Goal: Task Accomplishment & Management: Manage account settings

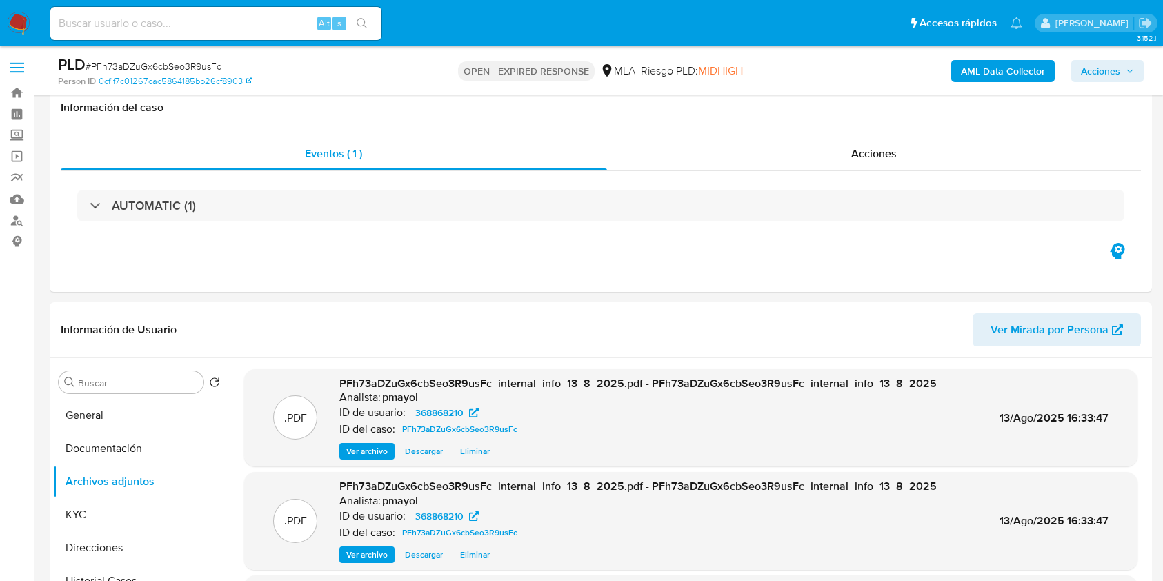
select select "10"
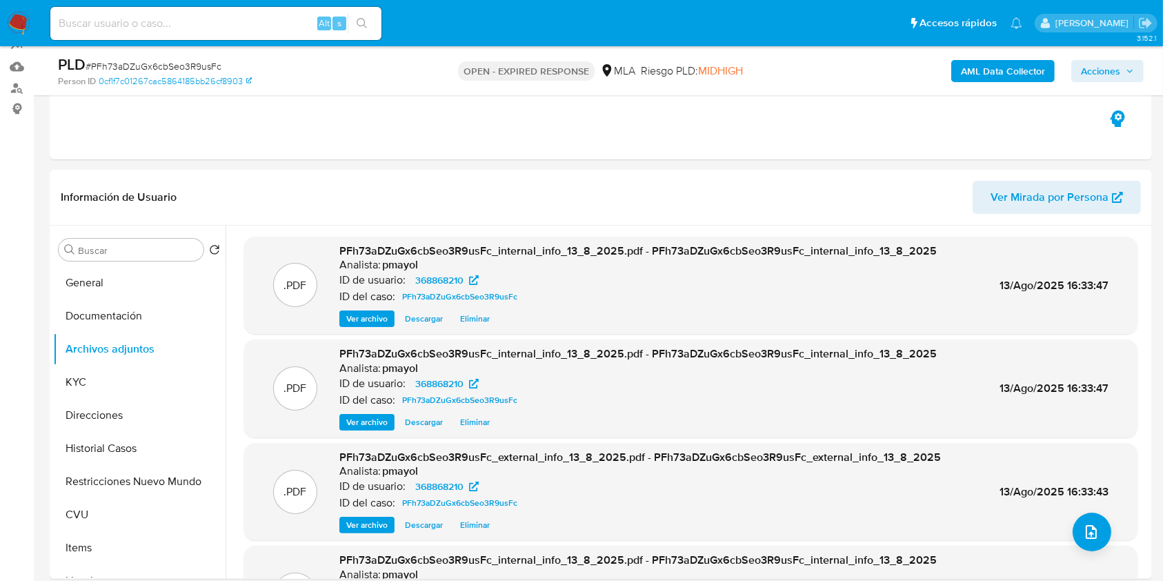
click at [149, 61] on span "# PFh73aDZuGx6cbSeo3R9usFc" at bounding box center [154, 66] width 136 height 14
copy span "PFh73aDZuGx6cbSeo3R9usFc"
click at [28, 30] on img at bounding box center [18, 23] width 23 height 23
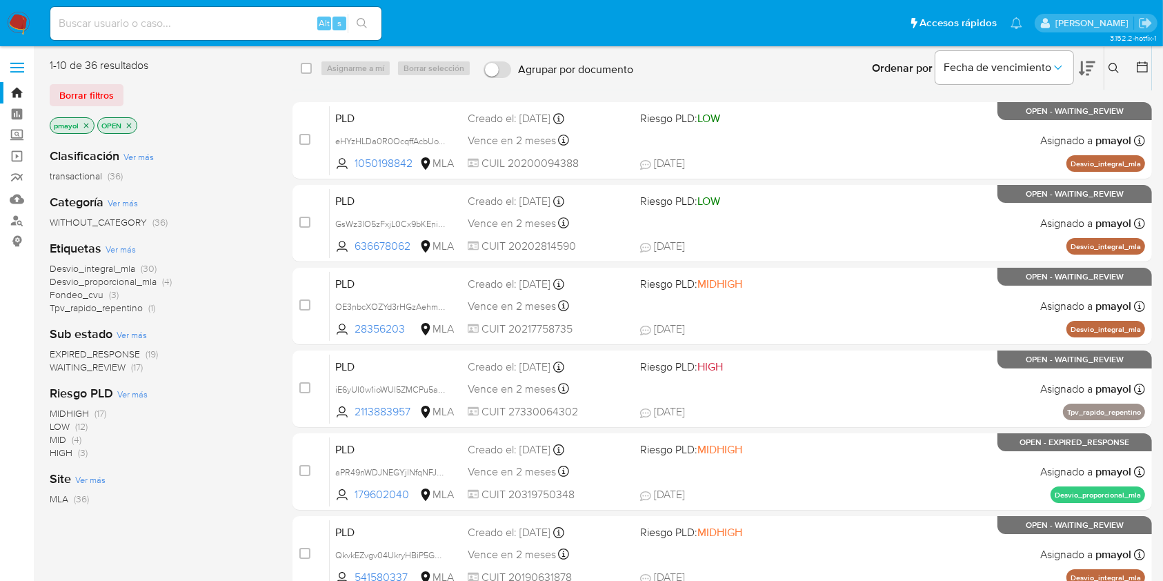
click at [1112, 65] on icon at bounding box center [1113, 68] width 11 height 11
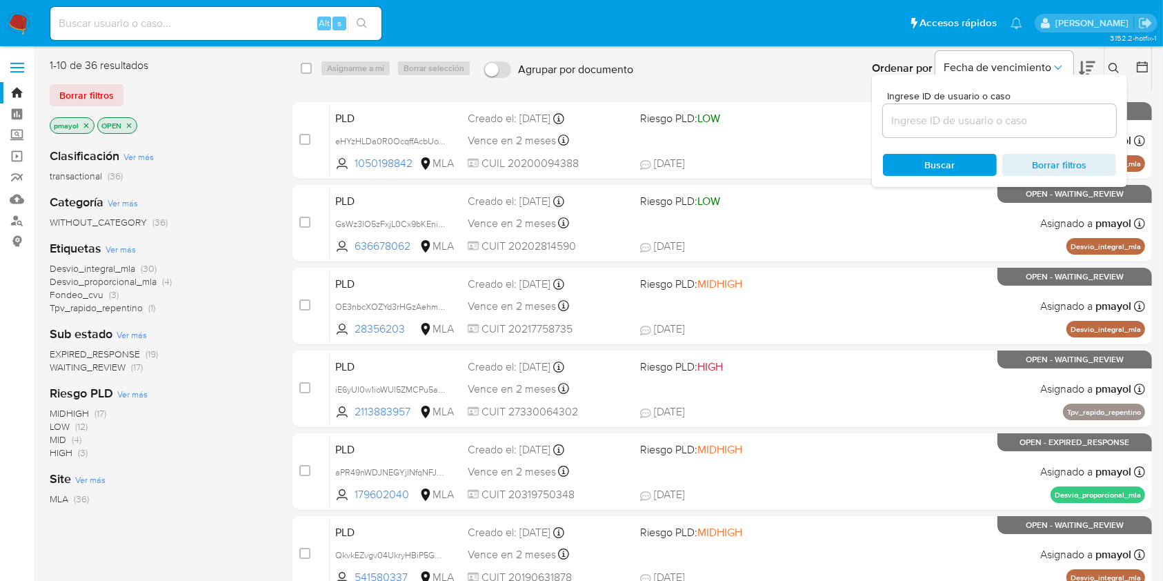
click at [988, 116] on input at bounding box center [999, 121] width 233 height 18
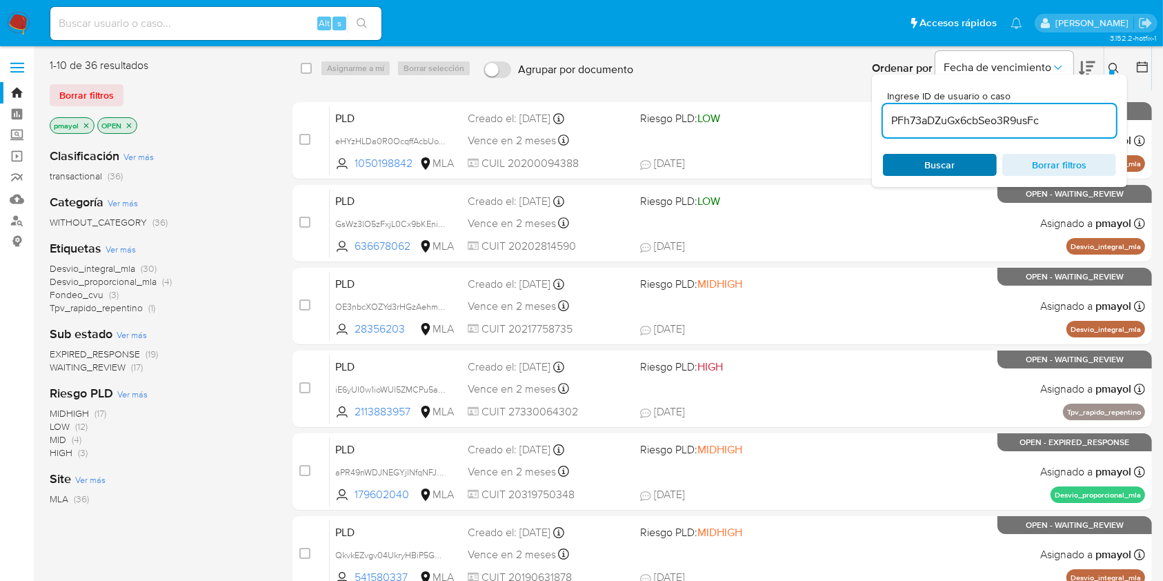
type input "PFh73aDZuGx6cbSeo3R9usFc"
click at [926, 171] on div "Buscar Borrar filtros" at bounding box center [999, 165] width 233 height 22
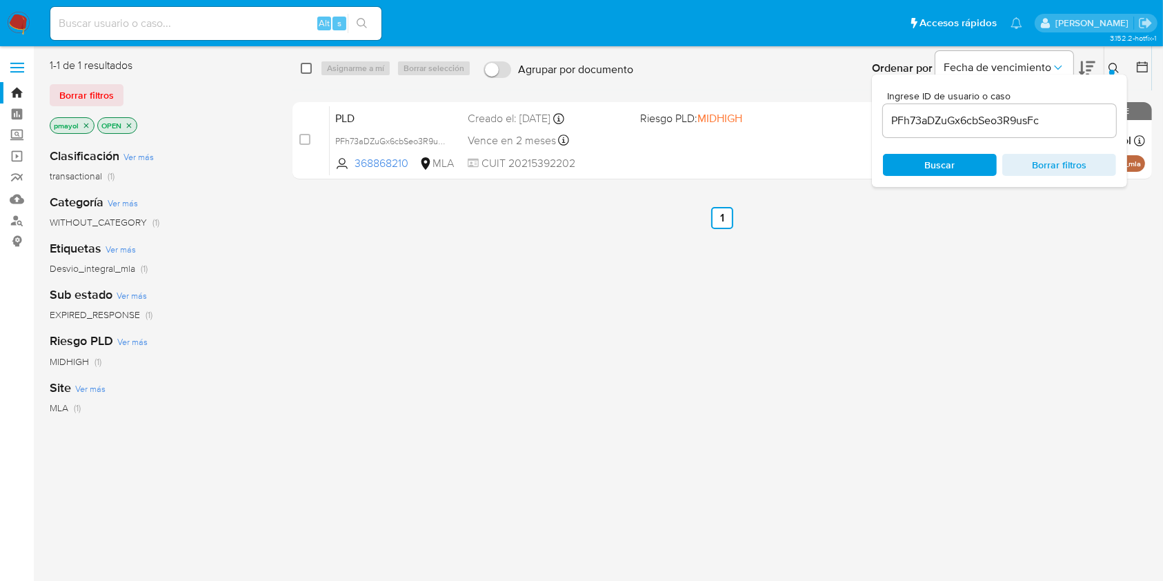
click at [307, 67] on input "checkbox" at bounding box center [306, 68] width 11 height 11
checkbox input "true"
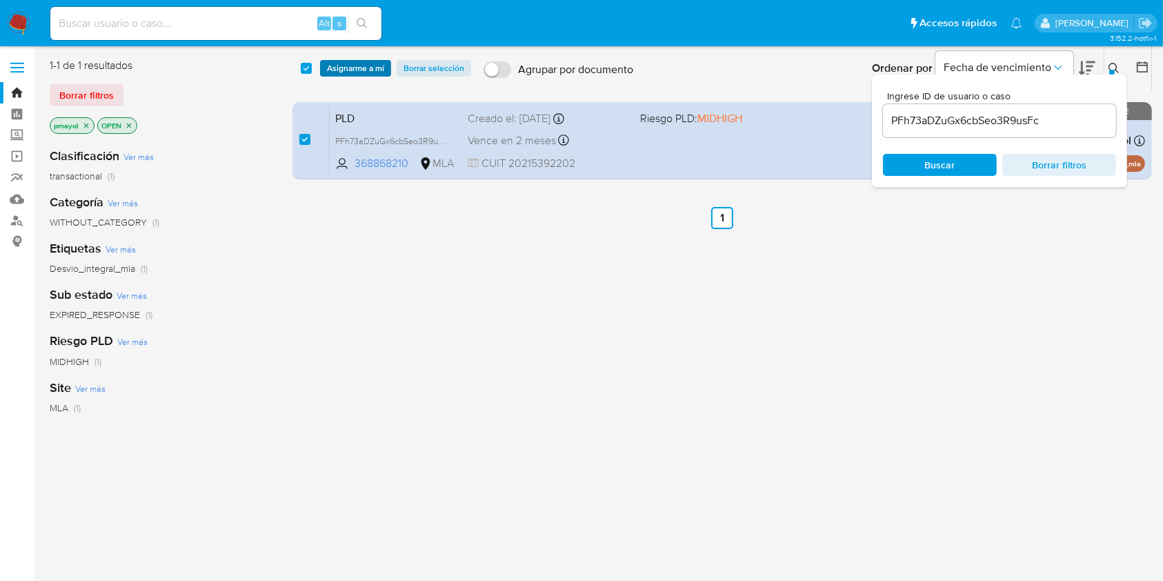
click at [362, 70] on span "Asignarme a mí" at bounding box center [355, 68] width 57 height 14
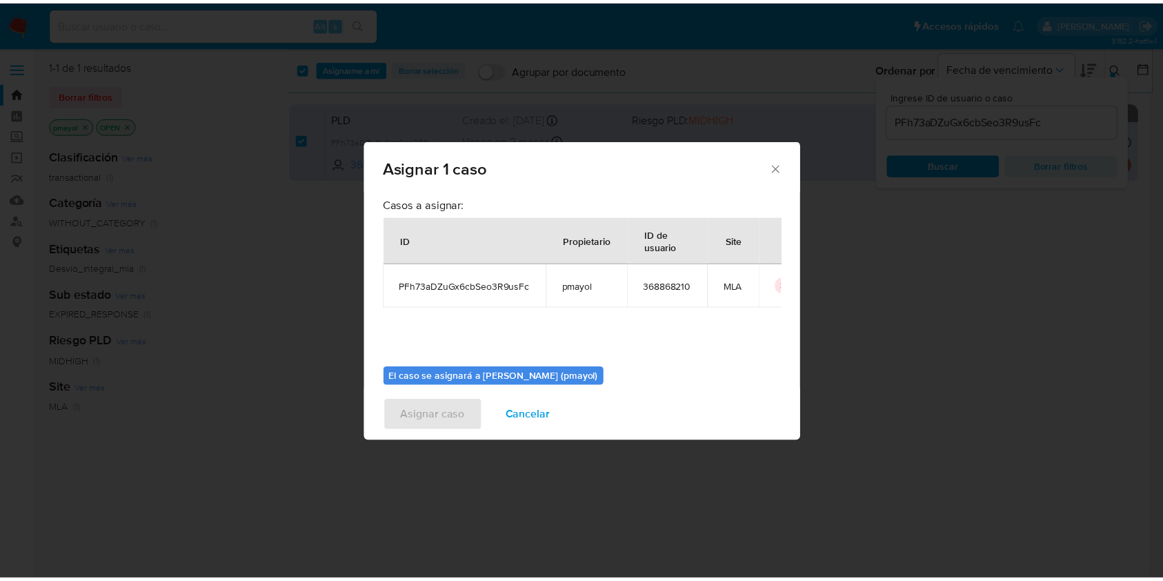
scroll to position [70, 0]
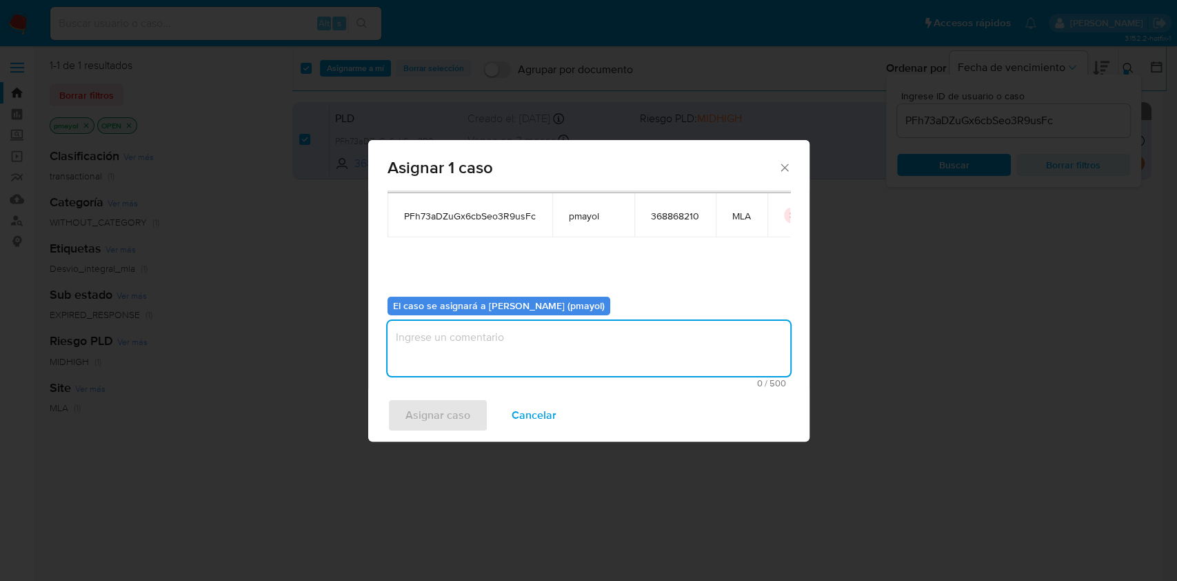
click at [706, 372] on textarea "assign-modal" at bounding box center [589, 348] width 403 height 55
type textarea "Asignación"
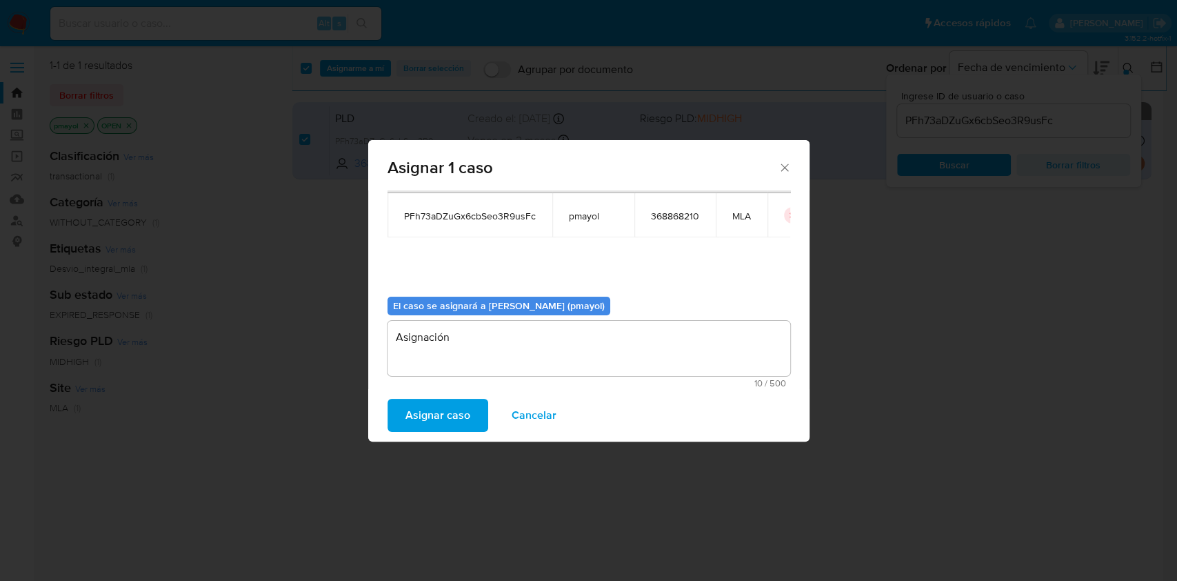
click at [453, 413] on span "Asignar caso" at bounding box center [438, 415] width 65 height 30
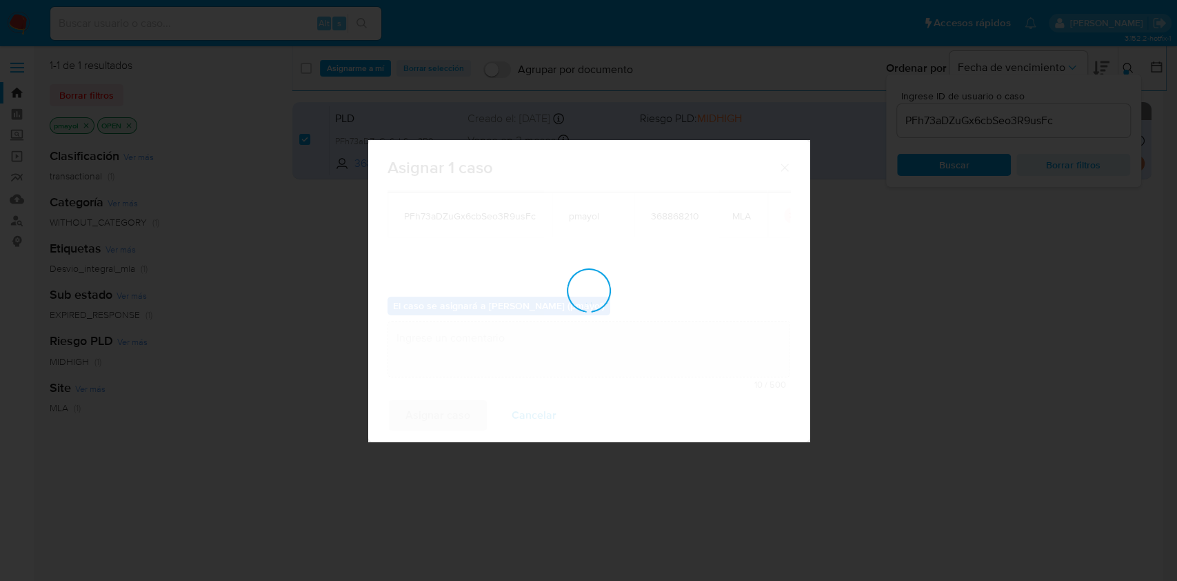
checkbox input "false"
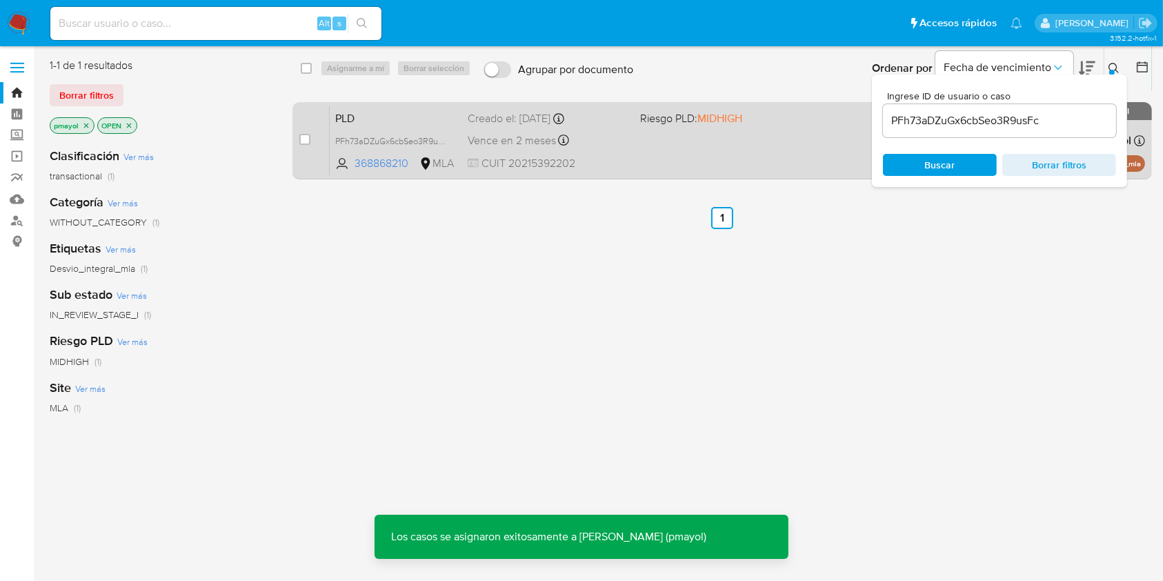
click at [612, 137] on div "Vence en 2 meses Vence el 10/10/2025 03:05:44" at bounding box center [548, 140] width 161 height 19
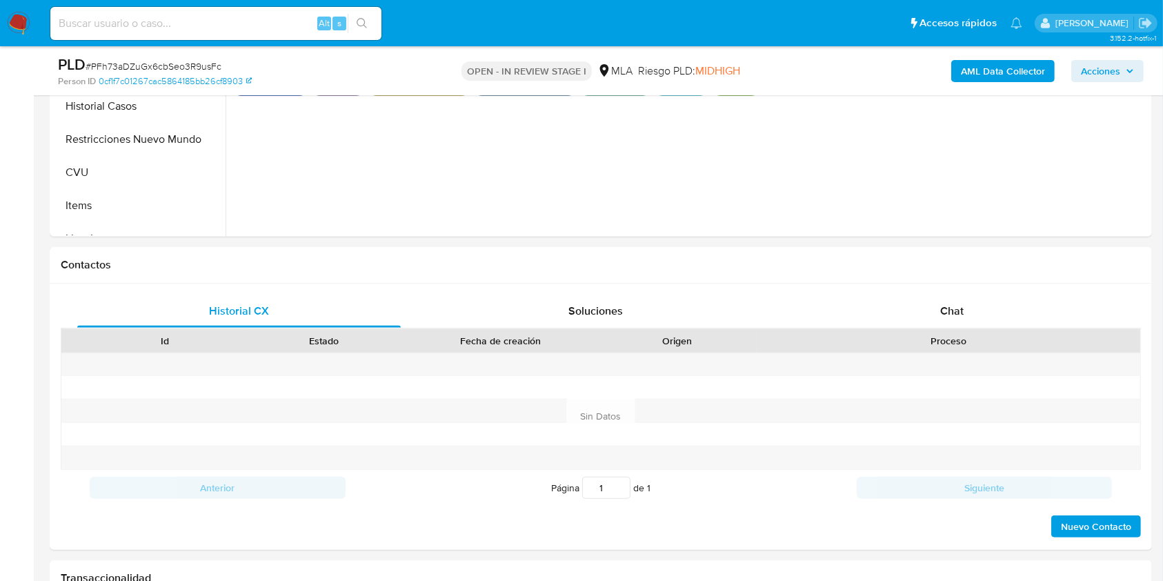
scroll to position [494, 0]
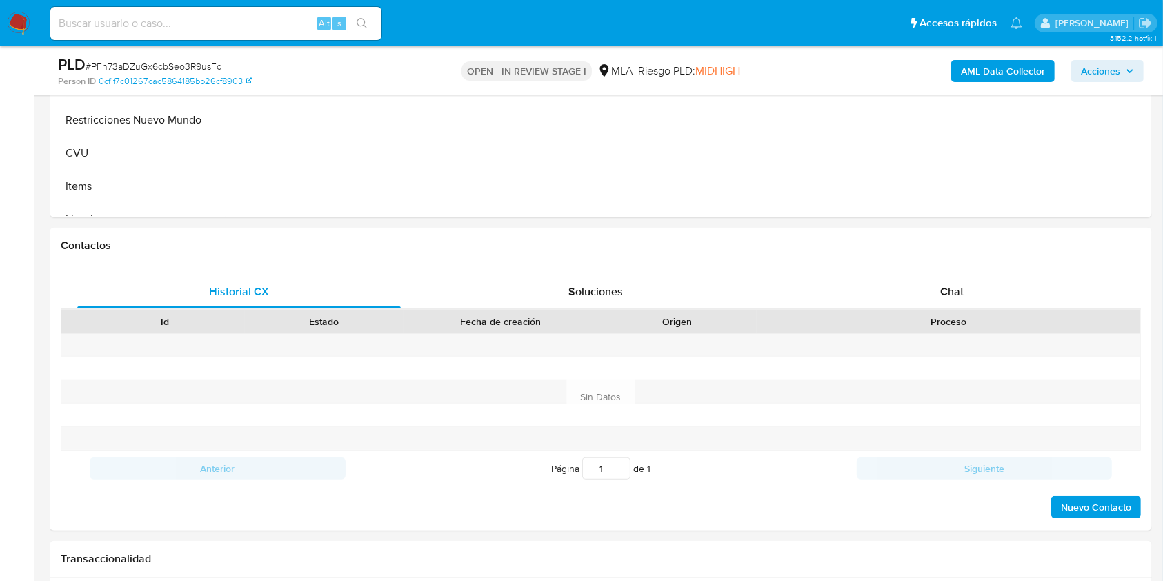
select select "10"
click at [921, 288] on div "Chat" at bounding box center [951, 291] width 323 height 33
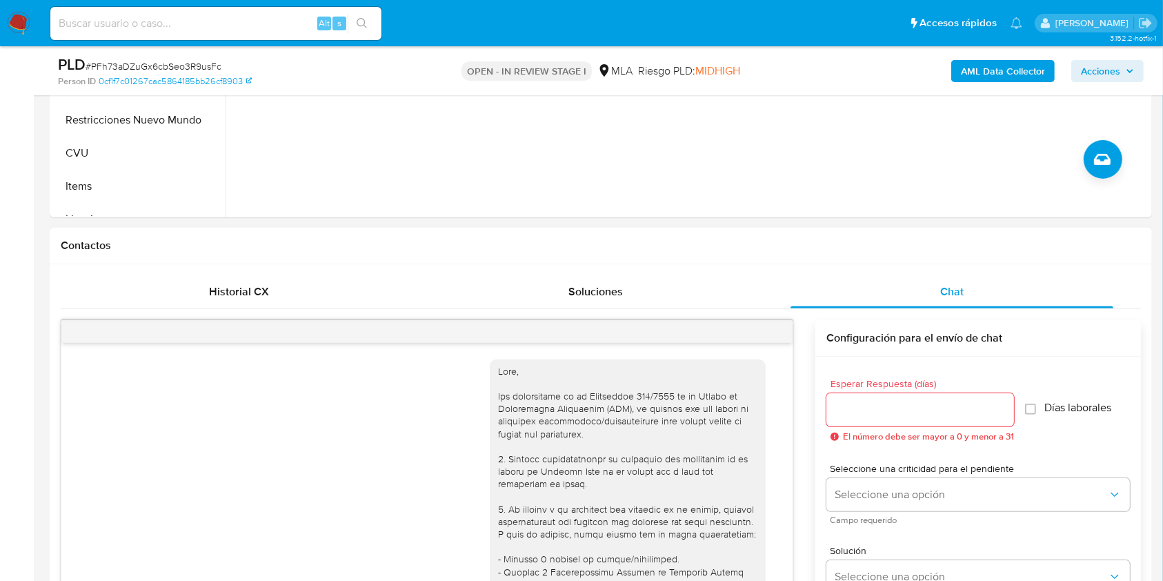
scroll to position [779, 0]
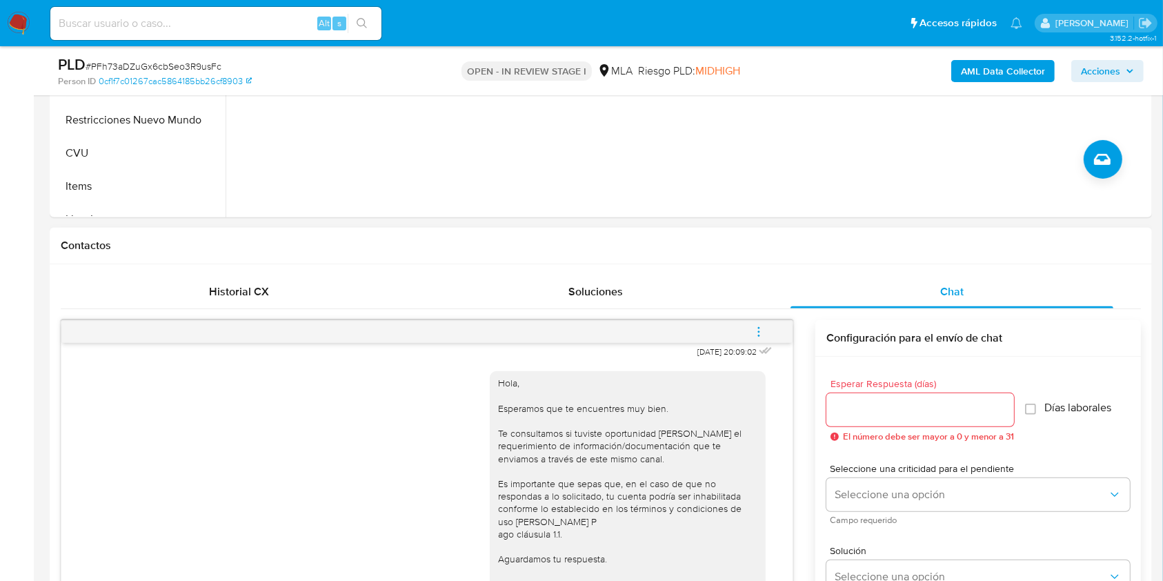
click at [745, 325] on button "menu-action" at bounding box center [759, 331] width 46 height 33
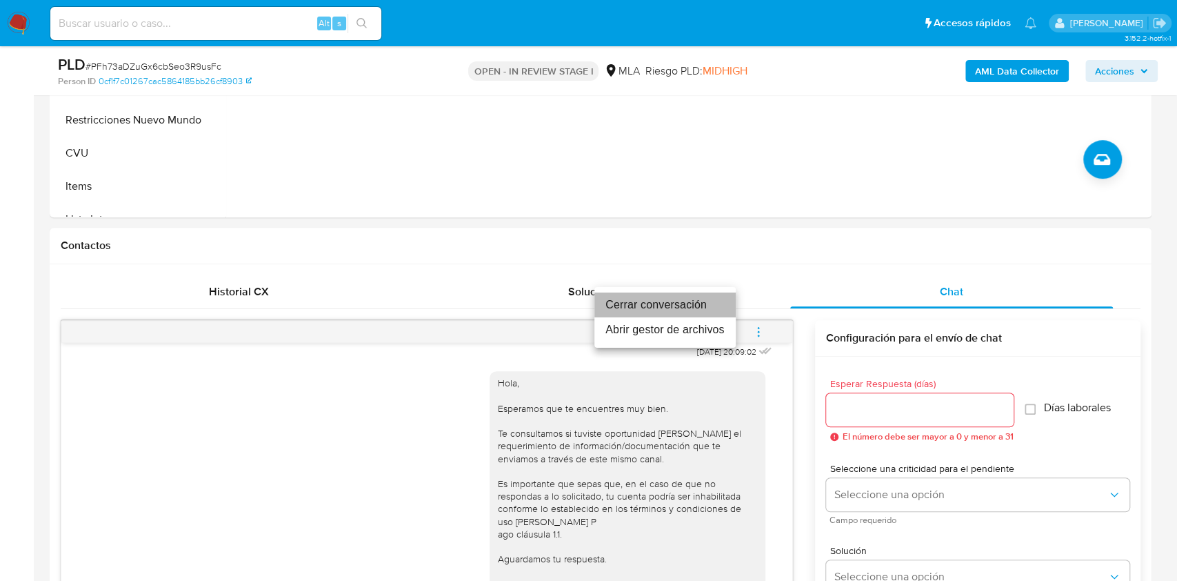
click at [679, 308] on li "Cerrar conversación" at bounding box center [664, 304] width 141 height 25
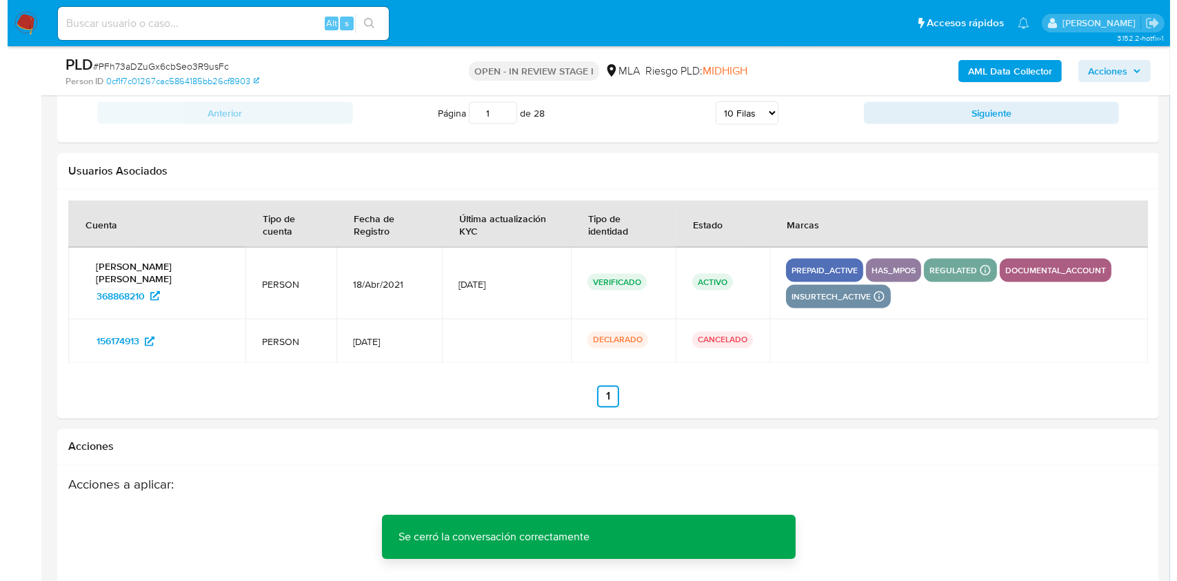
scroll to position [2508, 0]
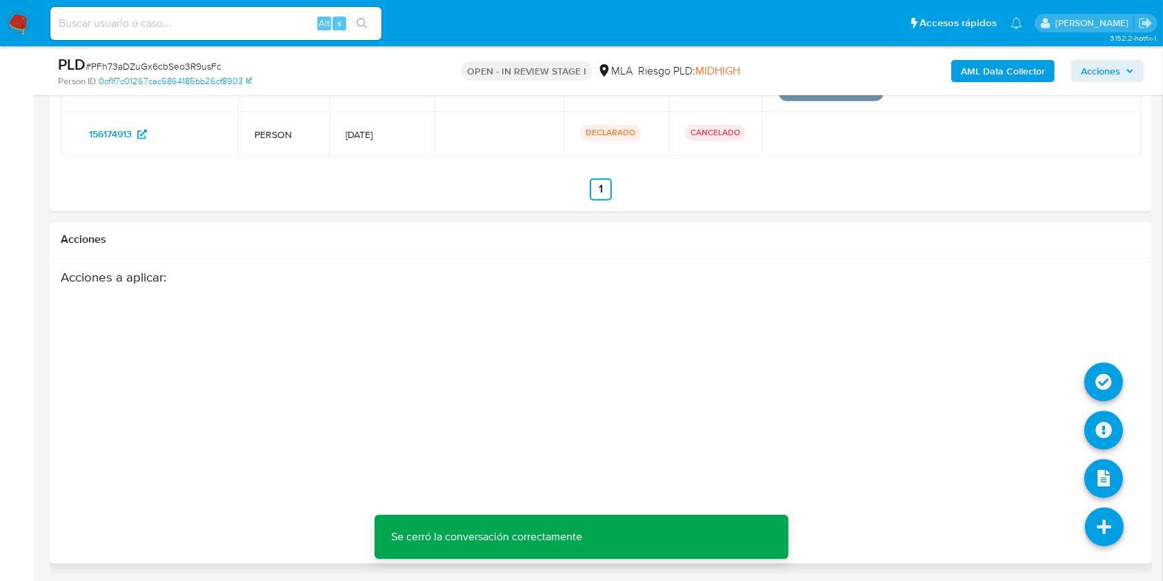
click at [1101, 530] on icon at bounding box center [1104, 527] width 39 height 39
click at [1094, 431] on icon at bounding box center [1103, 430] width 39 height 39
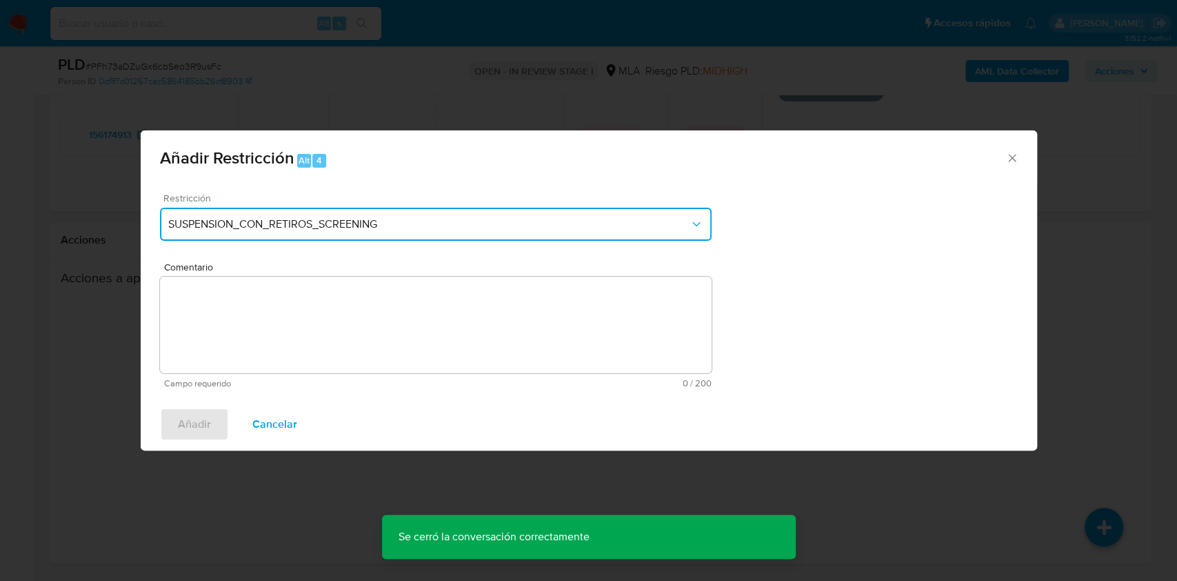
click at [611, 224] on span "SUSPENSION_CON_RETIROS_SCREENING" at bounding box center [428, 224] width 521 height 14
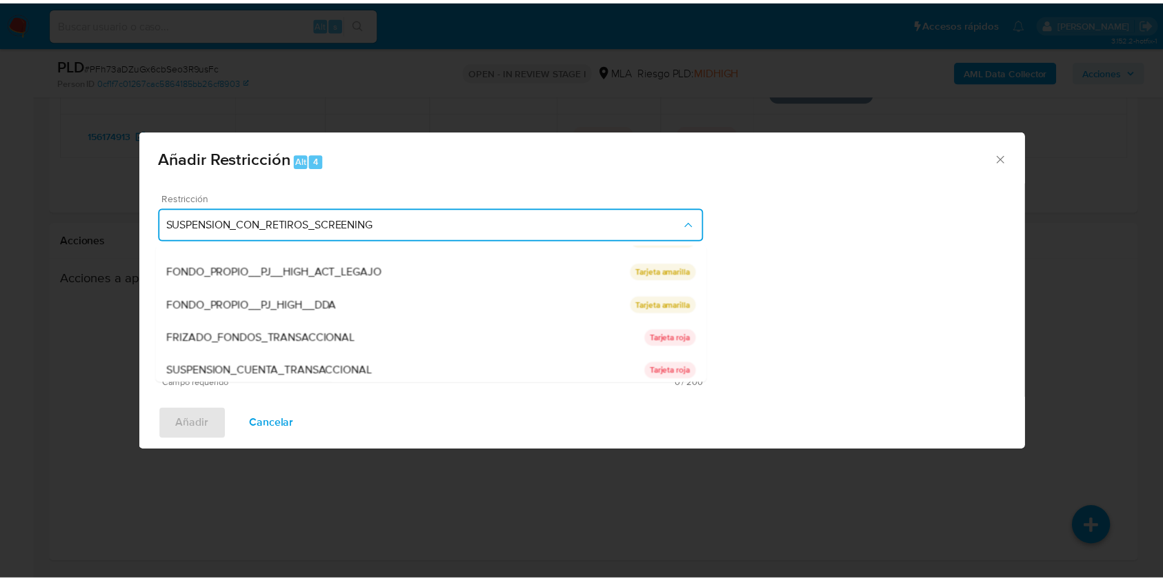
scroll to position [226, 0]
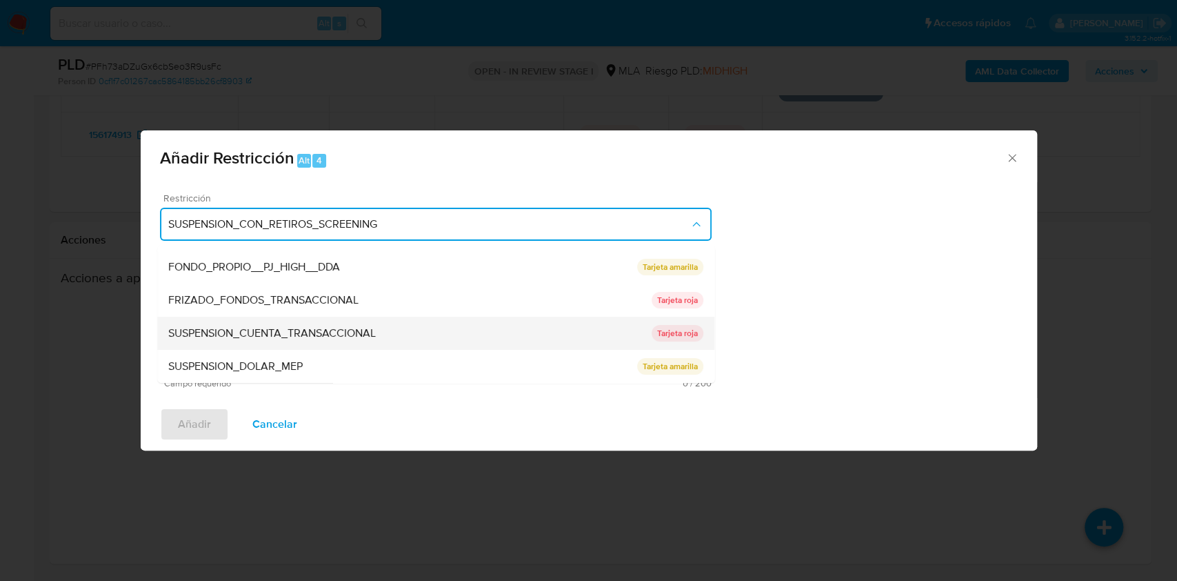
click at [420, 331] on div "SUSPENSION_CUENTA_TRANSACCIONAL" at bounding box center [409, 333] width 483 height 33
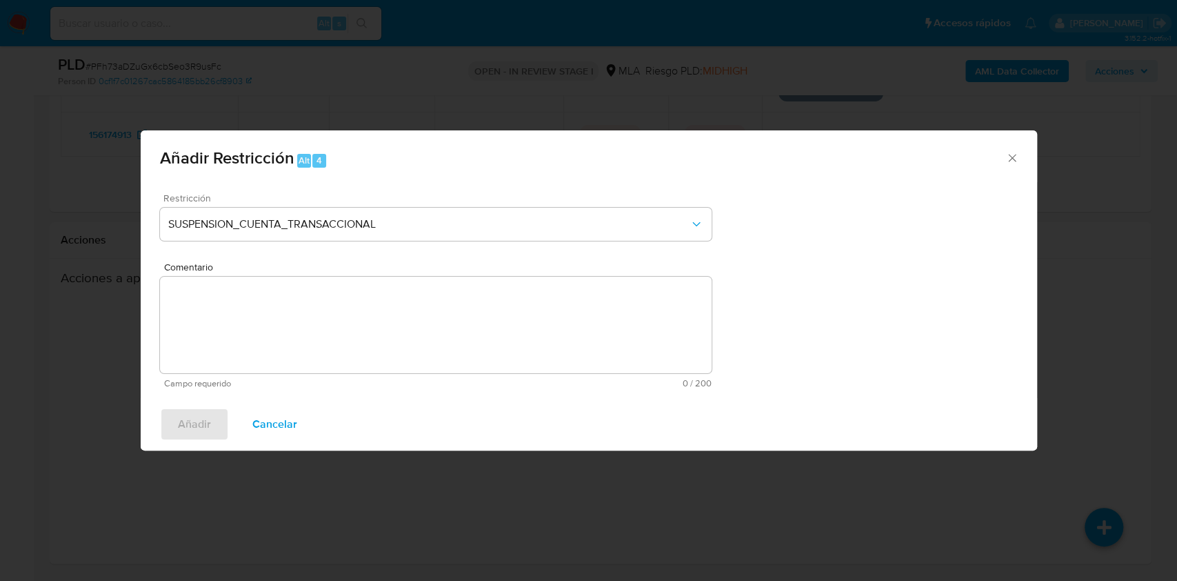
click at [339, 346] on textarea "Comentario" at bounding box center [436, 325] width 552 height 97
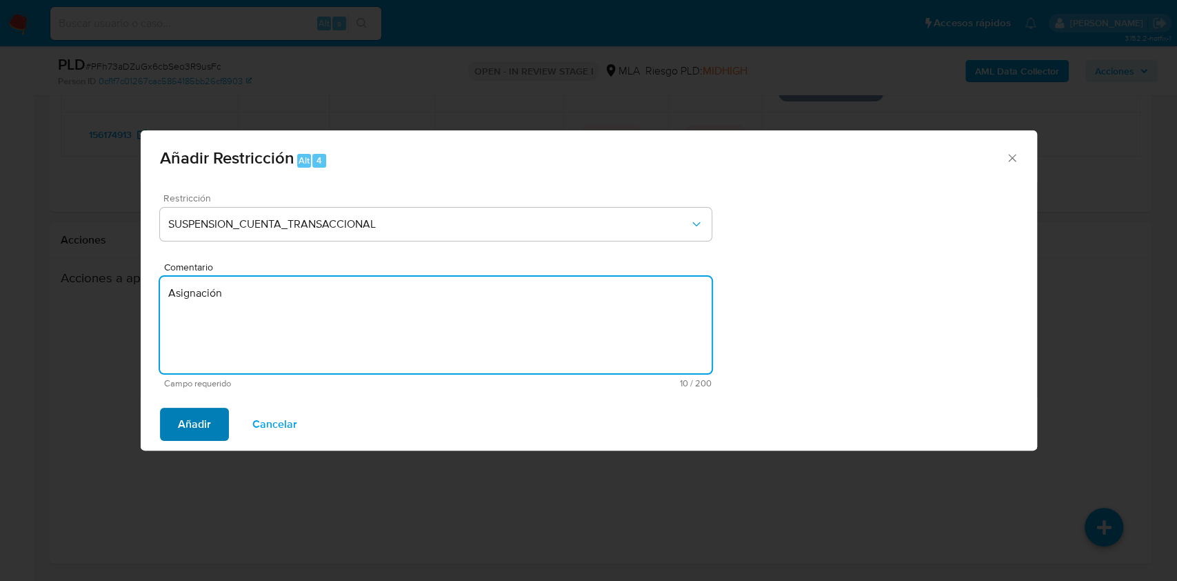
type textarea "Asignación"
click at [188, 419] on span "Añadir" at bounding box center [194, 424] width 33 height 30
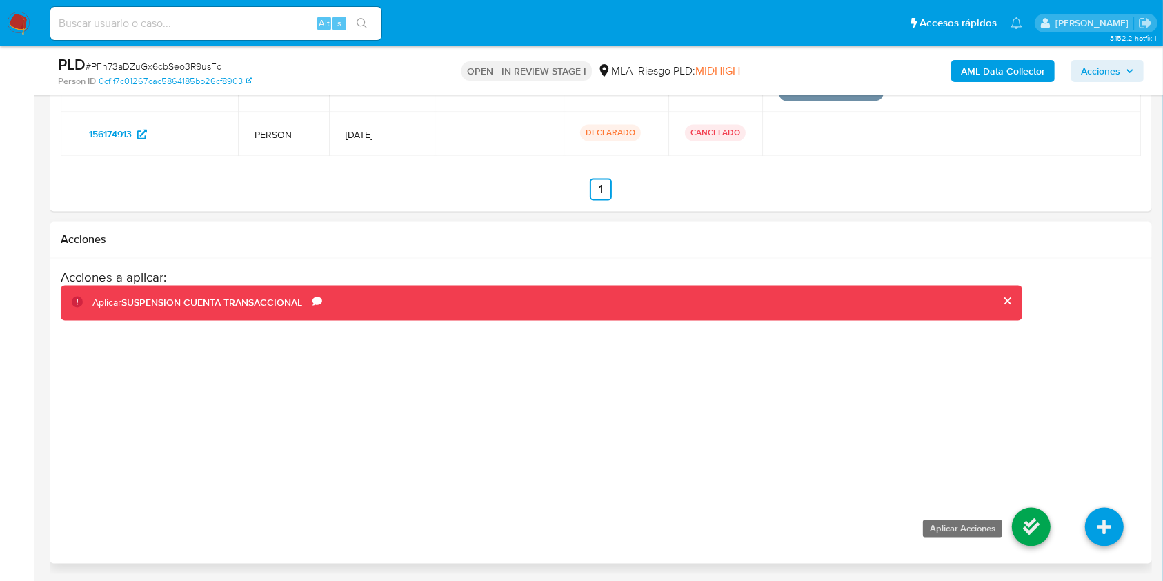
click at [1028, 518] on icon at bounding box center [1031, 527] width 39 height 39
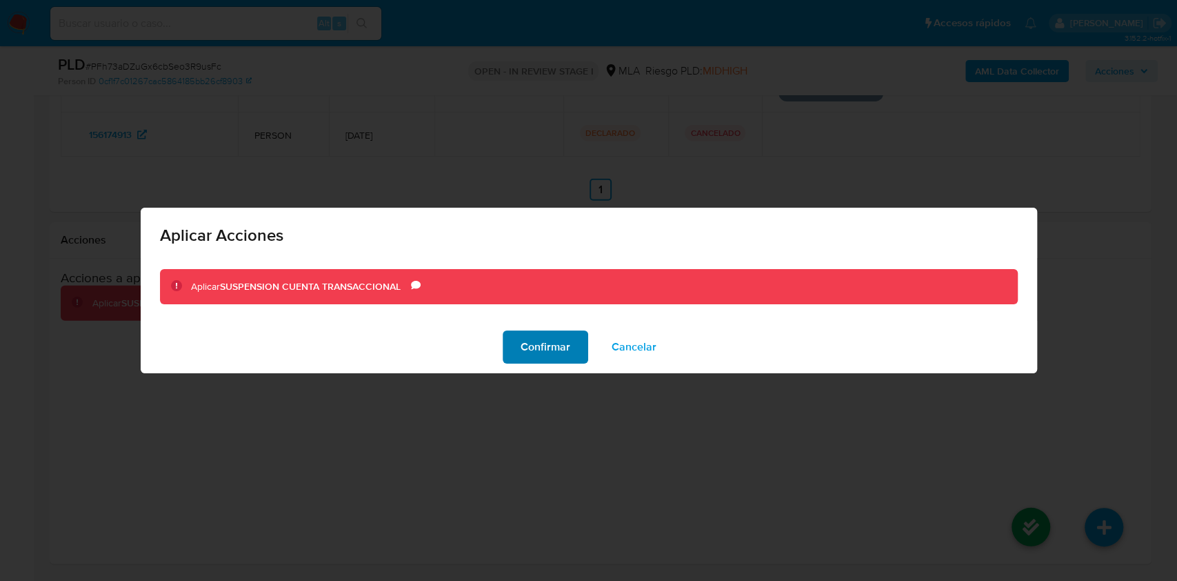
click at [519, 349] on button "Confirmar" at bounding box center [546, 346] width 86 height 33
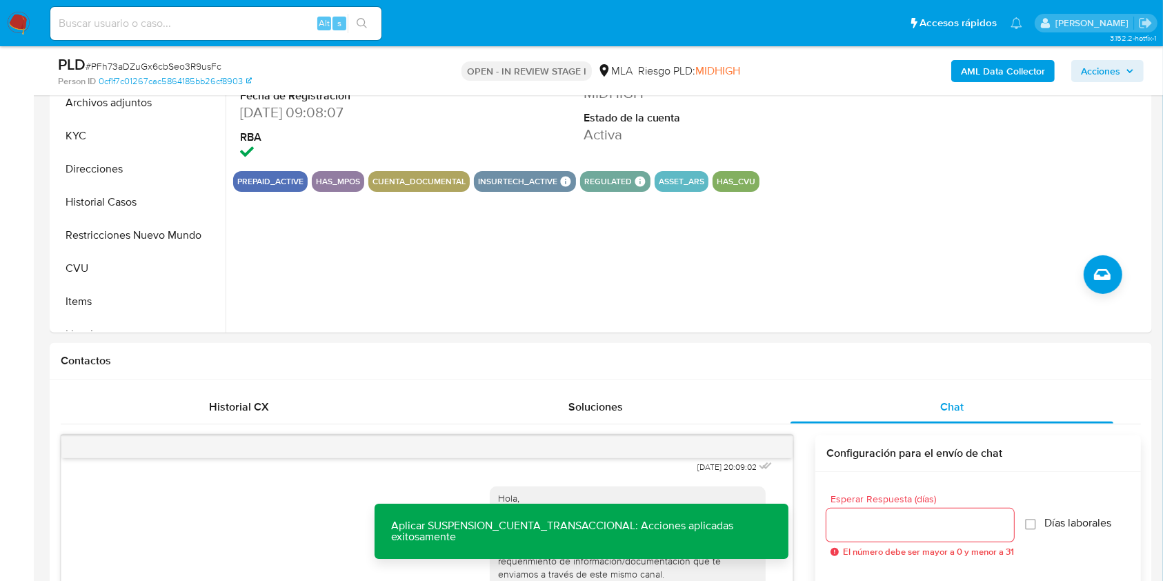
scroll to position [358, 0]
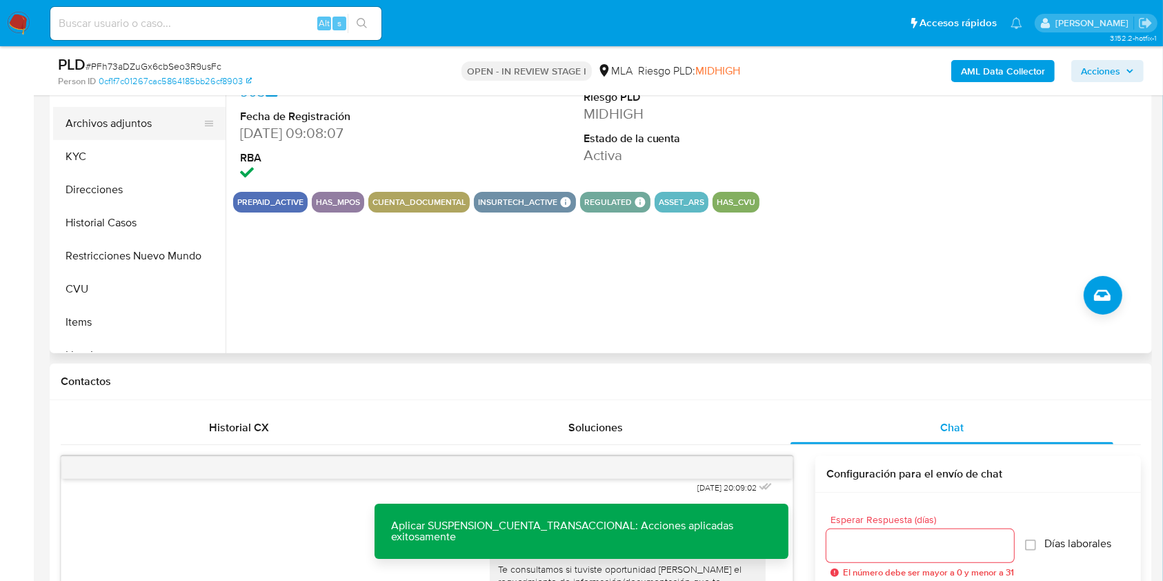
click at [149, 116] on button "Archivos adjuntos" at bounding box center [133, 123] width 161 height 33
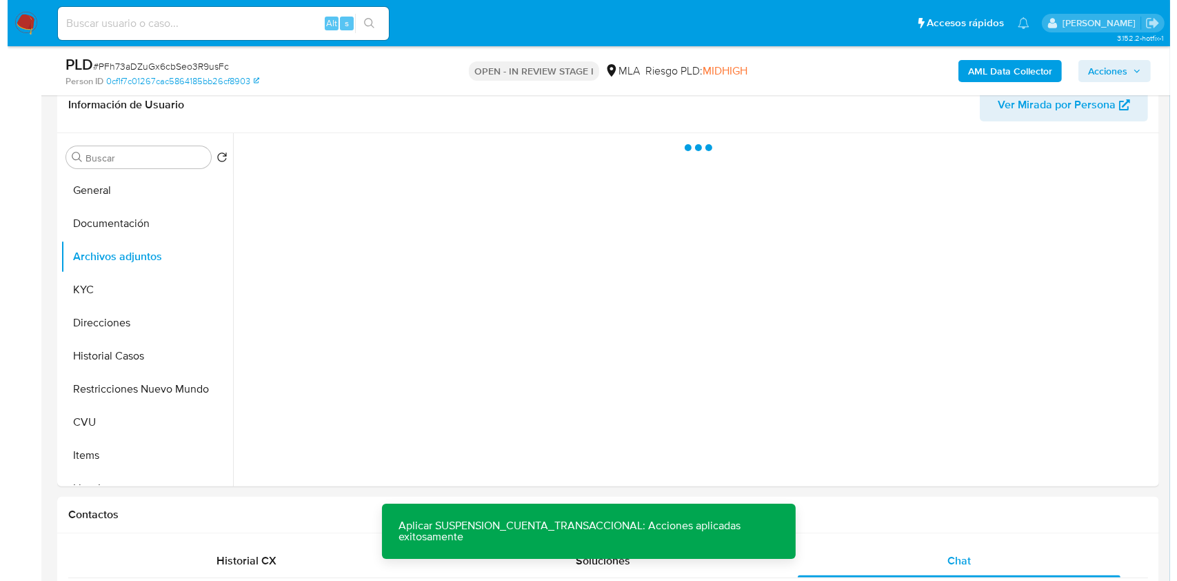
scroll to position [221, 0]
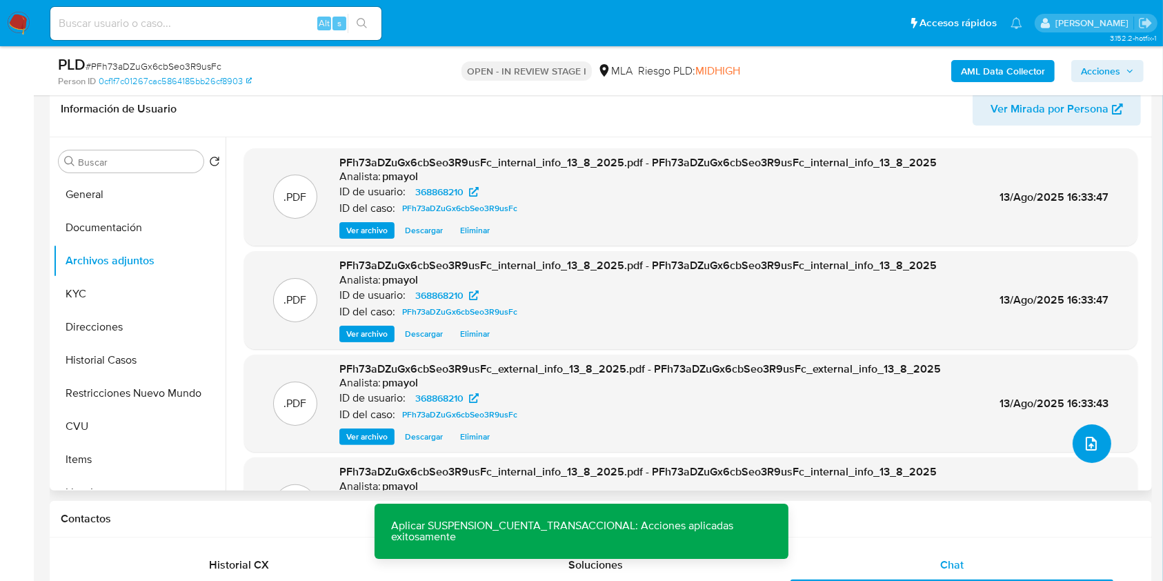
click at [1083, 443] on icon "upload-file" at bounding box center [1091, 443] width 17 height 17
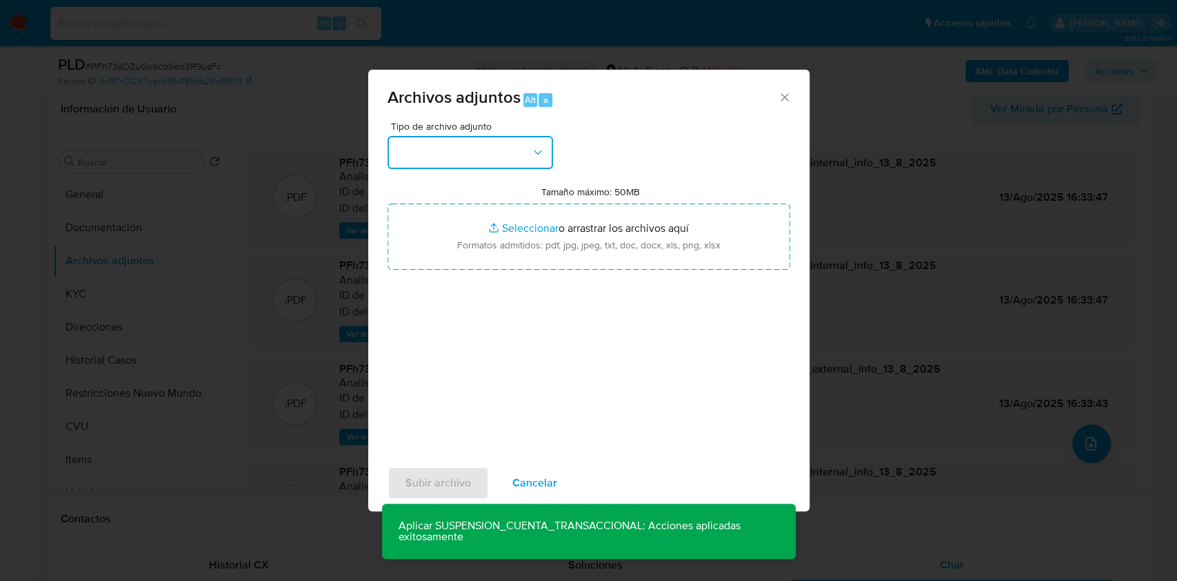
click at [513, 142] on button "button" at bounding box center [471, 152] width 166 height 33
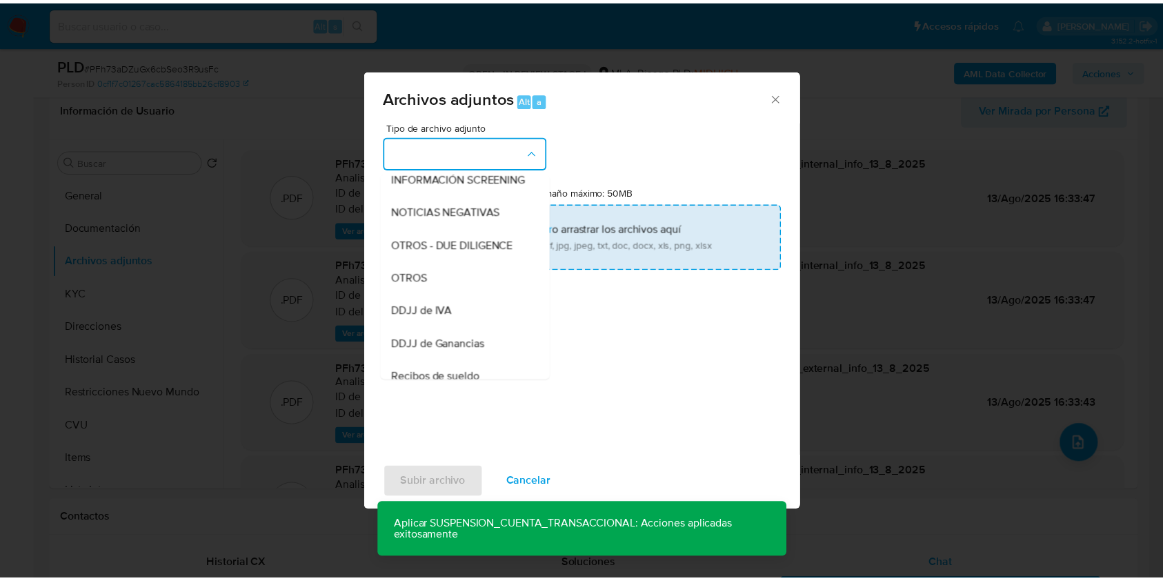
scroll to position [187, 0]
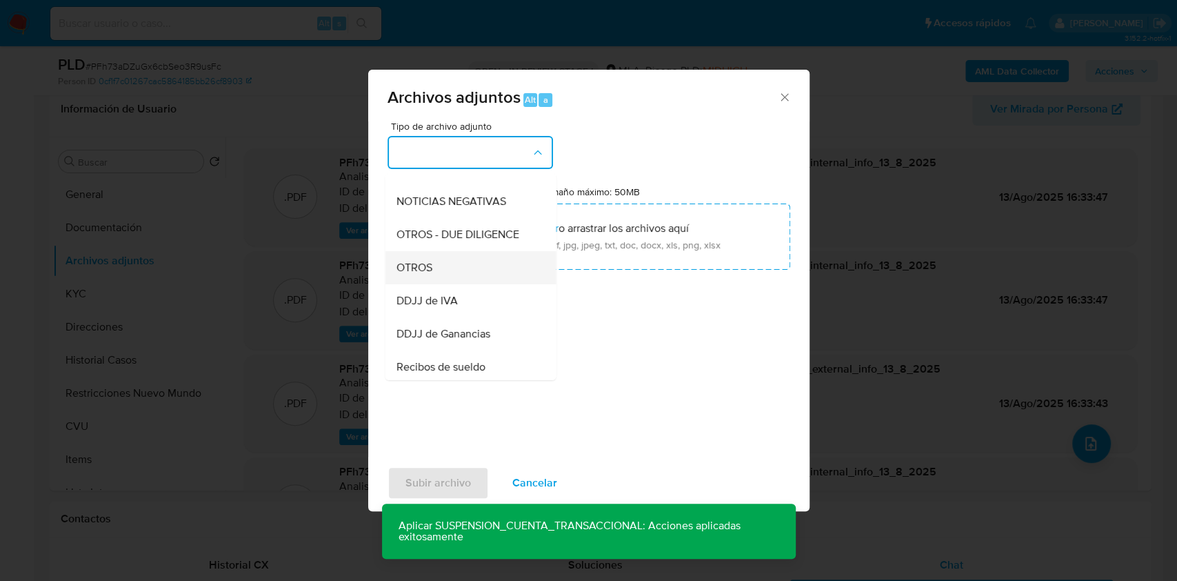
click at [462, 284] on div "OTROS" at bounding box center [466, 267] width 141 height 33
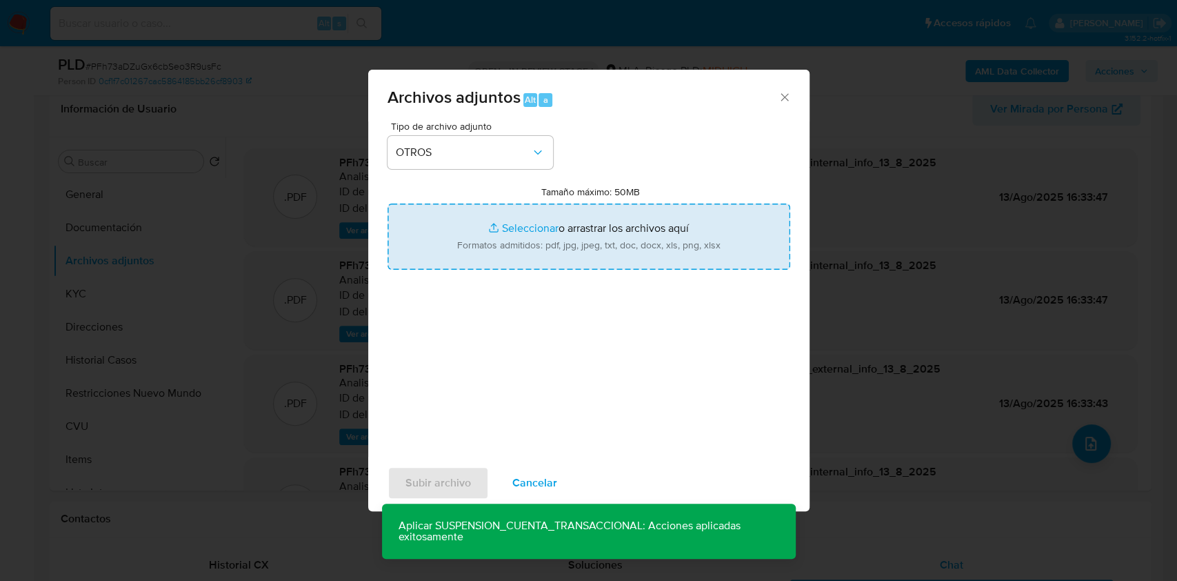
click at [568, 225] on input "Tamaño máximo: 50MB Seleccionar archivos" at bounding box center [589, 236] width 403 height 66
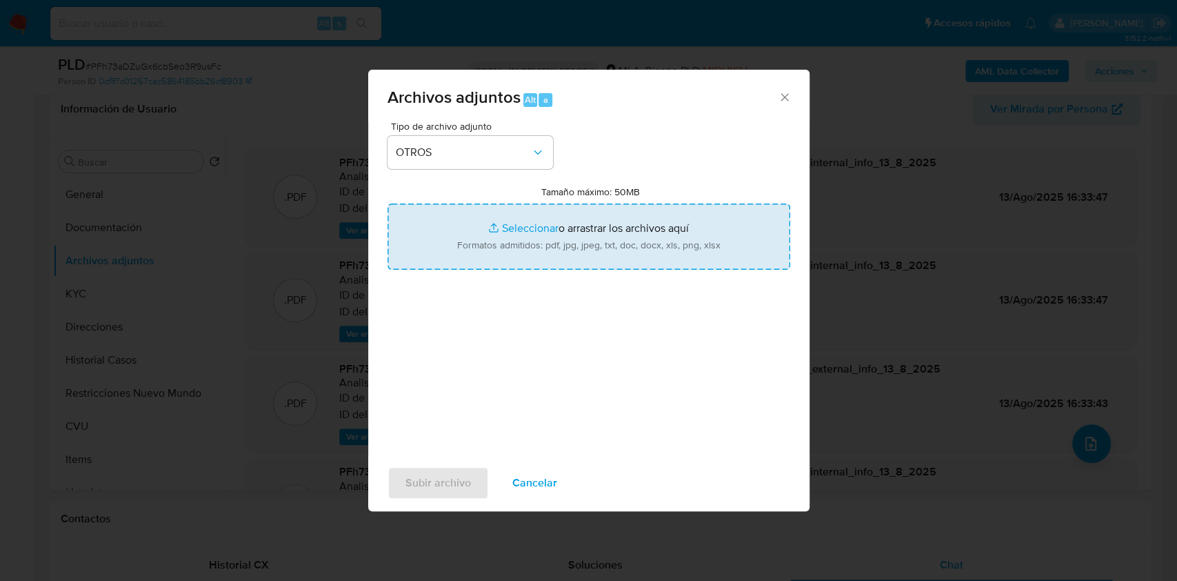
type input "C:\fakepath\Caselog PFh73aDZuGx6cbSeo3R9usFc.docx"
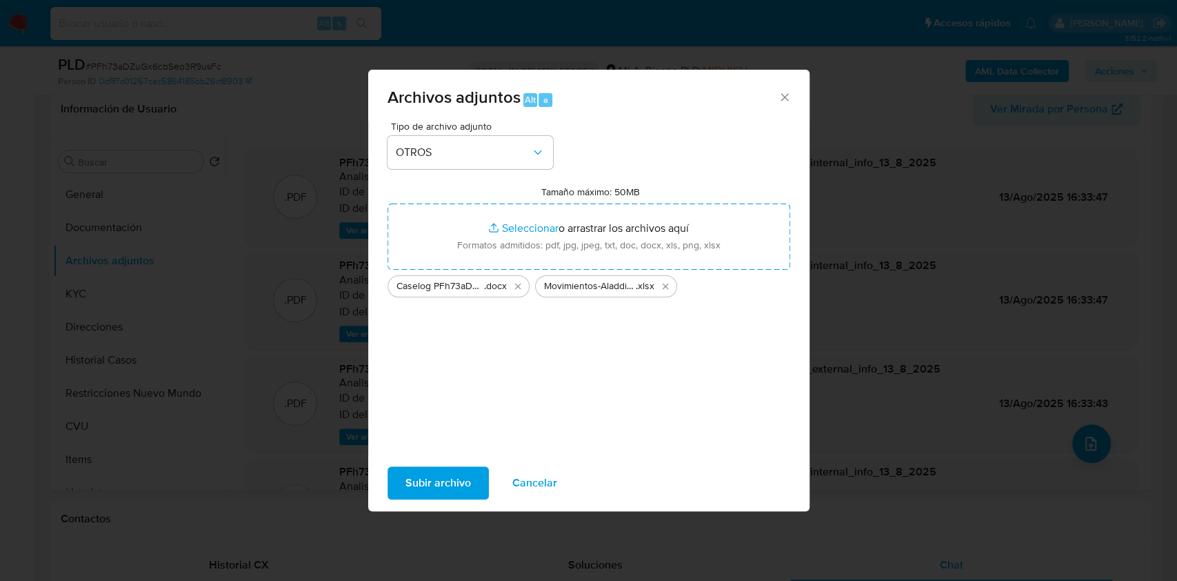
click at [435, 483] on span "Subir archivo" at bounding box center [439, 483] width 66 height 30
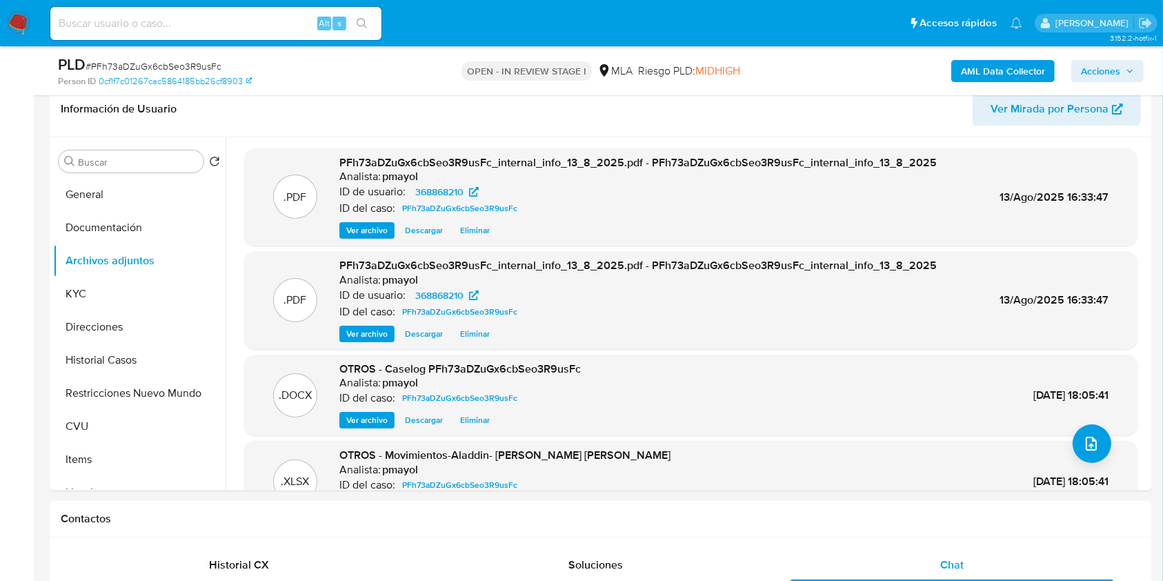
click at [1090, 71] on span "Acciones" at bounding box center [1100, 71] width 39 height 22
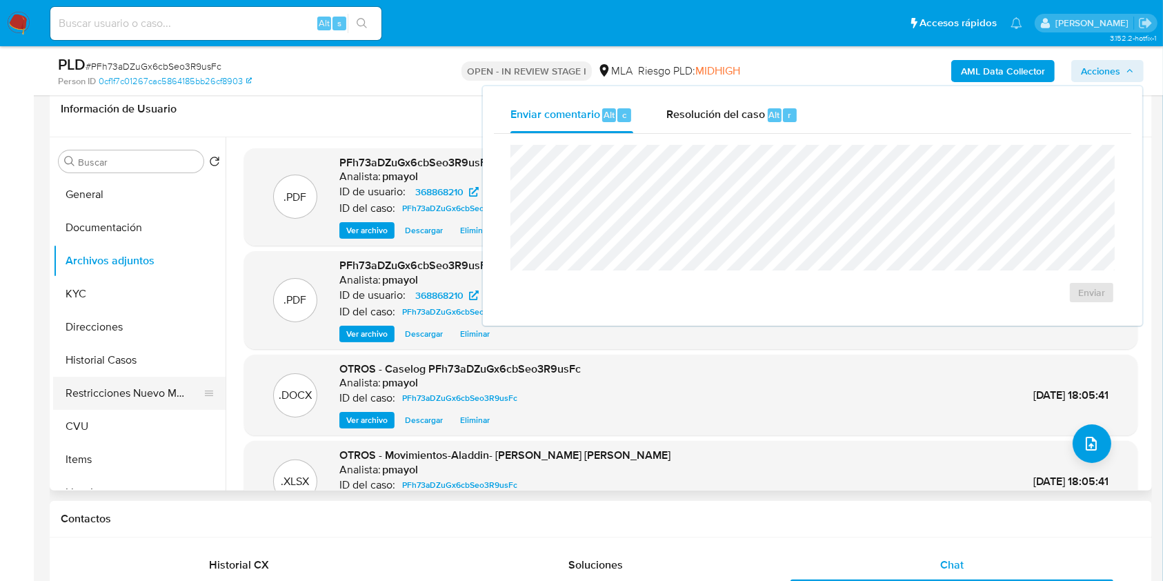
click at [135, 377] on button "Restricciones Nuevo Mundo" at bounding box center [133, 393] width 161 height 33
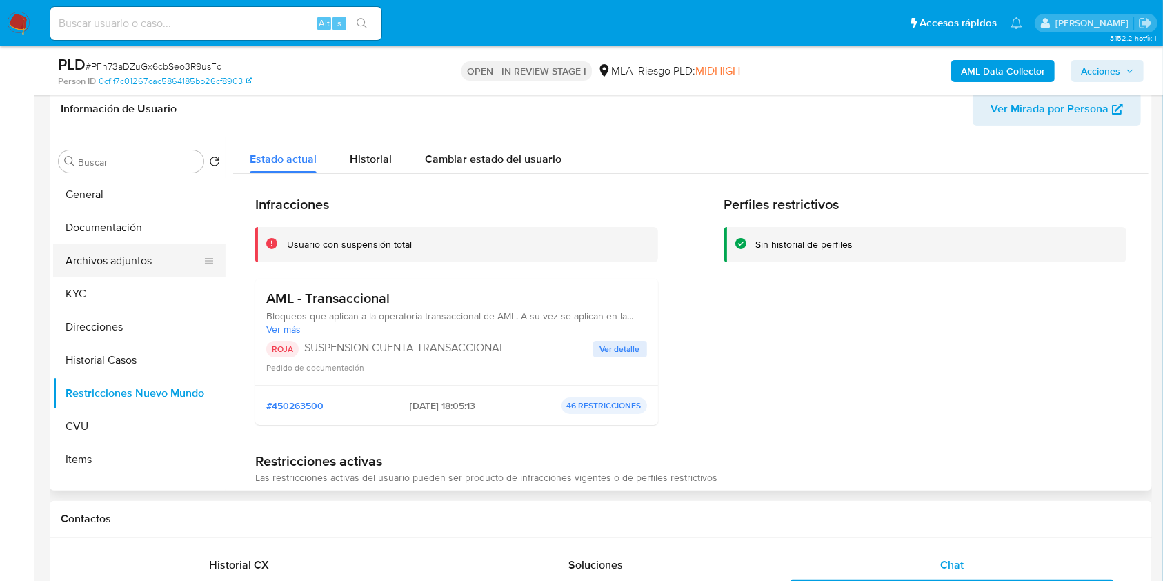
click at [139, 250] on button "Archivos adjuntos" at bounding box center [133, 260] width 161 height 33
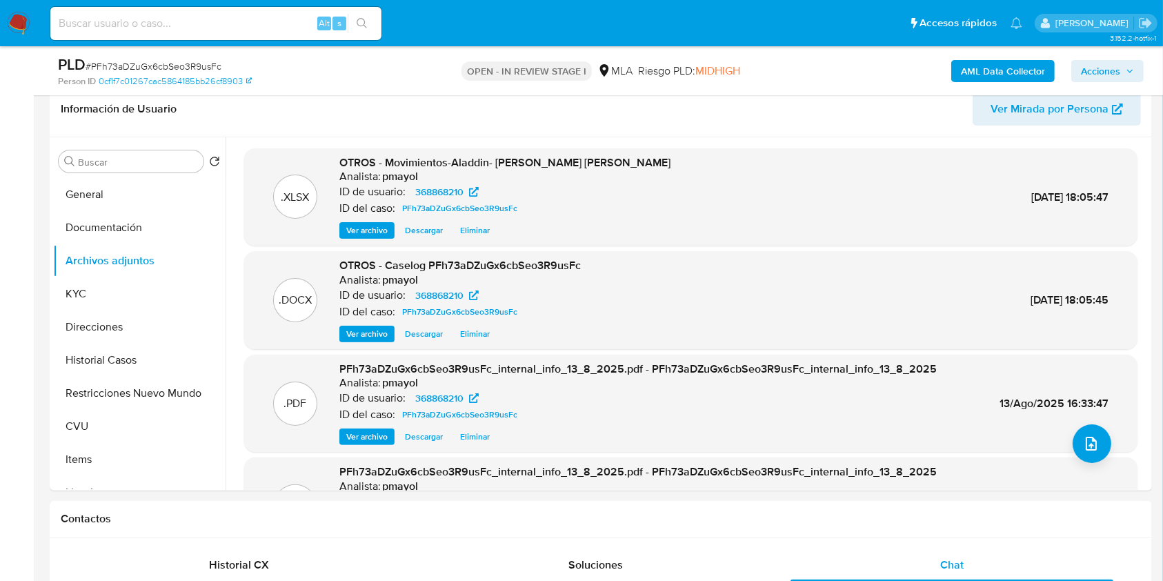
click at [1121, 72] on span "Acciones" at bounding box center [1107, 70] width 53 height 19
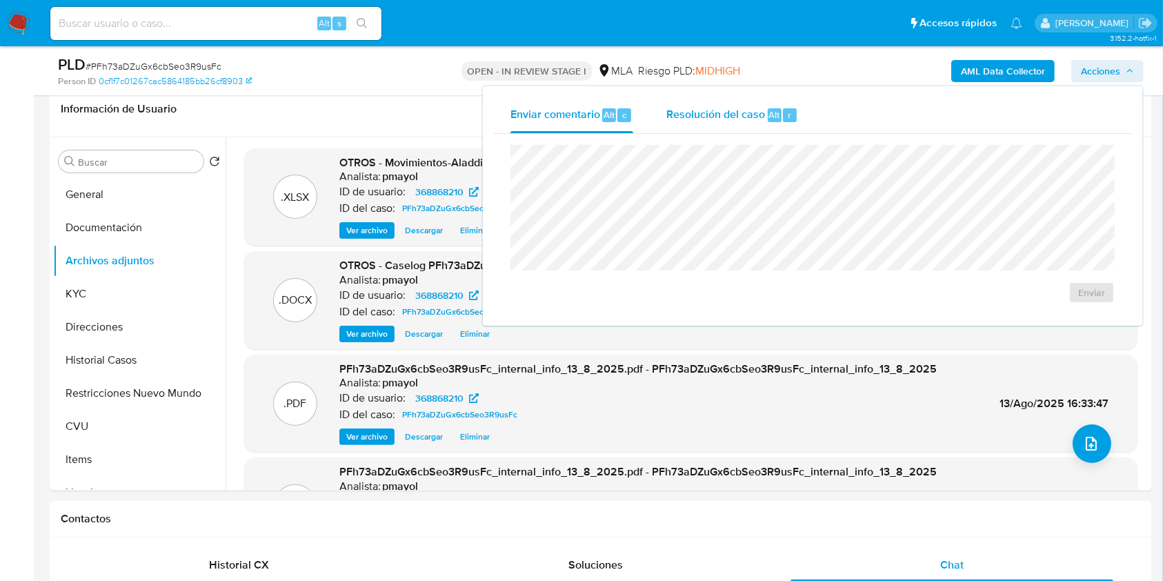
click at [745, 119] on span "Resolución del caso" at bounding box center [715, 114] width 99 height 16
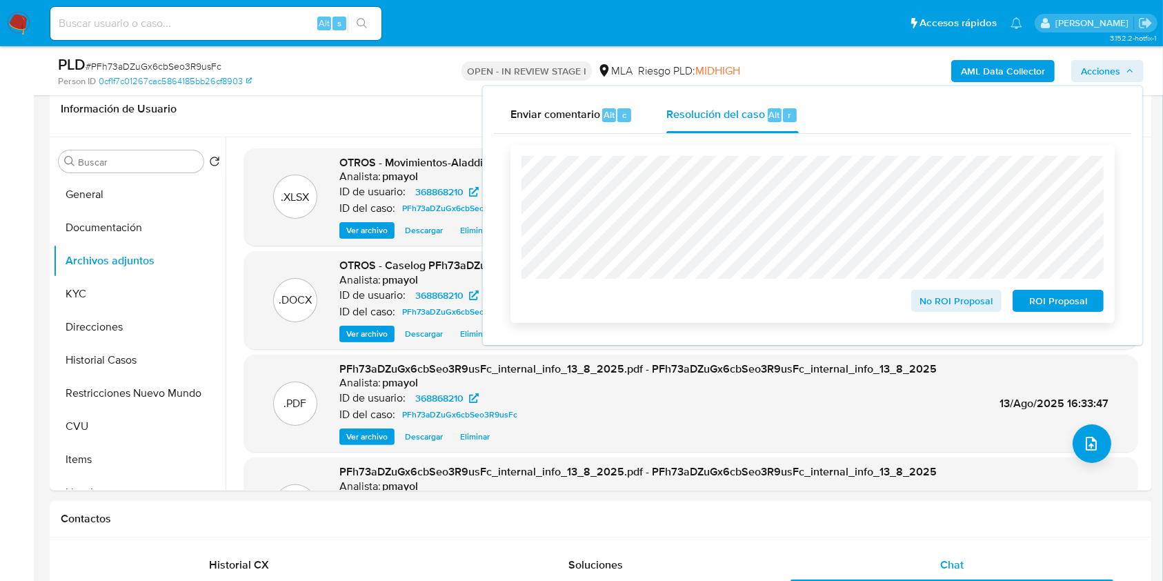
click at [1048, 294] on span "ROI Proposal" at bounding box center [1058, 300] width 72 height 19
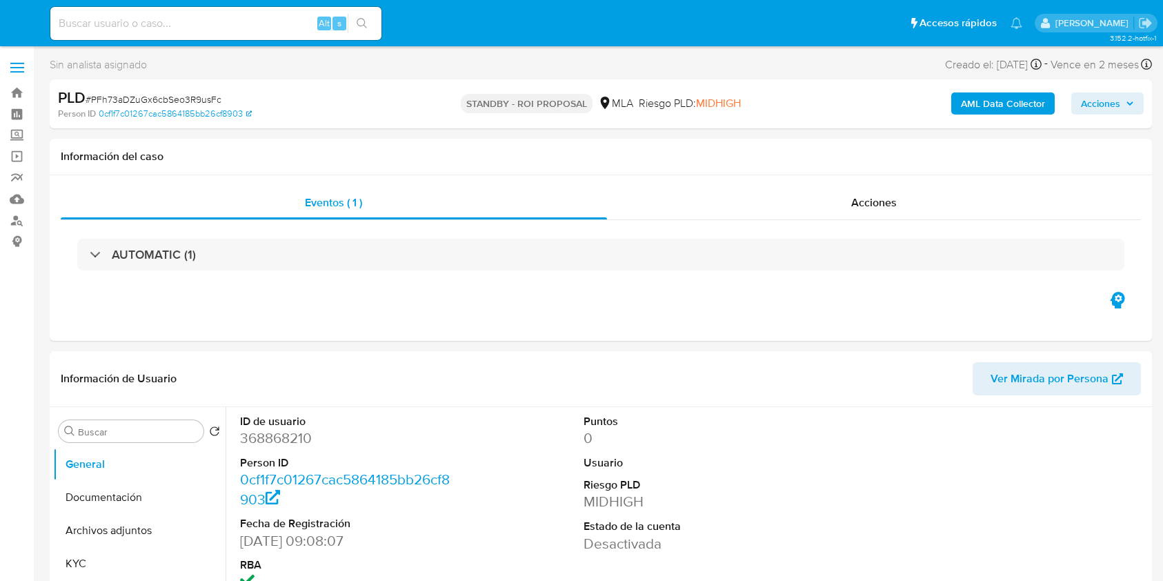
select select "10"
click at [148, 19] on input at bounding box center [215, 23] width 331 height 18
paste input "z5hP7xCIsVof16DflCW2XfPE"
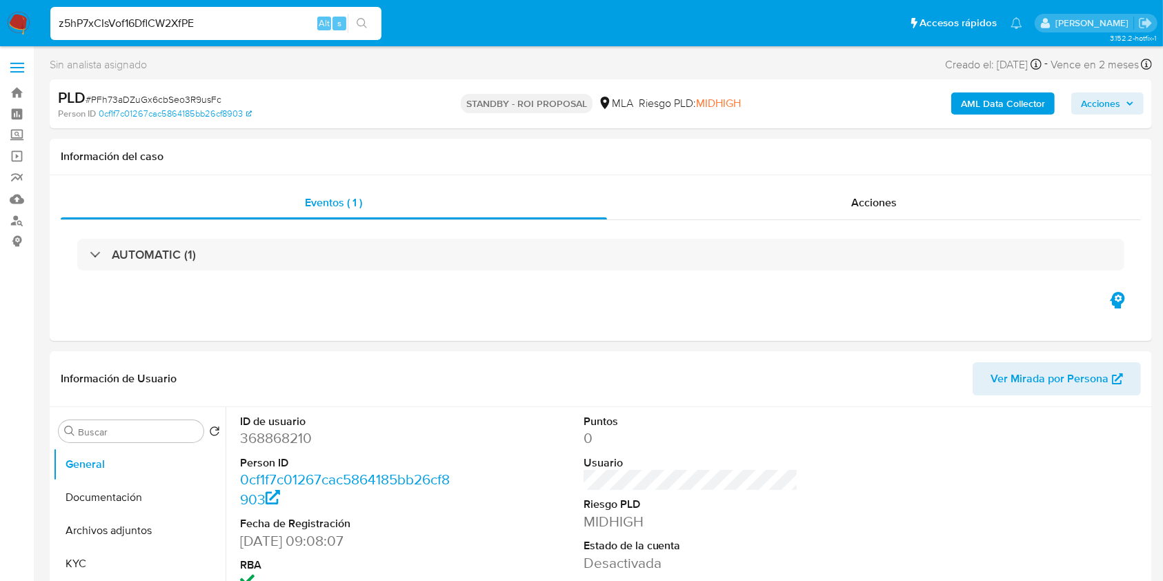
type input "z5hP7xCIsVof16DflCW2XfPE"
click at [288, 436] on dd "1593326925" at bounding box center [347, 437] width 215 height 19
select select "10"
click at [288, 436] on dd "1593326925" at bounding box center [347, 437] width 215 height 19
click at [994, 109] on b "AML Data Collector" at bounding box center [1003, 103] width 84 height 22
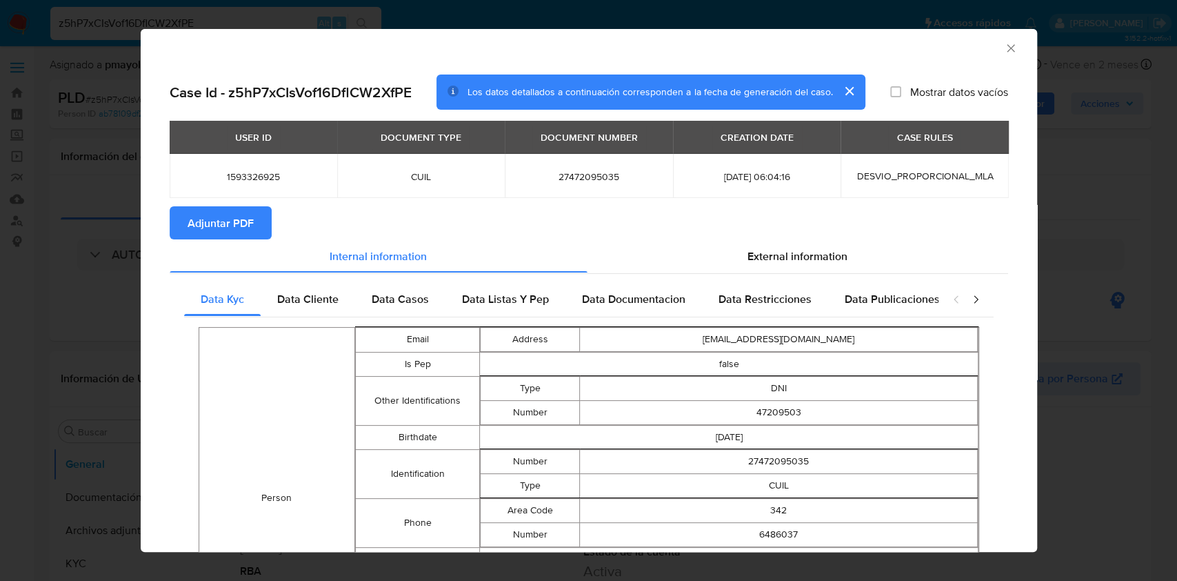
click at [243, 221] on span "Adjuntar PDF" at bounding box center [221, 223] width 66 height 30
click at [797, 257] on span "External information" at bounding box center [798, 258] width 100 height 16
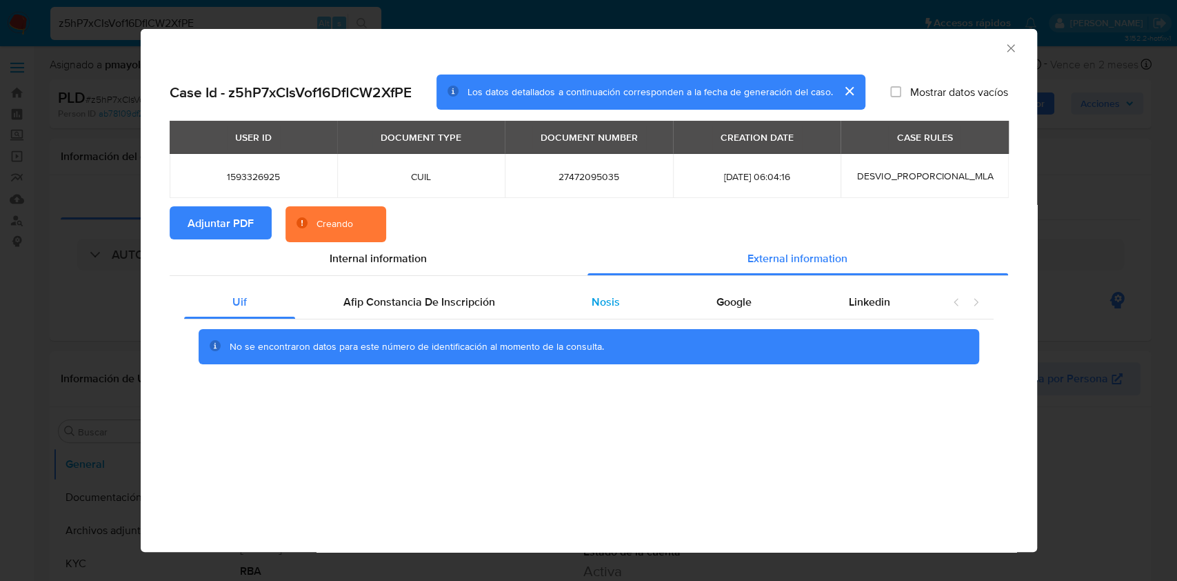
click at [610, 288] on div "Nosis" at bounding box center [605, 302] width 125 height 33
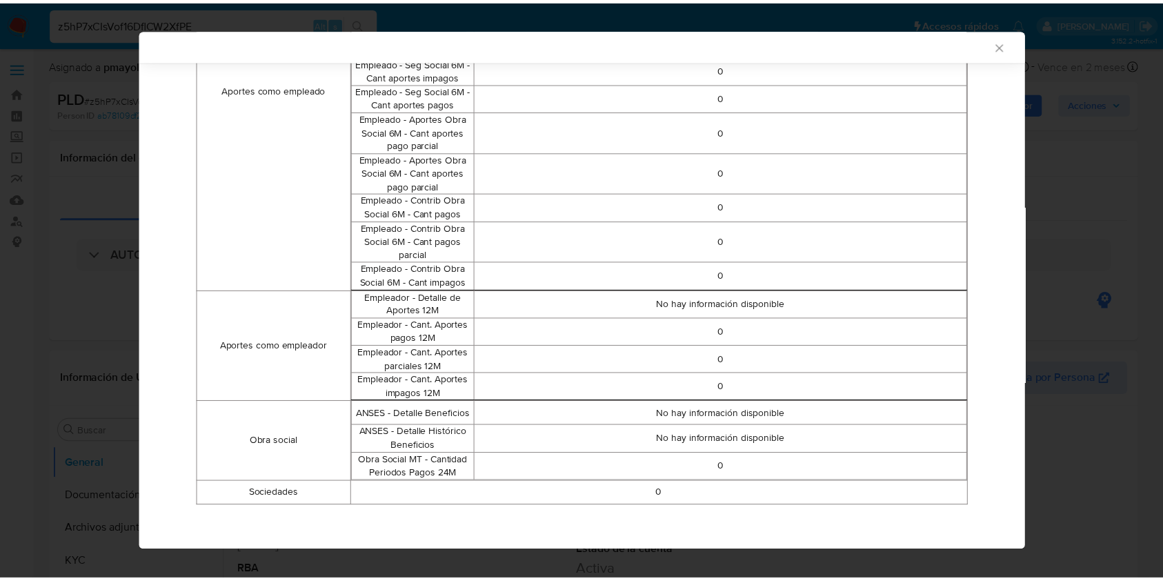
scroll to position [786, 0]
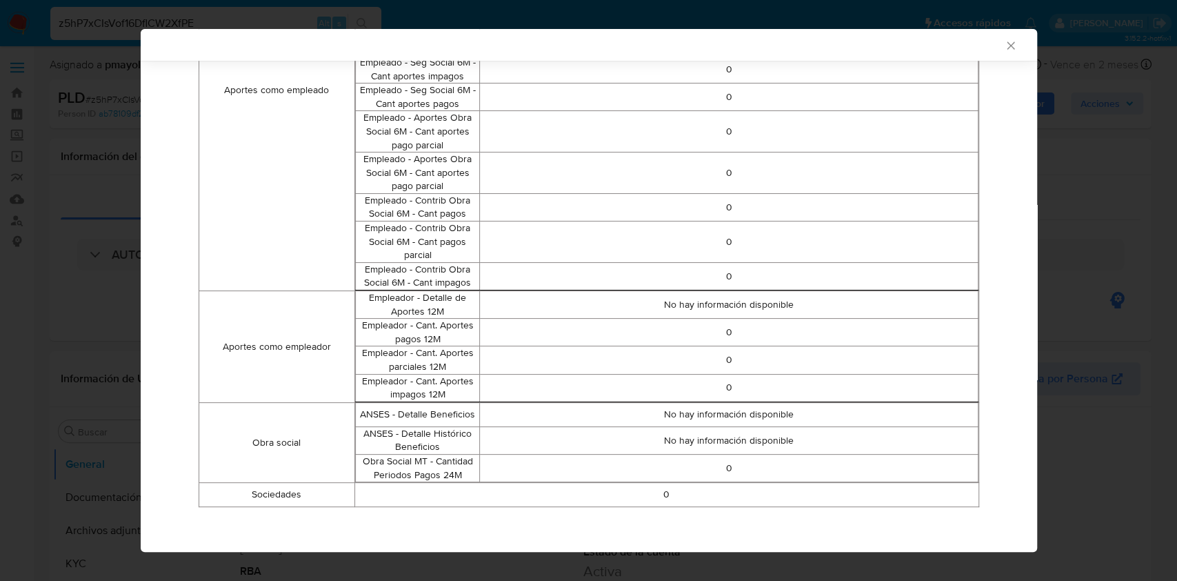
click at [1007, 47] on icon "Cerrar ventana" at bounding box center [1011, 45] width 8 height 8
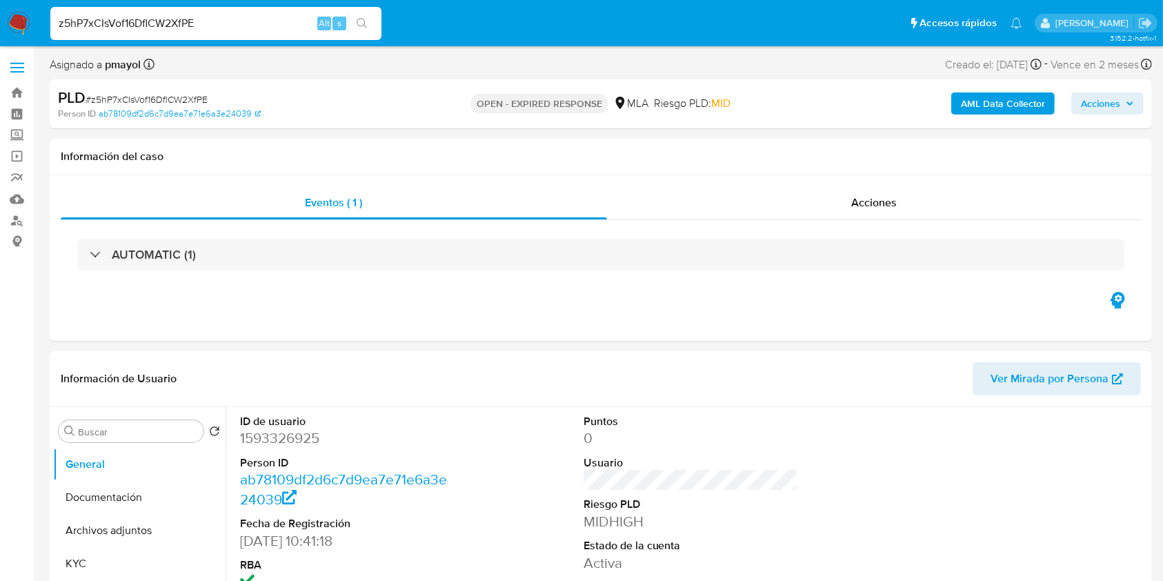
click at [153, 103] on span "# z5hP7xCIsVof16DflCW2XfPE" at bounding box center [147, 99] width 122 height 14
copy span "z5hP7xCIsVof16DflCW2XfPE"
click at [21, 32] on img at bounding box center [18, 23] width 23 height 23
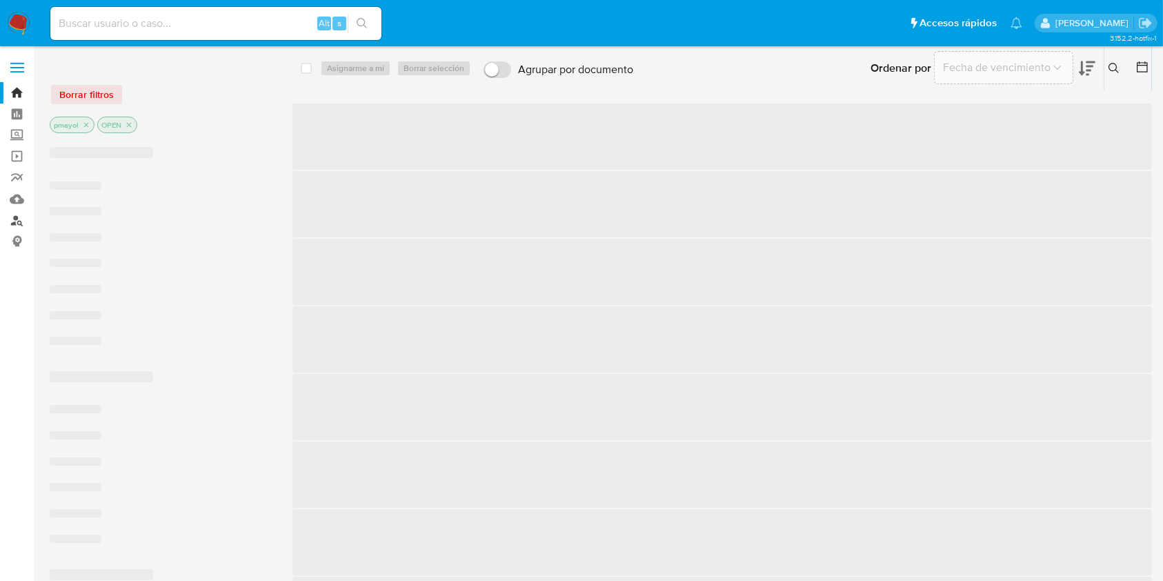
click at [17, 221] on link "Buscador de personas" at bounding box center [82, 220] width 164 height 21
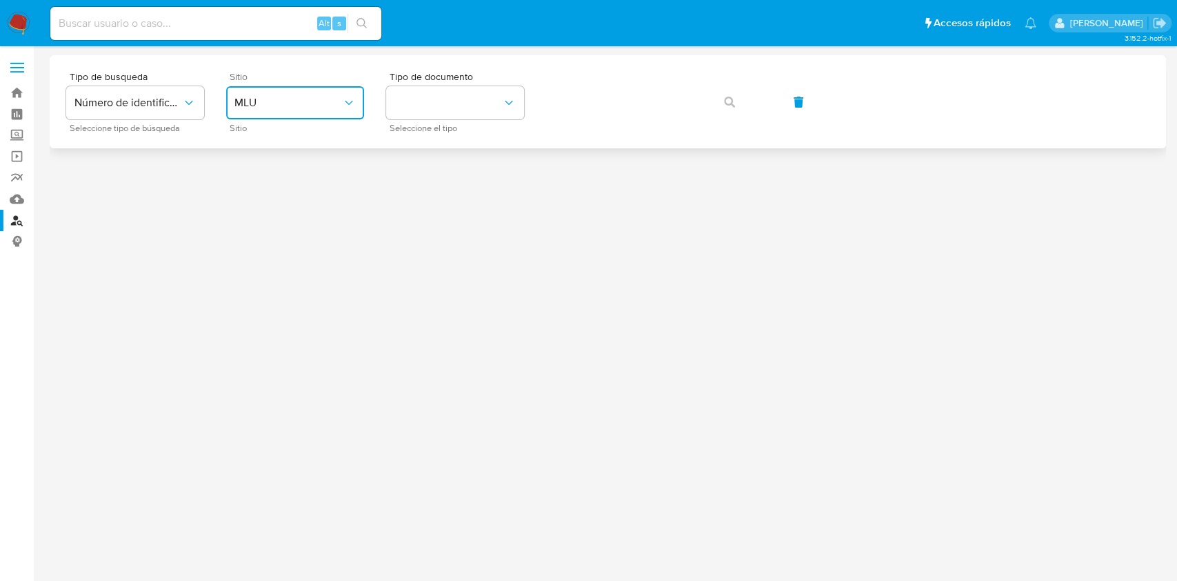
click at [283, 96] on span "MLU" at bounding box center [288, 103] width 108 height 14
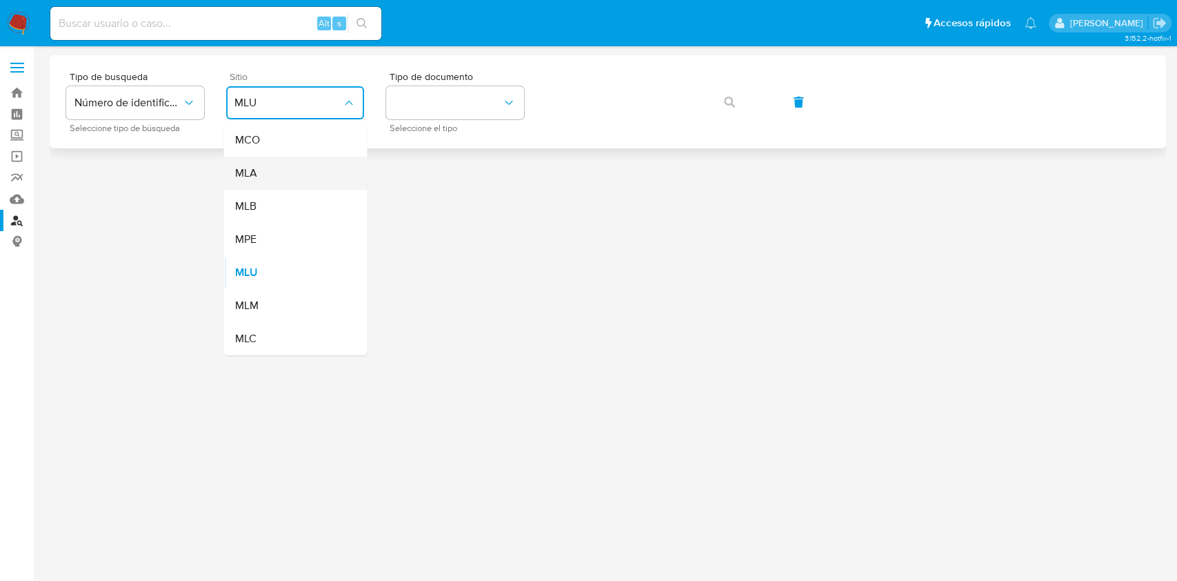
click at [296, 170] on div "MLA" at bounding box center [290, 173] width 113 height 33
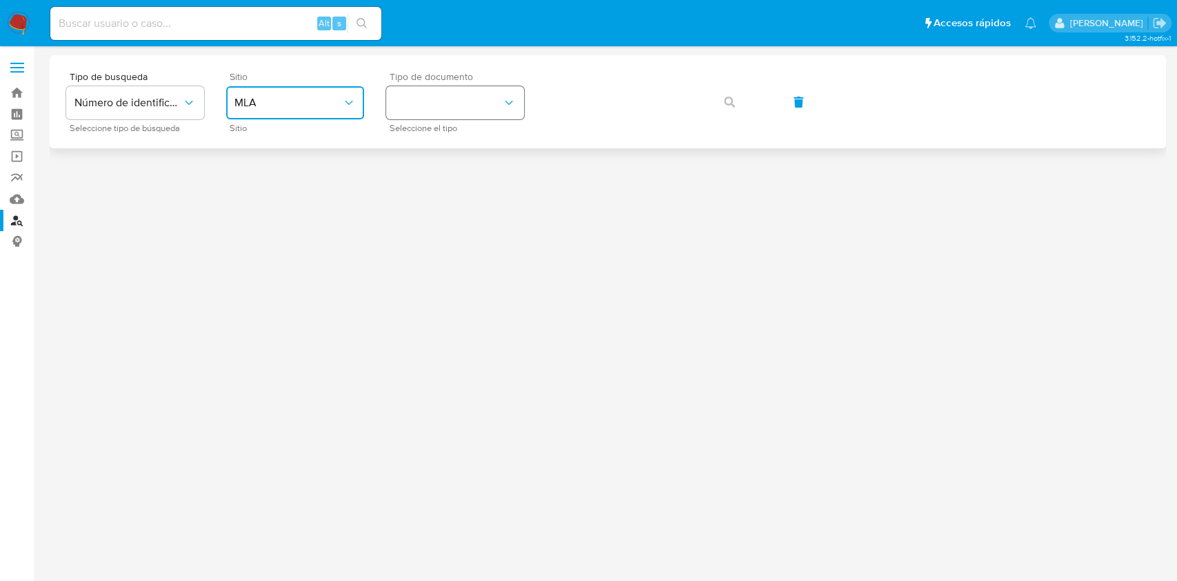
click at [414, 113] on button "identificationType" at bounding box center [455, 102] width 138 height 33
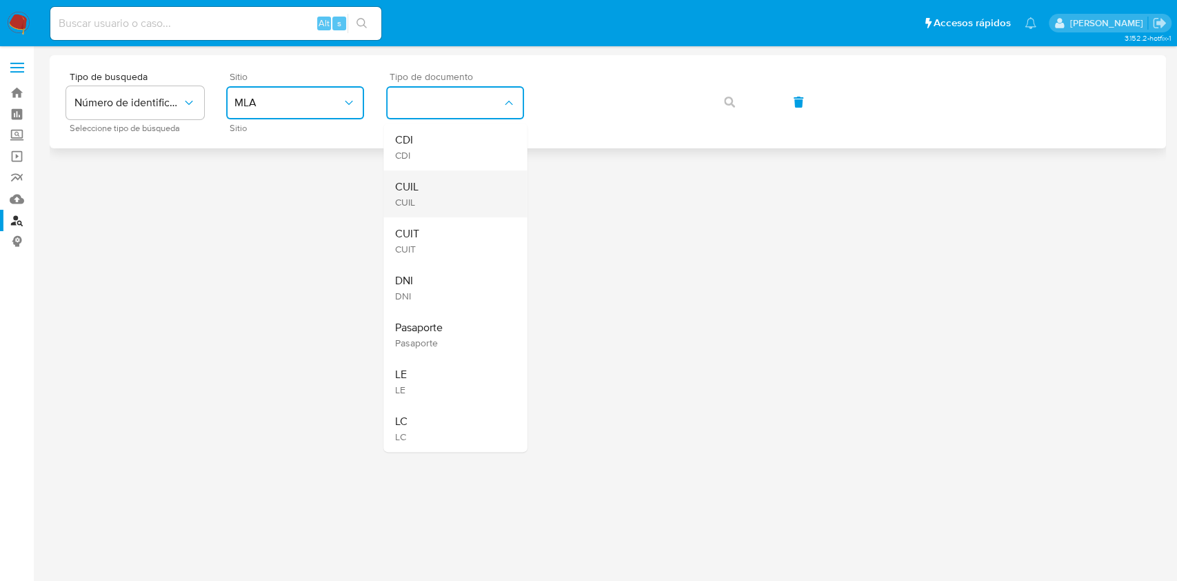
click at [417, 185] on span "CUIL" at bounding box center [405, 187] width 23 height 14
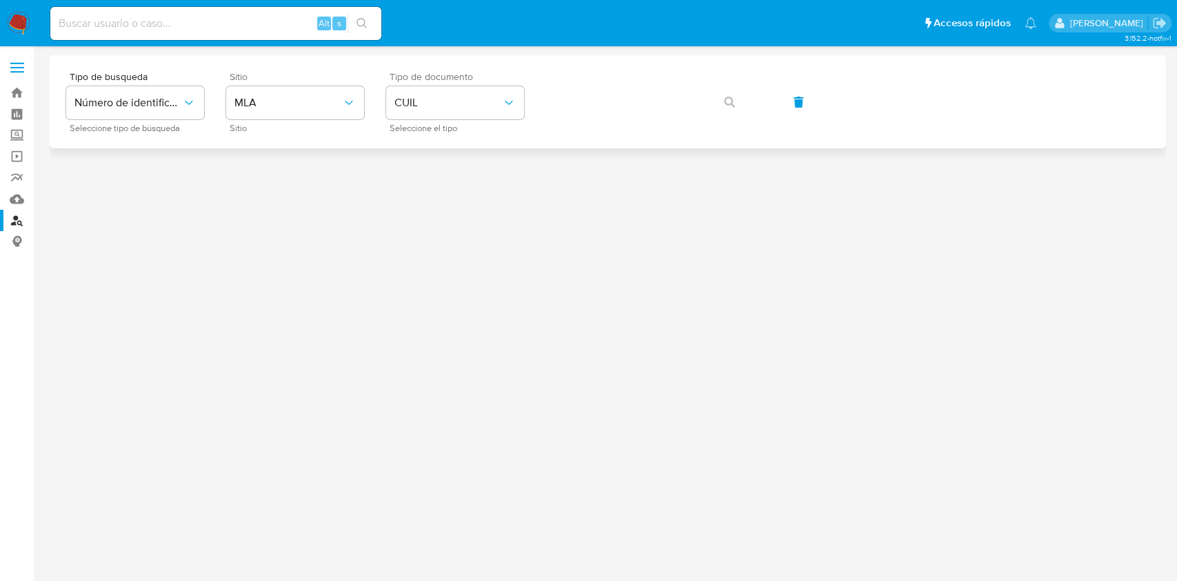
click at [569, 124] on div "Tipo de busqueda Número de identificación Seleccione tipo de búsqueda Sitio MLA…" at bounding box center [607, 102] width 1083 height 60
click at [730, 102] on icon "button" at bounding box center [729, 102] width 11 height 11
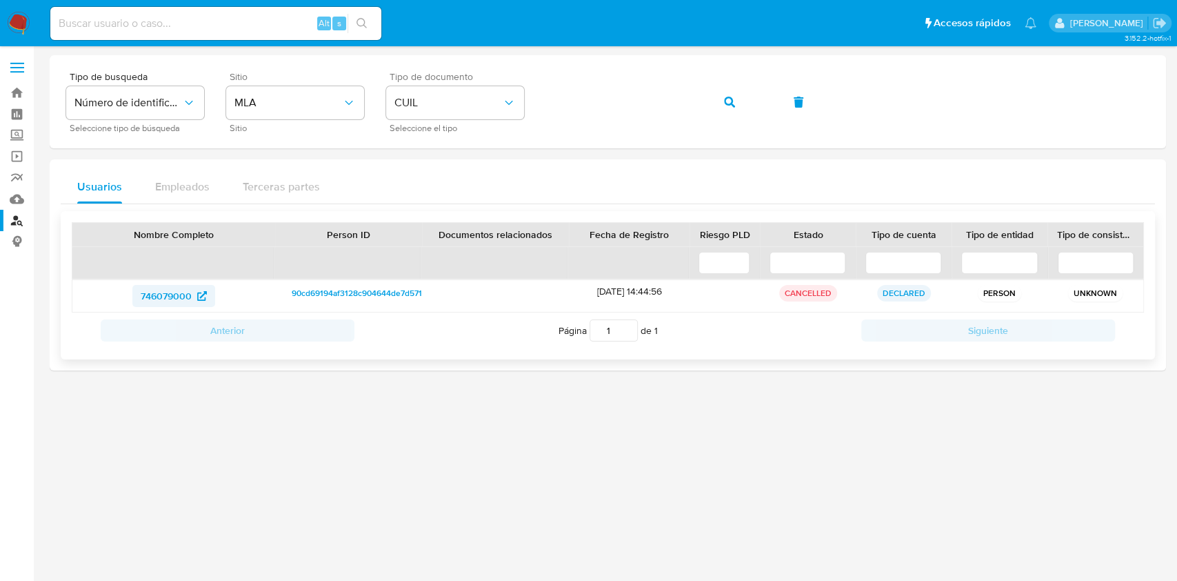
click at [179, 295] on span "746079000" at bounding box center [166, 296] width 51 height 22
click at [717, 110] on button "button" at bounding box center [729, 102] width 47 height 33
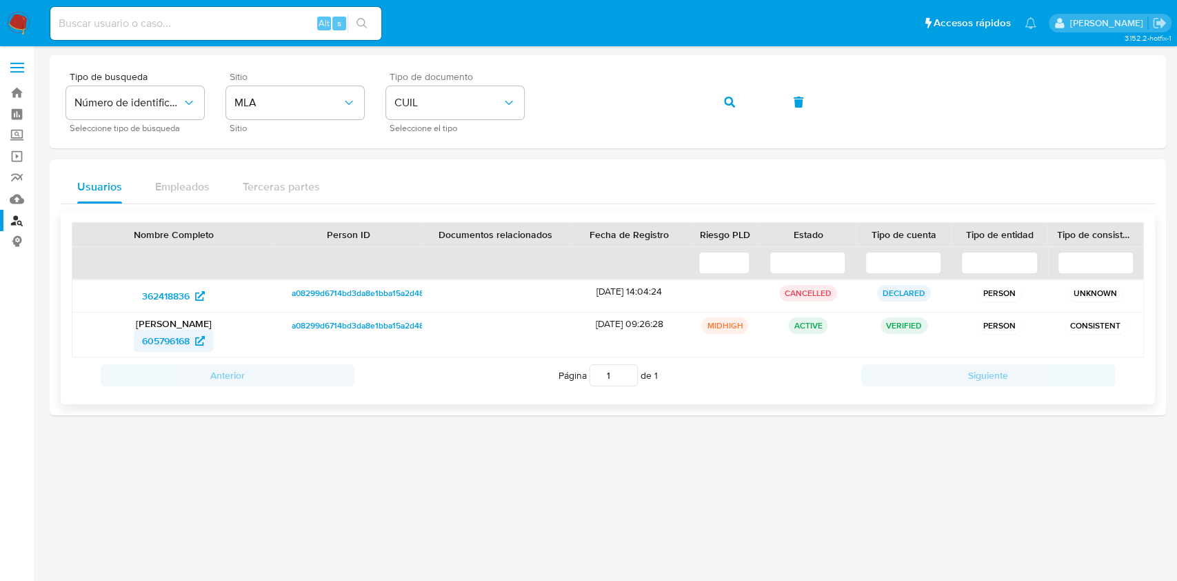
click at [171, 339] on span "605796168" at bounding box center [166, 341] width 48 height 22
click at [717, 107] on button "button" at bounding box center [729, 102] width 47 height 33
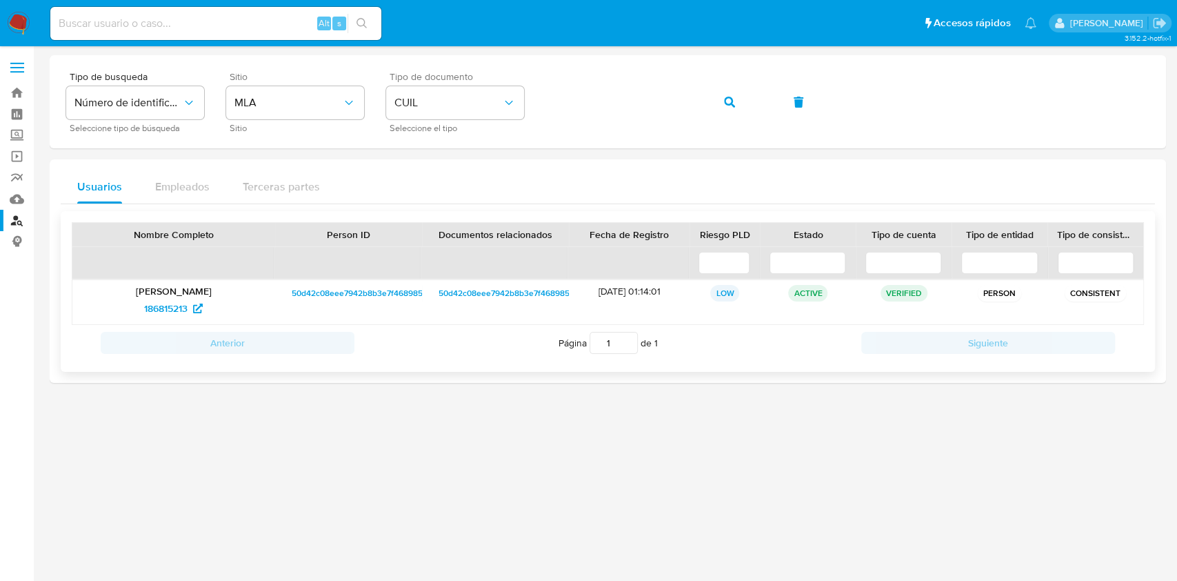
click at [351, 299] on span "50d42c08eee7942b8b3e7f4689853d1f" at bounding box center [365, 293] width 147 height 17
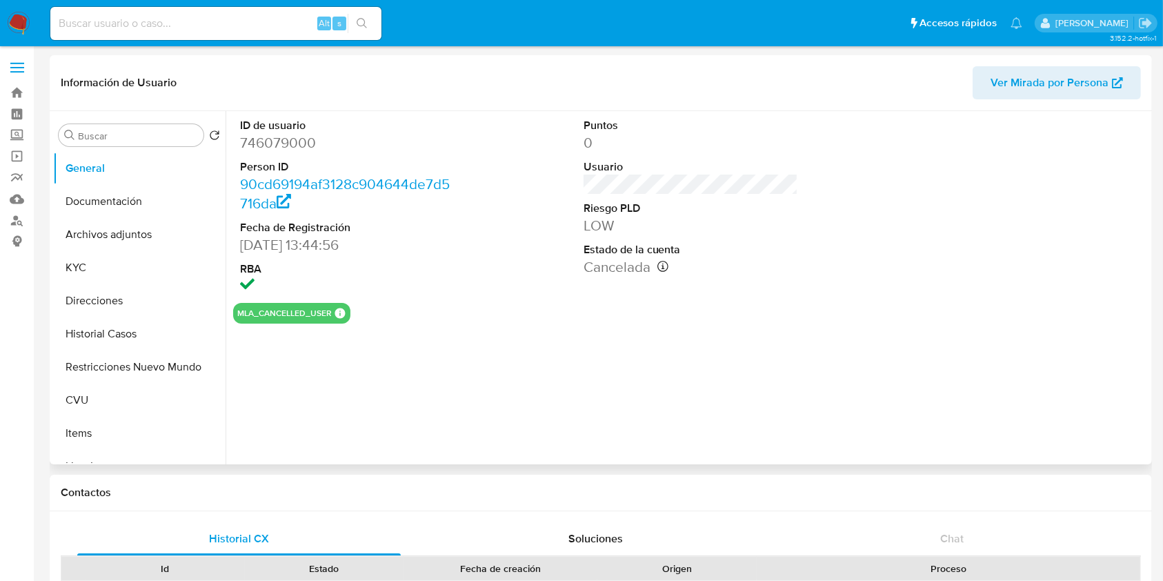
click at [1076, 81] on span "Ver Mirada por Persona" at bounding box center [1049, 82] width 118 height 33
select select "10"
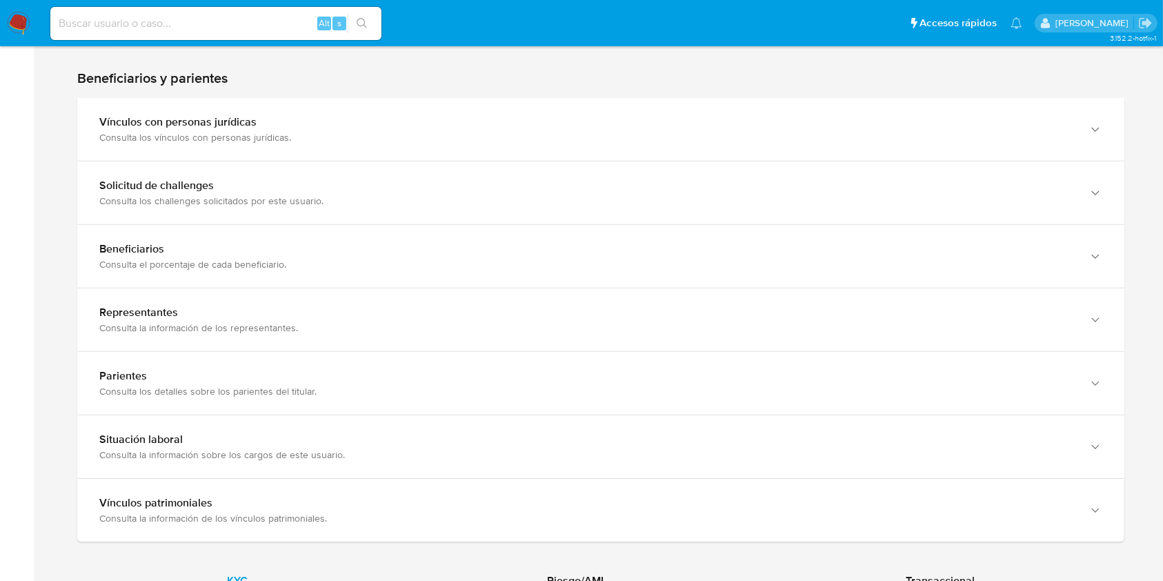
scroll to position [1064, 0]
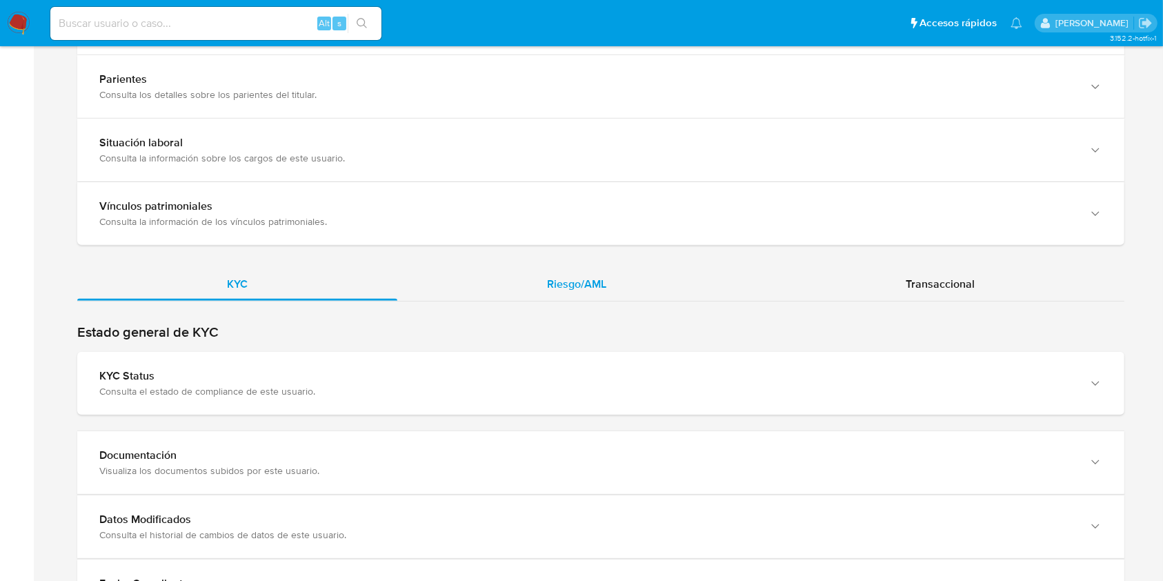
click at [550, 277] on span "Riesgo/AML" at bounding box center [576, 284] width 59 height 16
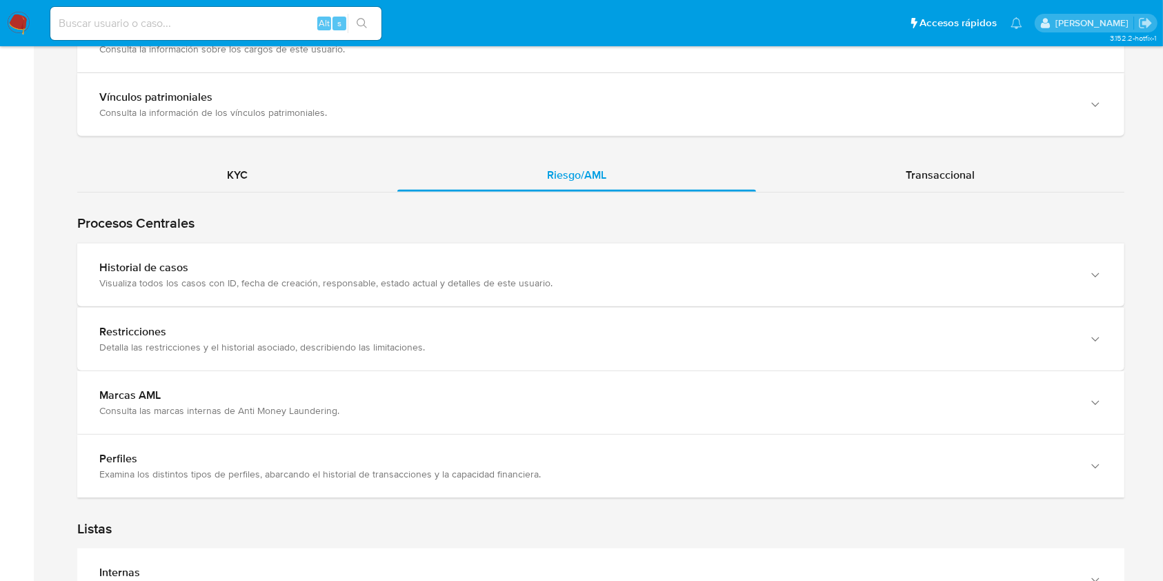
scroll to position [1183, 0]
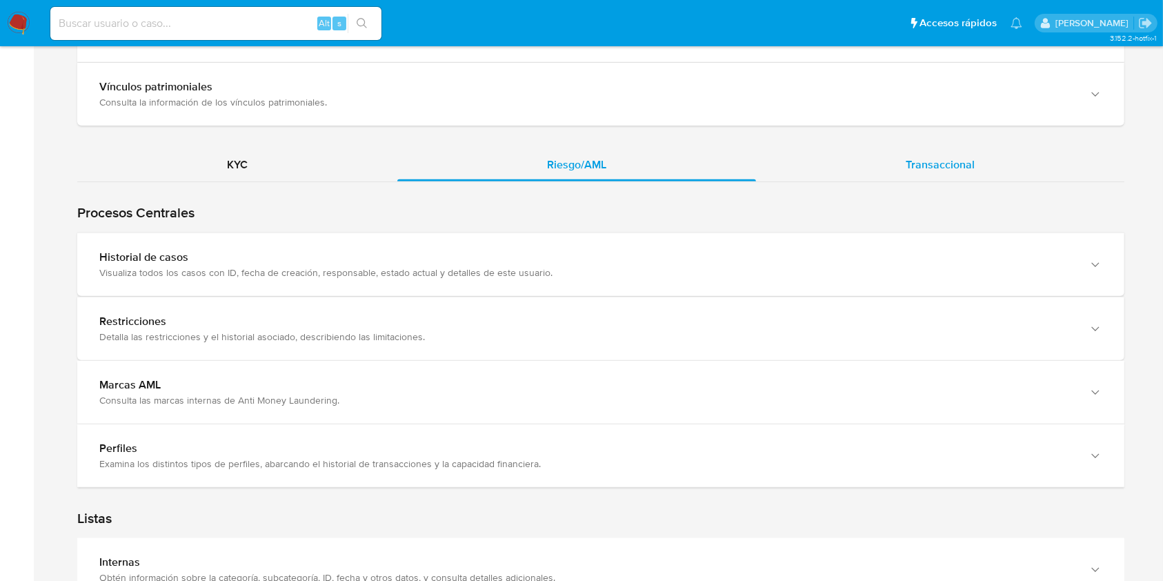
click at [926, 168] on span "Transaccional" at bounding box center [940, 165] width 69 height 16
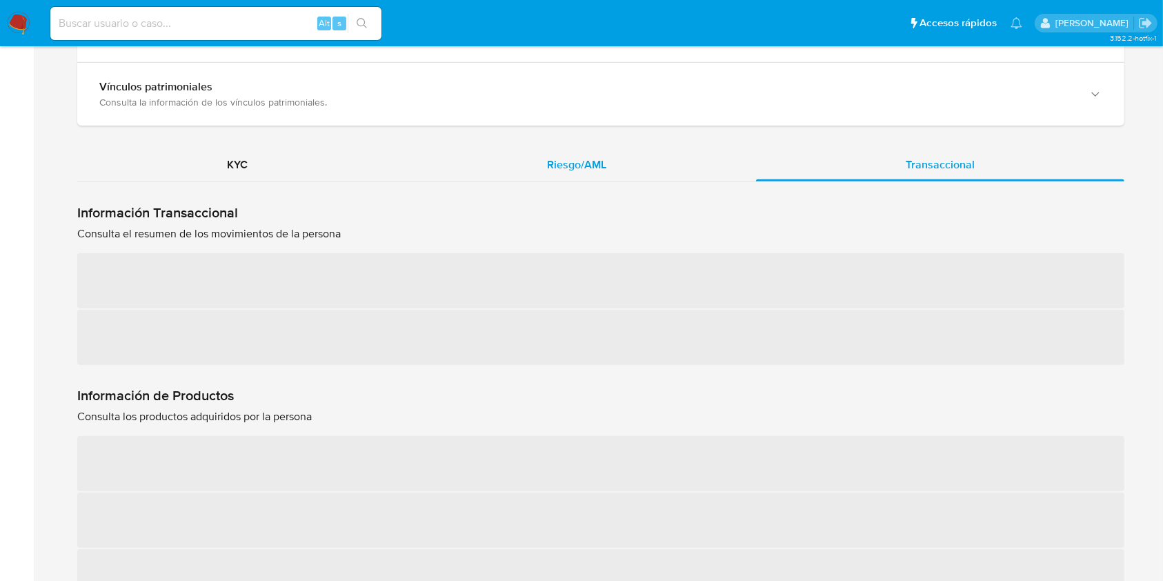
click at [688, 172] on div "Riesgo/AML" at bounding box center [576, 164] width 359 height 33
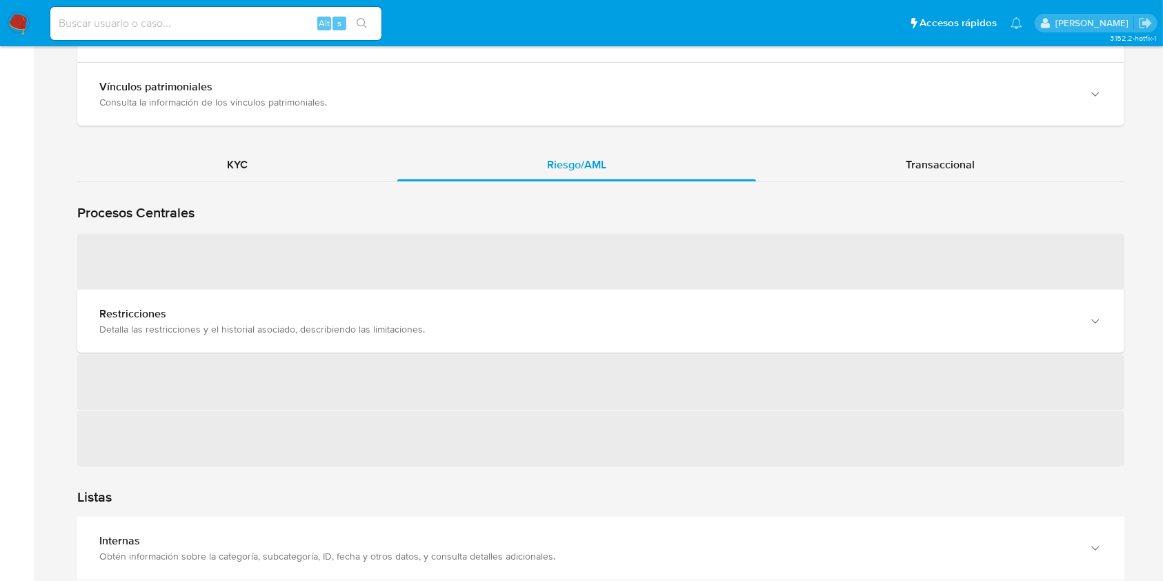
click at [675, 268] on span "‌" at bounding box center [600, 261] width 1047 height 55
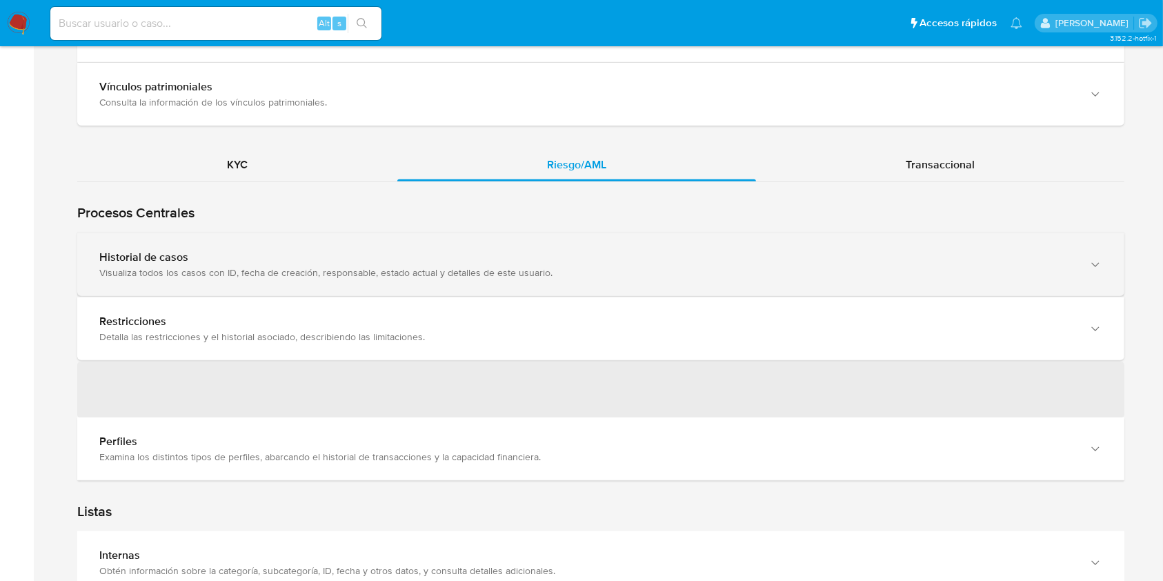
click at [649, 279] on div "Historial de casos Visualiza todos los casos con ID, fecha de creación, respons…" at bounding box center [600, 264] width 1047 height 63
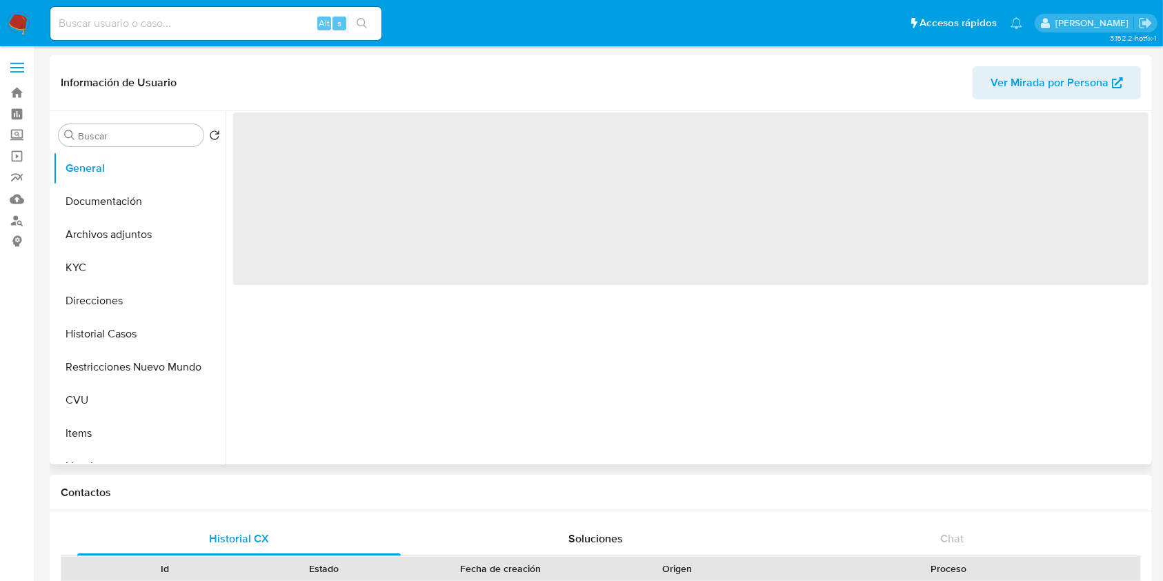
click at [1046, 89] on span "Ver Mirada por Persona" at bounding box center [1049, 82] width 118 height 33
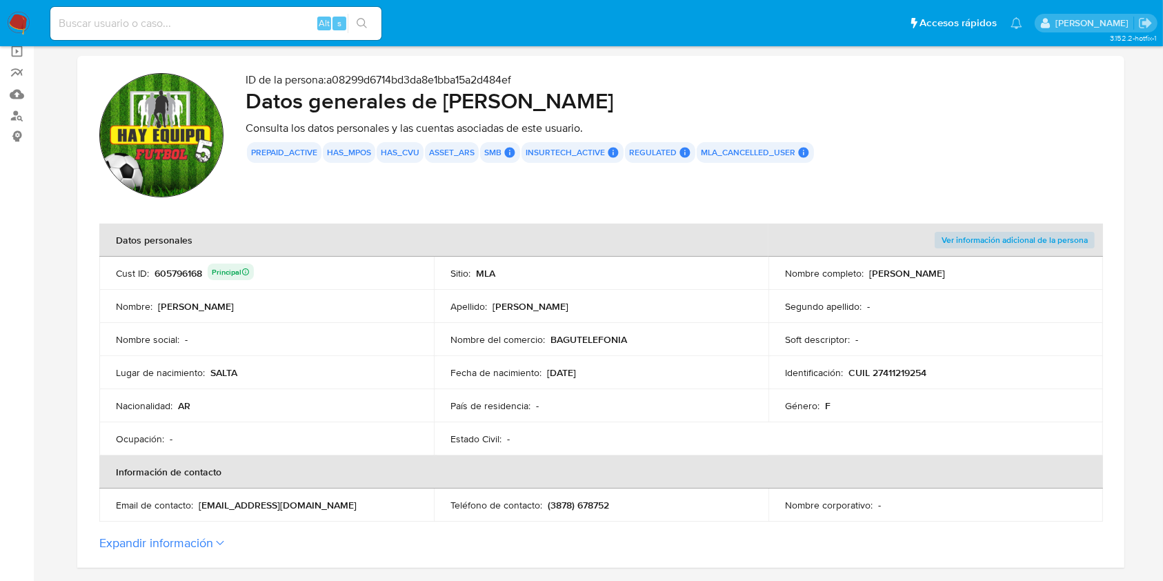
scroll to position [106, 0]
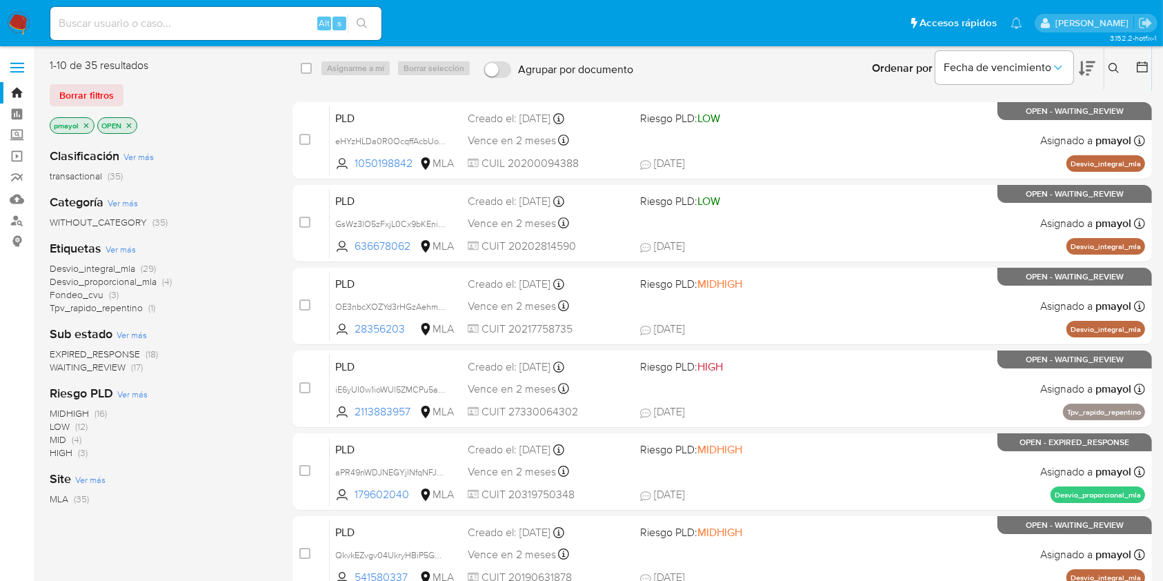
click at [1117, 63] on icon at bounding box center [1113, 68] width 11 height 11
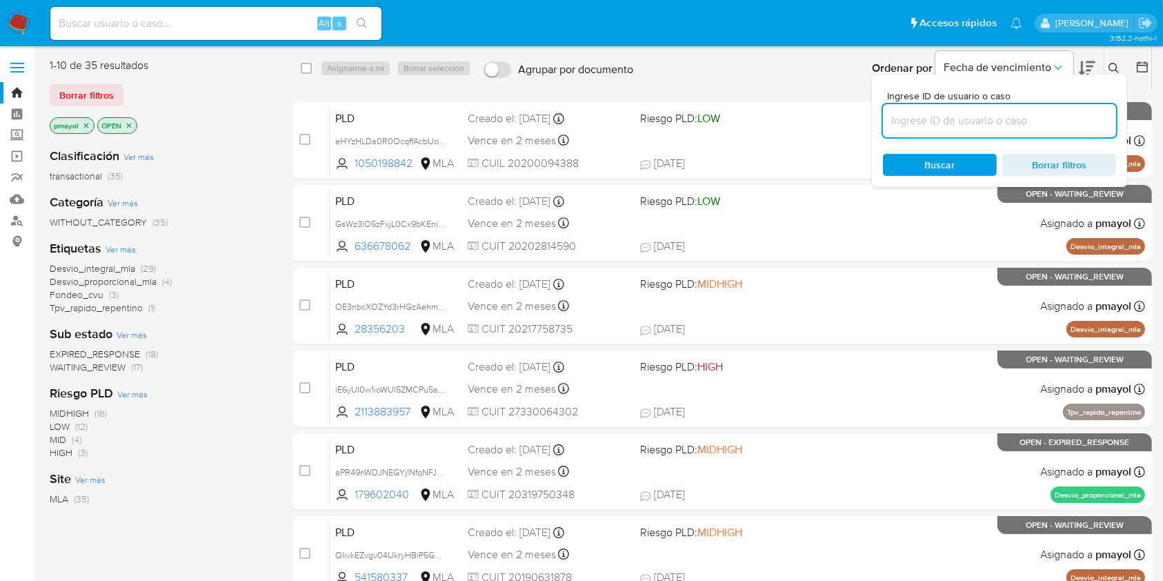
click at [1020, 121] on input at bounding box center [999, 121] width 233 height 18
type input "z5hP7xCIsVof16DflCW2XfPE"
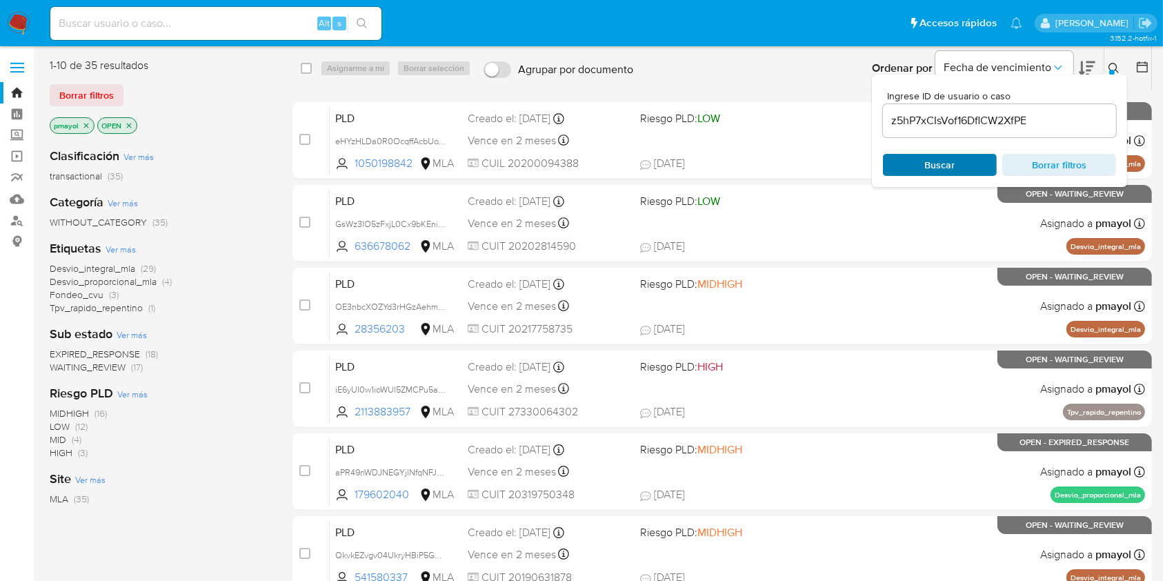
click at [920, 170] on div "Buscar Borrar filtros" at bounding box center [999, 165] width 233 height 22
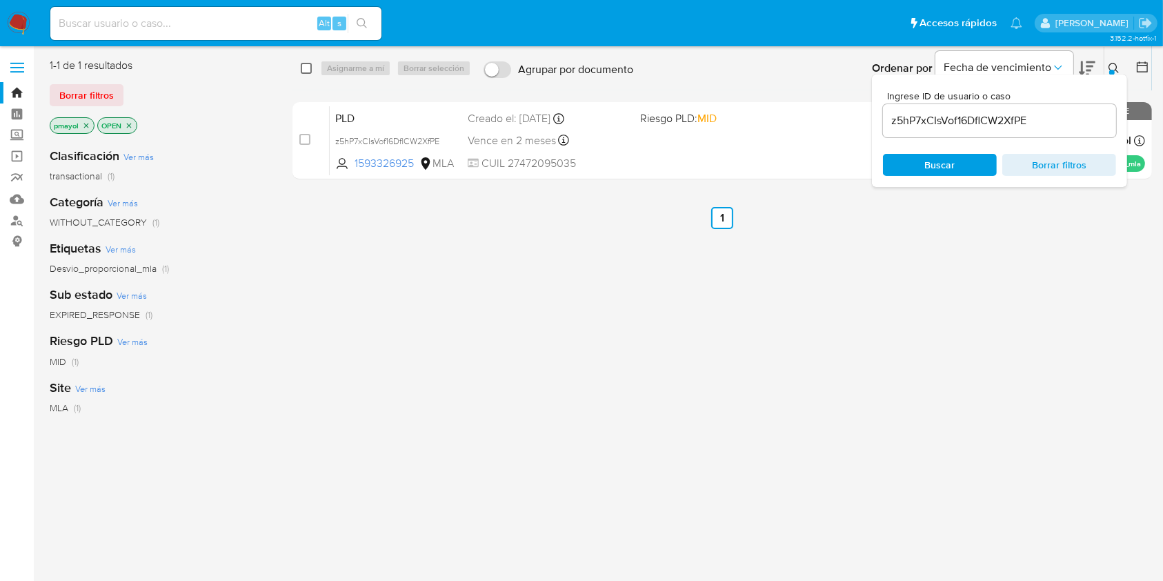
click at [309, 72] on input "checkbox" at bounding box center [306, 68] width 11 height 11
checkbox input "true"
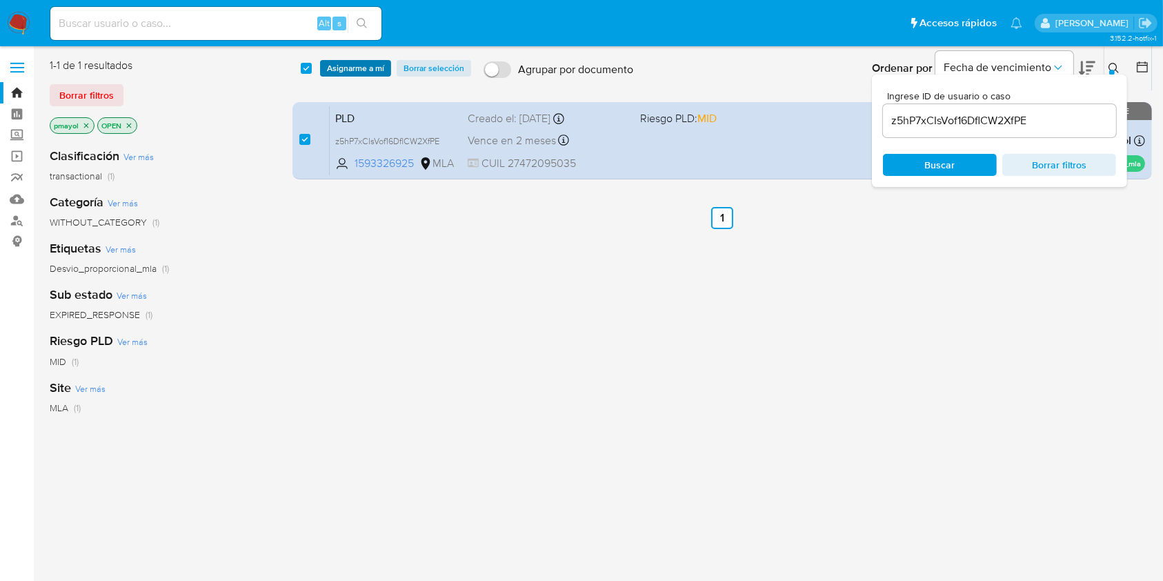
click at [378, 63] on span "Asignarme a mí" at bounding box center [355, 68] width 57 height 14
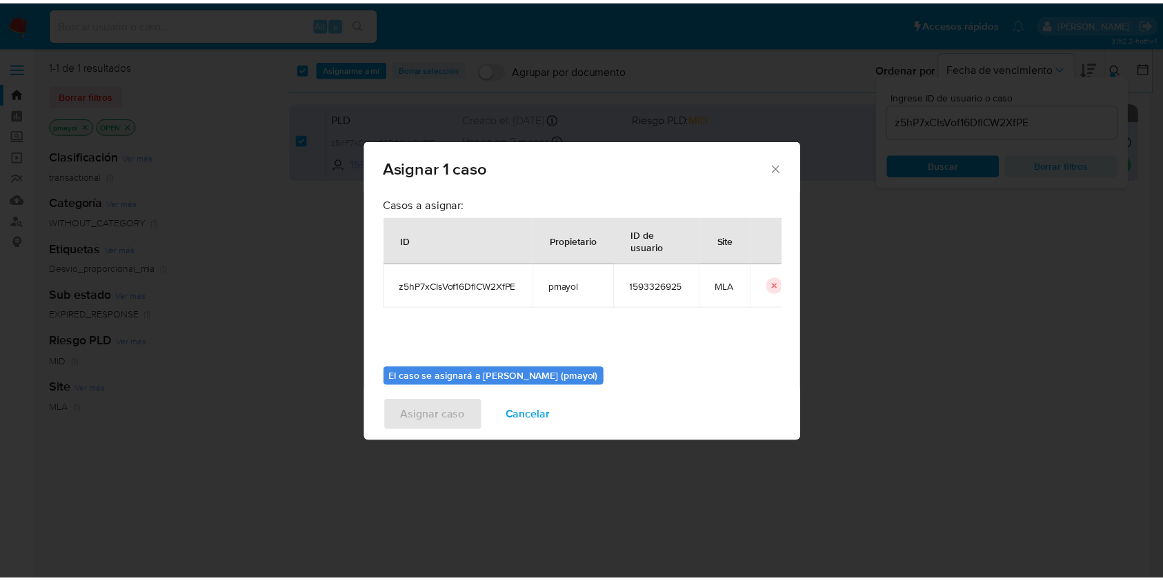
scroll to position [70, 0]
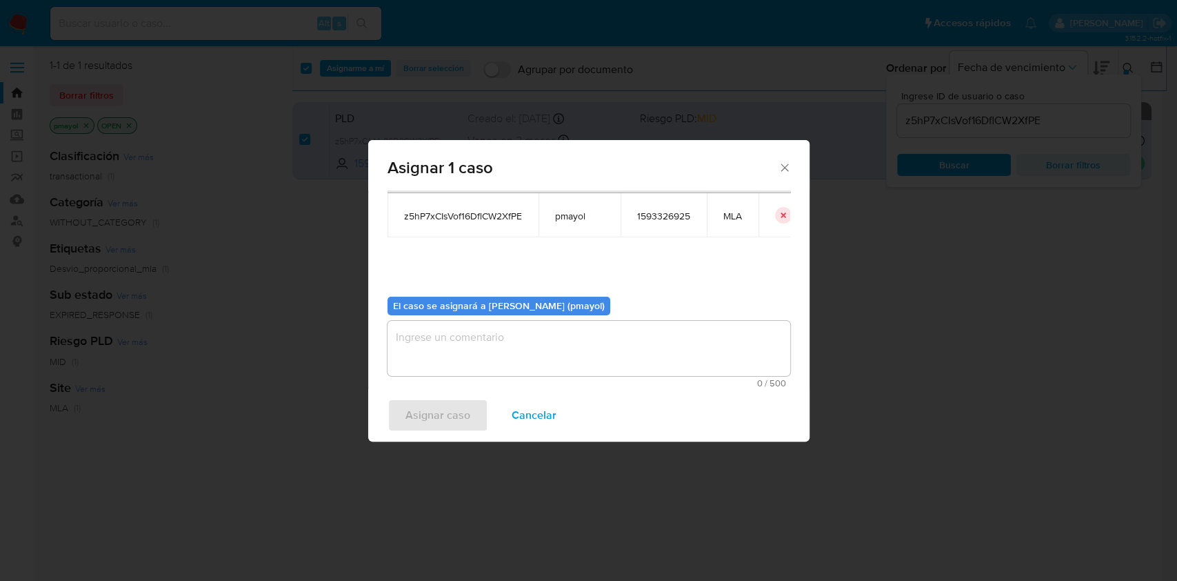
click at [633, 376] on div "0 / 500 500 caracteres restantes" at bounding box center [589, 354] width 403 height 67
click at [622, 363] on textarea "assign-modal" at bounding box center [589, 348] width 403 height 55
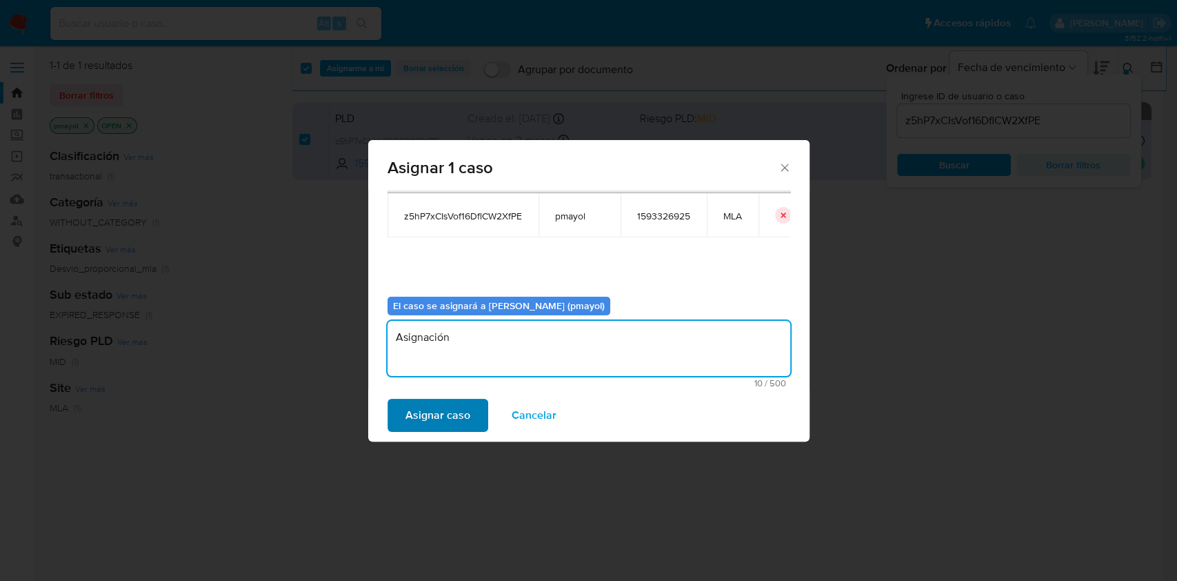
type textarea "Asignación"
click at [474, 399] on button "Asignar caso" at bounding box center [438, 415] width 101 height 33
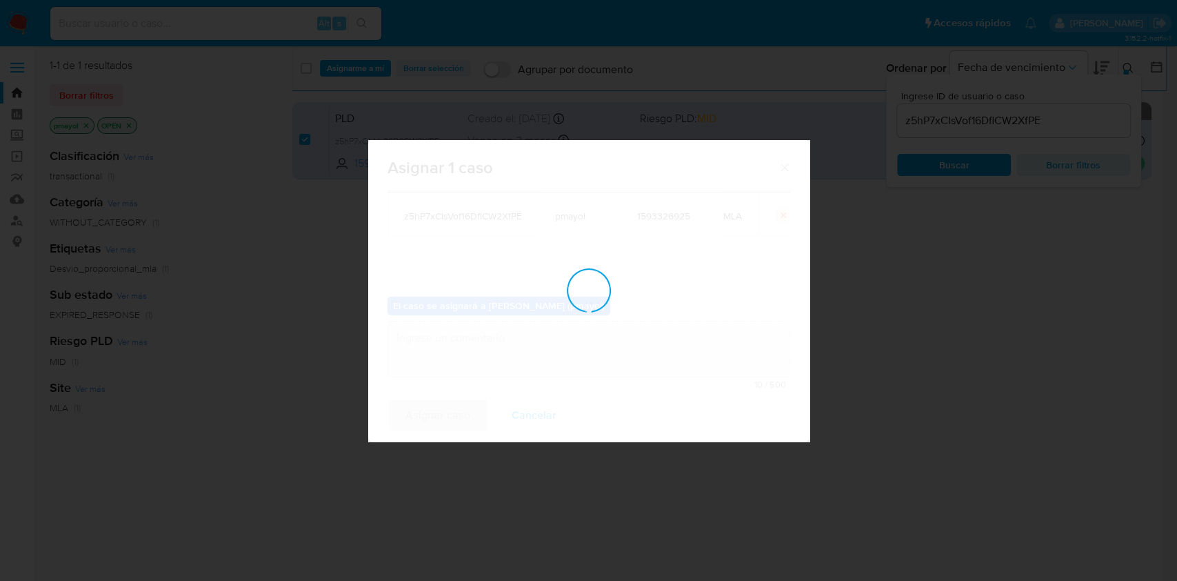
checkbox input "false"
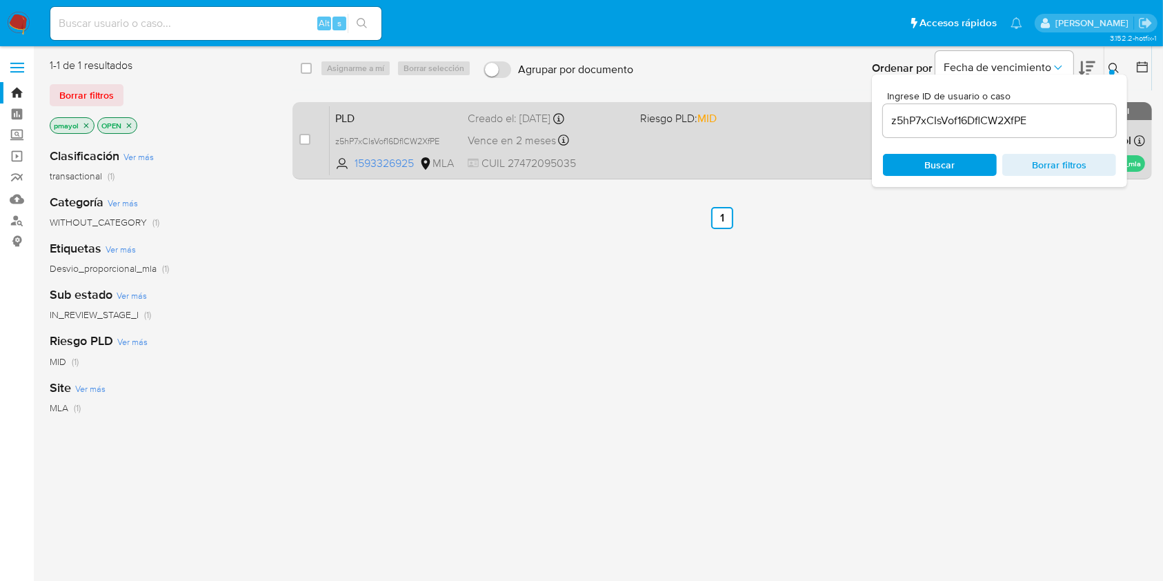
click at [730, 159] on div "PLD z5hP7xCIsVof16DflCW2XfPE 1593326925 MLA Riesgo PLD: MID Creado el: 12/07/20…" at bounding box center [737, 141] width 815 height 70
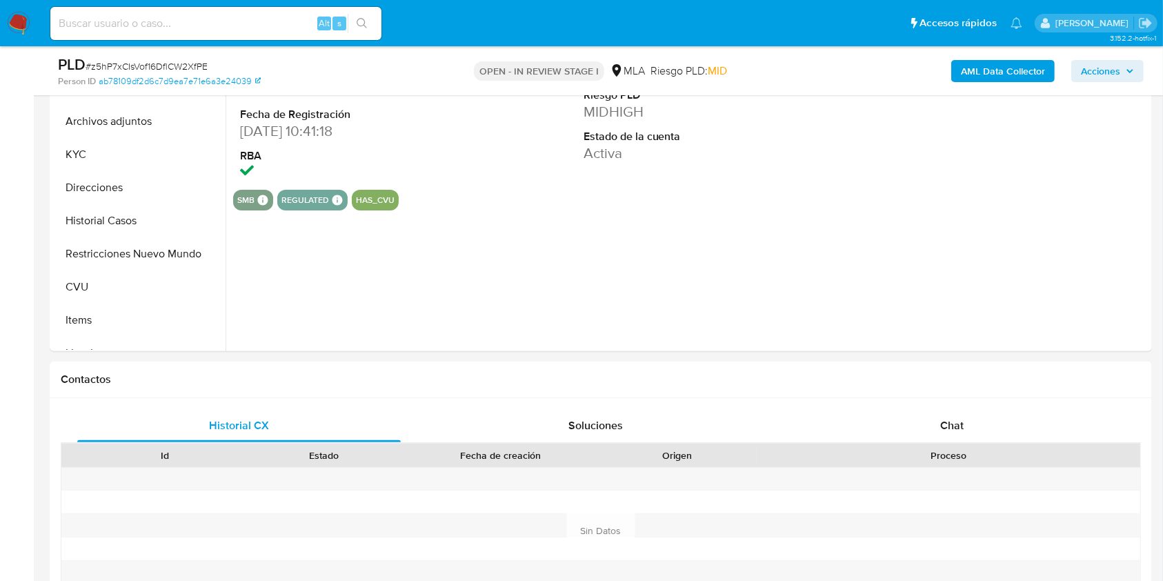
scroll to position [441, 0]
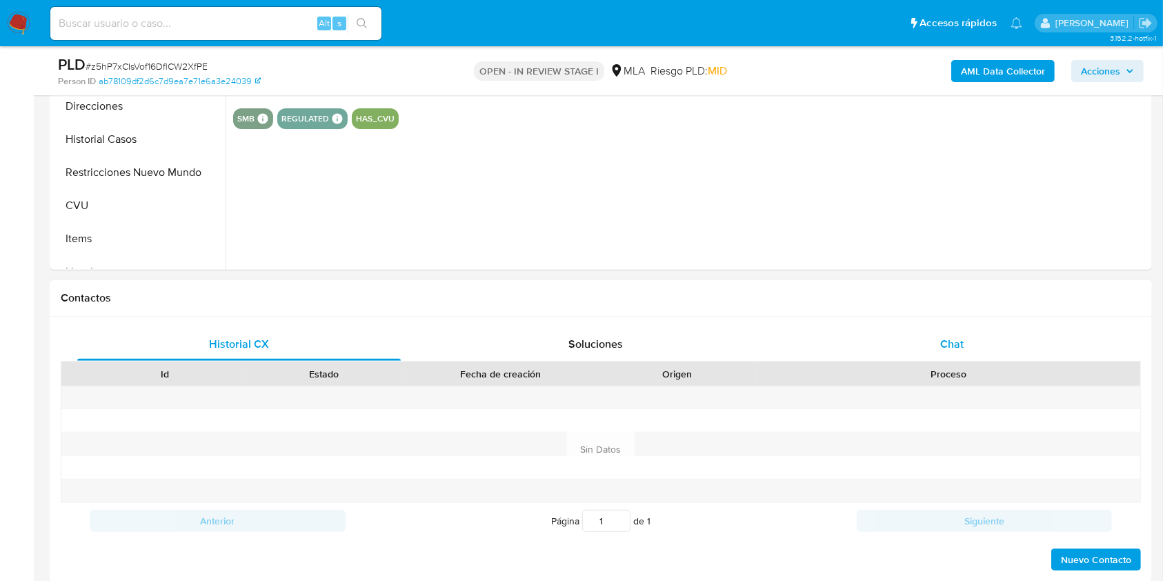
click at [960, 355] on div "Chat" at bounding box center [951, 344] width 323 height 33
select select "10"
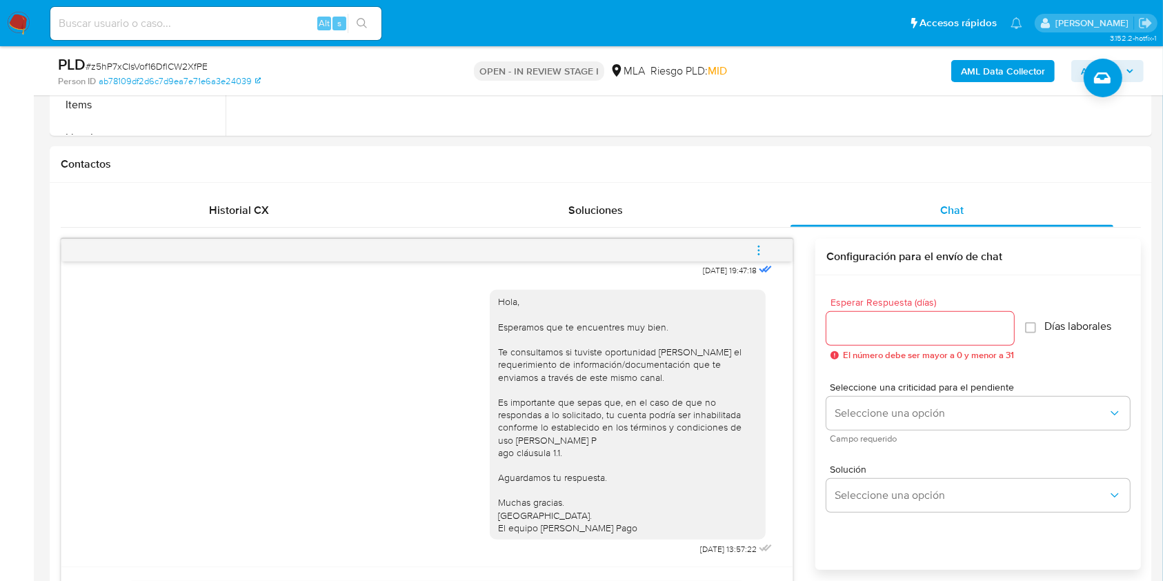
scroll to position [593, 0]
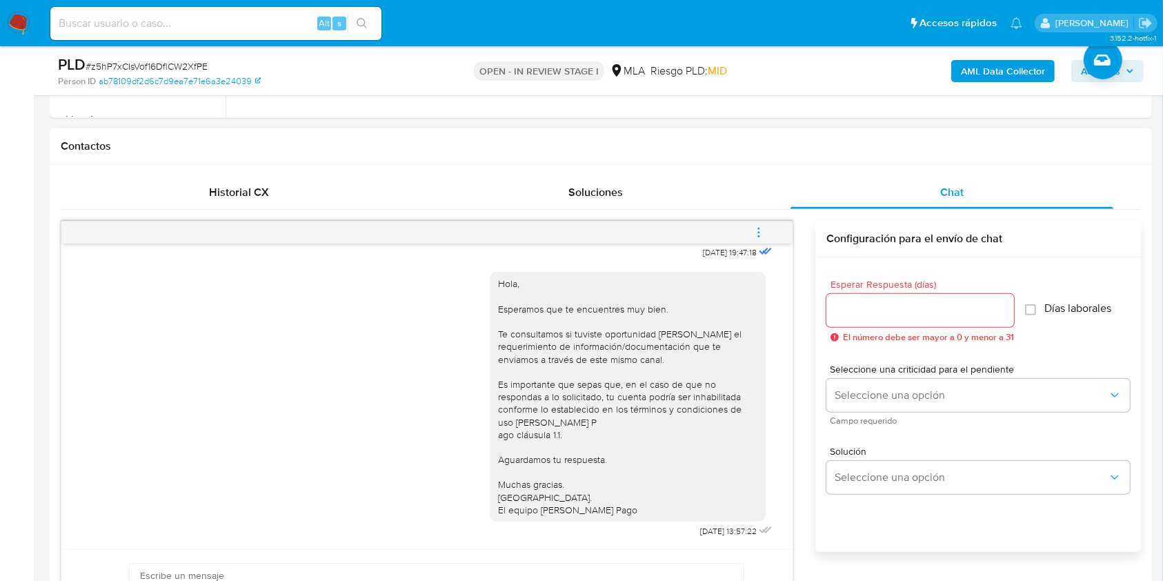
click at [766, 237] on button "menu-action" at bounding box center [759, 232] width 46 height 33
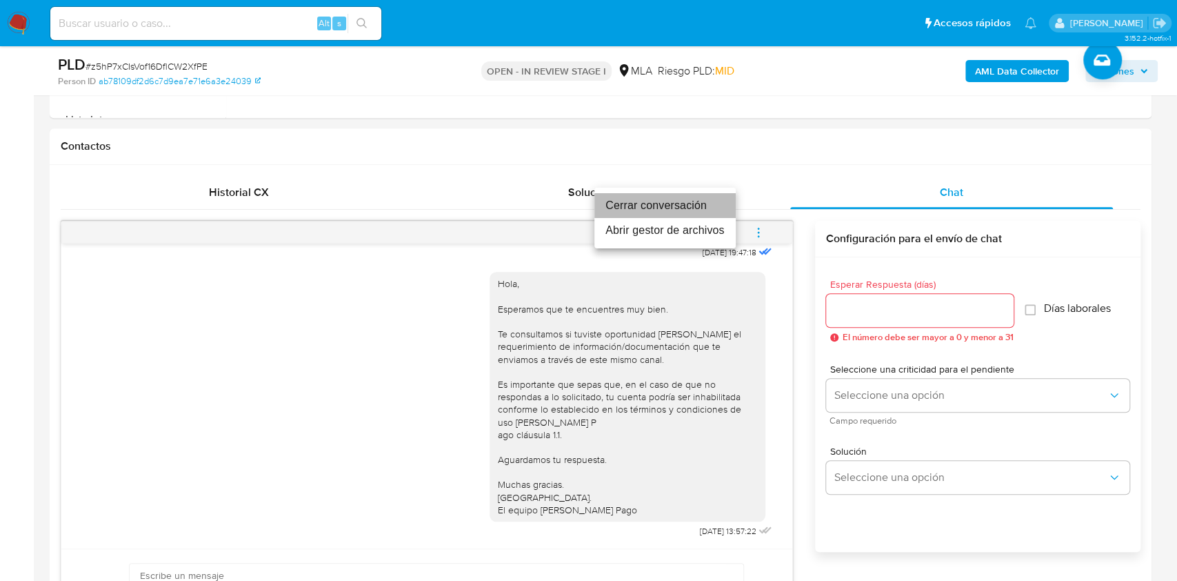
click at [691, 207] on li "Cerrar conversación" at bounding box center [664, 205] width 141 height 25
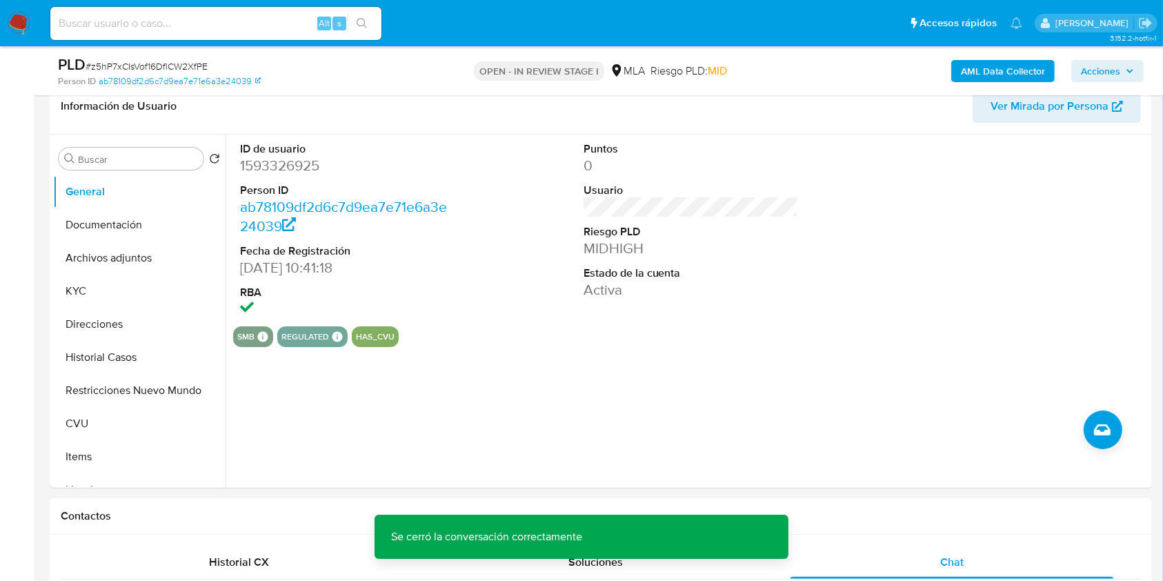
scroll to position [226, 0]
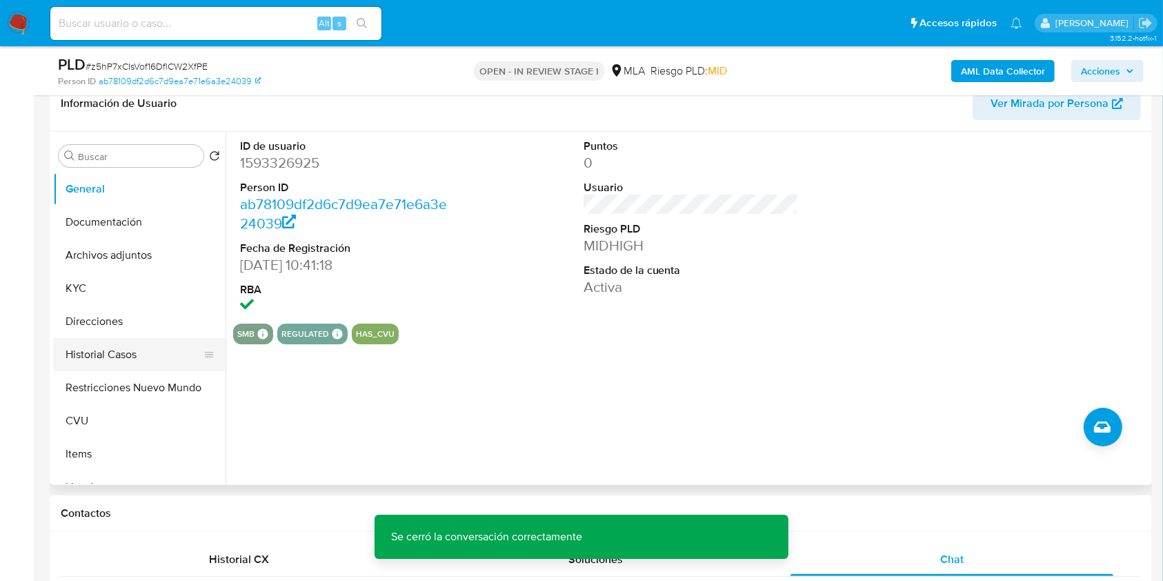
click at [127, 352] on button "Historial Casos" at bounding box center [133, 354] width 161 height 33
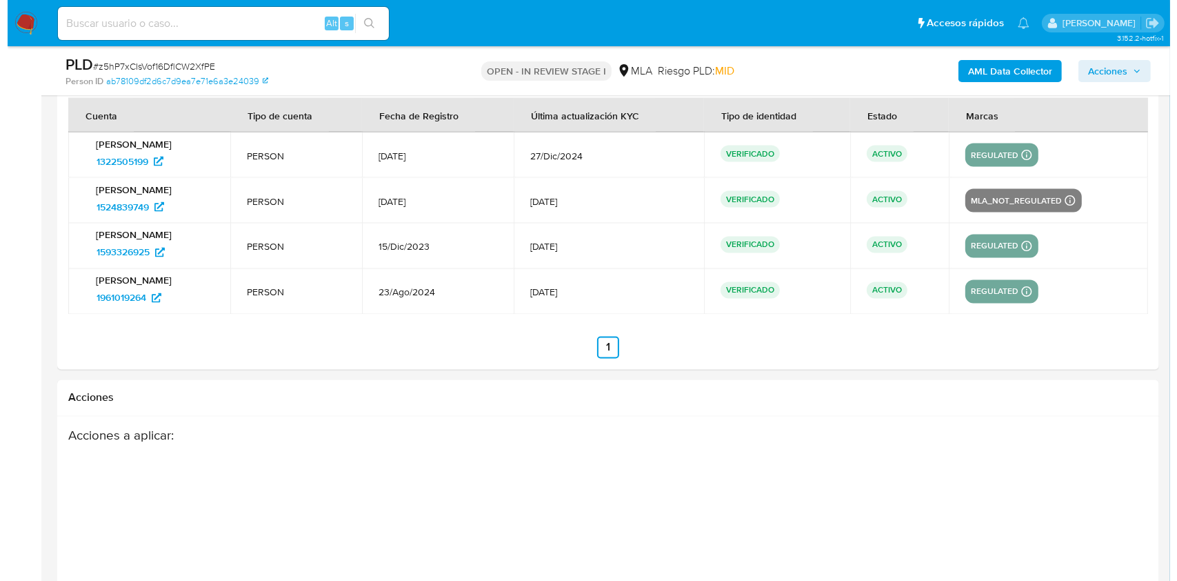
scroll to position [2562, 0]
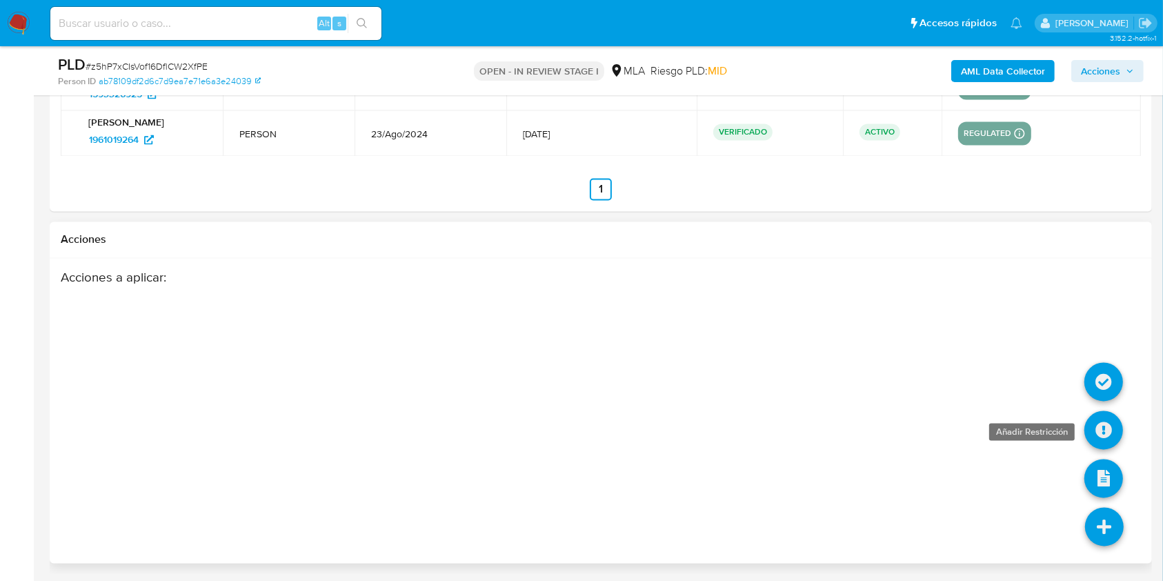
click at [1103, 422] on icon at bounding box center [1103, 430] width 39 height 39
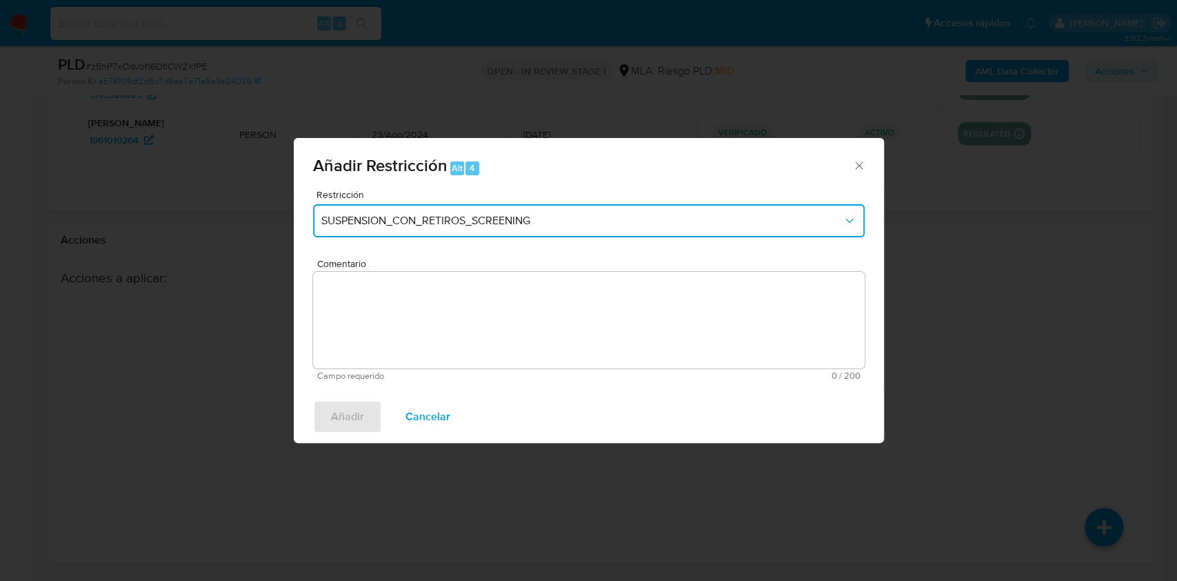
click at [601, 216] on span "SUSPENSION_CON_RETIROS_SCREENING" at bounding box center [581, 221] width 521 height 14
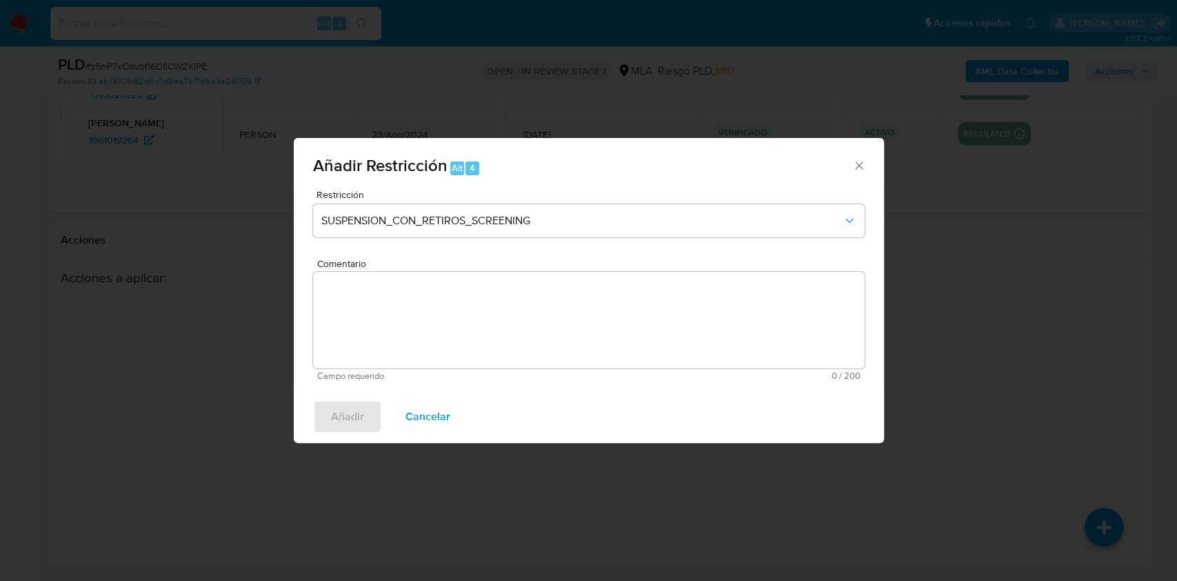
drag, startPoint x: 868, startPoint y: 272, endPoint x: 872, endPoint y: 304, distance: 32.0
click at [872, 304] on div "Restricción SUSPENSION_CON_RETIROS_SCREENING Comentario Campo requerido 0 / 200…" at bounding box center [589, 290] width 590 height 201
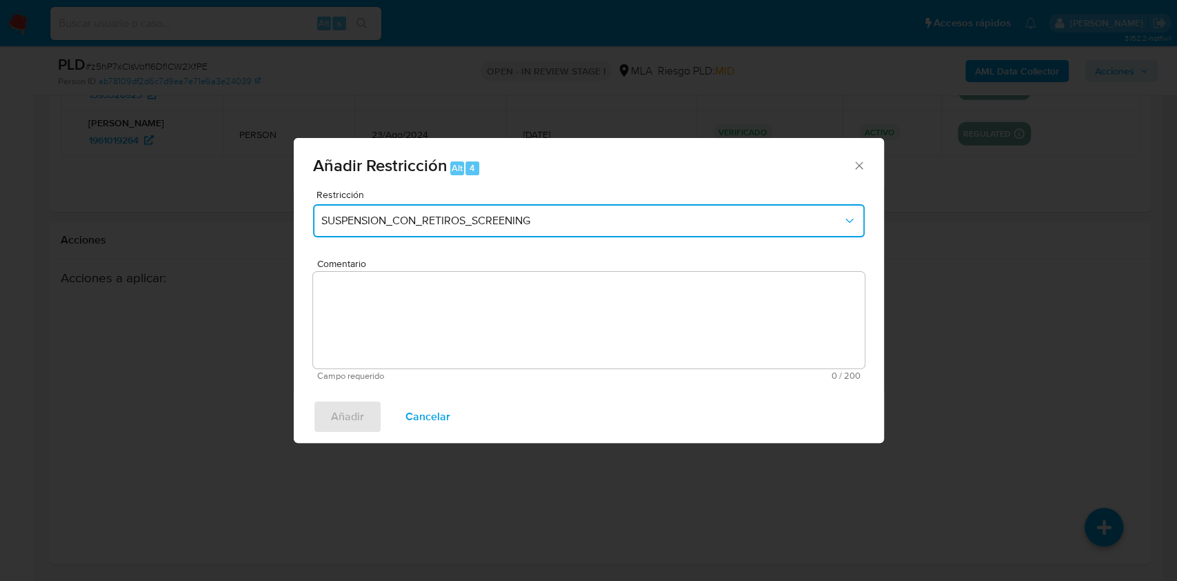
click at [838, 206] on button "SUSPENSION_CON_RETIROS_SCREENING" at bounding box center [589, 220] width 552 height 33
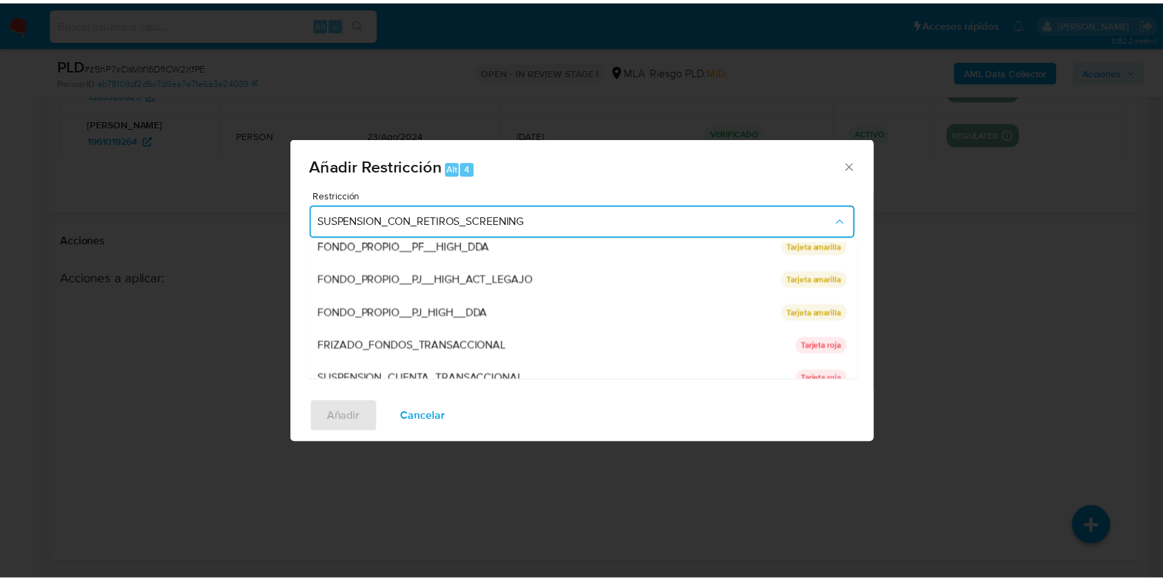
scroll to position [226, 0]
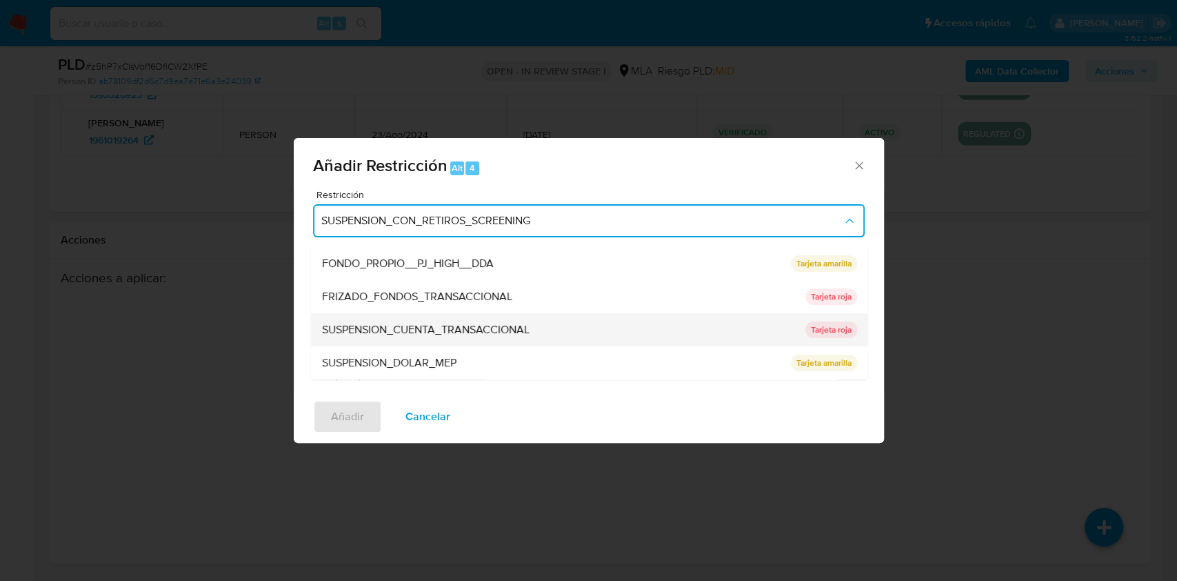
click at [623, 335] on div "SUSPENSION_CUENTA_TRANSACCIONAL" at bounding box center [558, 329] width 475 height 33
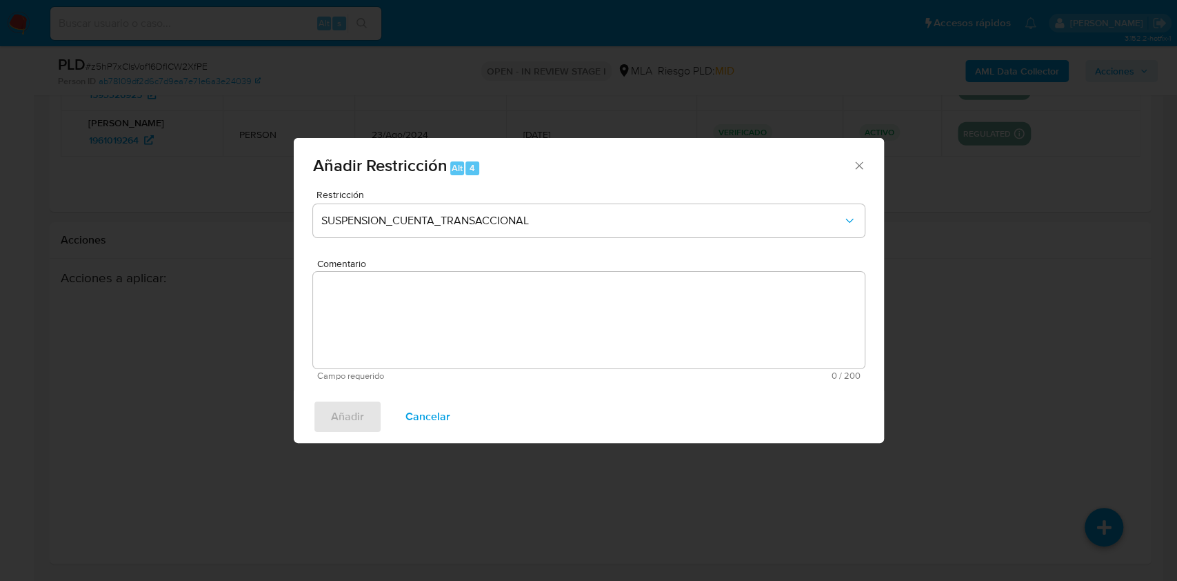
click at [583, 334] on textarea "Comentario" at bounding box center [589, 320] width 552 height 97
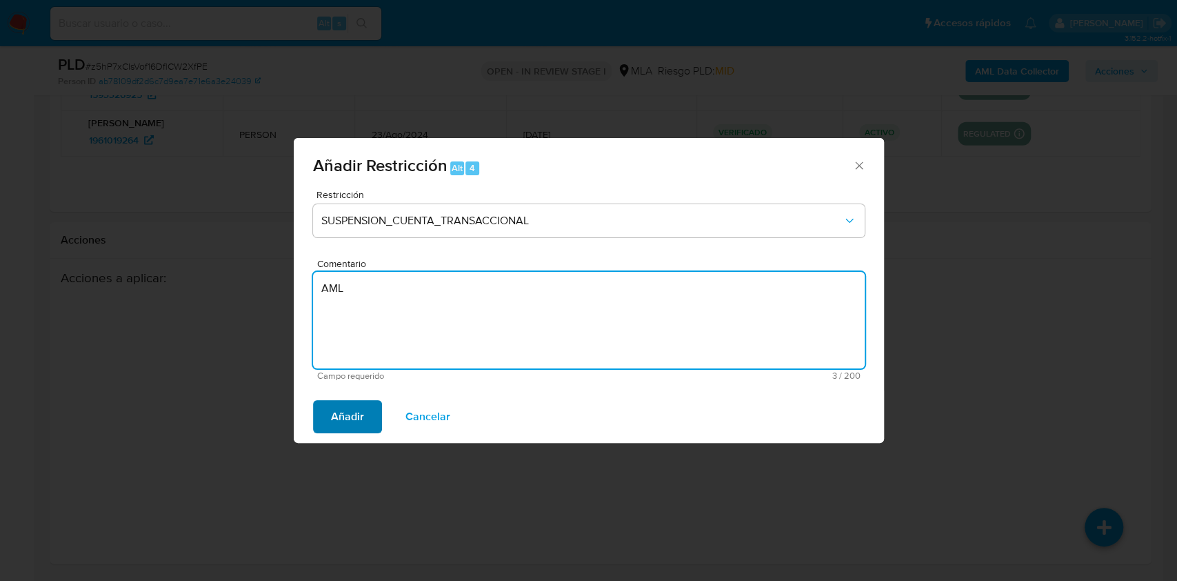
type textarea "AML"
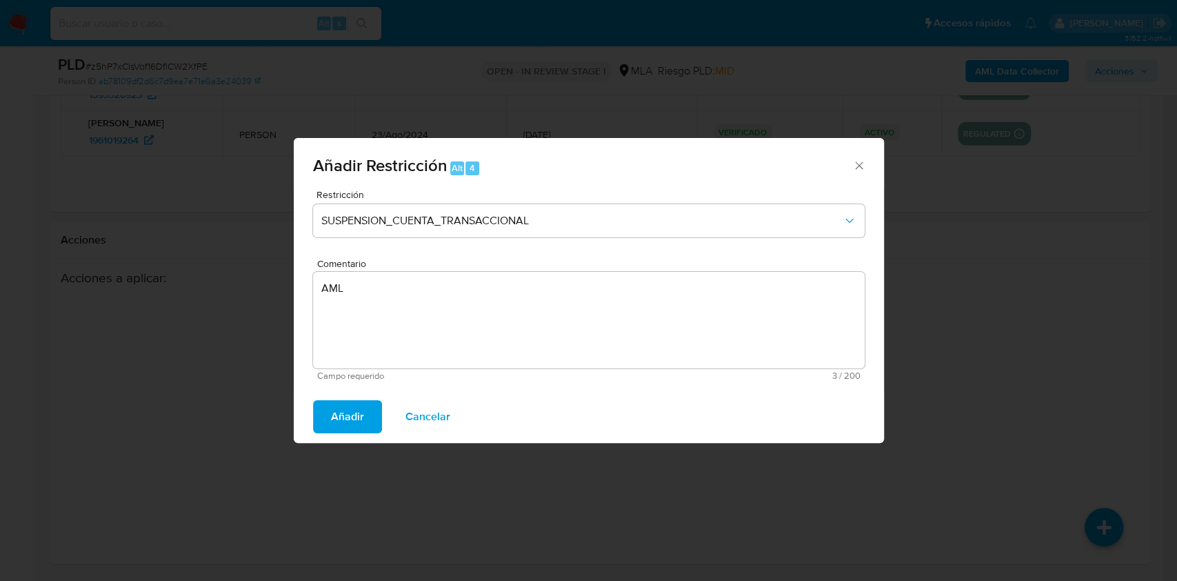
click at [333, 413] on span "Añadir" at bounding box center [347, 416] width 33 height 30
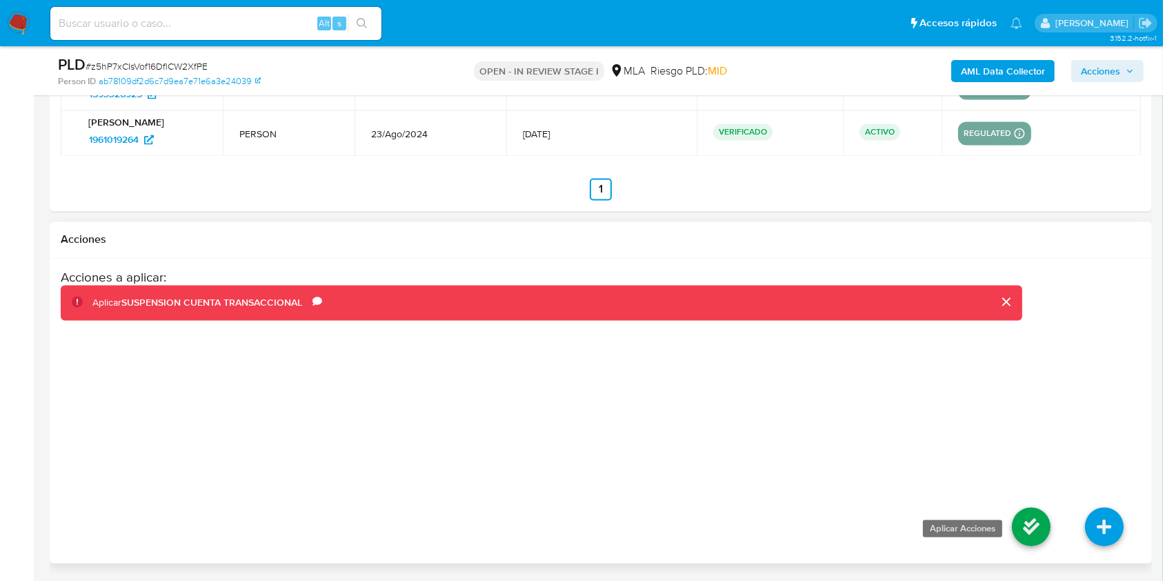
click at [1021, 523] on icon at bounding box center [1031, 527] width 39 height 39
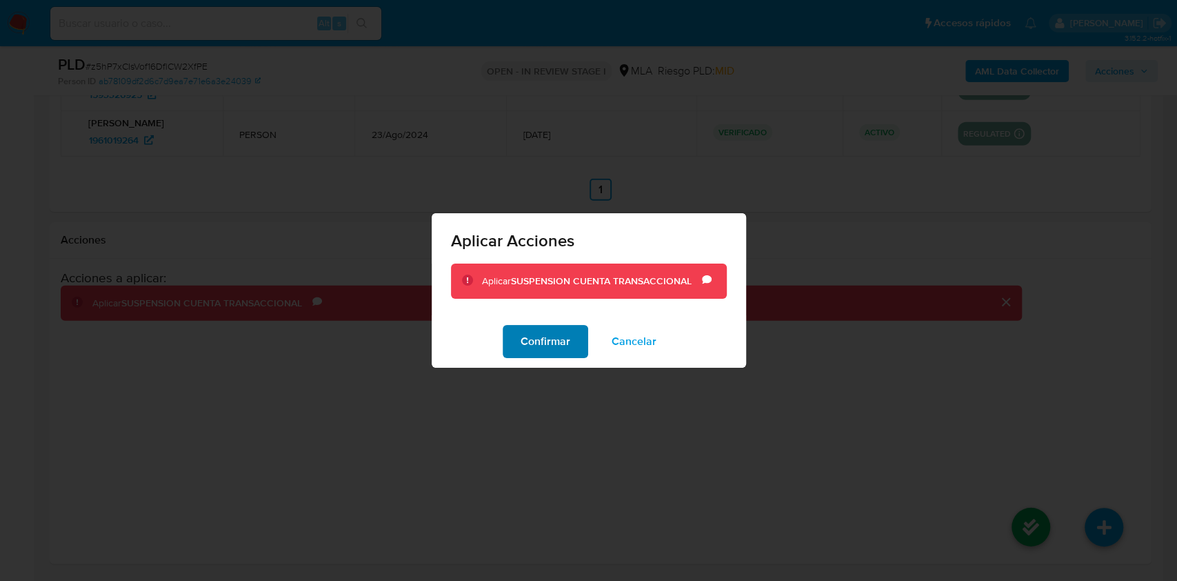
click at [543, 341] on span "Confirmar" at bounding box center [546, 341] width 50 height 30
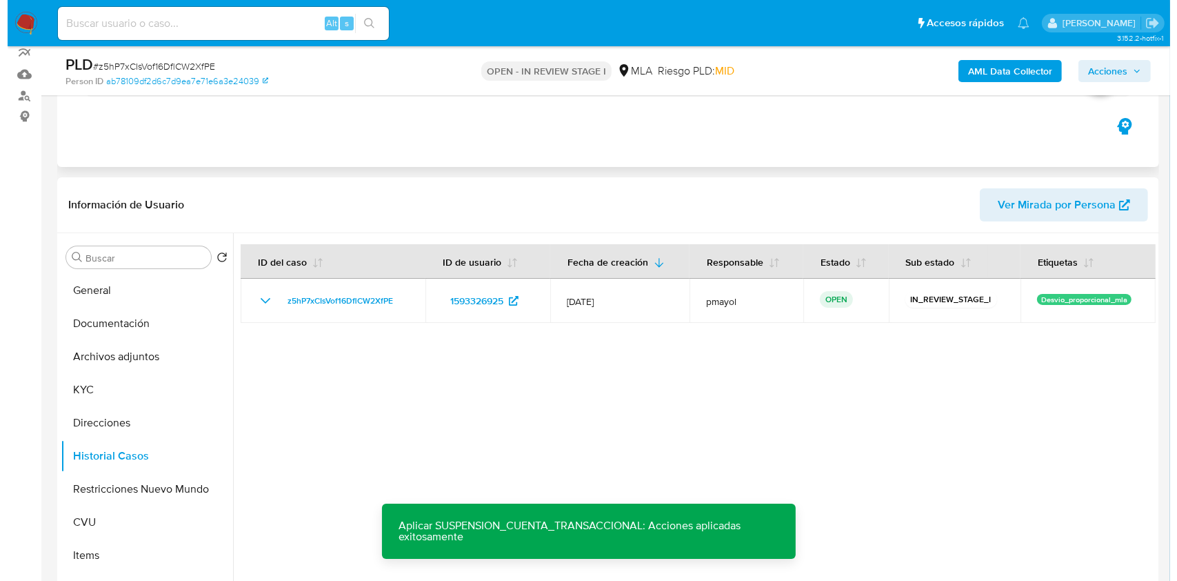
scroll to position [181, 0]
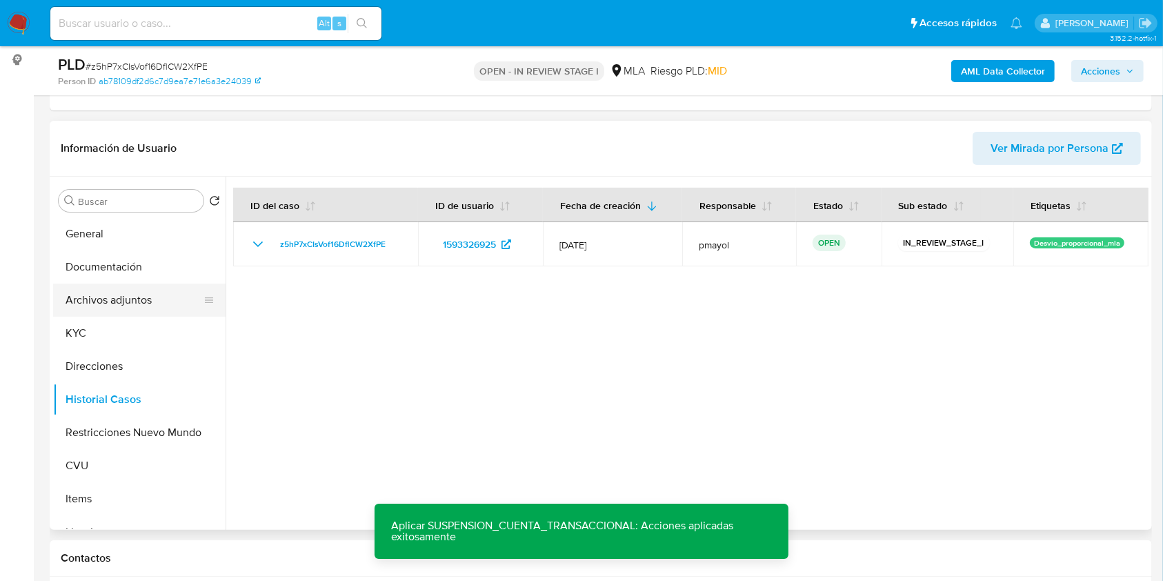
click at [132, 289] on button "Archivos adjuntos" at bounding box center [133, 299] width 161 height 33
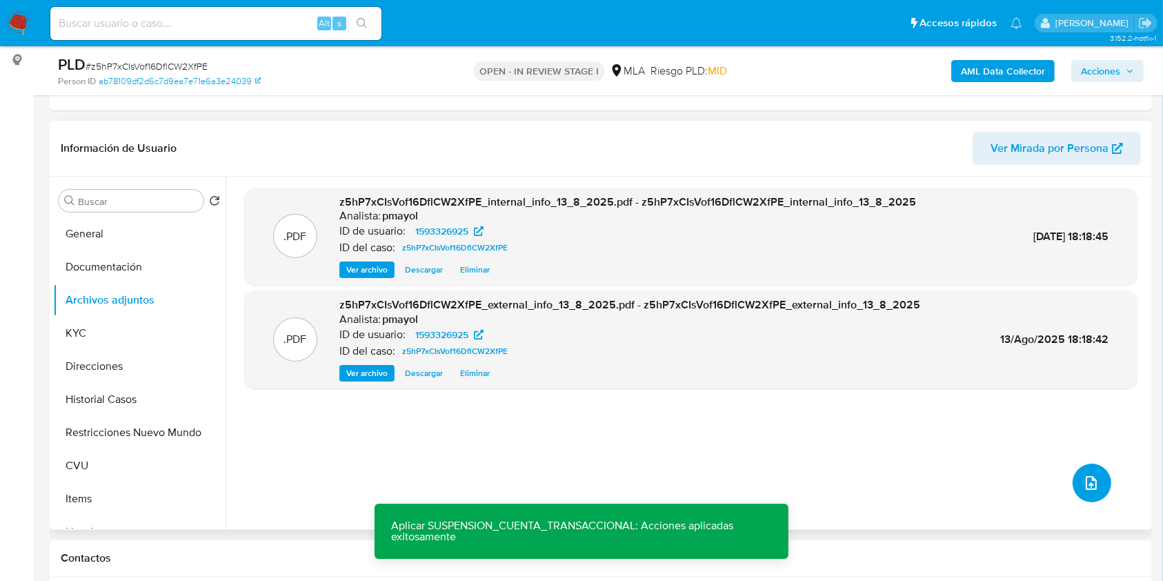
click at [1083, 481] on icon "upload-file" at bounding box center [1091, 482] width 17 height 17
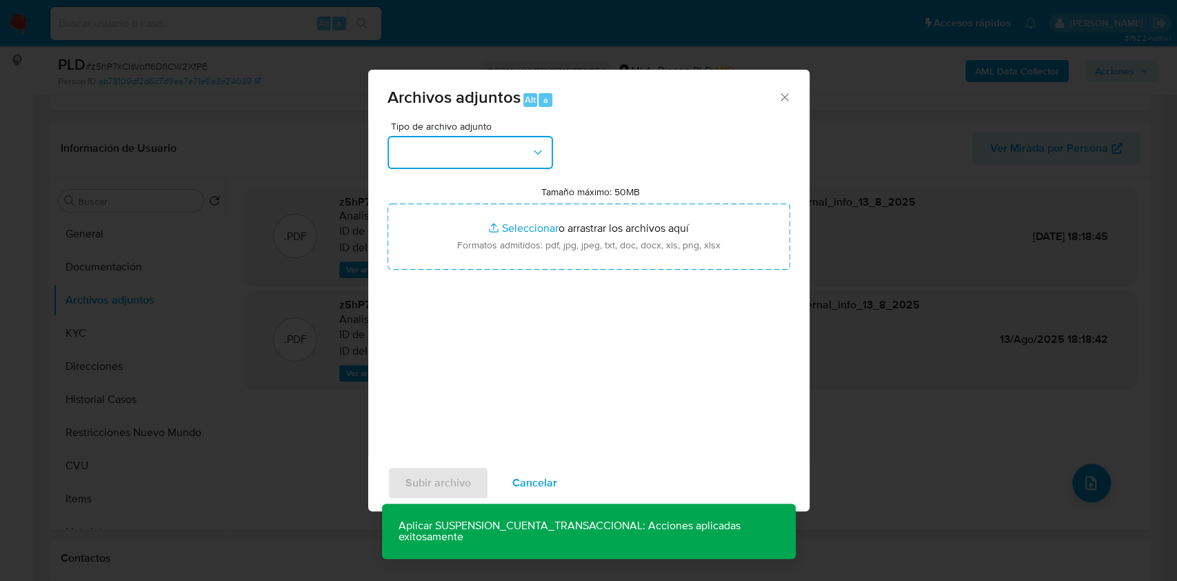
click at [525, 144] on button "button" at bounding box center [471, 152] width 166 height 33
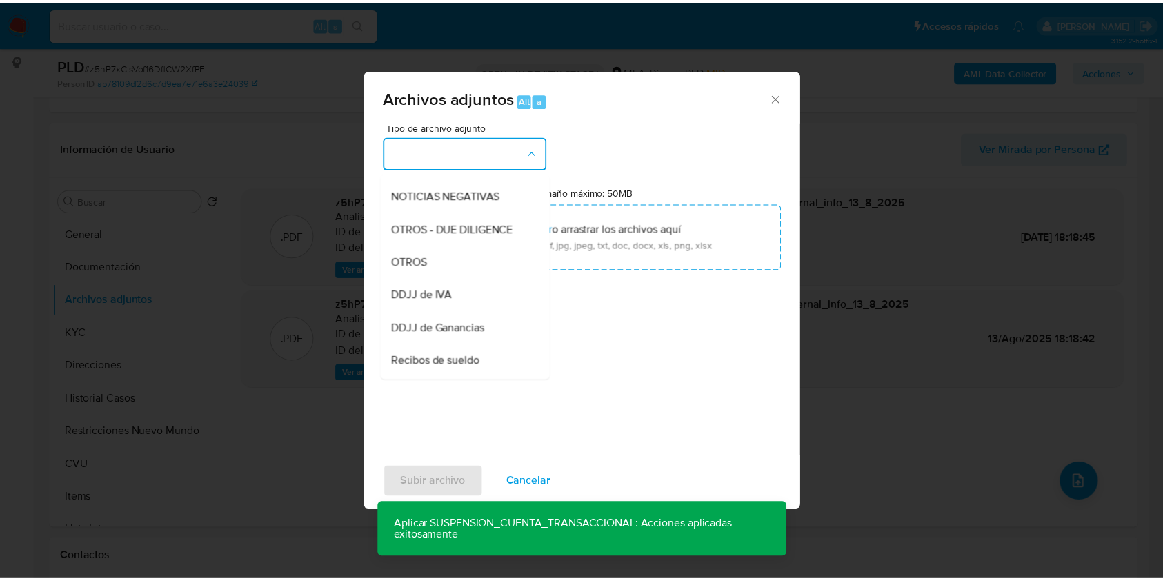
scroll to position [223, 0]
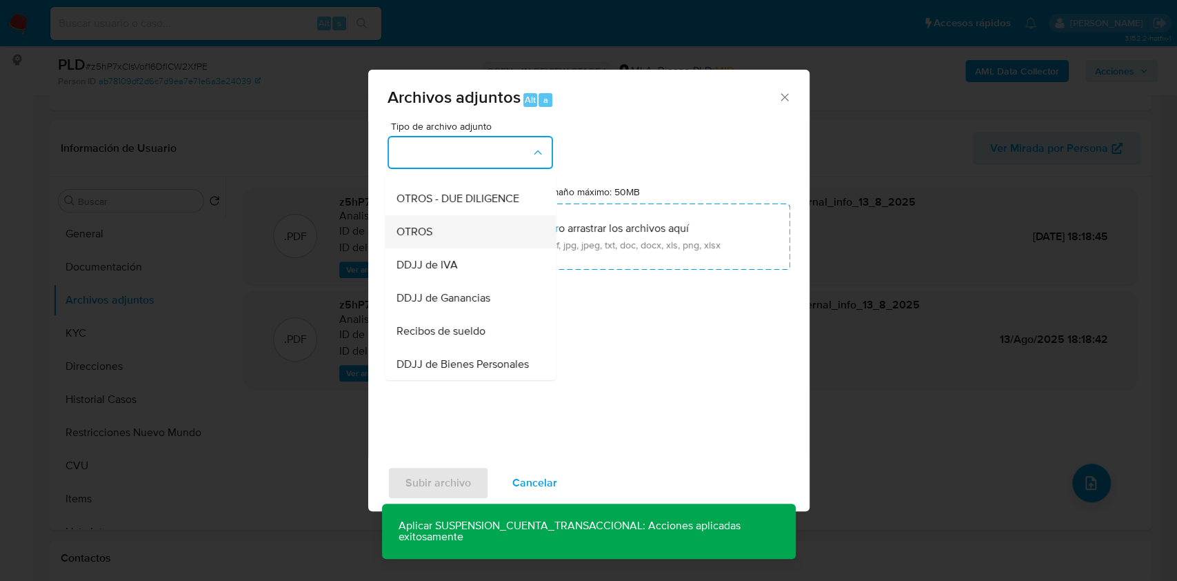
click at [461, 239] on div "OTROS" at bounding box center [466, 231] width 141 height 33
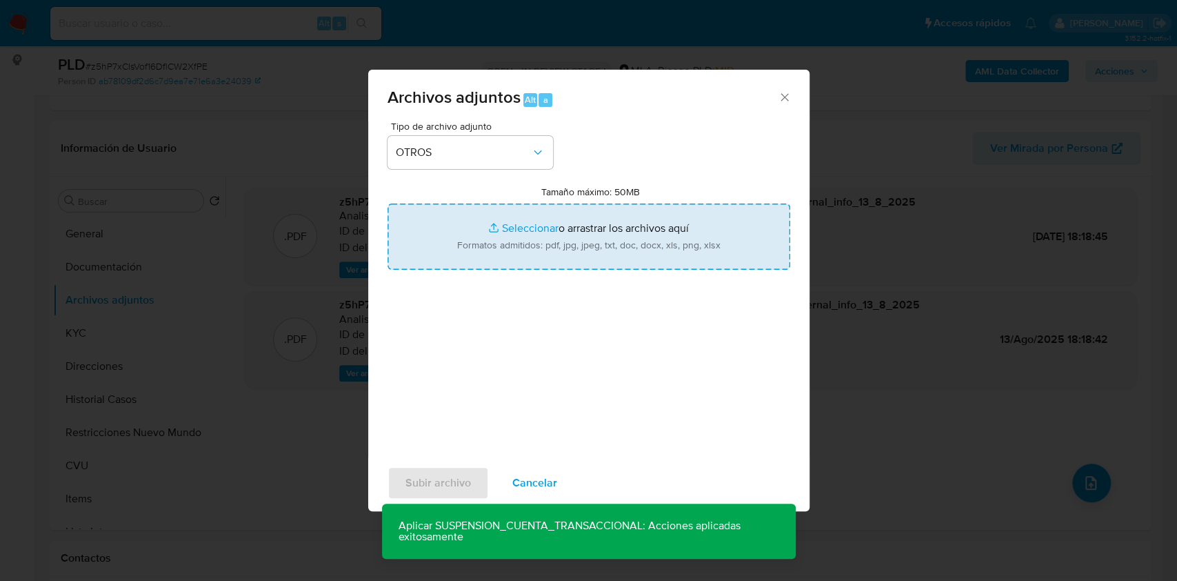
click at [503, 240] on input "Tamaño máximo: 50MB Seleccionar archivos" at bounding box center [589, 236] width 403 height 66
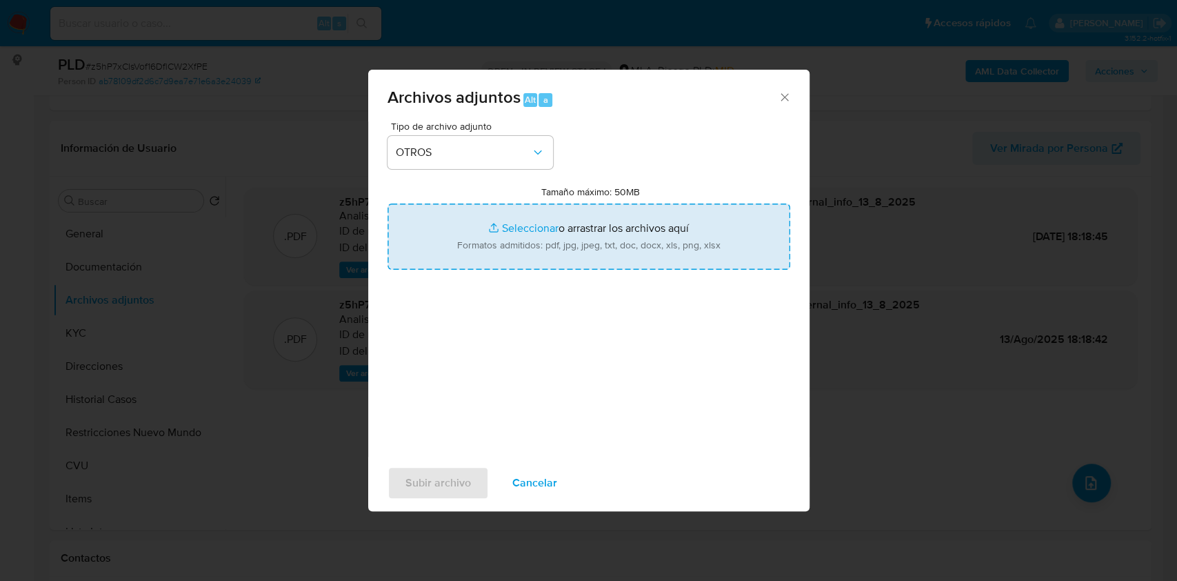
type input "C:\fakepath\Caselog z5hP7xCIsVof16DflCW2XfPE.docx"
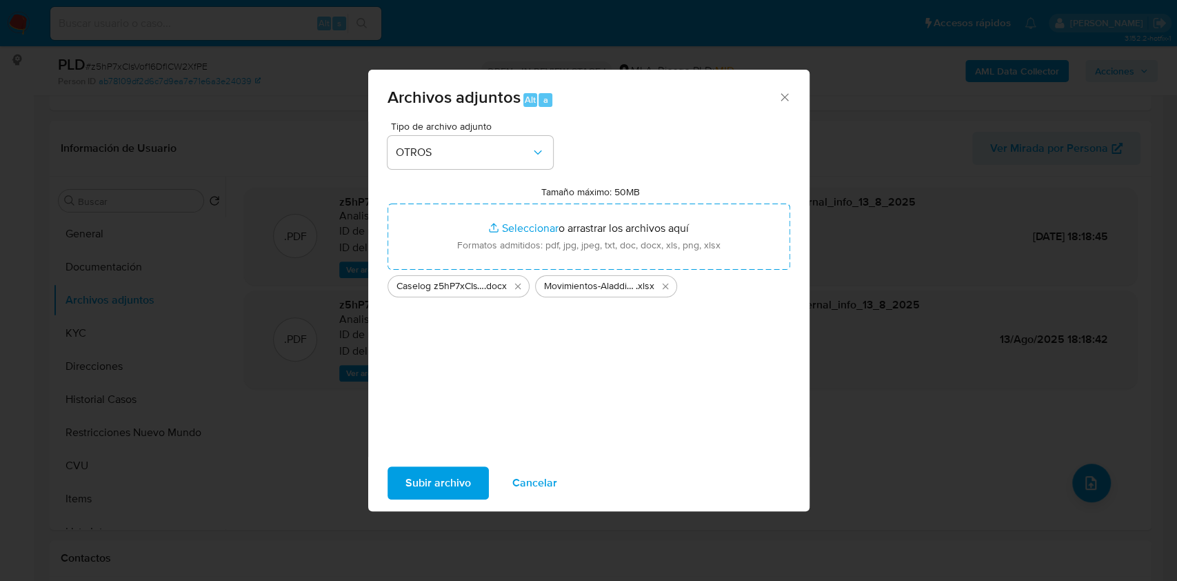
click at [437, 472] on span "Subir archivo" at bounding box center [439, 483] width 66 height 30
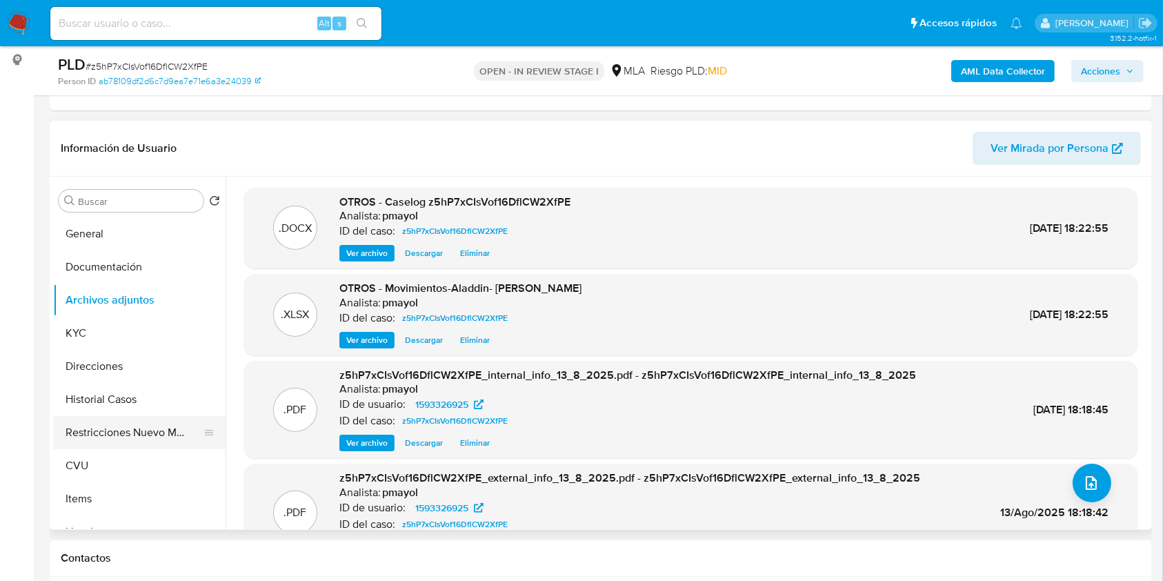
click at [170, 430] on button "Restricciones Nuevo Mundo" at bounding box center [133, 432] width 161 height 33
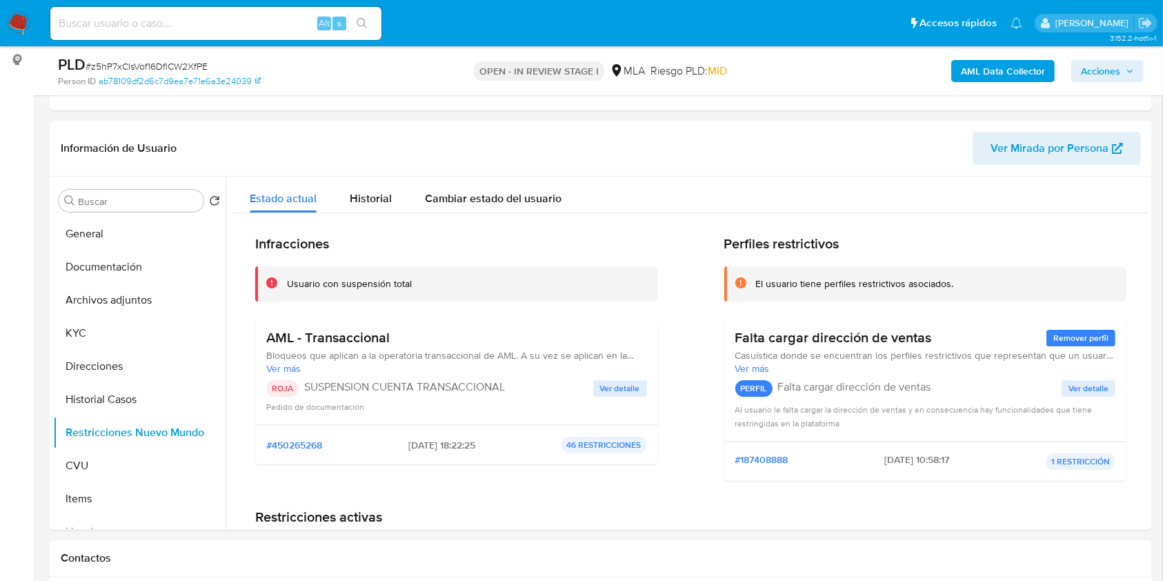
click at [1103, 69] on span "Acciones" at bounding box center [1100, 71] width 39 height 22
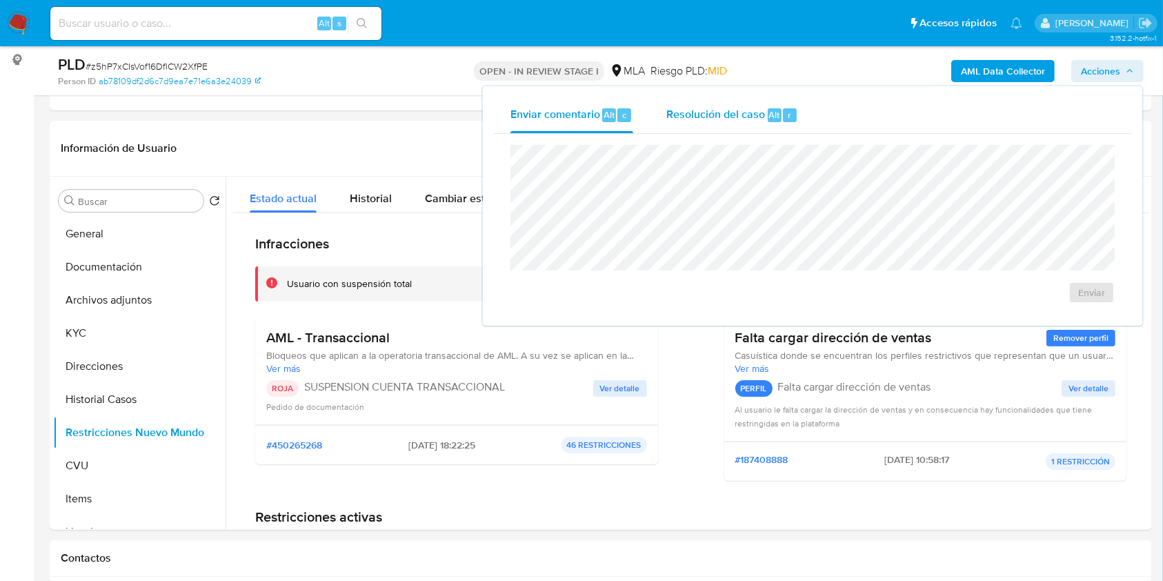
click at [717, 124] on div "Resolución del caso Alt r" at bounding box center [732, 115] width 132 height 36
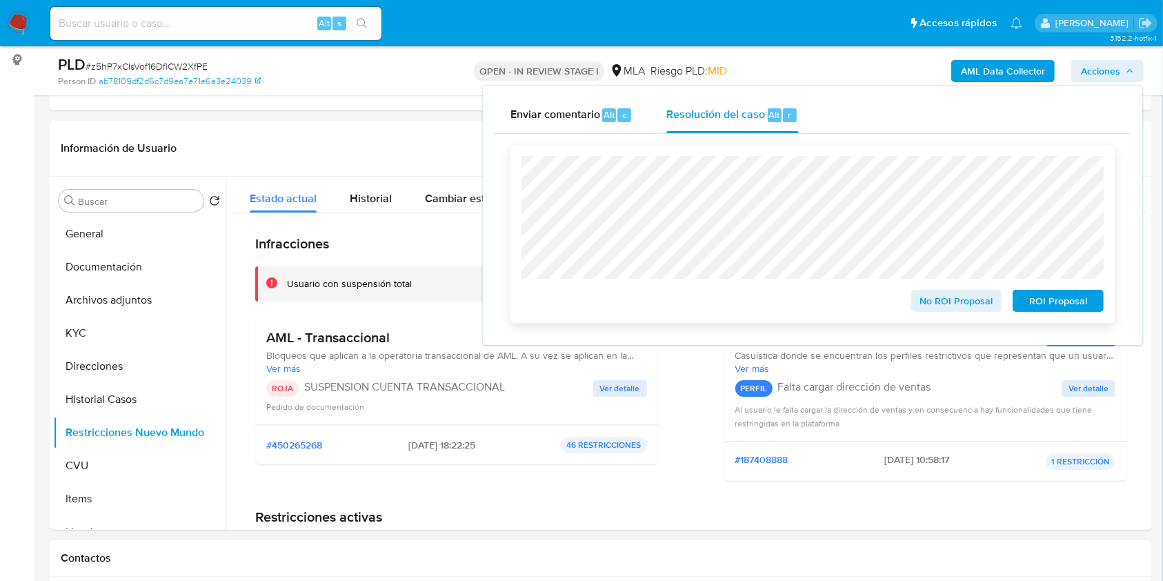
click at [1046, 305] on span "ROI Proposal" at bounding box center [1058, 300] width 72 height 19
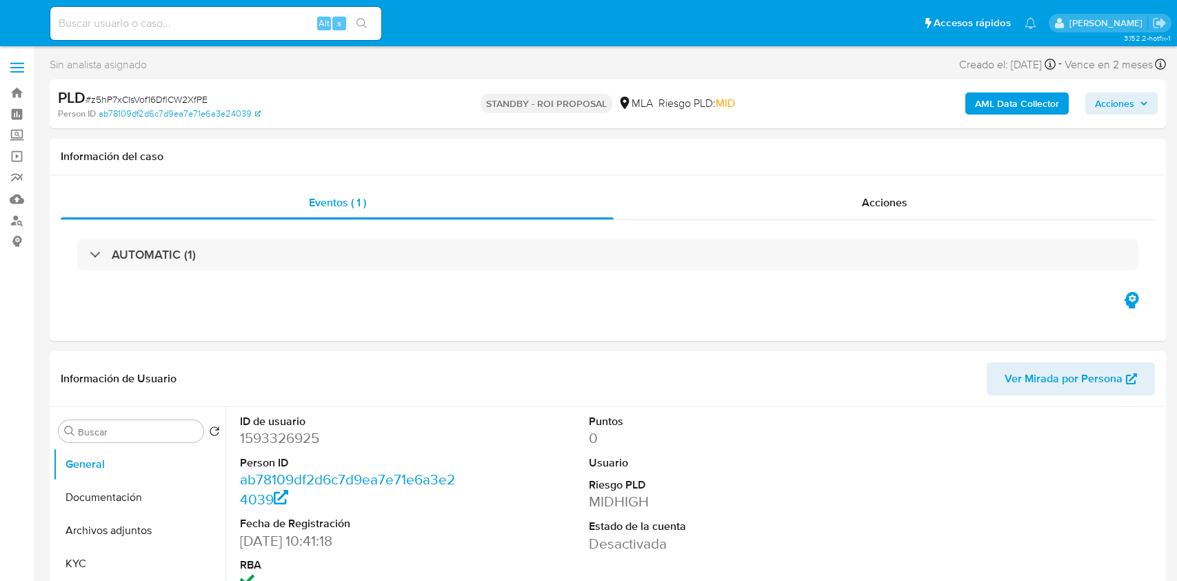
select select "10"
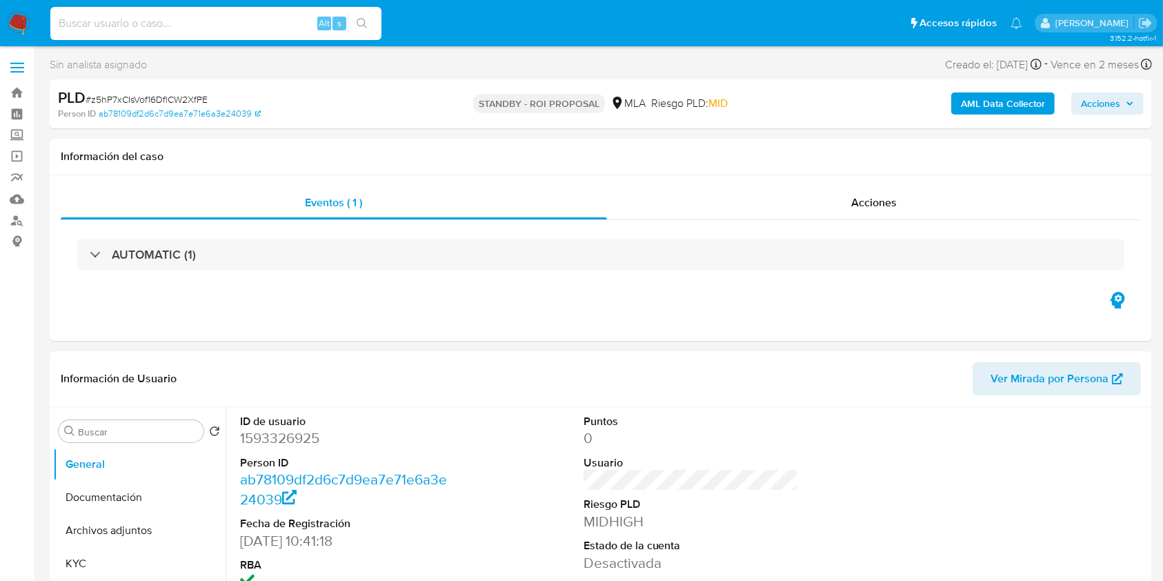
click at [266, 30] on input at bounding box center [215, 23] width 331 height 18
paste input "K9X5GVwOy47ZuViF50Stm4YO"
type input "K9X5GVwOy47ZuViF50Stm4YO"
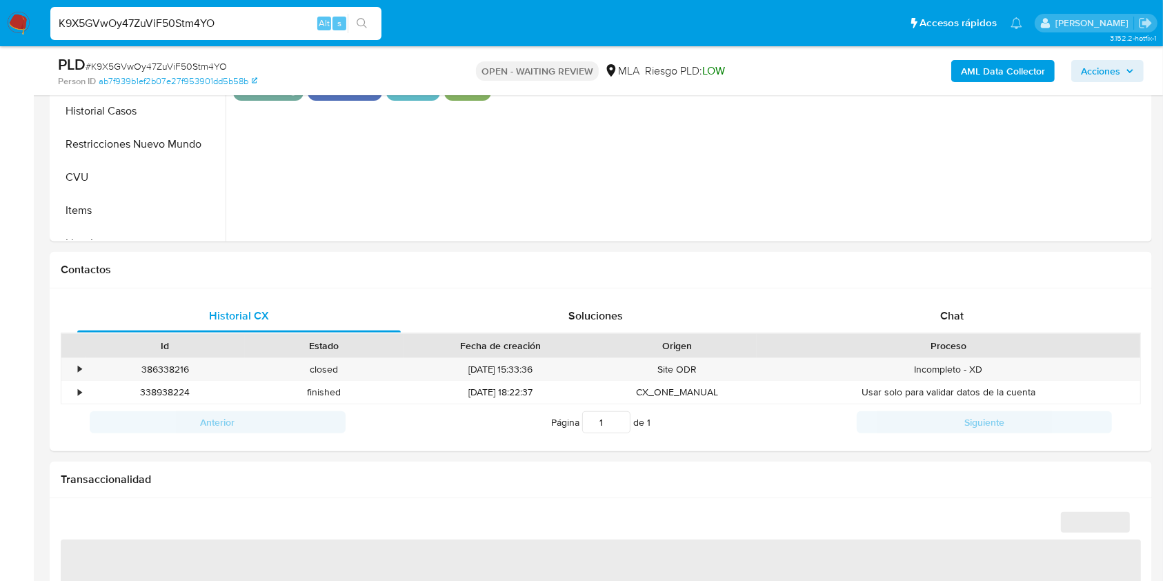
scroll to position [518, 0]
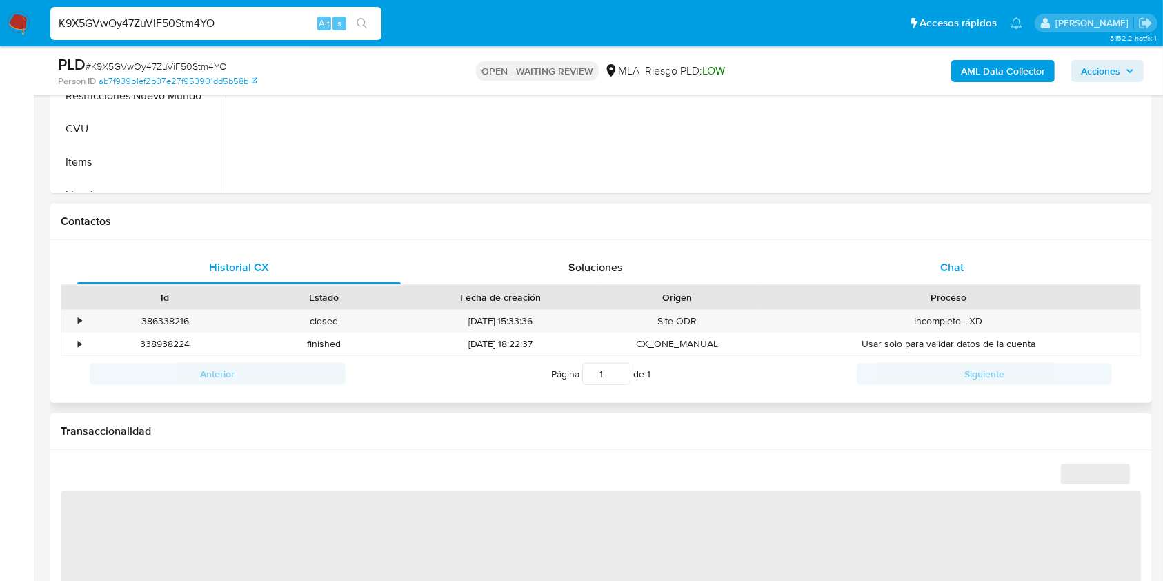
select select "10"
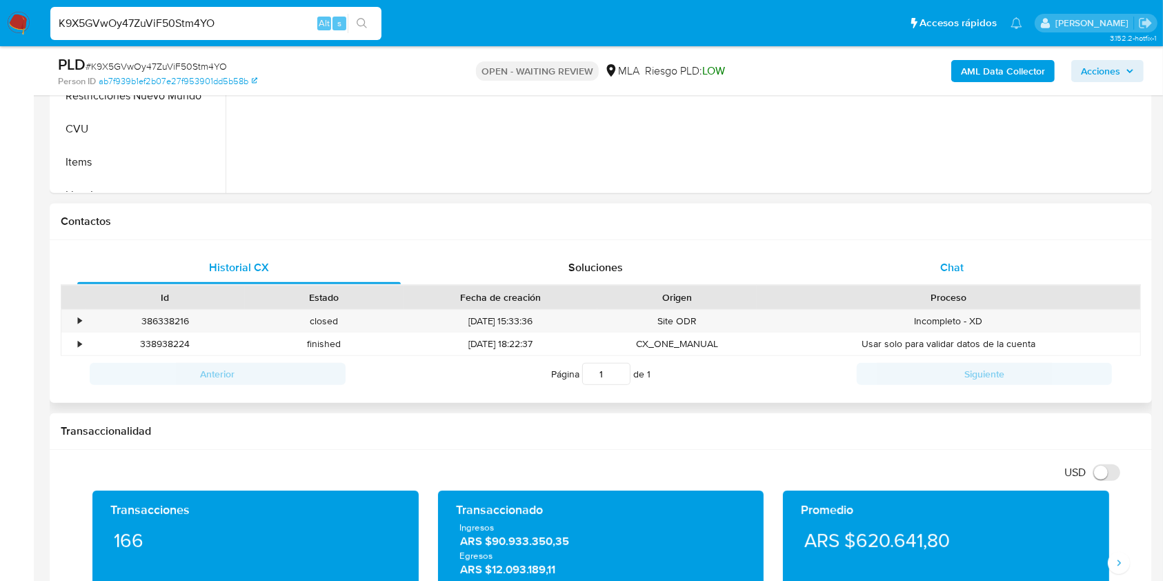
click at [955, 263] on span "Chat" at bounding box center [951, 267] width 23 height 16
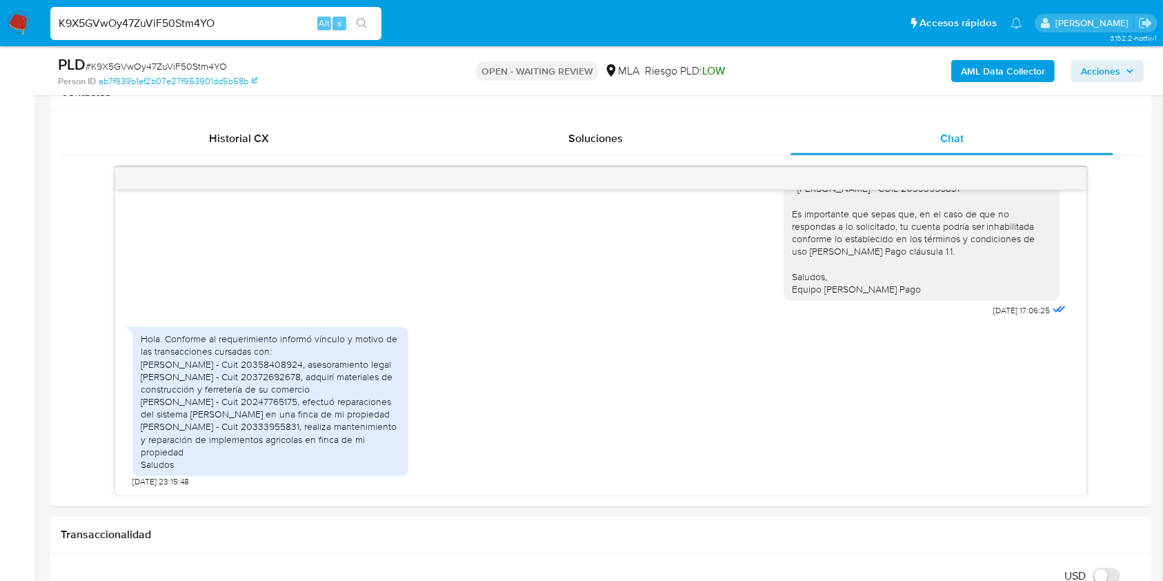
scroll to position [652, 0]
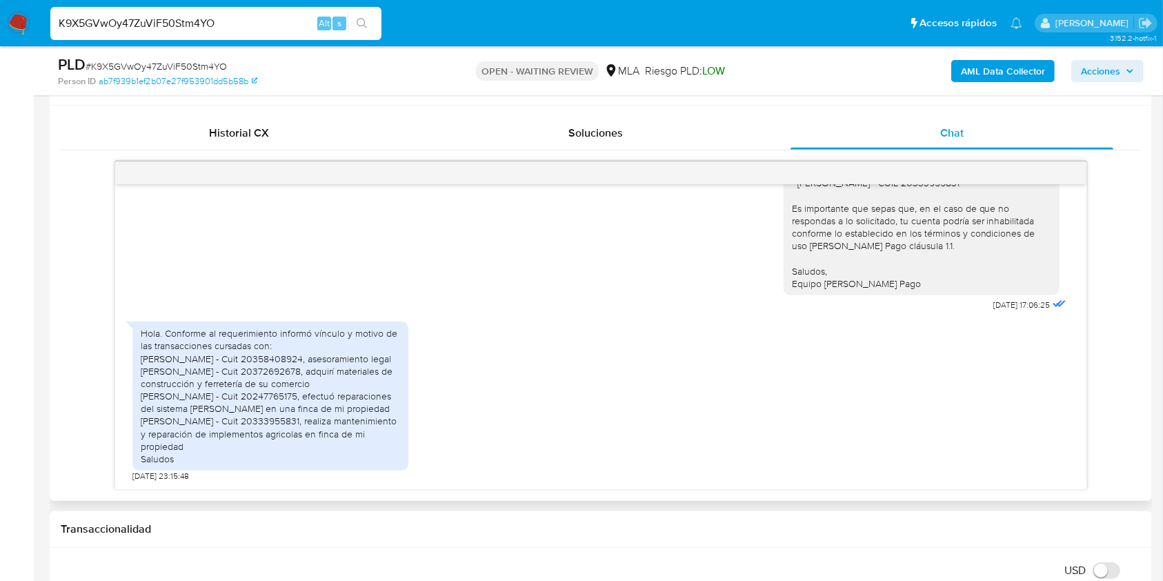
drag, startPoint x: 143, startPoint y: 335, endPoint x: 240, endPoint y: 432, distance: 136.5
click at [240, 432] on div "Hola. Conforme al requerimiento informó vínculo y motivo de las transacciones c…" at bounding box center [270, 396] width 259 height 138
copy div "Óscar David Calipo - Cuit 20358408924, asesoramiento legal Nelson Gabriel Calip…"
click at [160, 57] on div "PLD # K9X5GVwOy47ZuViF50Stm4YO" at bounding box center [236, 64] width 357 height 21
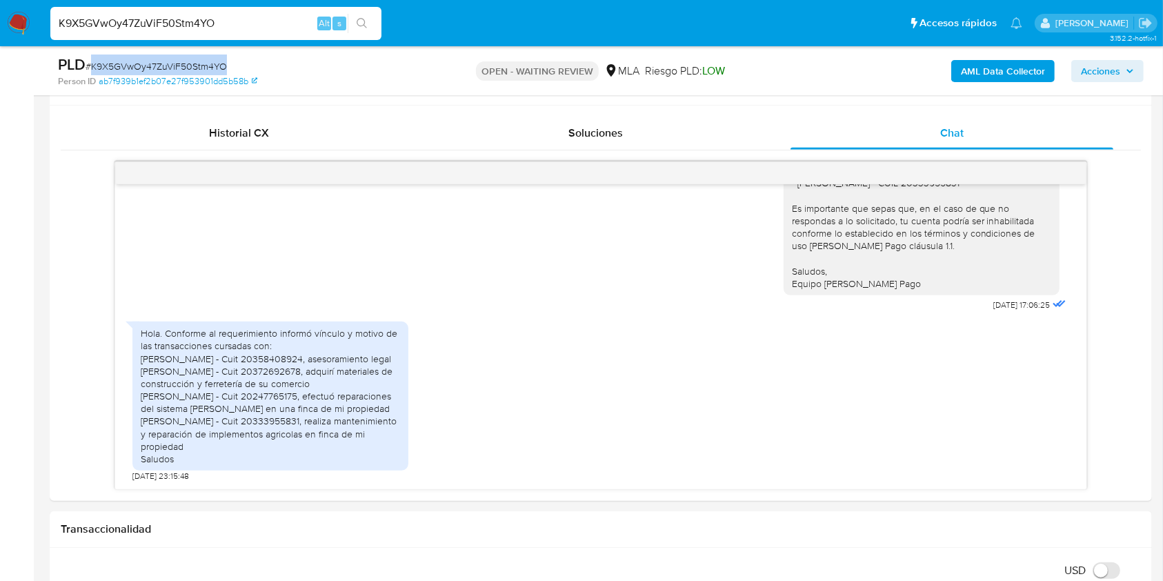
copy span "K9X5GVwOy47ZuViF50Stm4YO"
click at [23, 19] on img at bounding box center [18, 23] width 23 height 23
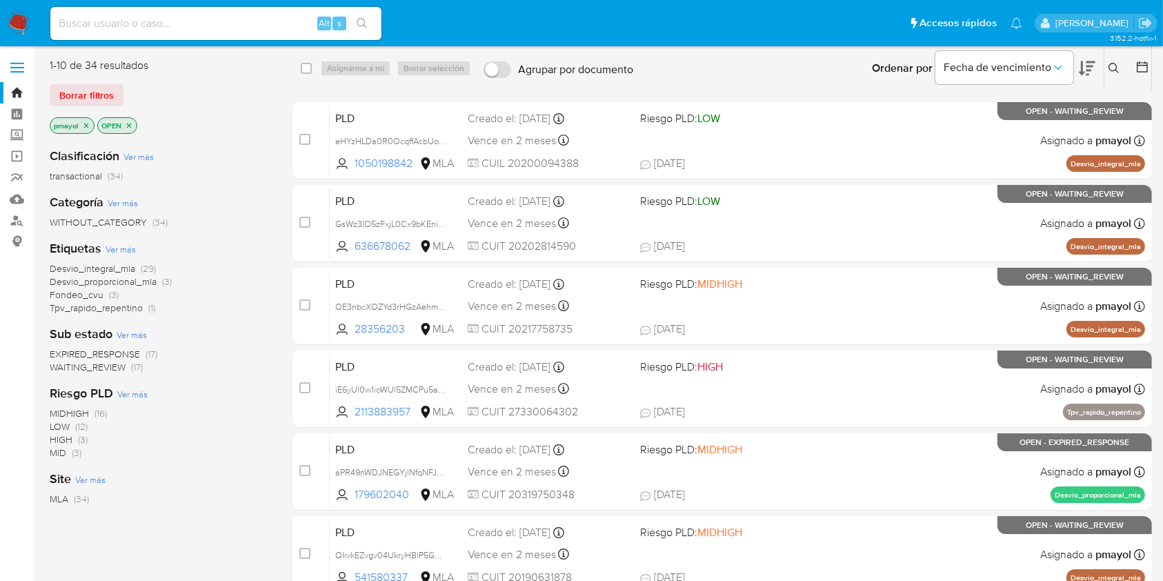
click at [1108, 65] on icon at bounding box center [1113, 68] width 11 height 11
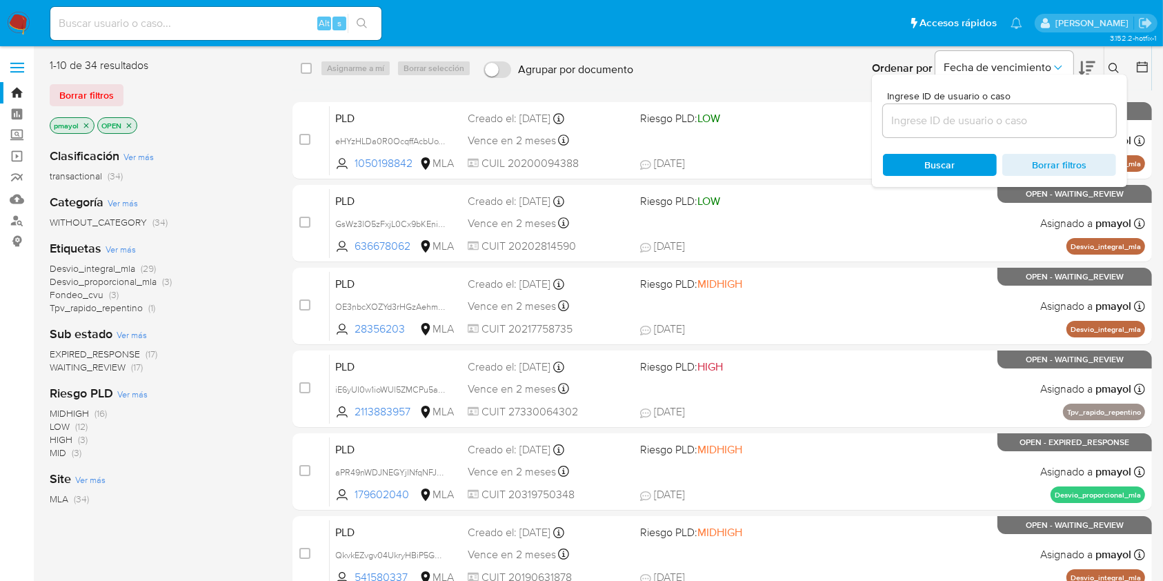
click at [974, 131] on div at bounding box center [999, 120] width 233 height 33
click at [968, 127] on input at bounding box center [999, 121] width 233 height 18
paste input "K9X5GVwOy47ZuViF50Stm4YO"
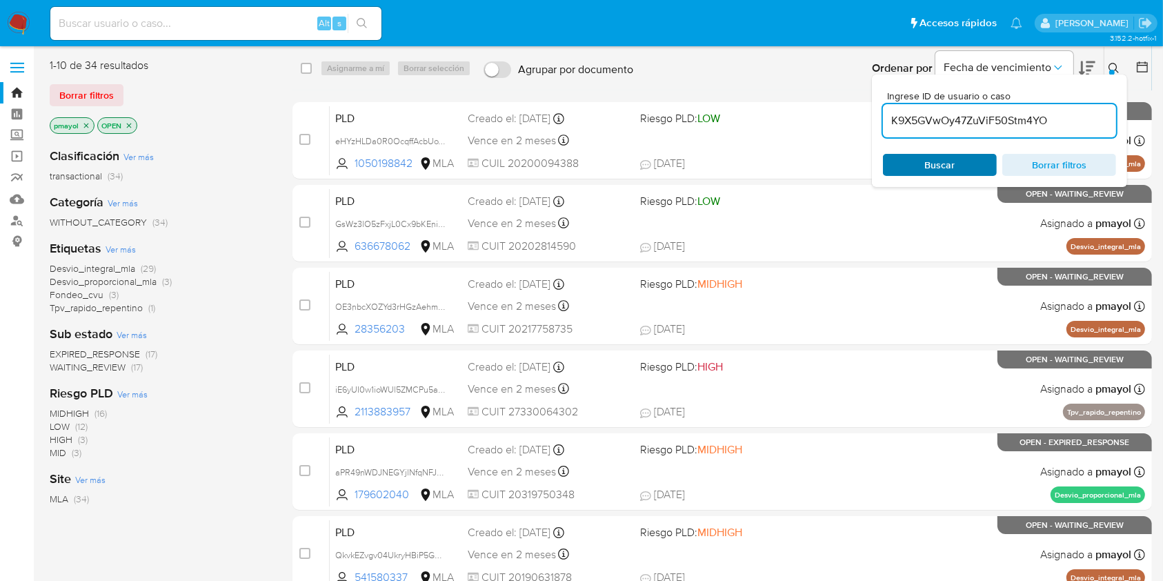
type input "K9X5GVwOy47ZuViF50Stm4YO"
click at [927, 163] on span "Buscar" at bounding box center [940, 165] width 30 height 22
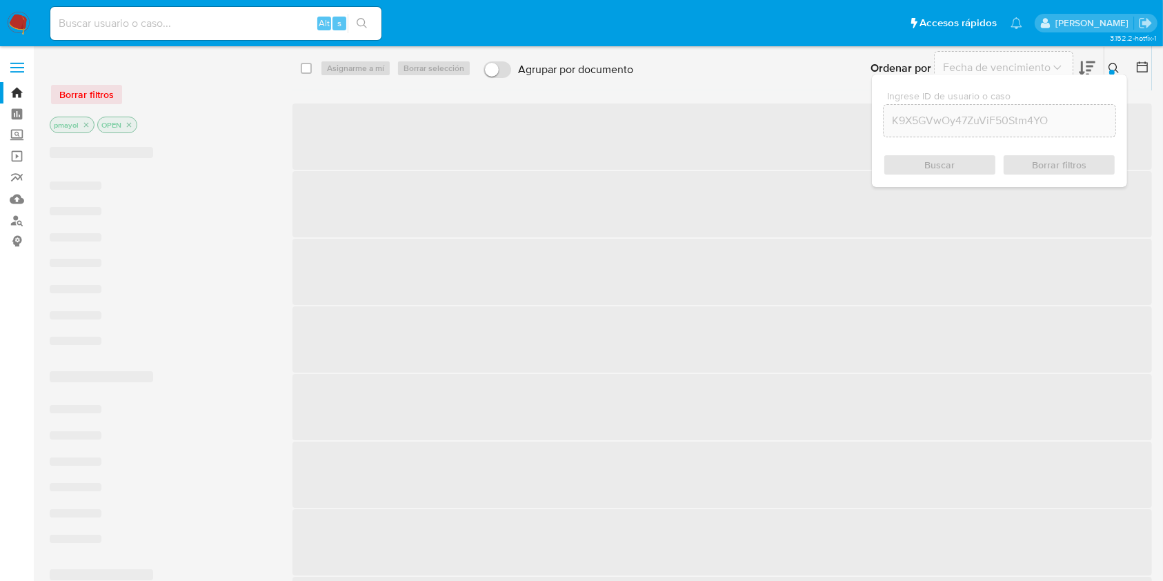
click at [317, 68] on div "select-all-cases-checkbox" at bounding box center [309, 68] width 17 height 17
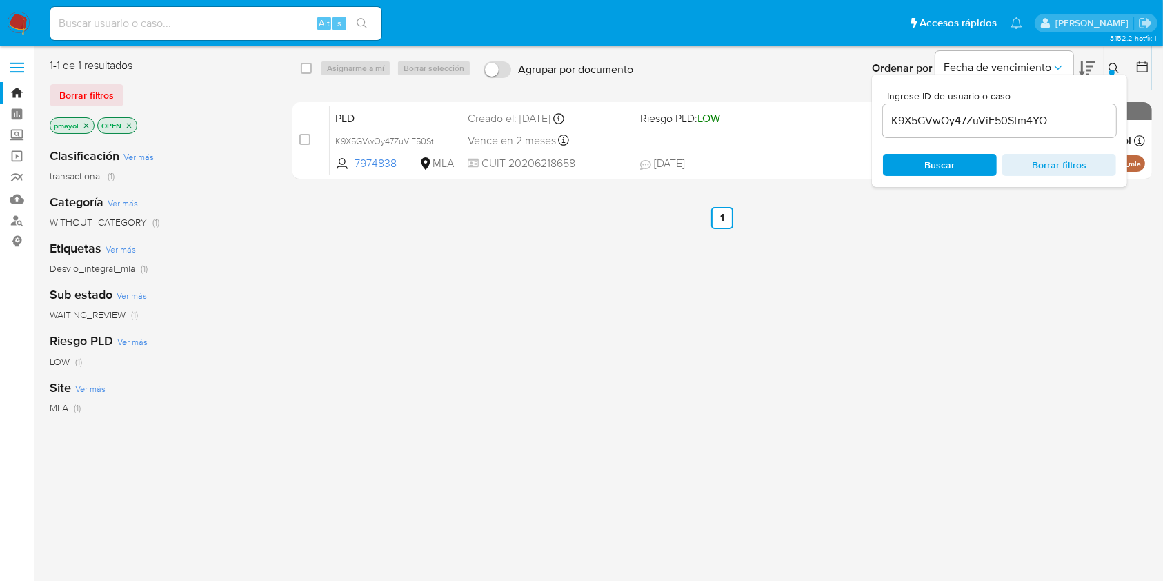
click at [312, 68] on div "select-all-cases-checkbox" at bounding box center [309, 68] width 17 height 17
click at [303, 68] on input "checkbox" at bounding box center [306, 68] width 11 height 11
checkbox input "true"
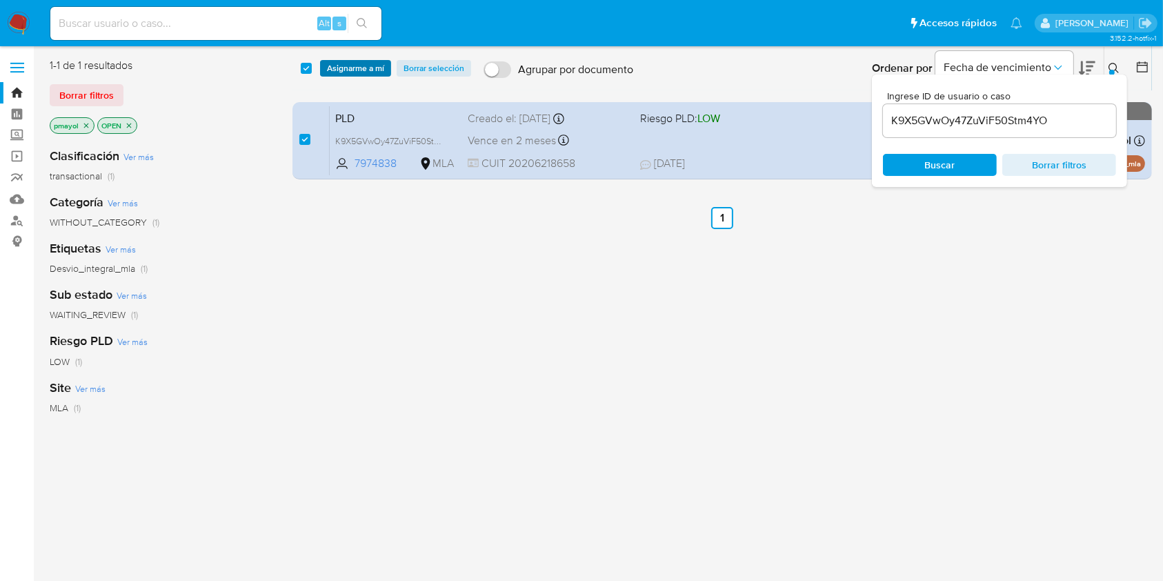
click at [333, 68] on span "Asignarme a mí" at bounding box center [355, 68] width 57 height 14
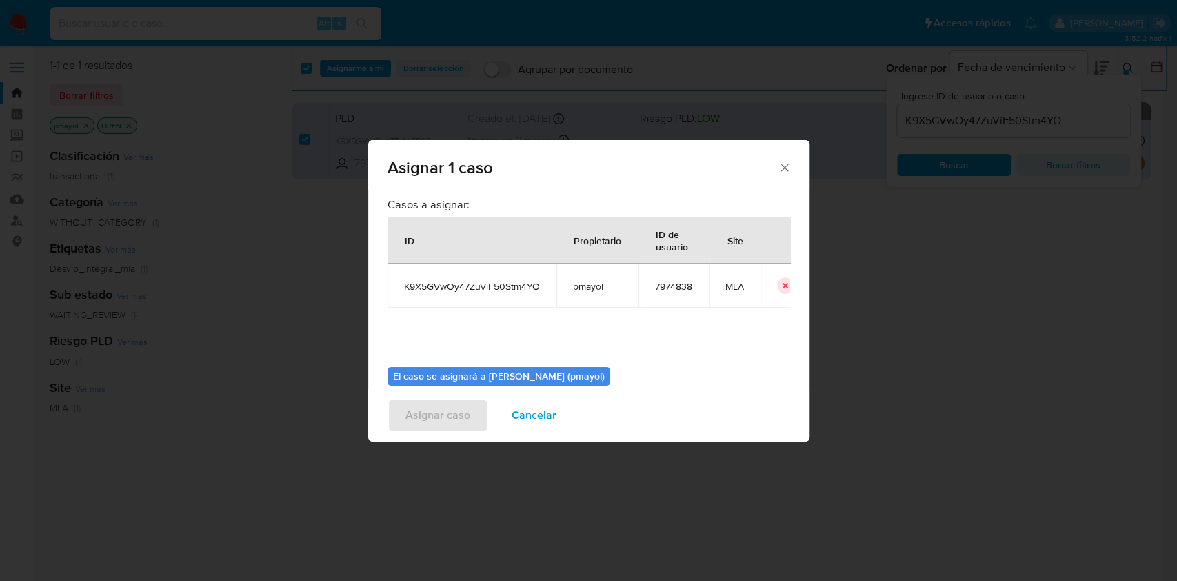
scroll to position [70, 0]
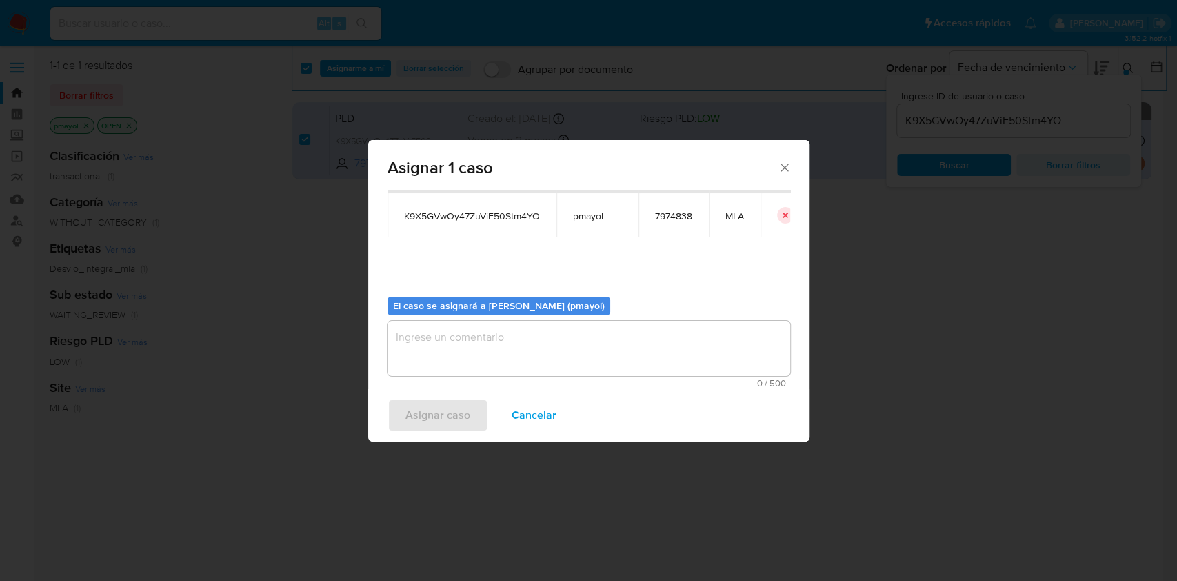
click at [644, 357] on textarea "assign-modal" at bounding box center [589, 348] width 403 height 55
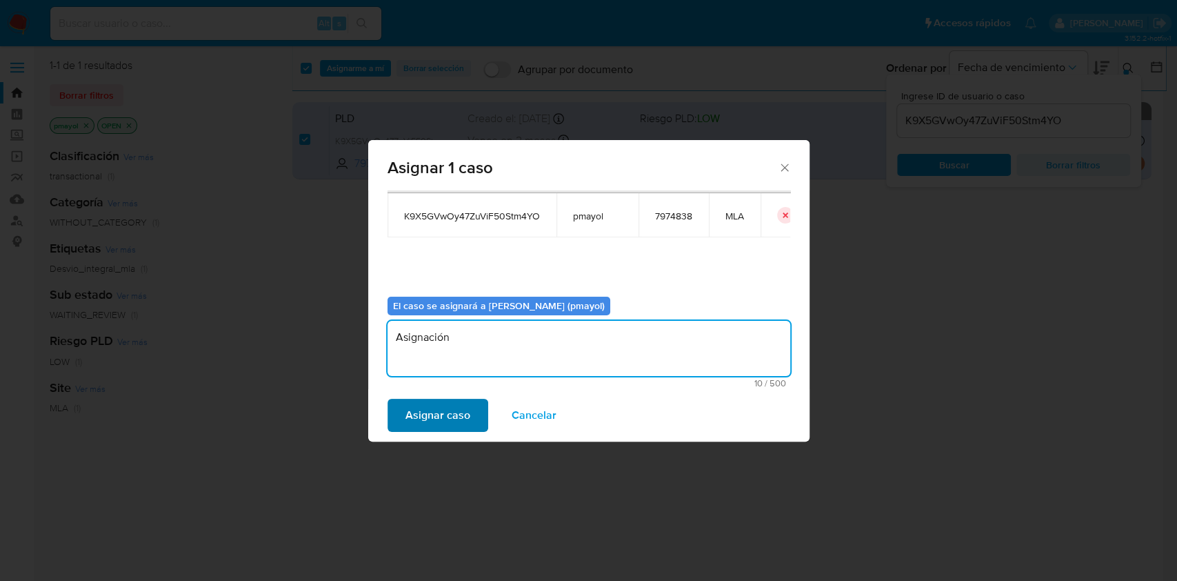
type textarea "Asignación"
click at [458, 410] on span "Asignar caso" at bounding box center [438, 415] width 65 height 30
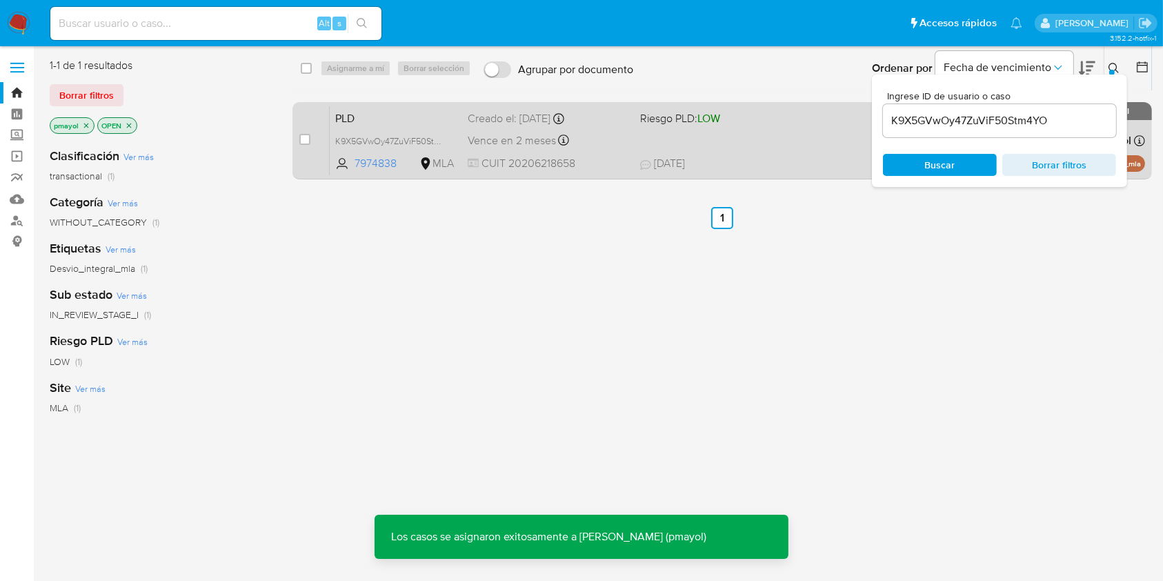
click at [693, 125] on span "Riesgo PLD: LOW" at bounding box center [680, 117] width 80 height 15
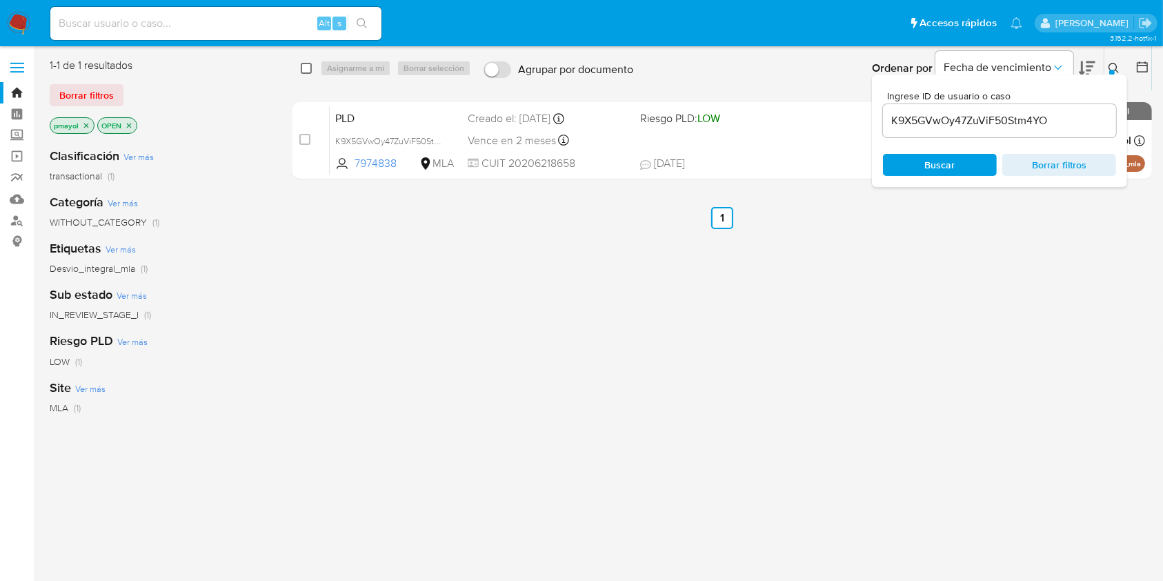
click at [303, 65] on input "checkbox" at bounding box center [306, 68] width 11 height 11
checkbox input "true"
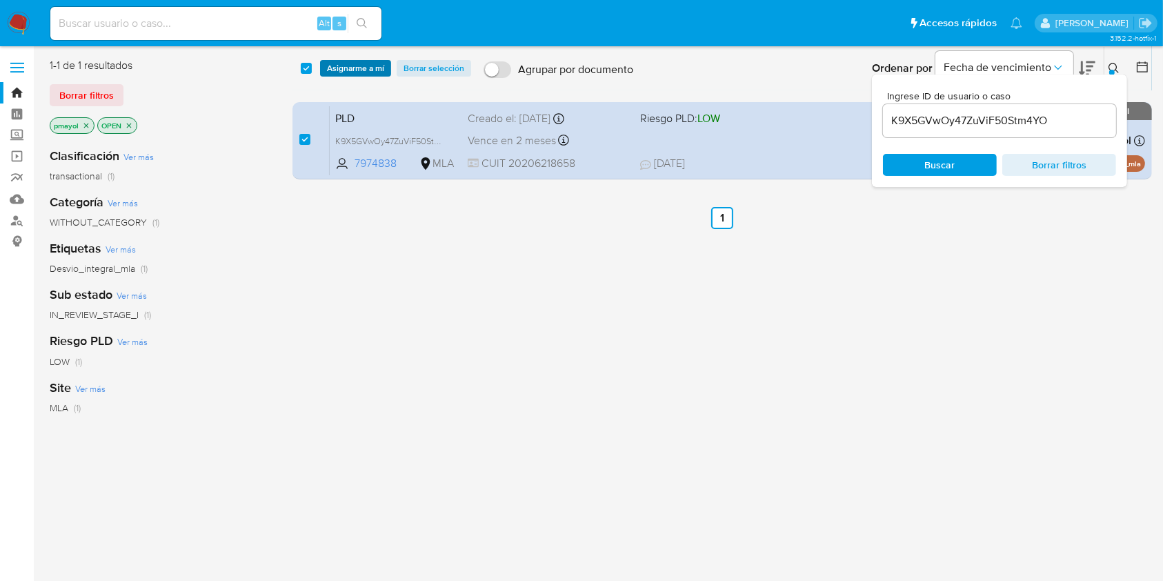
click at [323, 66] on button "Asignarme a mí" at bounding box center [355, 68] width 71 height 17
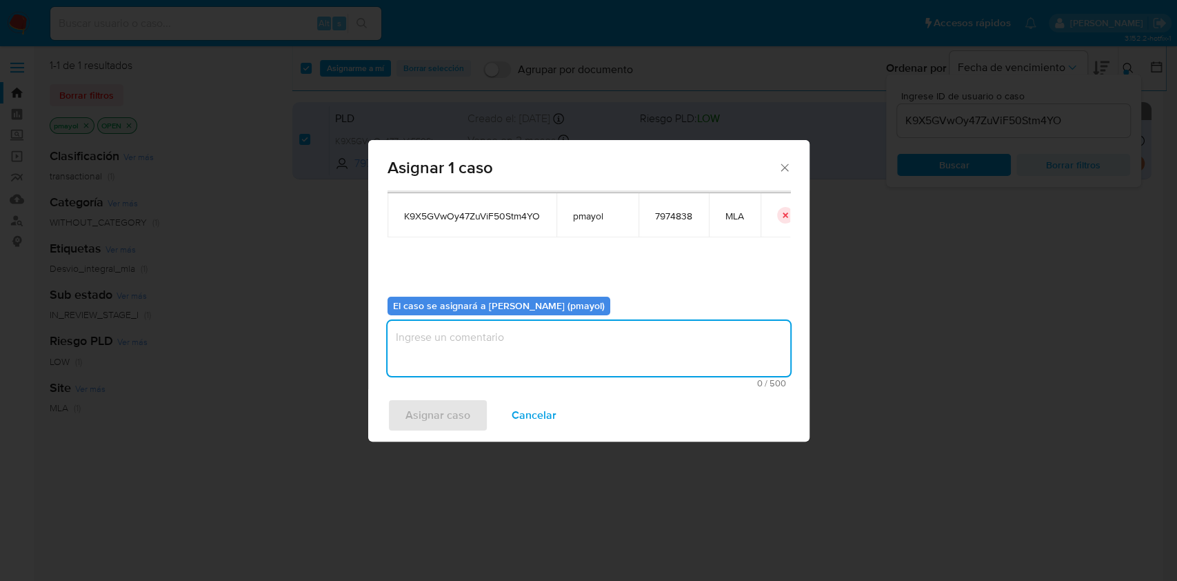
click at [704, 373] on textarea "assign-modal" at bounding box center [589, 348] width 403 height 55
type textarea "Asignación"
click at [413, 412] on span "Asignar caso" at bounding box center [438, 415] width 65 height 30
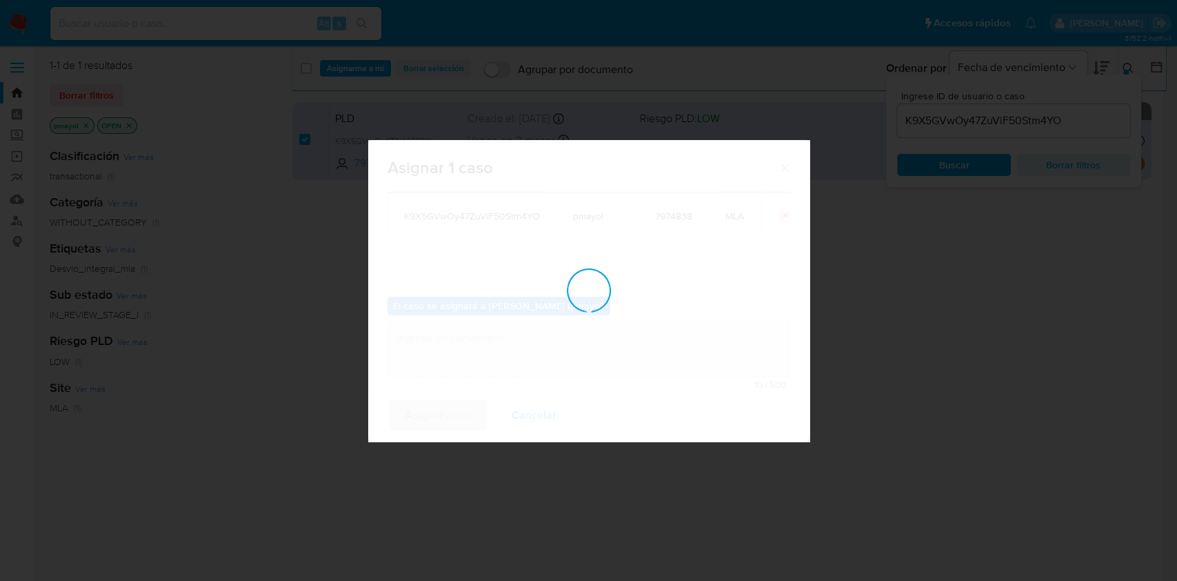
checkbox input "false"
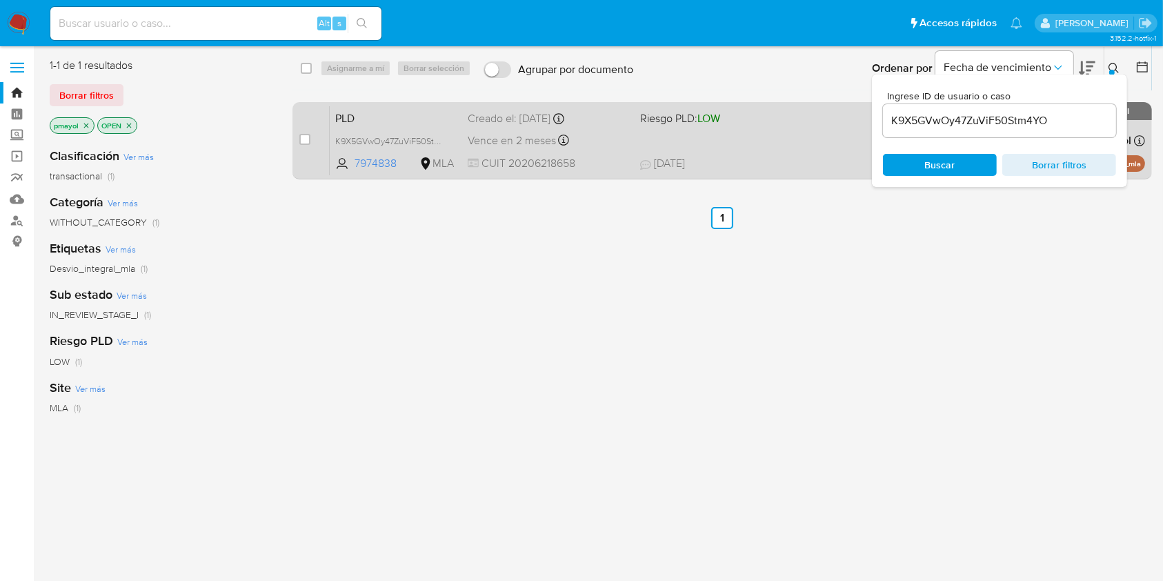
click at [756, 121] on span "Riesgo PLD: LOW" at bounding box center [720, 117] width 161 height 18
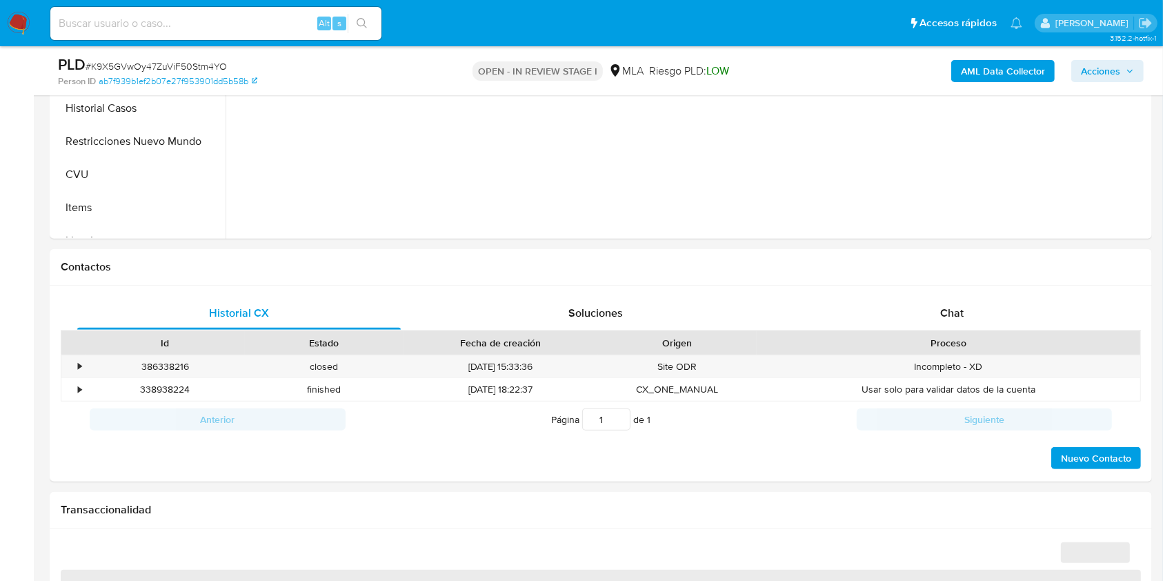
scroll to position [526, 0]
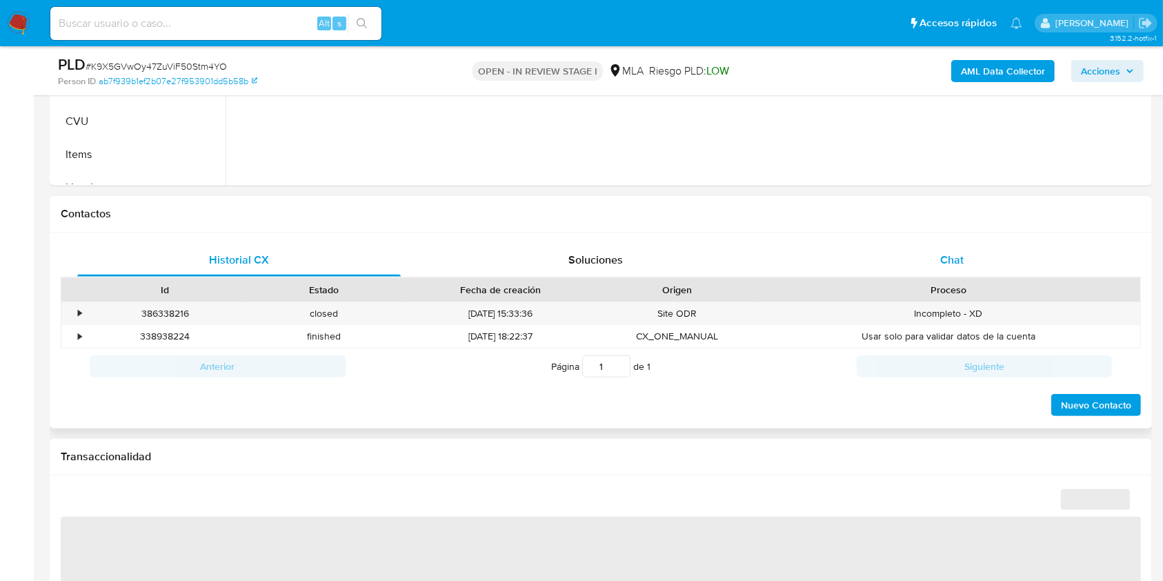
click at [971, 254] on div "Chat" at bounding box center [951, 259] width 323 height 33
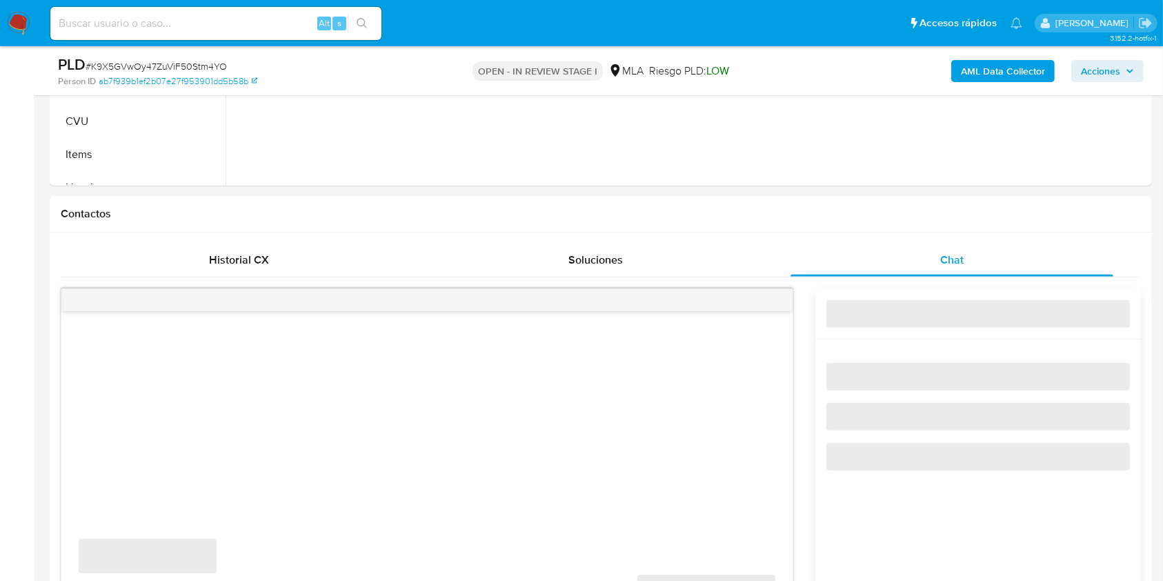
select select "10"
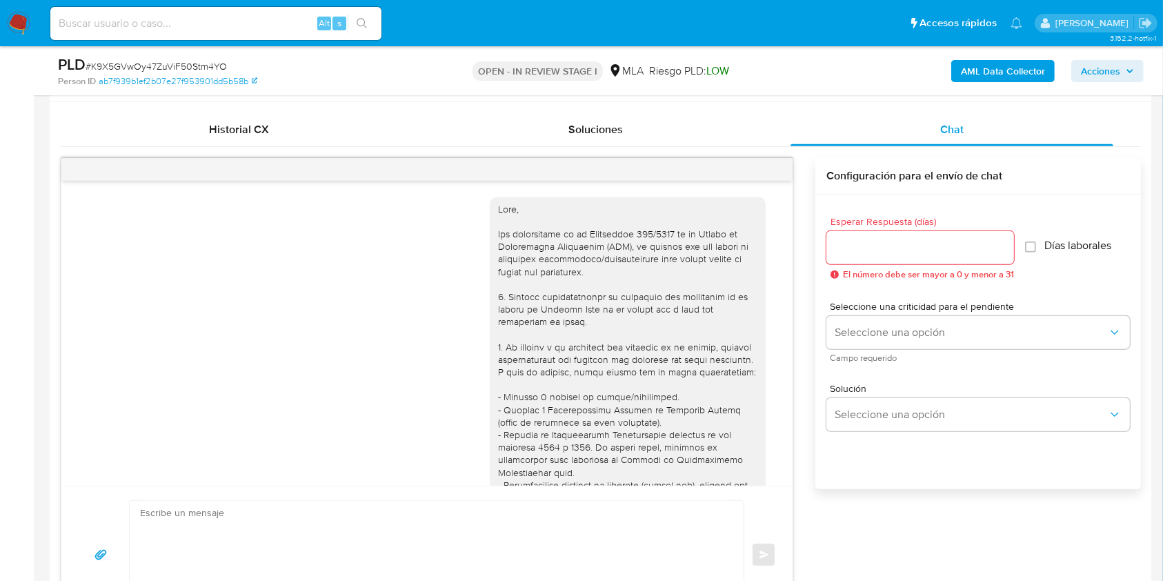
scroll to position [1327, 0]
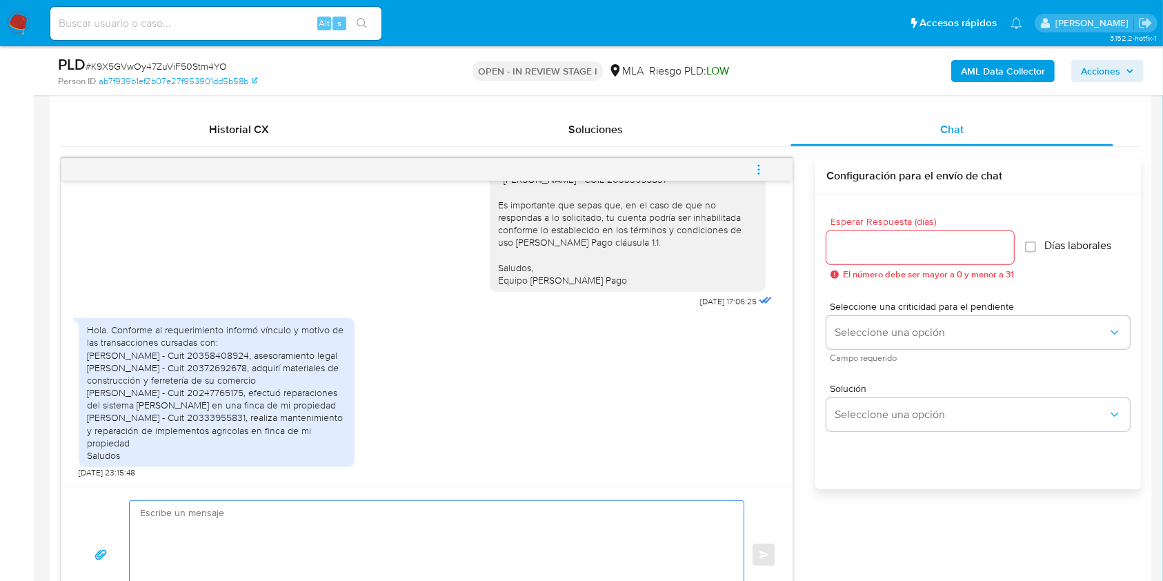
click at [307, 527] on textarea at bounding box center [433, 555] width 586 height 108
paste textarea "Hola, ¡Muchas gracias por tu respuesta! Confirmamos la recepción de la document…"
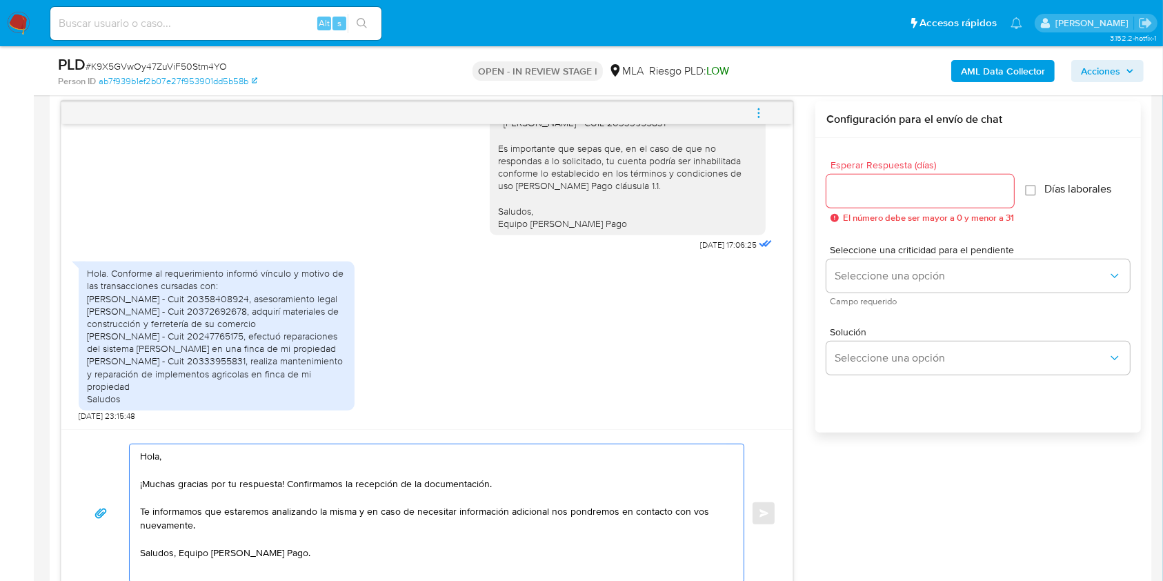
scroll to position [8, 0]
click at [146, 464] on textarea "Hola, ¡Muchas gracias por tu respuesta! Confirmamos la recepción de la document…" at bounding box center [433, 513] width 586 height 138
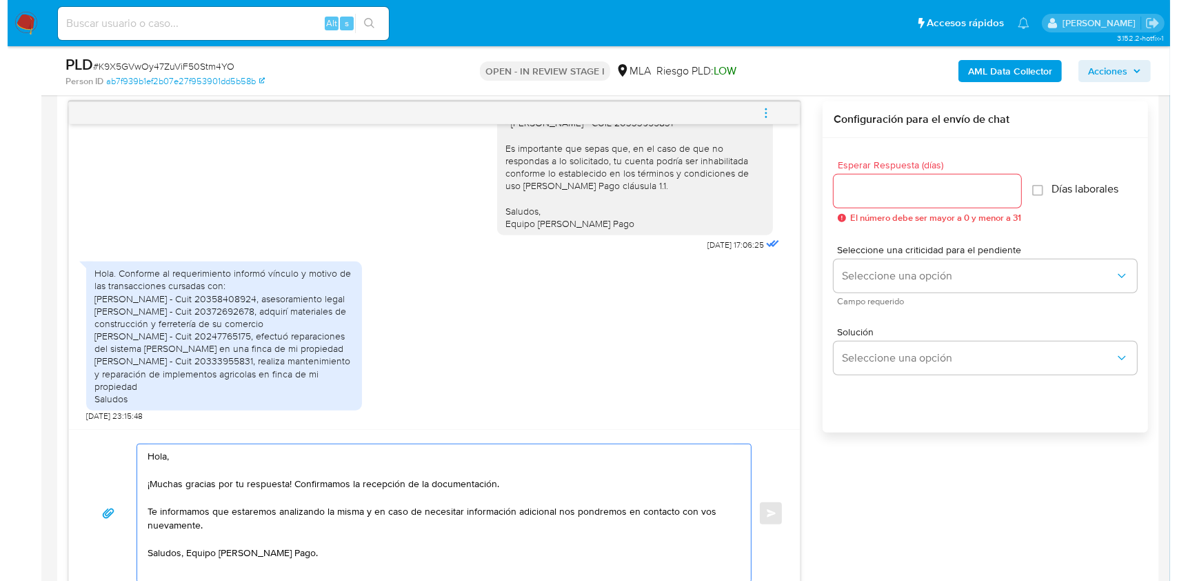
scroll to position [0, 0]
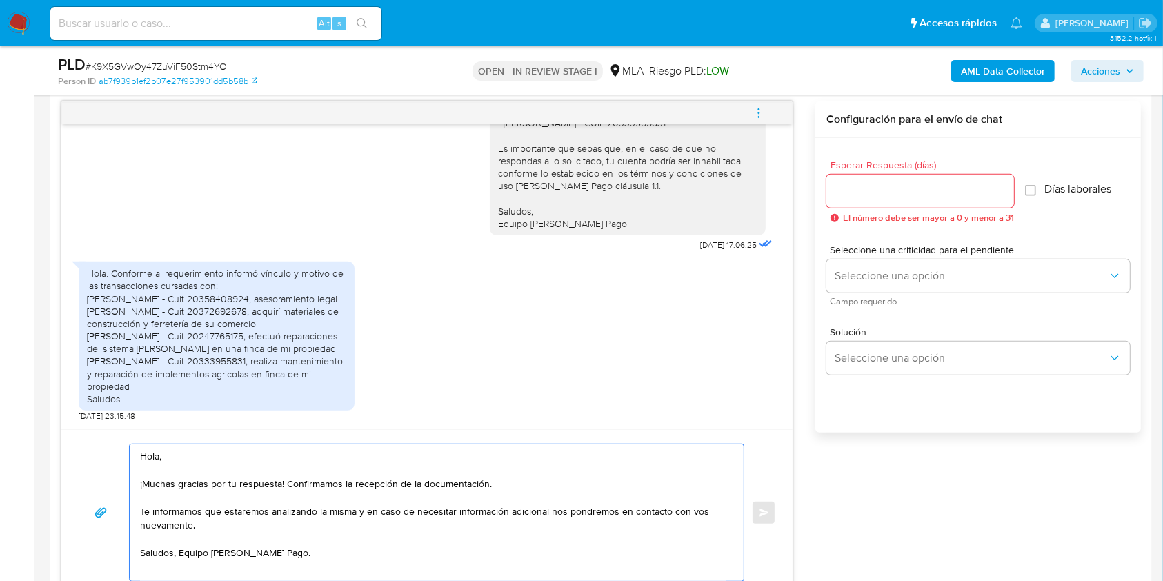
drag, startPoint x: 511, startPoint y: 480, endPoint x: 286, endPoint y: 479, distance: 225.5
click at [286, 479] on textarea "Hola, ¡Muchas gracias por tu respuesta! Confirmamos la recepción de la document…" at bounding box center [433, 512] width 586 height 137
click at [143, 514] on textarea "Hola, ¡Muchas gracias por tu respuesta! Te informamos que estaremos analizando …" at bounding box center [433, 512] width 586 height 137
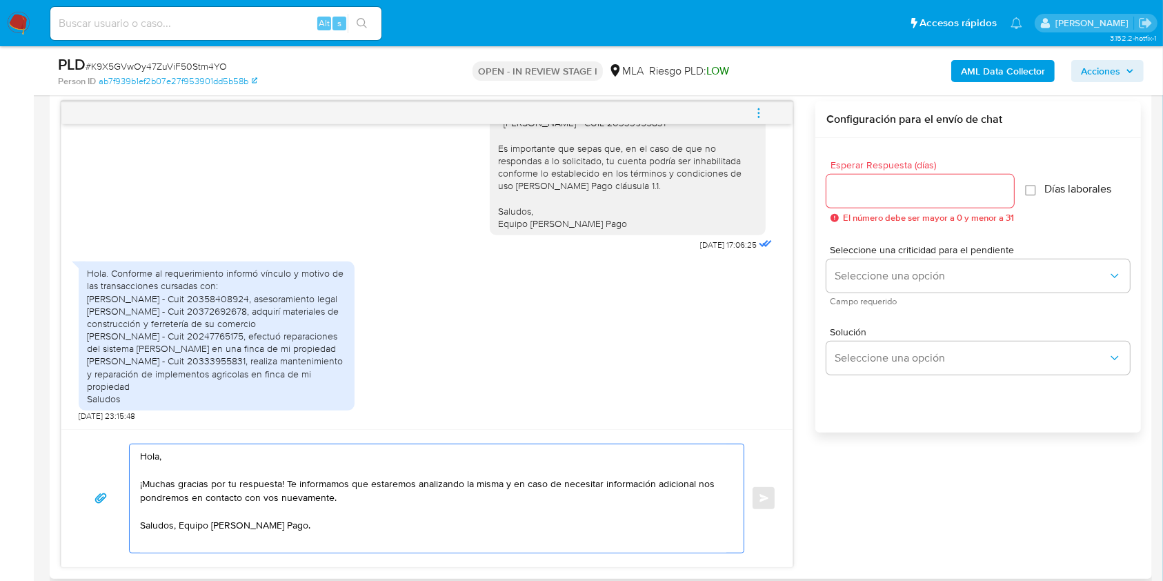
click at [183, 526] on textarea "Hola, ¡Muchas gracias por tu respuesta! Te informamos que estaremos analizando …" at bounding box center [433, 498] width 586 height 108
type textarea "Hola, ¡Muchas gracias por tu respuesta! Te informamos que estaremos analizando …"
click at [874, 190] on input "Esperar Respuesta (días)" at bounding box center [920, 191] width 188 height 18
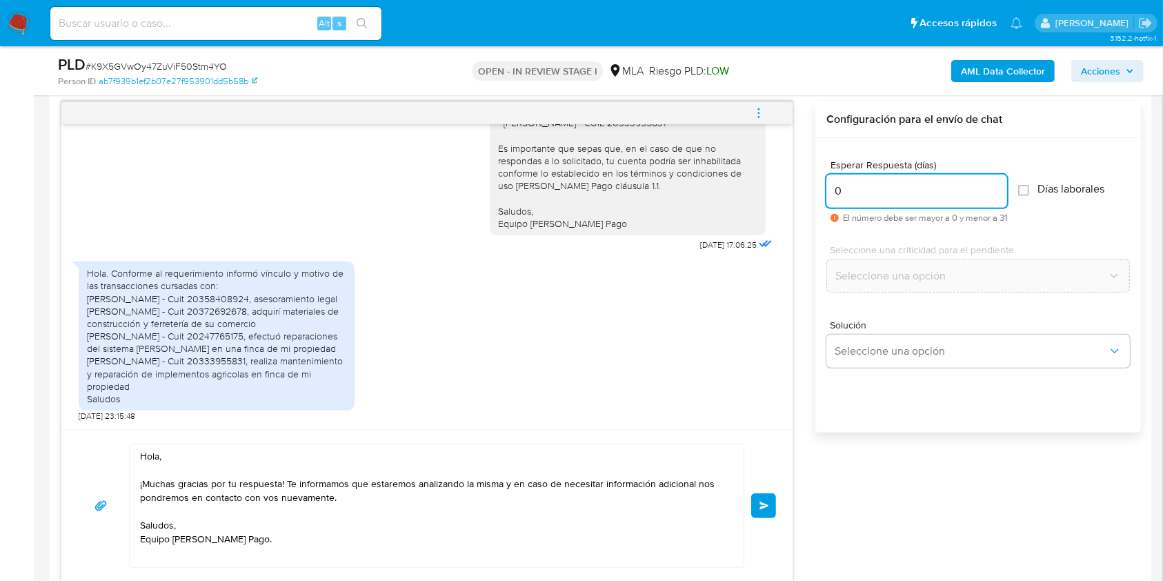
type input "0"
click at [751, 487] on div "Hola, ¡Muchas gracias por tu respuesta! Te informamos que estaremos analizando …" at bounding box center [427, 505] width 698 height 124
click at [759, 501] on span "Enviar" at bounding box center [764, 505] width 10 height 8
click at [757, 108] on icon "menu-action" at bounding box center [758, 113] width 12 height 12
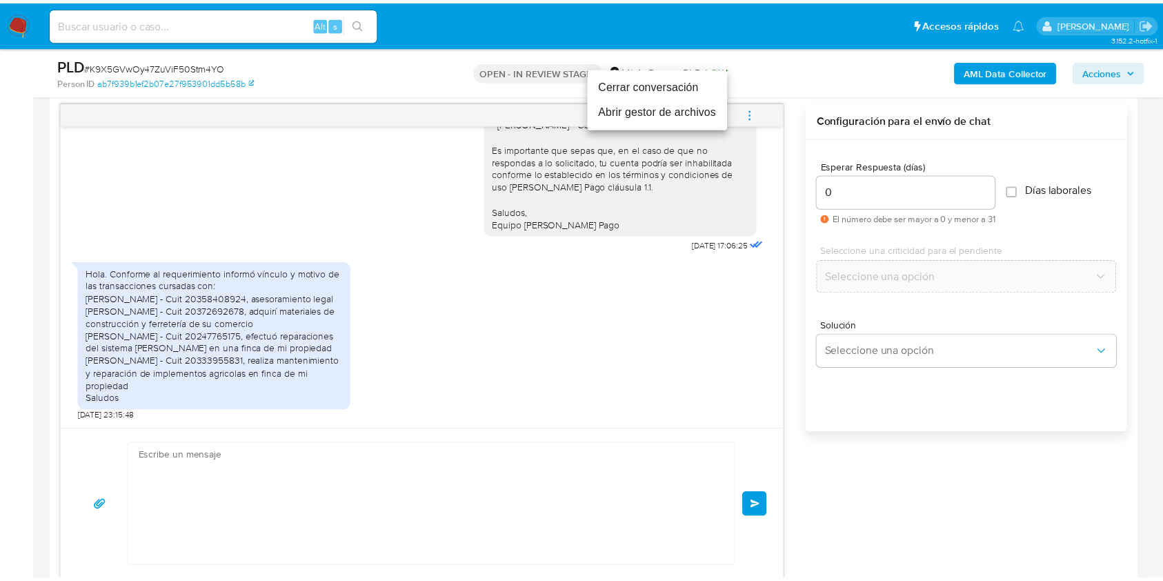
scroll to position [1479, 0]
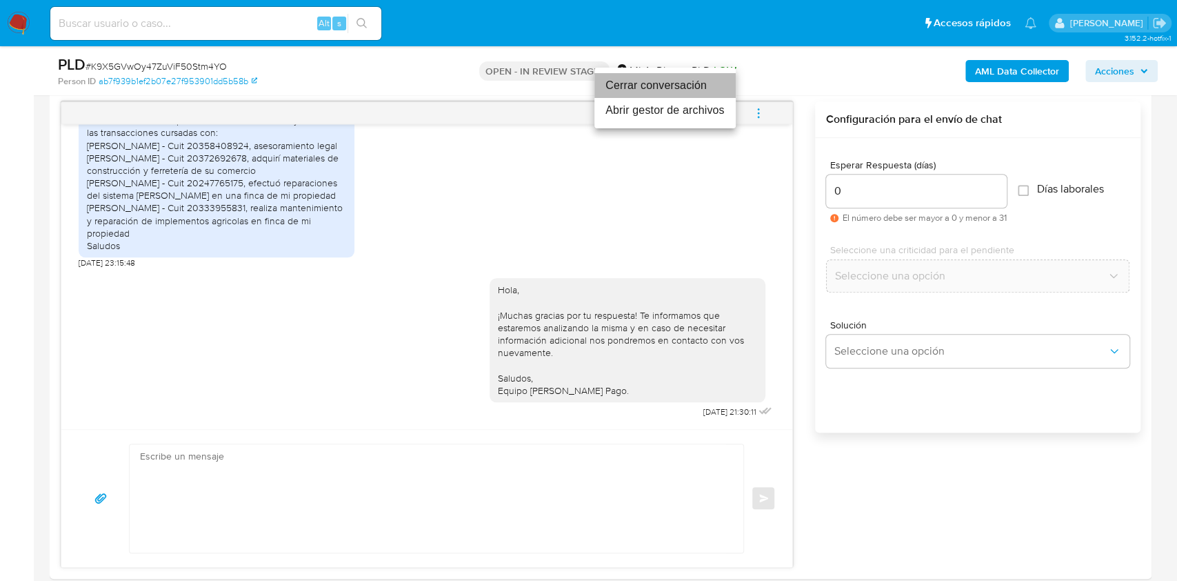
click at [650, 81] on li "Cerrar conversación" at bounding box center [664, 85] width 141 height 25
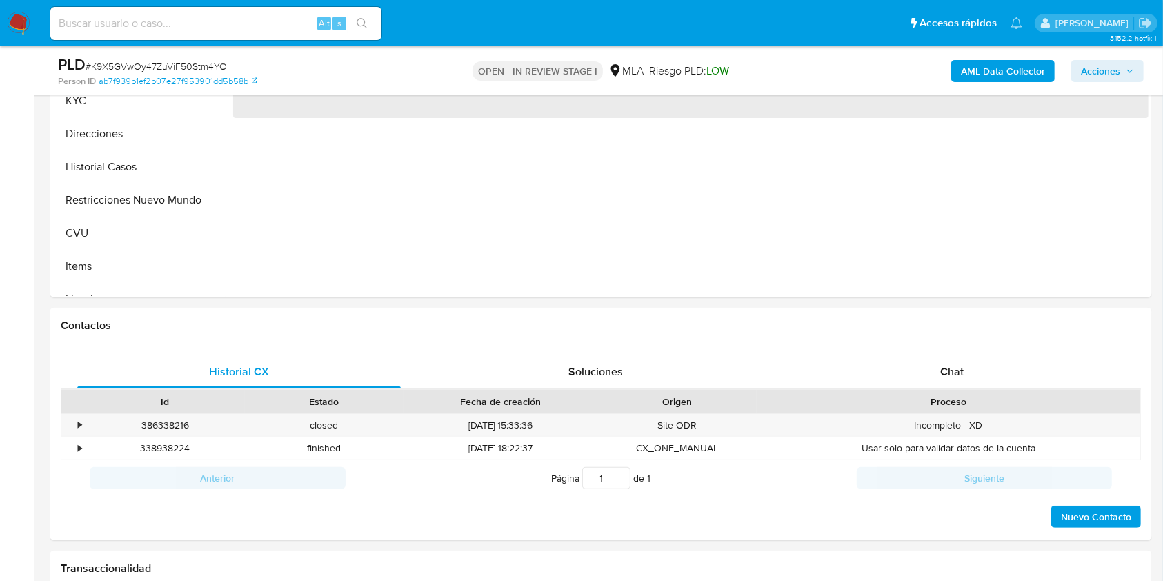
scroll to position [430, 0]
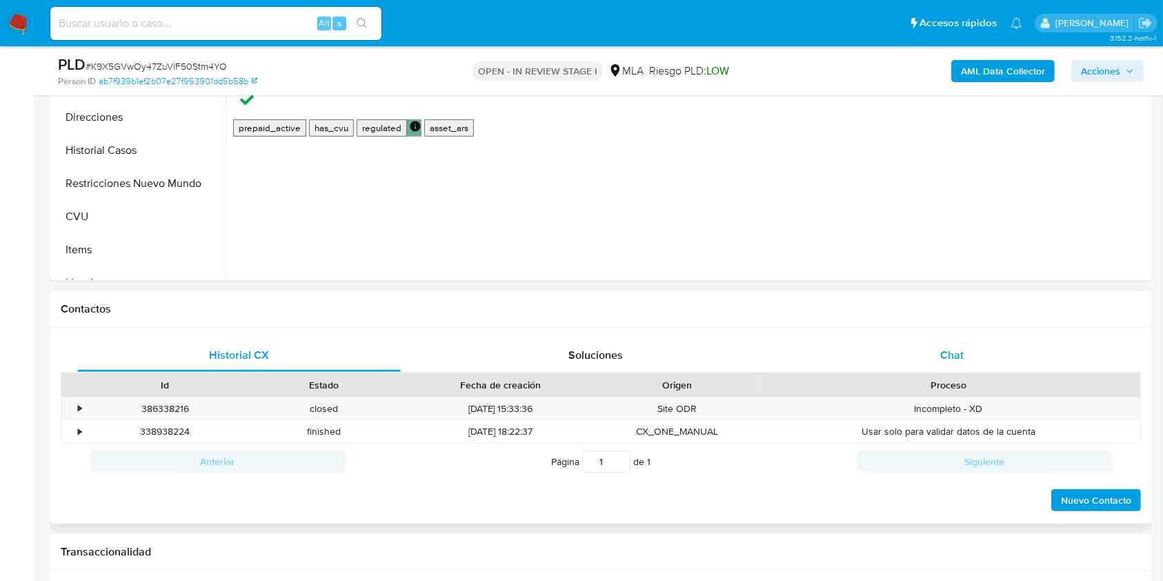
select select "10"
click at [979, 345] on div "Chat" at bounding box center [951, 355] width 323 height 33
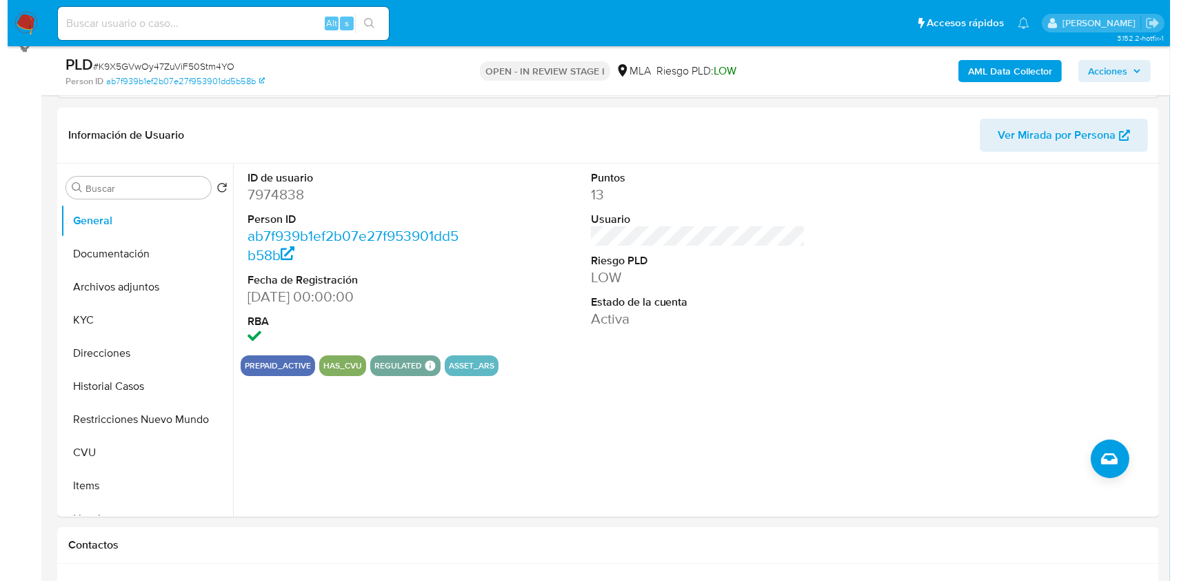
scroll to position [188, 0]
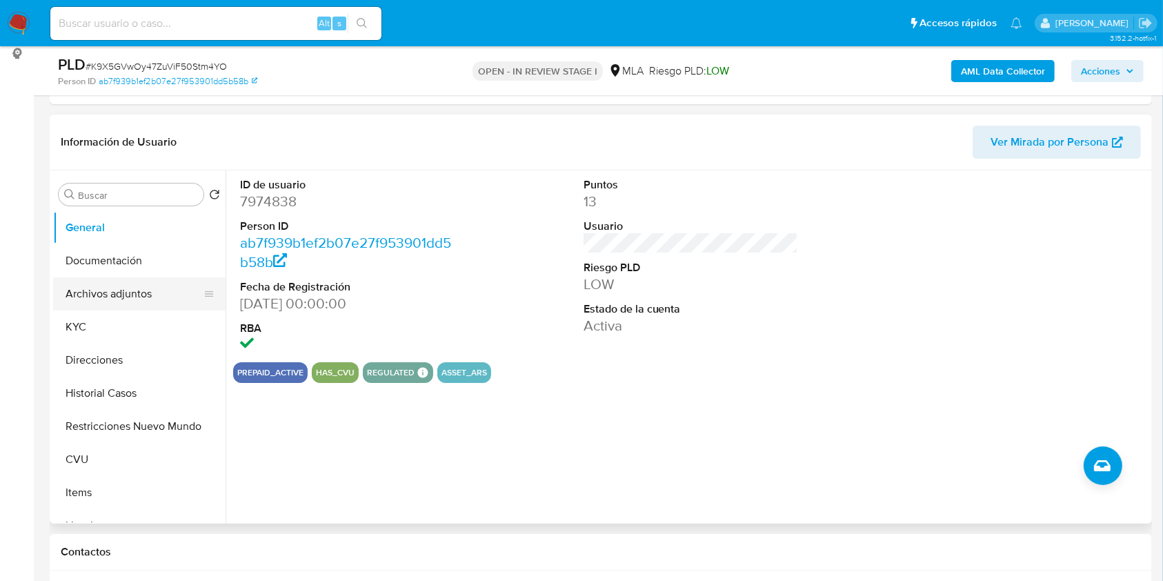
click at [109, 285] on button "Archivos adjuntos" at bounding box center [133, 293] width 161 height 33
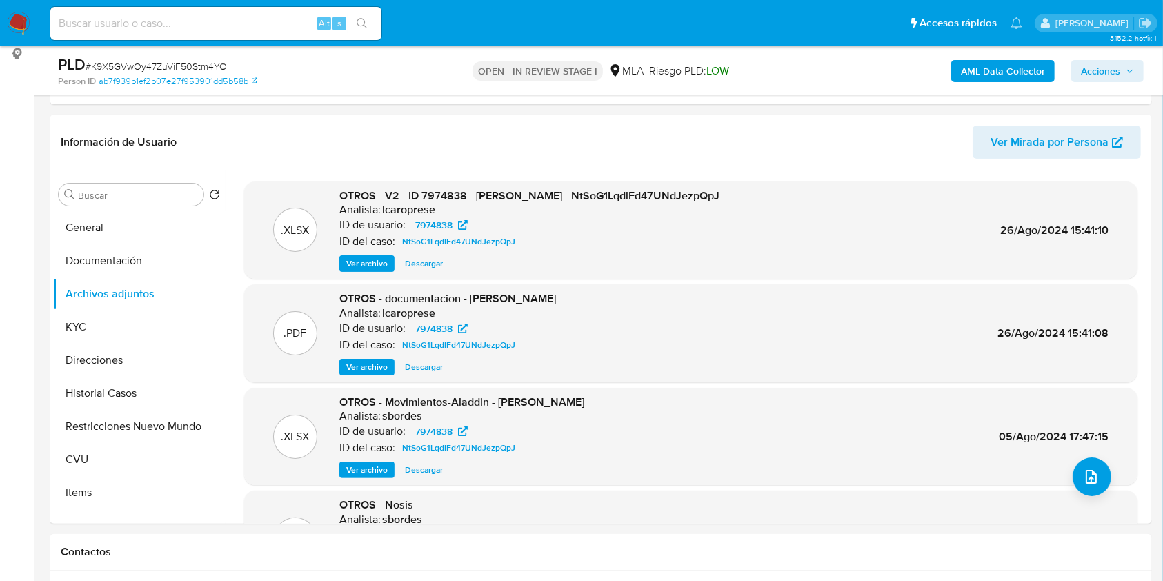
click at [1010, 70] on b "AML Data Collector" at bounding box center [1003, 71] width 84 height 22
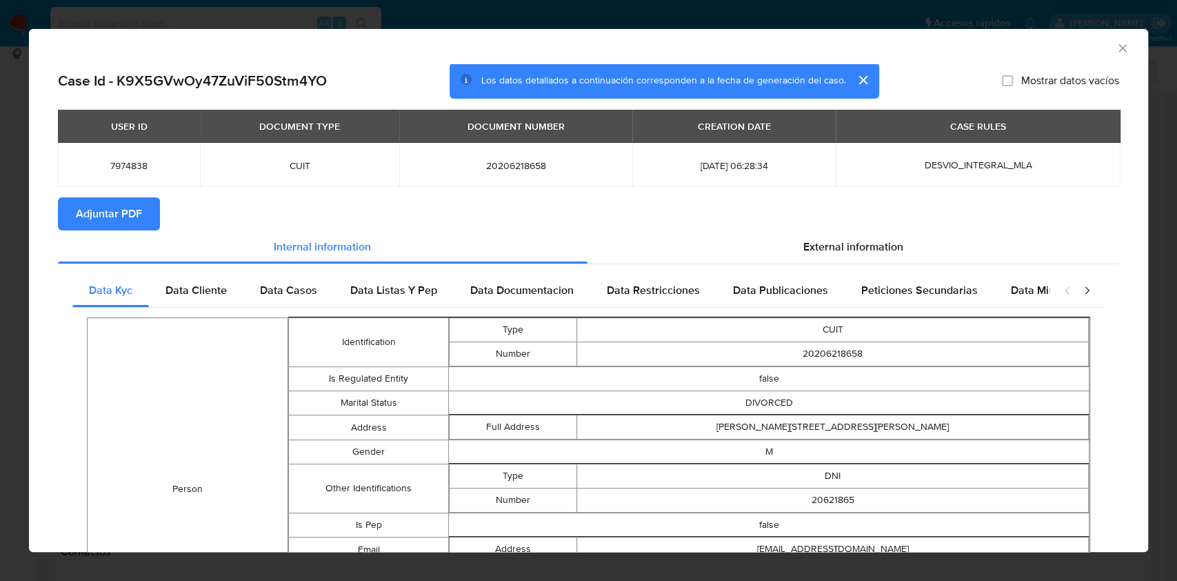
click at [117, 203] on span "Adjuntar PDF" at bounding box center [109, 214] width 66 height 30
click at [1116, 41] on icon "Cerrar ventana" at bounding box center [1123, 48] width 14 height 14
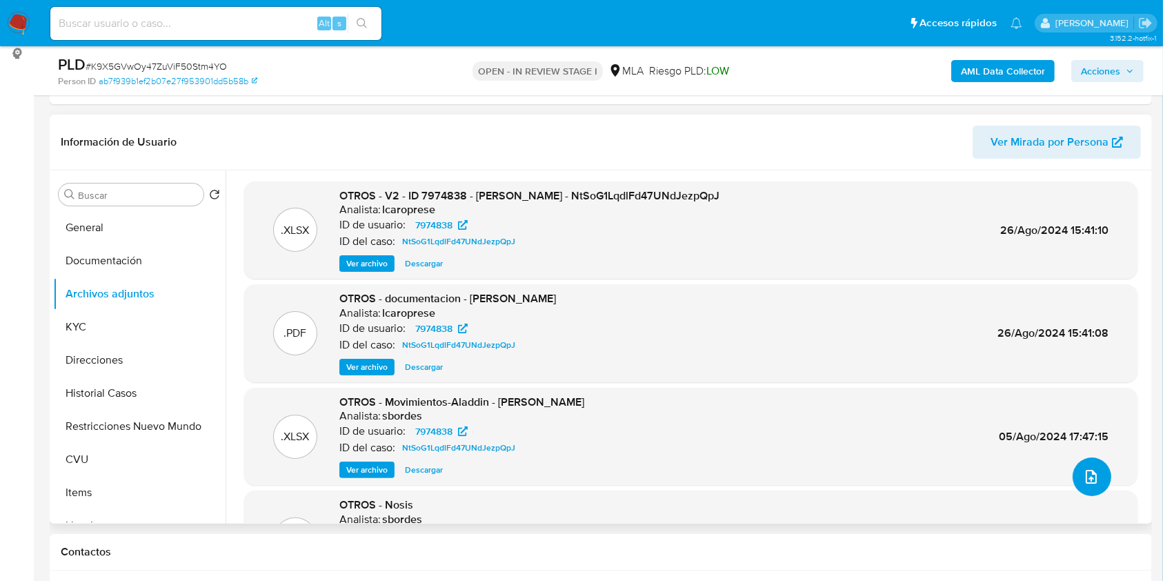
click at [1083, 477] on icon "upload-file" at bounding box center [1091, 476] width 17 height 17
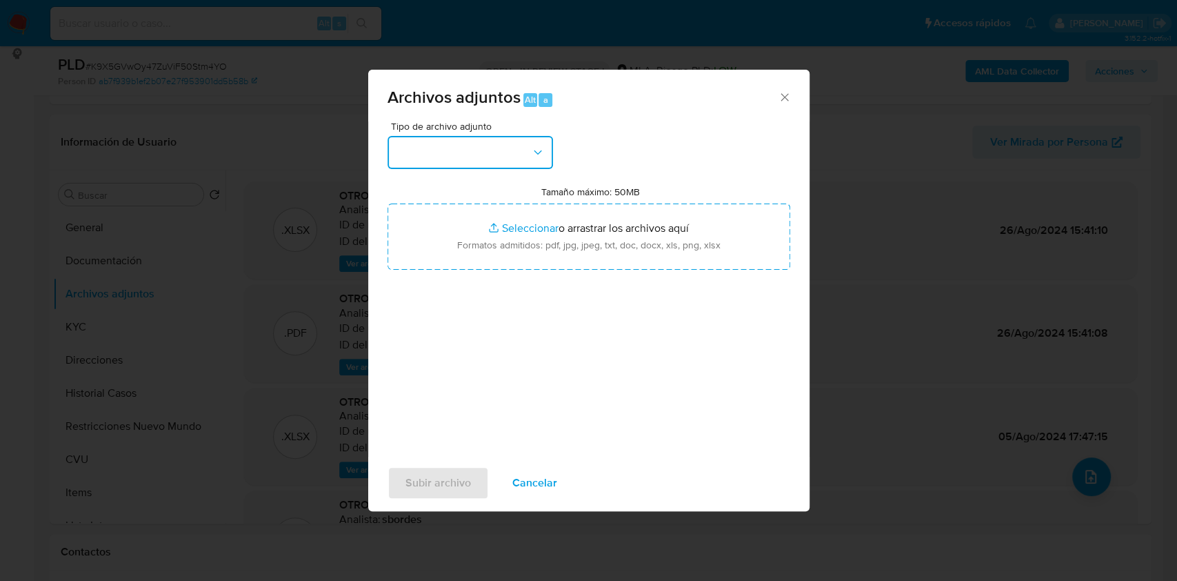
click at [524, 148] on button "button" at bounding box center [471, 152] width 166 height 33
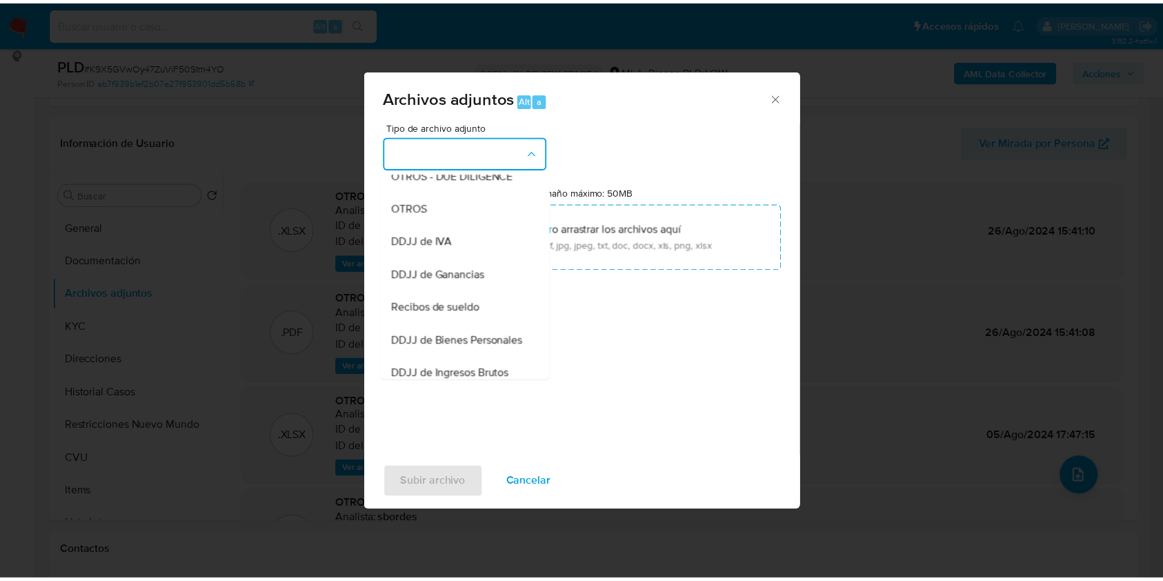
scroll to position [252, 0]
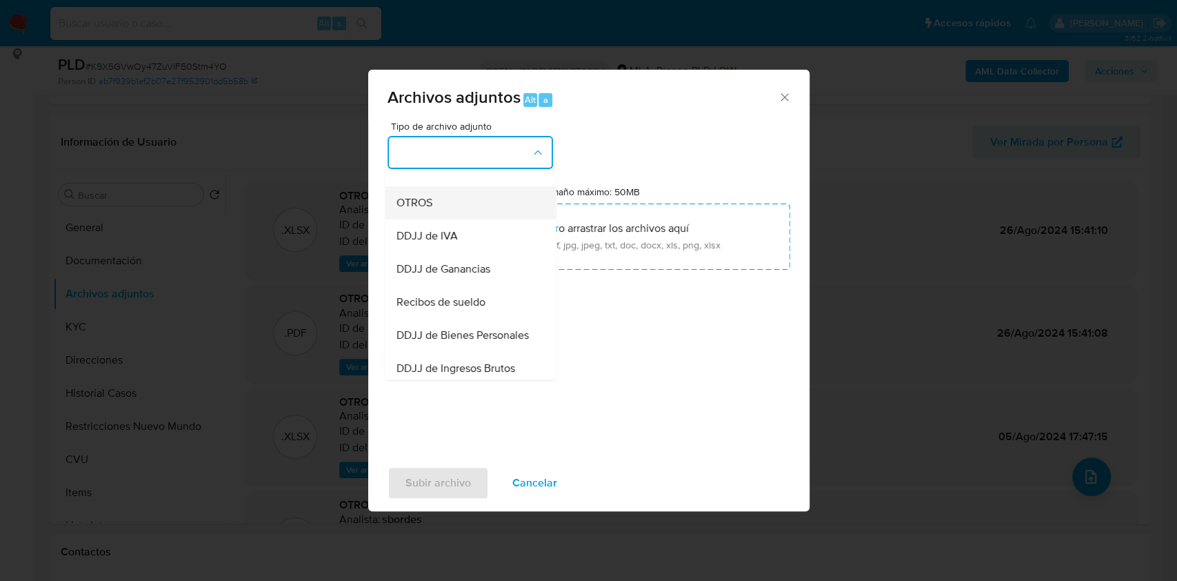
click at [450, 219] on div "OTROS" at bounding box center [466, 202] width 141 height 33
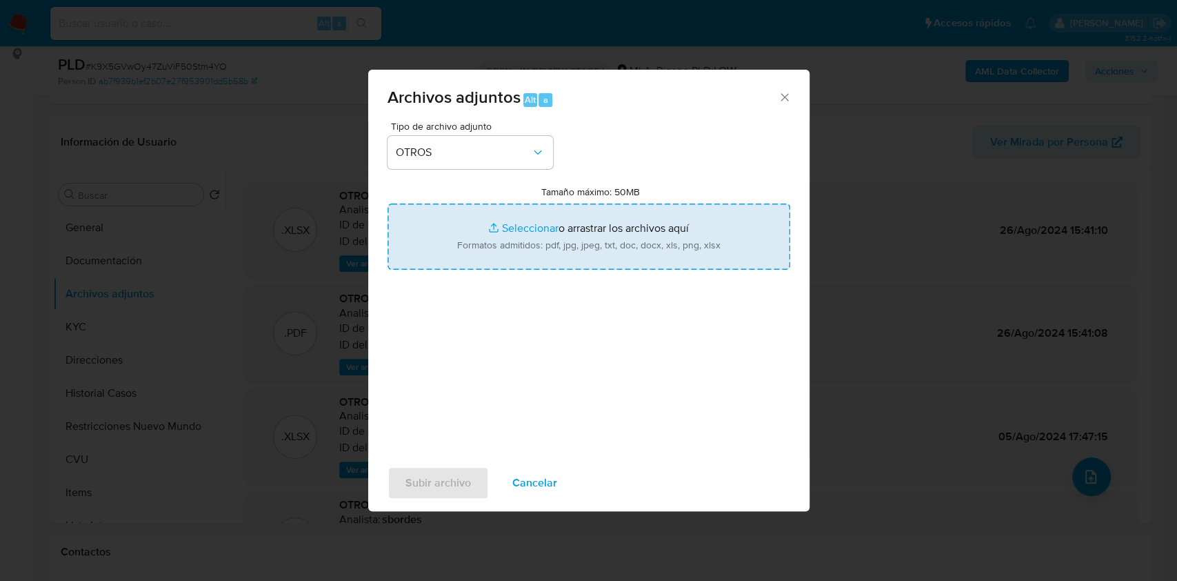
click at [497, 246] on input "Tamaño máximo: 50MB Seleccionar archivos" at bounding box center [589, 236] width 403 height 66
type input "C:\fakepath\Caselog K9X5GVwOy47ZuViF50Stm4YO.docx"
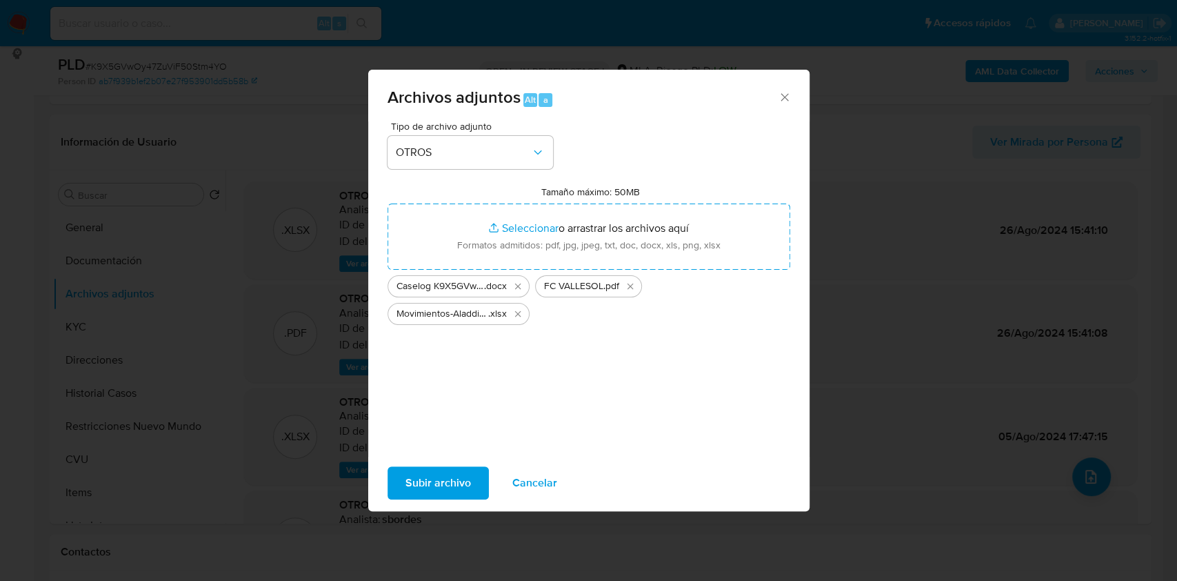
click at [430, 486] on span "Subir archivo" at bounding box center [439, 483] width 66 height 30
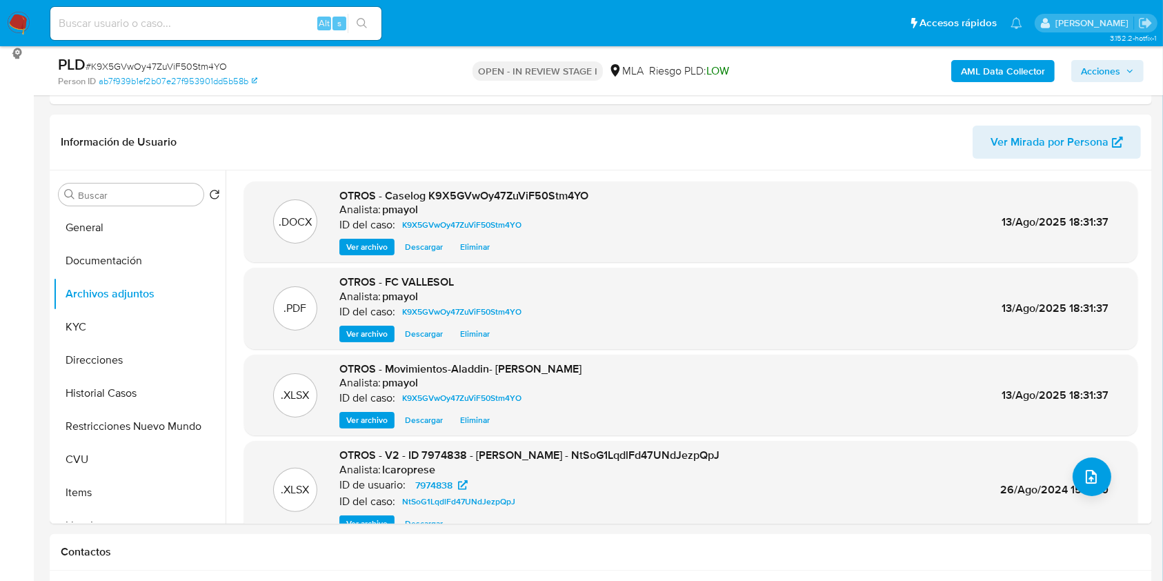
click at [1108, 68] on span "Acciones" at bounding box center [1100, 71] width 39 height 22
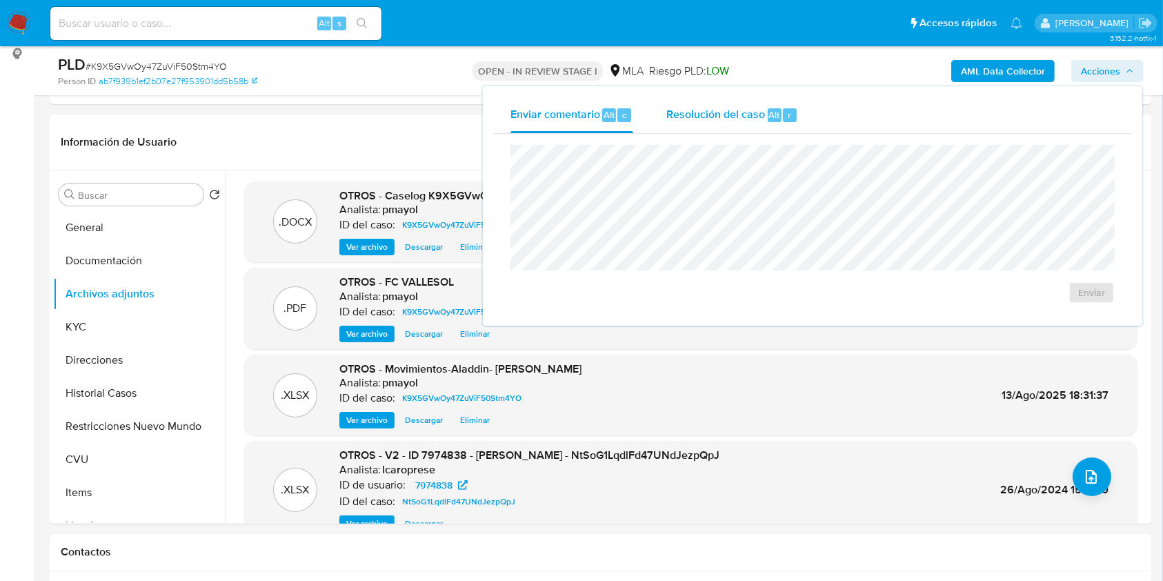
click at [725, 106] on div "Resolución del caso Alt r" at bounding box center [732, 115] width 132 height 36
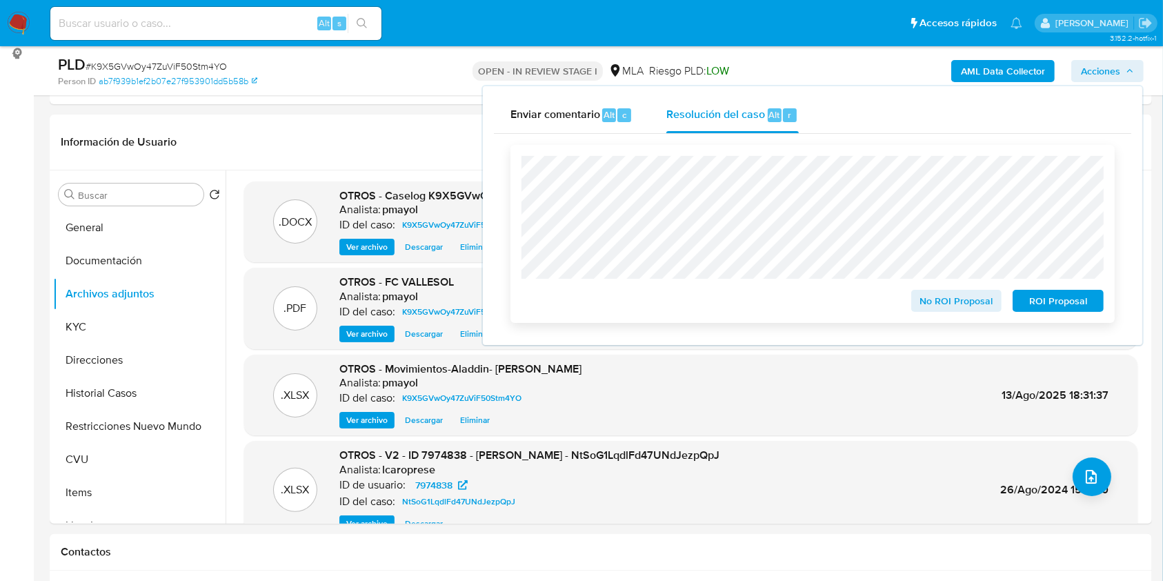
click at [955, 309] on span "No ROI Proposal" at bounding box center [957, 300] width 72 height 19
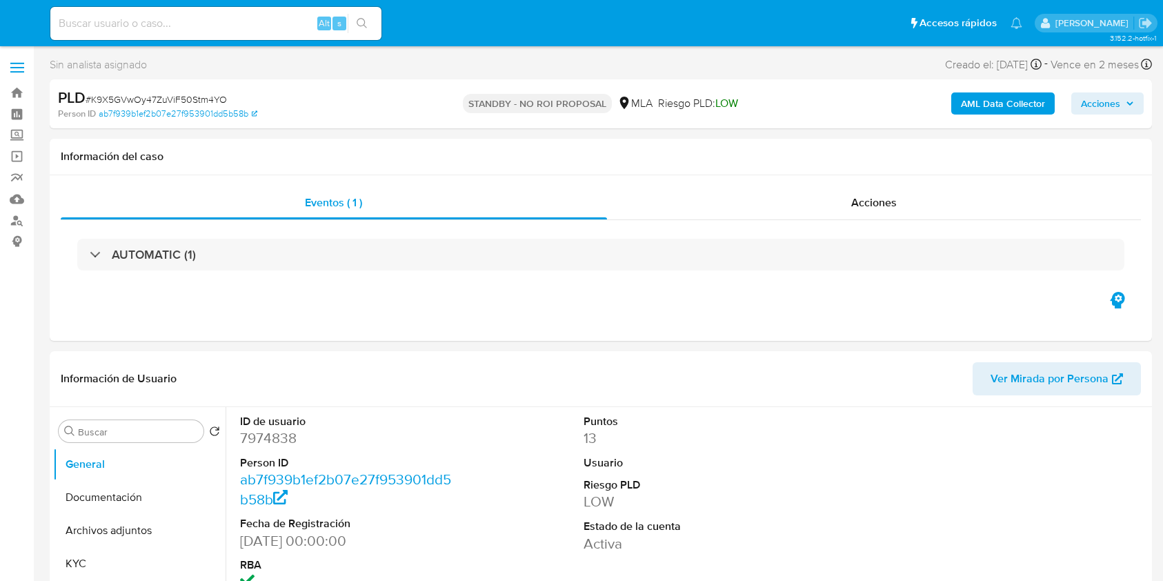
select select "10"
click at [250, 21] on input at bounding box center [215, 23] width 331 height 18
paste input "gjm5tE9HaB4XqJE5T3cs4Ioy"
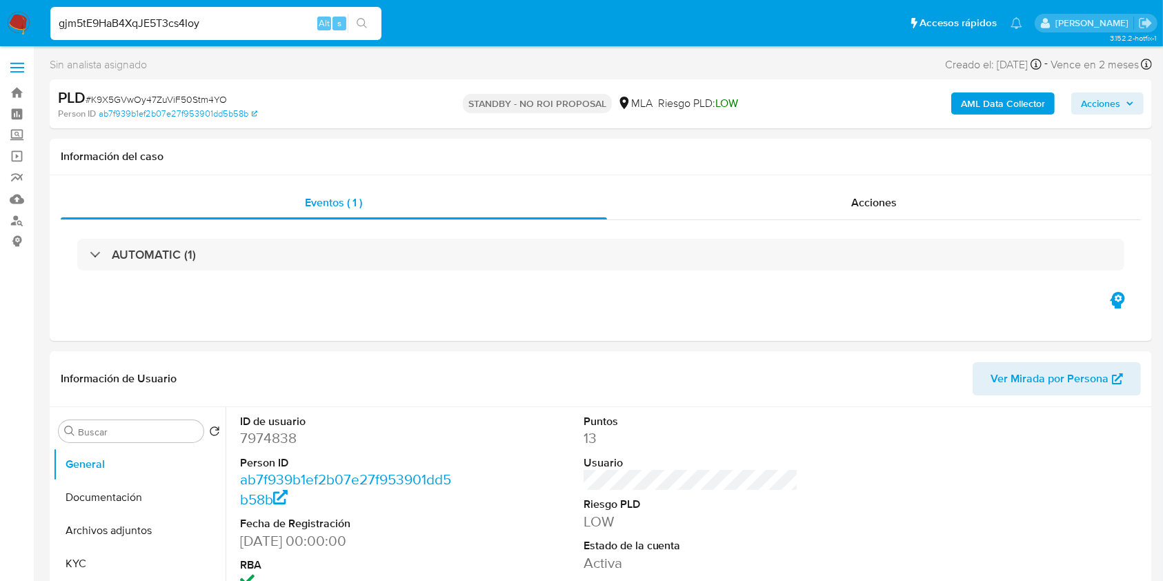
type input "gjm5tE9HaB4XqJE5T3cs4Ioy"
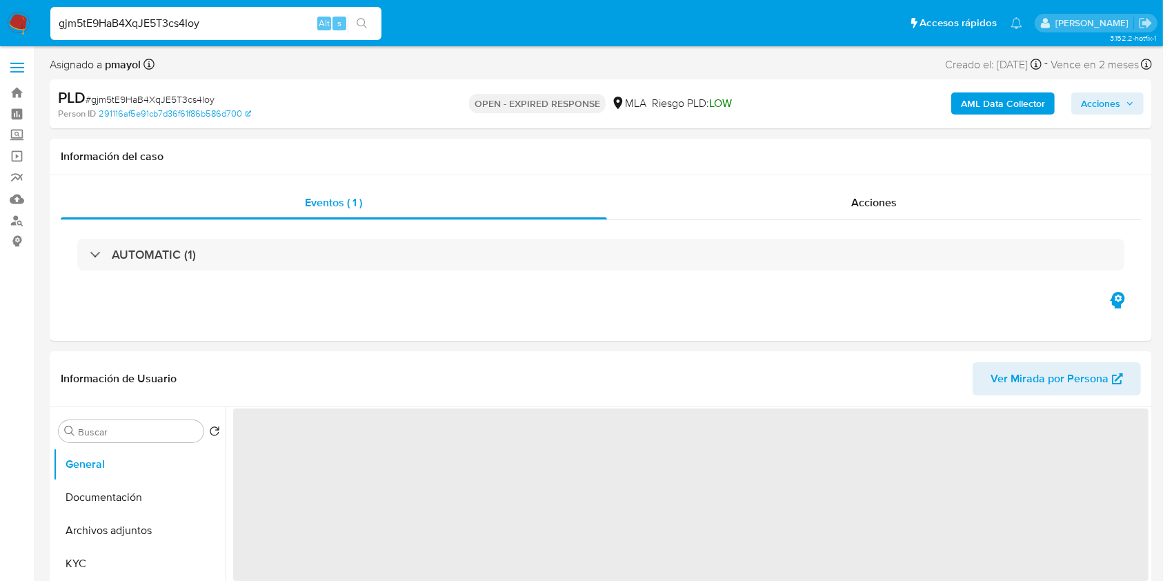
scroll to position [146, 0]
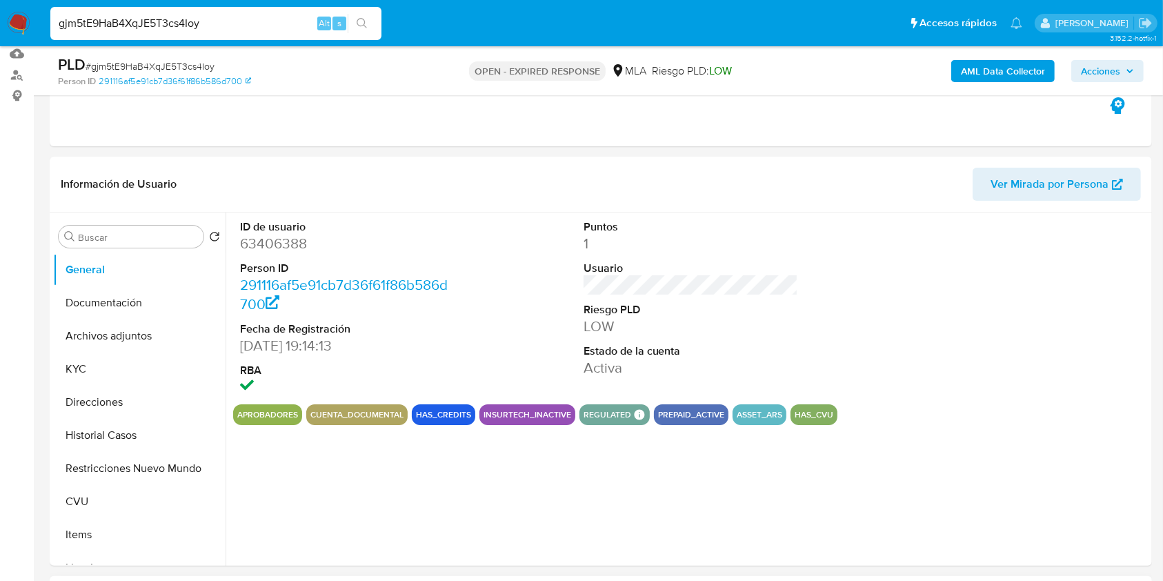
select select "10"
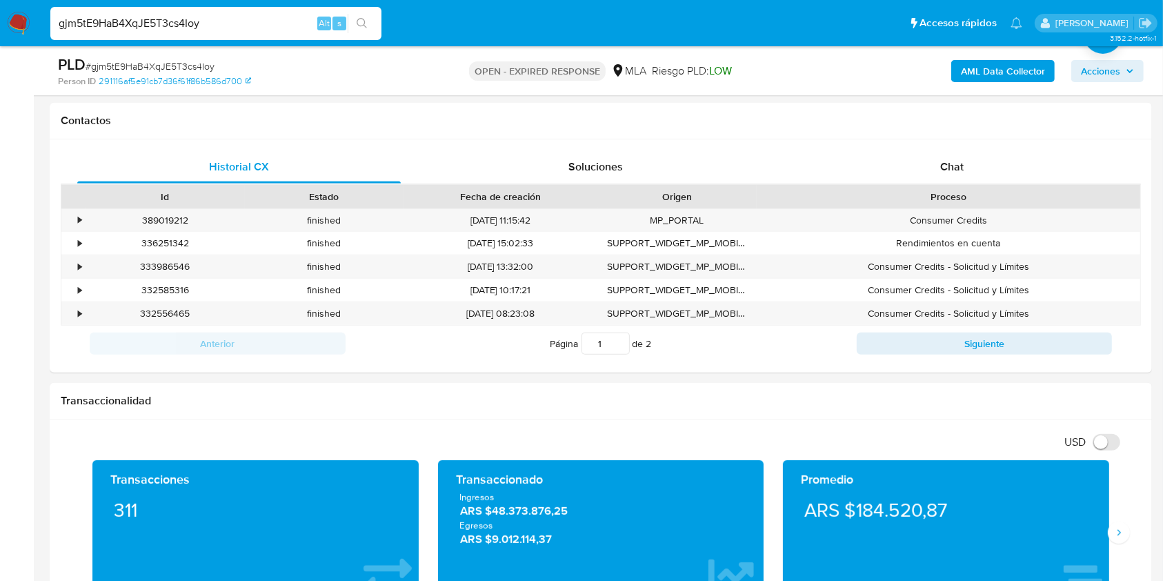
scroll to position [648, 0]
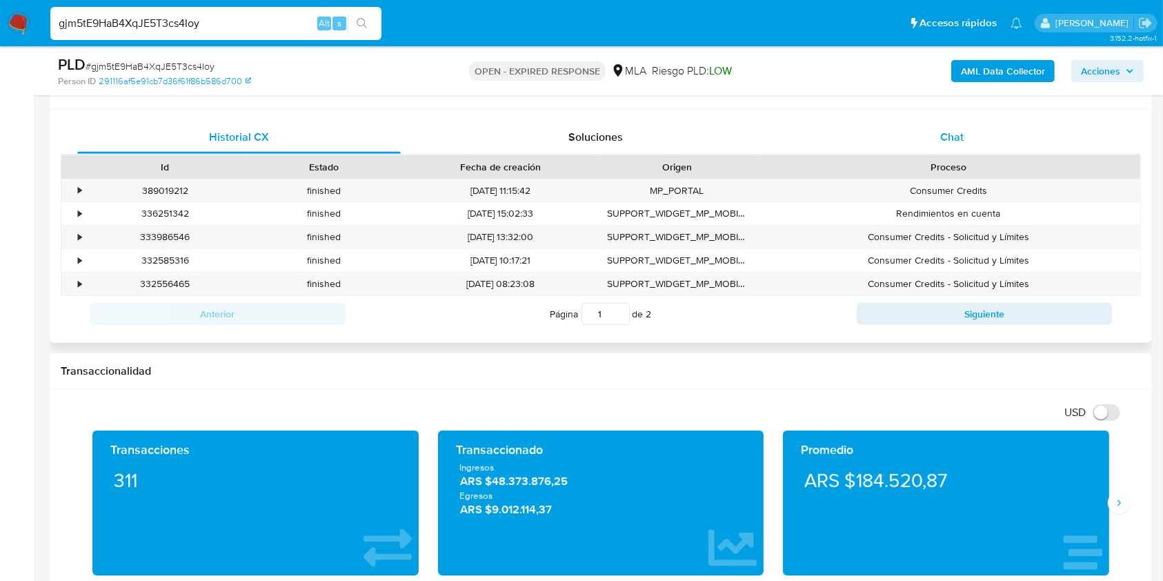
click at [954, 147] on div "Chat" at bounding box center [951, 137] width 323 height 33
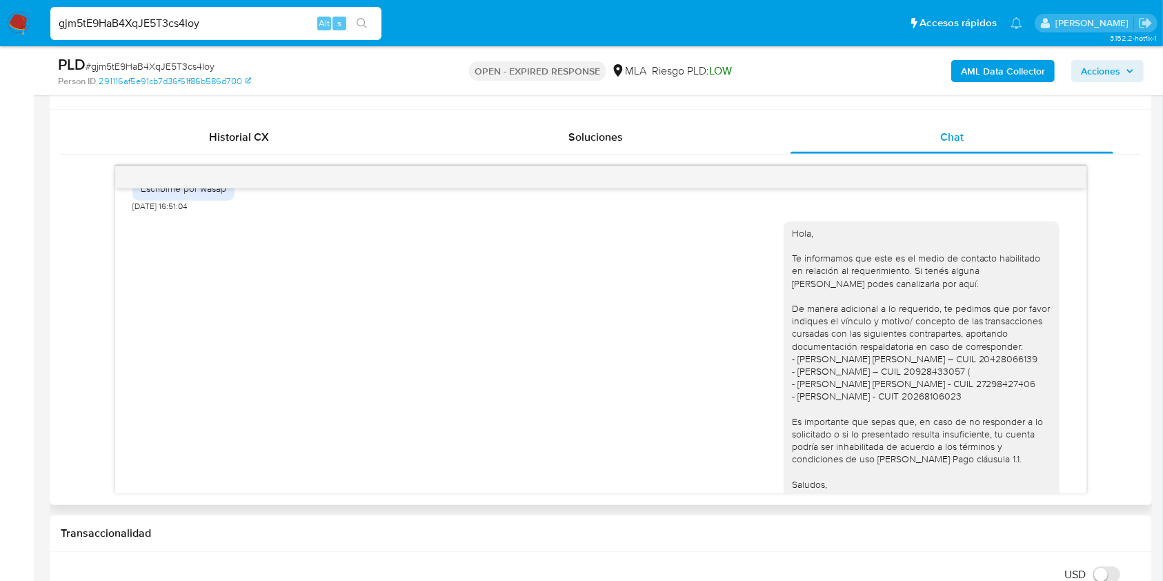
scroll to position [846, 0]
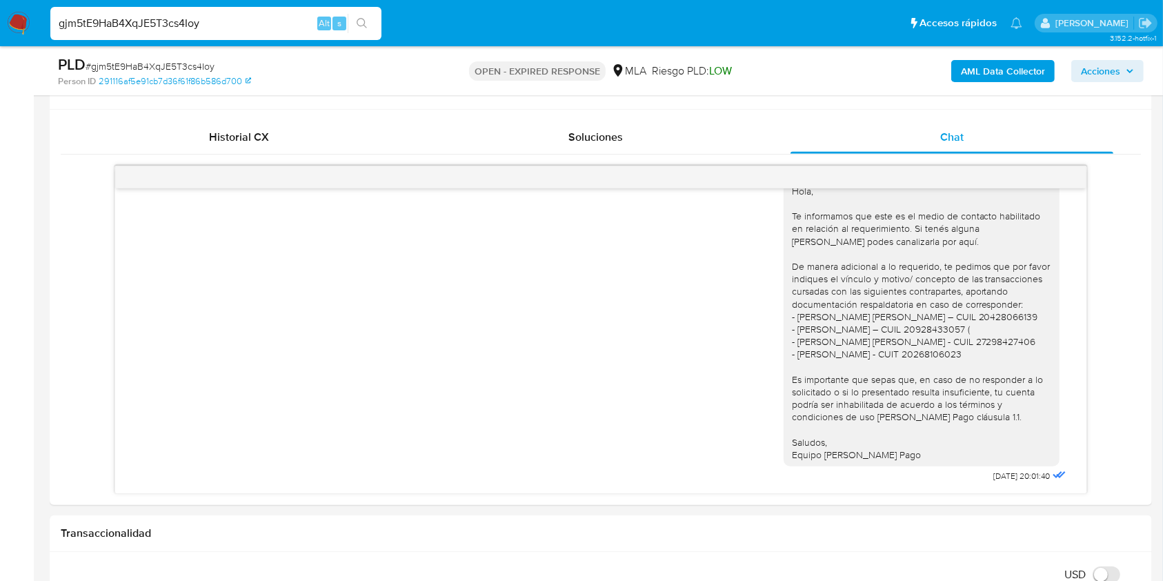
click at [168, 64] on span "# gjm5tE9HaB4XqJE5T3cs4Ioy" at bounding box center [150, 66] width 129 height 14
copy span "gjm5tE9HaB4XqJE5T3cs4Ioy"
click at [13, 26] on img at bounding box center [18, 23] width 23 height 23
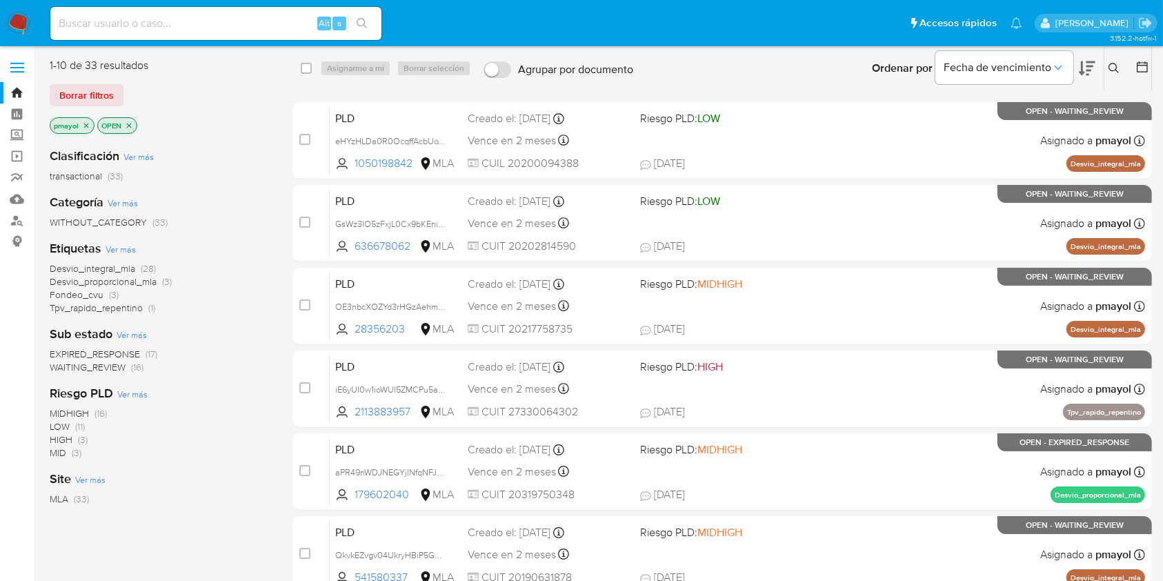
click at [1114, 63] on icon at bounding box center [1113, 68] width 11 height 11
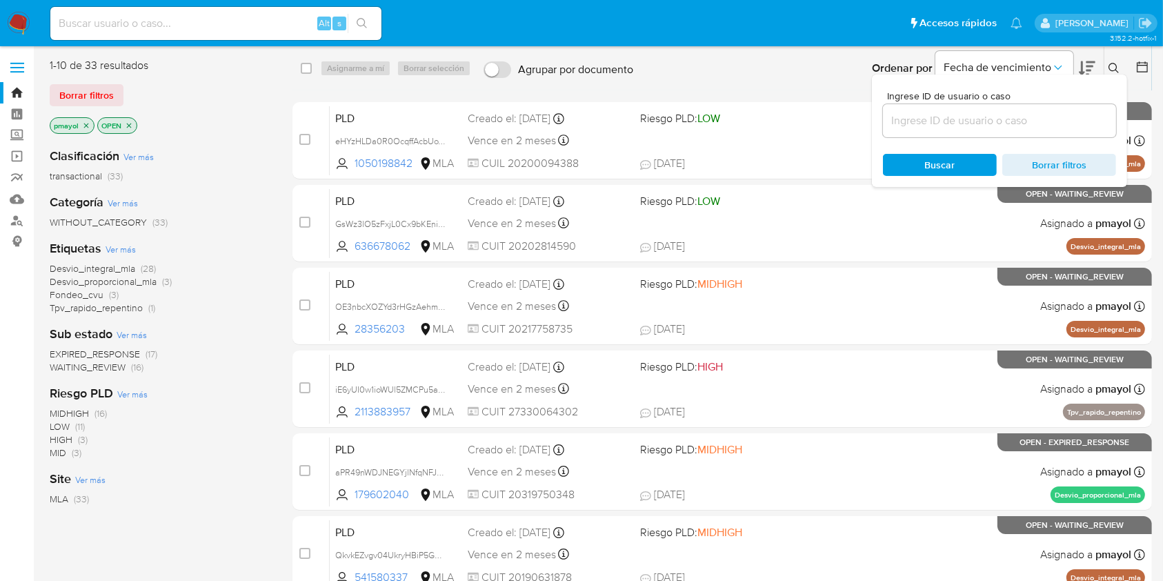
click at [1001, 120] on input at bounding box center [999, 121] width 233 height 18
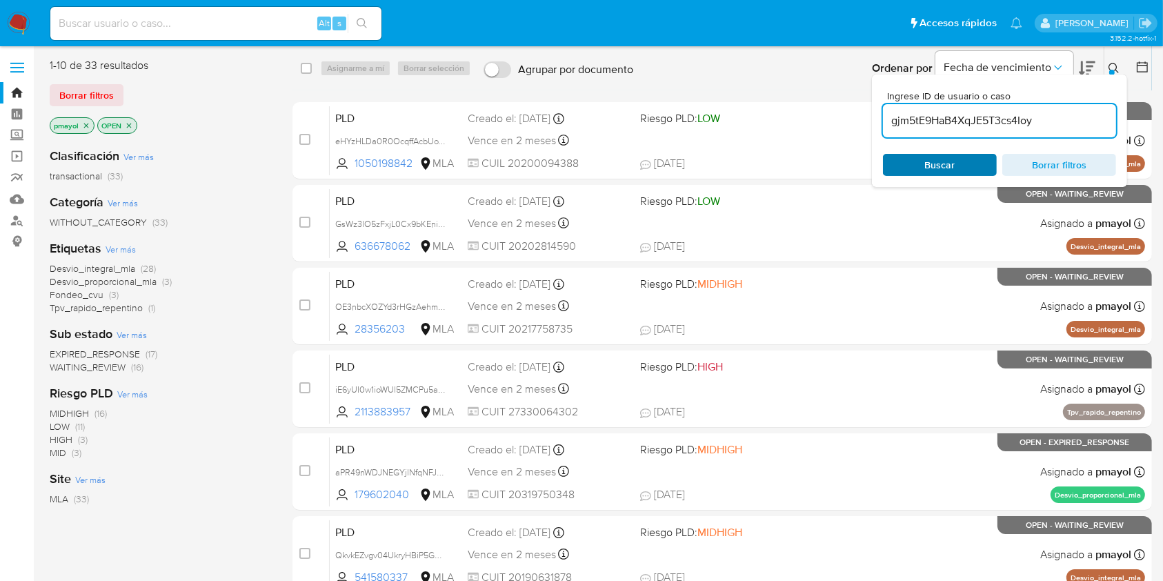
type input "gjm5tE9HaB4XqJE5T3cs4Ioy"
click at [925, 161] on span "Buscar" at bounding box center [940, 165] width 30 height 22
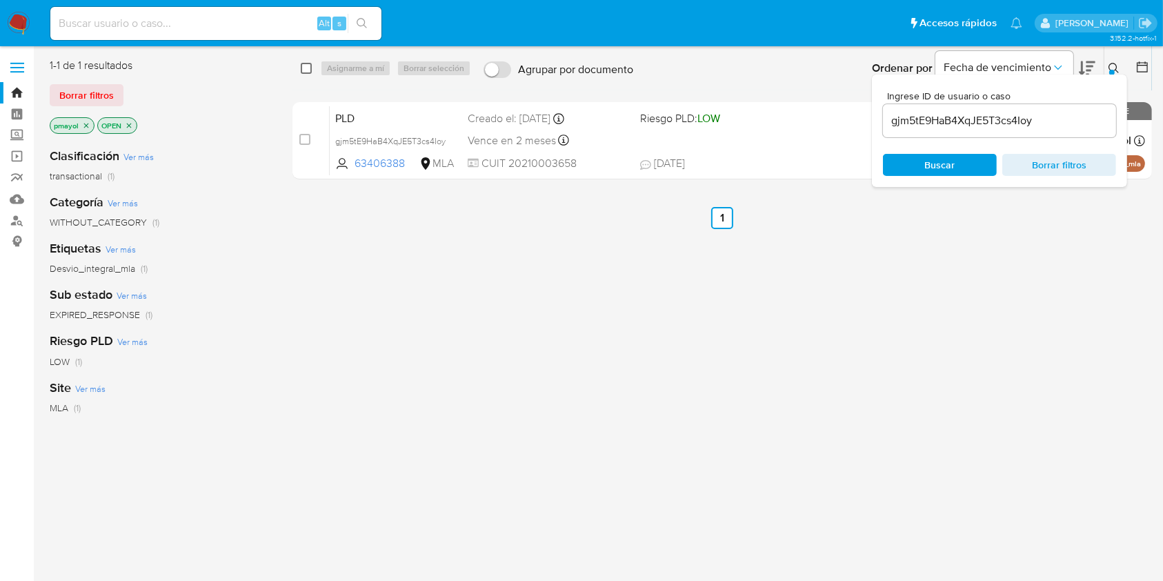
click at [305, 66] on input "checkbox" at bounding box center [306, 68] width 11 height 11
checkbox input "true"
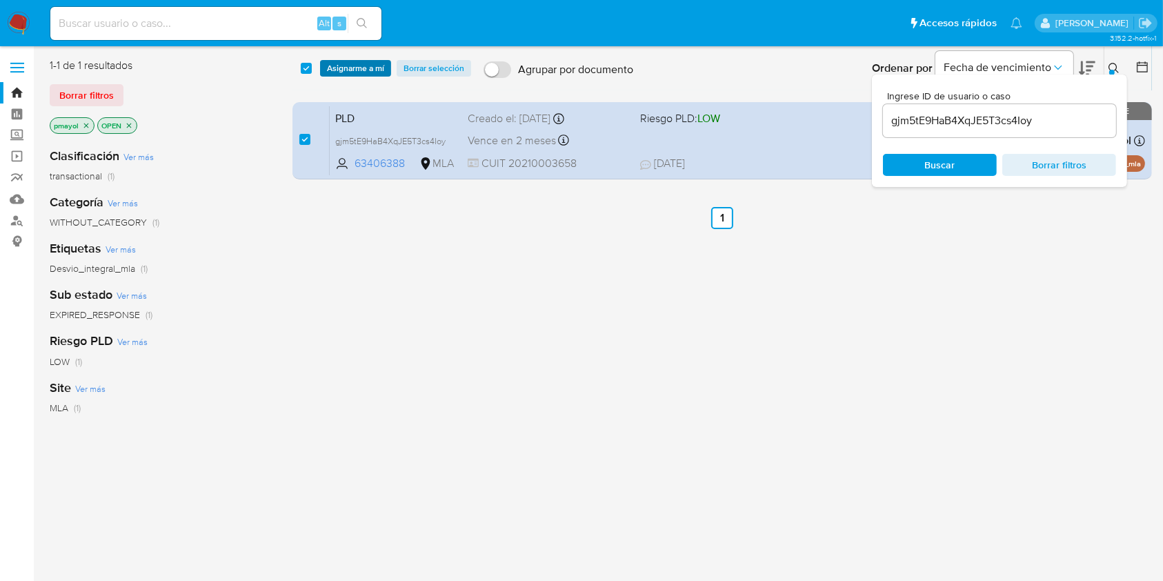
click at [336, 68] on span "Asignarme a mí" at bounding box center [355, 68] width 57 height 14
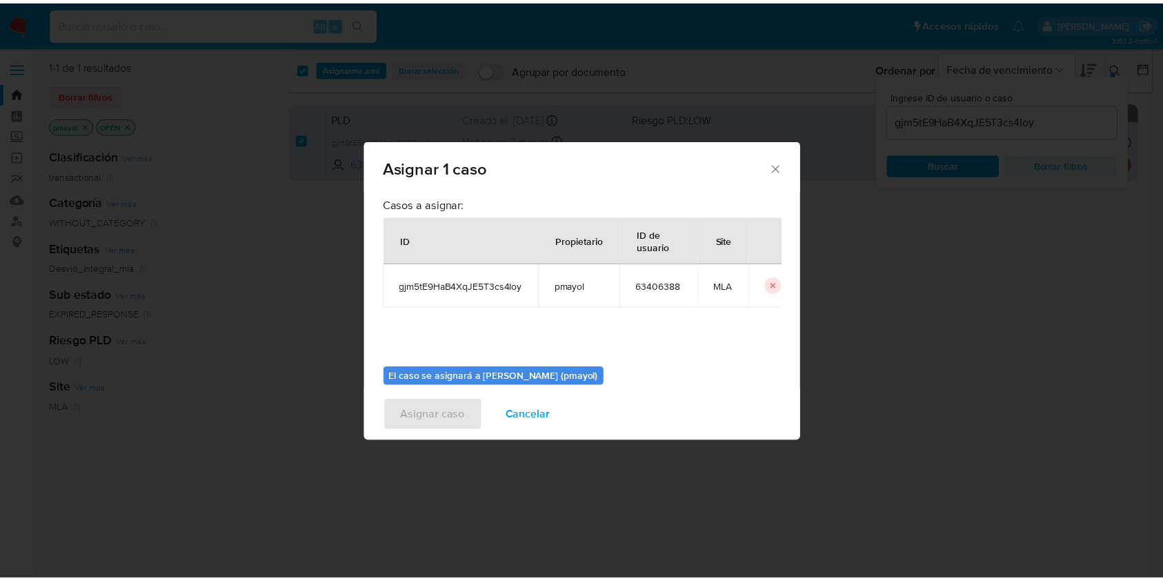
scroll to position [70, 0]
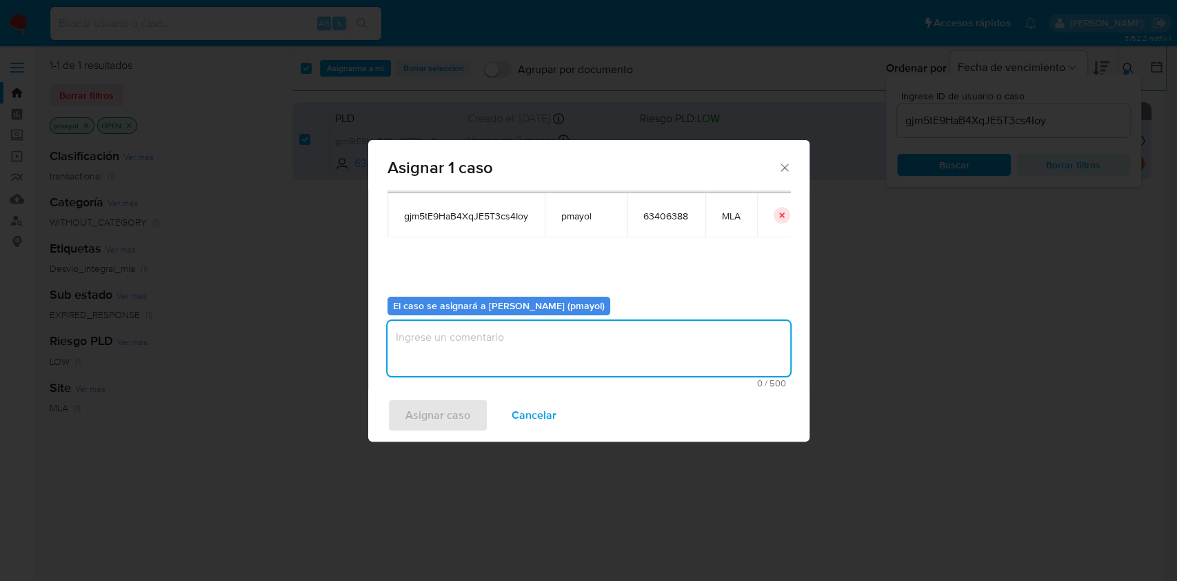
click at [683, 345] on textarea "assign-modal" at bounding box center [589, 348] width 403 height 55
type textarea "Asignación"
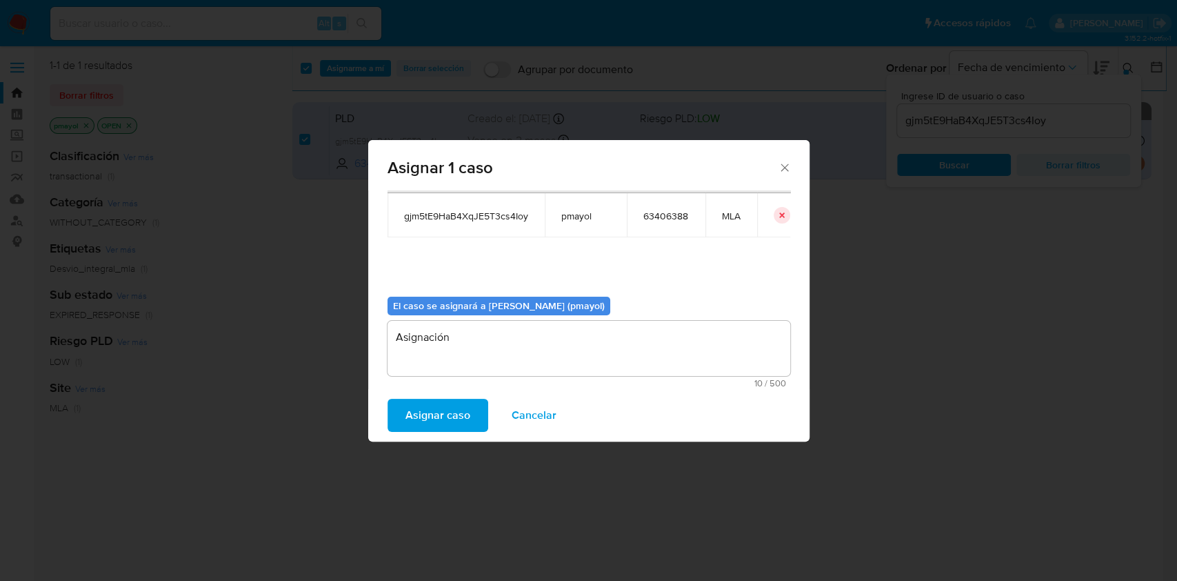
click at [416, 416] on span "Asignar caso" at bounding box center [438, 415] width 65 height 30
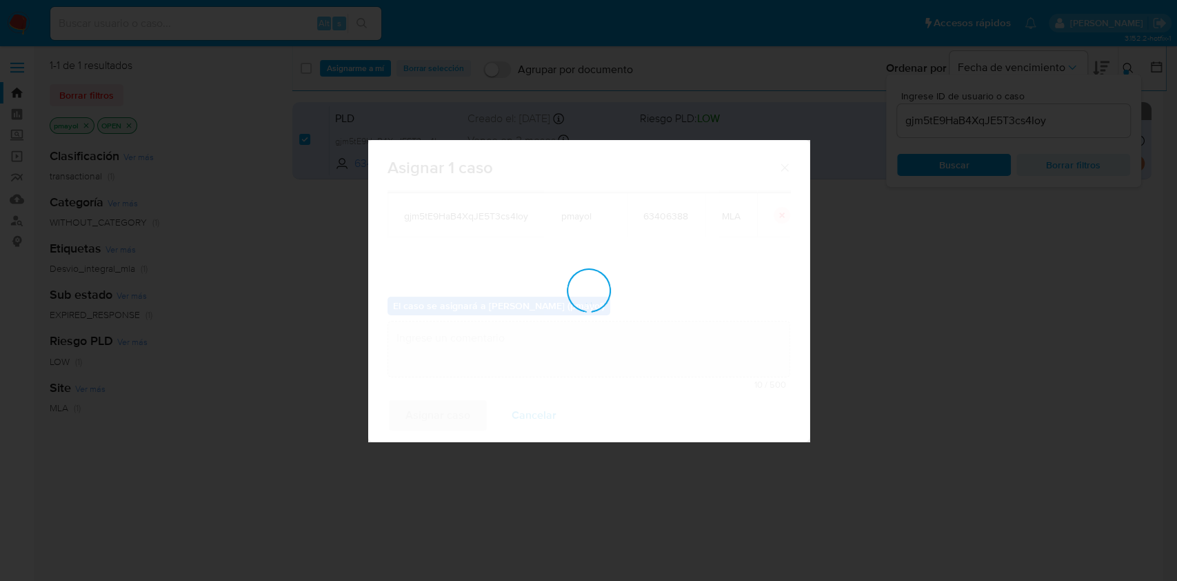
checkbox input "false"
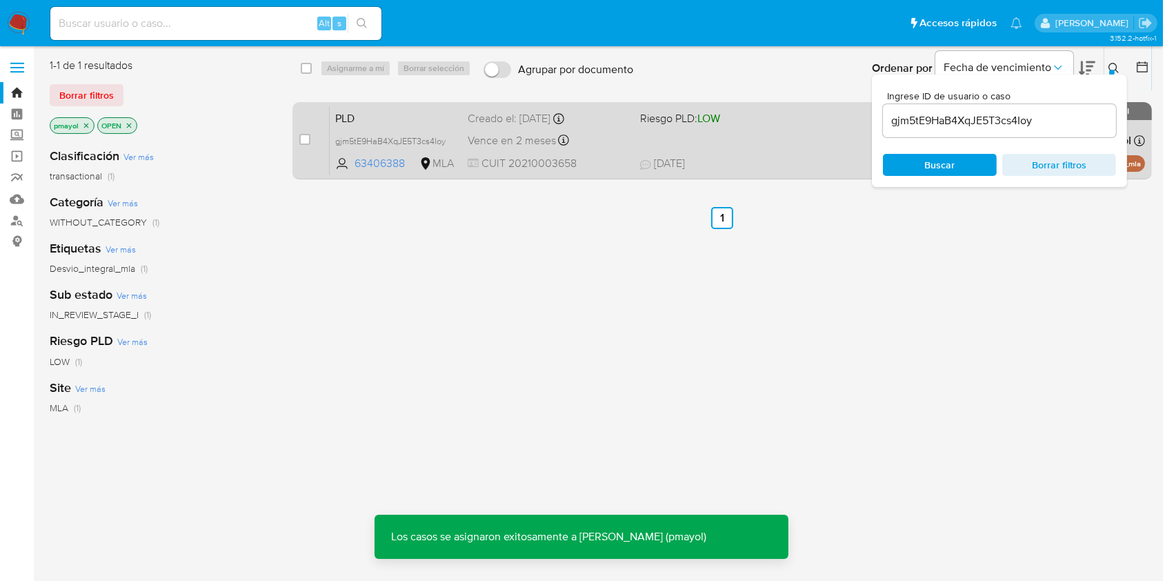
click at [607, 147] on div "Vence en 2 meses Vence el 10/10/2025 03:15:13" at bounding box center [548, 140] width 161 height 19
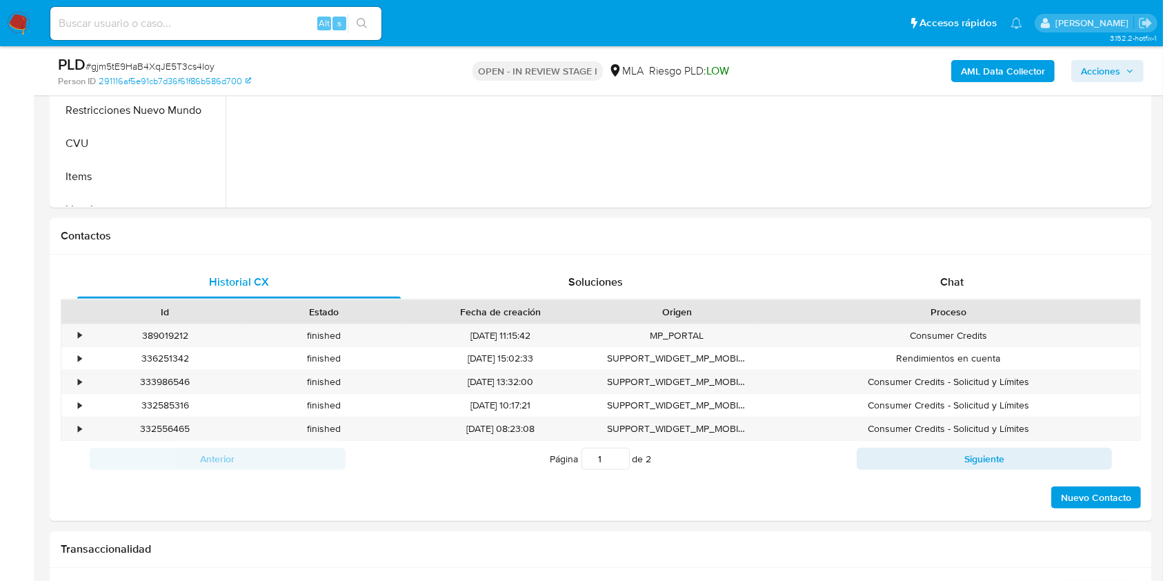
scroll to position [506, 0]
click at [927, 283] on div "Chat" at bounding box center [951, 279] width 323 height 33
select select "10"
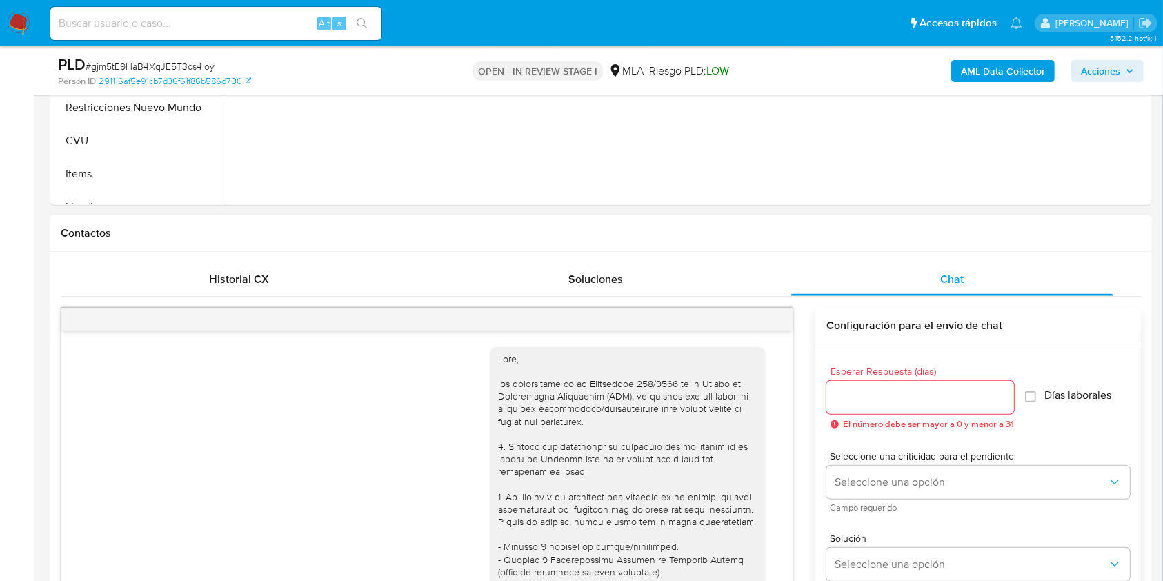
scroll to position [846, 0]
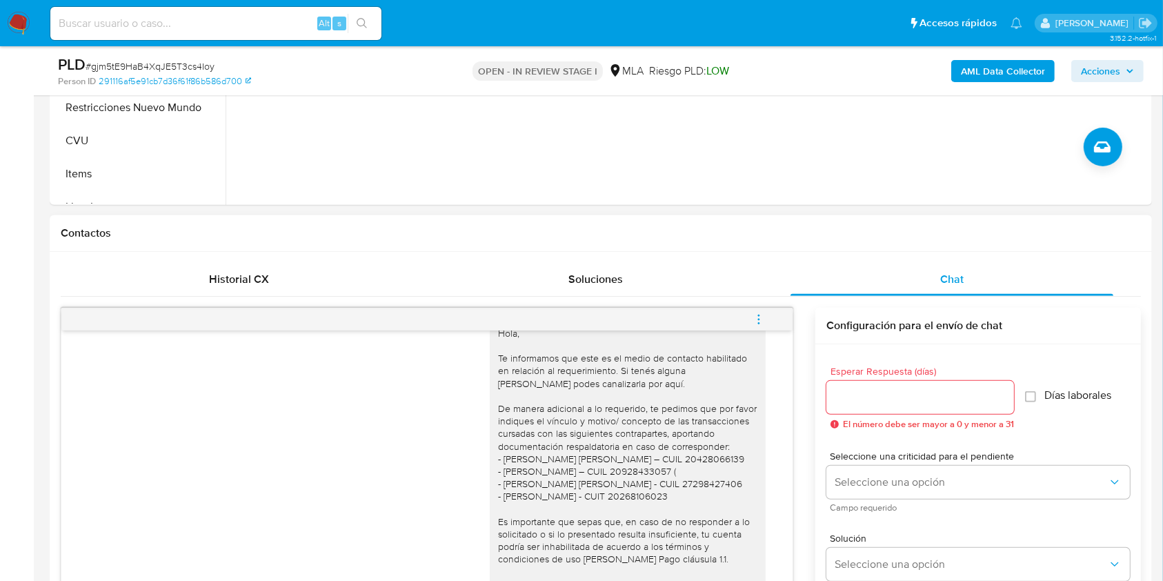
click at [759, 319] on icon "menu-action" at bounding box center [758, 319] width 12 height 12
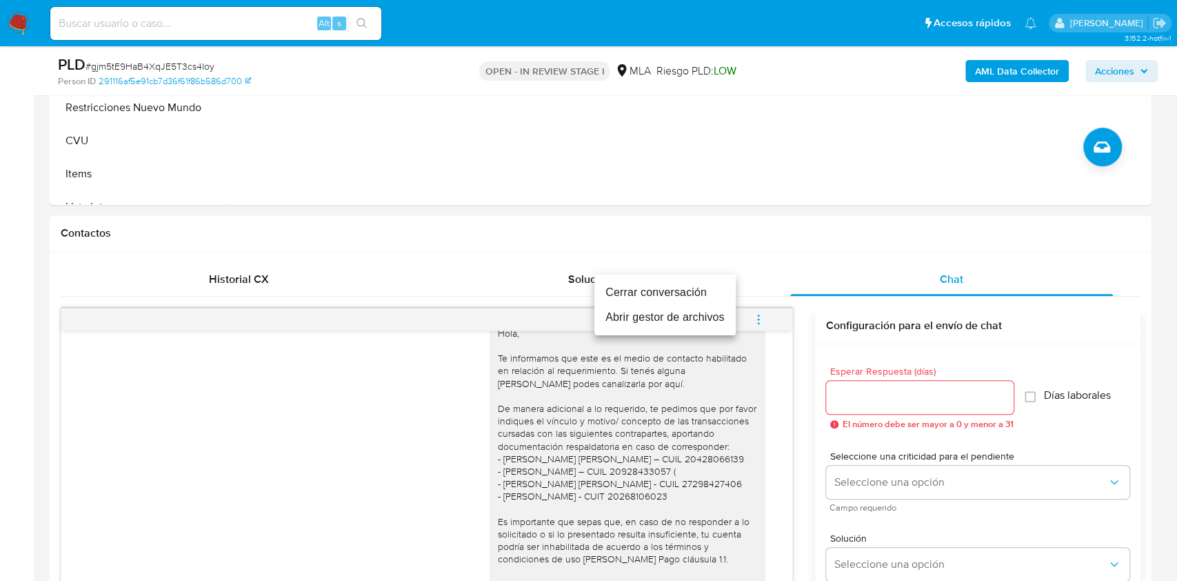
click at [663, 283] on li "Cerrar conversación" at bounding box center [664, 292] width 141 height 25
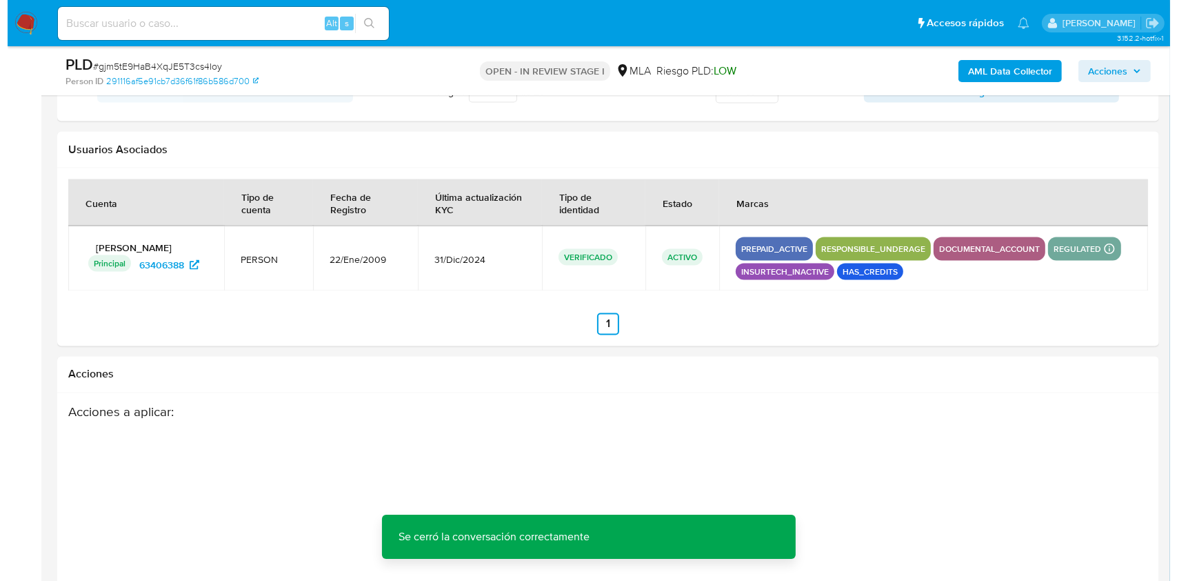
scroll to position [2470, 0]
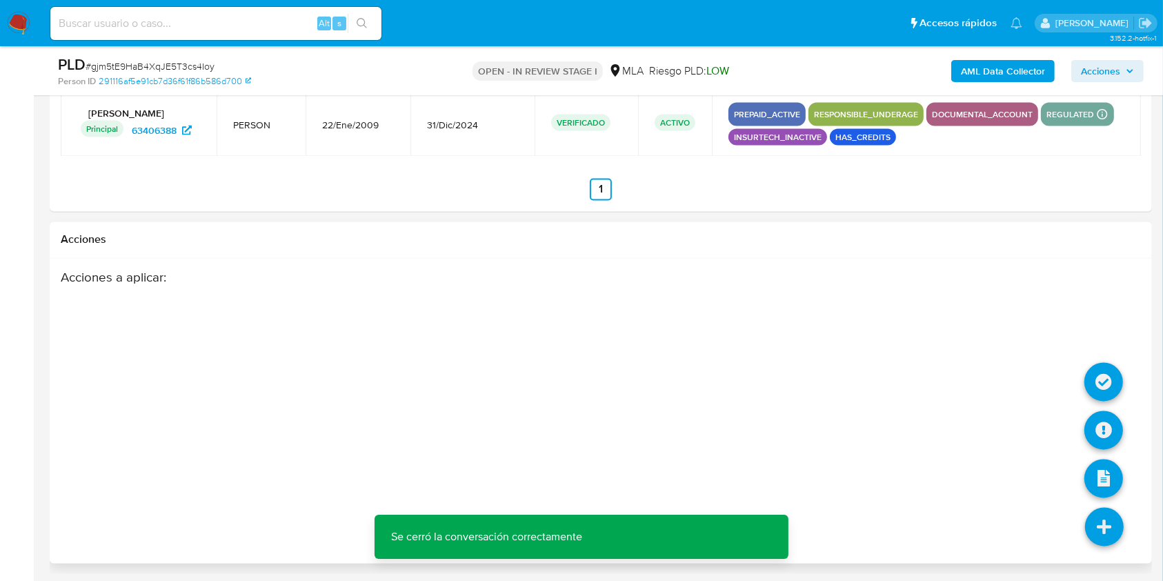
click at [1095, 534] on icon at bounding box center [1104, 527] width 39 height 39
click at [1098, 445] on icon at bounding box center [1103, 430] width 39 height 39
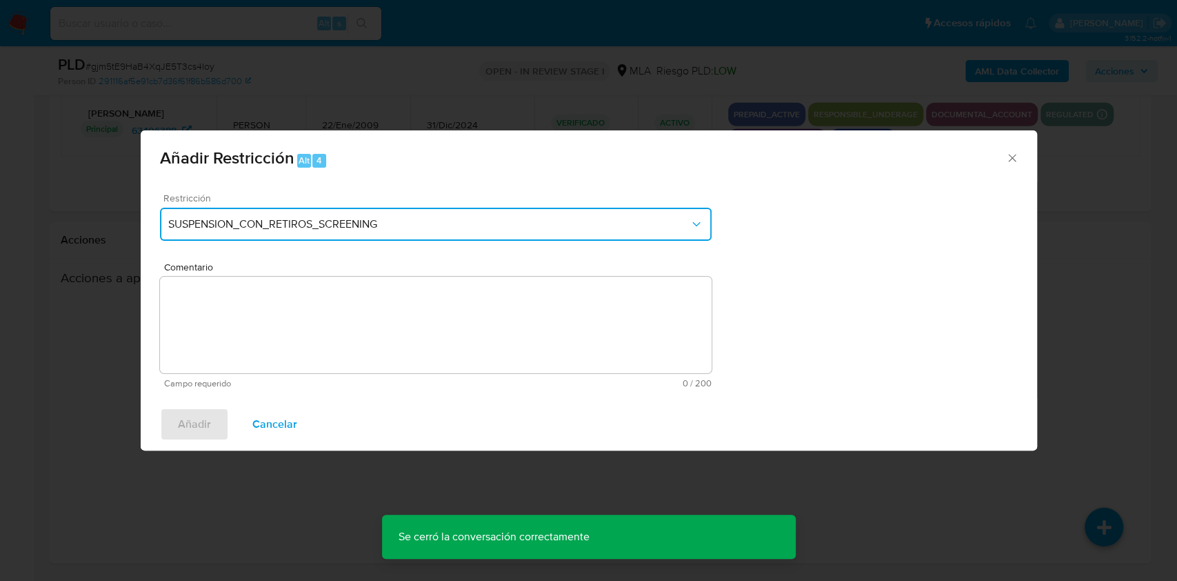
click at [657, 221] on span "SUSPENSION_CON_RETIROS_SCREENING" at bounding box center [428, 224] width 521 height 14
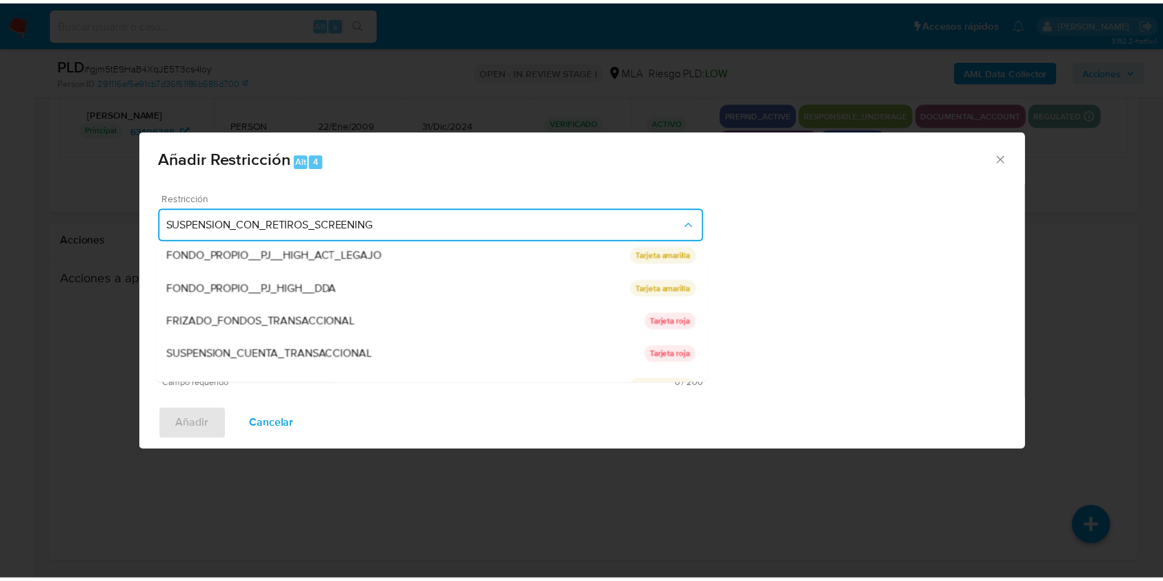
scroll to position [226, 0]
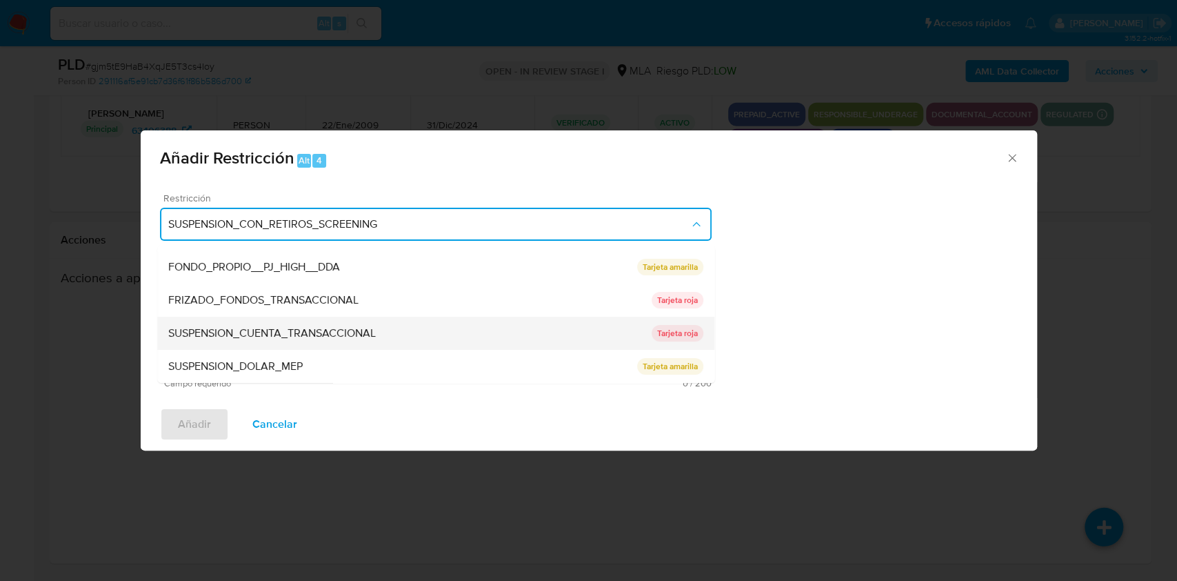
click at [493, 329] on div "SUSPENSION_CUENTA_TRANSACCIONAL" at bounding box center [409, 333] width 483 height 33
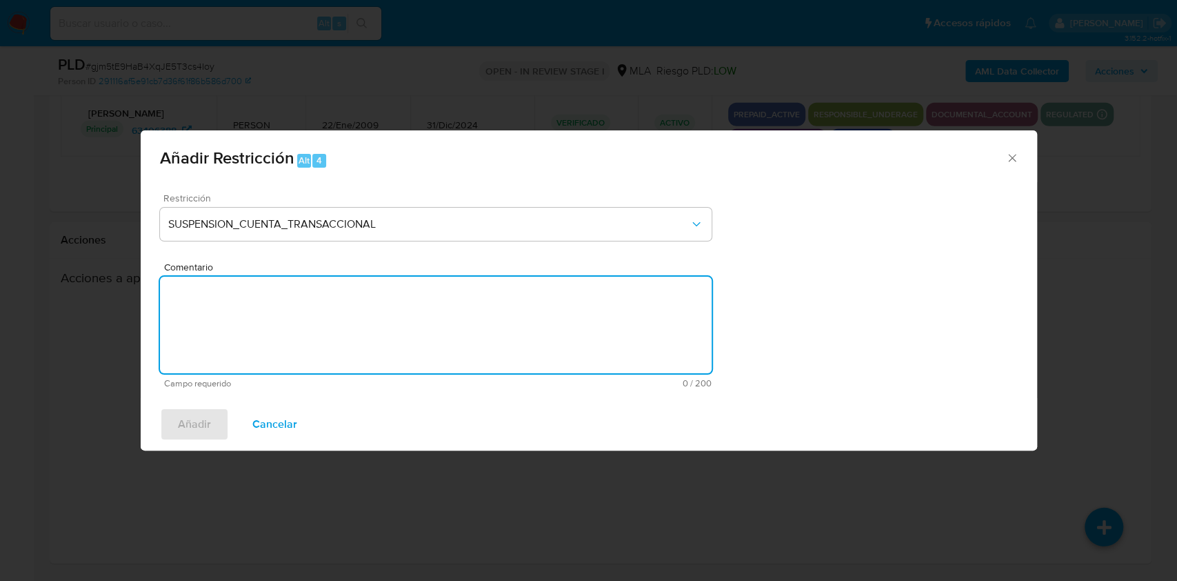
click at [461, 344] on textarea "Comentario" at bounding box center [436, 325] width 552 height 97
type textarea "AML"
click at [190, 419] on span "Añadir" at bounding box center [194, 424] width 33 height 30
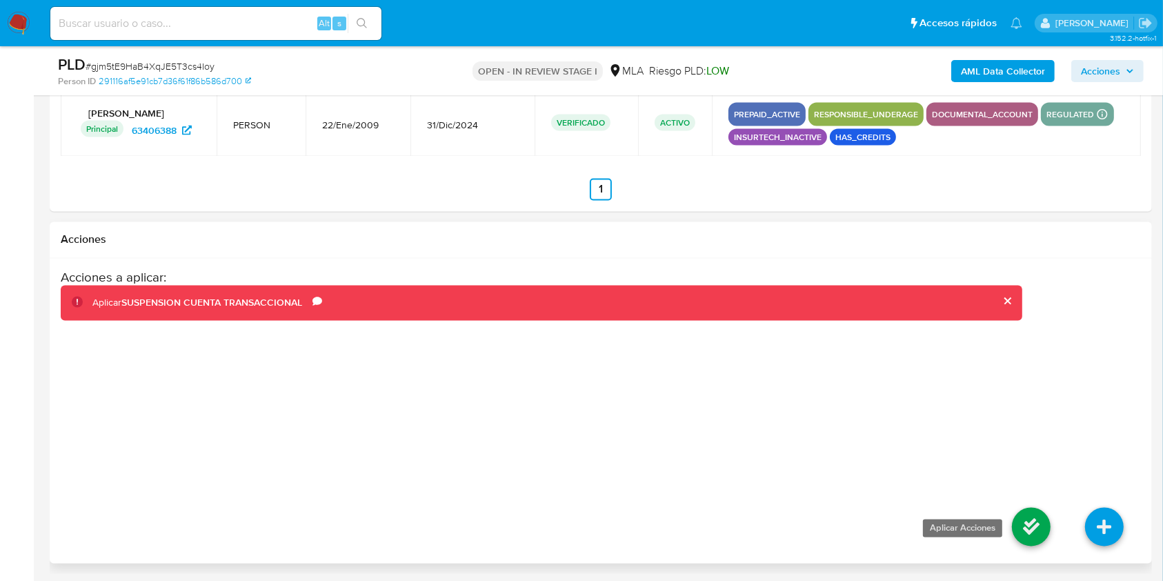
click at [1032, 521] on icon at bounding box center [1031, 527] width 39 height 39
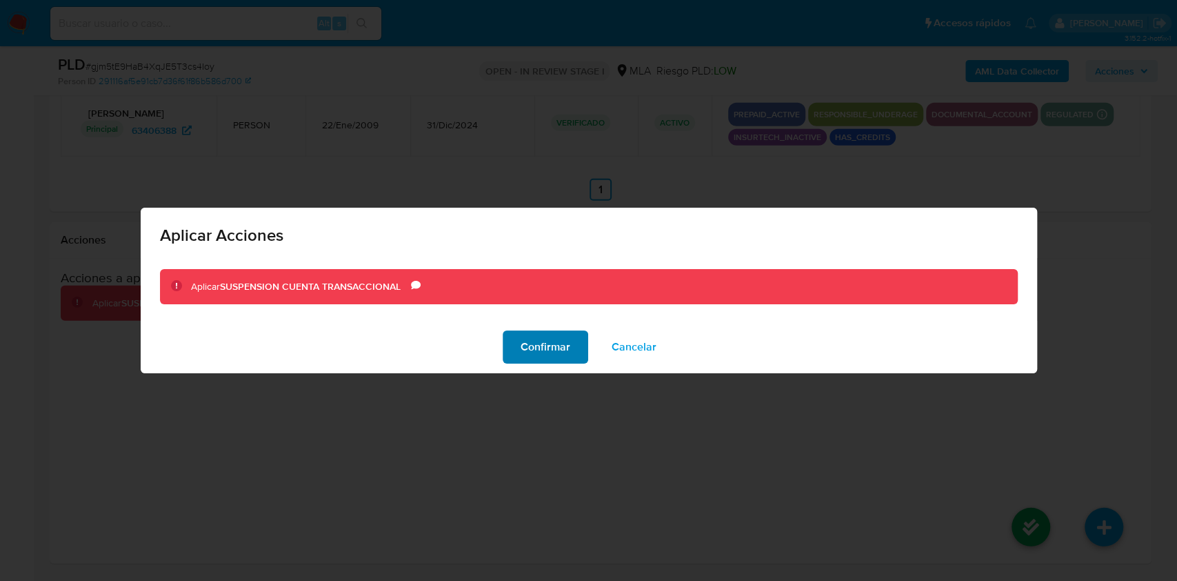
click at [553, 350] on span "Confirmar" at bounding box center [546, 347] width 50 height 30
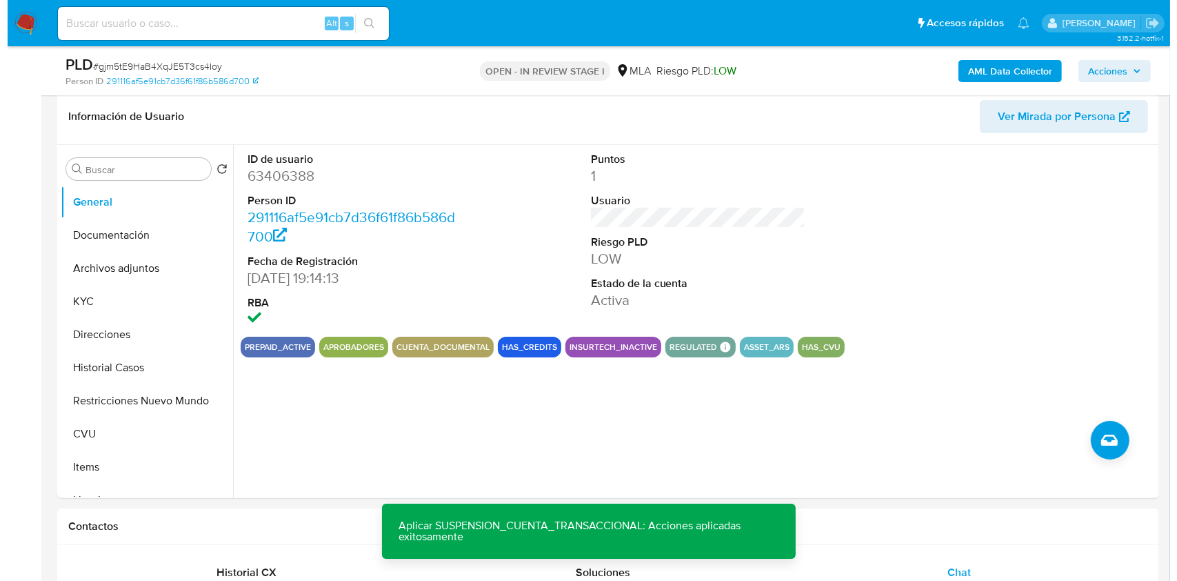
scroll to position [217, 0]
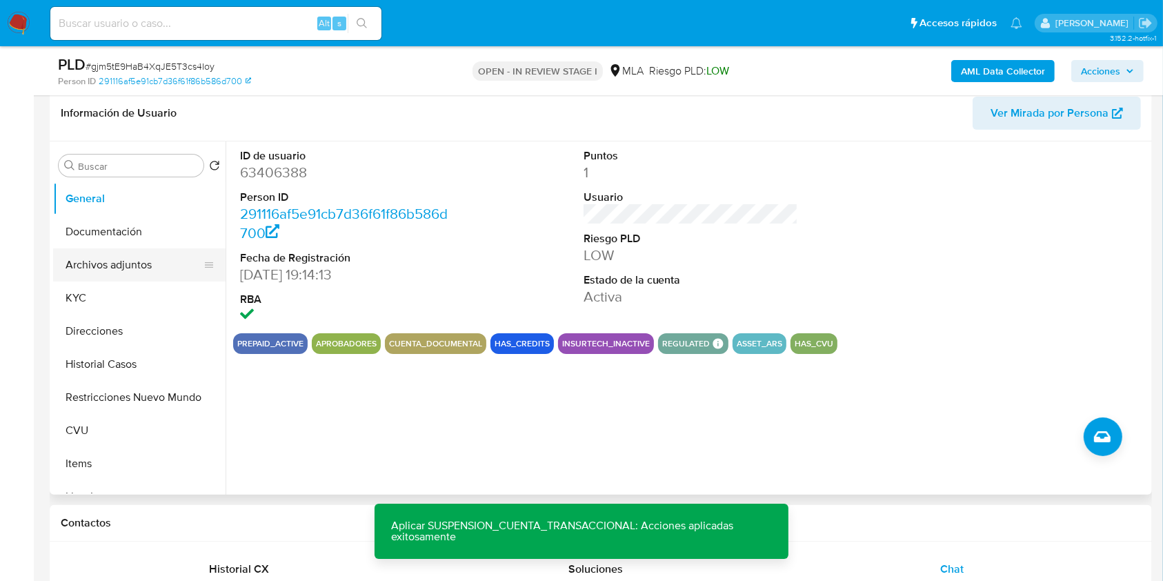
click at [112, 268] on button "Archivos adjuntos" at bounding box center [133, 264] width 161 height 33
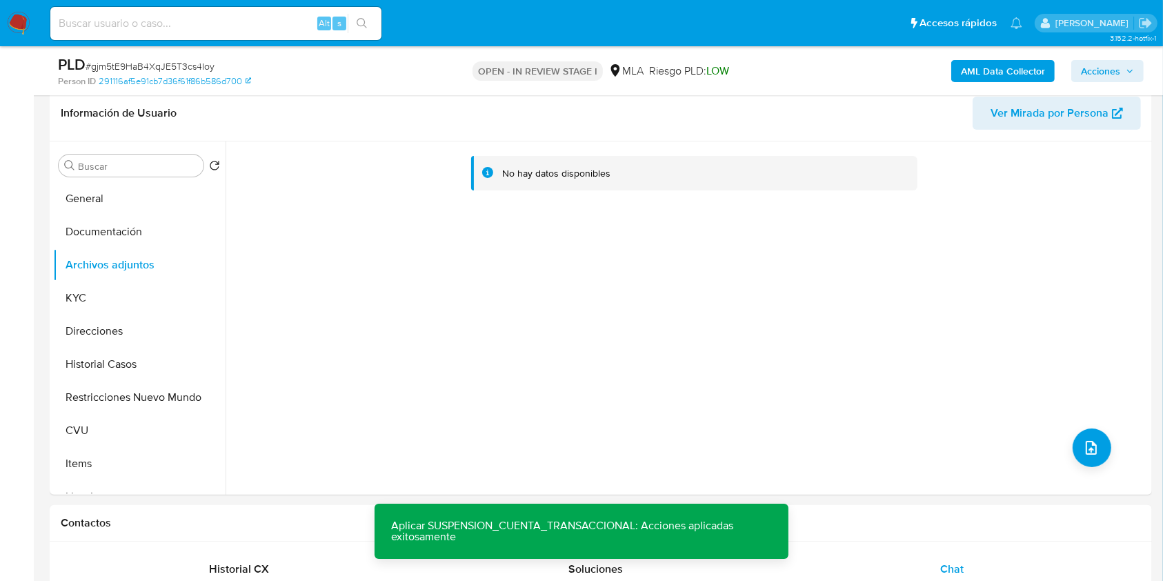
click at [1010, 66] on b "AML Data Collector" at bounding box center [1003, 71] width 84 height 22
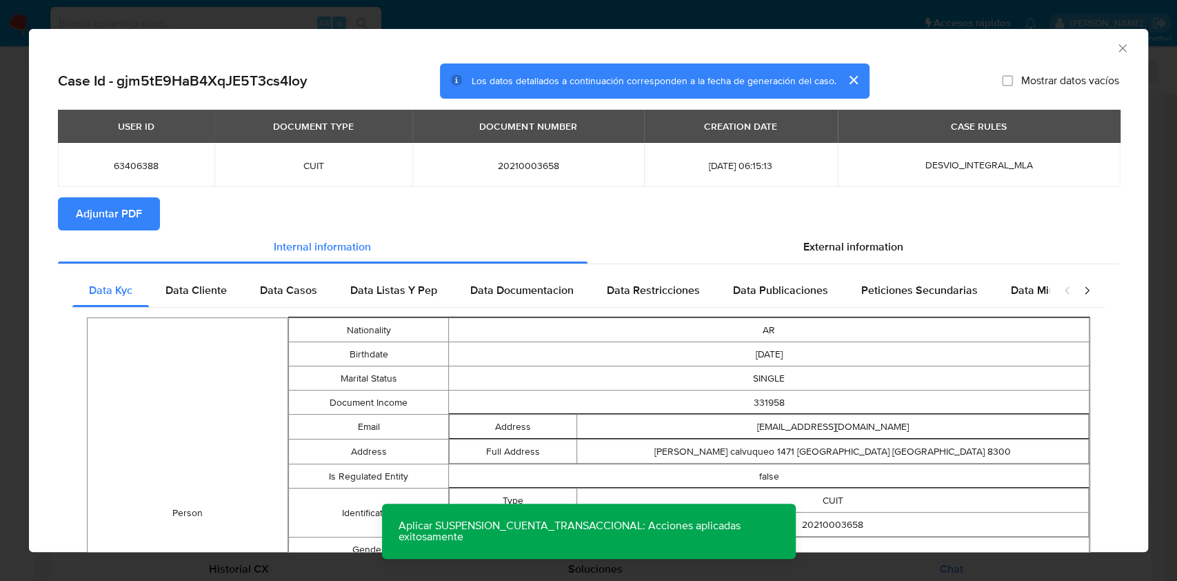
click at [120, 220] on span "Adjuntar PDF" at bounding box center [109, 214] width 66 height 30
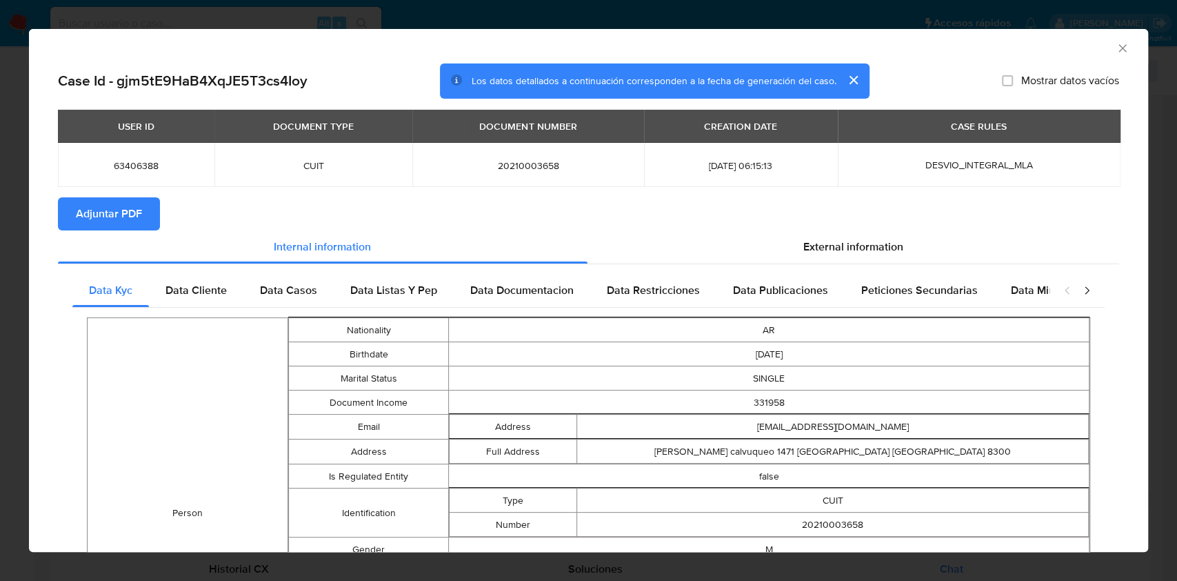
click at [1116, 41] on icon "Cerrar ventana" at bounding box center [1123, 48] width 14 height 14
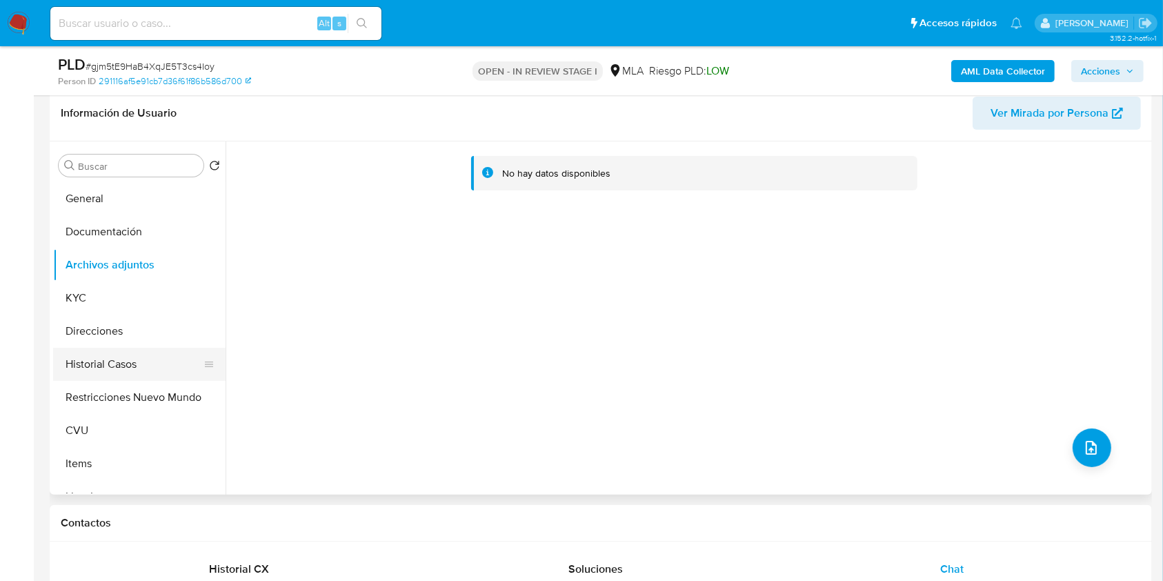
click at [155, 353] on button "Historial Casos" at bounding box center [133, 364] width 161 height 33
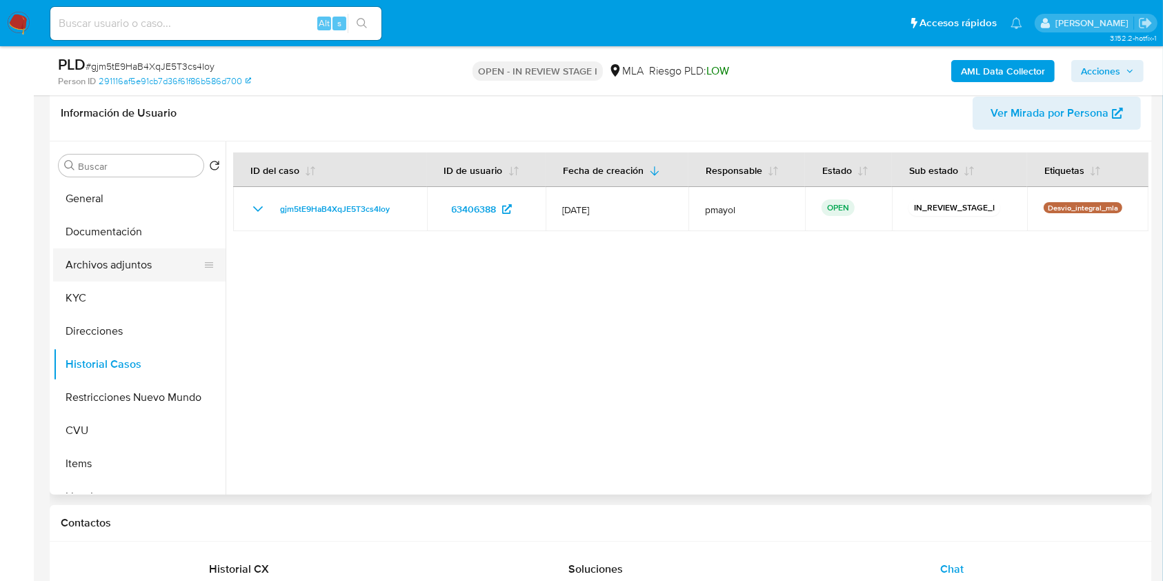
click at [159, 256] on button "Archivos adjuntos" at bounding box center [133, 264] width 161 height 33
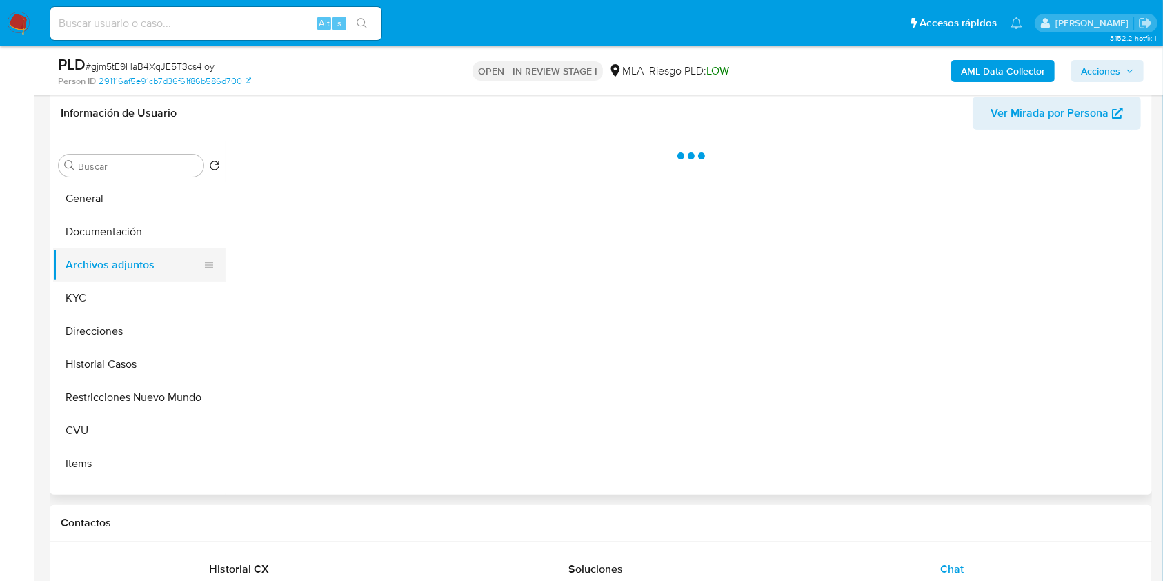
click at [159, 256] on button "Archivos adjuntos" at bounding box center [133, 264] width 161 height 33
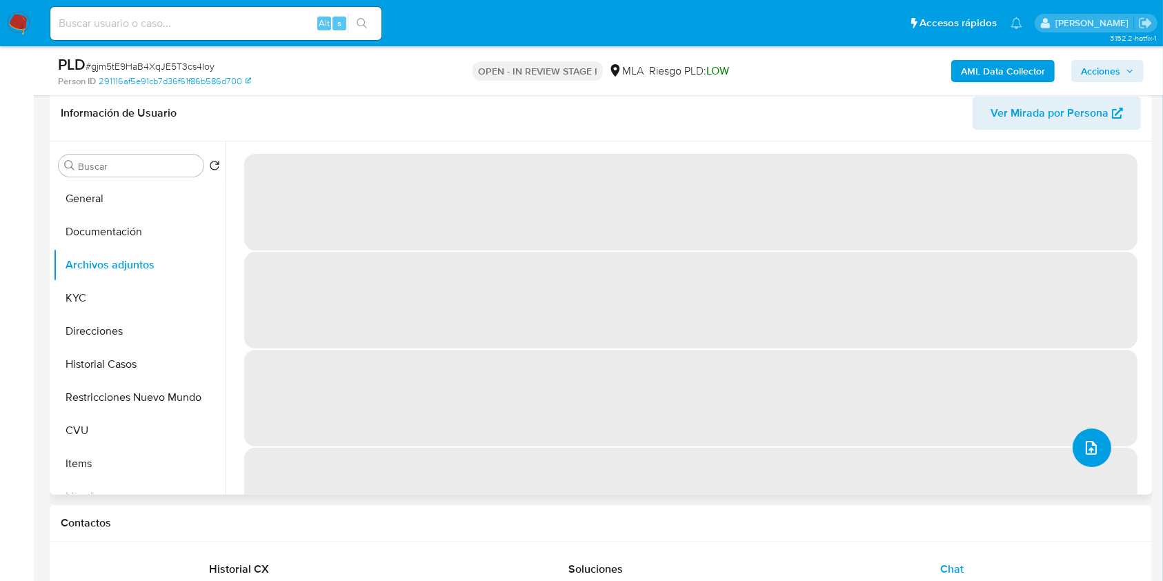
click at [1083, 444] on icon "upload-file" at bounding box center [1091, 447] width 17 height 17
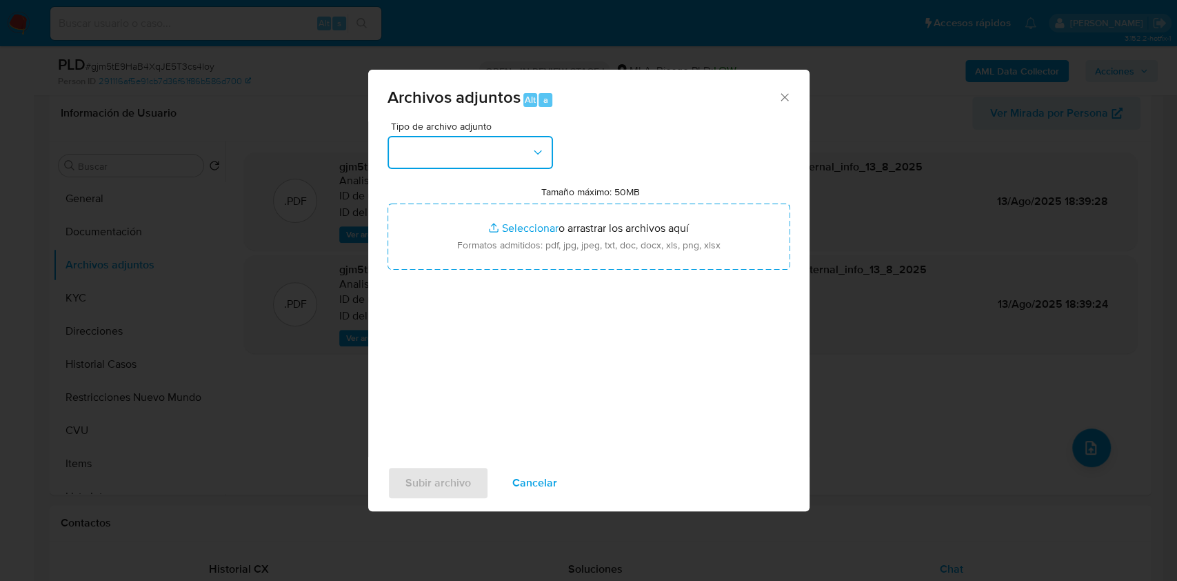
click at [511, 138] on button "button" at bounding box center [471, 152] width 166 height 33
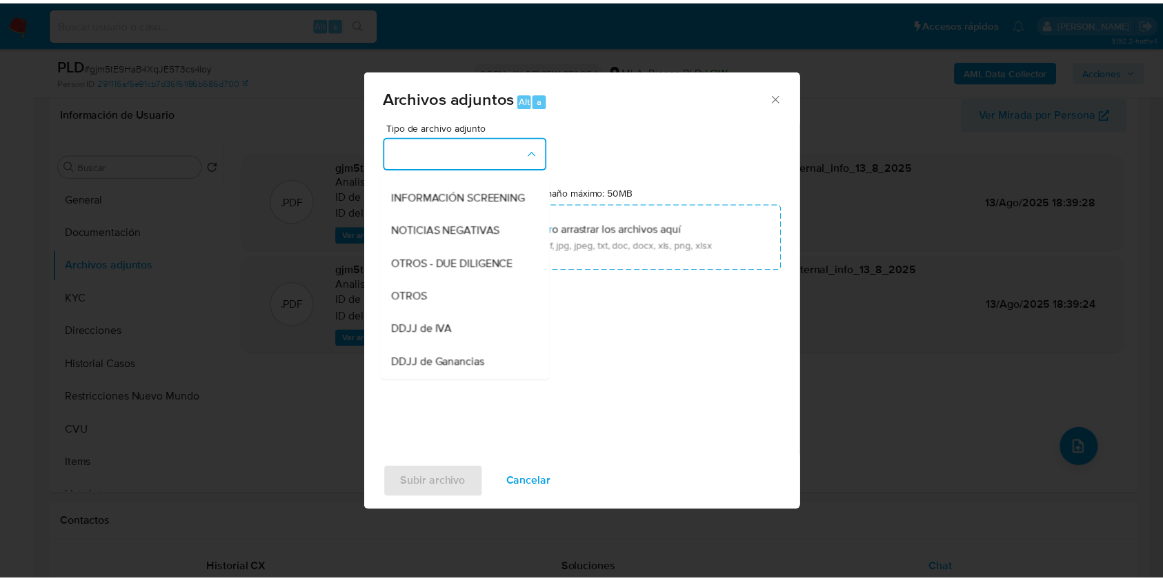
scroll to position [192, 0]
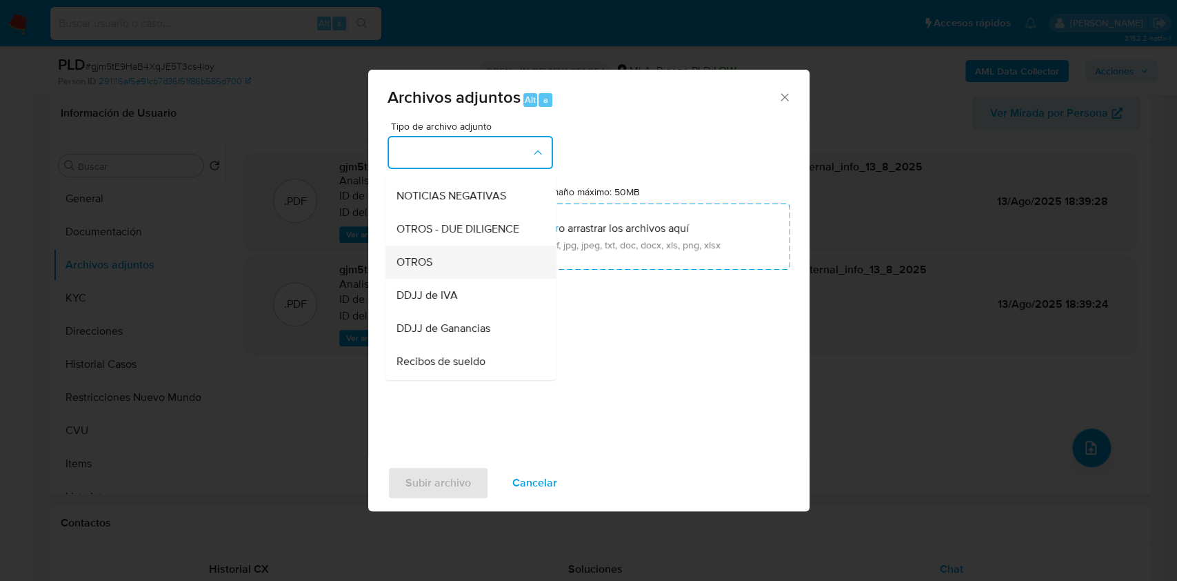
click at [436, 274] on div "OTROS" at bounding box center [466, 262] width 141 height 33
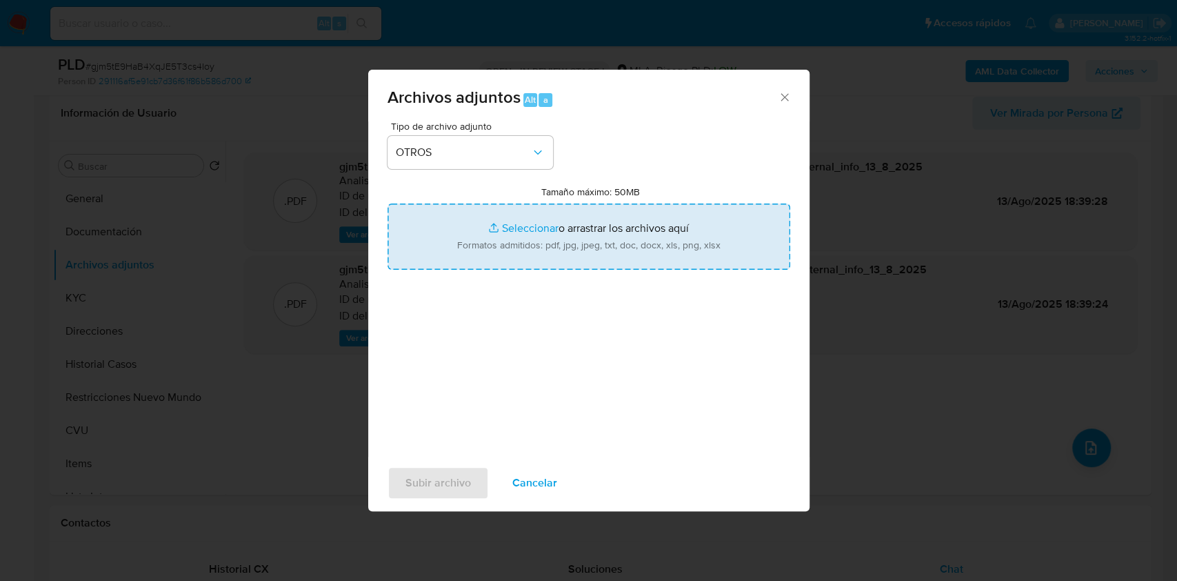
click at [528, 250] on input "Tamaño máximo: 50MB Seleccionar archivos" at bounding box center [589, 236] width 403 height 66
type input "C:\fakepath\Caselog gjm5tE9HaB4XqJE5T3cs4Ioy.docx"
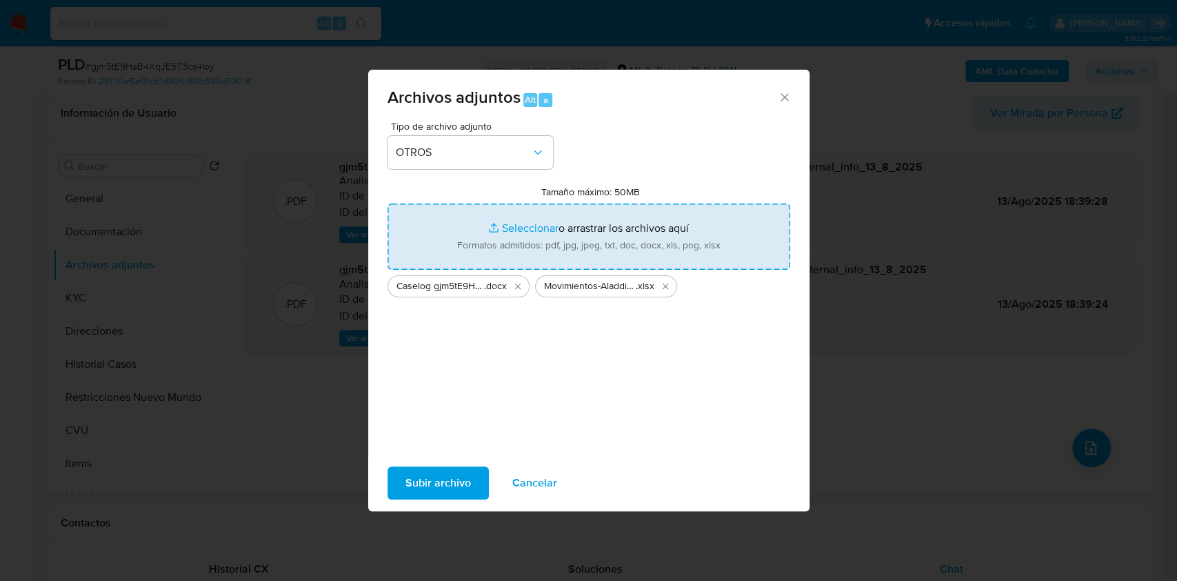
click at [441, 486] on span "Subir archivo" at bounding box center [439, 483] width 66 height 30
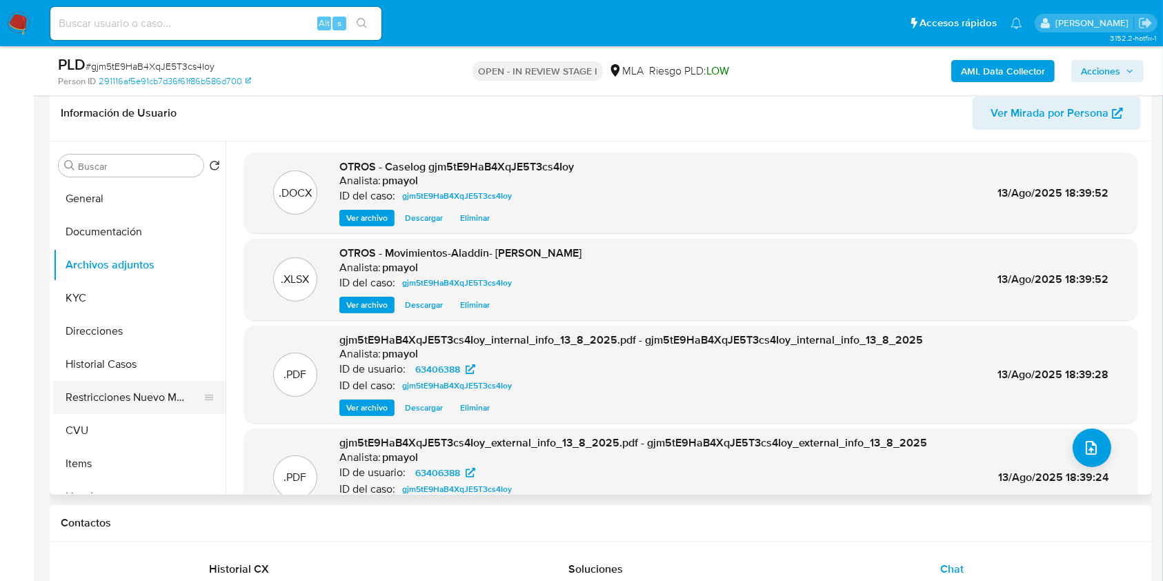
click at [123, 384] on button "Restricciones Nuevo Mundo" at bounding box center [133, 397] width 161 height 33
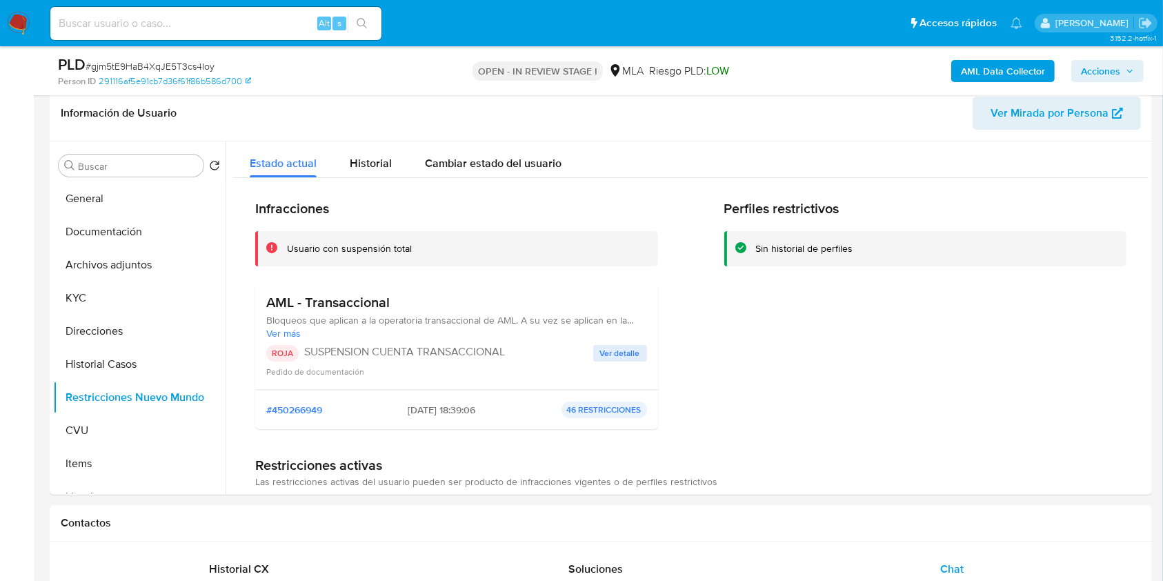
click at [1103, 69] on span "Acciones" at bounding box center [1100, 71] width 39 height 22
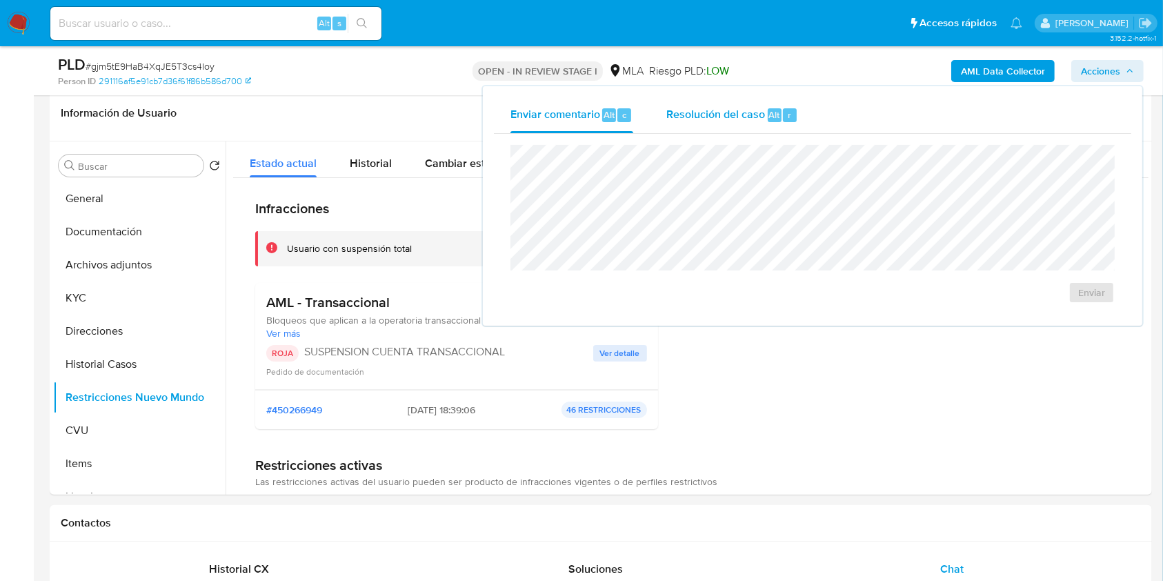
click at [718, 105] on div "Resolución del caso Alt r" at bounding box center [732, 115] width 132 height 36
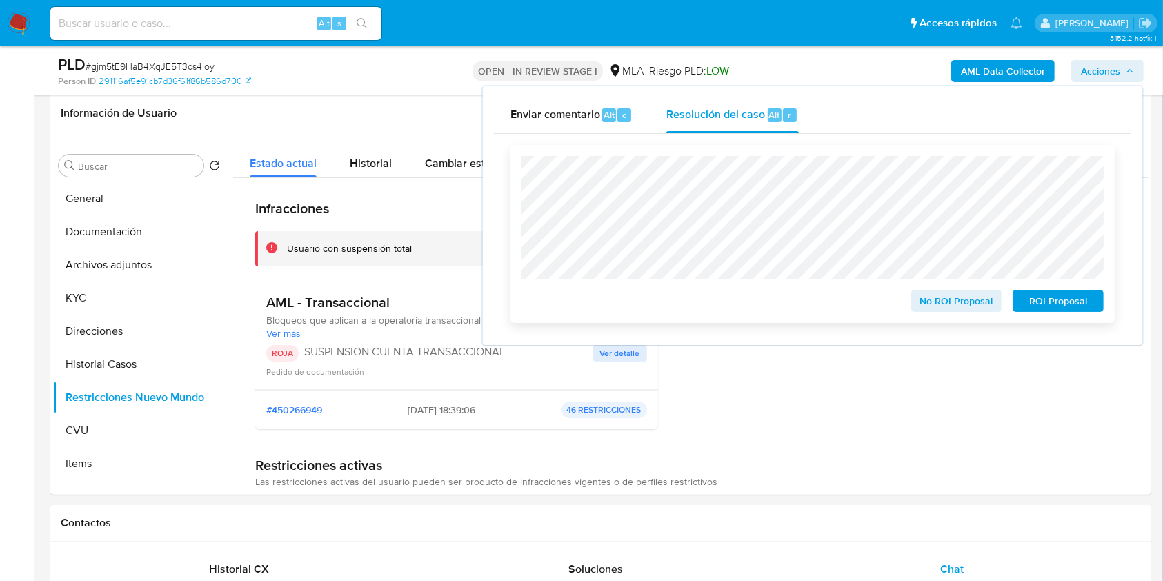
click at [1039, 301] on span "ROI Proposal" at bounding box center [1058, 300] width 72 height 19
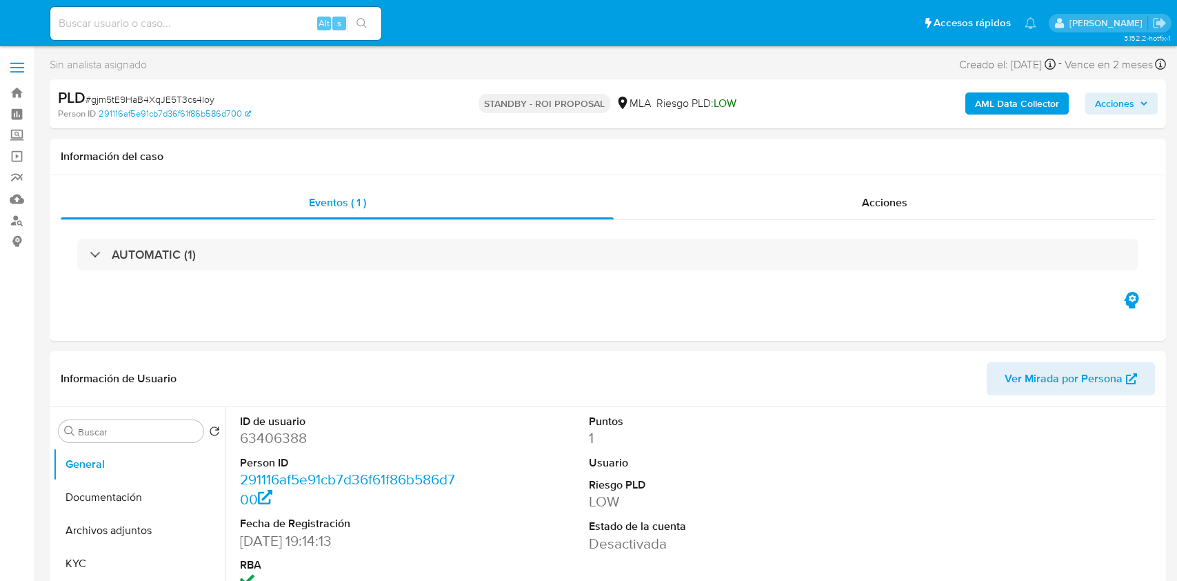
select select "10"
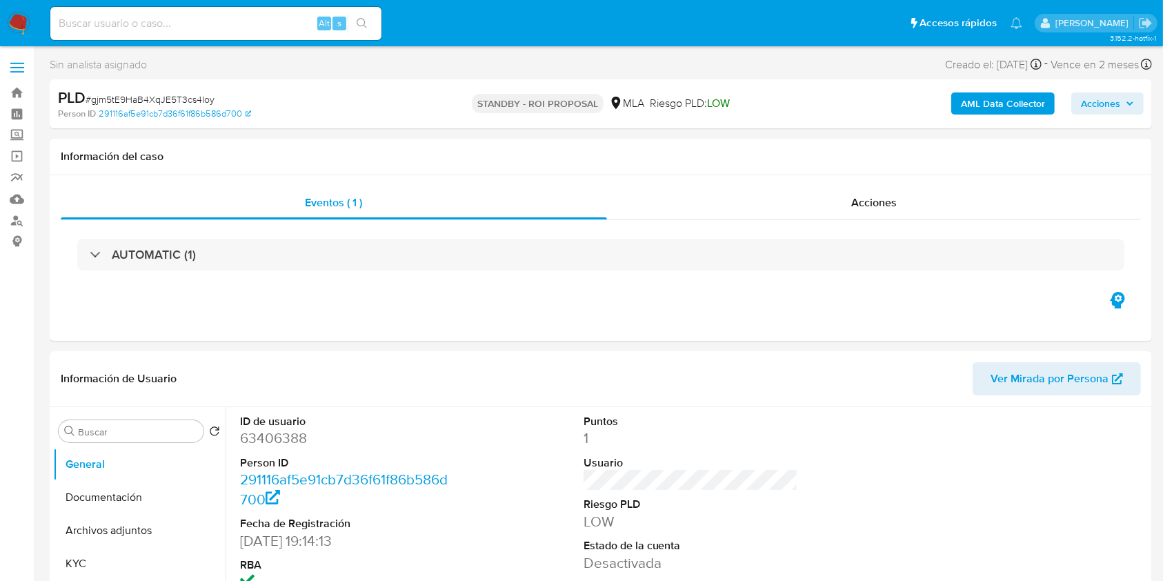
click at [259, 12] on div "Alt s" at bounding box center [215, 23] width 331 height 33
click at [259, 17] on input at bounding box center [215, 23] width 331 height 18
paste input "BQq0VuYEniKqKJIrYXLTtmZ7"
type input "BQq0VuYEniKqKJIrYXLTtmZ7"
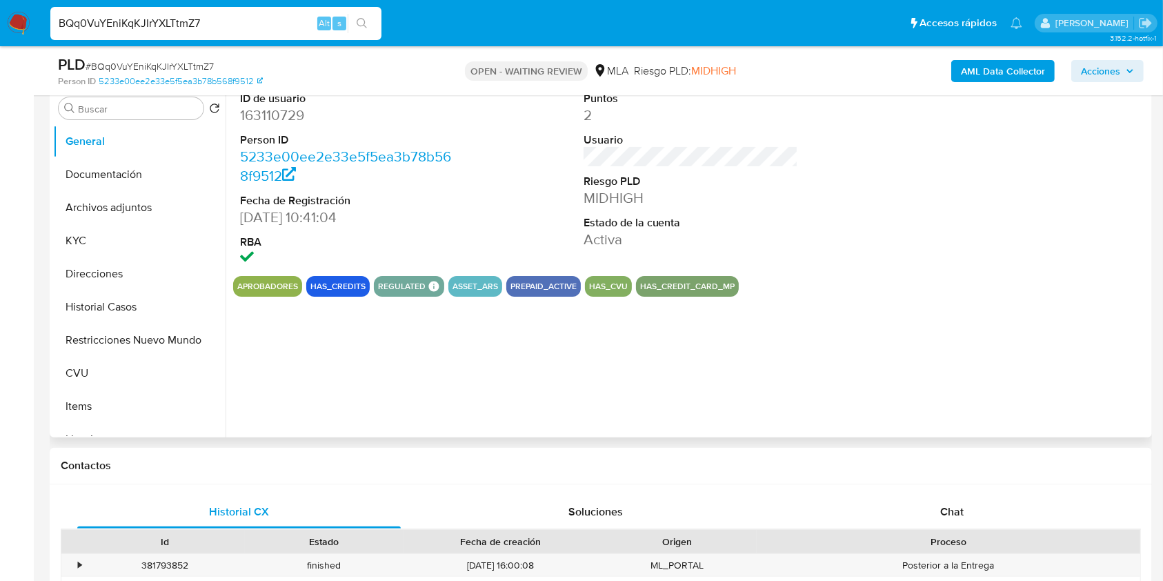
scroll to position [282, 0]
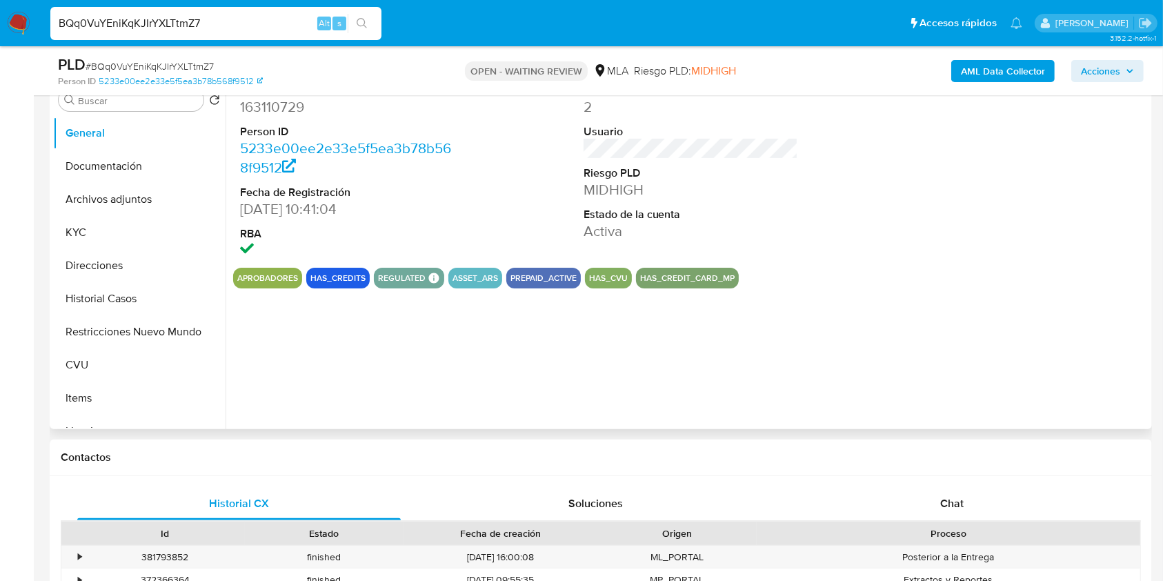
select select "10"
click at [963, 494] on div "Chat" at bounding box center [951, 503] width 323 height 33
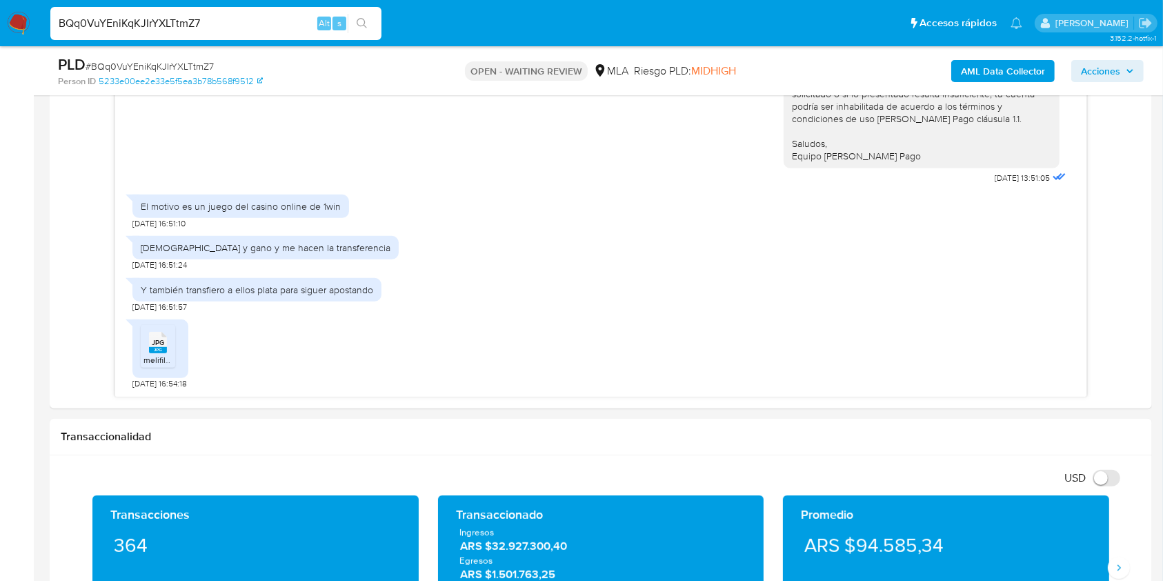
scroll to position [737, 0]
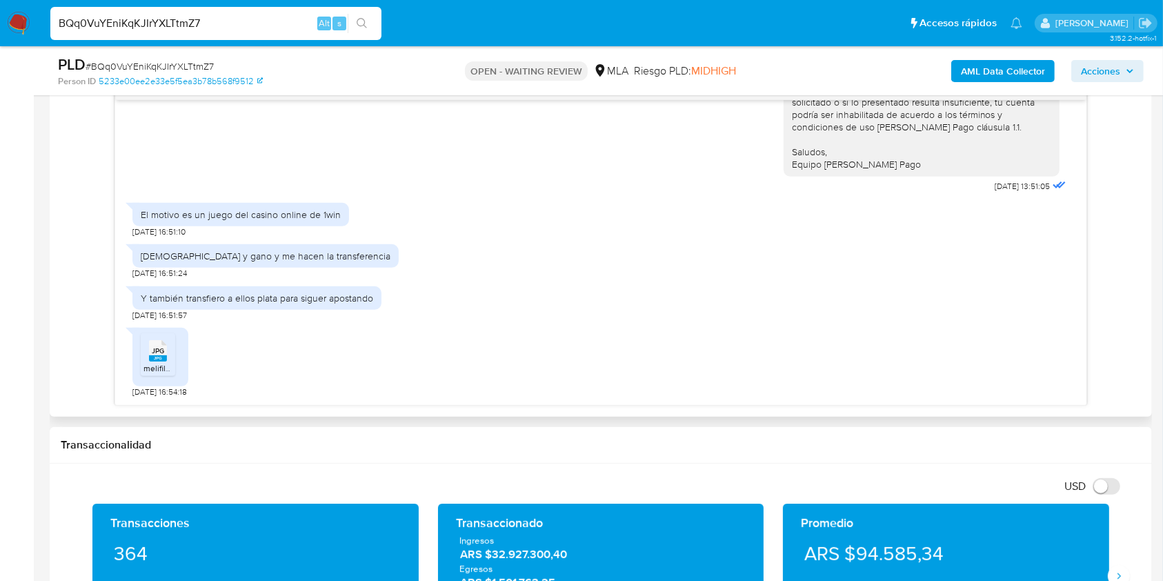
click at [167, 372] on span "melifile4130870305537647966.jpg" at bounding box center [207, 368] width 128 height 12
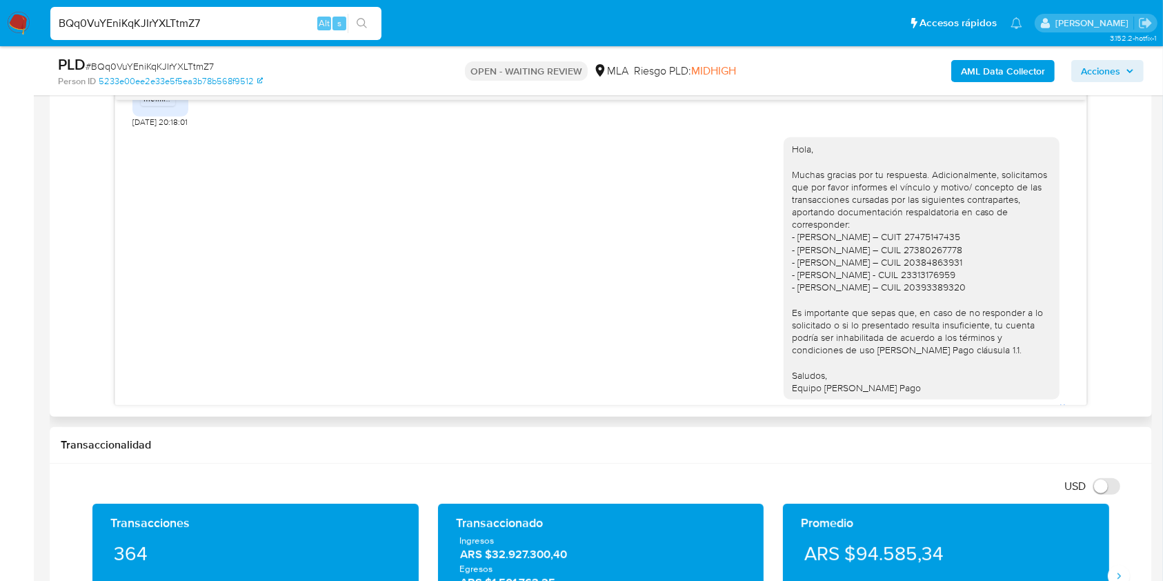
scroll to position [1101, 0]
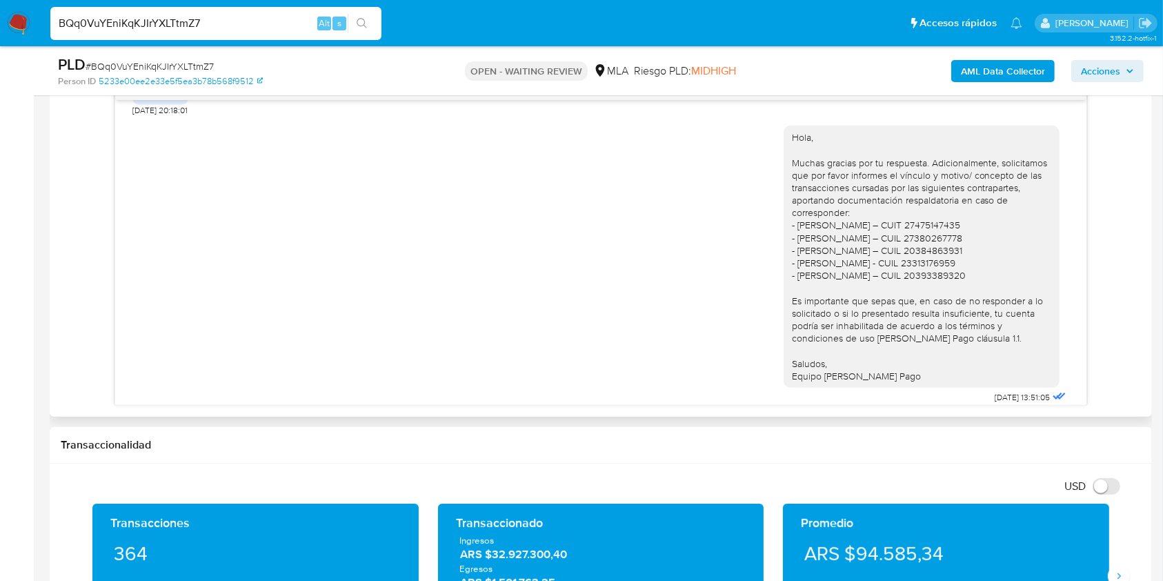
click at [821, 270] on div "Hola, Muchas gracias por tu respuesta. Adicionalmente, solicitamos que por favo…" at bounding box center [921, 256] width 259 height 251
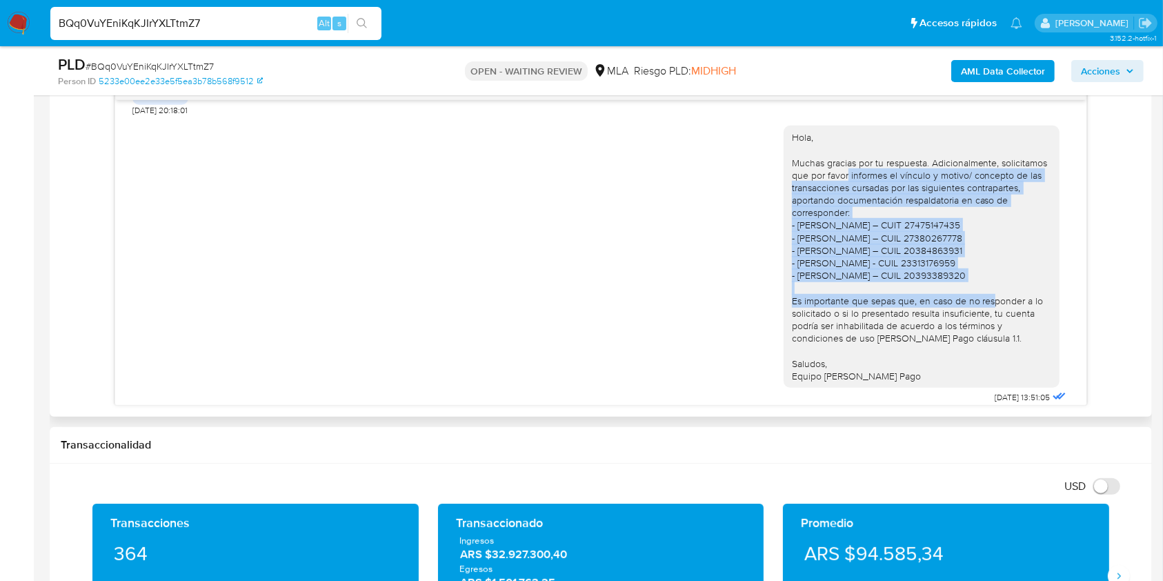
drag, startPoint x: 833, startPoint y: 199, endPoint x: 997, endPoint y: 305, distance: 195.1
click at [997, 305] on div "Hola, Muchas gracias por tu respuesta. Adicionalmente, solicitamos que por favo…" at bounding box center [921, 256] width 259 height 251
copy div "informes el vínculo y motivo/ concepto de las transacciones cursadas por las si…"
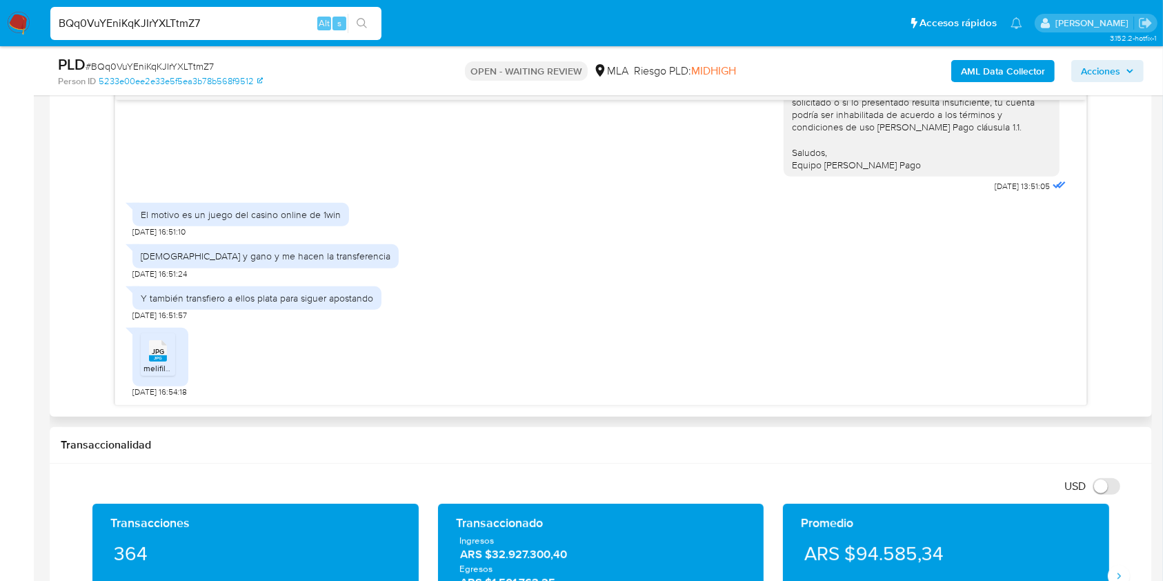
scroll to position [1341, 0]
drag, startPoint x: 343, startPoint y: 226, endPoint x: 134, endPoint y: 219, distance: 209.1
click at [134, 219] on div "El motivo es un juego del casino online de 1win" at bounding box center [240, 214] width 217 height 23
copy div "El motivo es un juego del casino online de 1win"
drag, startPoint x: 326, startPoint y: 270, endPoint x: 132, endPoint y: 256, distance: 194.3
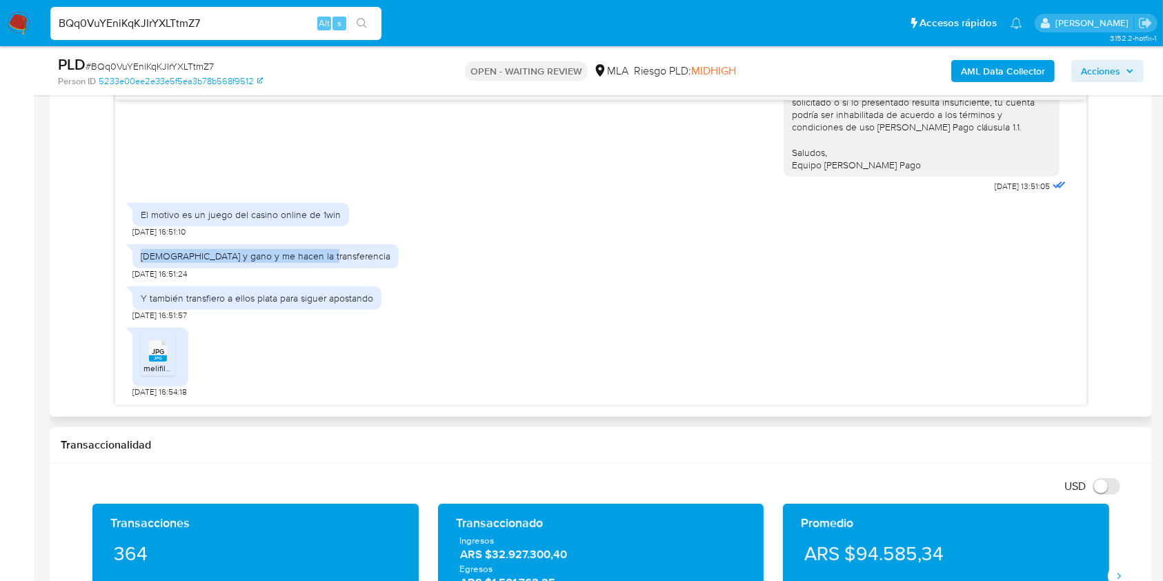
click at [132, 256] on div "Apostó y gano y me hacen la transferencia" at bounding box center [265, 255] width 266 height 23
copy div "Apostó y gano y me hacen la transferencia"
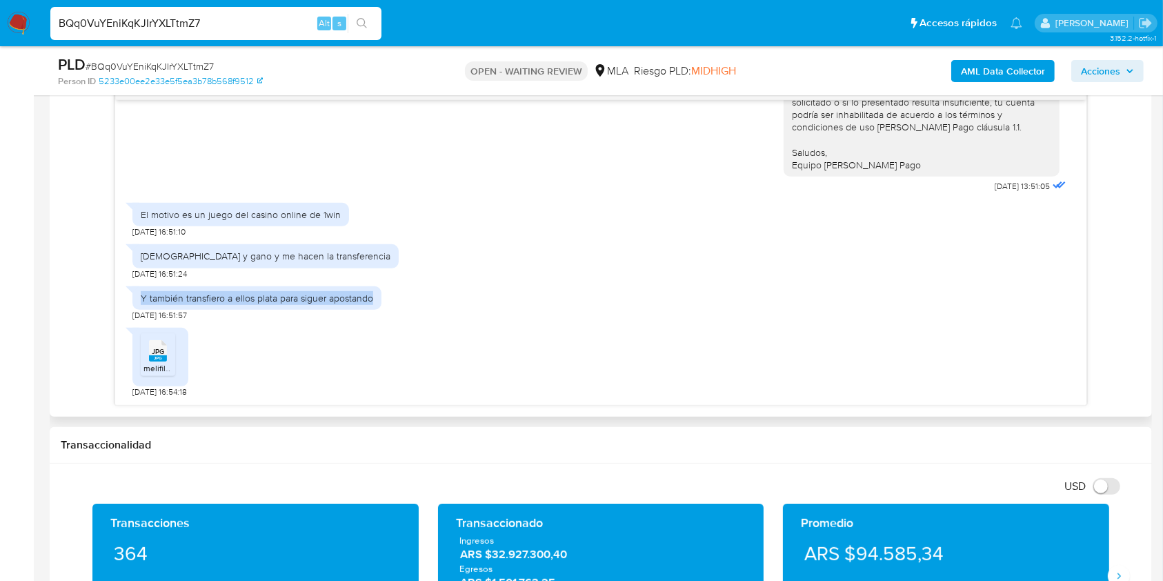
drag, startPoint x: 377, startPoint y: 312, endPoint x: 122, endPoint y: 312, distance: 254.5
click at [122, 312] on div "17/07/2025 20:09:30 Hola 17/07/2025 20:12:21 Por aquí mando mi recibo 17/07/202…" at bounding box center [600, 252] width 970 height 305
copy div "Y también transfiero a ellos plata para siguer apostando"
click at [166, 59] on span "# BQq0VuYEniKqKJIrYXLTtmZ7" at bounding box center [150, 66] width 128 height 14
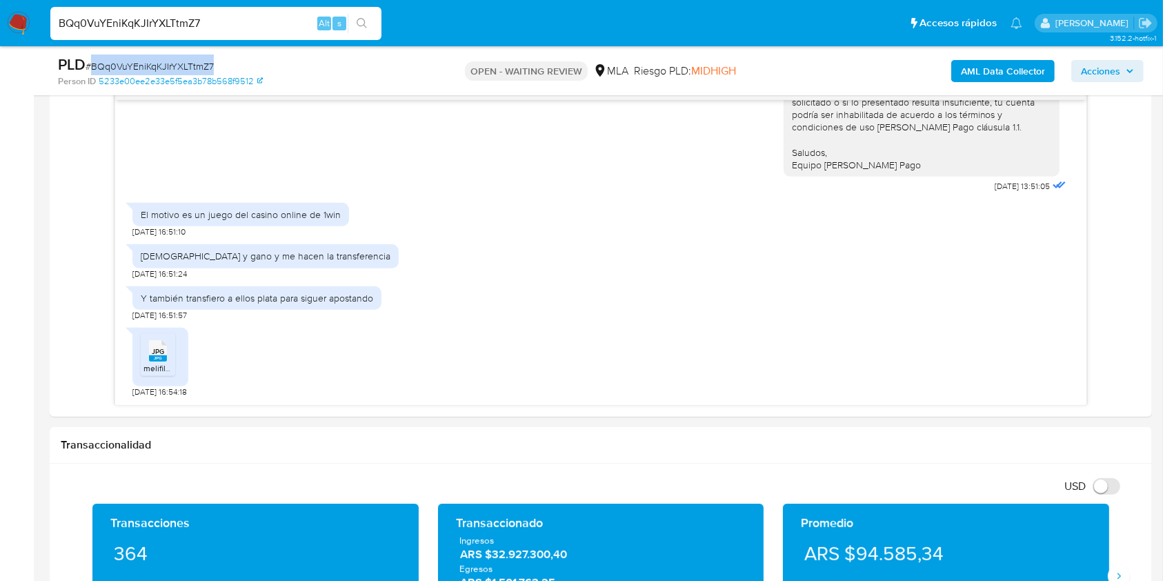
click at [166, 59] on span "# BQq0VuYEniKqKJIrYXLTtmZ7" at bounding box center [150, 66] width 128 height 14
copy span "BQq0VuYEniKqKJIrYXLTtmZ7"
click at [0, 13] on nav "Pausado Ver notificaciones BQq0VuYEniKqKJIrYXLTtmZ7 Alt s Accesos rápidos Presi…" at bounding box center [581, 23] width 1163 height 46
click at [5, 17] on nav "Pausado Ver notificaciones BQq0VuYEniKqKJIrYXLTtmZ7 Alt s Accesos rápidos Presi…" at bounding box center [581, 23] width 1163 height 46
click at [11, 21] on img at bounding box center [18, 23] width 23 height 23
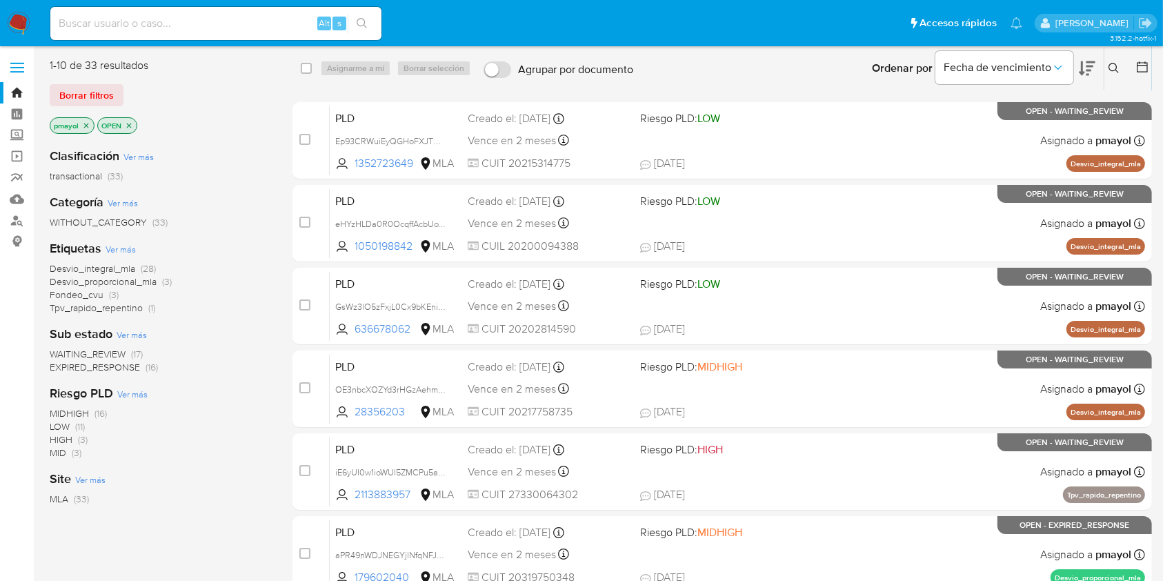
click at [1114, 64] on icon at bounding box center [1113, 68] width 11 height 11
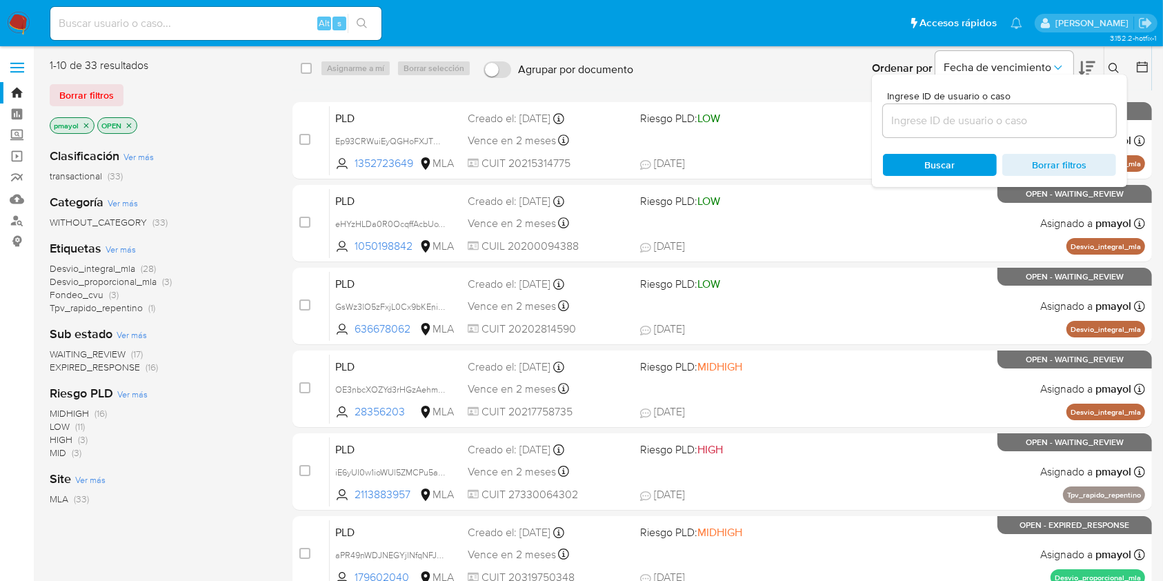
click at [901, 125] on input at bounding box center [999, 121] width 233 height 18
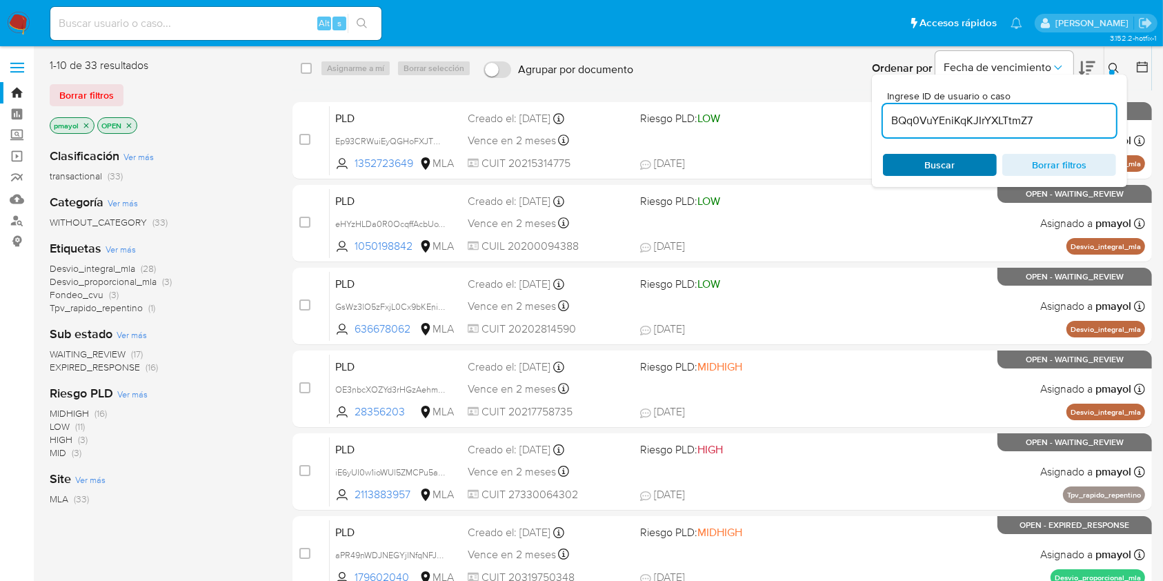
type input "BQq0VuYEniKqKJIrYXLTtmZ7"
click at [905, 154] on button "Buscar" at bounding box center [940, 165] width 114 height 22
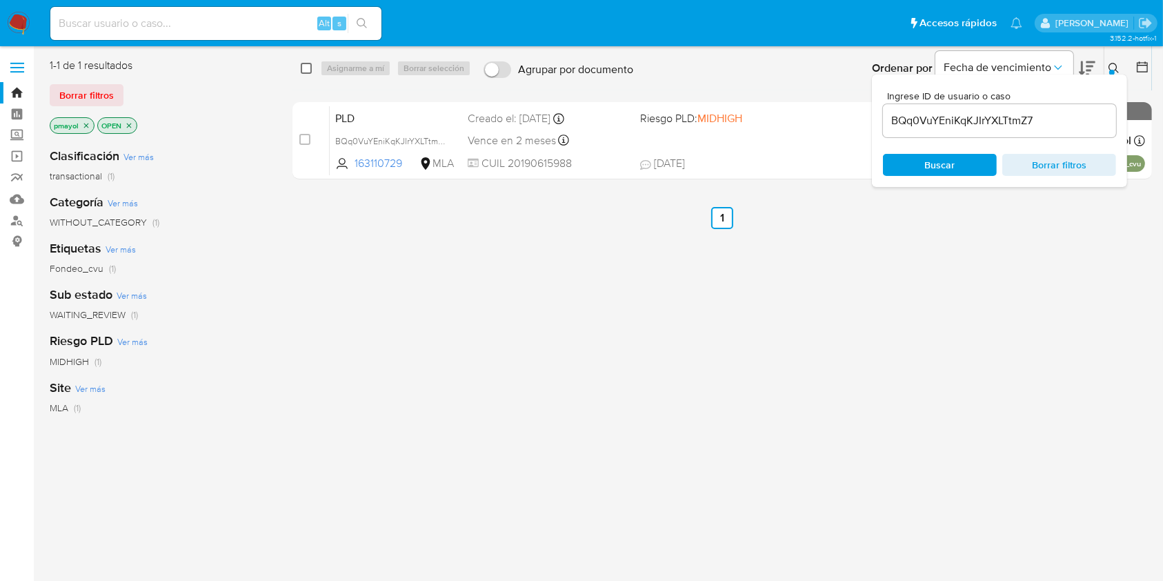
click at [309, 72] on input "checkbox" at bounding box center [306, 68] width 11 height 11
checkbox input "true"
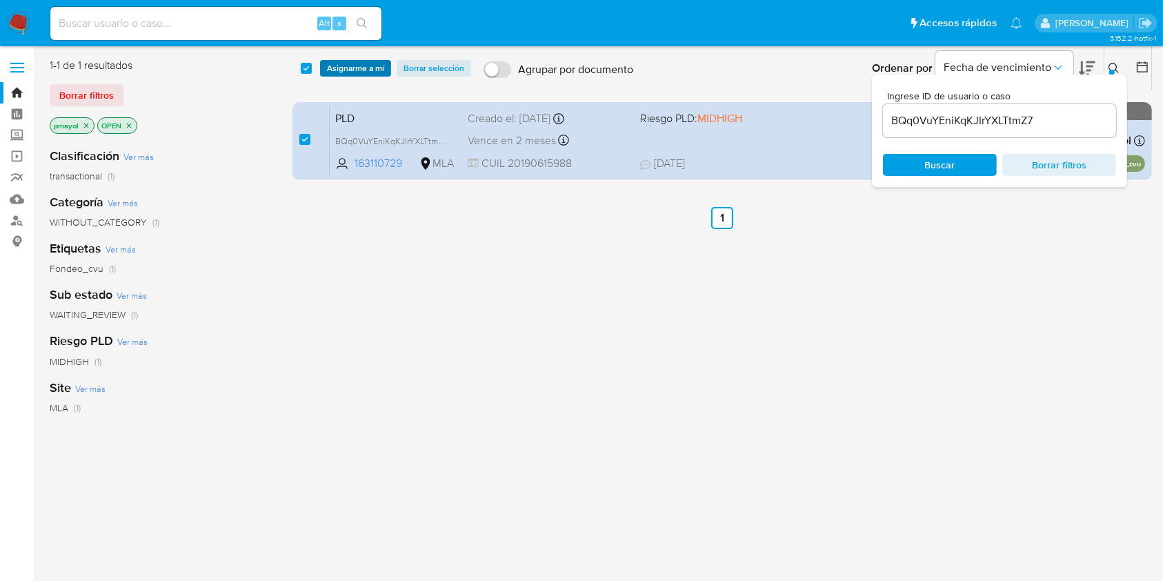
click at [343, 70] on span "Asignarme a mí" at bounding box center [355, 68] width 57 height 14
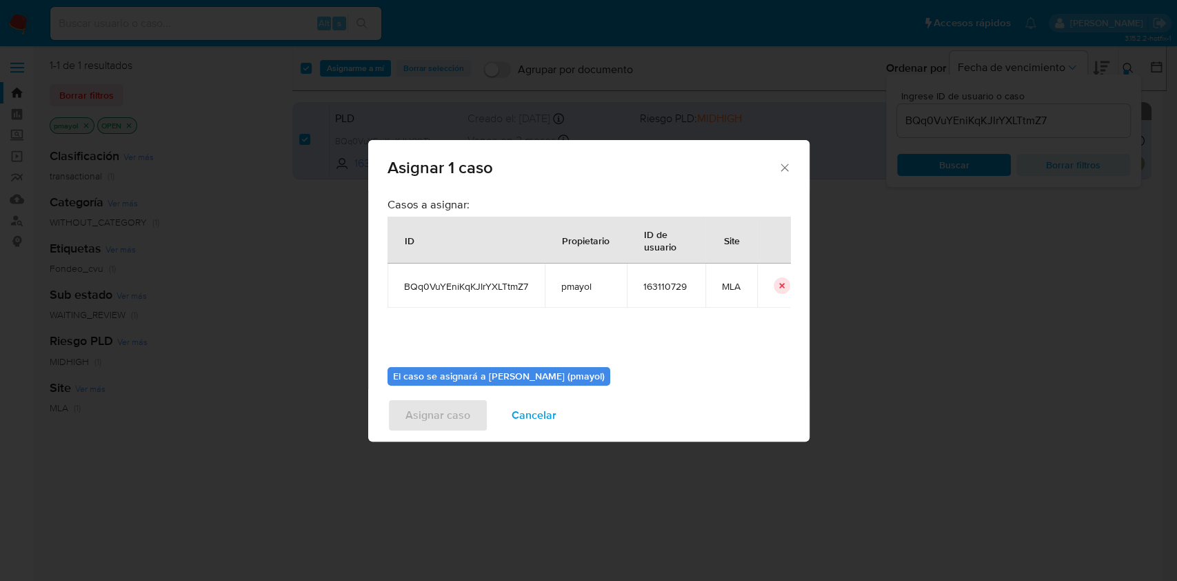
scroll to position [70, 0]
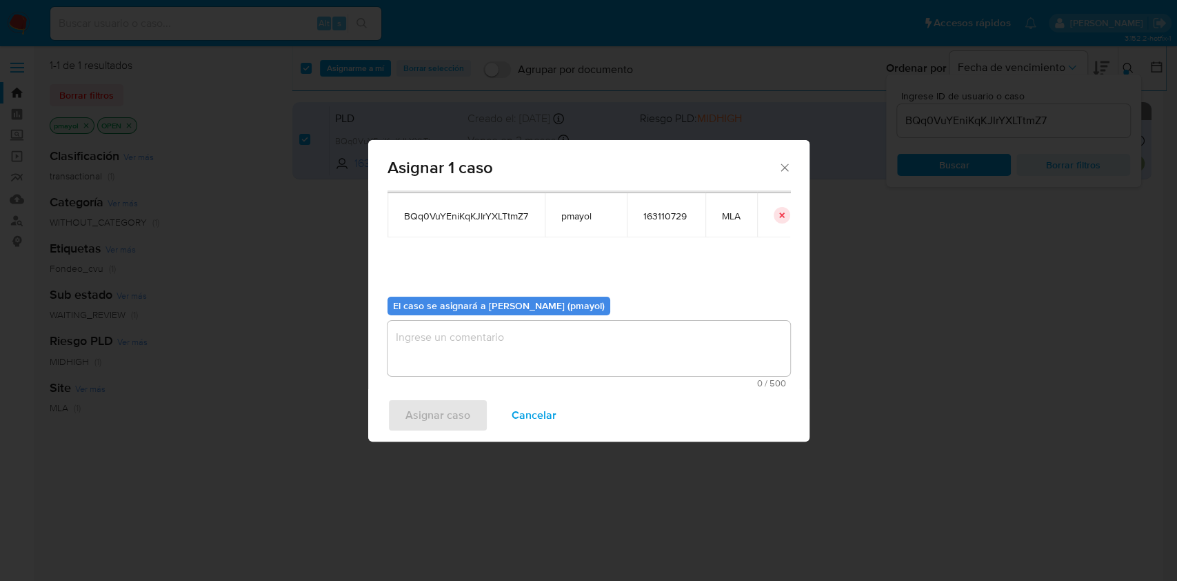
click at [661, 368] on textarea "assign-modal" at bounding box center [589, 348] width 403 height 55
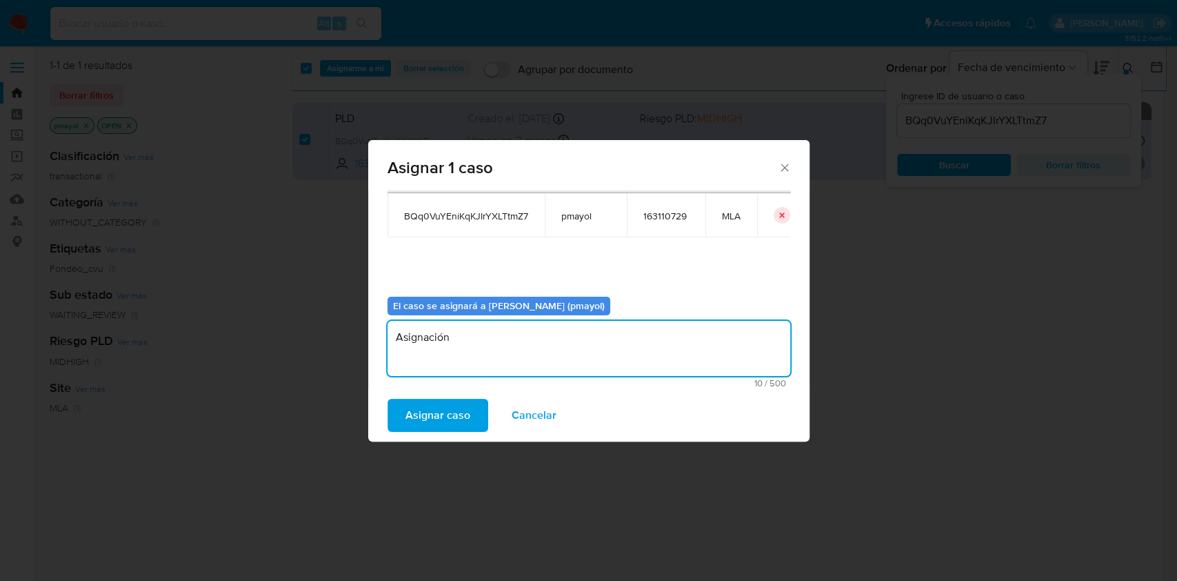
click at [414, 339] on textarea "Asignación" at bounding box center [589, 348] width 403 height 55
type textarea "Asignación"
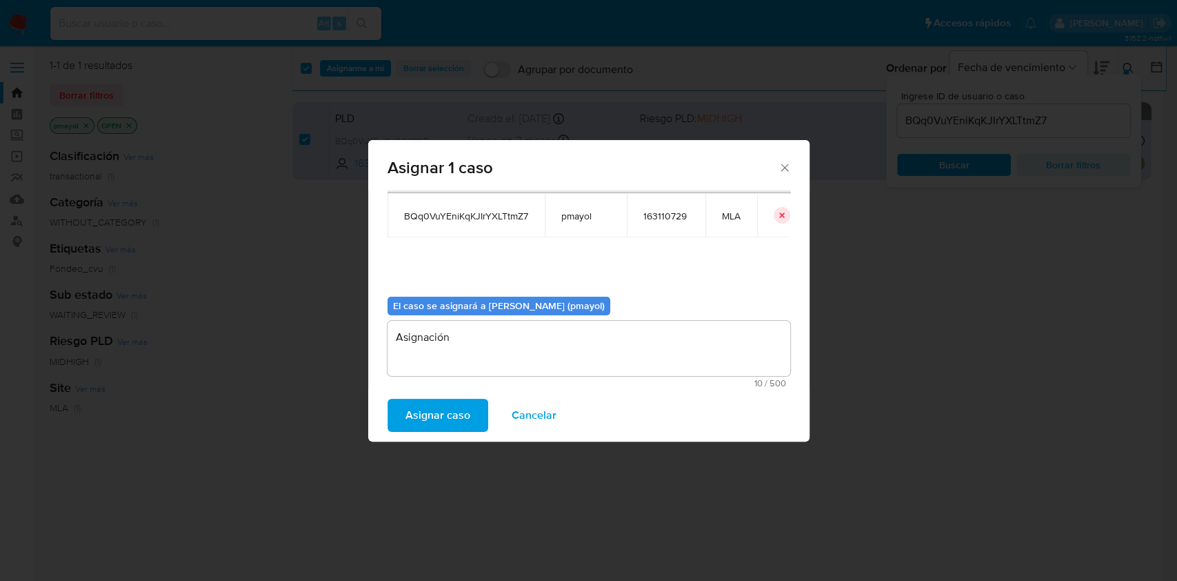
click at [437, 419] on span "Asignar caso" at bounding box center [438, 415] width 65 height 30
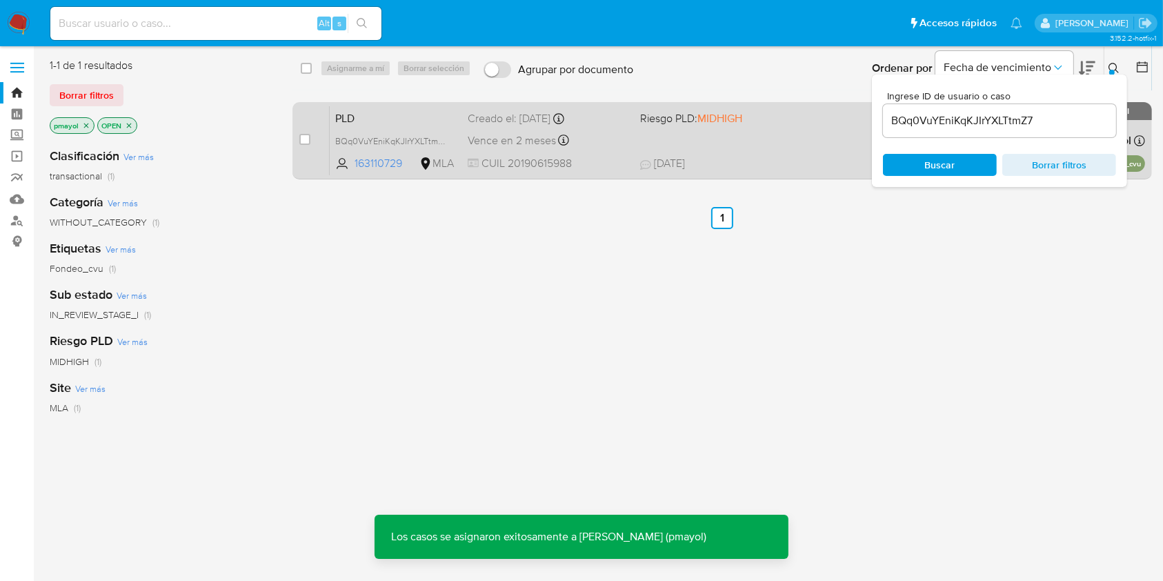
click at [721, 141] on div "PLD BQq0VuYEniKqKJIrYXLTtmZ7 163110729 MLA Riesgo PLD: MIDHIGH Creado el: [DATE…" at bounding box center [737, 141] width 815 height 70
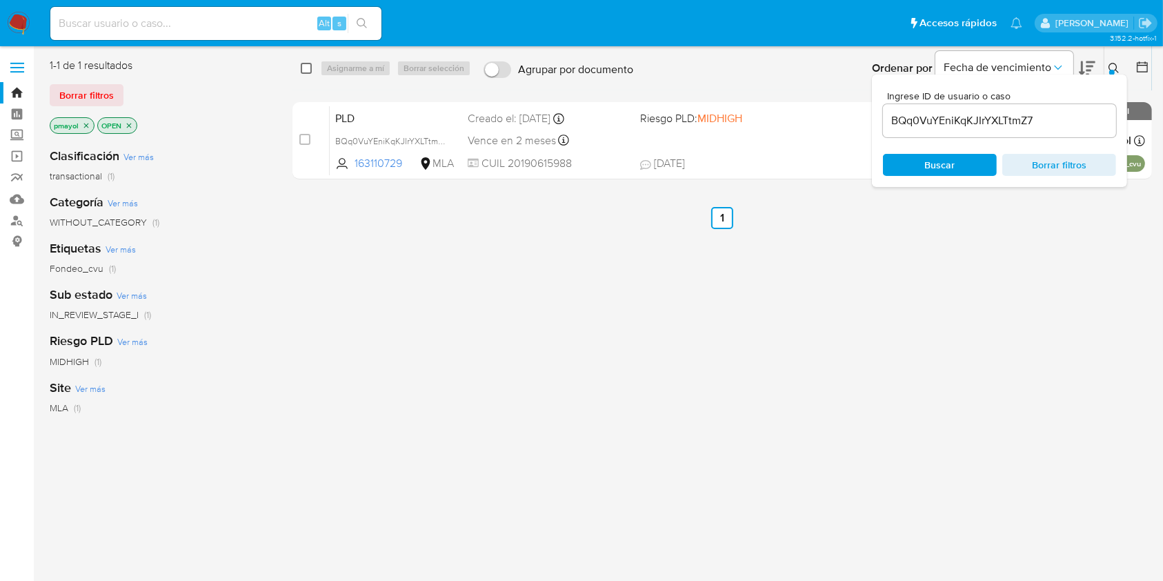
click at [302, 65] on input "checkbox" at bounding box center [306, 68] width 11 height 11
checkbox input "true"
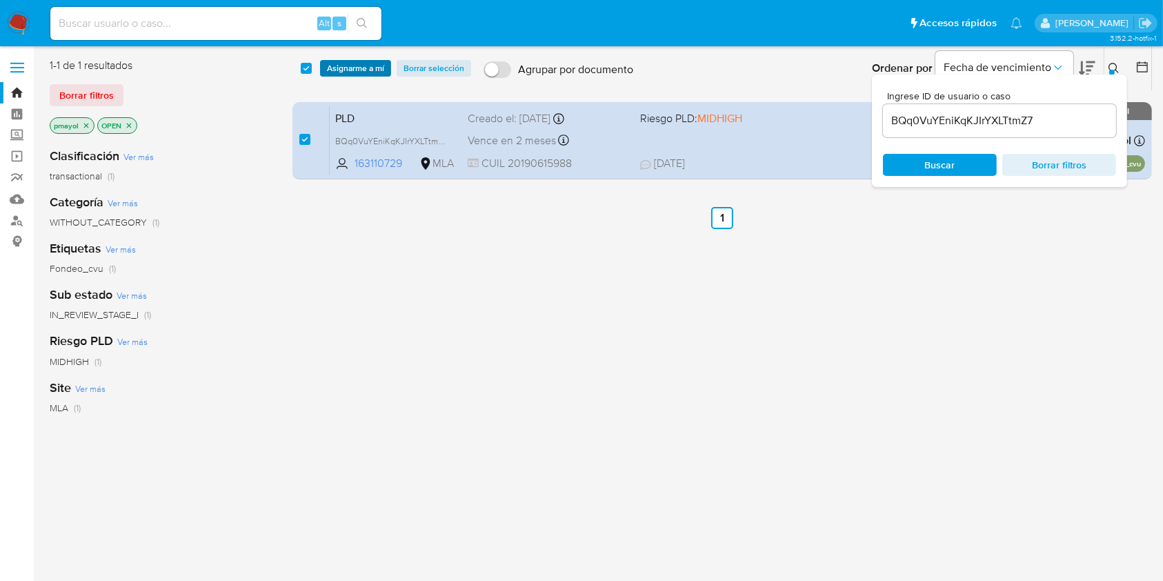
click at [345, 73] on span "Asignarme a mí" at bounding box center [355, 68] width 57 height 14
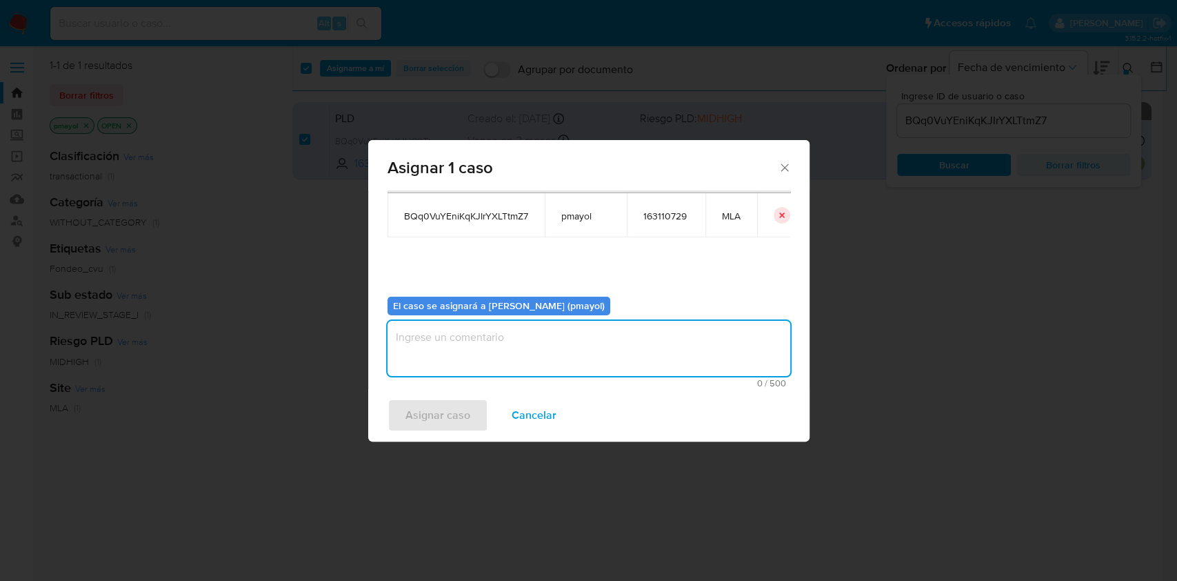
click at [687, 355] on textarea "assign-modal" at bounding box center [589, 348] width 403 height 55
paste textarea "Asignación"
type textarea "Asignación"
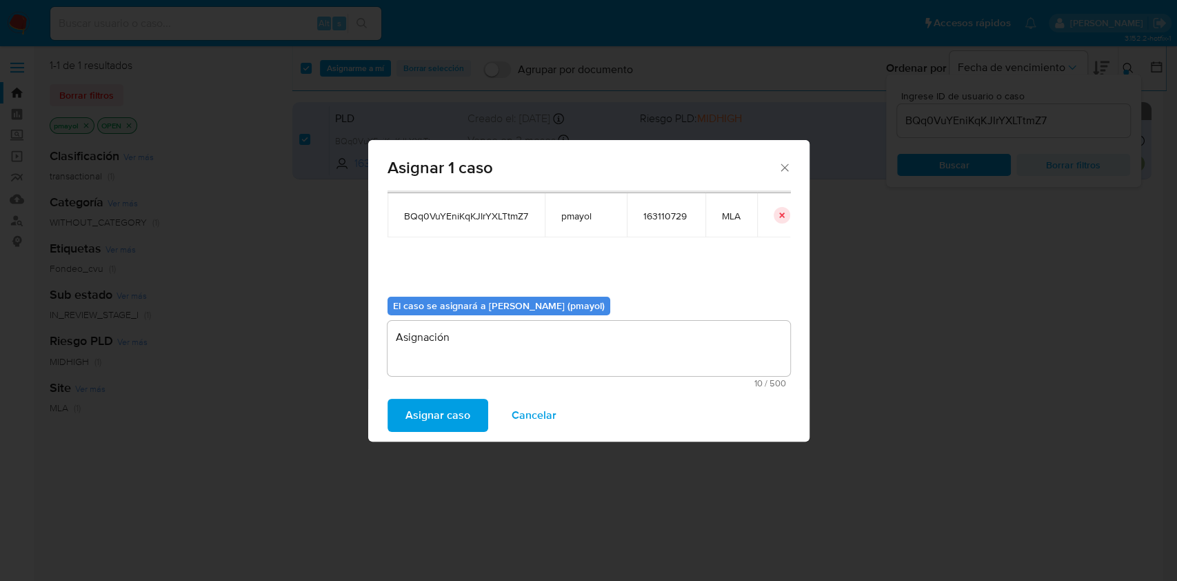
click at [420, 408] on span "Asignar caso" at bounding box center [438, 415] width 65 height 30
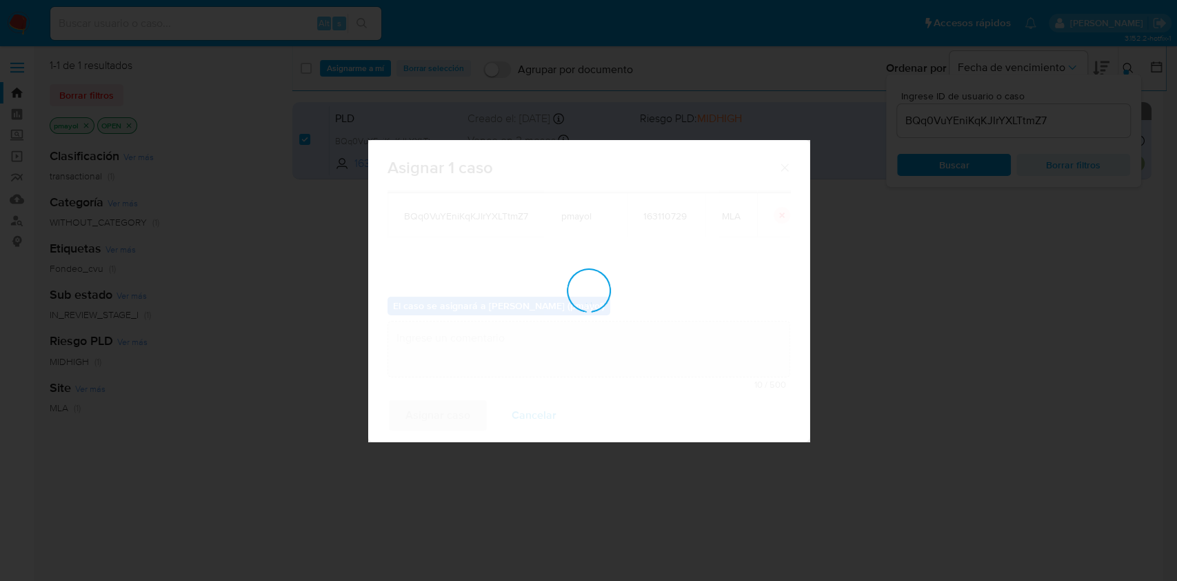
checkbox input "false"
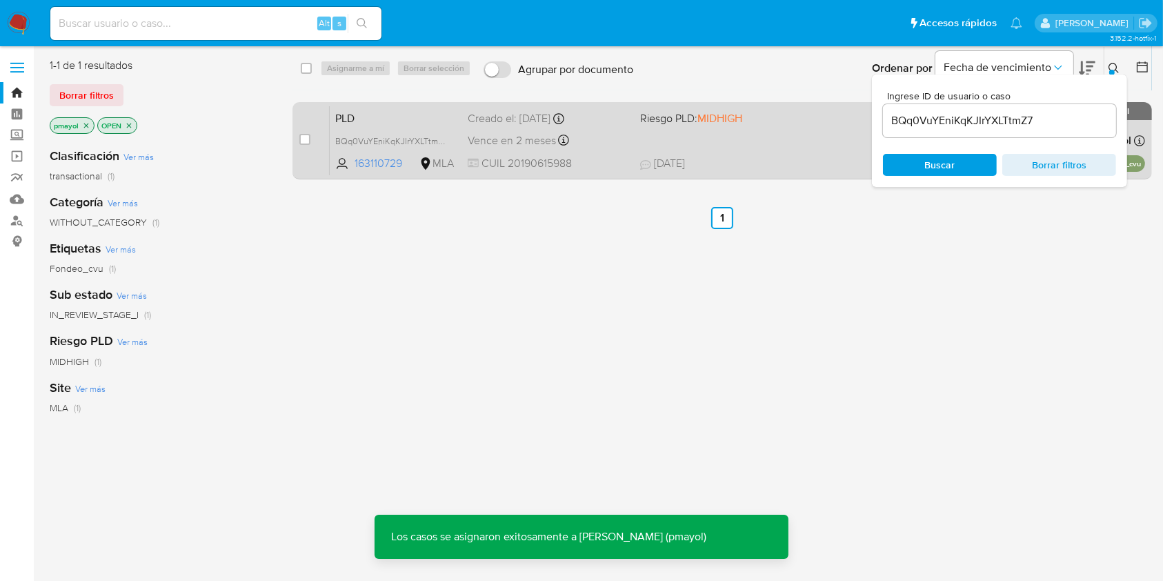
click at [744, 128] on div "PLD BQq0VuYEniKqKJIrYXLTtmZ7 163110729 MLA Riesgo PLD: MIDHIGH Creado el: [DATE…" at bounding box center [737, 141] width 815 height 70
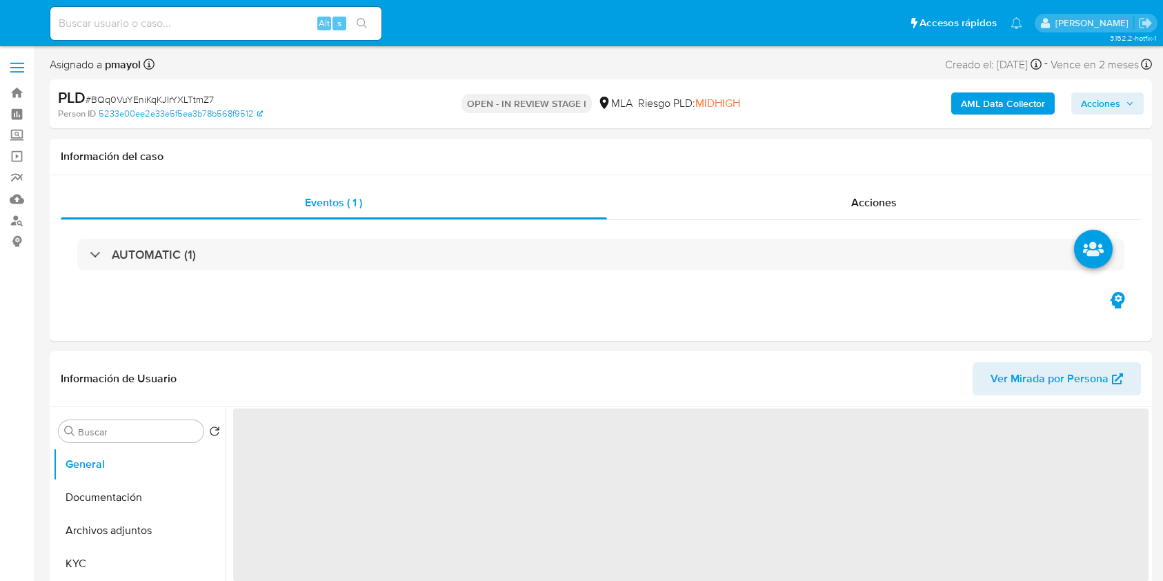
select select "10"
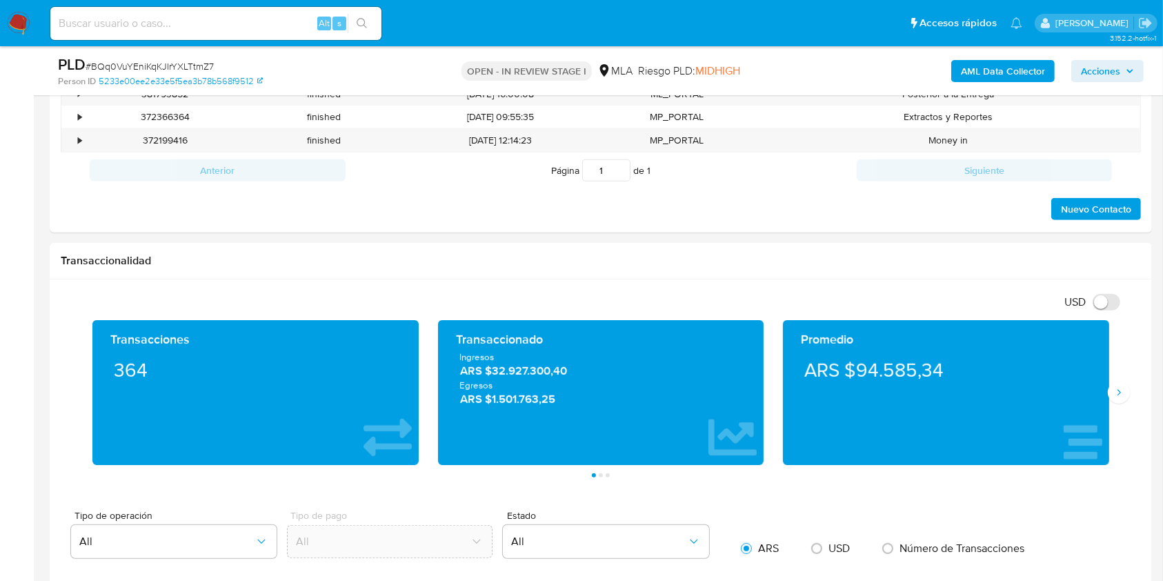
scroll to position [559, 0]
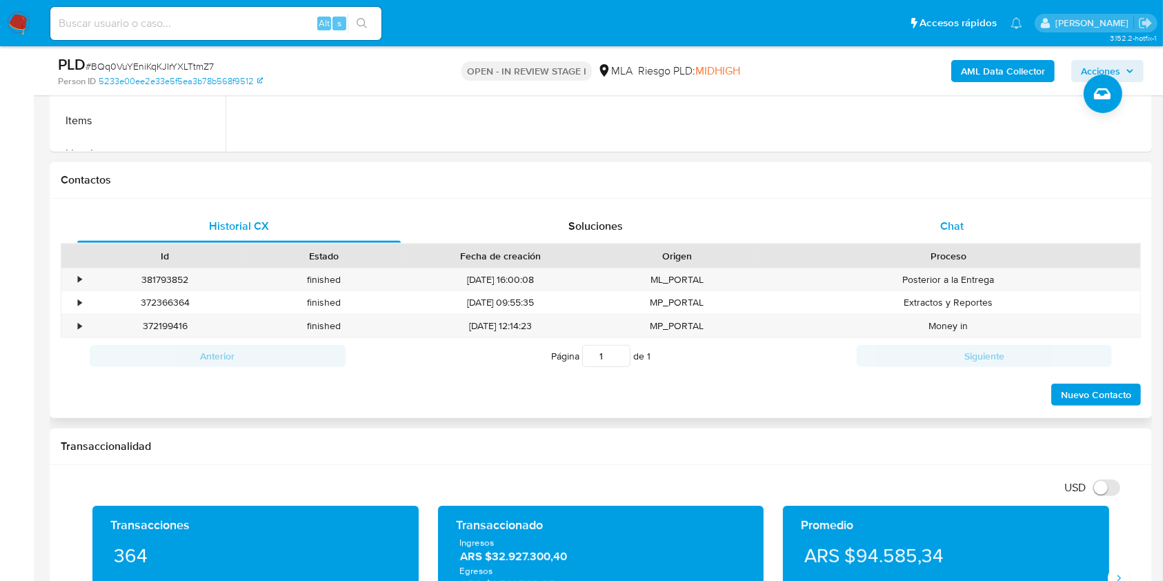
click at [986, 239] on div "Chat" at bounding box center [951, 226] width 323 height 33
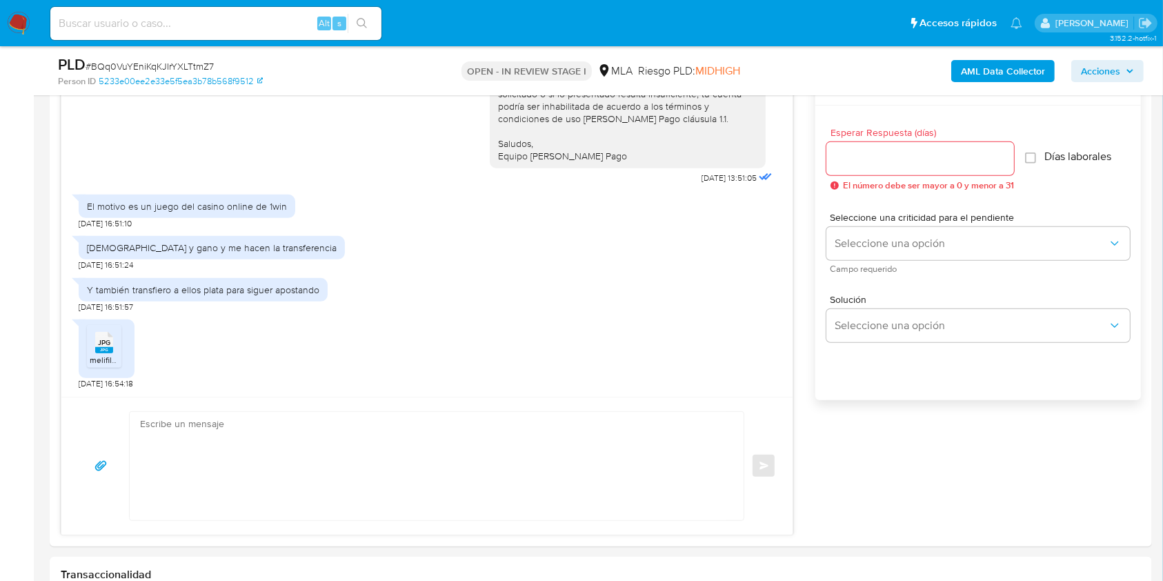
scroll to position [758, 0]
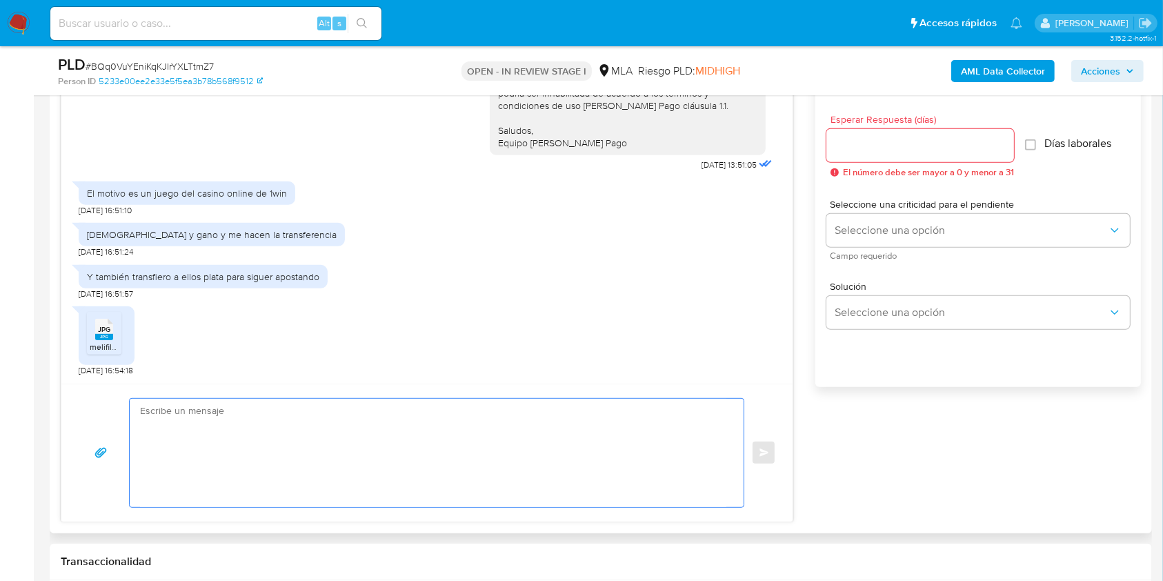
click at [354, 434] on textarea at bounding box center [433, 453] width 586 height 108
paste textarea "Hola, Muchas gracias por la respuesta. Analizamos tu caso y notamos que la info…"
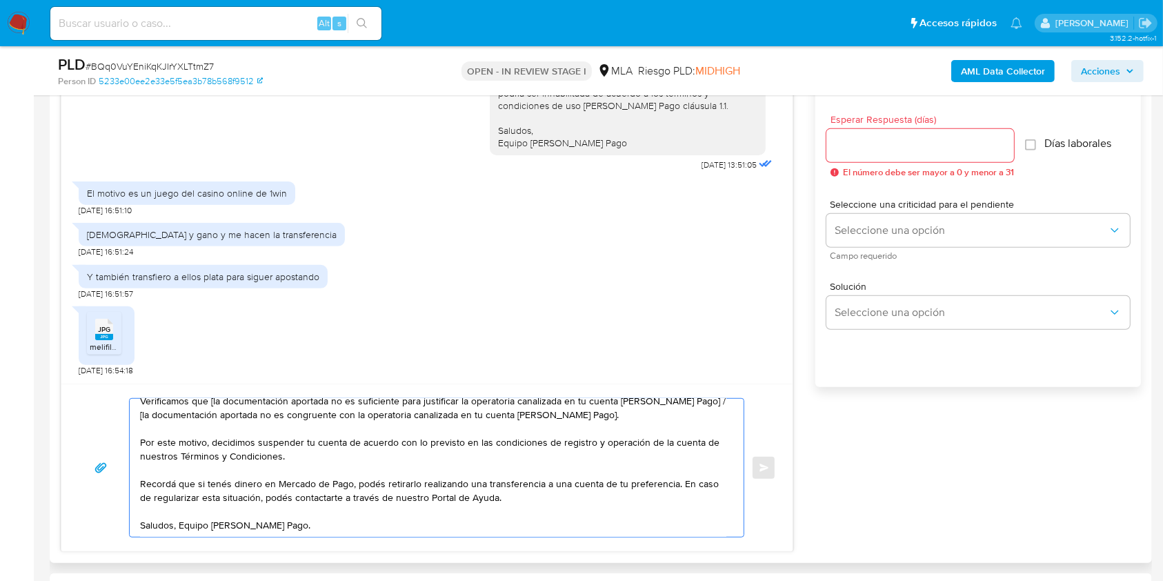
scroll to position [0, 0]
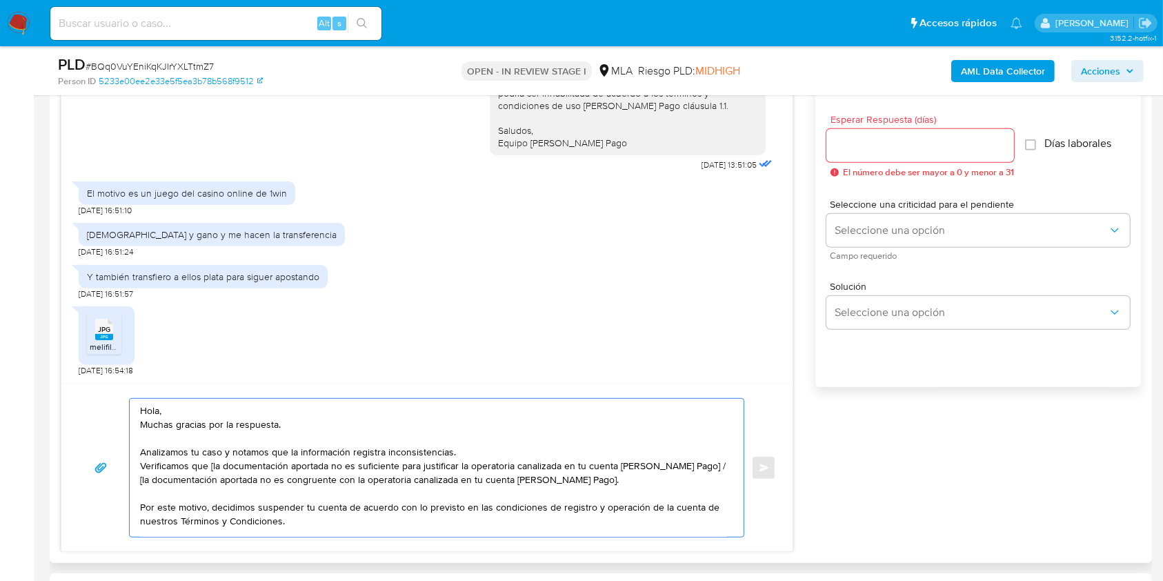
click at [230, 412] on textarea "Hola, Muchas gracias por la respuesta. Analizamos tu caso y notamos que la info…" at bounding box center [433, 468] width 586 height 138
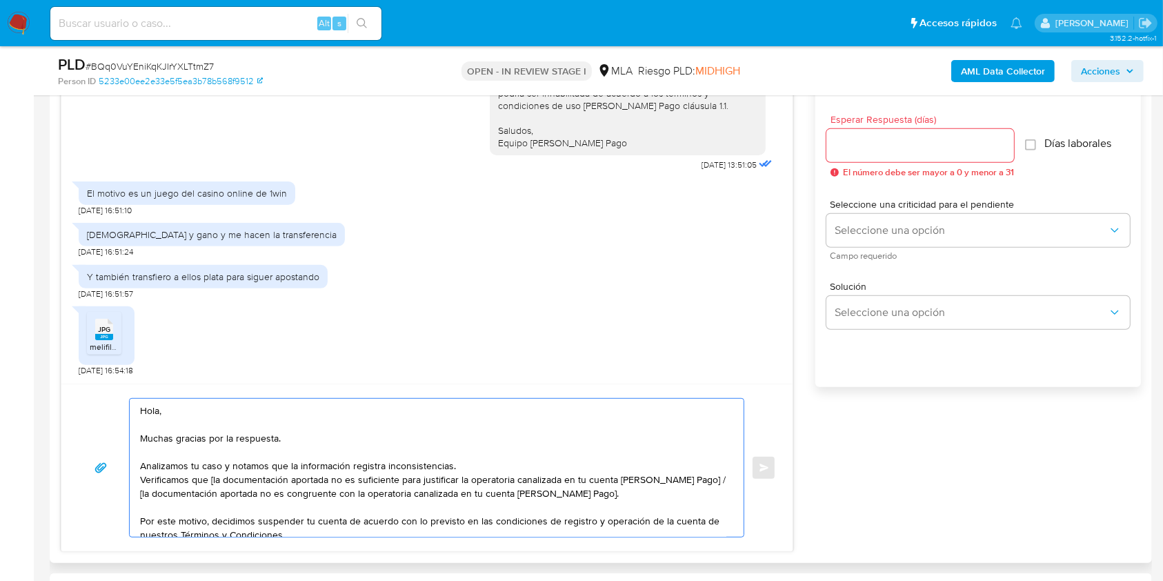
drag, startPoint x: 464, startPoint y: 467, endPoint x: 234, endPoint y: 466, distance: 229.7
click at [234, 466] on textarea "Hola, Muchas gracias por la respuesta. Analizamos tu caso y notamos que la info…" at bounding box center [433, 468] width 586 height 138
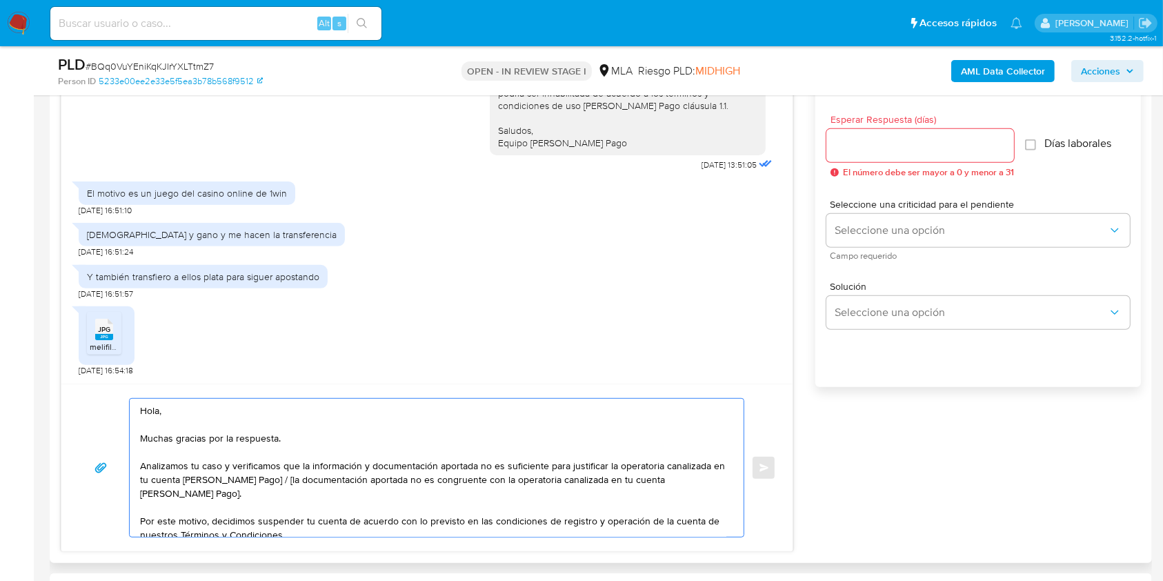
drag, startPoint x: 259, startPoint y: 496, endPoint x: 271, endPoint y: 480, distance: 19.7
click at [271, 480] on textarea "Hola, Muchas gracias por la respuesta. Analizamos tu caso y verificamos que la …" at bounding box center [433, 468] width 586 height 138
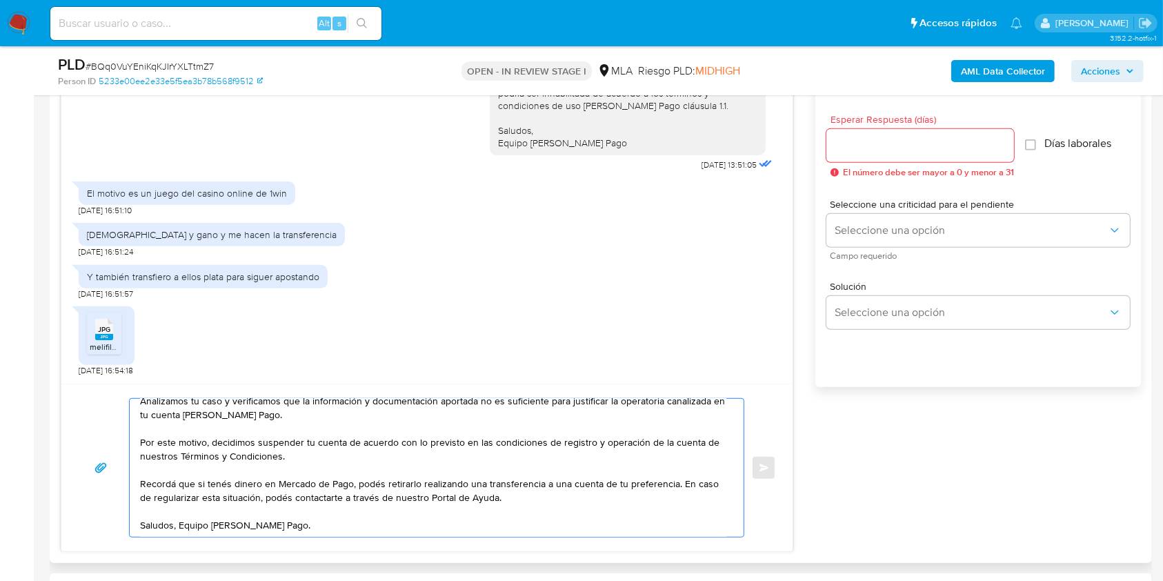
scroll to position [95, 0]
click at [179, 500] on textarea "Hola, Muchas gracias por la respuesta. Analizamos tu caso y verificamos que la …" at bounding box center [433, 468] width 586 height 138
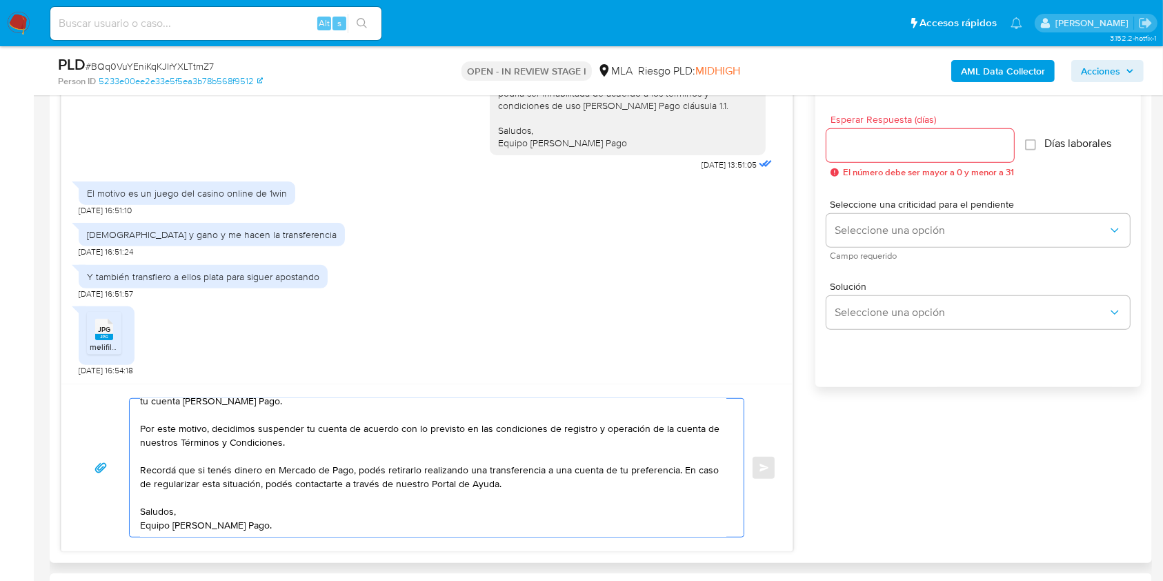
type textarea "Hola, Muchas gracias por la respuesta. Analizamos tu caso y verificamos que la …"
click at [873, 143] on input "Esperar Respuesta (días)" at bounding box center [920, 146] width 188 height 18
type input "1"
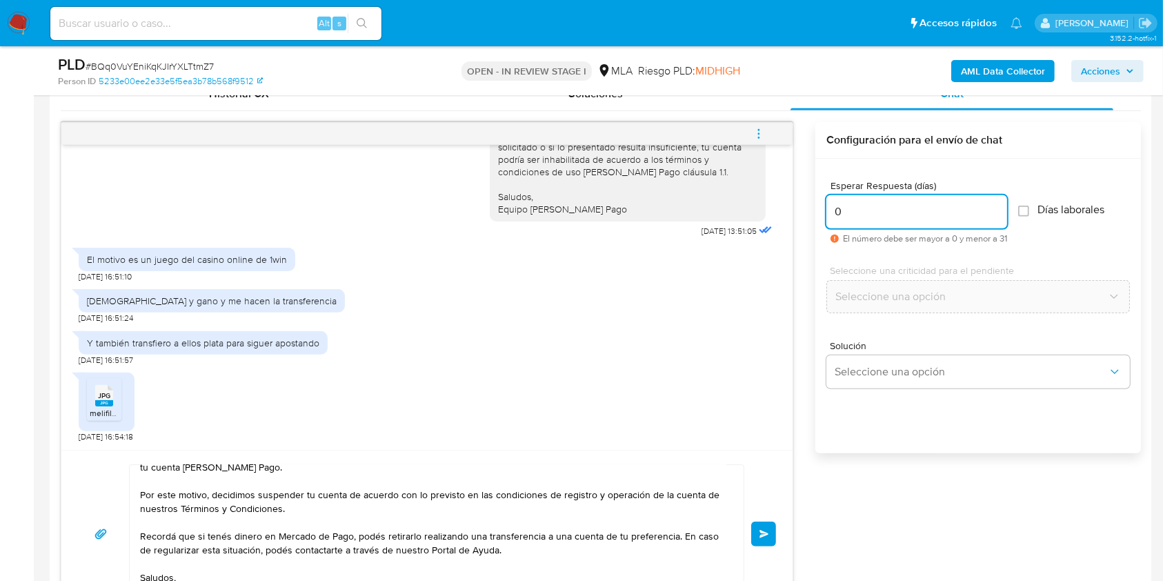
scroll to position [679, 0]
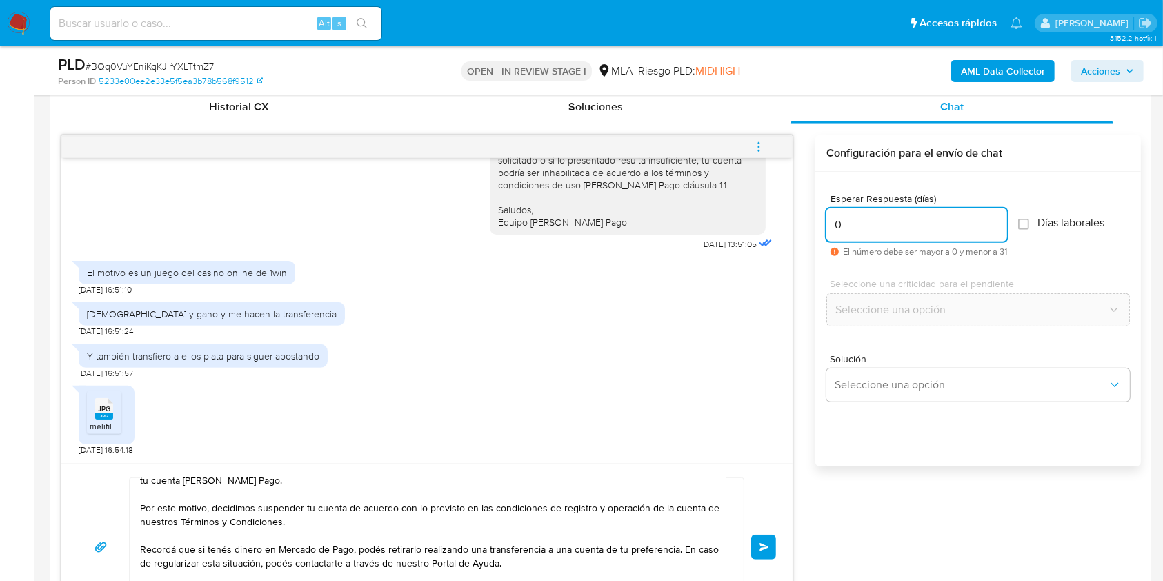
type input "0"
click at [767, 543] on span "Enviar" at bounding box center [764, 547] width 10 height 8
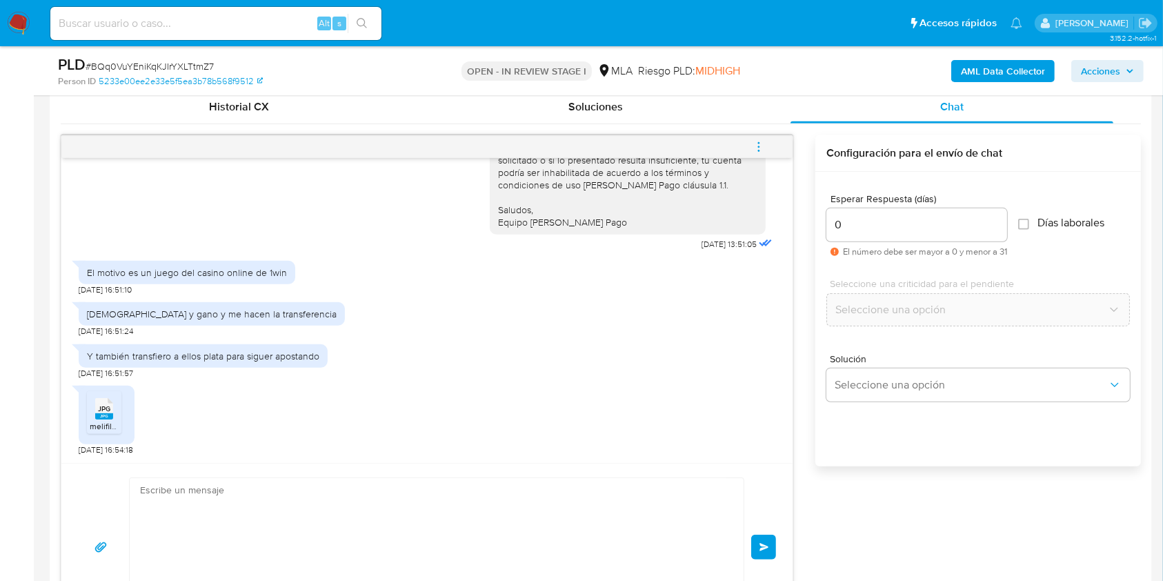
scroll to position [818, 0]
click at [756, 148] on icon "menu-action" at bounding box center [758, 147] width 12 height 12
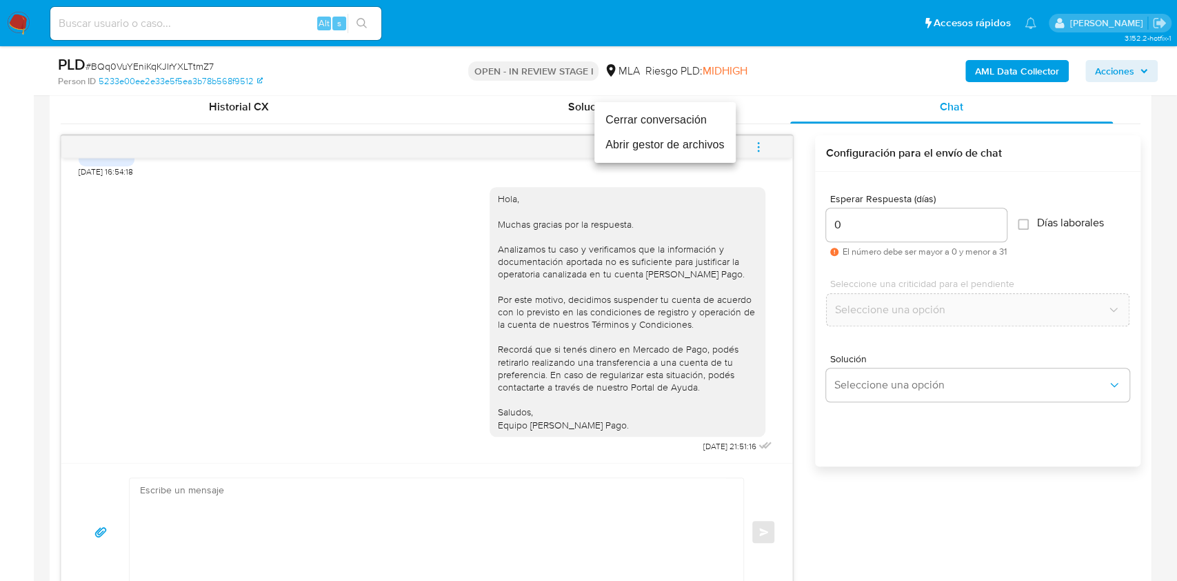
click at [668, 119] on li "Cerrar conversación" at bounding box center [664, 120] width 141 height 25
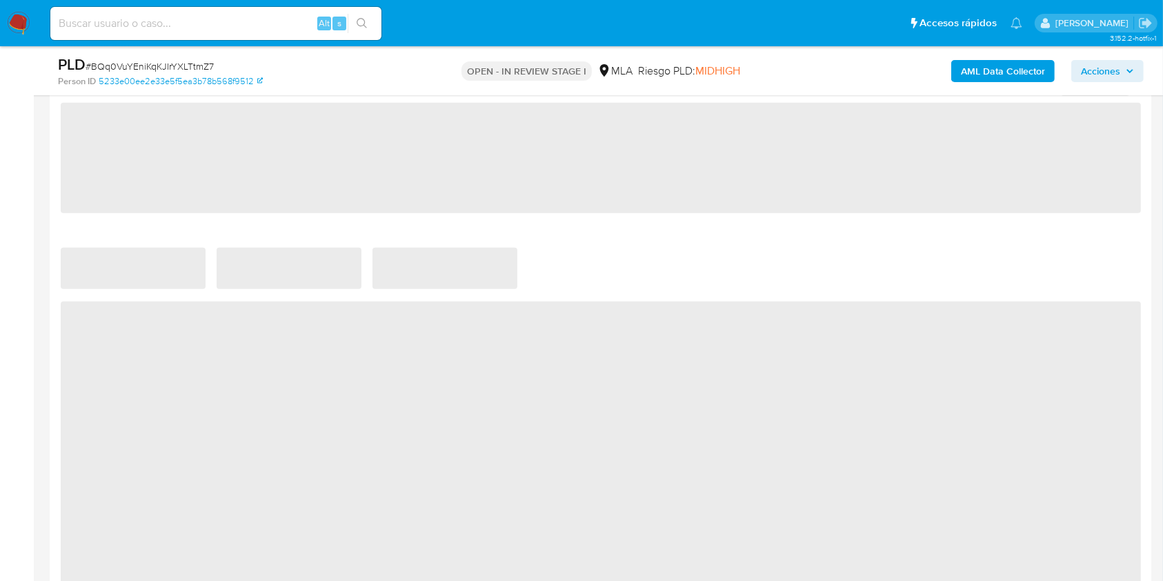
scroll to position [1606, 0]
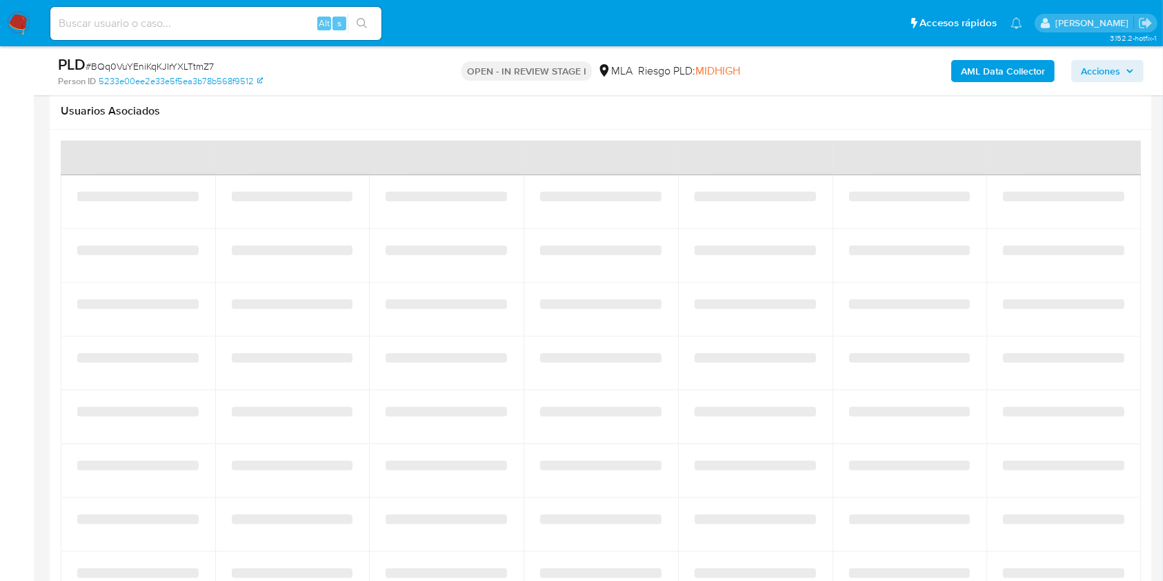
select select "10"
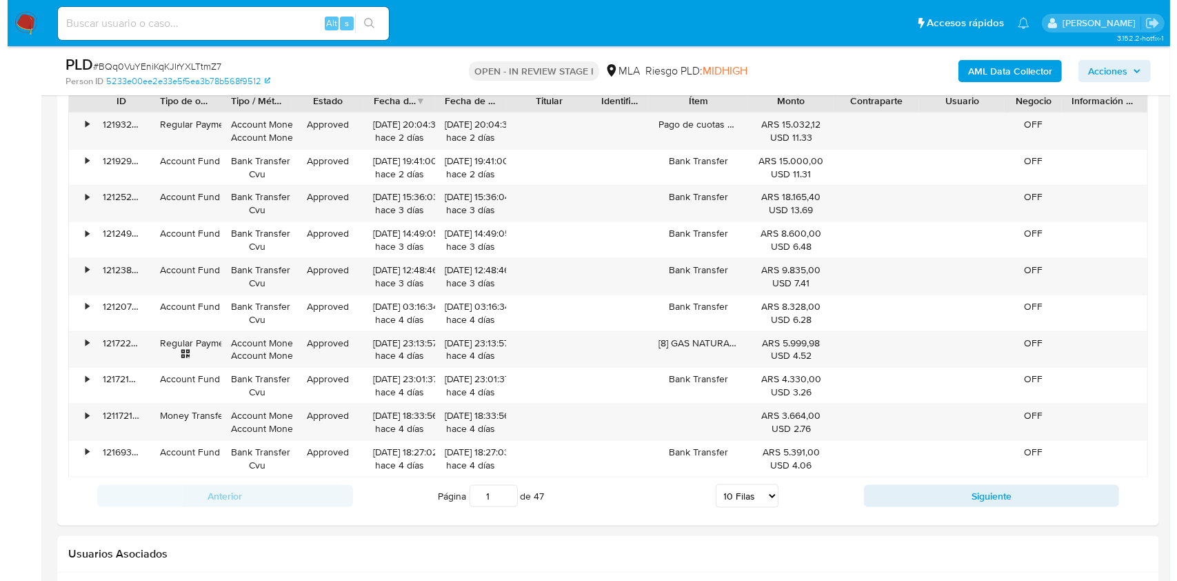
scroll to position [2113, 0]
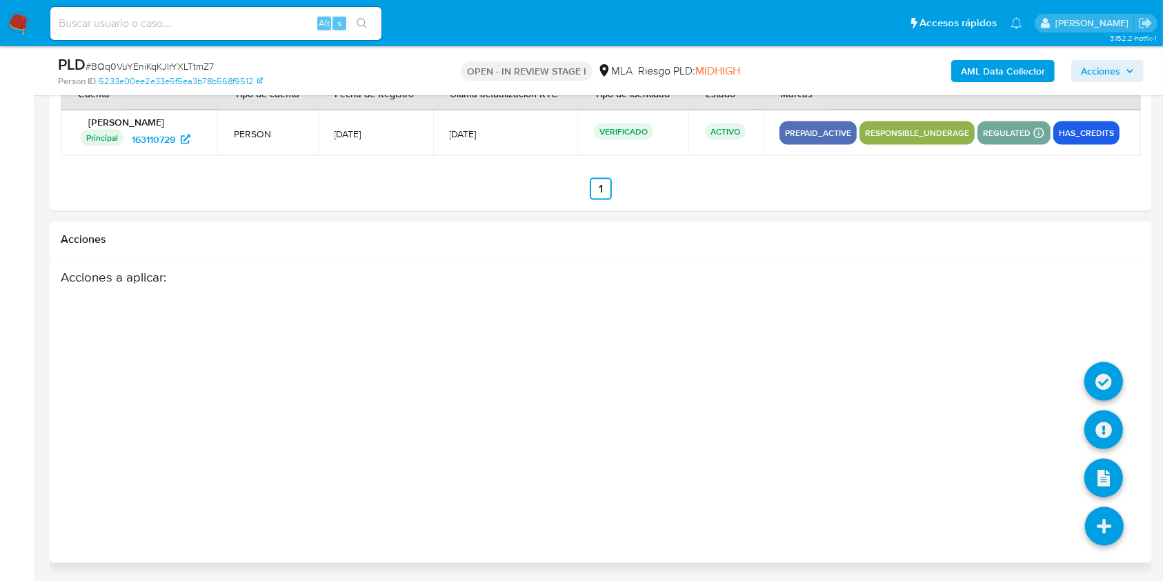
click at [1097, 526] on icon at bounding box center [1104, 526] width 39 height 39
click at [1091, 411] on icon at bounding box center [1103, 429] width 39 height 39
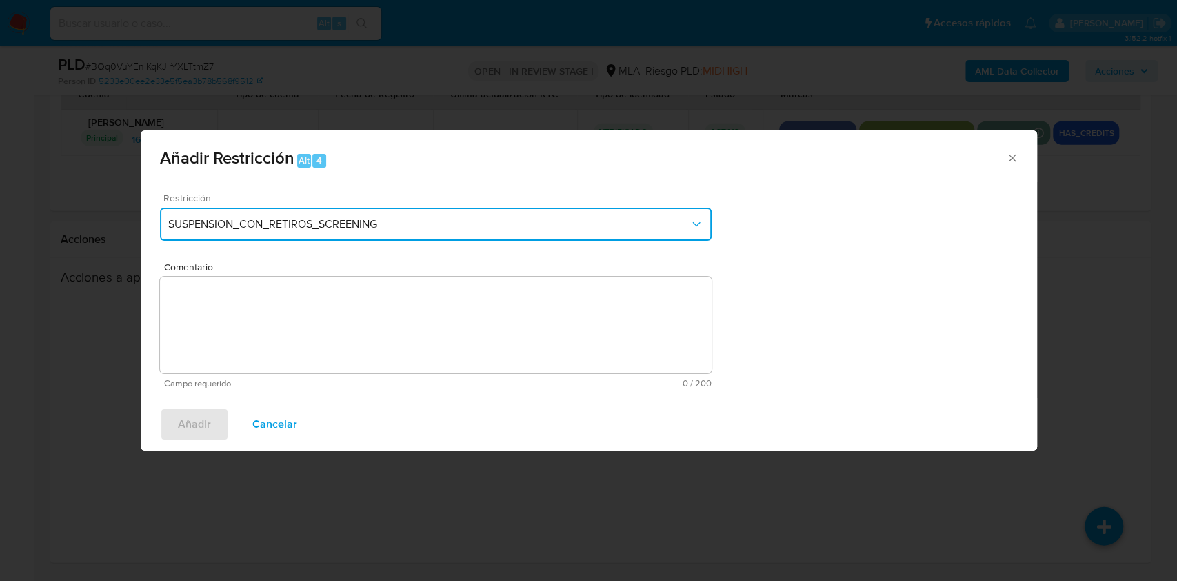
click at [510, 212] on button "SUSPENSION_CON_RETIROS_SCREENING" at bounding box center [436, 224] width 552 height 33
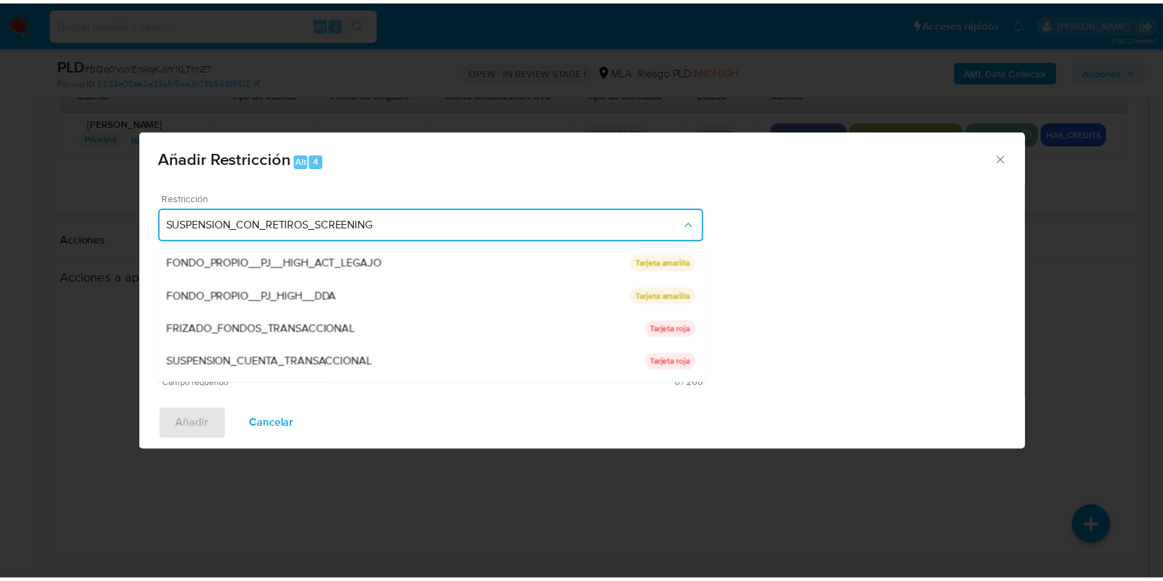
scroll to position [226, 0]
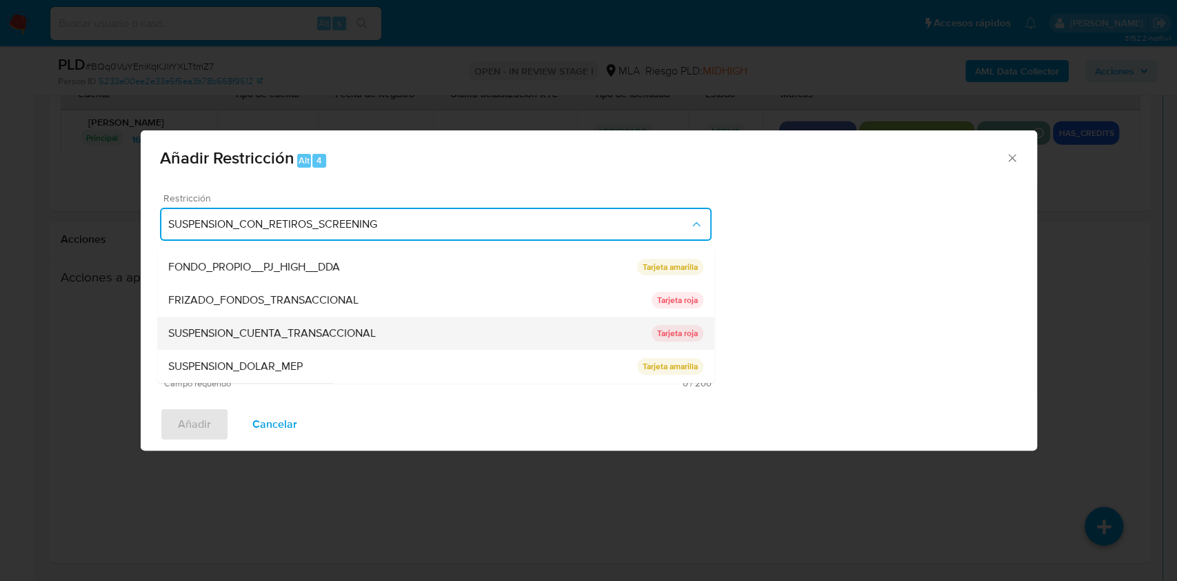
click at [610, 341] on div "SUSPENSION_CUENTA_TRANSACCIONAL" at bounding box center [409, 333] width 483 height 33
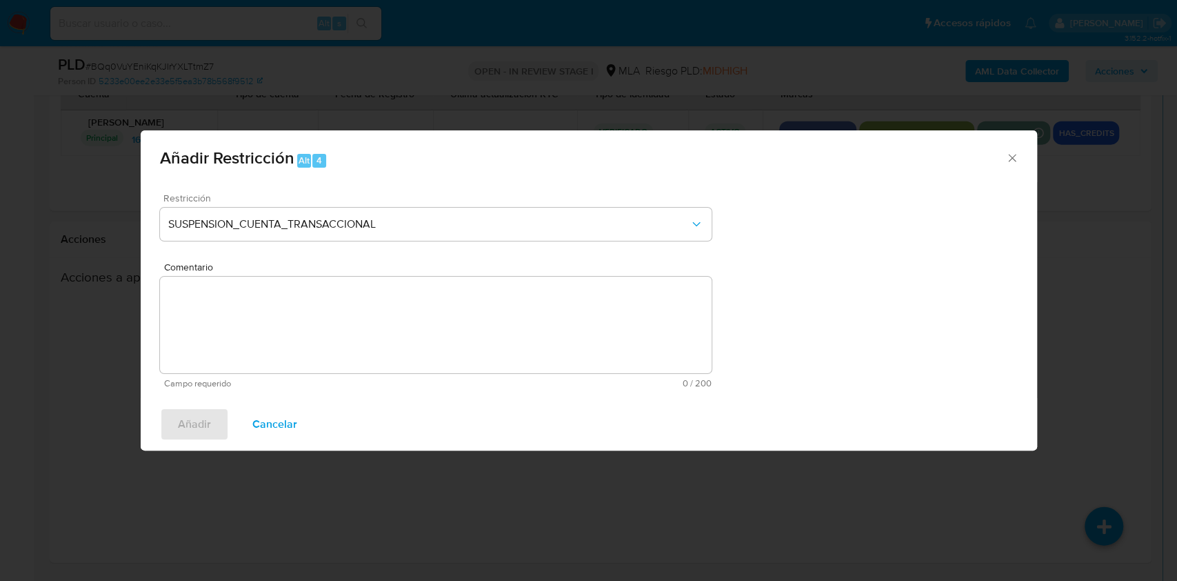
click at [561, 339] on textarea "Comentario" at bounding box center [436, 325] width 552 height 97
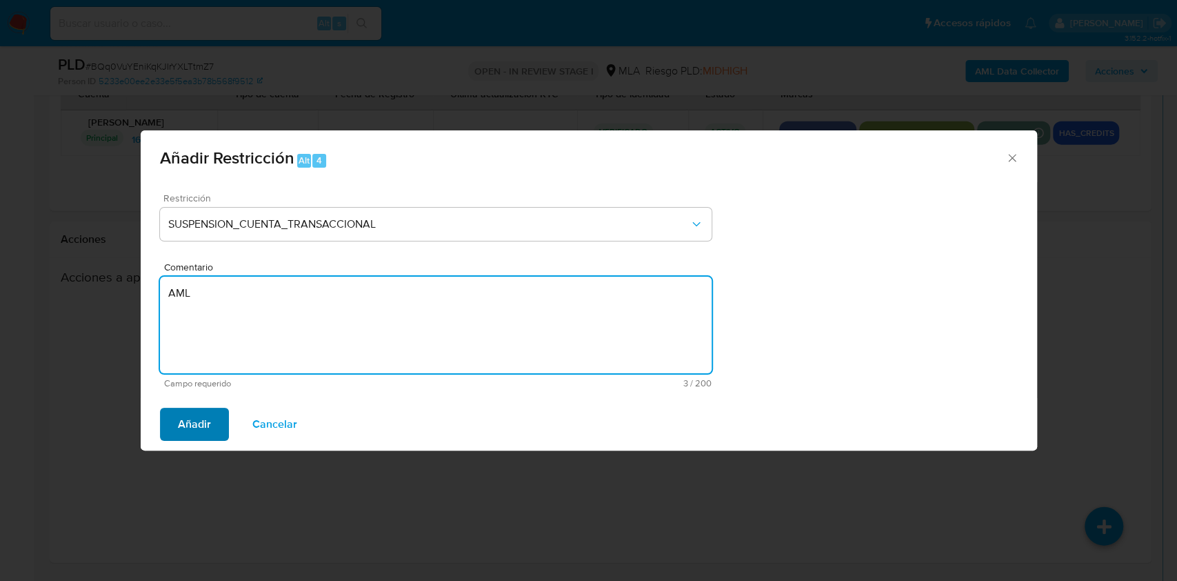
type textarea "AML"
click at [174, 420] on button "Añadir" at bounding box center [194, 424] width 69 height 33
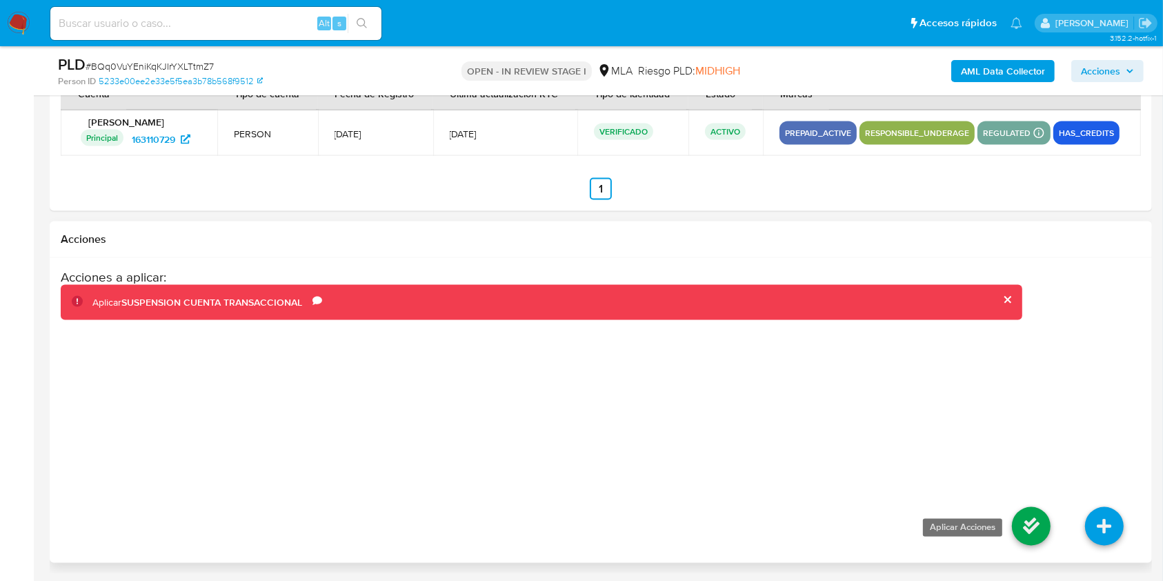
click at [1042, 523] on icon at bounding box center [1031, 526] width 39 height 39
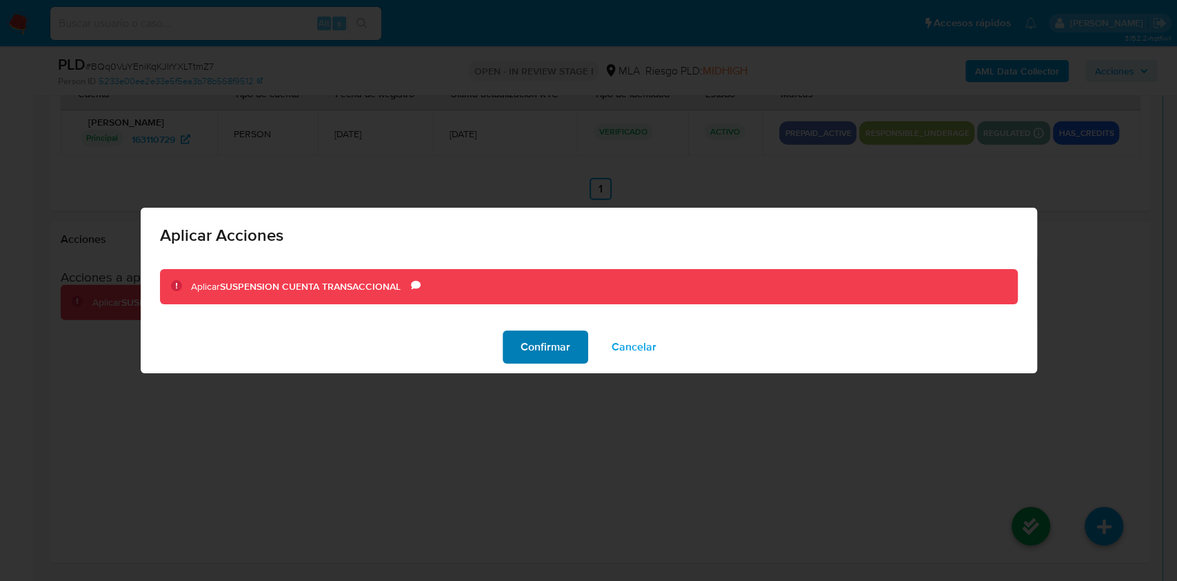
click at [541, 337] on span "Confirmar" at bounding box center [546, 347] width 50 height 30
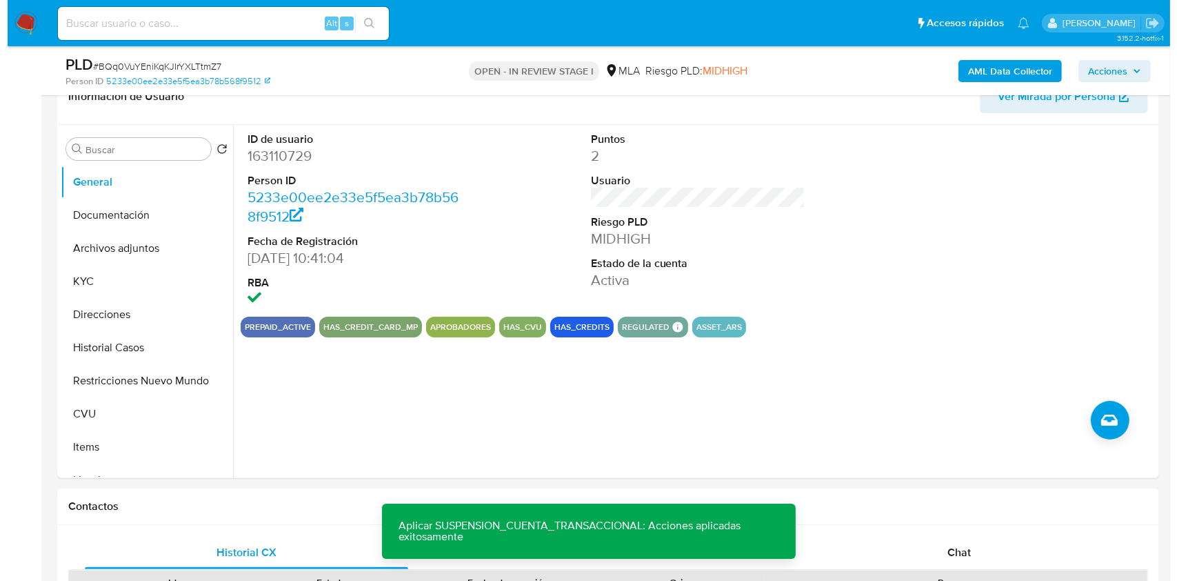
scroll to position [221, 0]
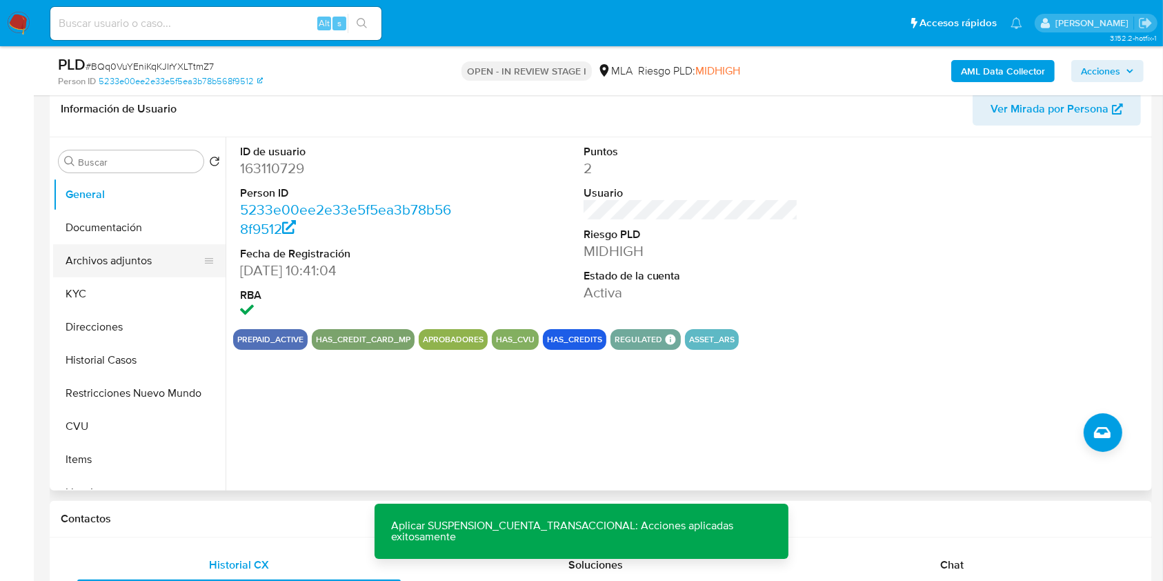
click at [152, 274] on button "Archivos adjuntos" at bounding box center [133, 260] width 161 height 33
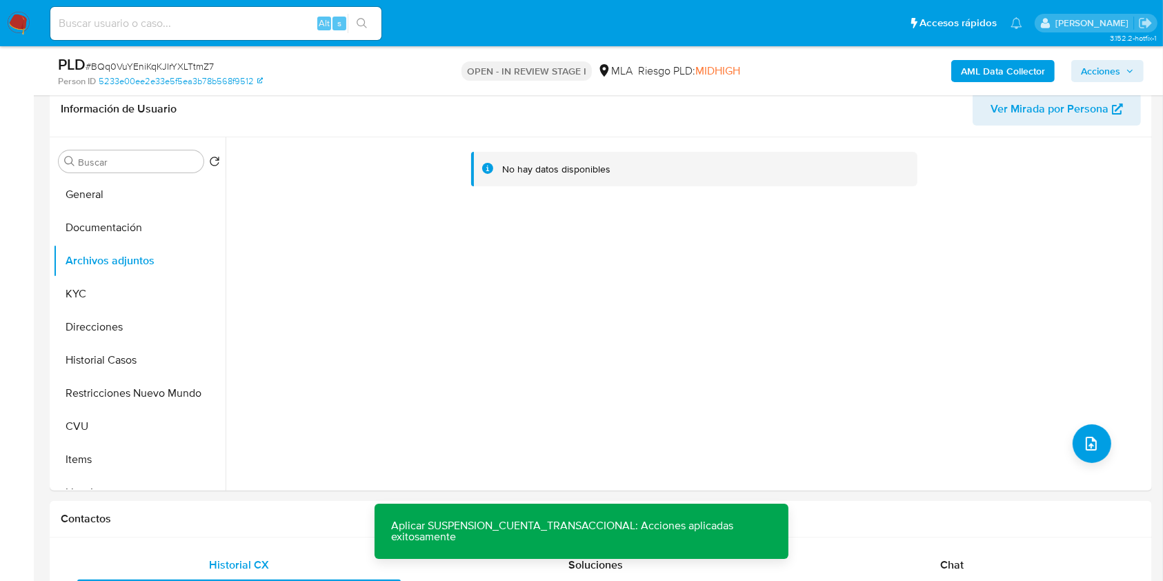
click at [1017, 74] on b "AML Data Collector" at bounding box center [1003, 71] width 84 height 22
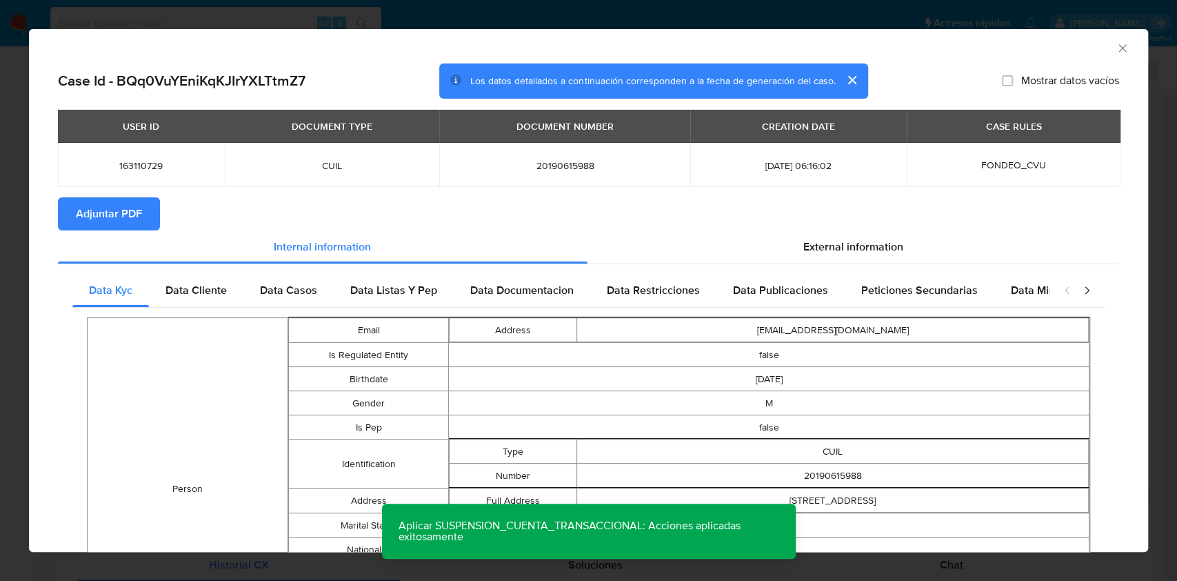
click at [110, 207] on span "Adjuntar PDF" at bounding box center [109, 214] width 66 height 30
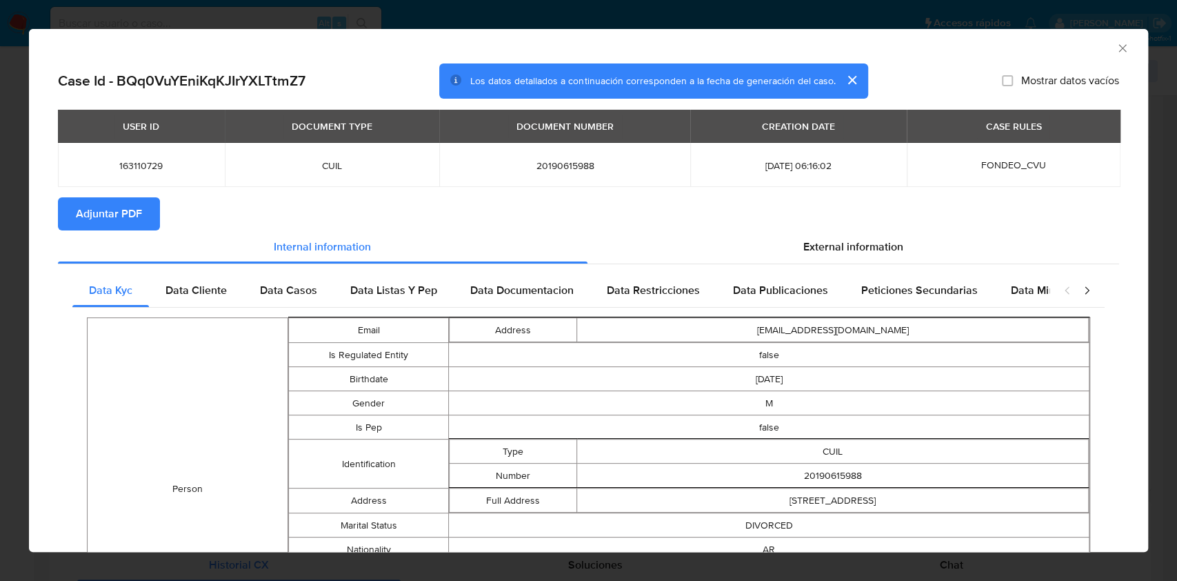
click at [1116, 50] on icon "Cerrar ventana" at bounding box center [1123, 48] width 14 height 14
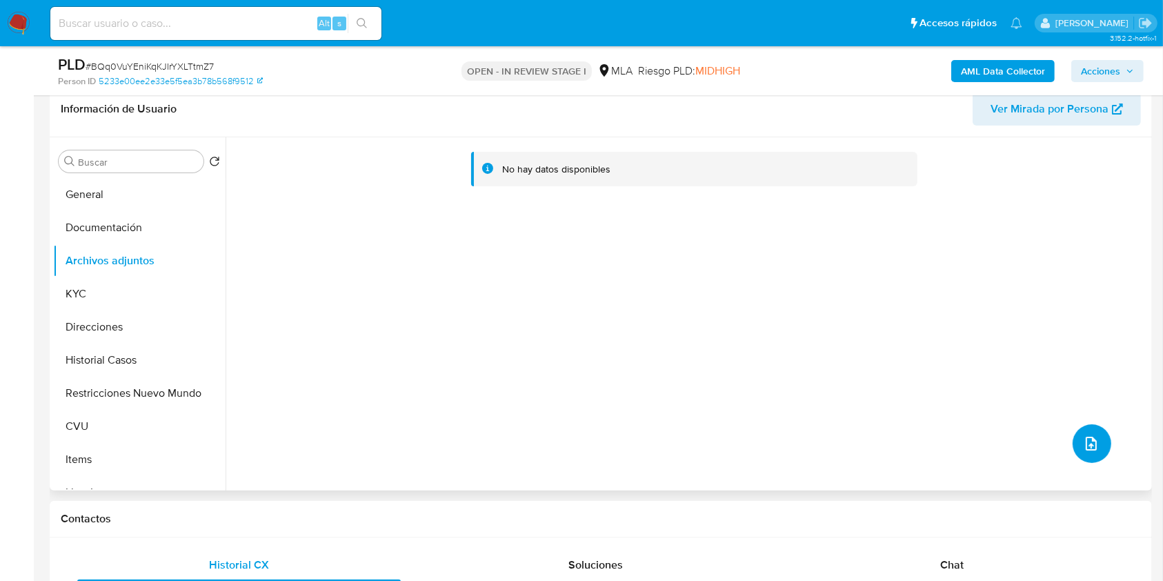
click at [1090, 449] on icon "upload-file" at bounding box center [1091, 443] width 17 height 17
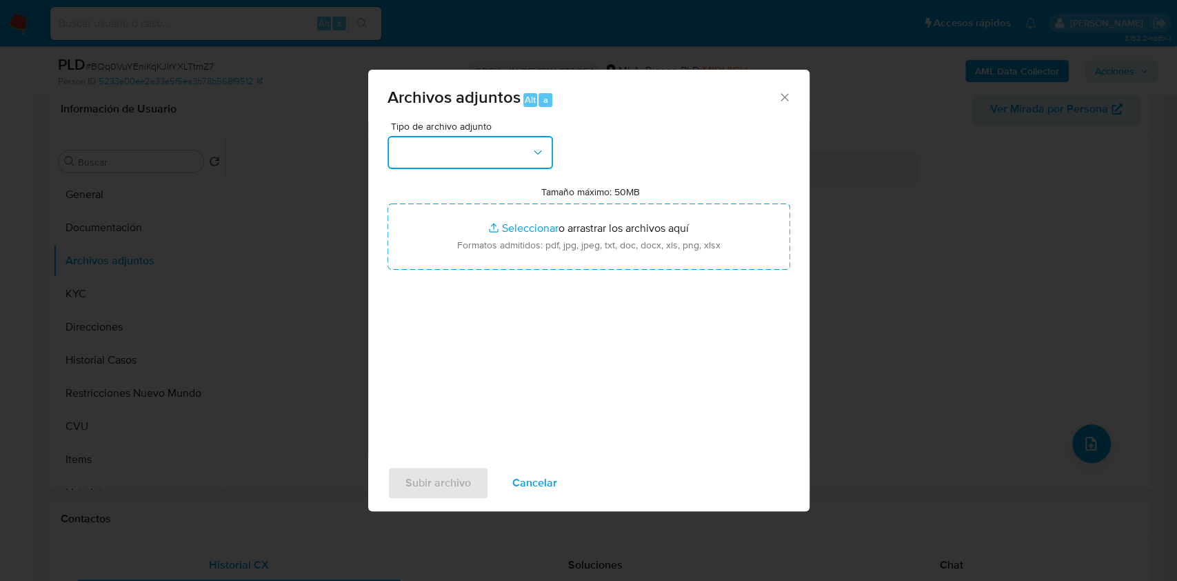
click at [513, 142] on button "button" at bounding box center [471, 152] width 166 height 33
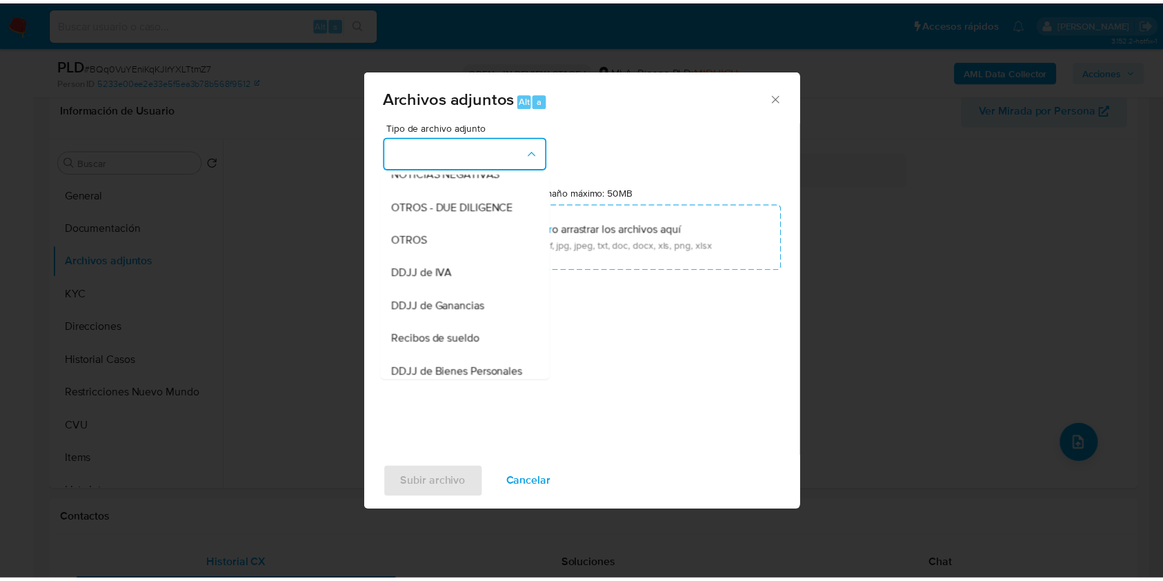
scroll to position [236, 0]
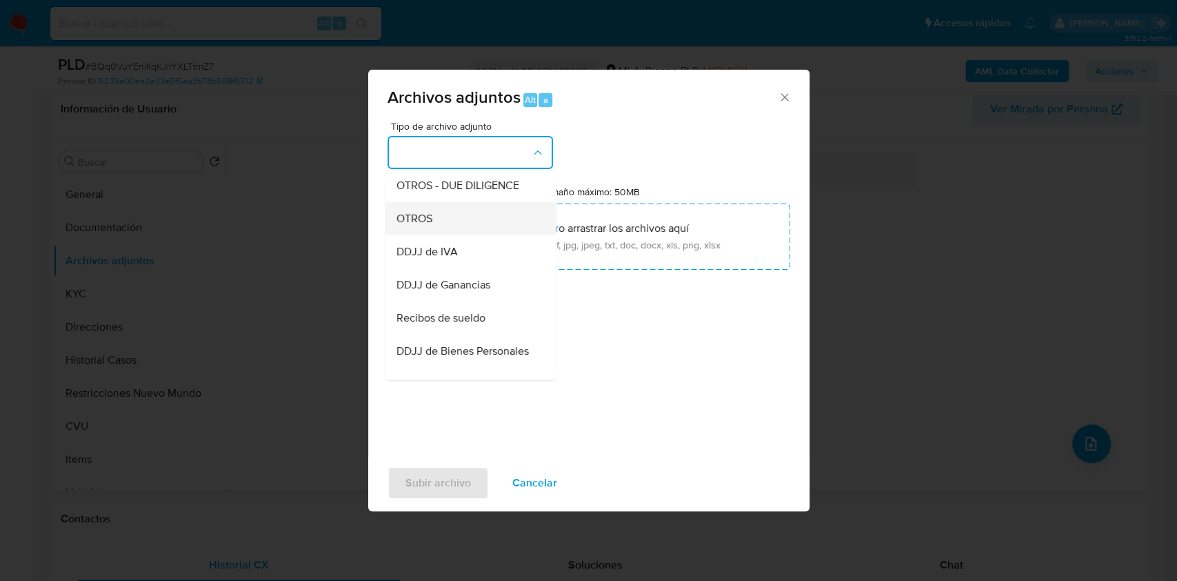
click at [481, 235] on div "OTROS" at bounding box center [466, 218] width 141 height 33
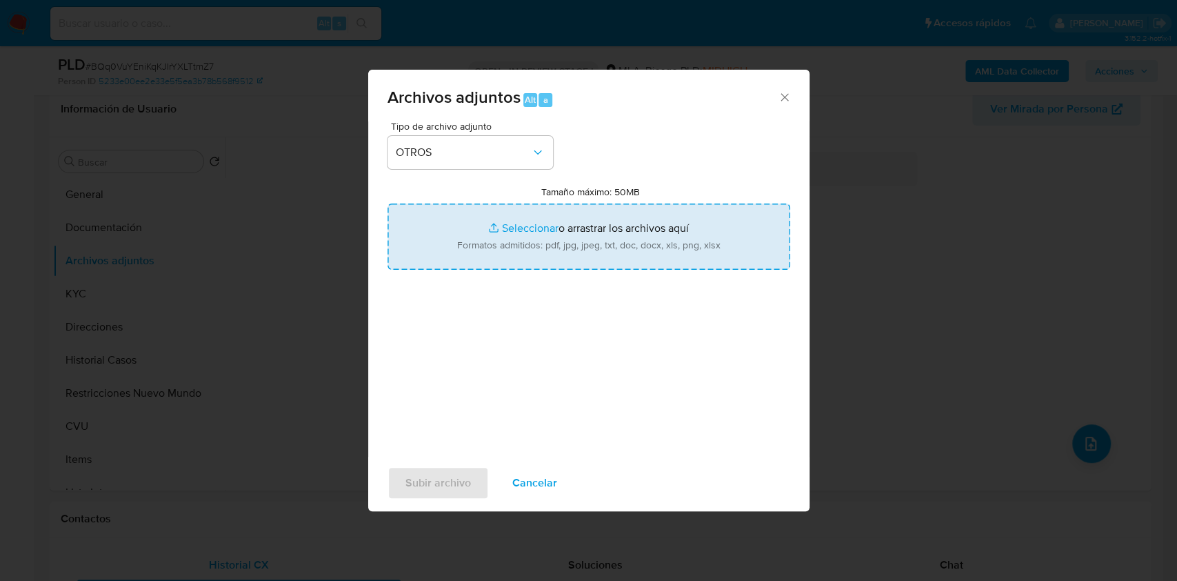
click at [522, 250] on input "Tamaño máximo: 50MB Seleccionar archivos" at bounding box center [589, 236] width 403 height 66
type input "C:\fakepath\Caselog BQq0VuYEniKqKJIrYXLTtmZ7_2025_07_18_10_09_45.docx"
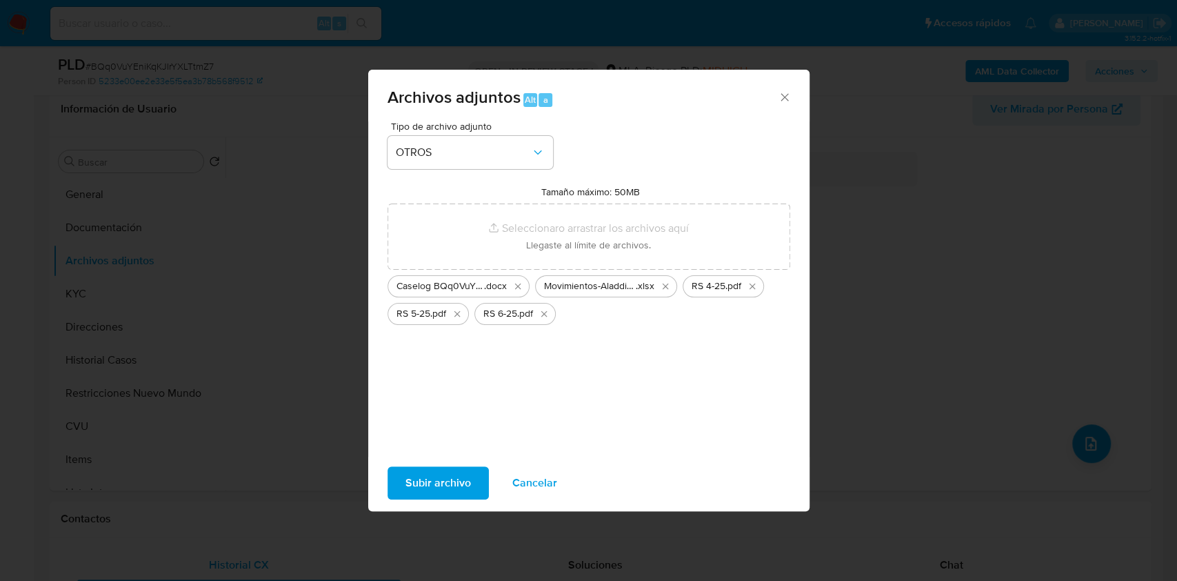
click at [426, 484] on span "Subir archivo" at bounding box center [439, 483] width 66 height 30
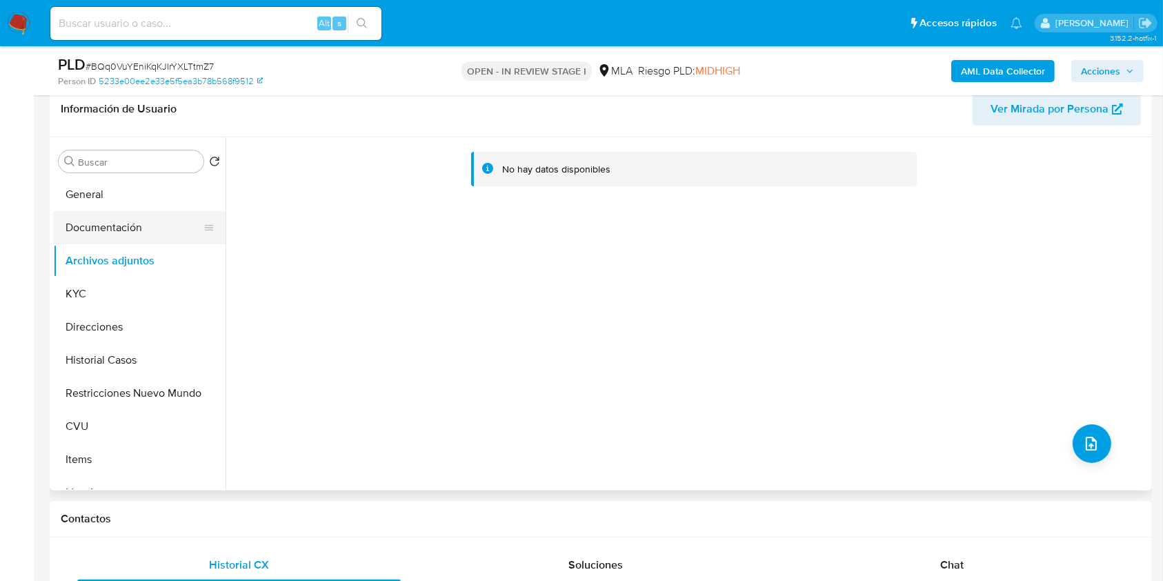
click at [119, 237] on button "Documentación" at bounding box center [133, 227] width 161 height 33
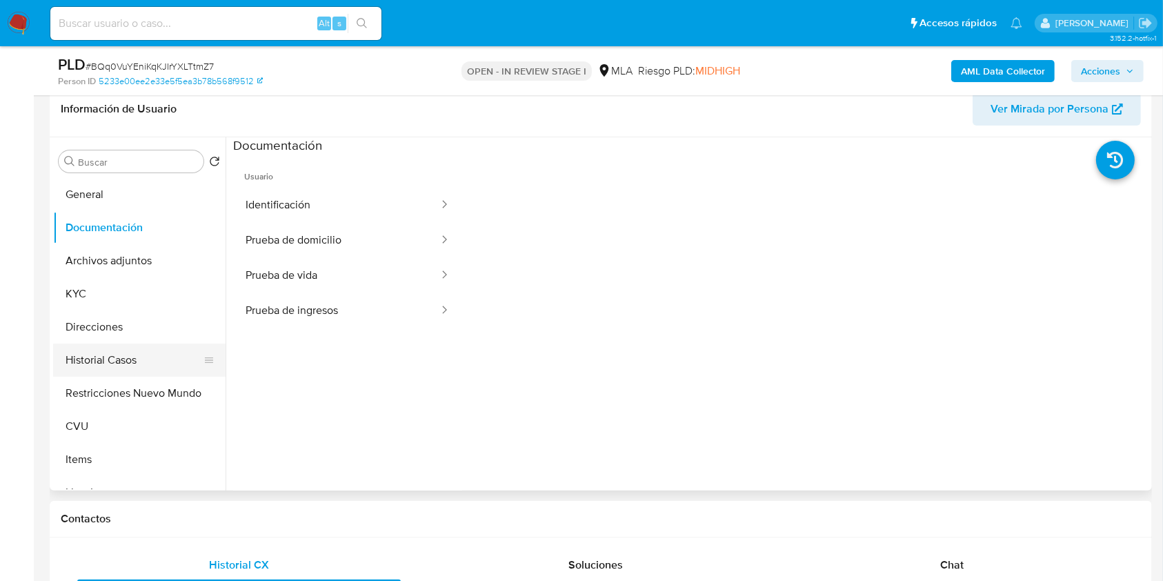
click at [132, 370] on button "Historial Casos" at bounding box center [133, 359] width 161 height 33
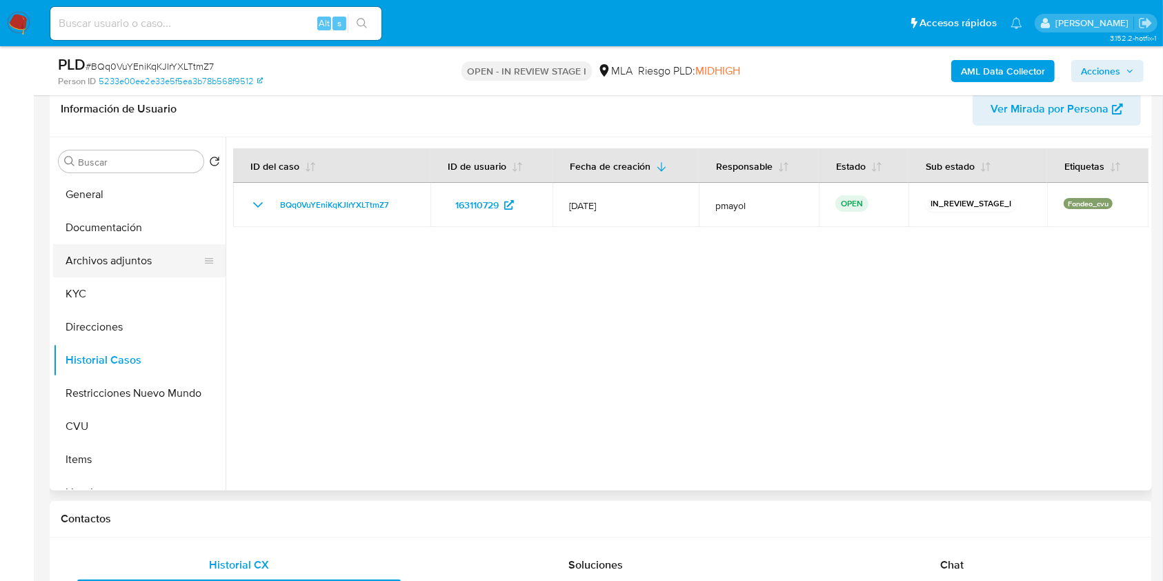
click at [133, 255] on button "Archivos adjuntos" at bounding box center [133, 260] width 161 height 33
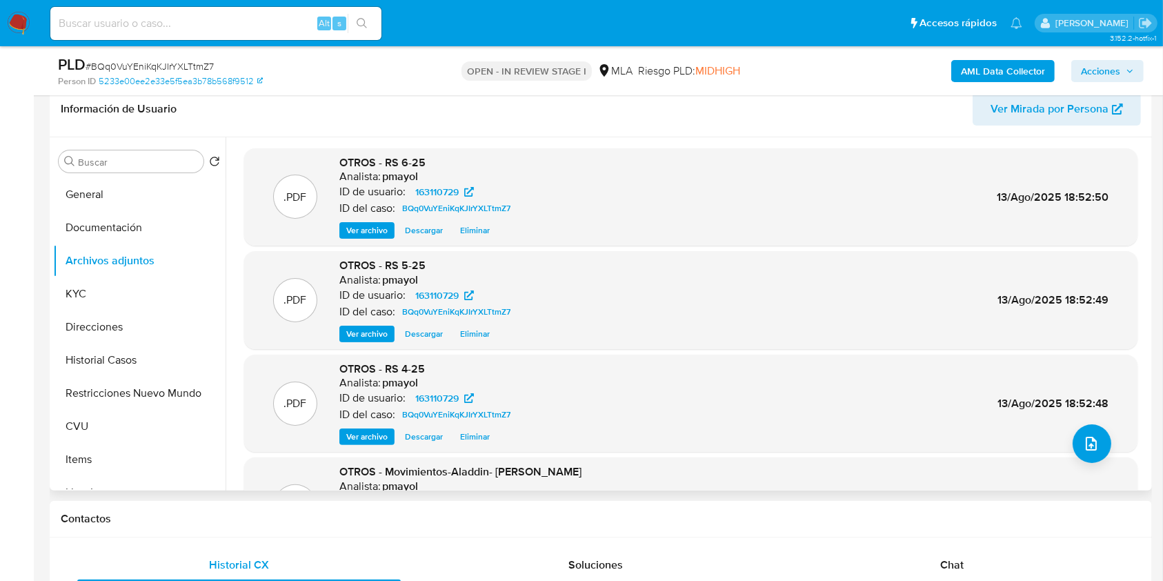
scroll to position [116, 0]
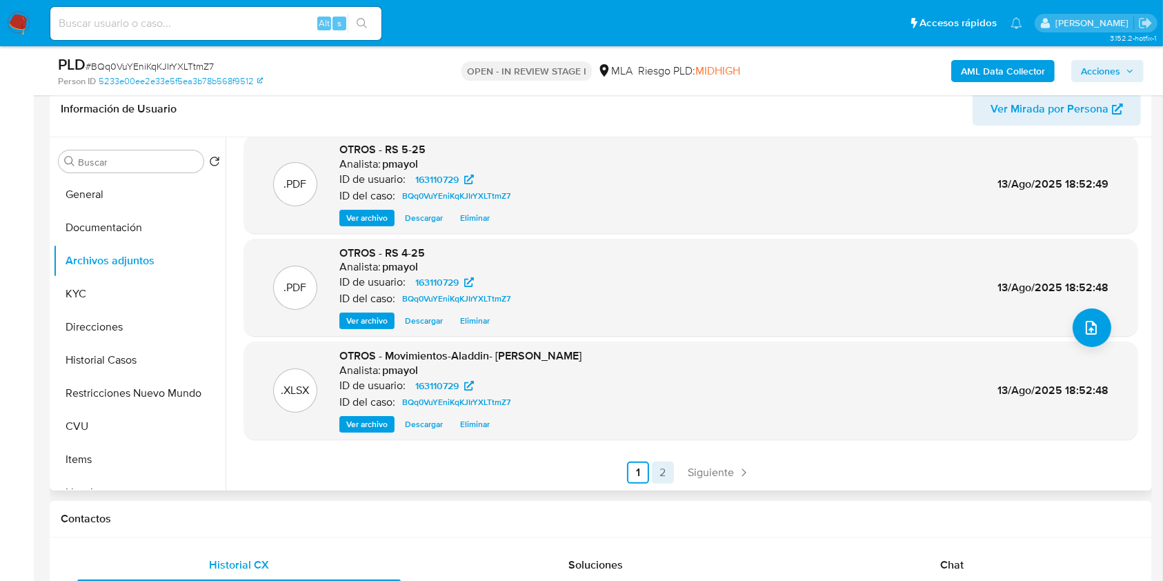
click at [652, 477] on link "2" at bounding box center [663, 472] width 22 height 22
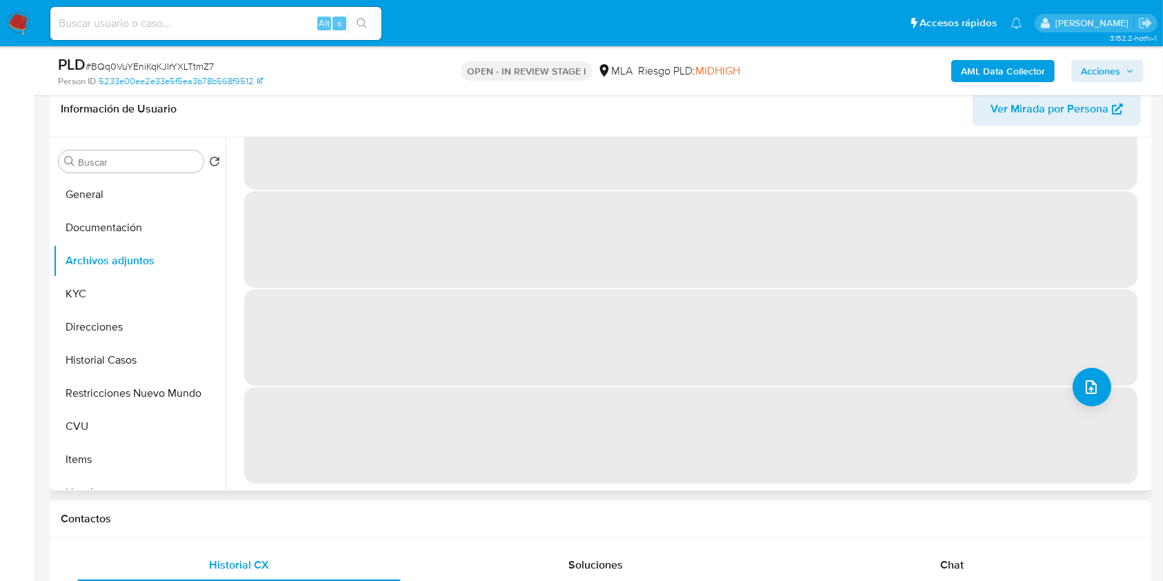
scroll to position [0, 0]
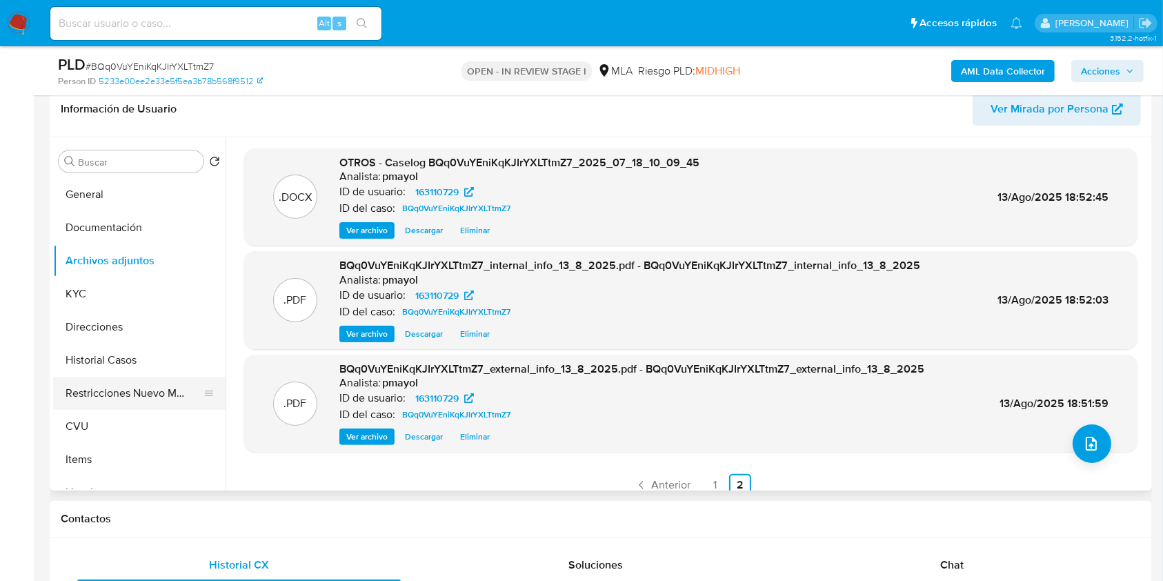
click at [153, 391] on button "Restricciones Nuevo Mundo" at bounding box center [133, 393] width 161 height 33
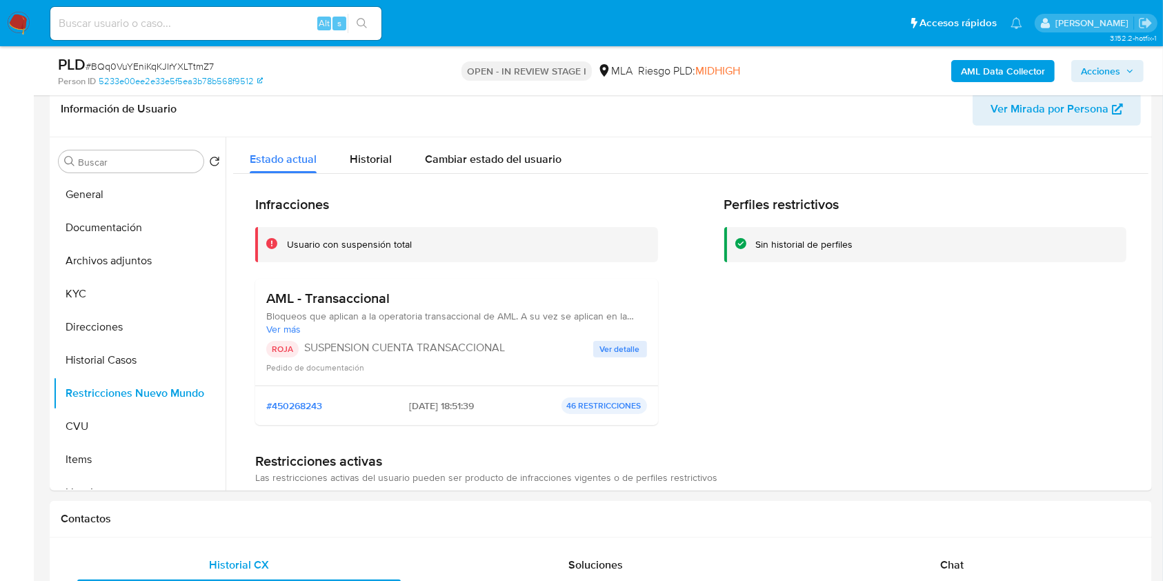
click at [1106, 72] on span "Acciones" at bounding box center [1100, 71] width 39 height 22
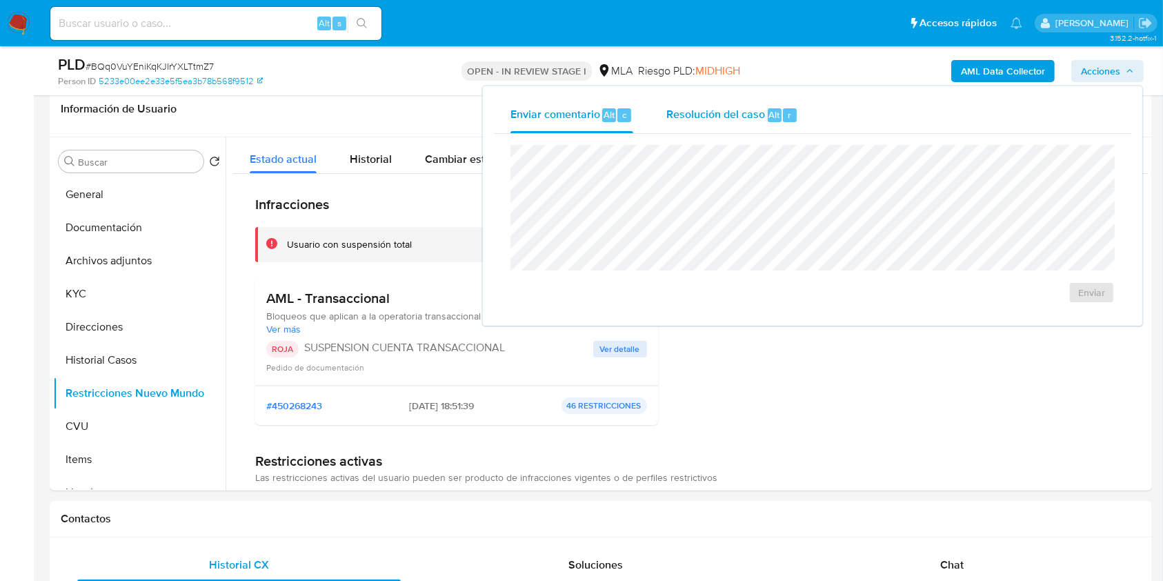
click at [725, 117] on span "Resolución del caso" at bounding box center [715, 114] width 99 height 16
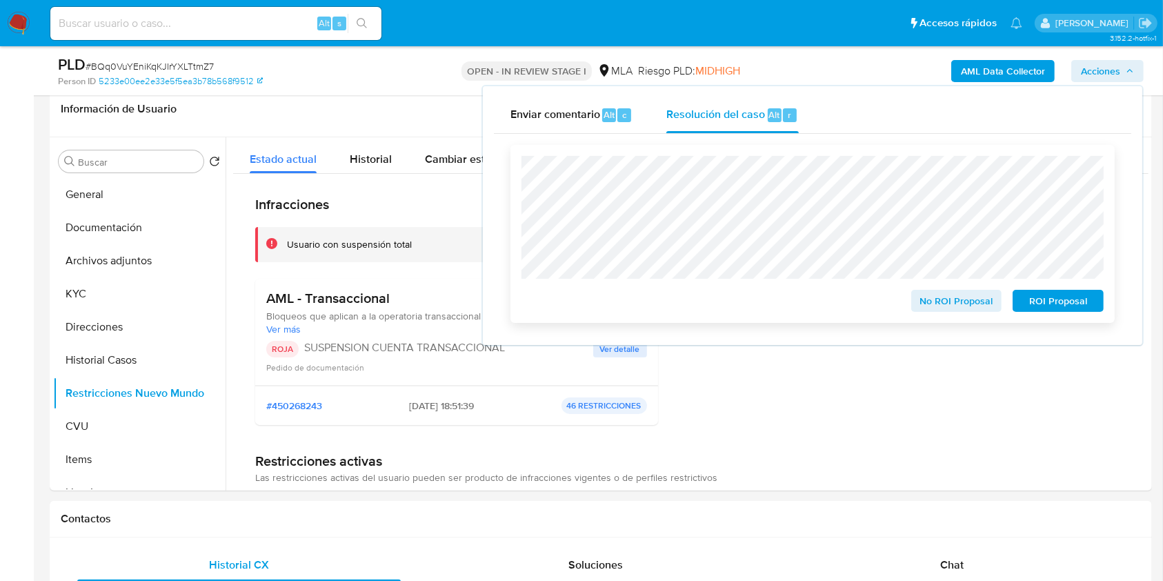
click at [1046, 304] on span "ROI Proposal" at bounding box center [1058, 300] width 72 height 19
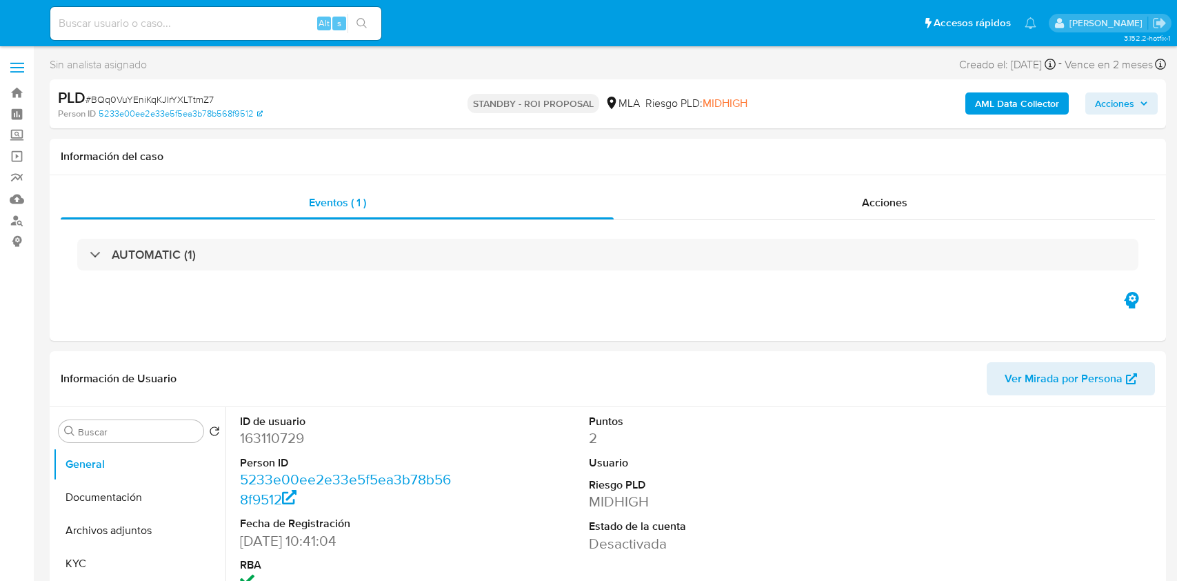
select select "10"
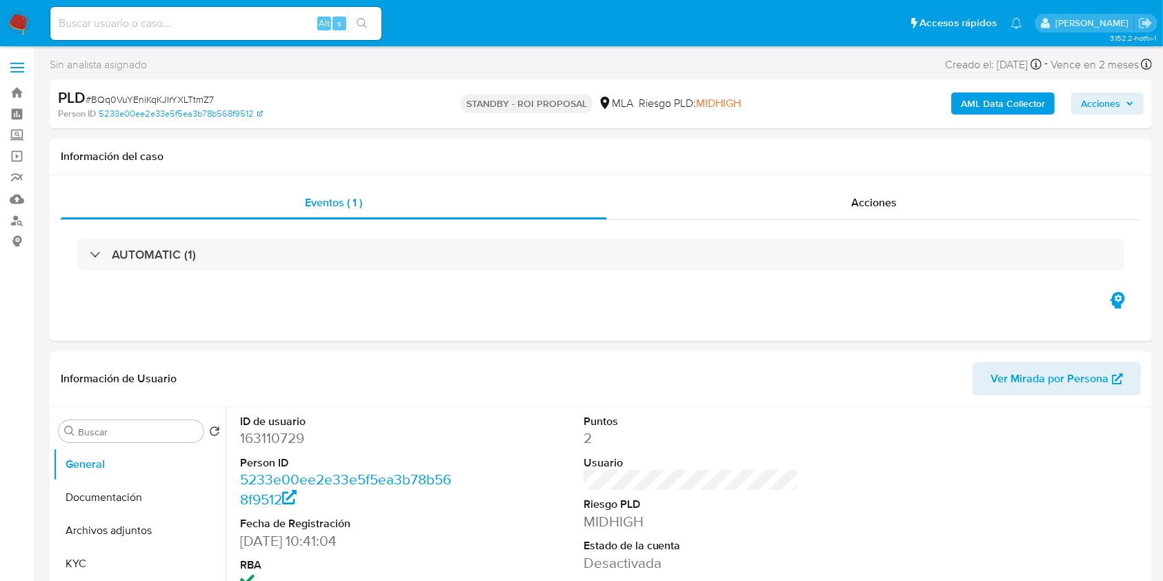
click at [266, 15] on input at bounding box center [215, 23] width 331 height 18
paste input "Pgs2agoqtcTEOMNN0vw3LAp3"
type input "Pgs2agoqtcTEOMNN0vw3LAp3"
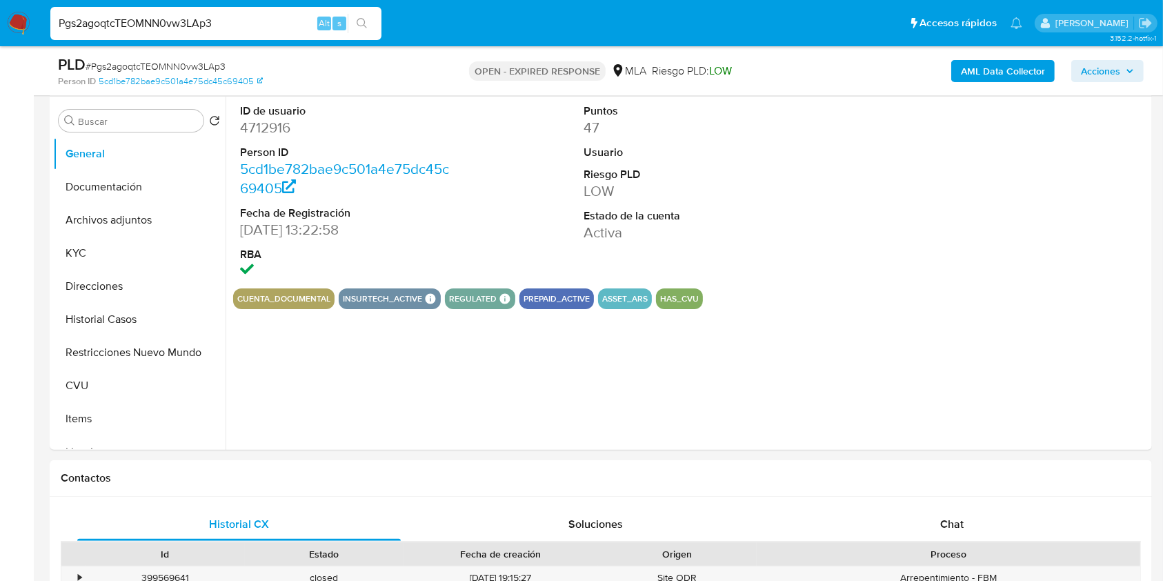
scroll to position [283, 0]
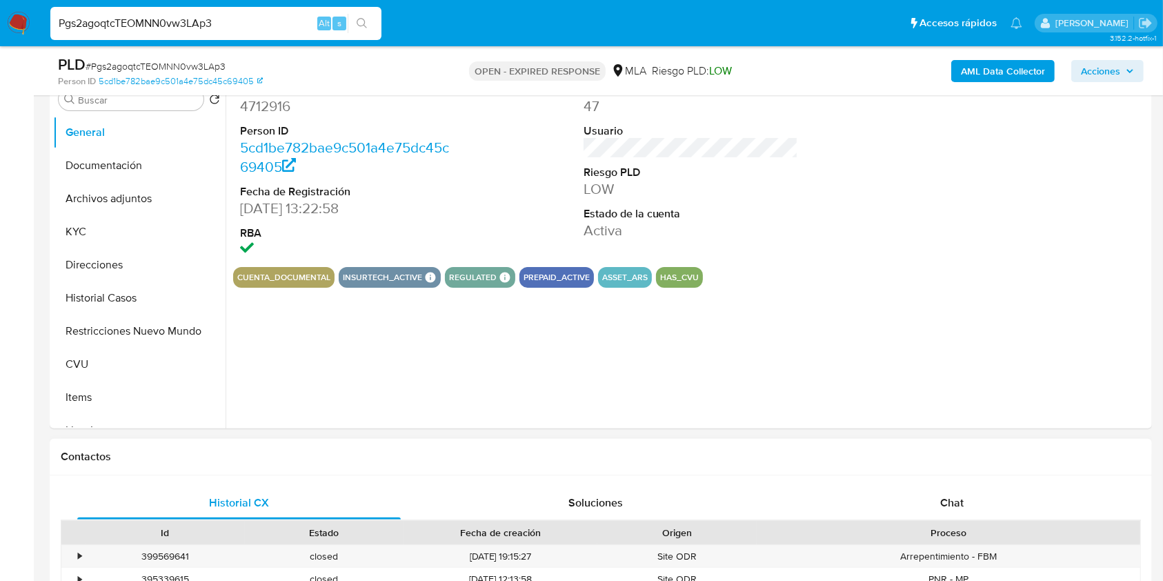
select select "10"
click at [121, 304] on button "Historial Casos" at bounding box center [133, 297] width 161 height 33
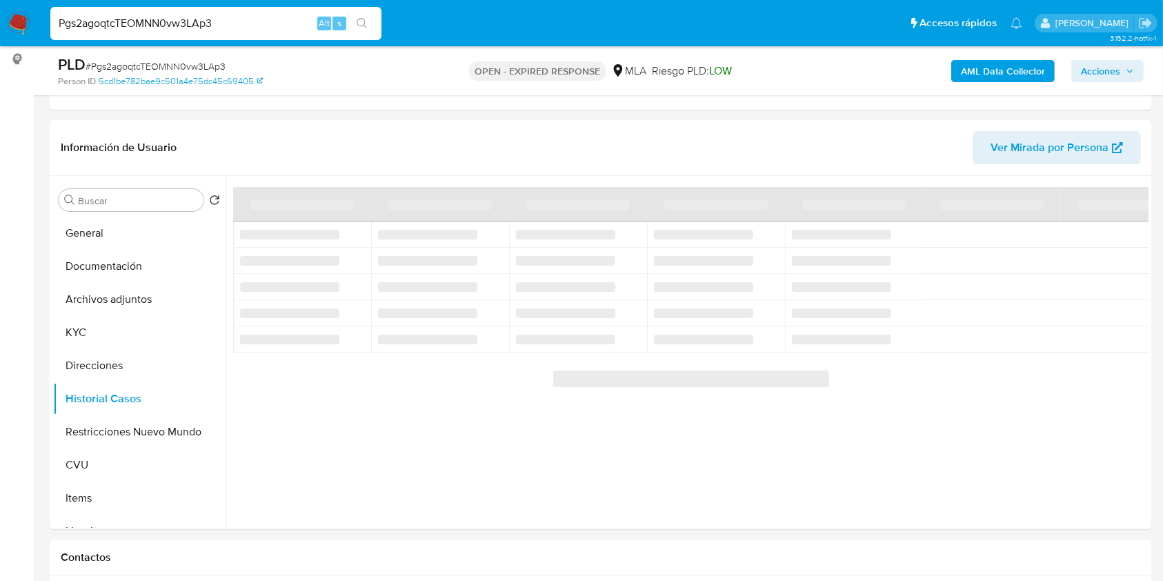
scroll to position [155, 0]
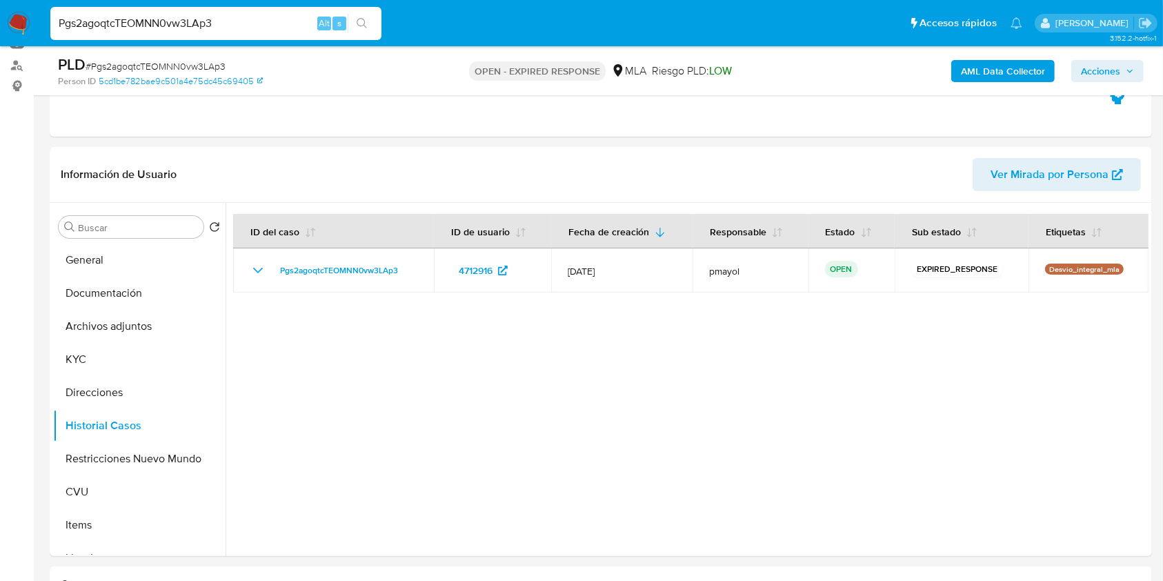
click at [172, 63] on span "# Pgs2agoqtcTEOMNN0vw3LAp3" at bounding box center [156, 66] width 140 height 14
copy span "Pgs2agoqtcTEOMNN0vw3LAp3"
click at [18, 28] on img at bounding box center [18, 23] width 23 height 23
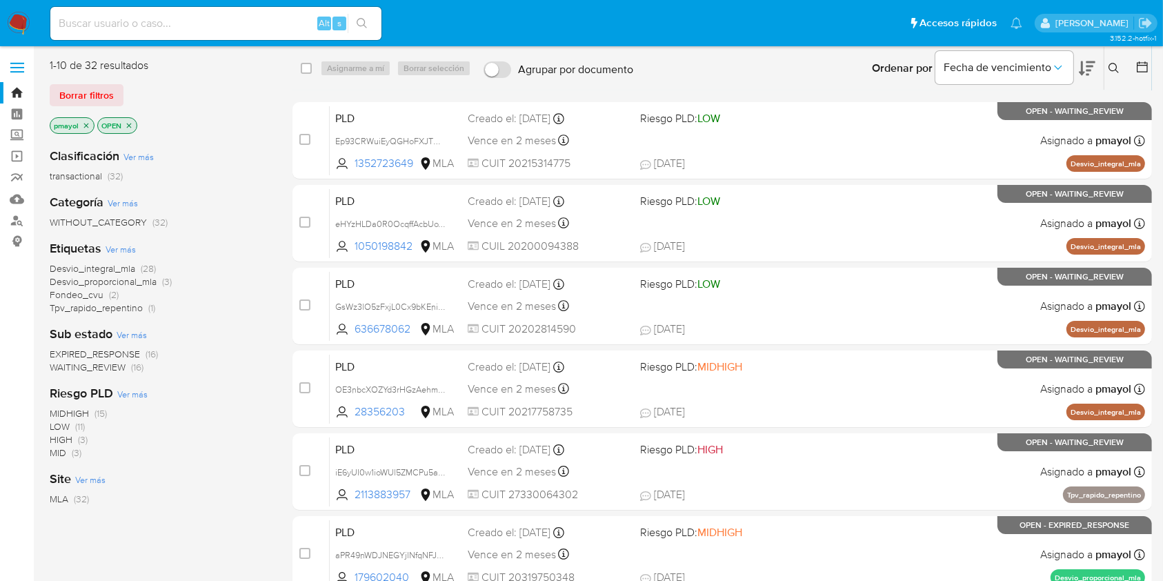
click at [1114, 60] on button at bounding box center [1115, 68] width 23 height 17
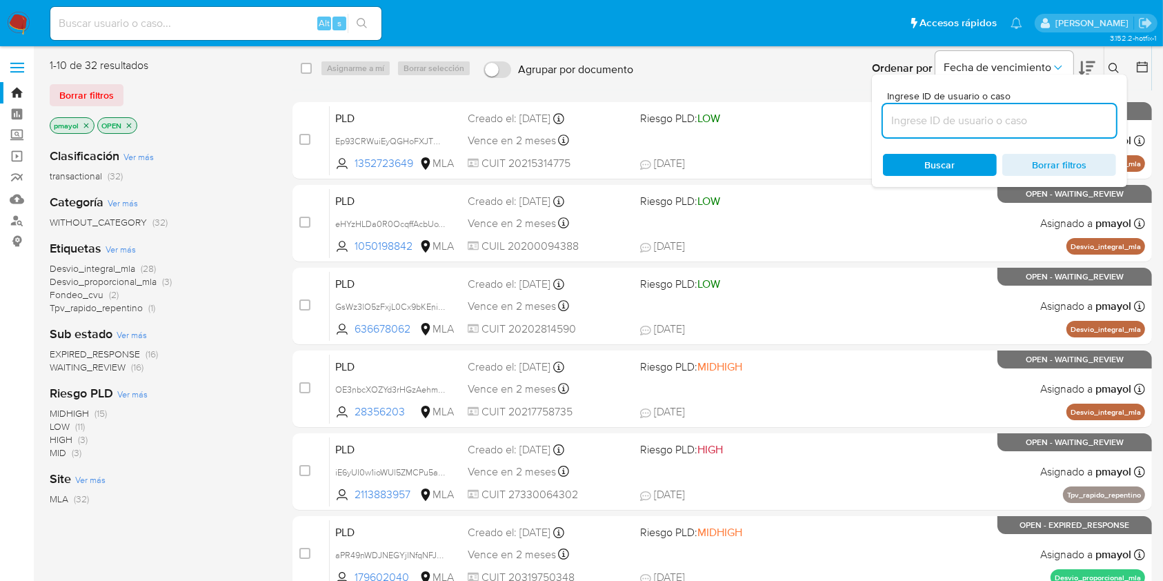
click at [965, 122] on input at bounding box center [999, 121] width 233 height 18
type input "Pgs2agoqtcTEOMNN0vw3LAp3"
click at [912, 157] on div "Buscar Borrar filtros" at bounding box center [999, 165] width 233 height 22
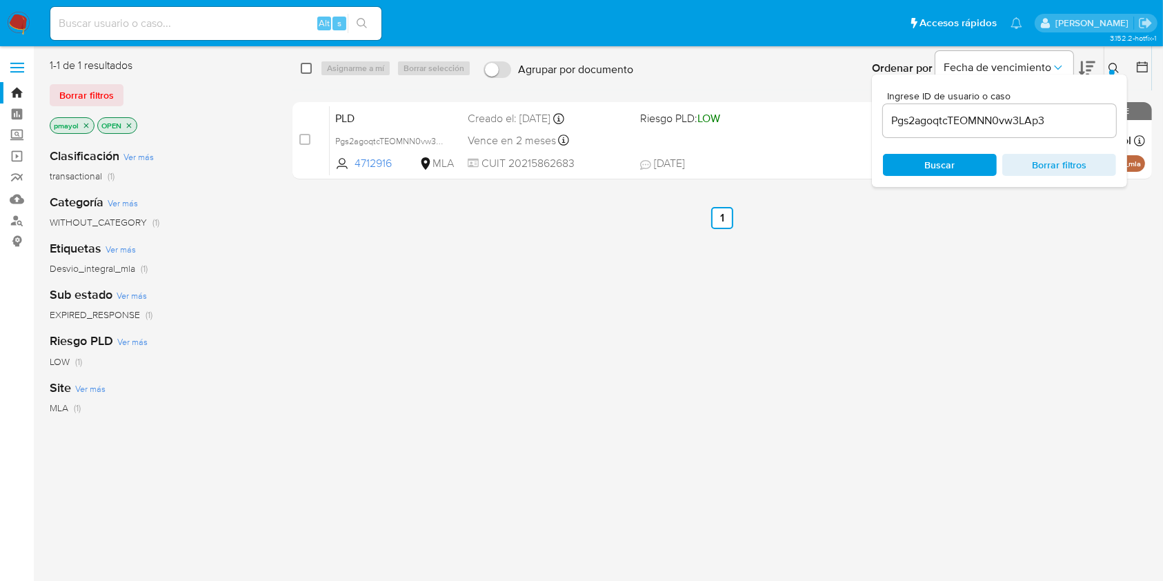
click at [307, 68] on input "checkbox" at bounding box center [306, 68] width 11 height 11
checkbox input "true"
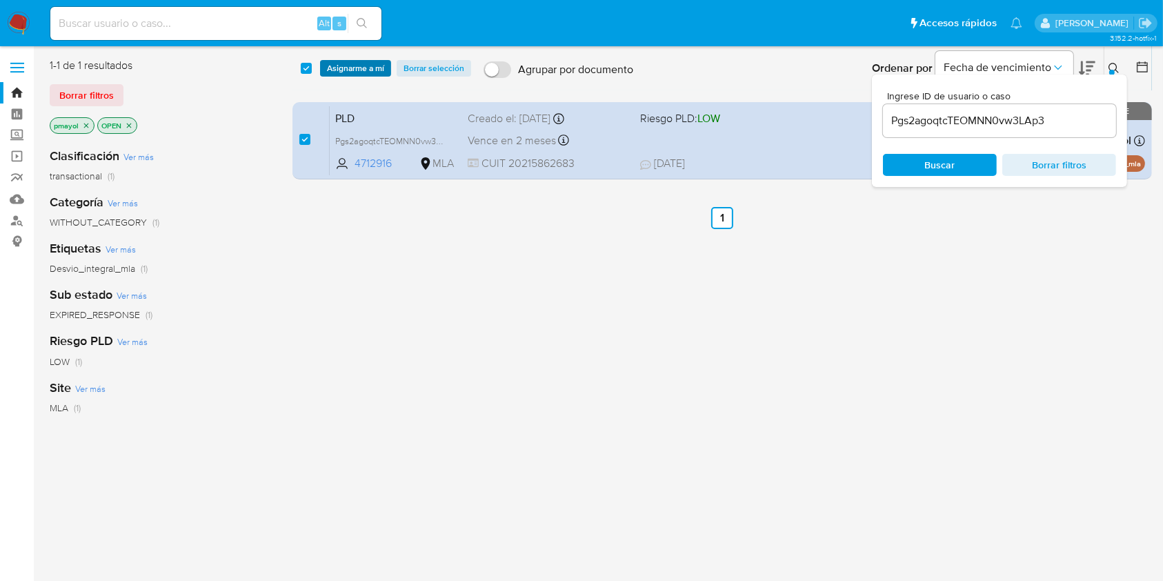
click at [352, 71] on span "Asignarme a mí" at bounding box center [355, 68] width 57 height 14
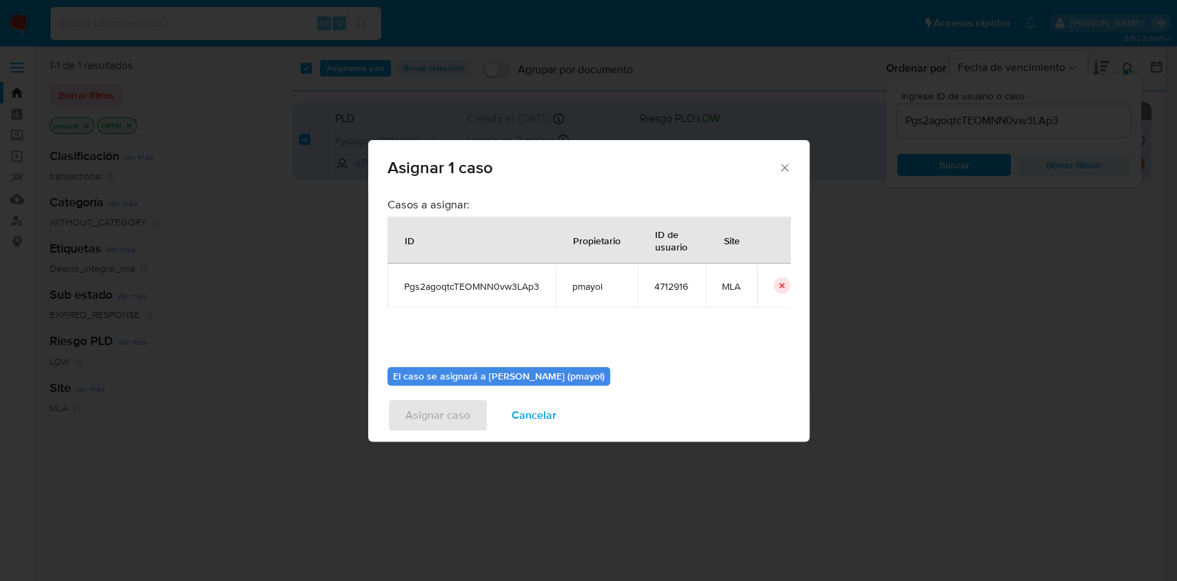
scroll to position [70, 0]
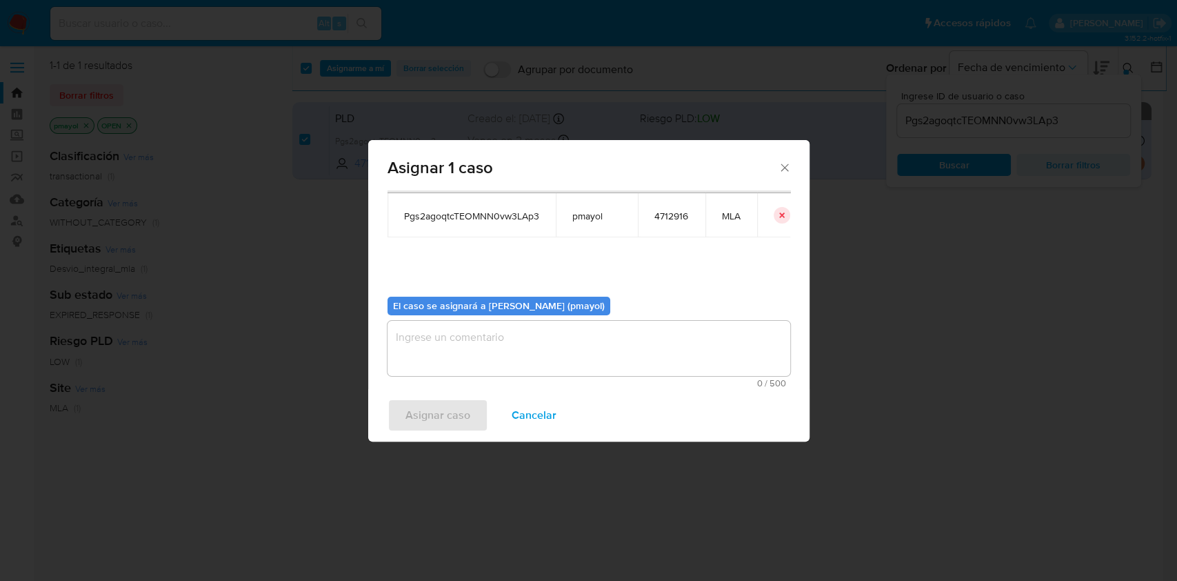
click at [677, 345] on textarea "assign-modal" at bounding box center [589, 348] width 403 height 55
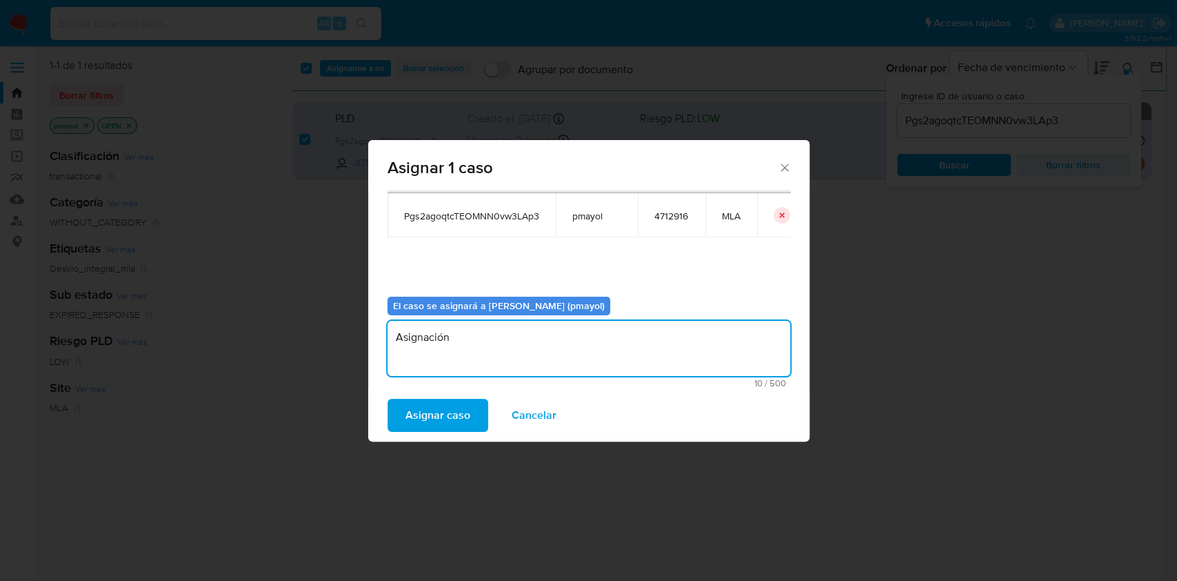
click at [436, 335] on textarea "Asignación" at bounding box center [589, 348] width 403 height 55
type textarea "Asignación"
click at [450, 412] on span "Asignar caso" at bounding box center [438, 415] width 65 height 30
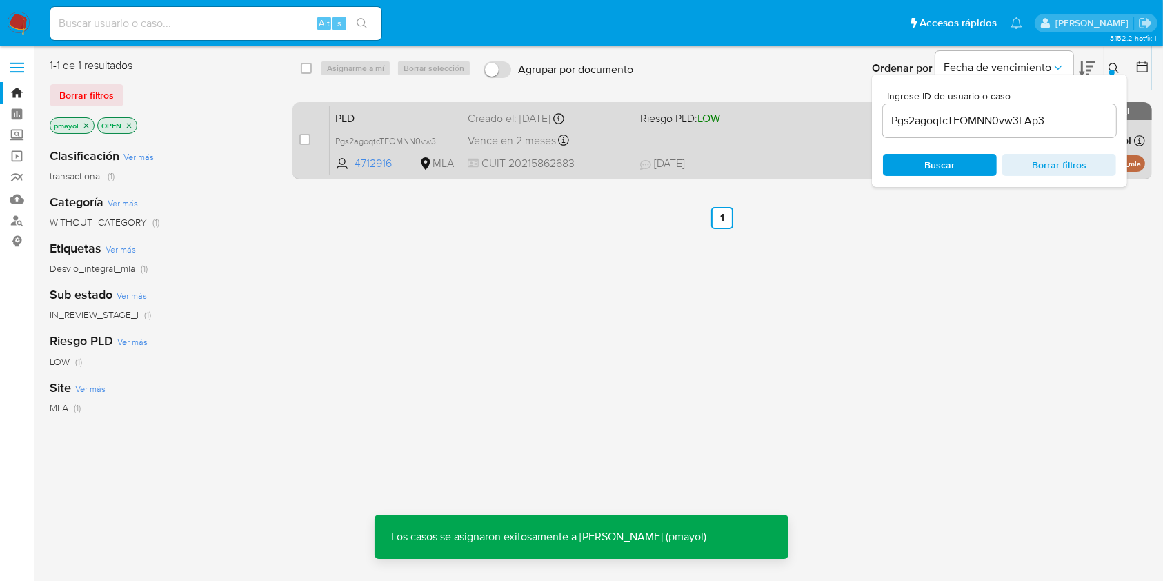
click at [781, 140] on div "PLD Pgs2agoqtcTEOMNN0vw3LAp3 4712916 MLA Riesgo PLD: LOW Creado el: [DATE] Crea…" at bounding box center [737, 141] width 815 height 70
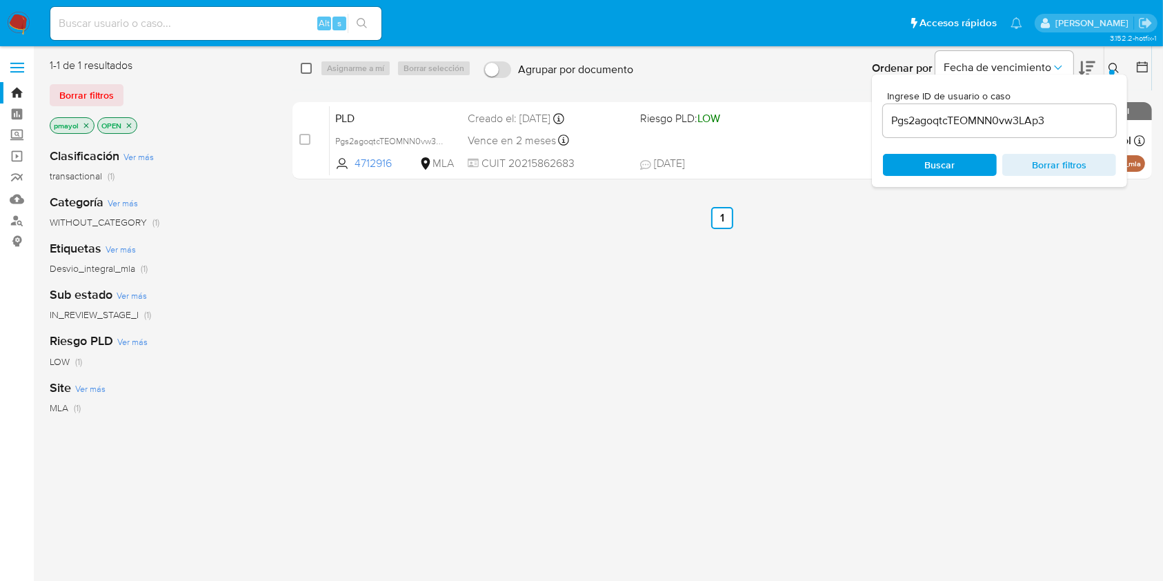
click at [302, 70] on input "checkbox" at bounding box center [306, 68] width 11 height 11
checkbox input "true"
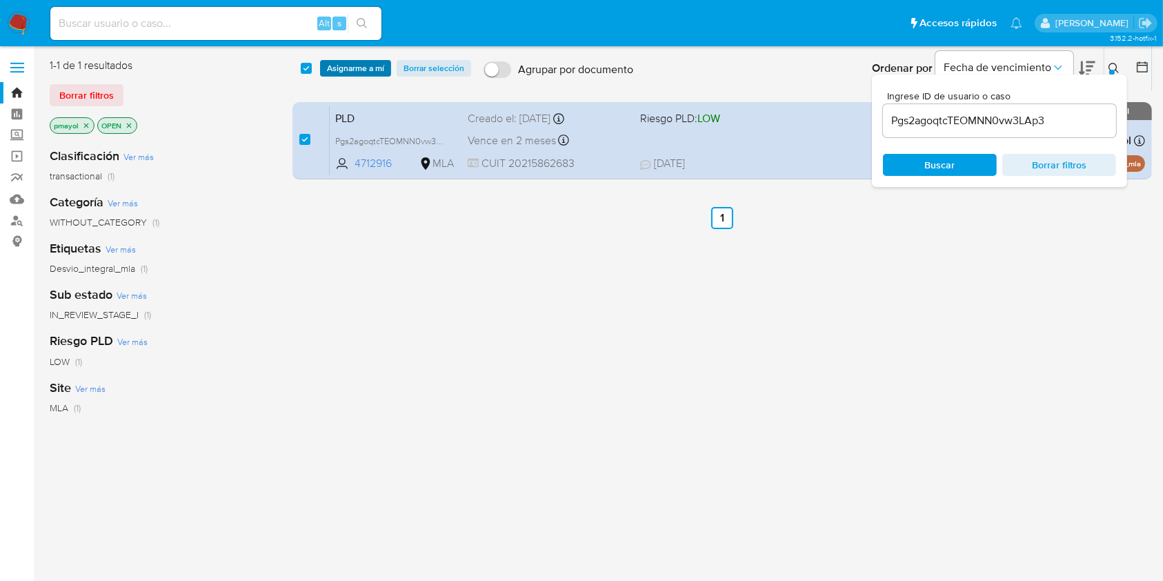
click at [331, 71] on span "Asignarme a mí" at bounding box center [355, 68] width 57 height 14
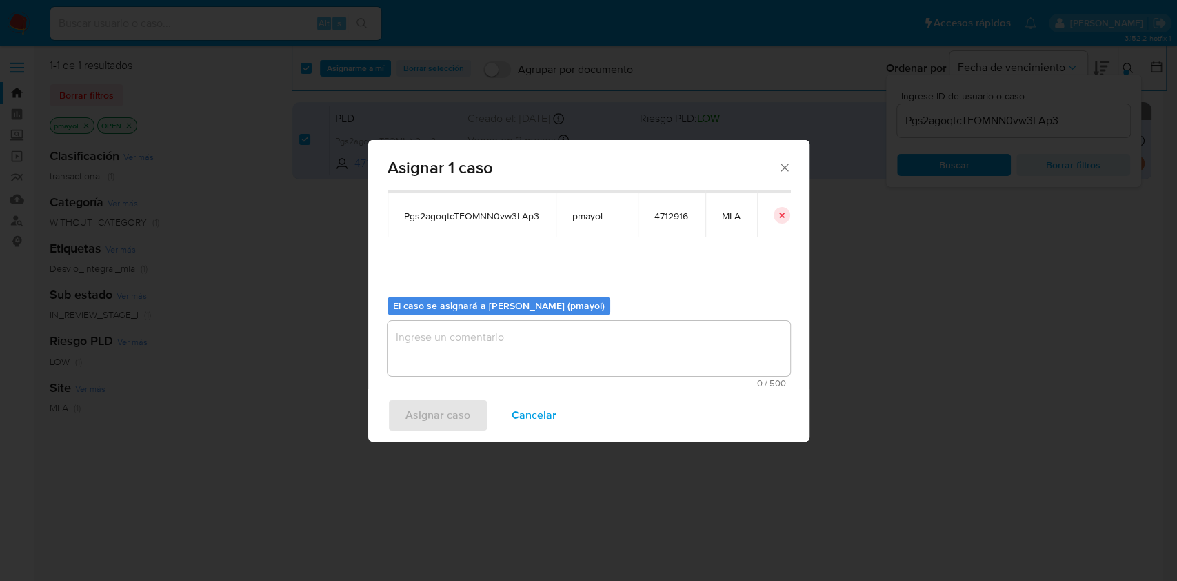
click at [718, 345] on textarea "assign-modal" at bounding box center [589, 348] width 403 height 55
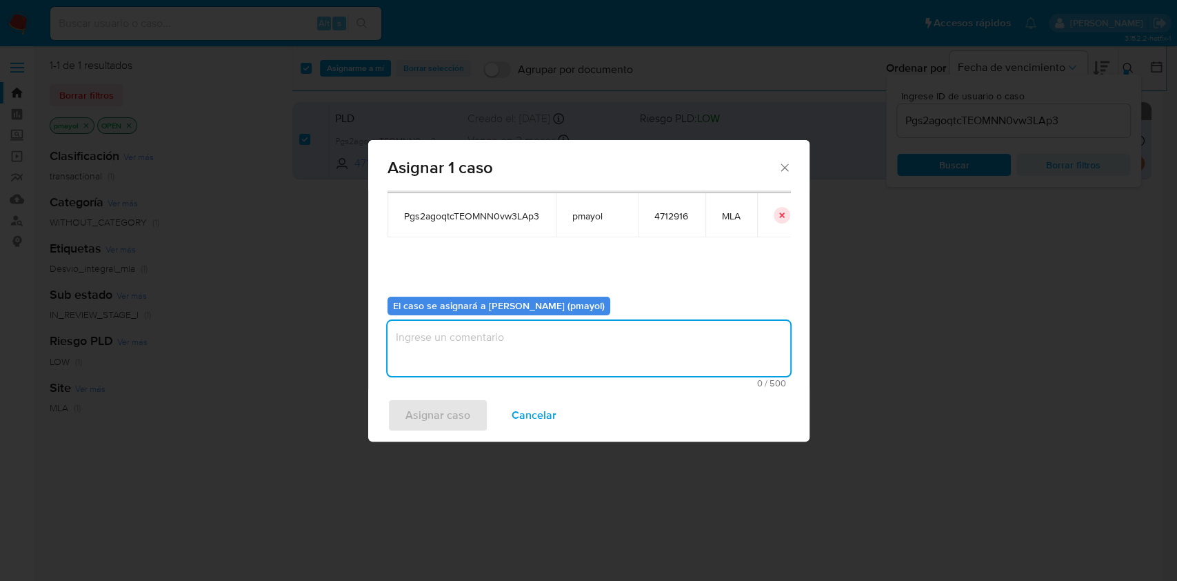
paste textarea "Asignación"
type textarea "Asignación"
click at [433, 411] on span "Asignar caso" at bounding box center [438, 415] width 65 height 30
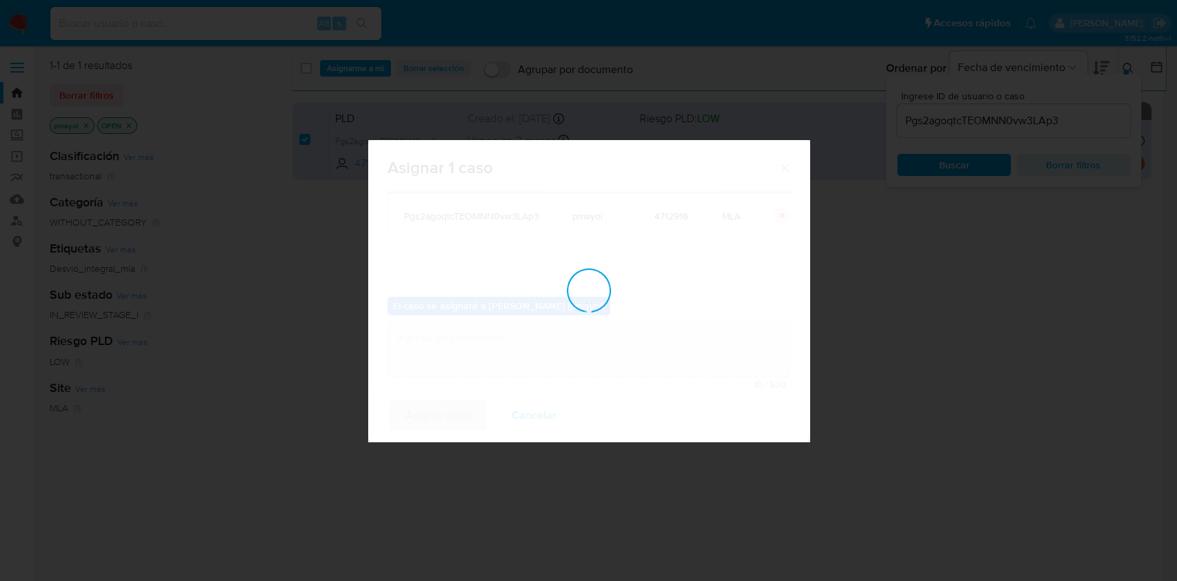
checkbox input "false"
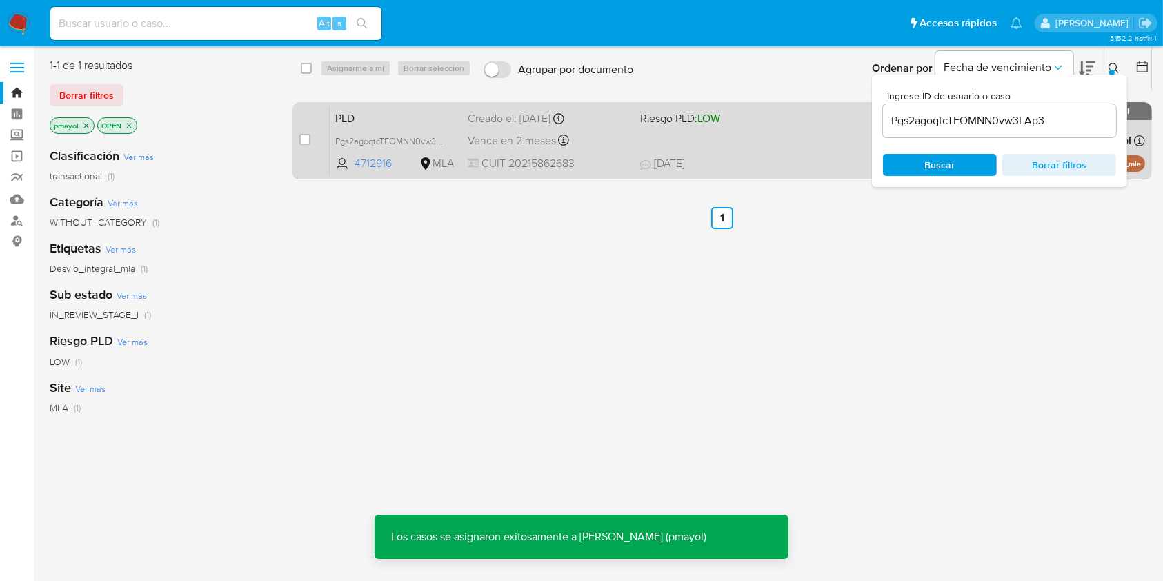
click at [673, 146] on div "PLD Pgs2agoqtcTEOMNN0vw3LAp3 4712916 MLA Riesgo PLD: LOW Creado el: [DATE] Crea…" at bounding box center [737, 141] width 815 height 70
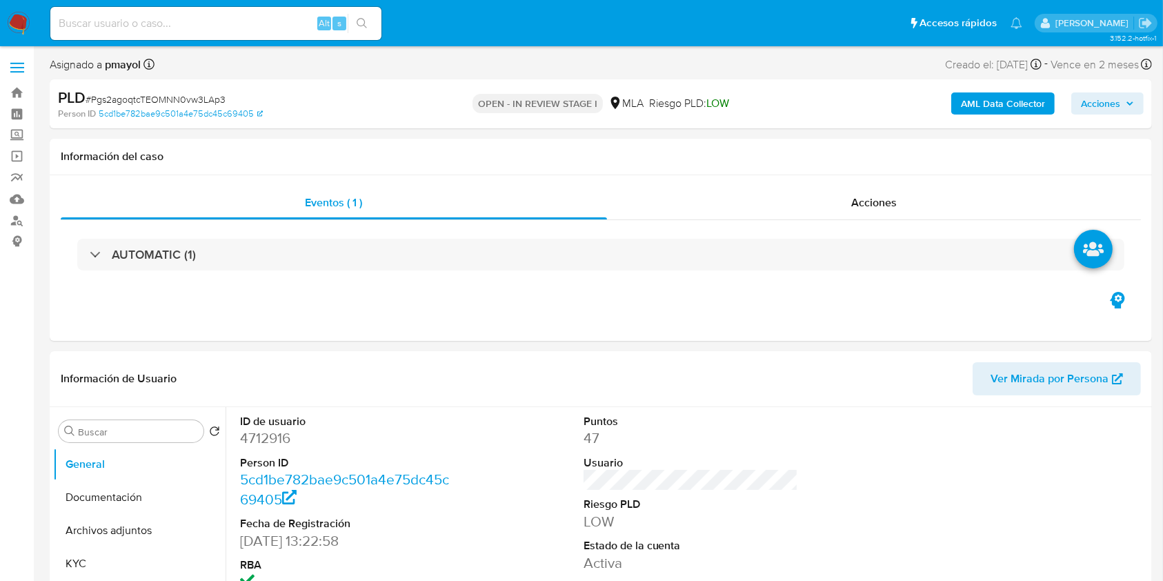
select select "10"
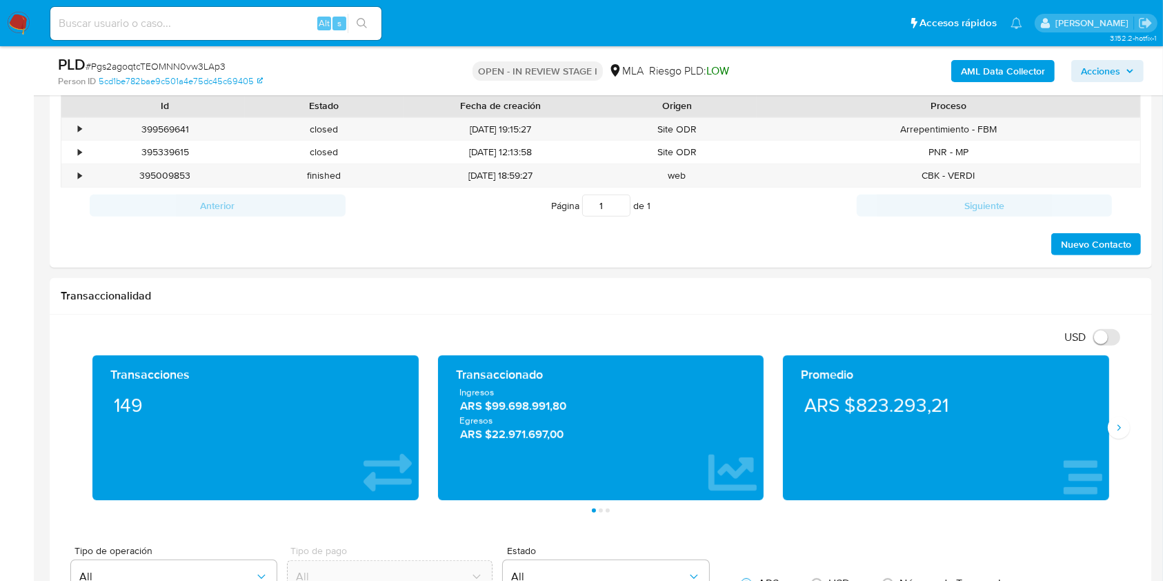
scroll to position [585, 0]
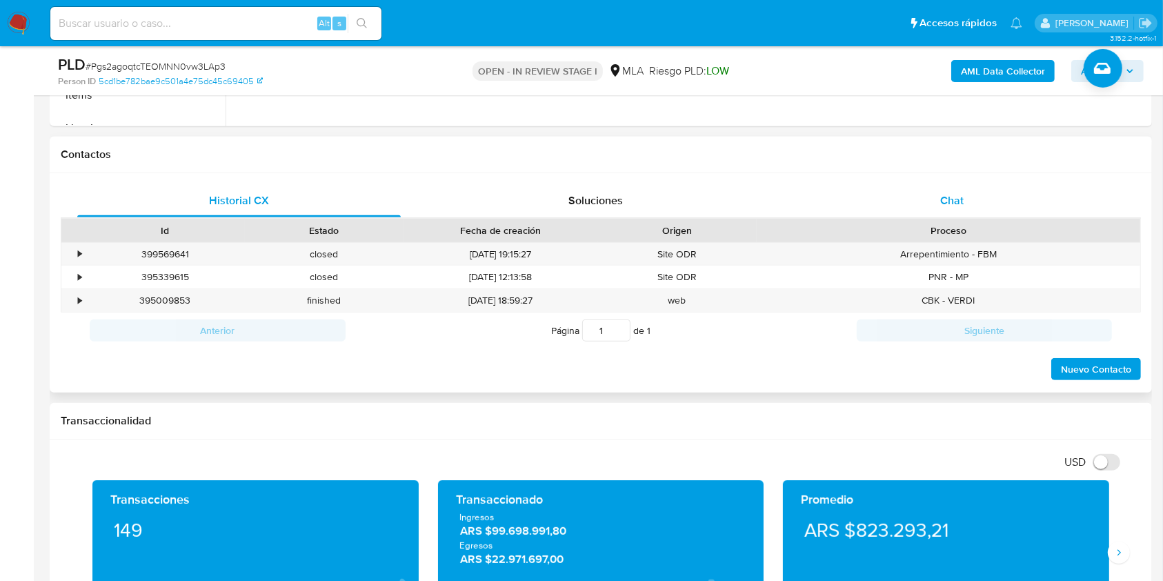
click at [882, 194] on div "Chat" at bounding box center [951, 200] width 323 height 33
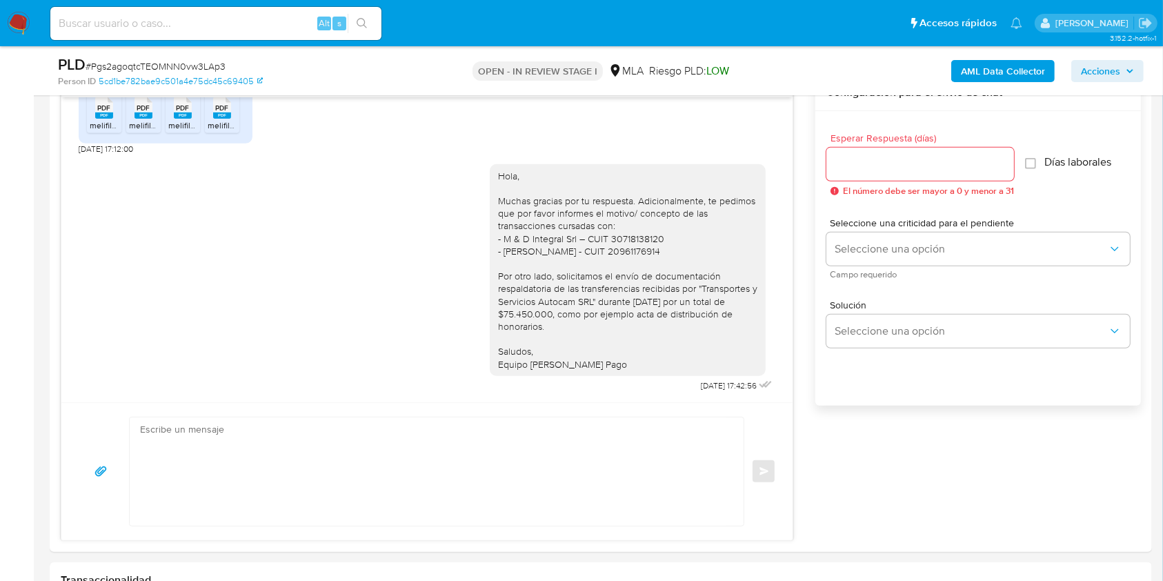
scroll to position [834, 0]
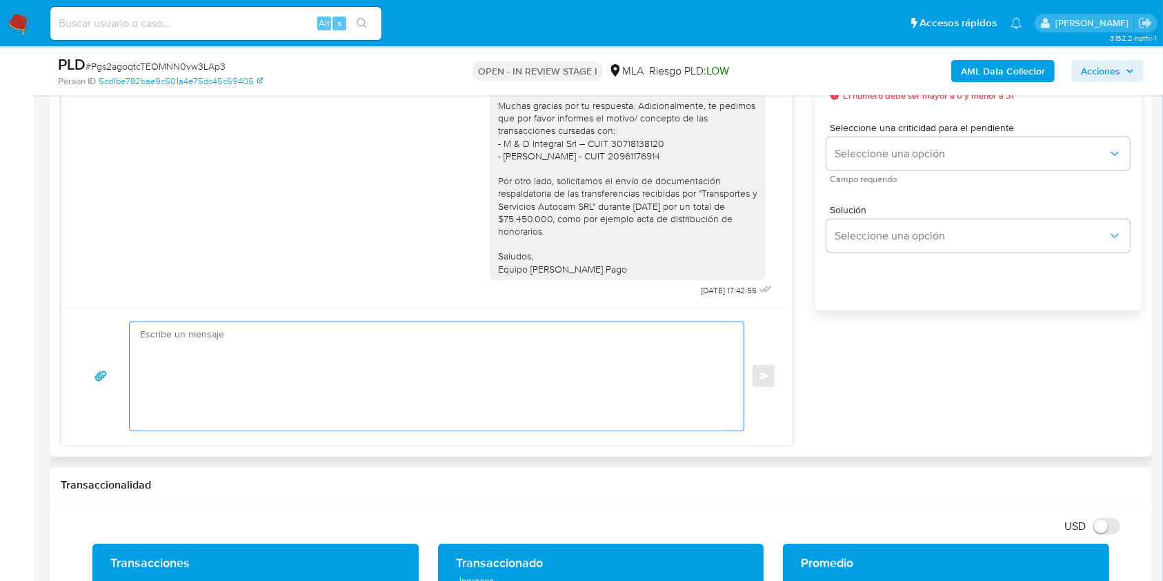
click at [575, 386] on textarea at bounding box center [433, 376] width 586 height 108
paste textarea "Hola XXX, ¡Gracias por tu respuesta! Queremos informarte que el uso de la cuent…"
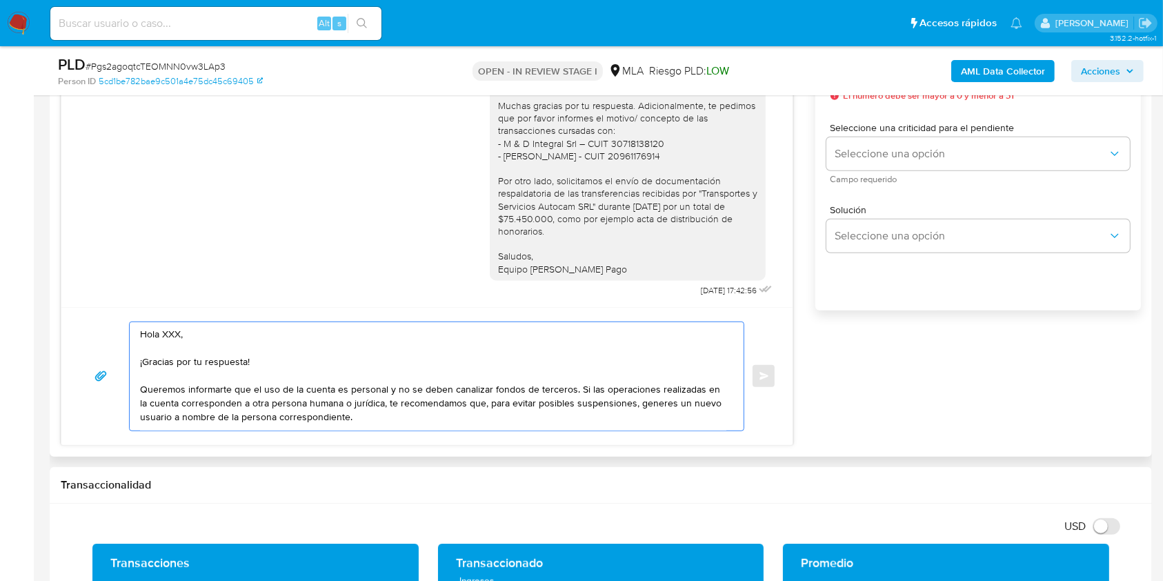
scroll to position [8, 0]
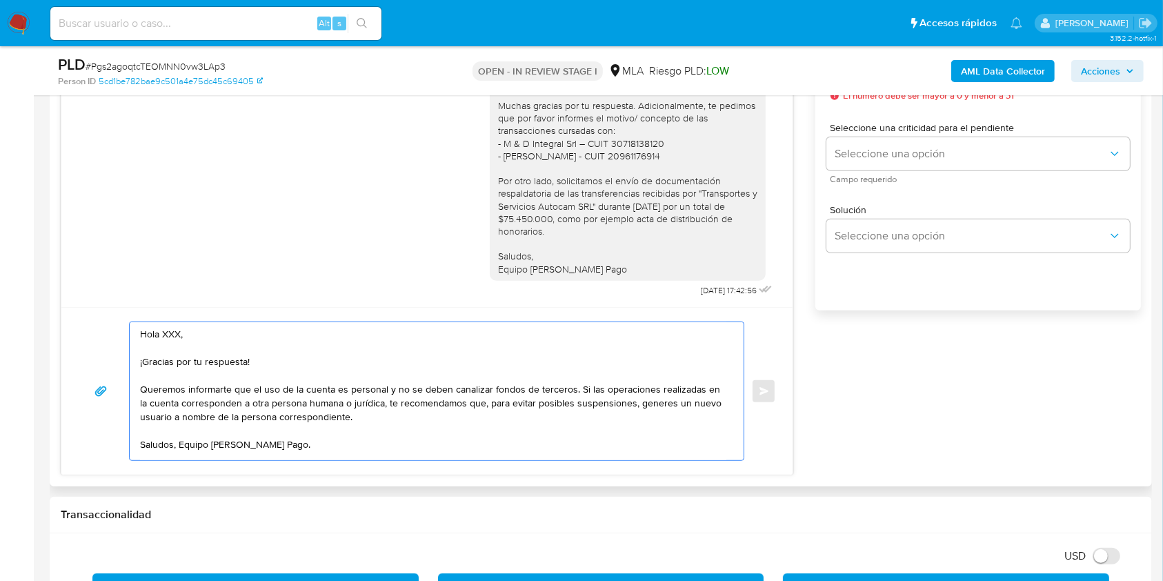
click at [181, 328] on textarea "Hola XXX, ¡Gracias por tu respuesta! Queremos informarte que el uso de la cuent…" at bounding box center [433, 391] width 586 height 138
drag, startPoint x: 303, startPoint y: 358, endPoint x: 141, endPoint y: 354, distance: 161.4
click at [141, 354] on textarea "Hola, ¡Gracias por tu respuesta! Queremos informarte que el uso de la cuenta es…" at bounding box center [433, 391] width 586 height 138
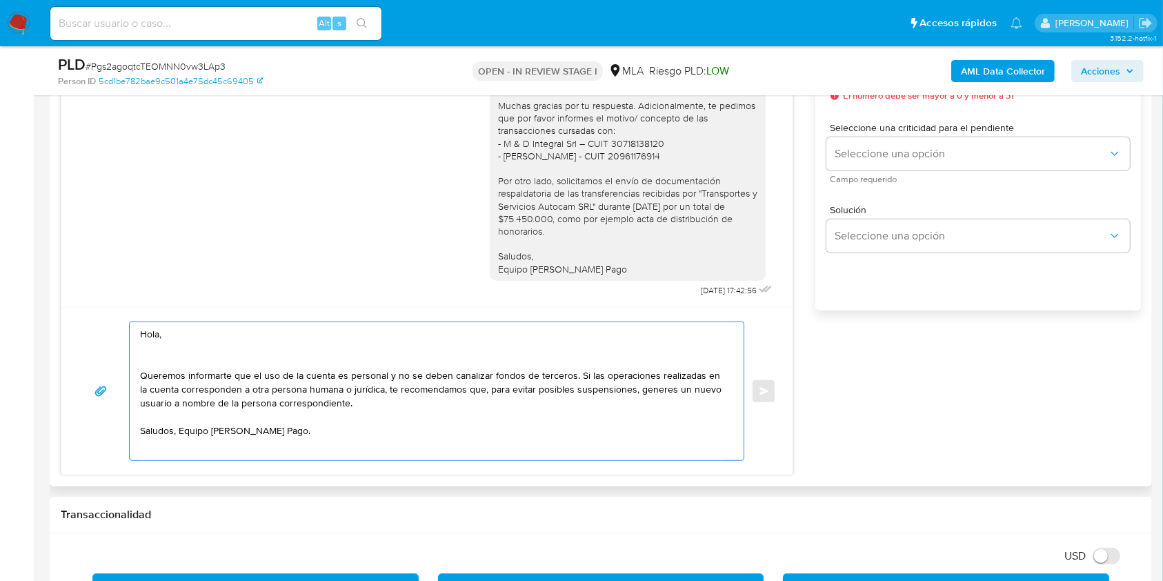
scroll to position [0, 0]
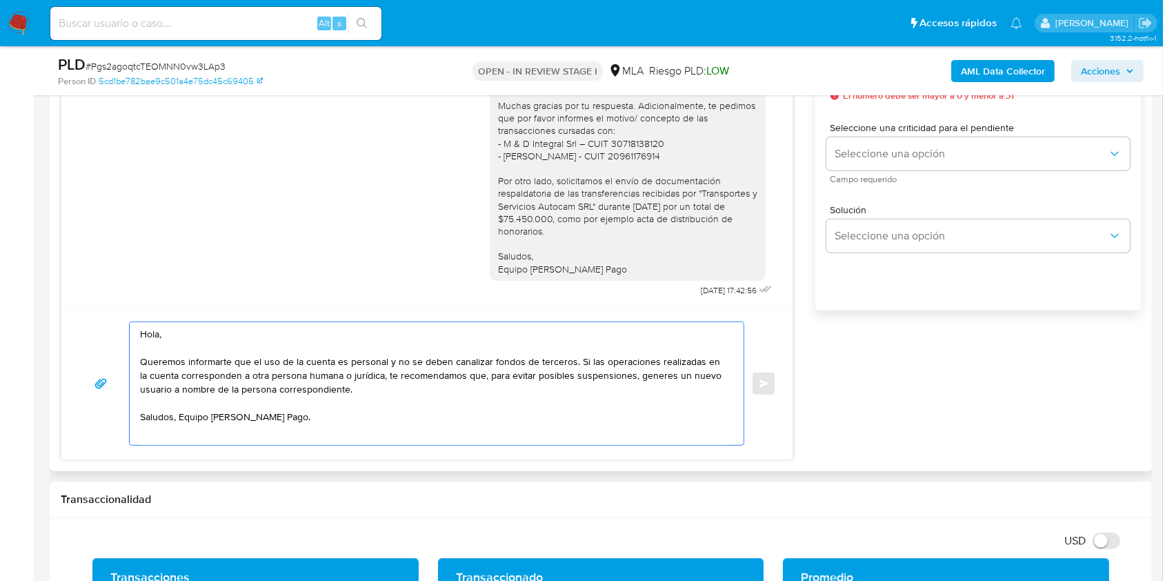
click at [179, 417] on textarea "Hola, Queremos informarte que el uso de la cuenta es personal y no se deben can…" at bounding box center [433, 383] width 586 height 123
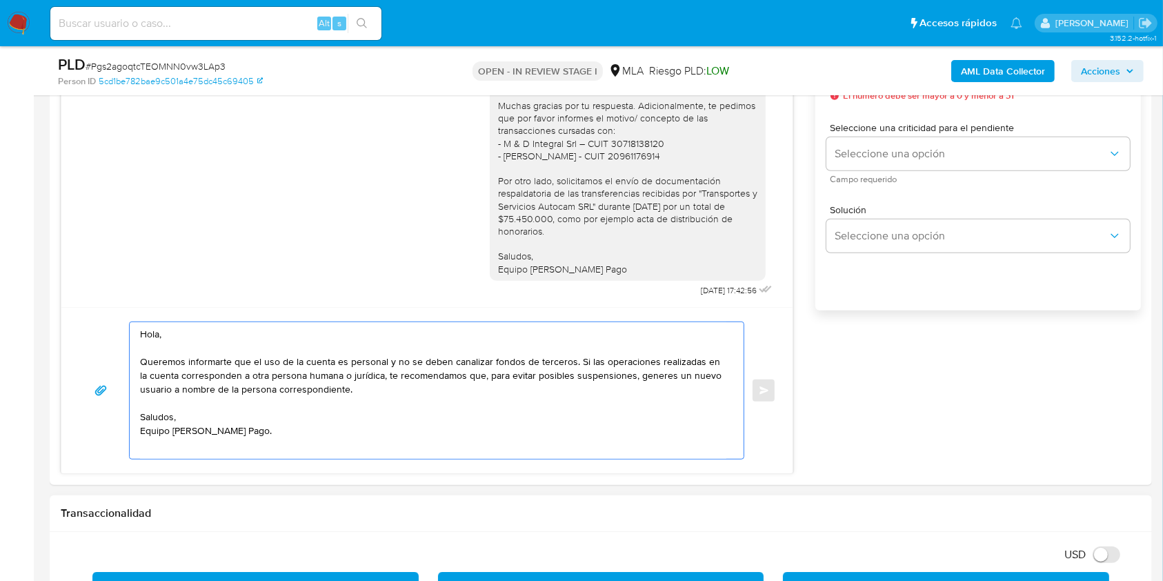
type textarea "Hola, Queremos informarte que el uso de la cuenta es personal y no se deben can…"
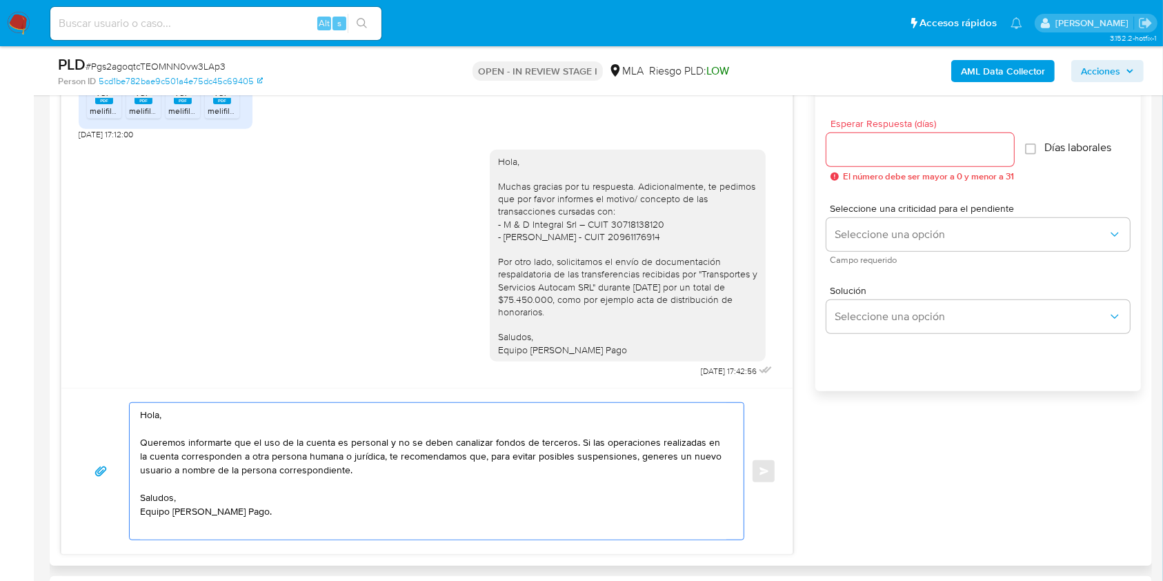
click at [831, 145] on input "Esperar Respuesta (días)" at bounding box center [920, 150] width 188 height 18
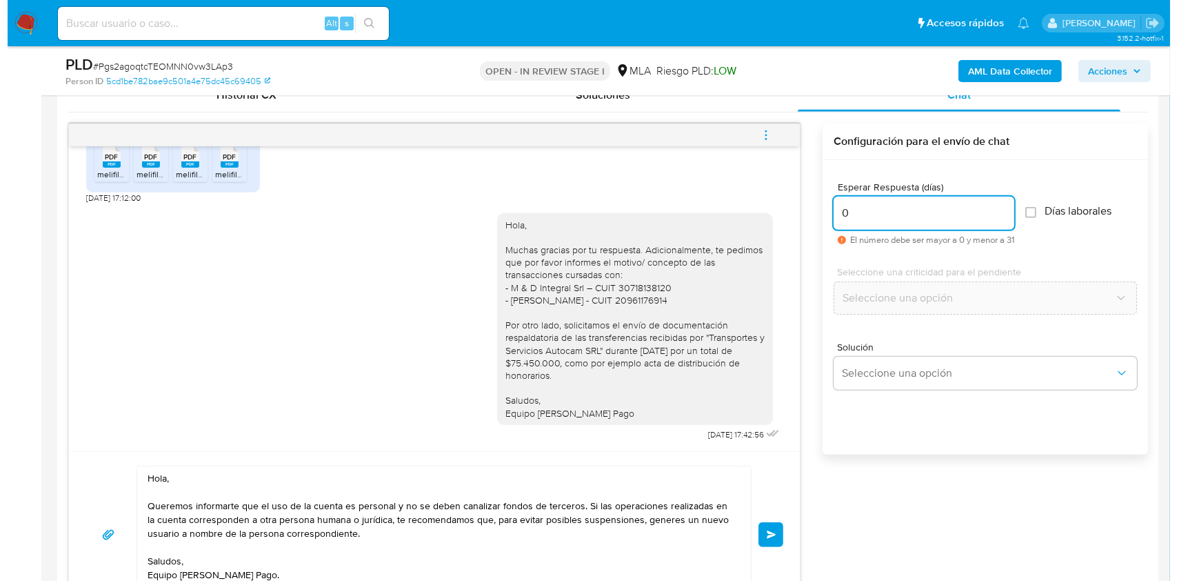
scroll to position [680, 0]
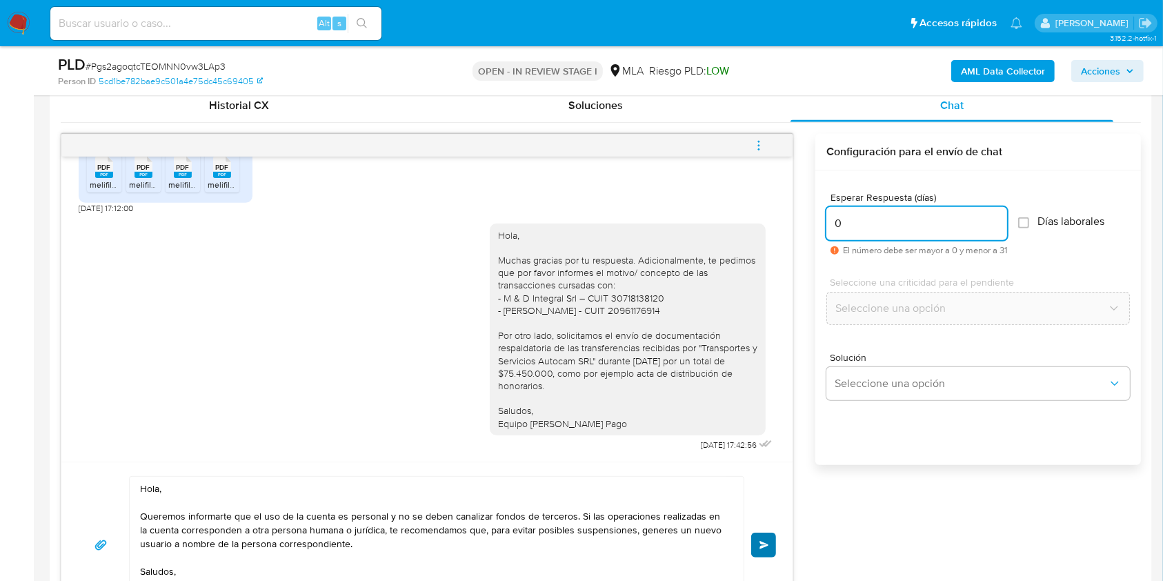
type input "0"
click at [763, 434] on span "Enviar" at bounding box center [764, 545] width 10 height 8
click at [752, 145] on icon "menu-action" at bounding box center [758, 145] width 12 height 12
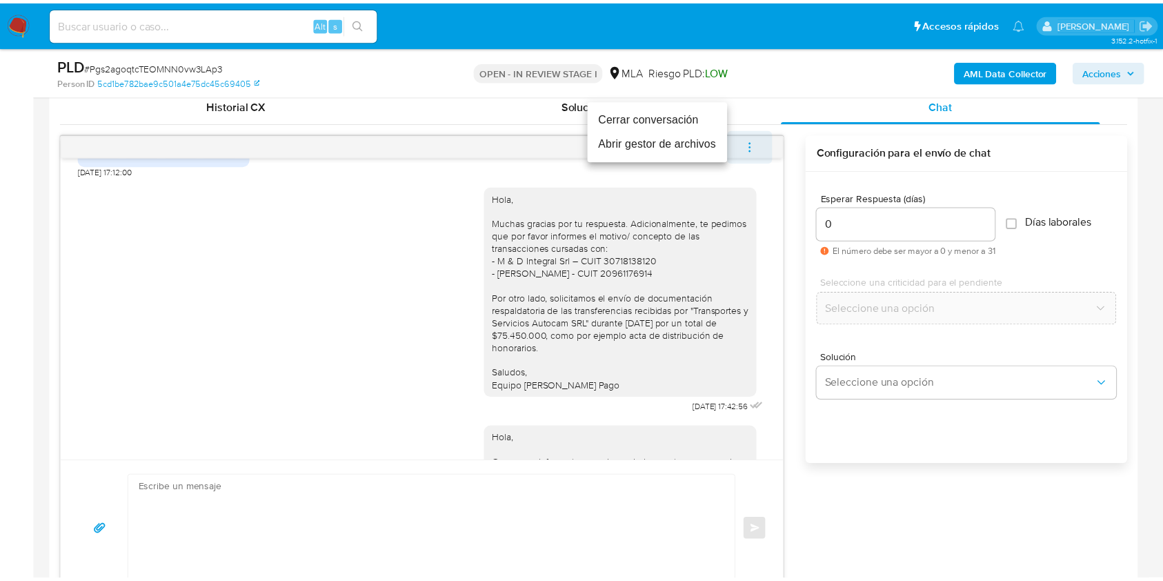
scroll to position [1613, 0]
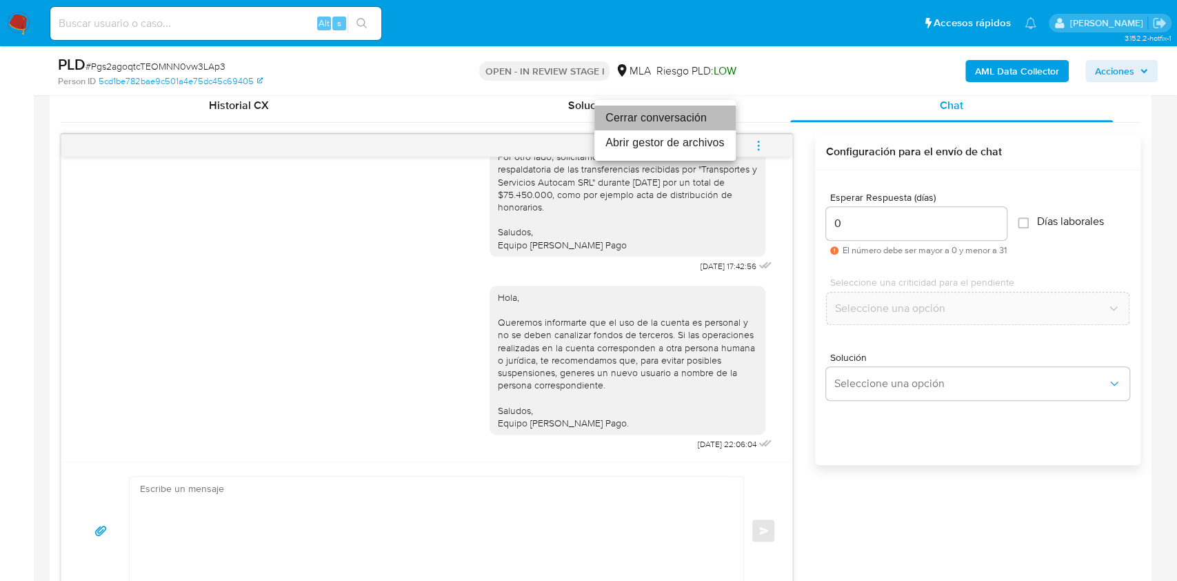
click at [647, 117] on li "Cerrar conversación" at bounding box center [664, 118] width 141 height 25
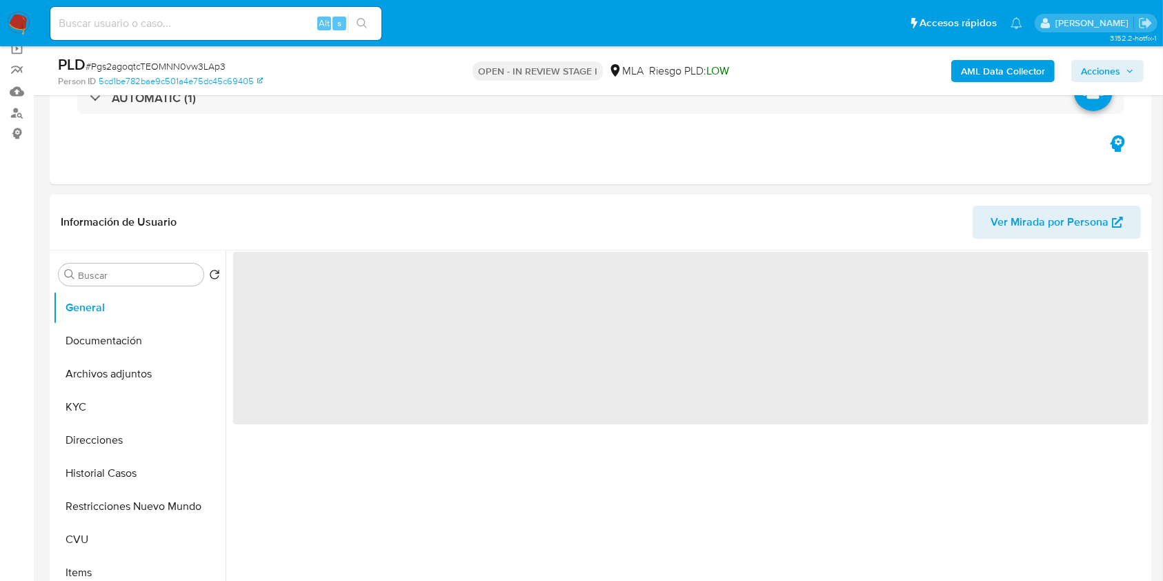
scroll to position [117, 0]
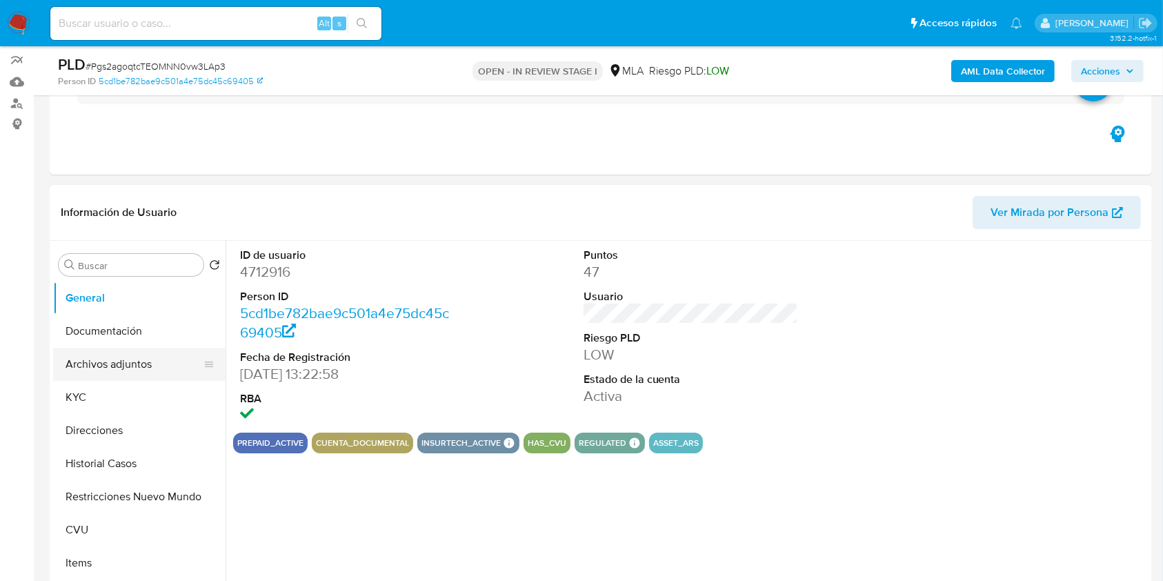
click at [134, 372] on button "Archivos adjuntos" at bounding box center [133, 364] width 161 height 33
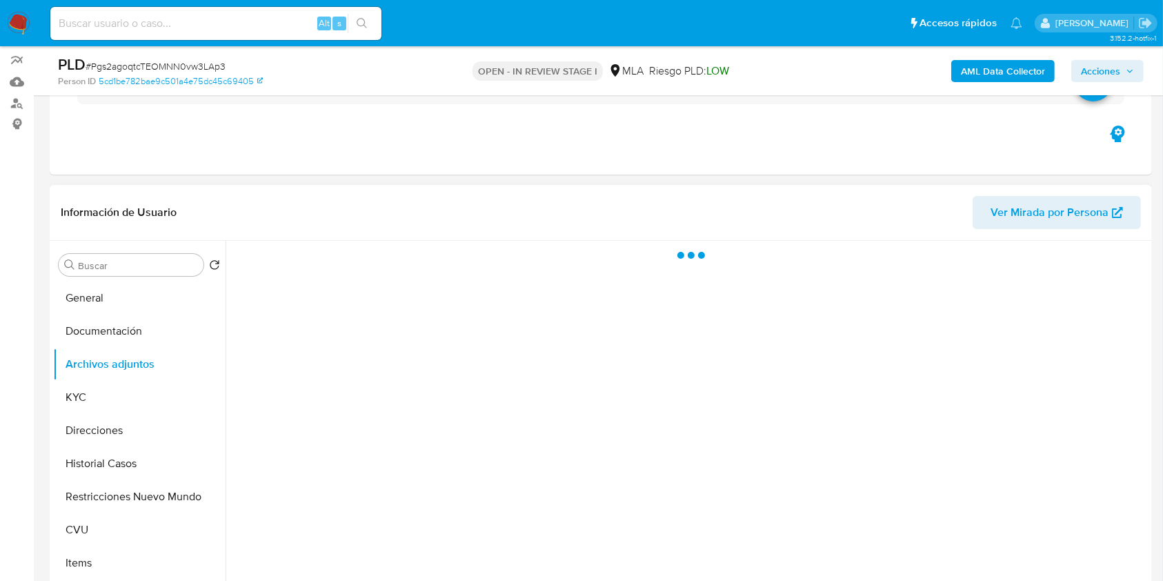
select select "10"
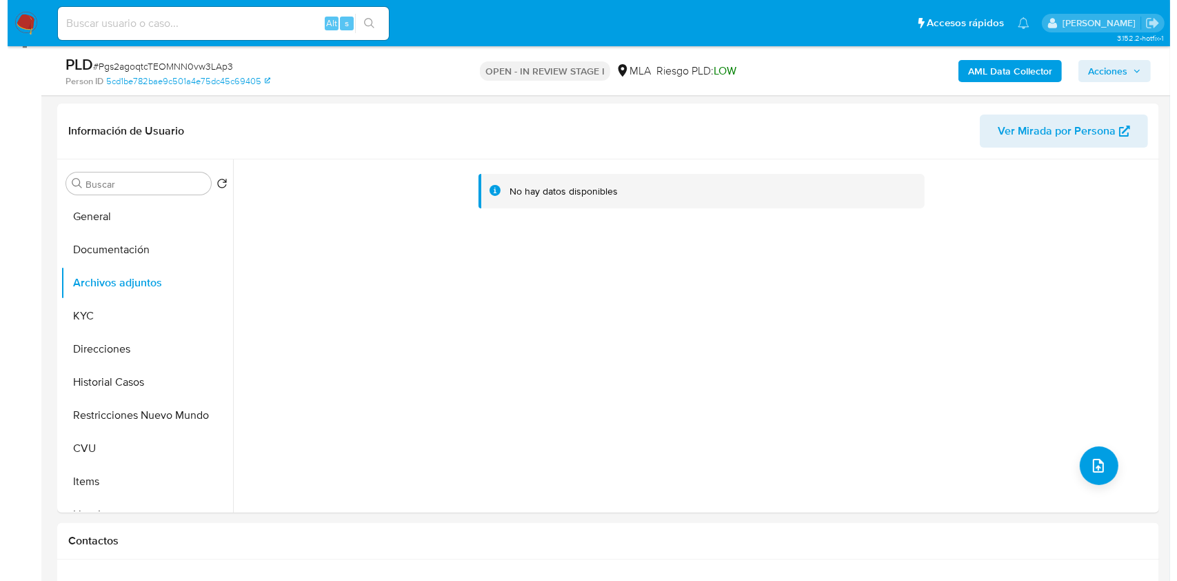
scroll to position [226, 0]
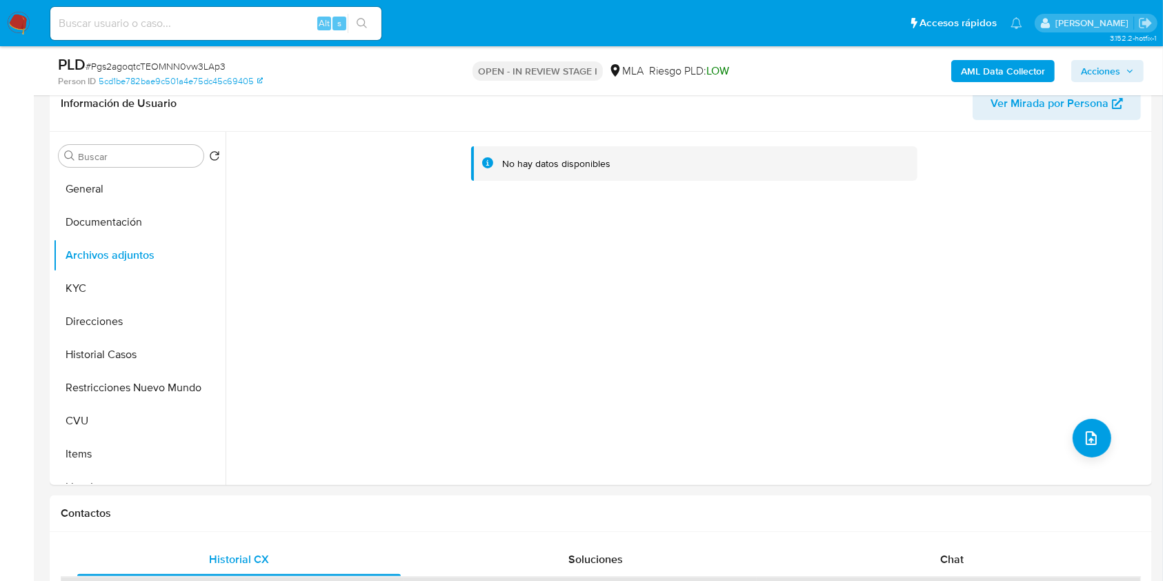
click at [970, 69] on b "AML Data Collector" at bounding box center [1003, 71] width 84 height 22
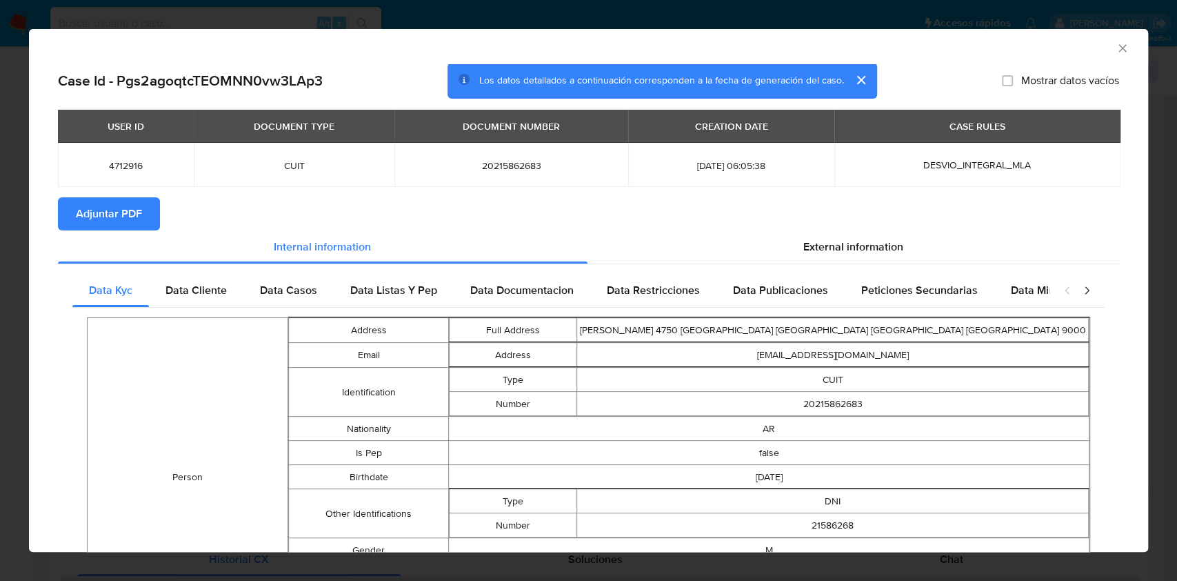
click at [127, 210] on span "Adjuntar PDF" at bounding box center [109, 214] width 66 height 30
click at [1119, 49] on icon "Cerrar ventana" at bounding box center [1123, 48] width 8 height 8
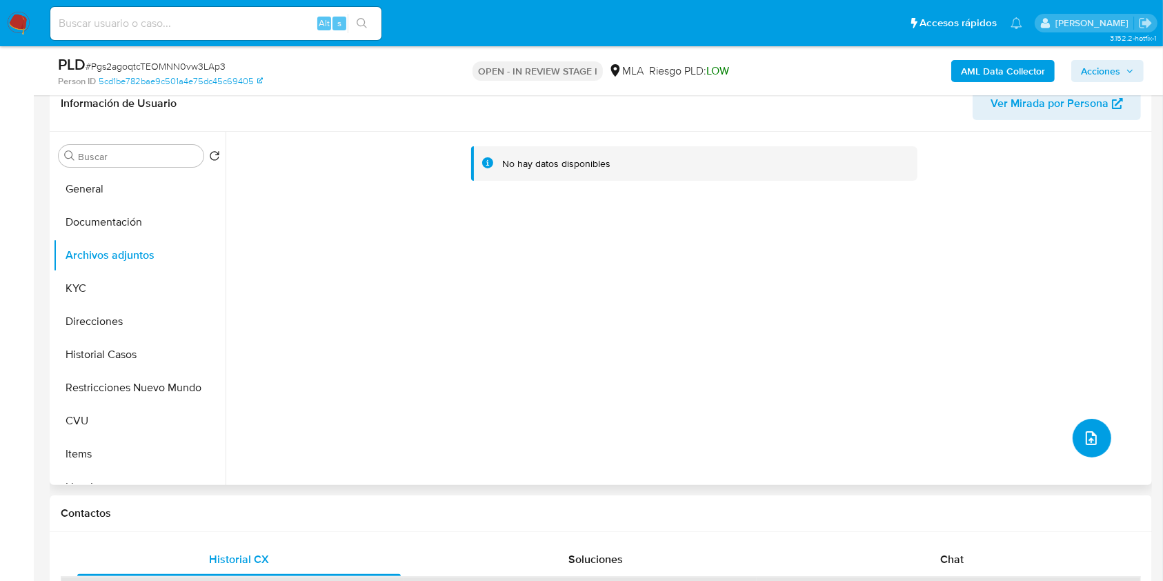
click at [1099, 448] on button "upload-file" at bounding box center [1091, 438] width 39 height 39
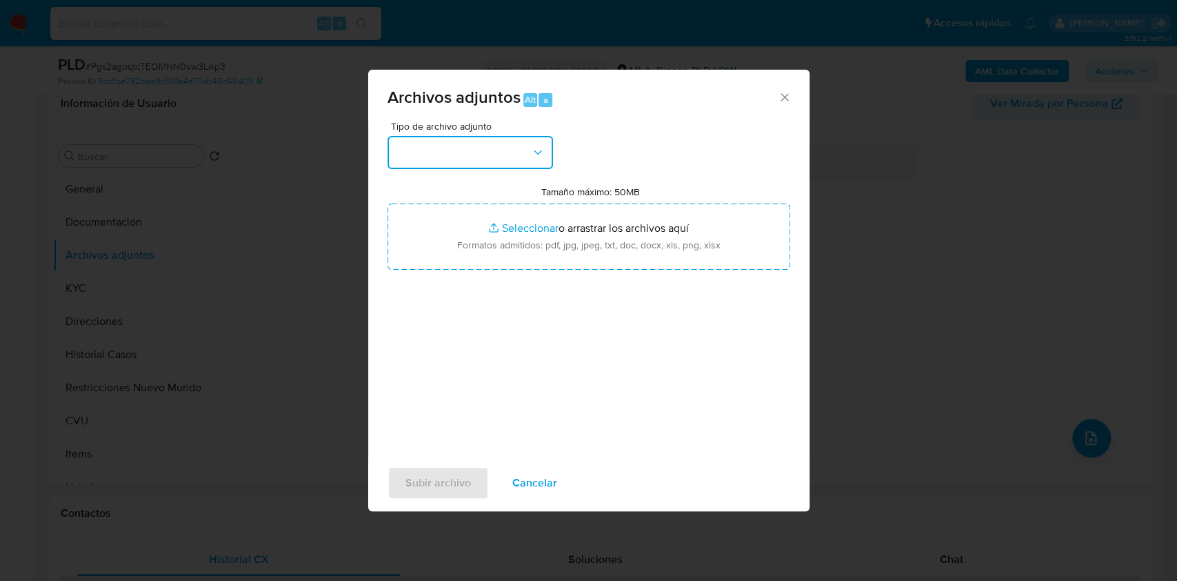
click at [537, 159] on button "button" at bounding box center [471, 152] width 166 height 33
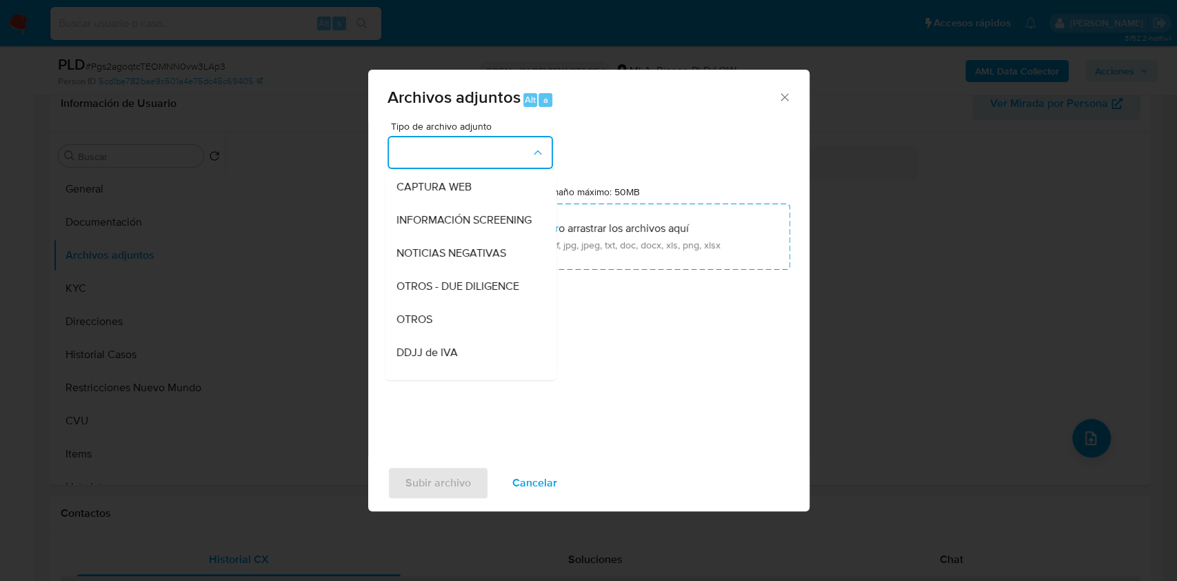
scroll to position [148, 0]
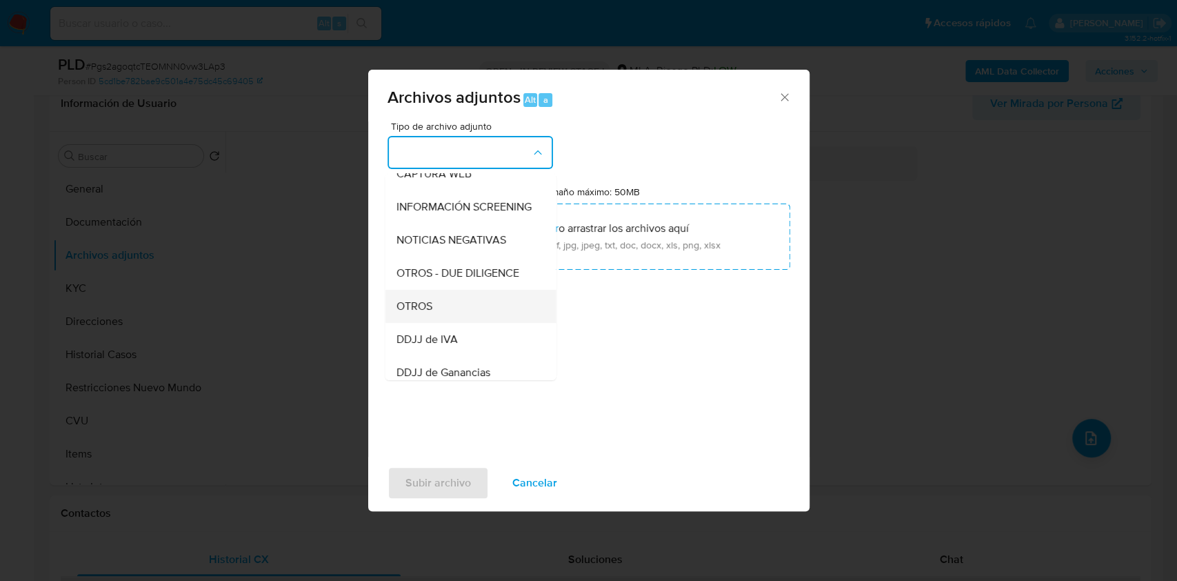
click at [432, 314] on div "OTROS" at bounding box center [466, 306] width 141 height 33
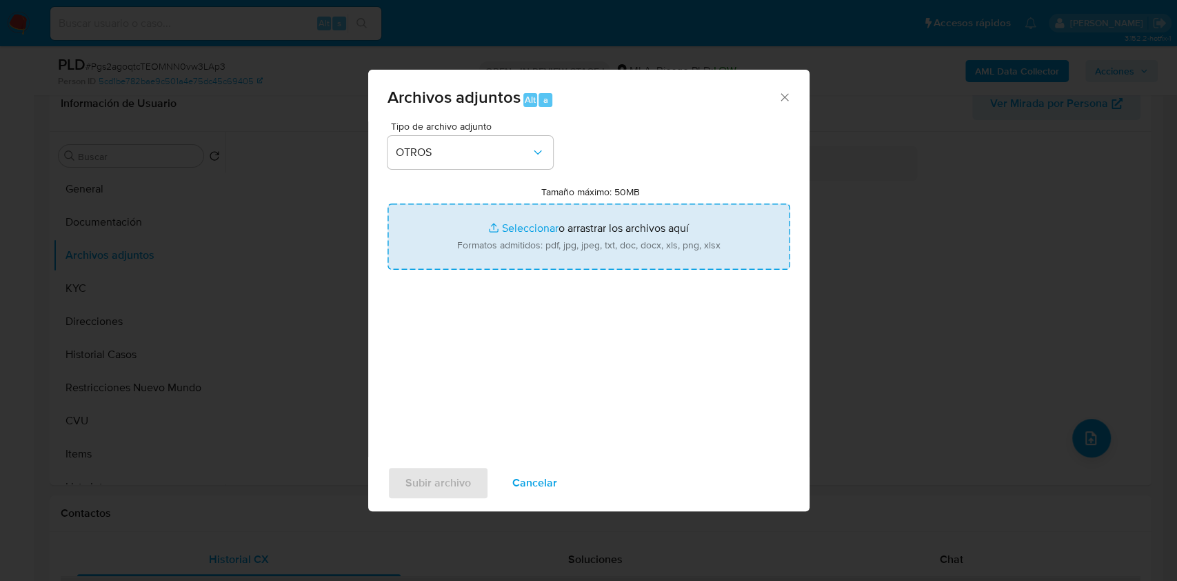
click at [505, 263] on input "Tamaño máximo: 50MB Seleccionar archivos" at bounding box center [589, 236] width 403 height 66
type input "C:\fakepath\Declaracion en linea 4-25.pdf"
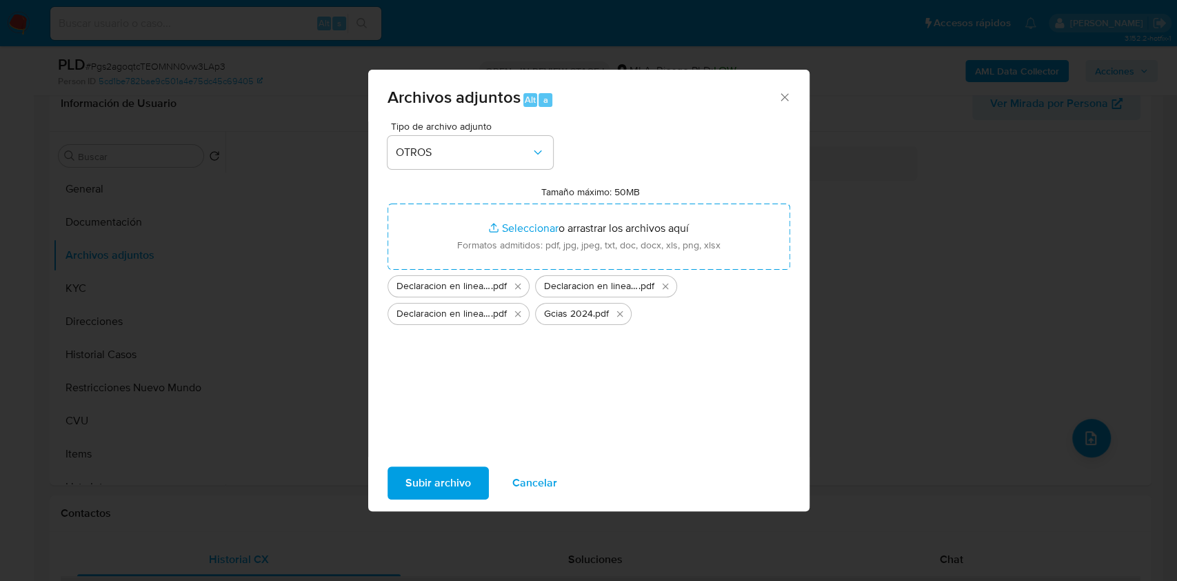
drag, startPoint x: 505, startPoint y: 263, endPoint x: 420, endPoint y: 483, distance: 235.1
click at [420, 483] on span "Subir archivo" at bounding box center [439, 483] width 66 height 30
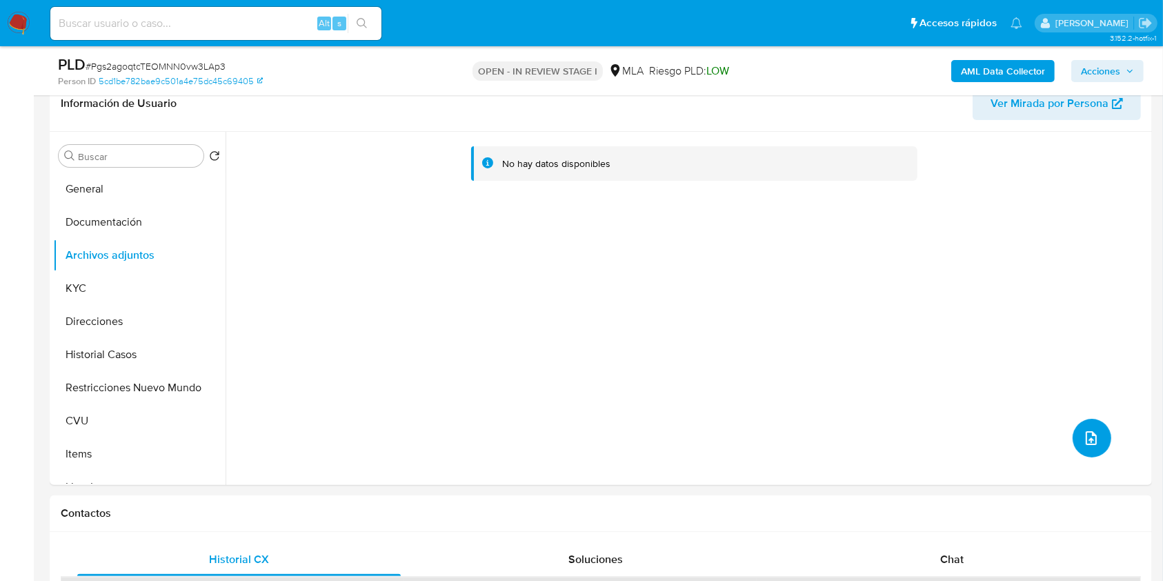
click at [1083, 430] on icon "upload-file" at bounding box center [1091, 438] width 17 height 17
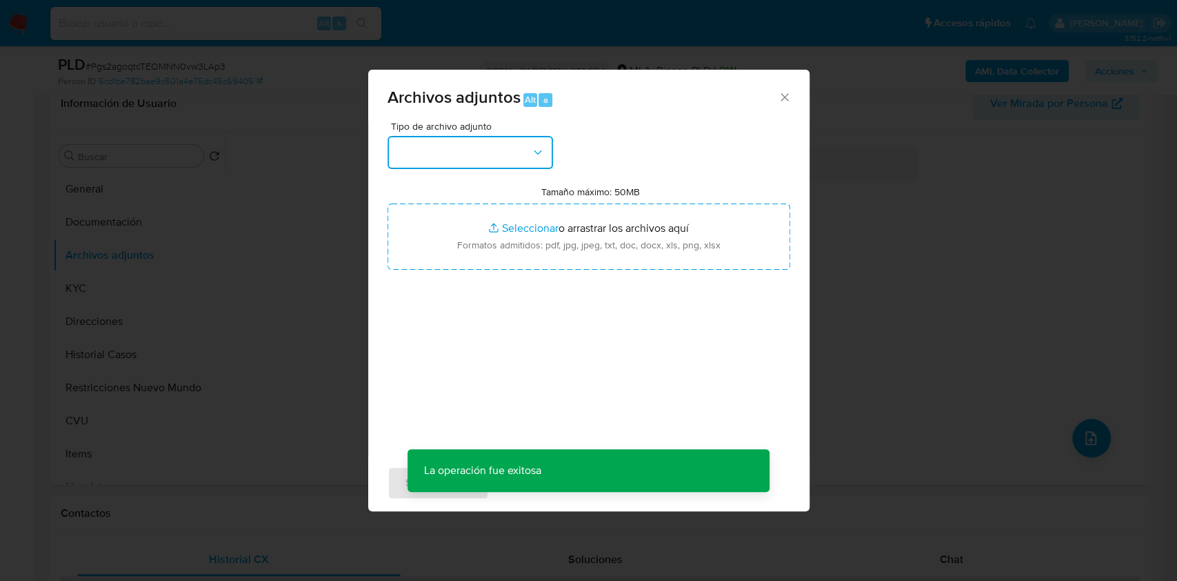
click at [517, 139] on button "button" at bounding box center [471, 152] width 166 height 33
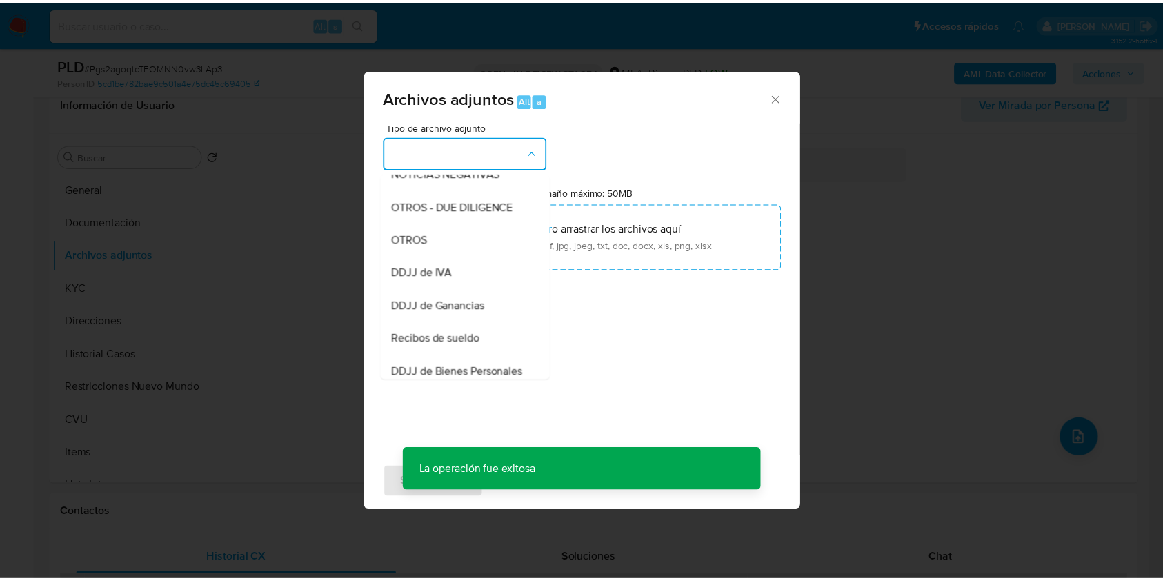
scroll to position [221, 0]
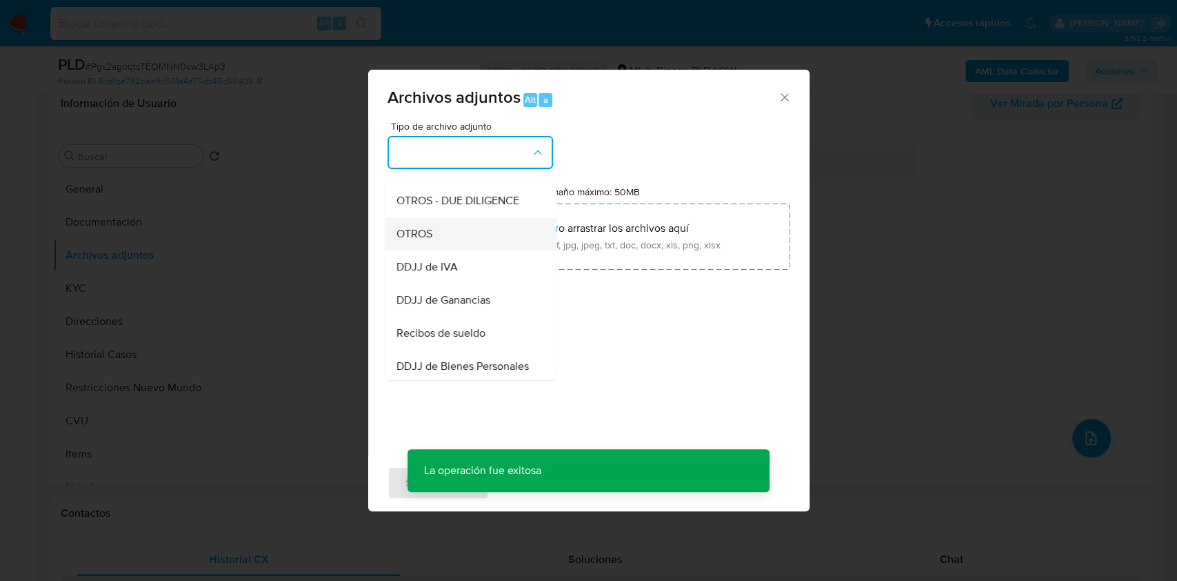
click at [485, 246] on div "OTROS" at bounding box center [466, 233] width 141 height 33
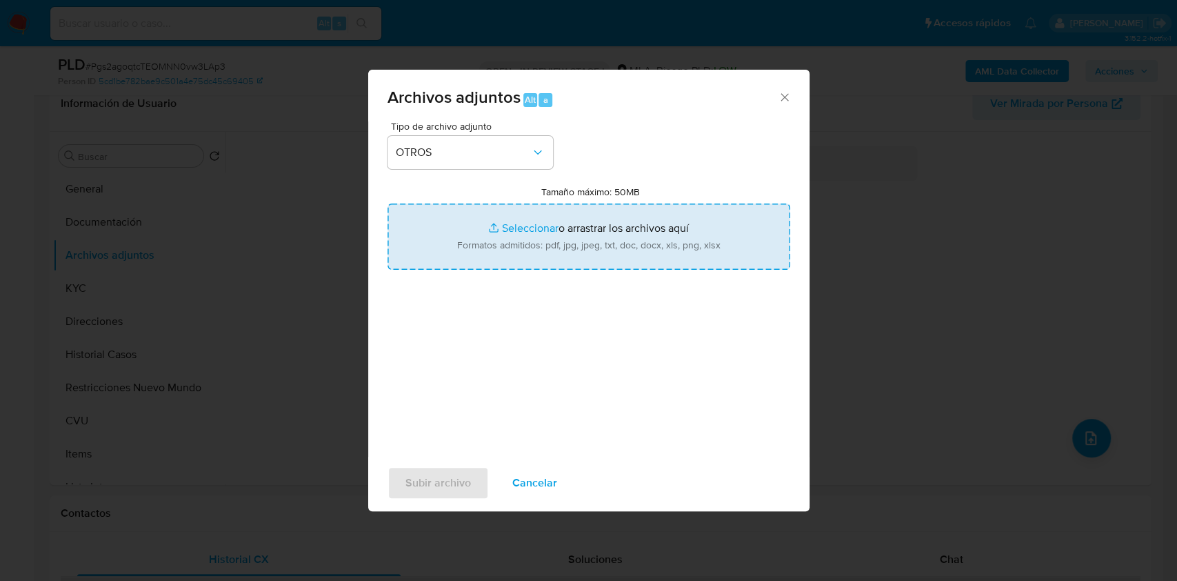
click at [548, 248] on input "Tamaño máximo: 50MB Seleccionar archivos" at bounding box center [589, 236] width 403 height 66
type input "C:\fakepath\Caselog Pgs2agoqtcTEOMNN0vw3LAp3.docx"
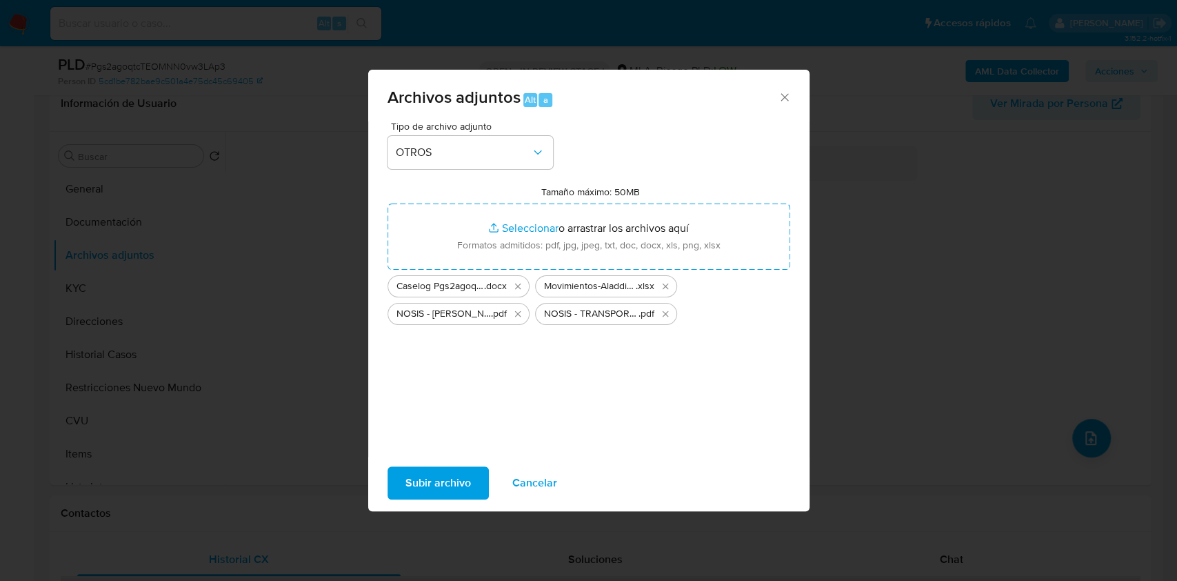
click at [431, 494] on span "Subir archivo" at bounding box center [439, 483] width 66 height 30
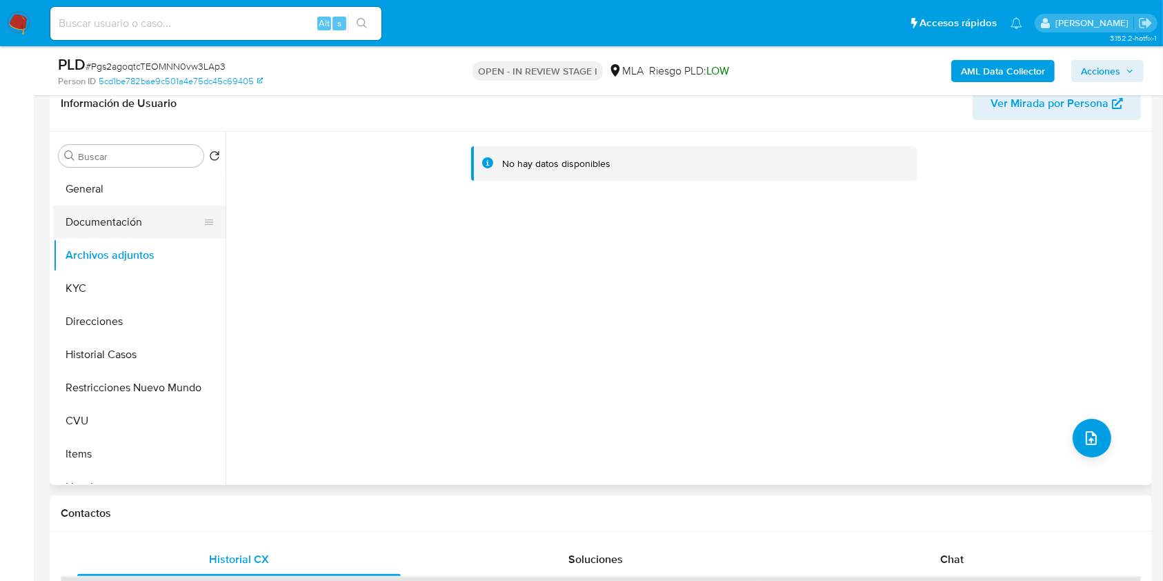
click at [108, 218] on button "Documentación" at bounding box center [133, 222] width 161 height 33
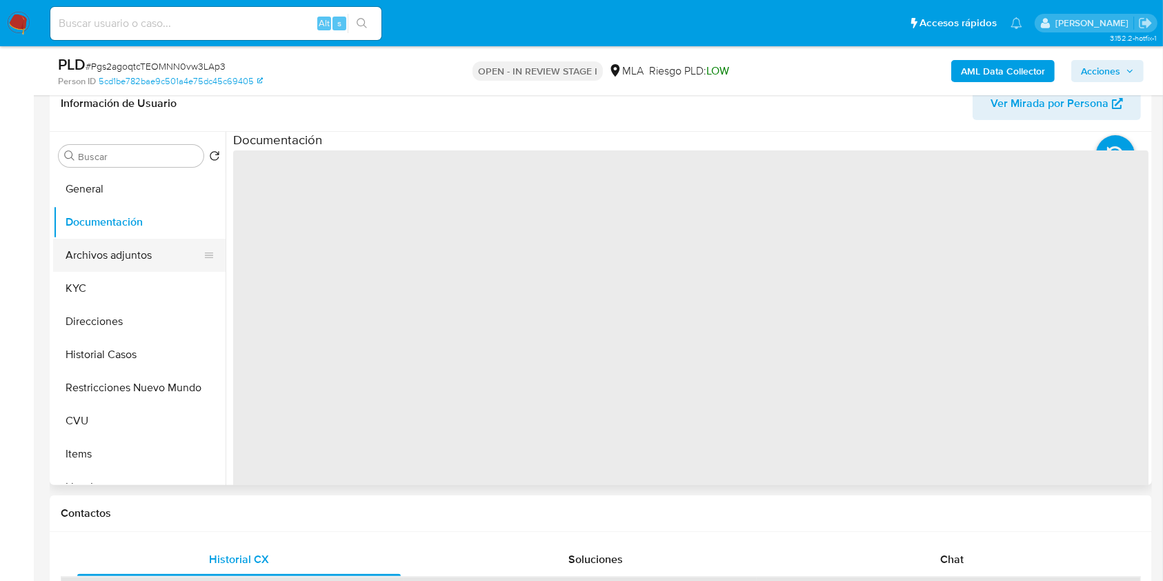
click at [121, 252] on button "Archivos adjuntos" at bounding box center [133, 255] width 161 height 33
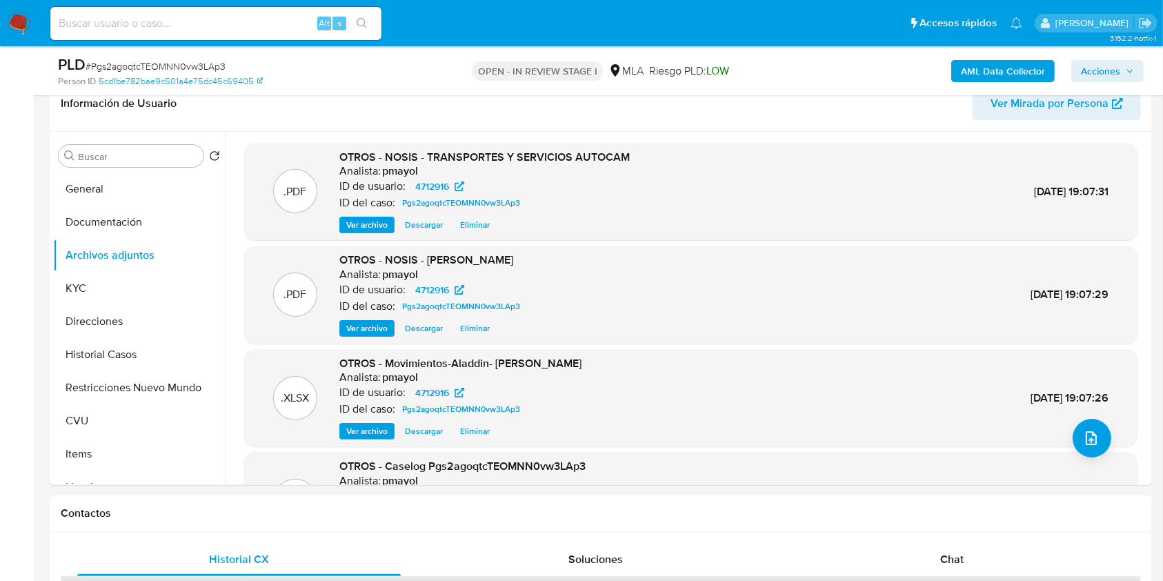
click at [1101, 76] on span "Acciones" at bounding box center [1100, 71] width 39 height 22
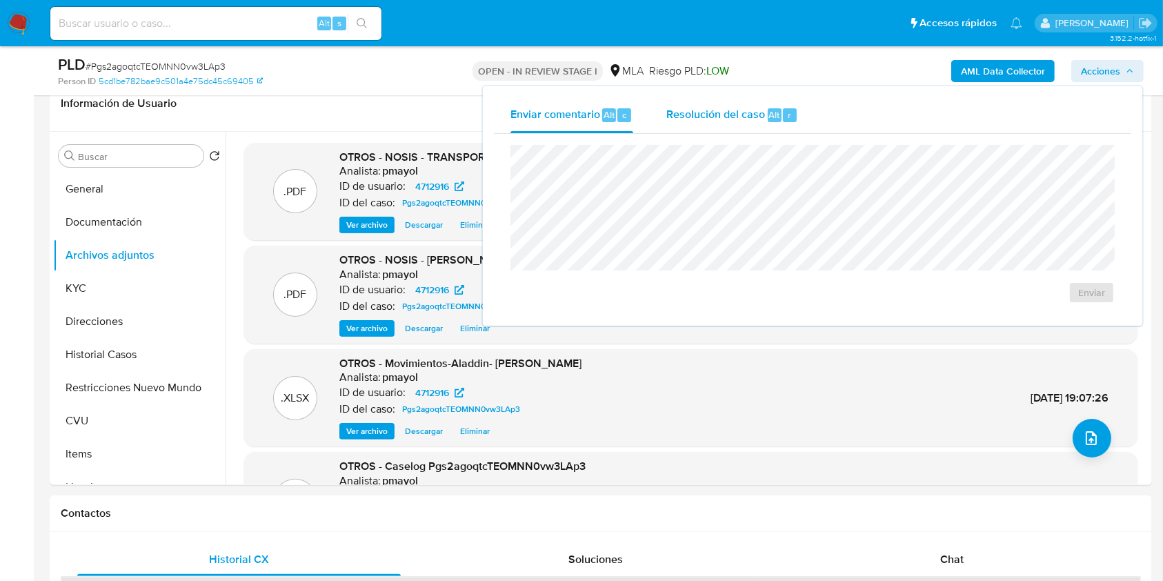
click at [746, 121] on span "Resolución del caso" at bounding box center [715, 114] width 99 height 16
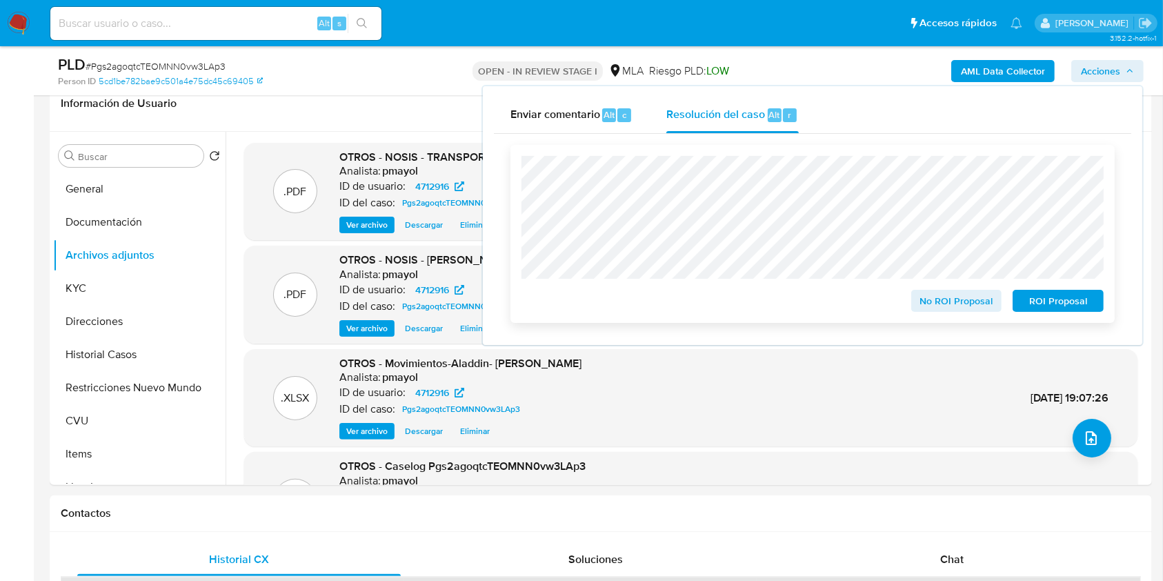
click at [941, 297] on span "No ROI Proposal" at bounding box center [957, 300] width 72 height 19
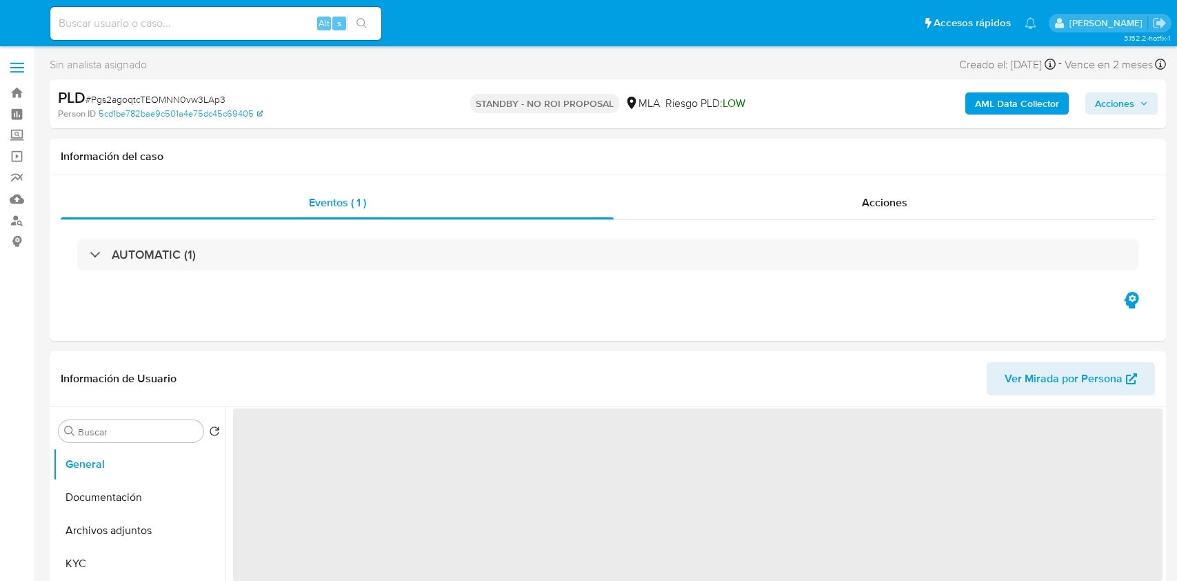
select select "10"
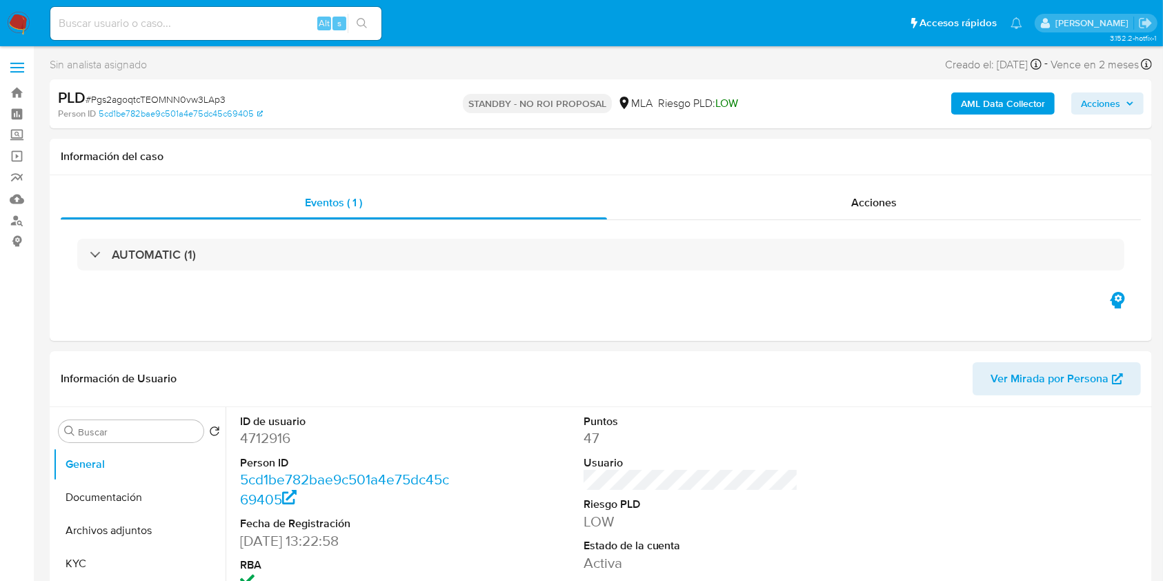
click at [265, 19] on input at bounding box center [215, 23] width 331 height 18
paste input "VvxSoo8NlEmm34oe7VyS5v9U"
type input "VvxSoo8NlEmm34oe7VyS5v9U"
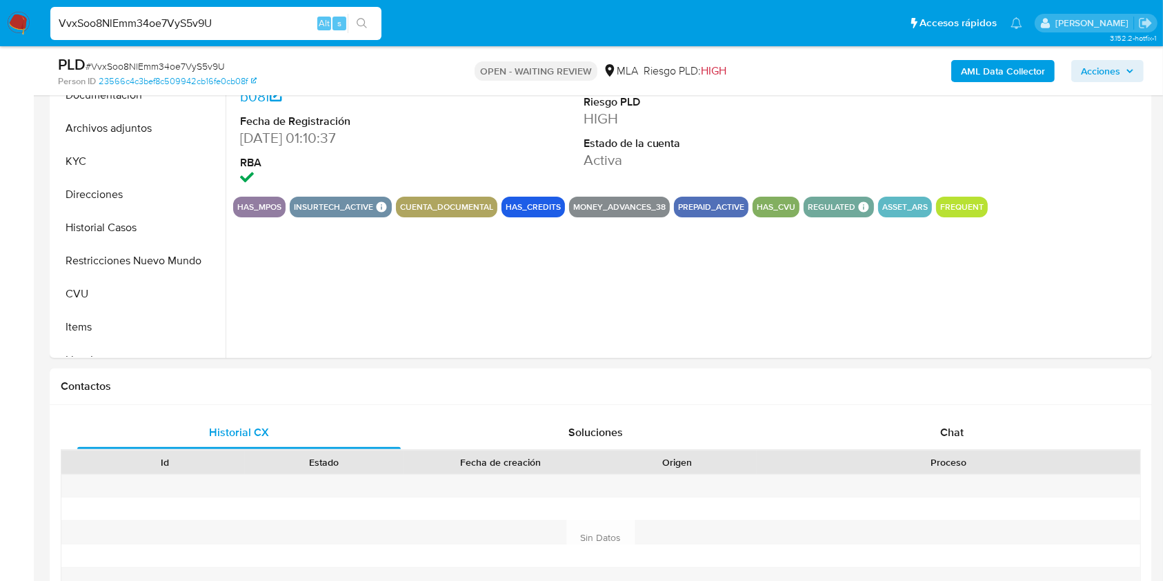
scroll to position [367, 0]
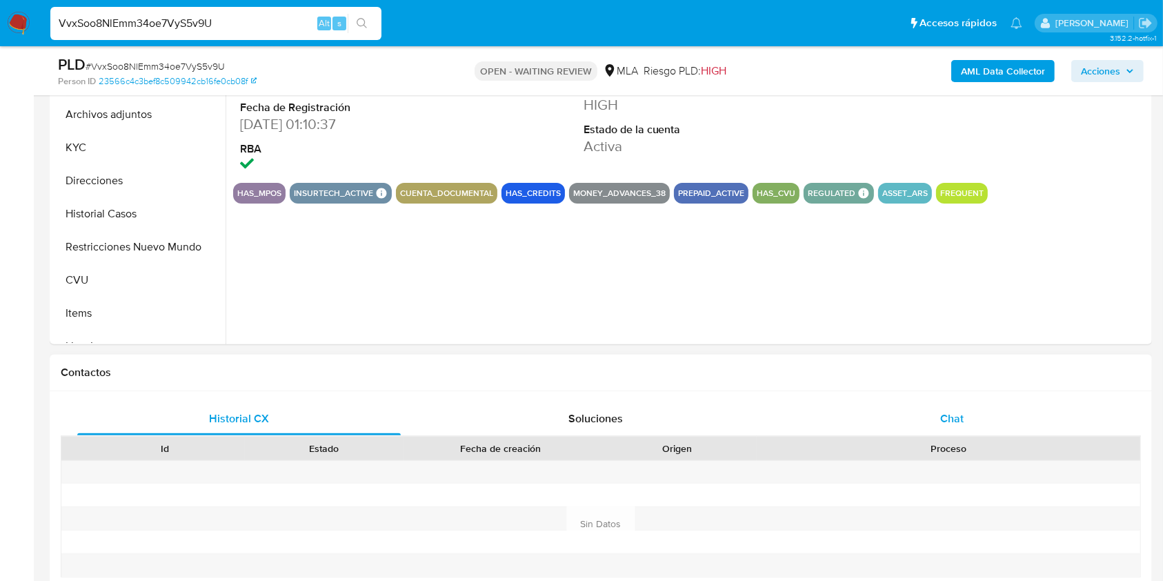
click at [935, 418] on div "Chat" at bounding box center [951, 418] width 323 height 33
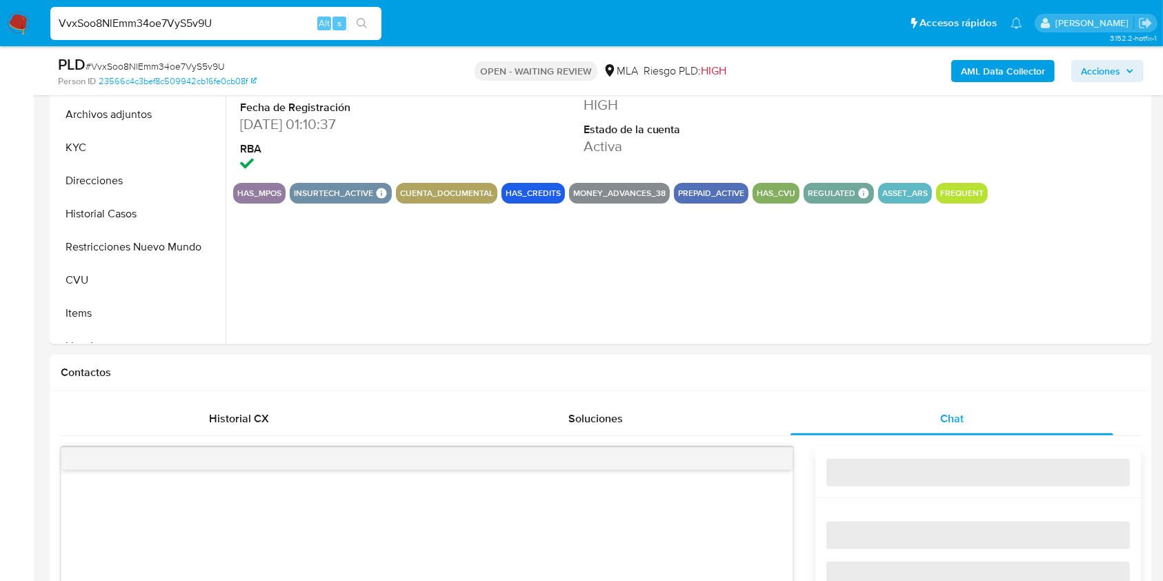
select select "10"
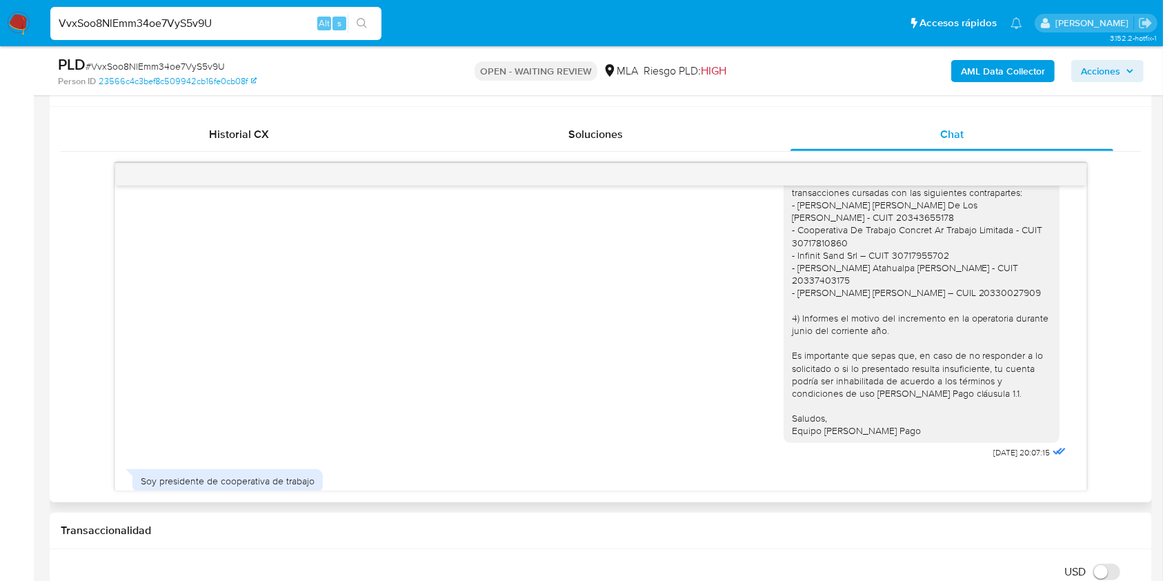
scroll to position [1100, 0]
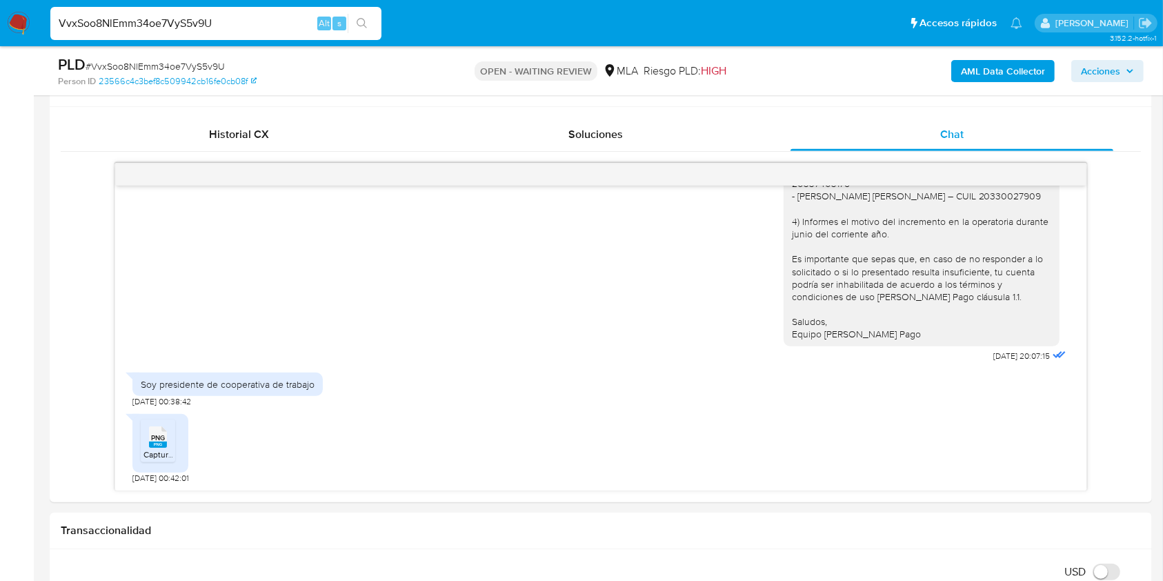
click at [18, 28] on img at bounding box center [18, 23] width 23 height 23
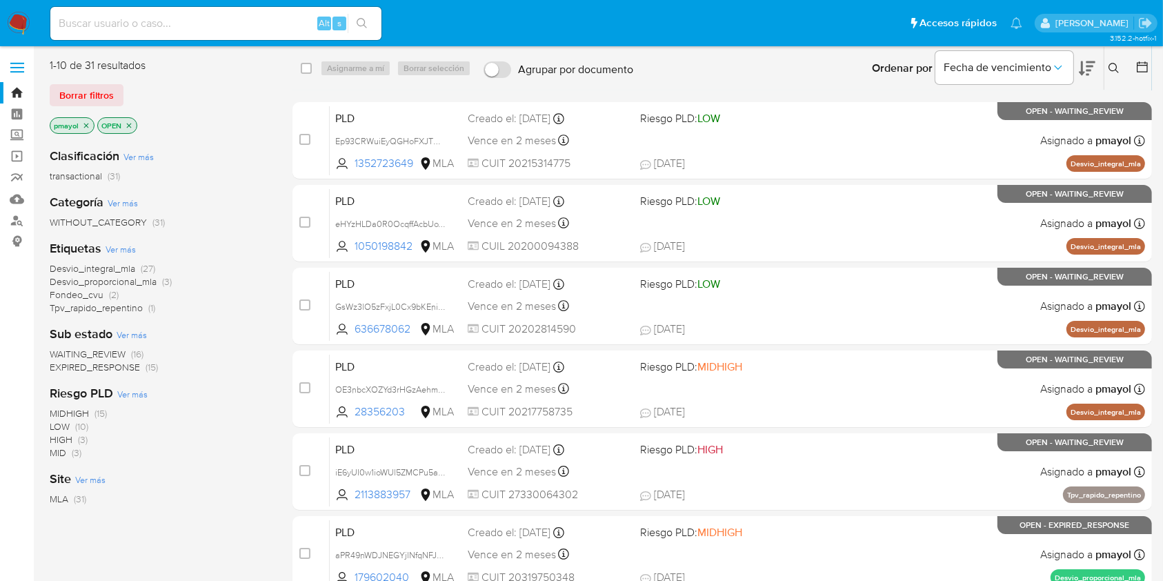
click at [130, 125] on icon "close-filter" at bounding box center [129, 125] width 8 height 8
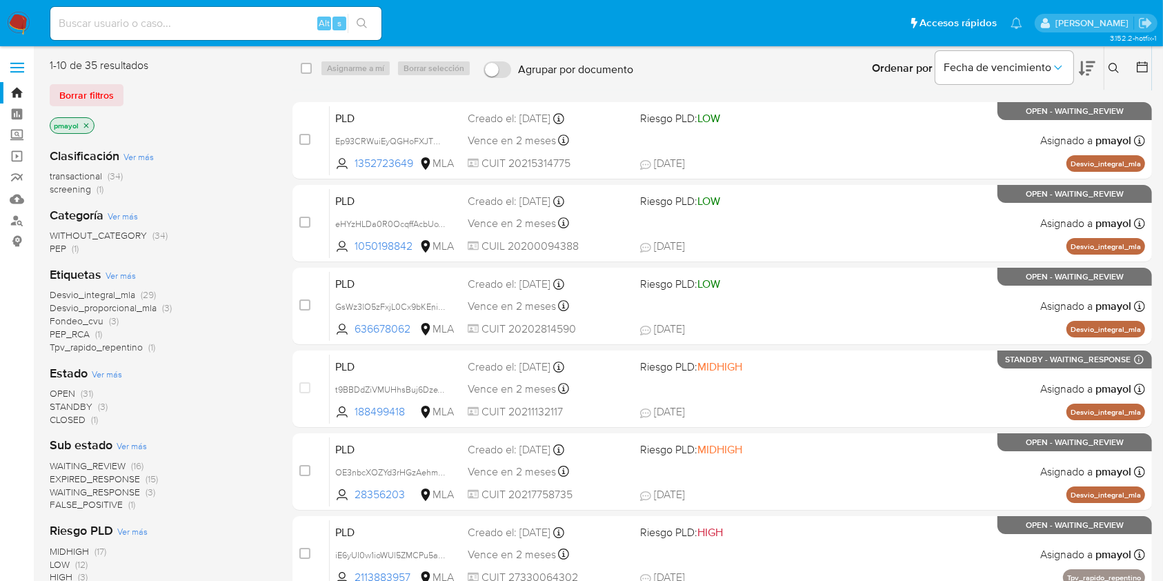
click at [26, 32] on img at bounding box center [18, 23] width 23 height 23
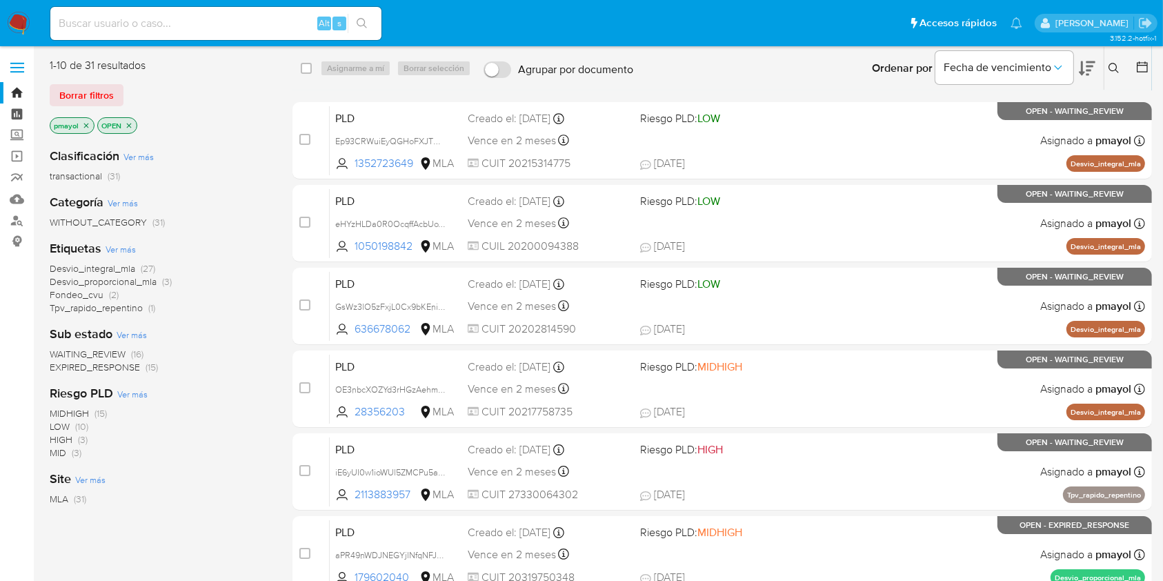
click at [17, 110] on link "Tablero" at bounding box center [82, 113] width 164 height 21
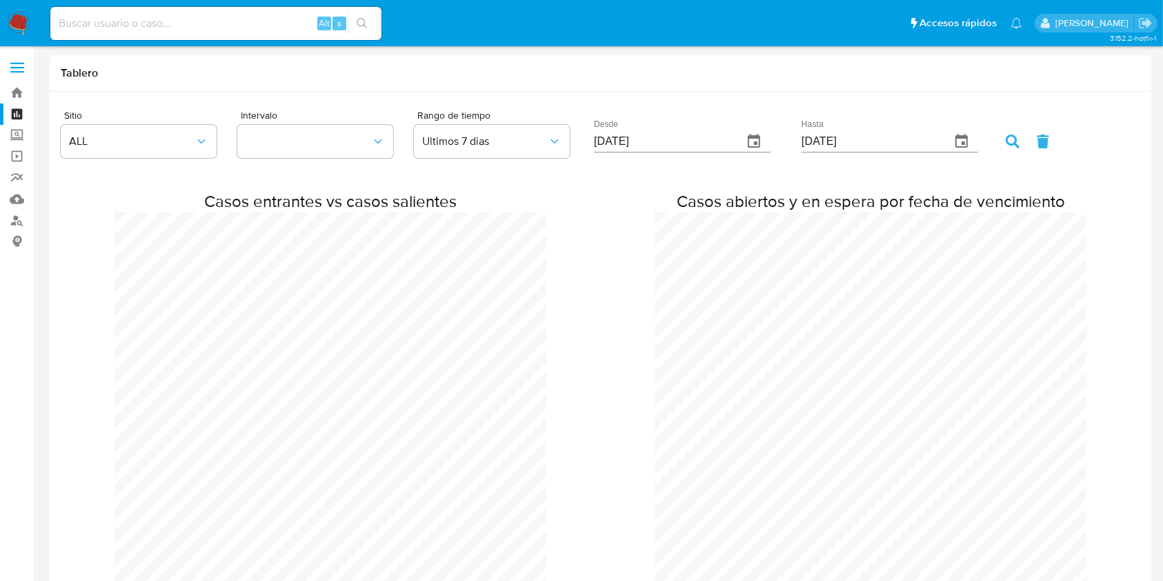
click at [14, 19] on img at bounding box center [18, 23] width 23 height 23
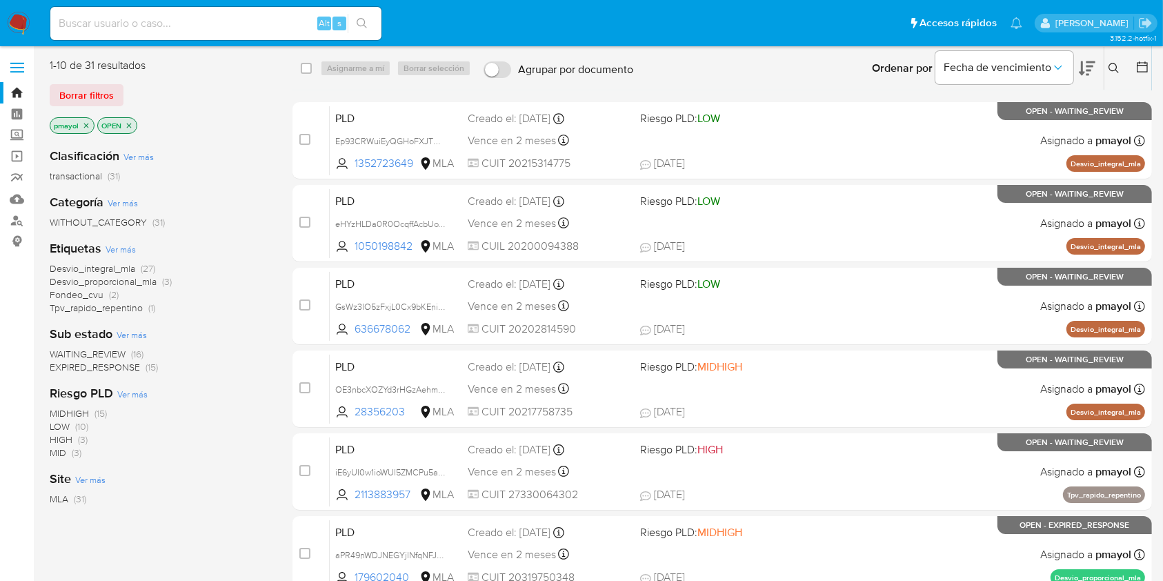
click at [88, 123] on icon "close-filter" at bounding box center [86, 125] width 8 height 8
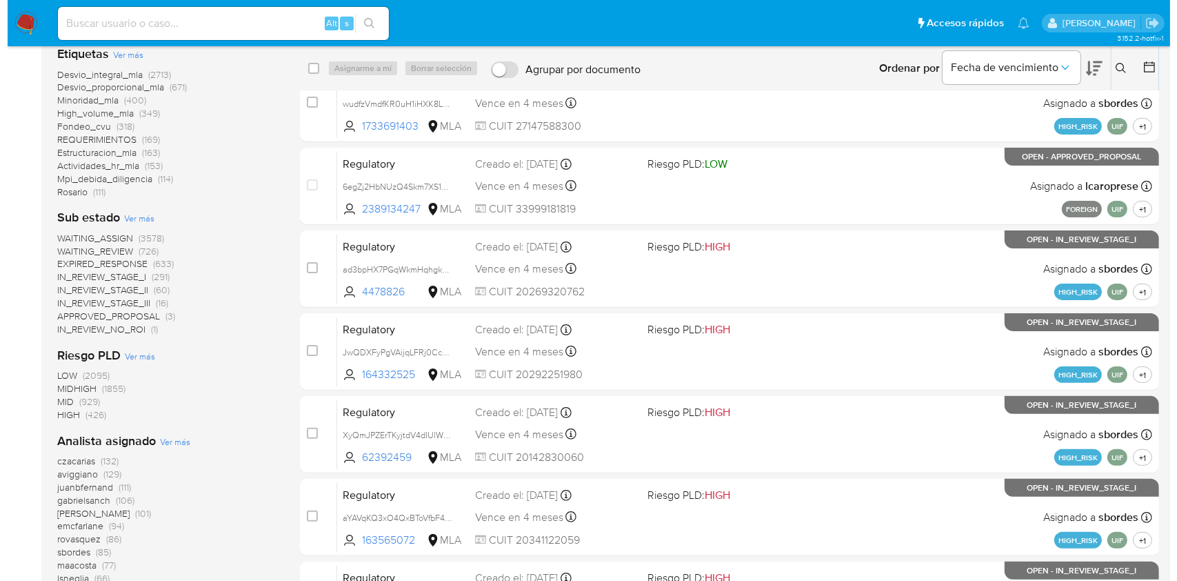
scroll to position [288, 0]
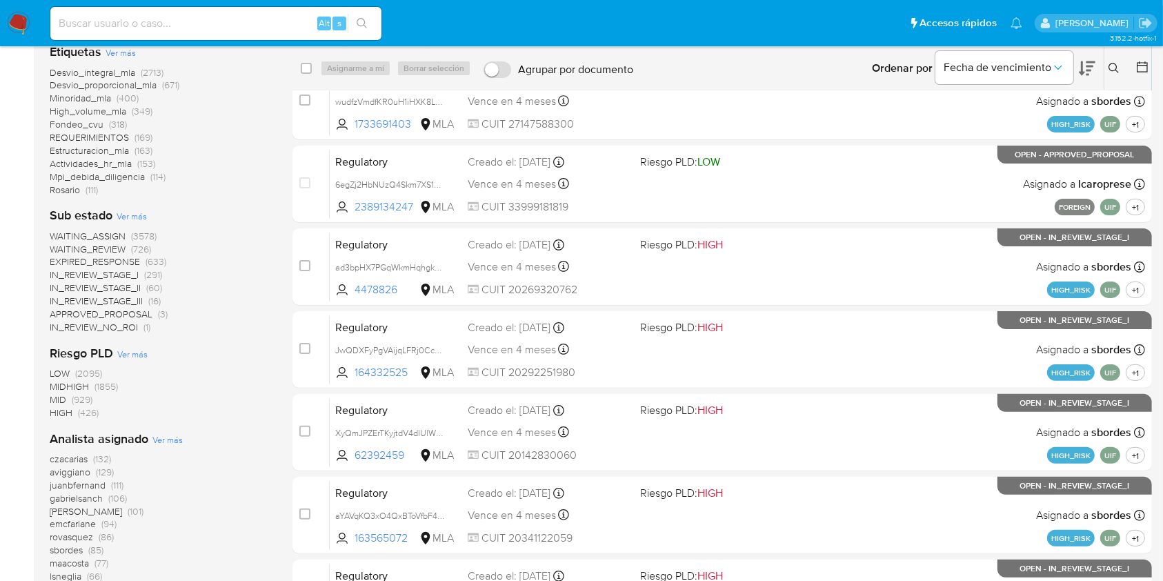
click at [171, 436] on span "Ver más" at bounding box center [167, 439] width 30 height 12
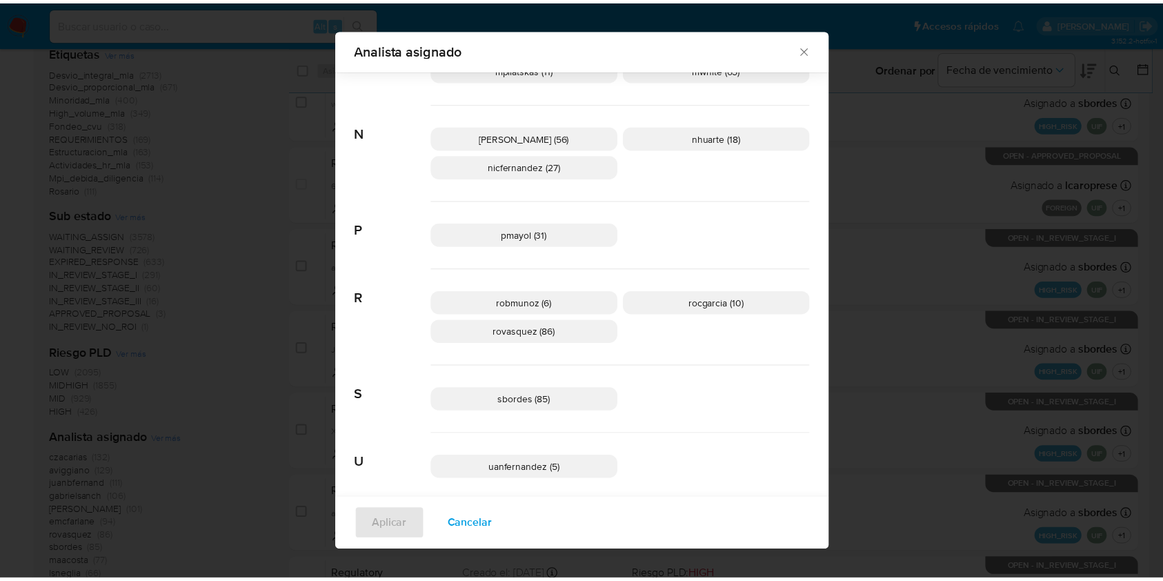
scroll to position [869, 0]
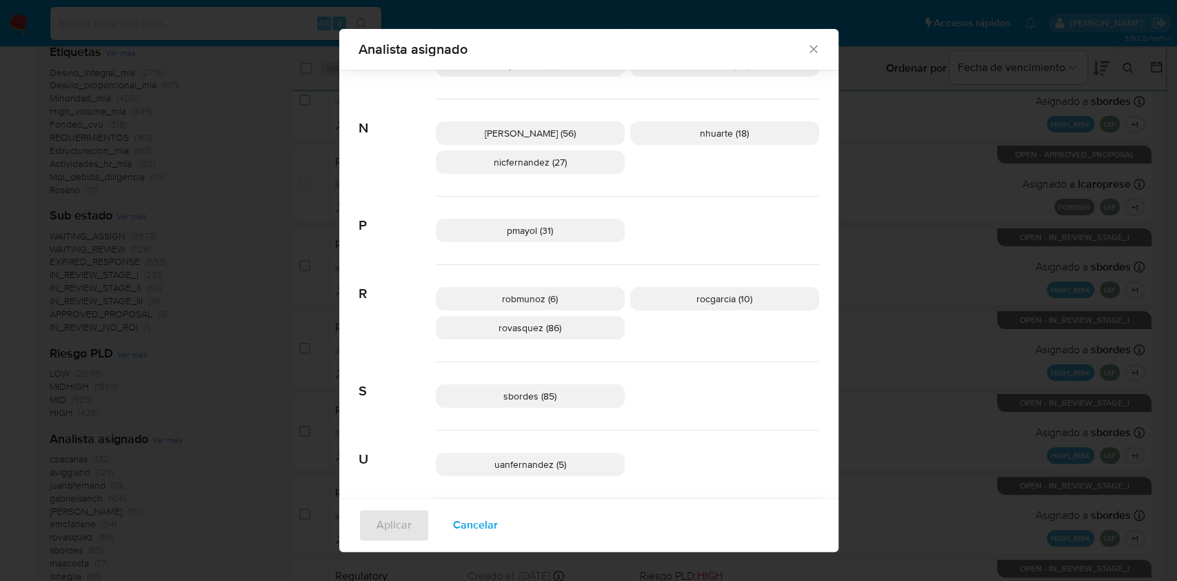
click at [812, 52] on icon "Cerrar" at bounding box center [814, 49] width 14 height 14
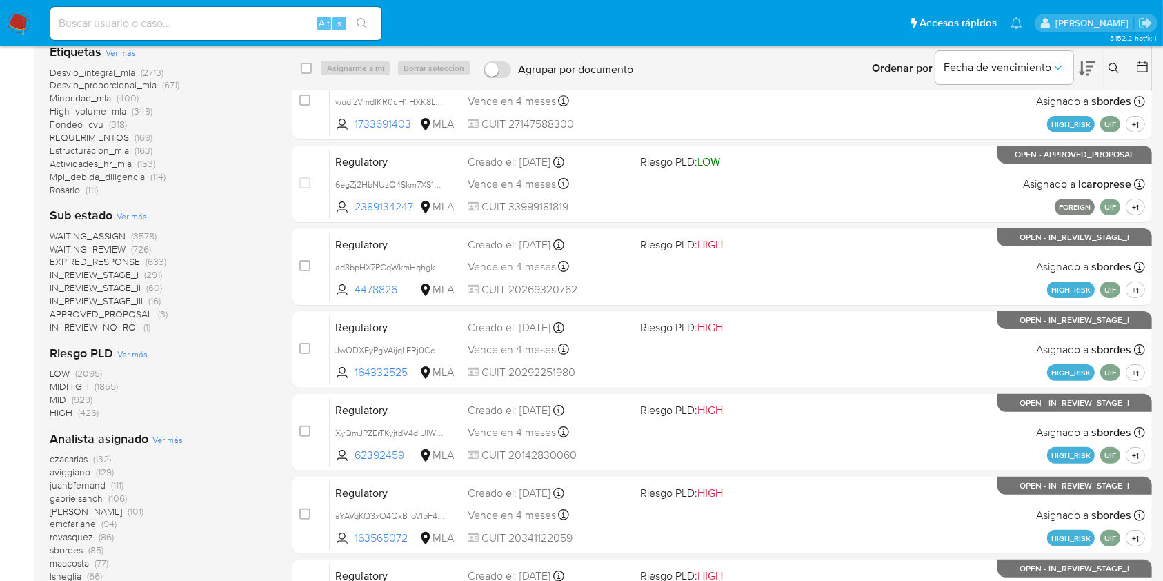
click at [241, 19] on input at bounding box center [215, 23] width 331 height 18
paste input "YceY6VnlzBgp7DN4ajiU01g2"
type input "YceY6VnlzBgp7DN4ajiU01g2"
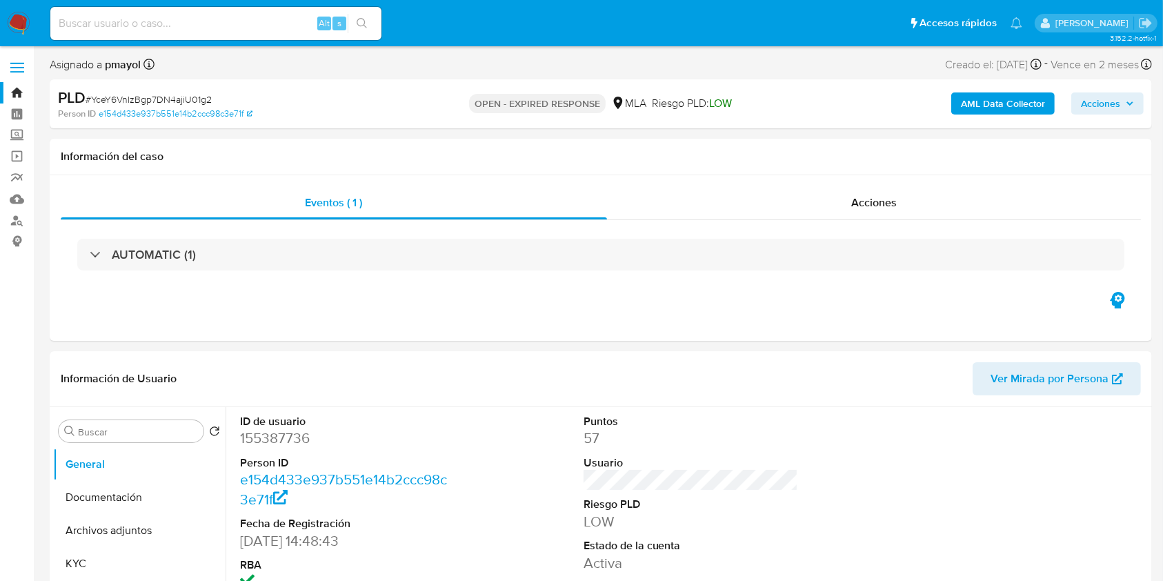
select select "10"
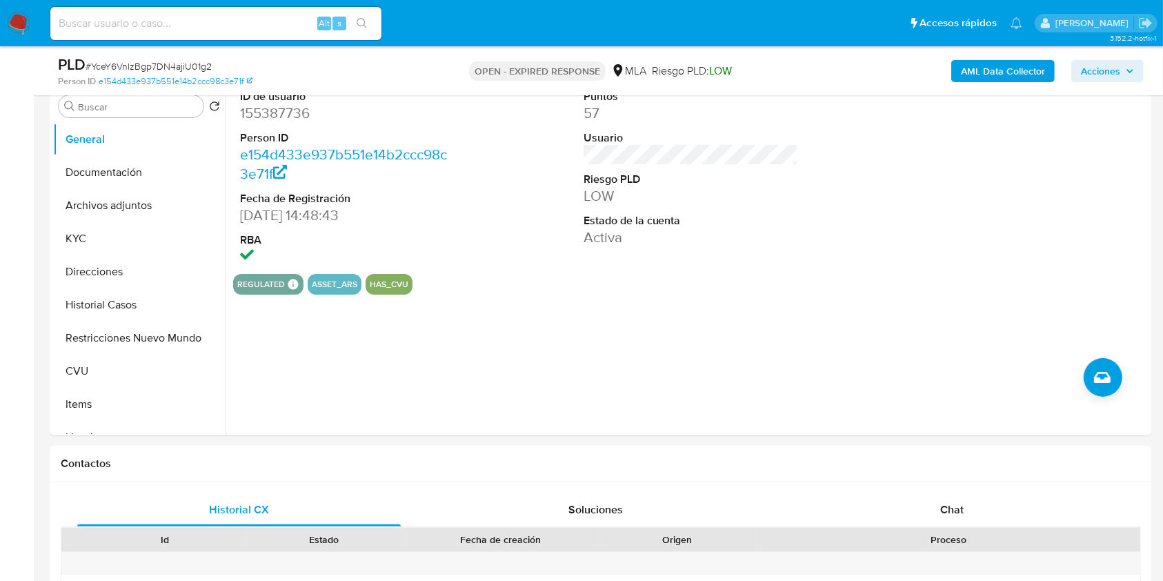
scroll to position [290, 0]
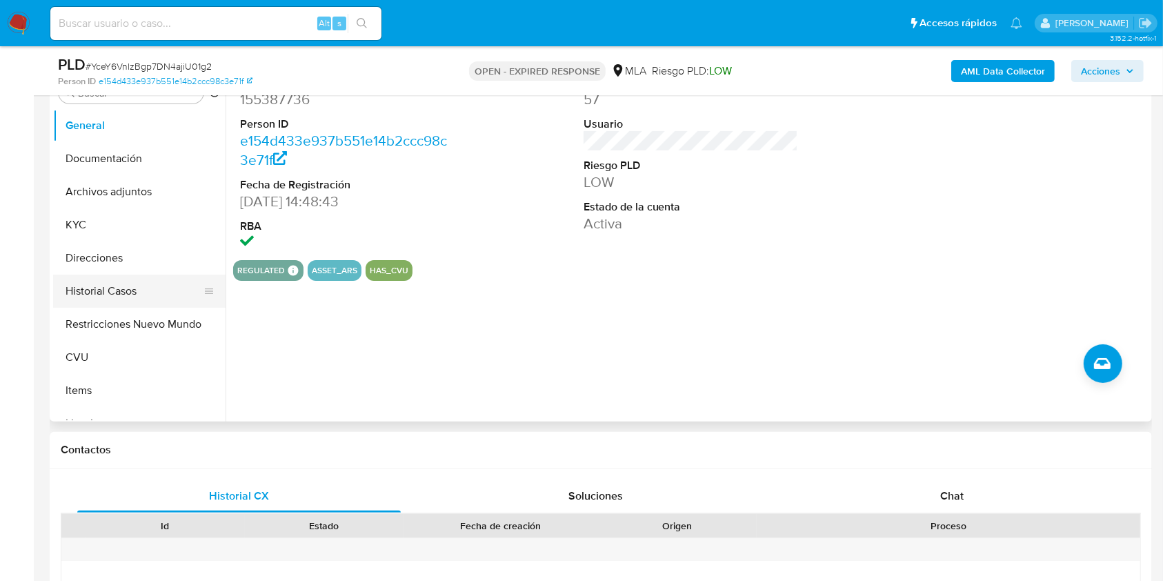
click at [116, 290] on button "Historial Casos" at bounding box center [133, 290] width 161 height 33
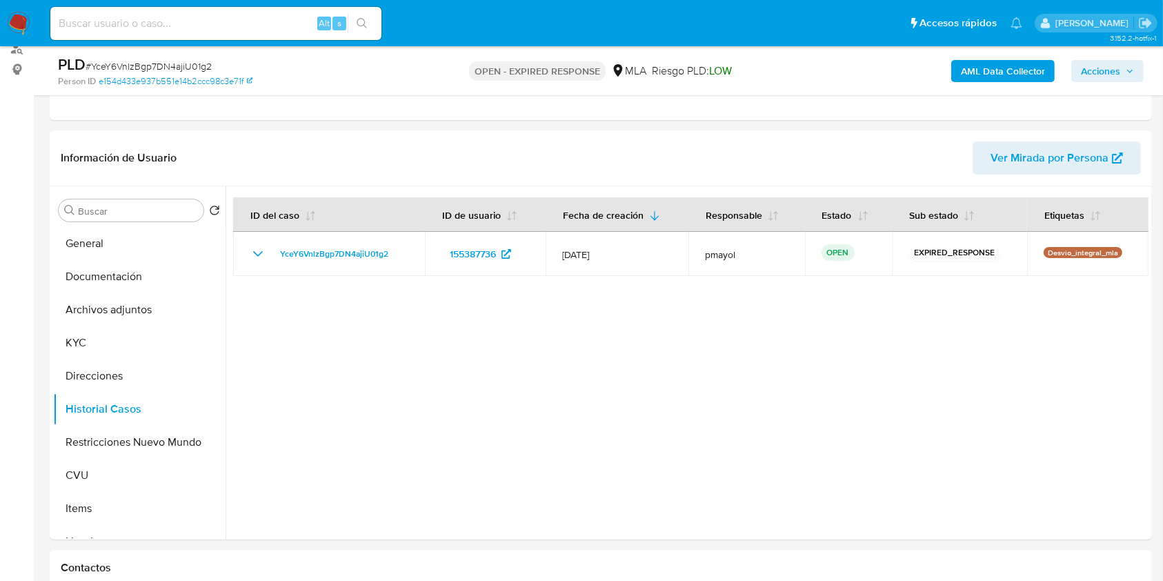
scroll to position [177, 0]
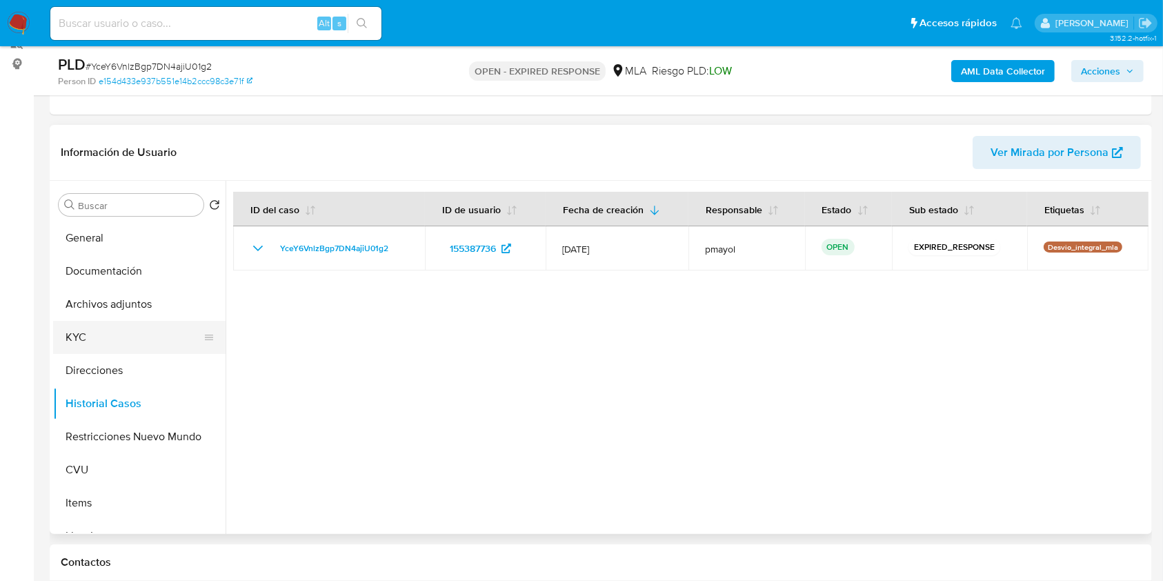
click at [114, 328] on button "KYC" at bounding box center [133, 337] width 161 height 33
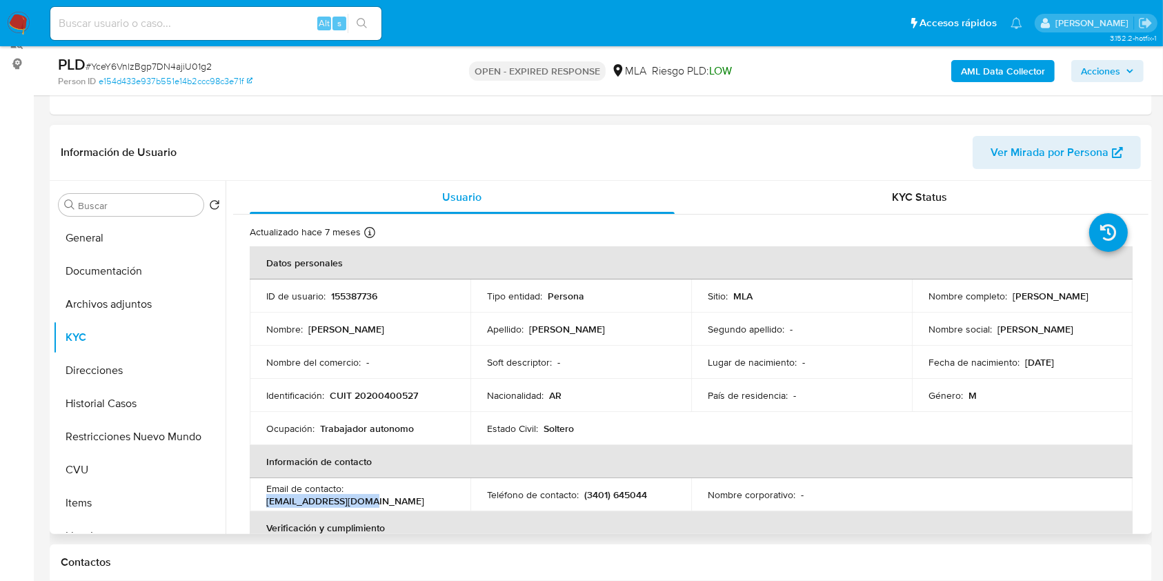
drag, startPoint x: 396, startPoint y: 506, endPoint x: 265, endPoint y: 504, distance: 131.0
click at [265, 504] on td "Email de contacto : ehasenbalg@gmail.com" at bounding box center [360, 494] width 221 height 33
copy p "[EMAIL_ADDRESS][DOMAIN_NAME]"
click at [199, 69] on span "# YceY6VnlzBgp7DN4ajiU01g2" at bounding box center [149, 66] width 126 height 14
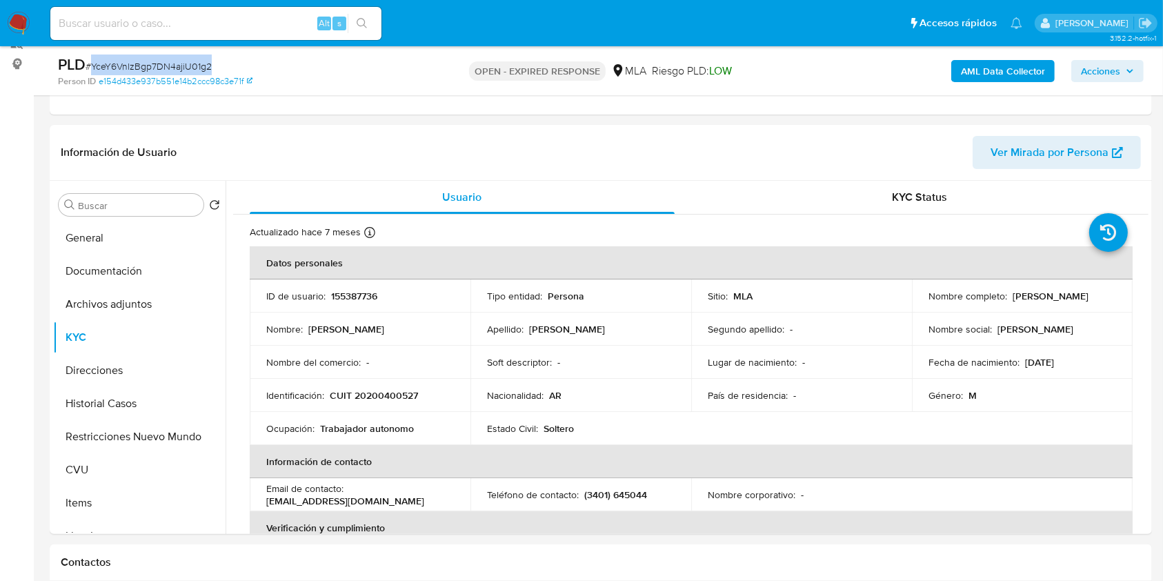
copy span "YceY6VnlzBgp7DN4ajiU01g2"
click at [22, 14] on img at bounding box center [18, 23] width 23 height 23
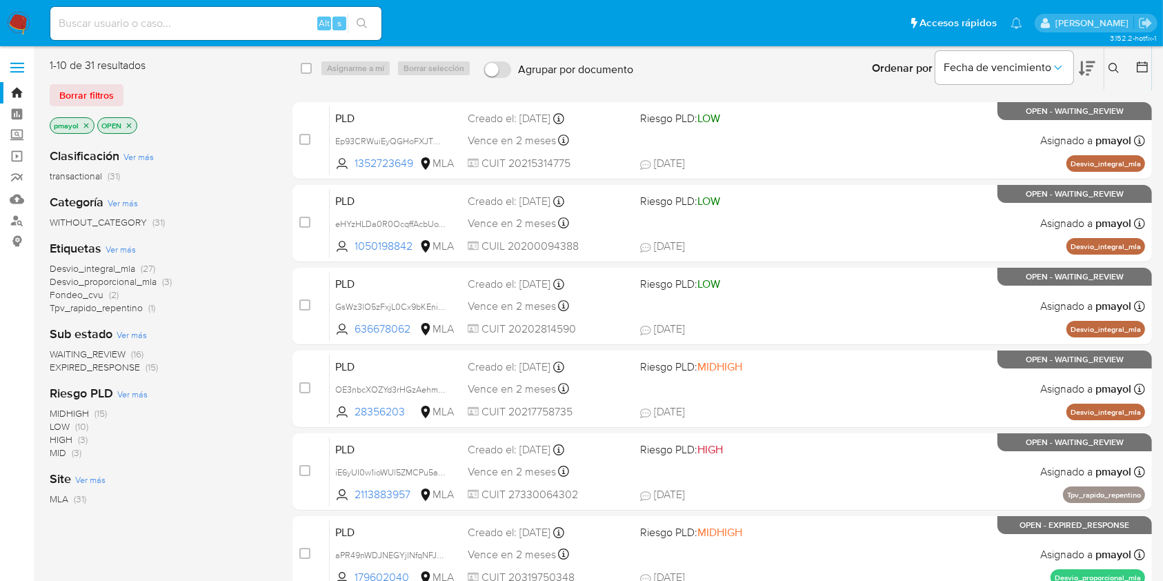
click at [1116, 63] on icon at bounding box center [1113, 68] width 11 height 11
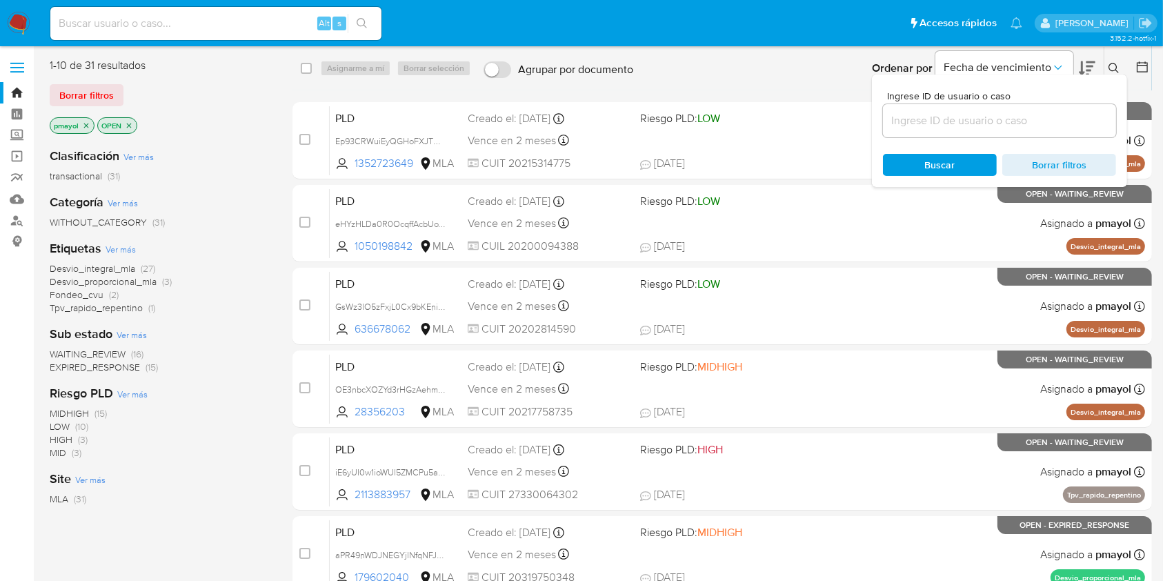
click at [1027, 117] on input at bounding box center [999, 121] width 233 height 18
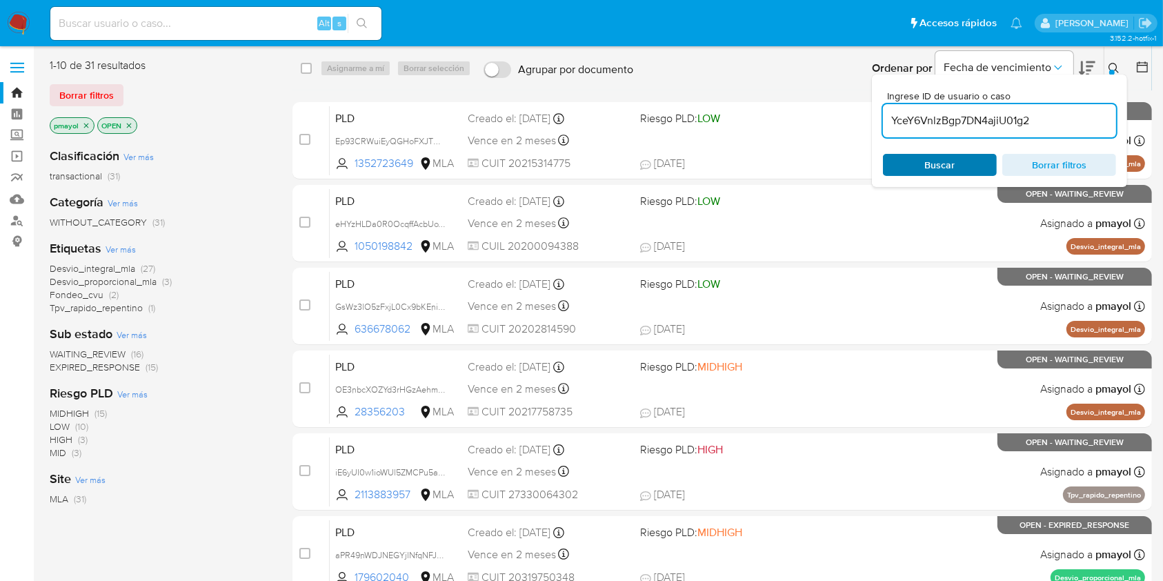
type input "YceY6VnlzBgp7DN4ajiU01g2"
click at [941, 167] on div "Buscar Borrar filtros" at bounding box center [999, 165] width 233 height 22
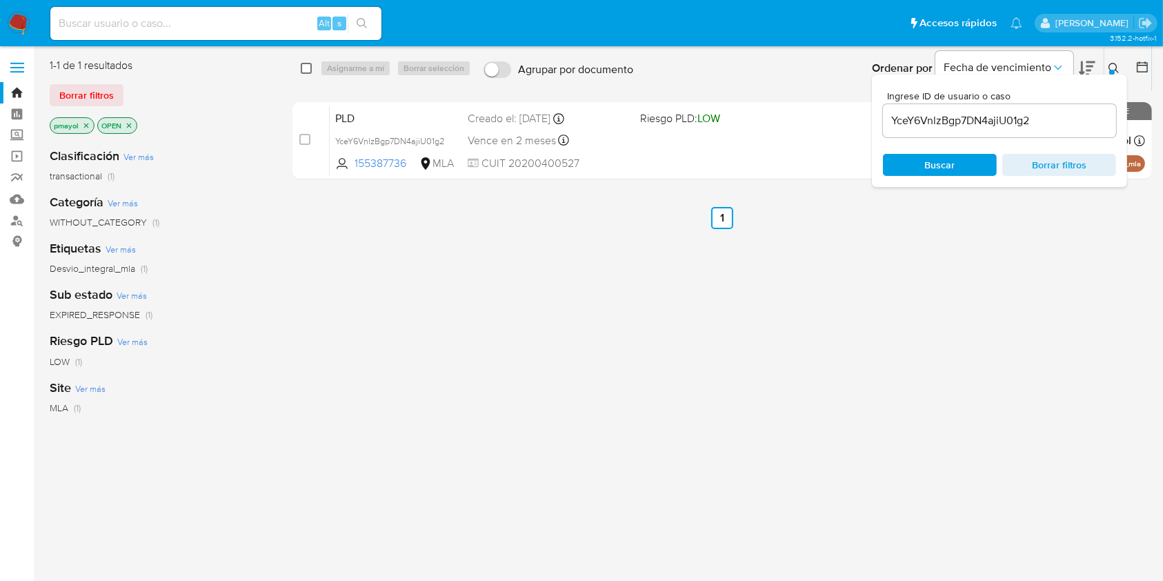
click at [311, 71] on input "checkbox" at bounding box center [306, 68] width 11 height 11
checkbox input "true"
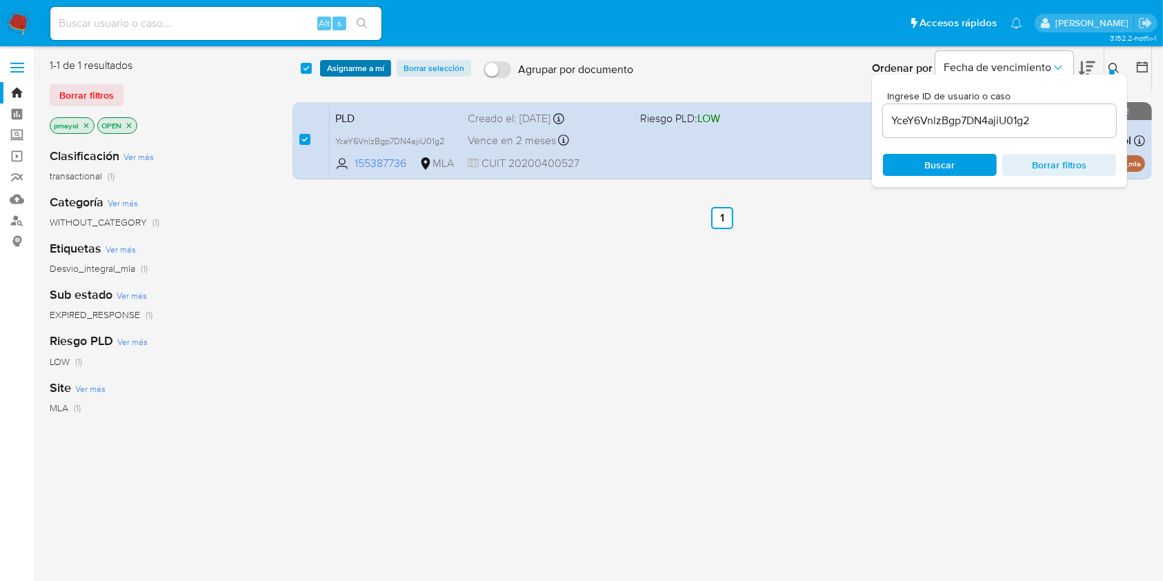
click at [346, 64] on span "Asignarme a mí" at bounding box center [355, 68] width 57 height 14
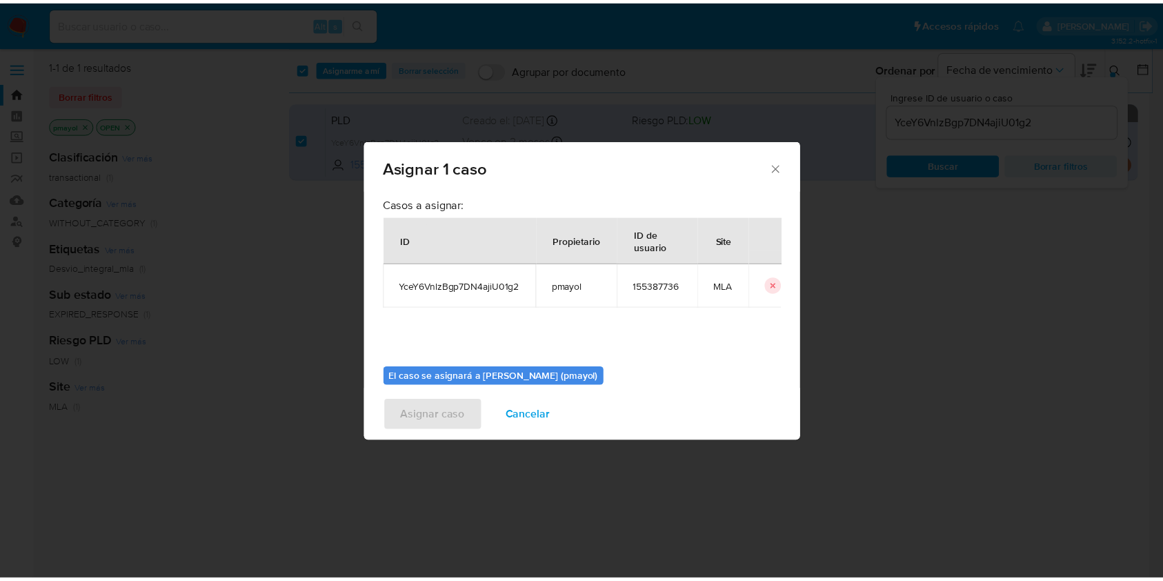
scroll to position [70, 0]
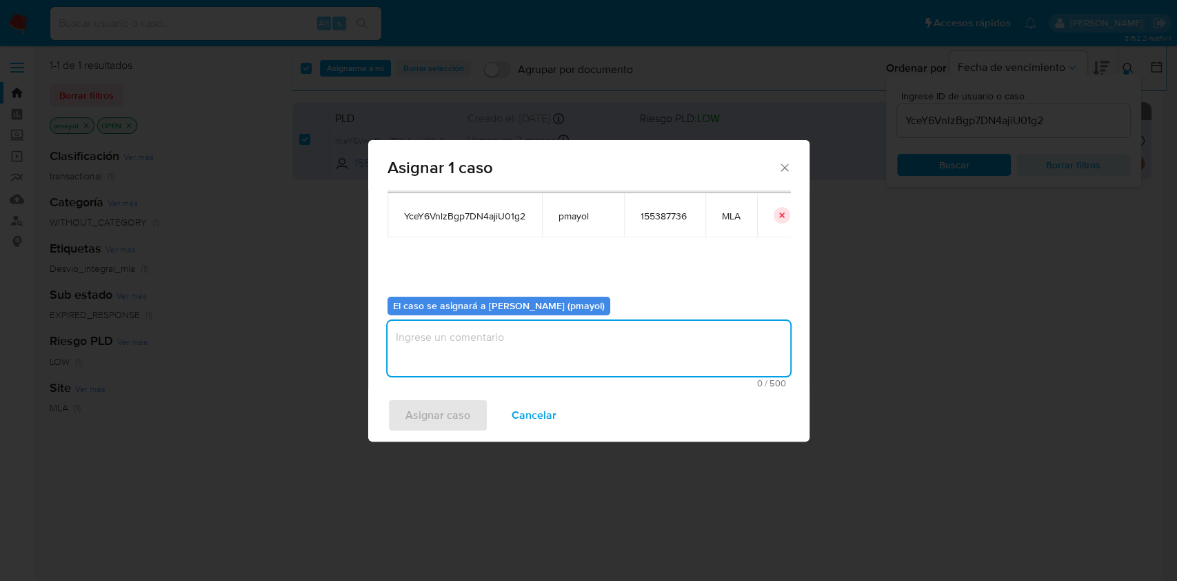
click at [713, 355] on textarea "assign-modal" at bounding box center [589, 348] width 403 height 55
type textarea "Asignación"
click at [445, 418] on span "Asignar caso" at bounding box center [438, 415] width 65 height 30
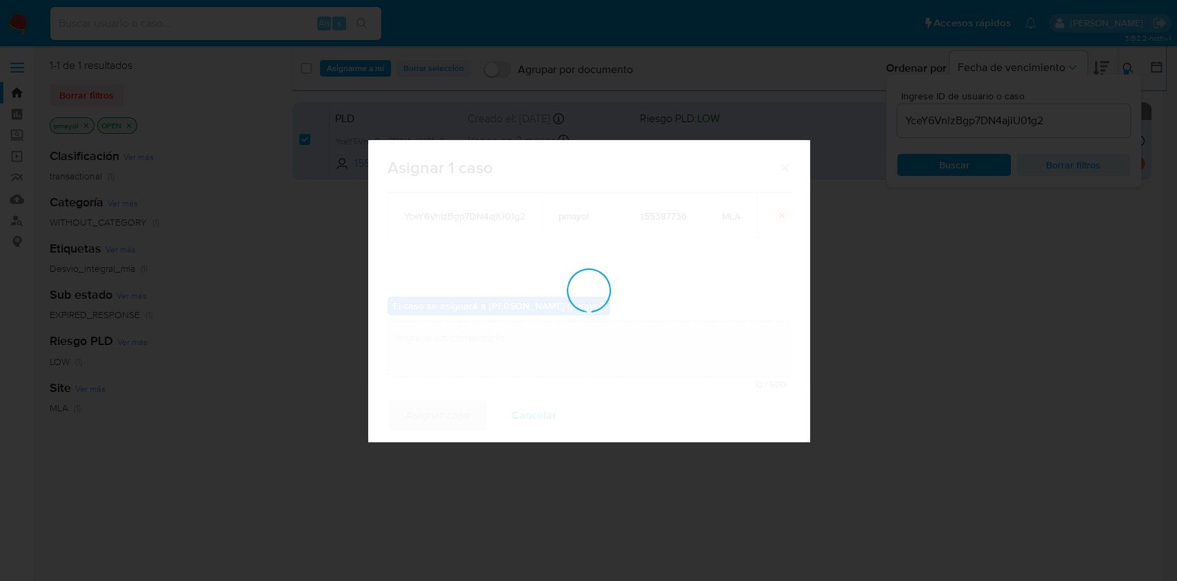
checkbox input "false"
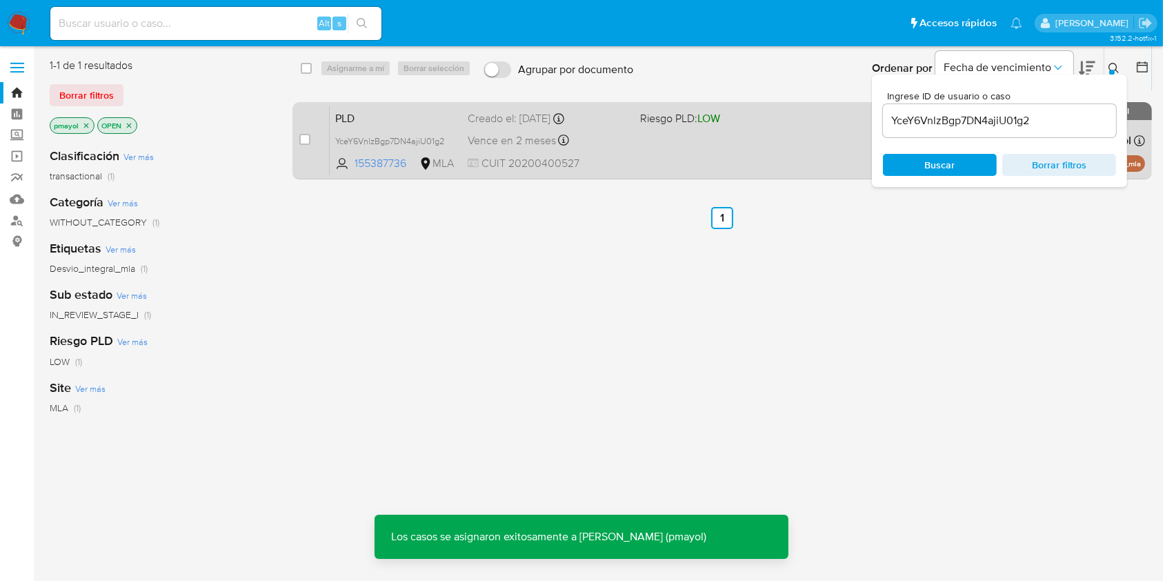
click at [628, 141] on div "Vence en 2 meses Vence el 10/10/2025 03:08:52" at bounding box center [548, 140] width 161 height 19
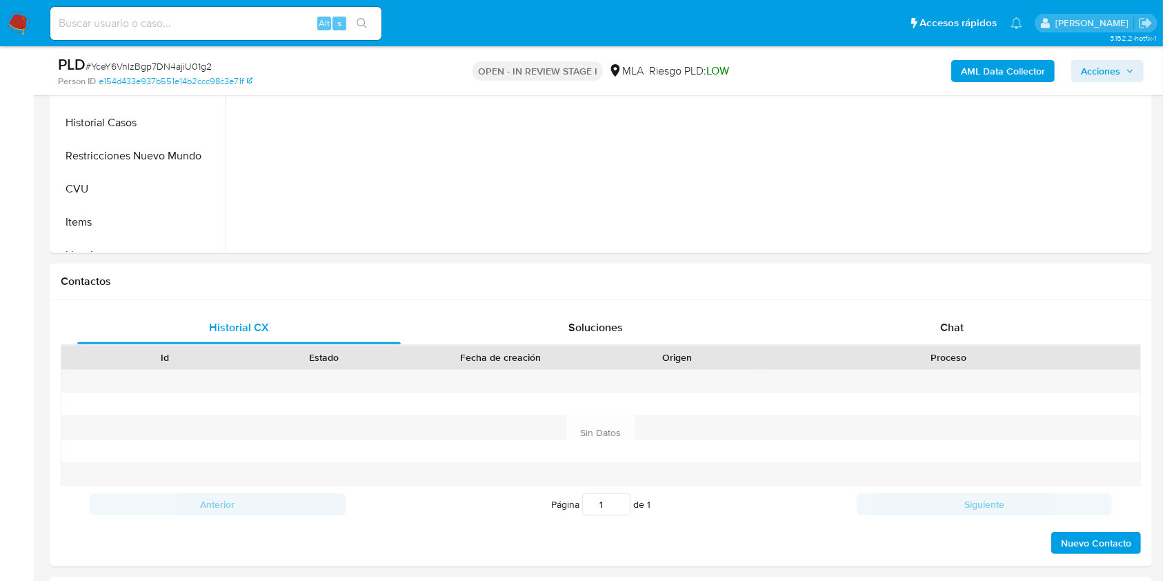
scroll to position [541, 0]
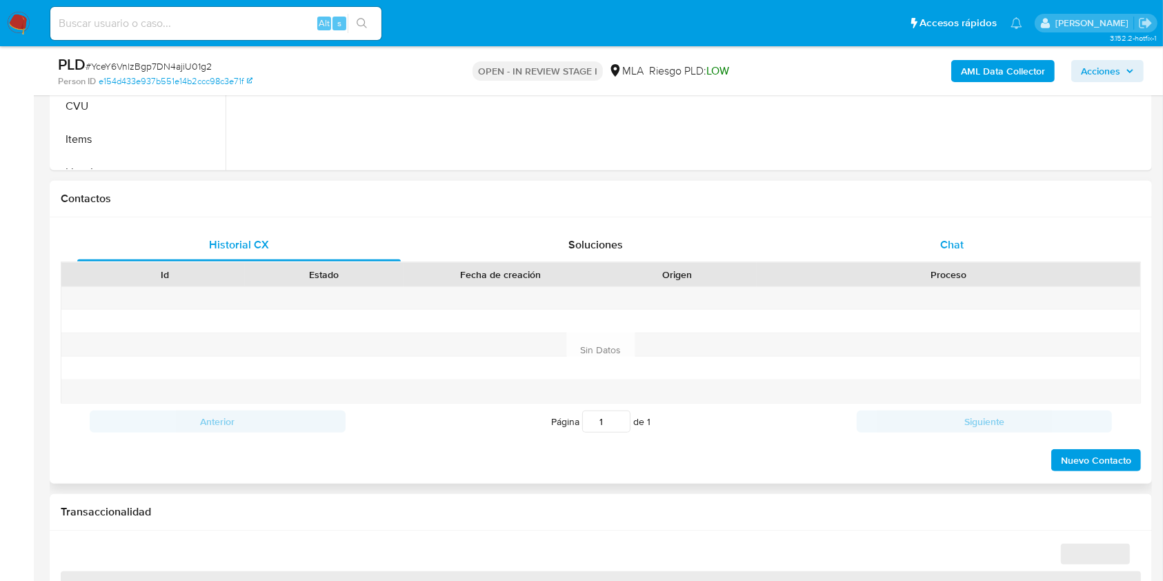
click at [943, 240] on span "Chat" at bounding box center [951, 245] width 23 height 16
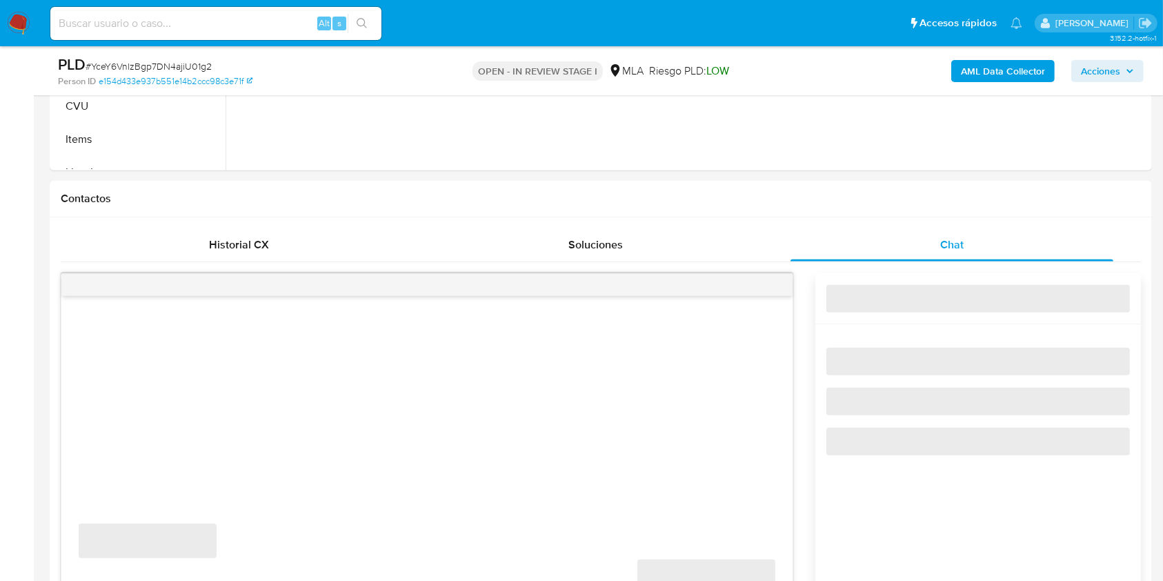
select select "10"
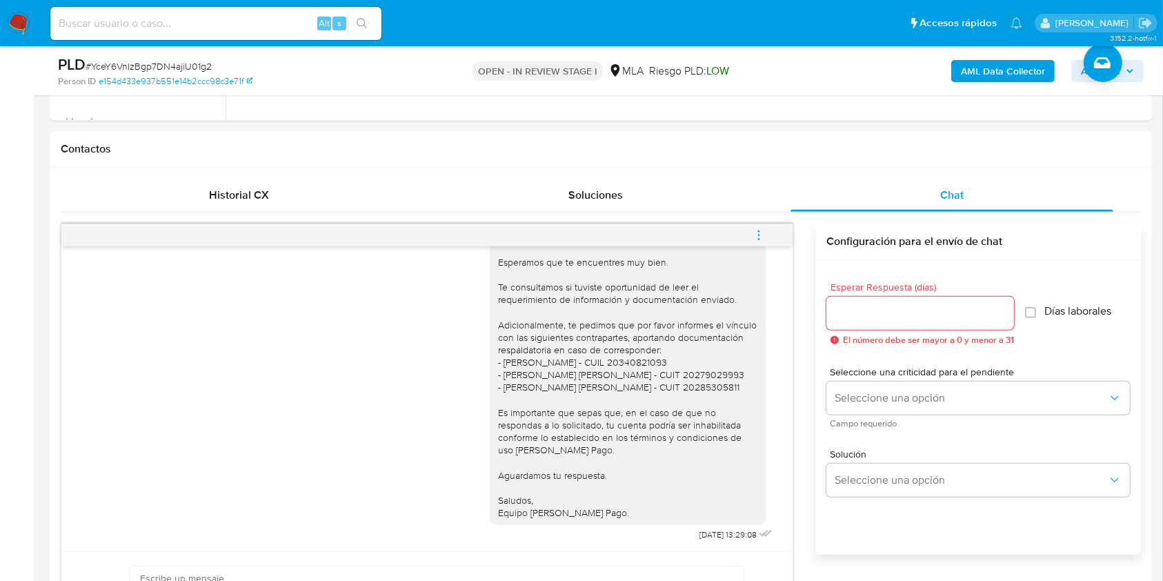
scroll to position [584, 0]
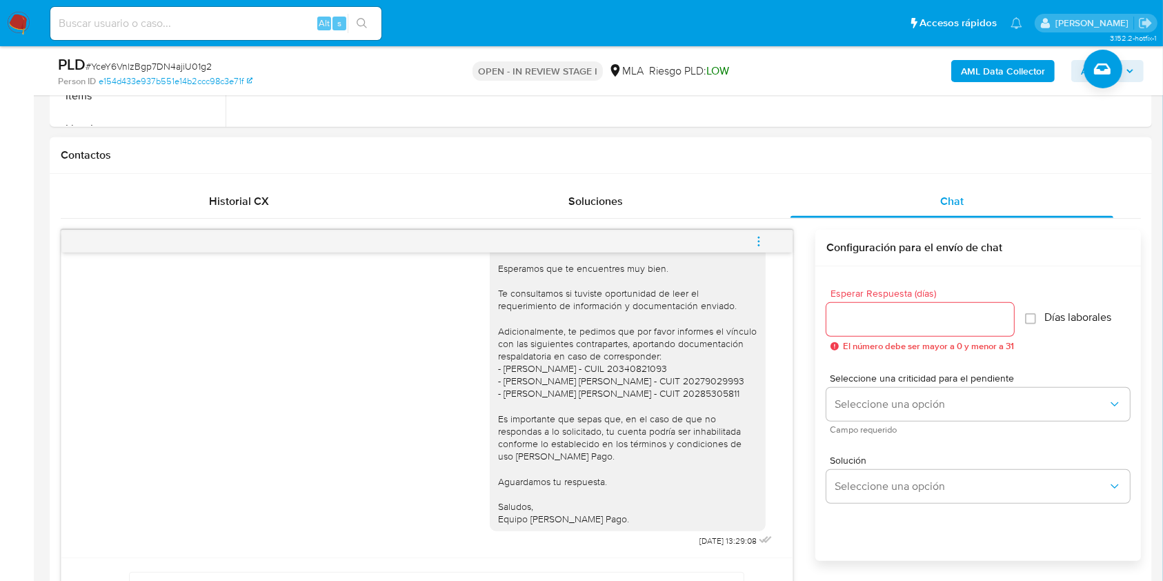
click at [756, 237] on icon "menu-action" at bounding box center [758, 241] width 12 height 12
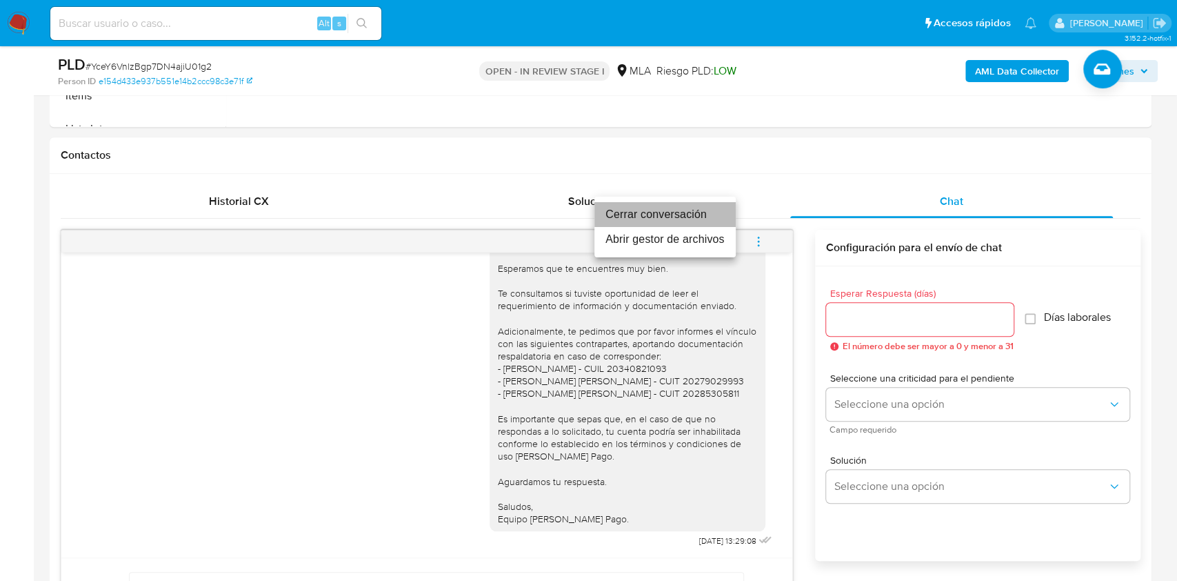
click at [654, 219] on li "Cerrar conversación" at bounding box center [664, 214] width 141 height 25
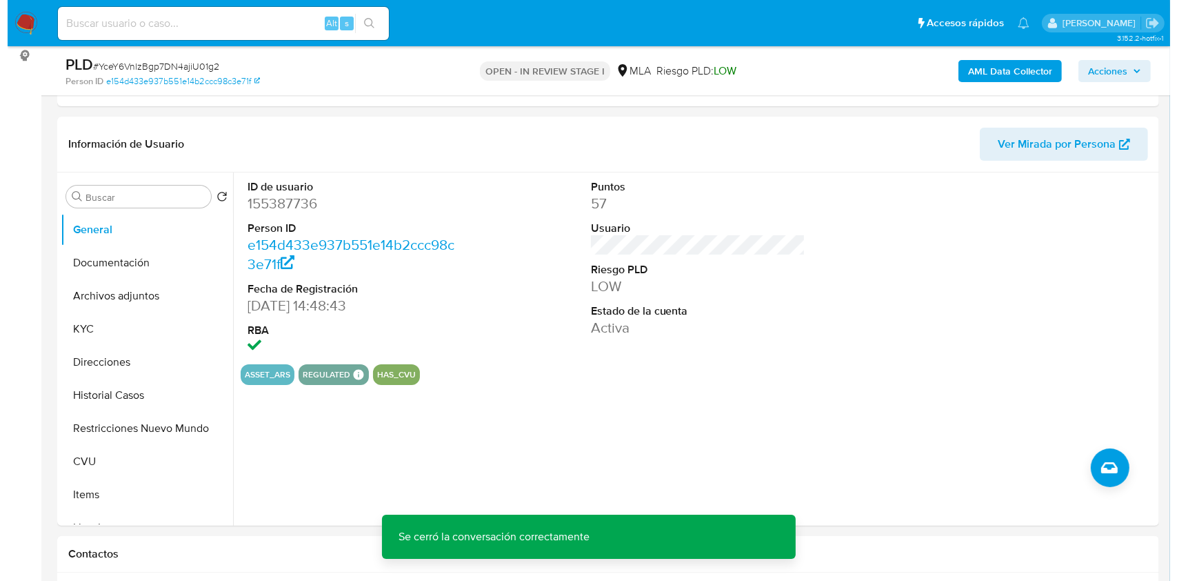
scroll to position [179, 0]
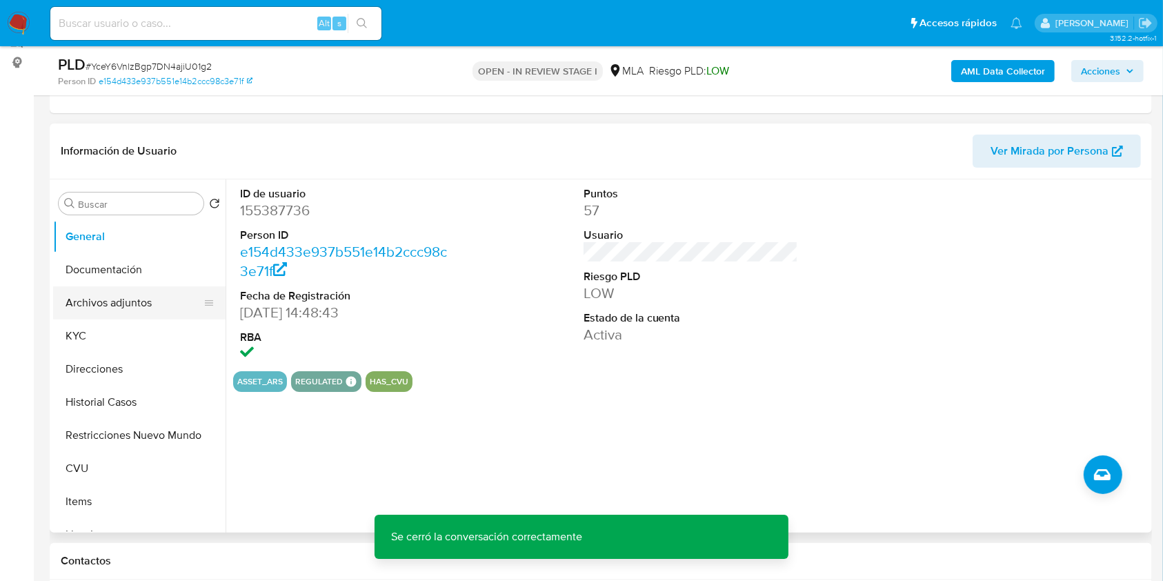
click at [103, 308] on button "Archivos adjuntos" at bounding box center [133, 302] width 161 height 33
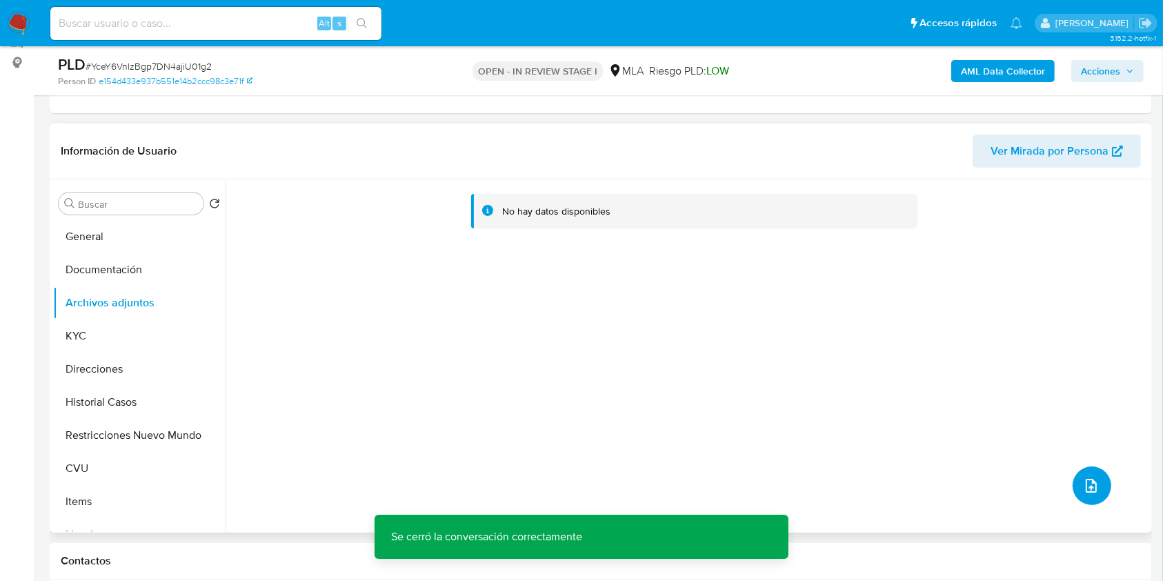
click at [1086, 497] on button "upload-file" at bounding box center [1091, 485] width 39 height 39
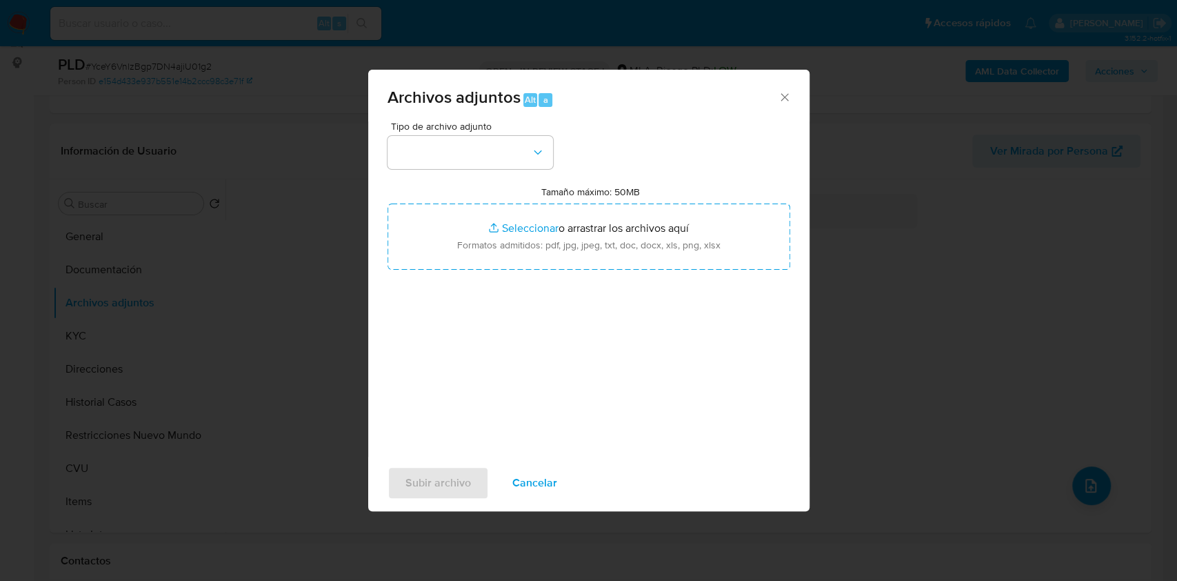
click at [784, 88] on div "Archivos adjuntos Alt a" at bounding box center [588, 96] width 441 height 52
click at [784, 91] on icon "Cerrar" at bounding box center [785, 97] width 14 height 14
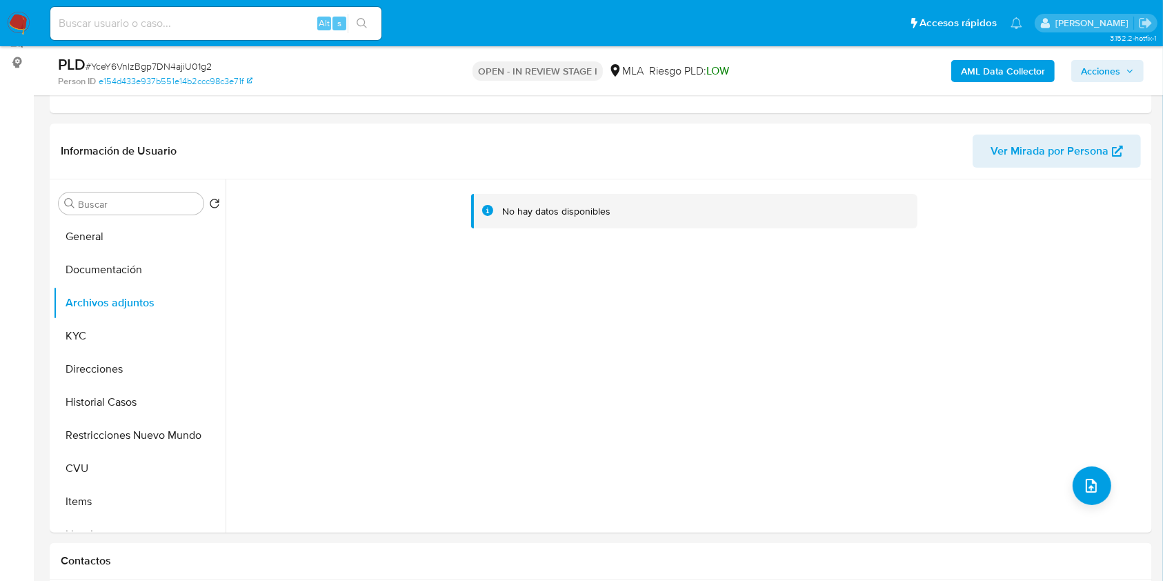
click at [1011, 68] on b "AML Data Collector" at bounding box center [1003, 71] width 84 height 22
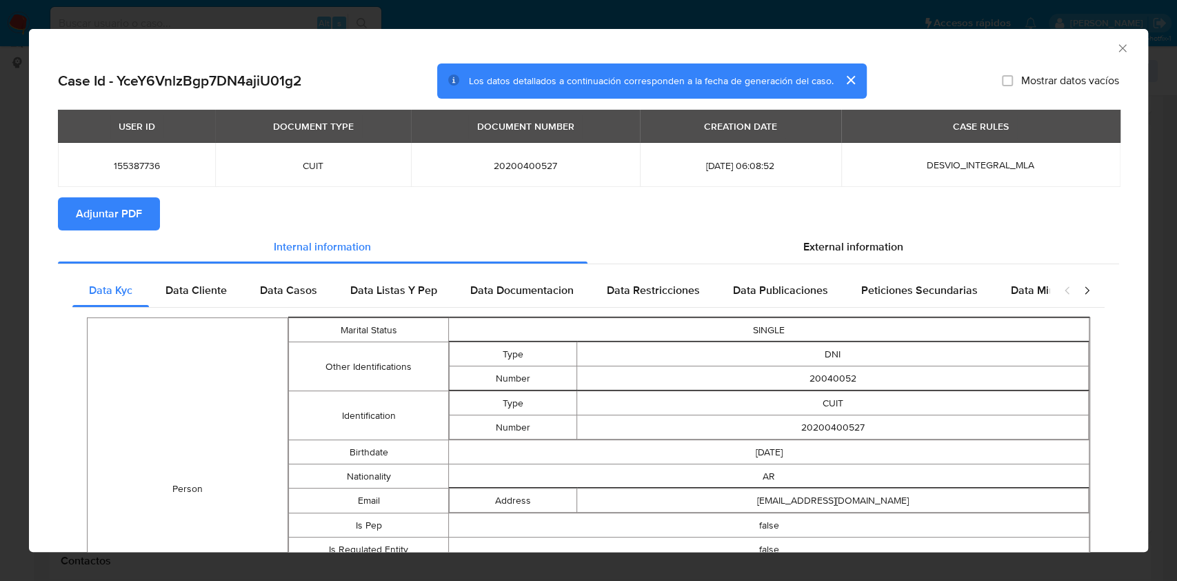
click at [133, 216] on span "Adjuntar PDF" at bounding box center [109, 214] width 66 height 30
click at [1114, 49] on div "AML Data Collector" at bounding box center [588, 46] width 1119 height 34
click at [1116, 51] on icon "Cerrar ventana" at bounding box center [1123, 48] width 14 height 14
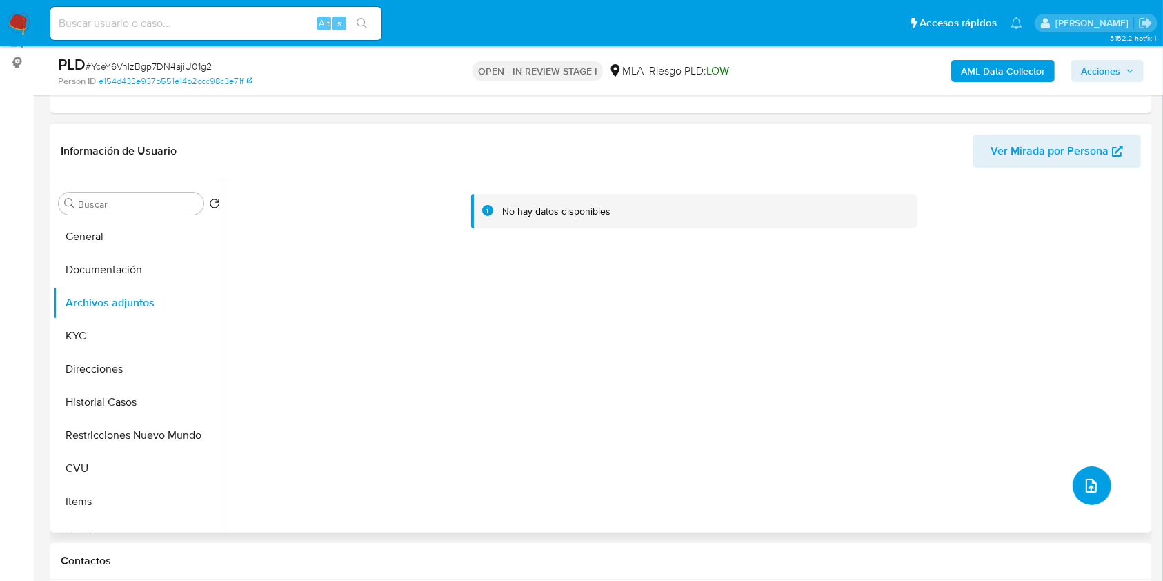
click at [1083, 484] on icon "upload-file" at bounding box center [1091, 485] width 17 height 17
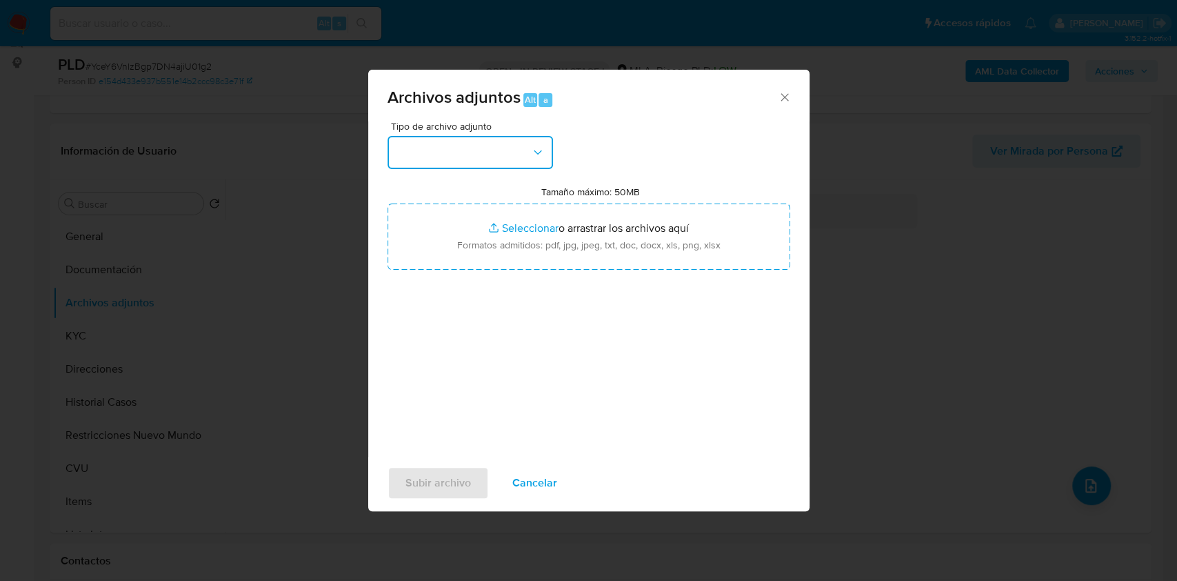
click at [494, 148] on button "button" at bounding box center [471, 152] width 166 height 33
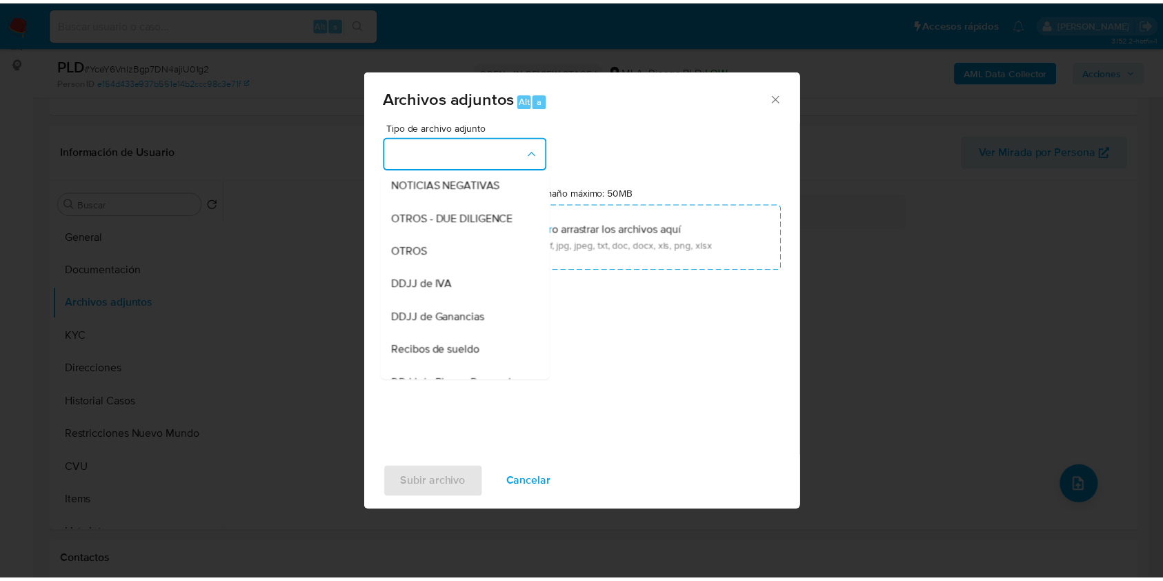
scroll to position [201, 0]
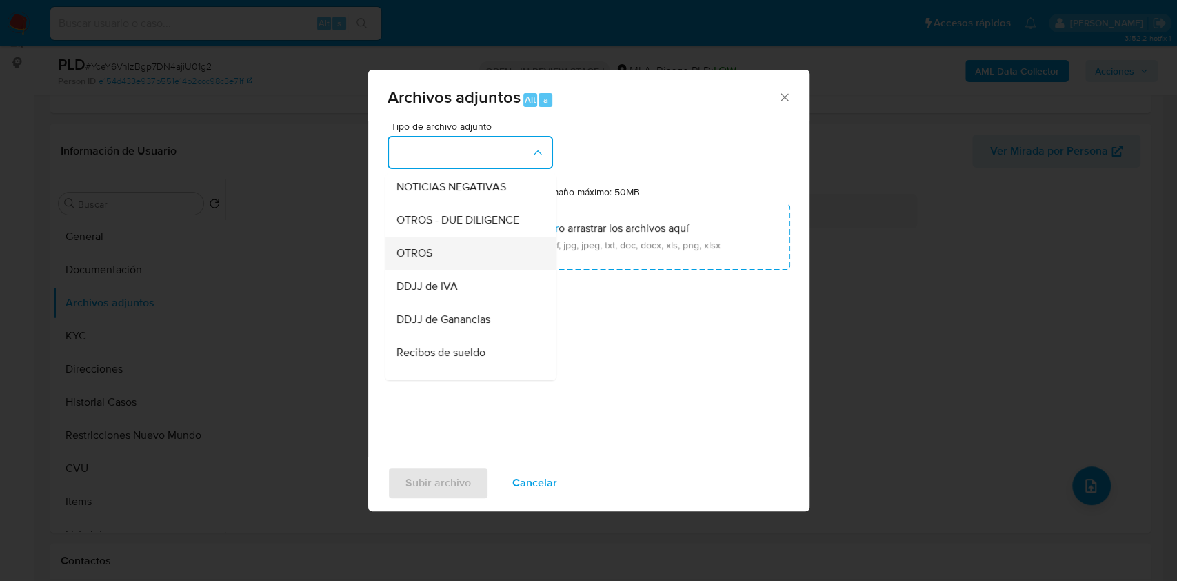
click at [463, 262] on div "OTROS" at bounding box center [466, 253] width 141 height 33
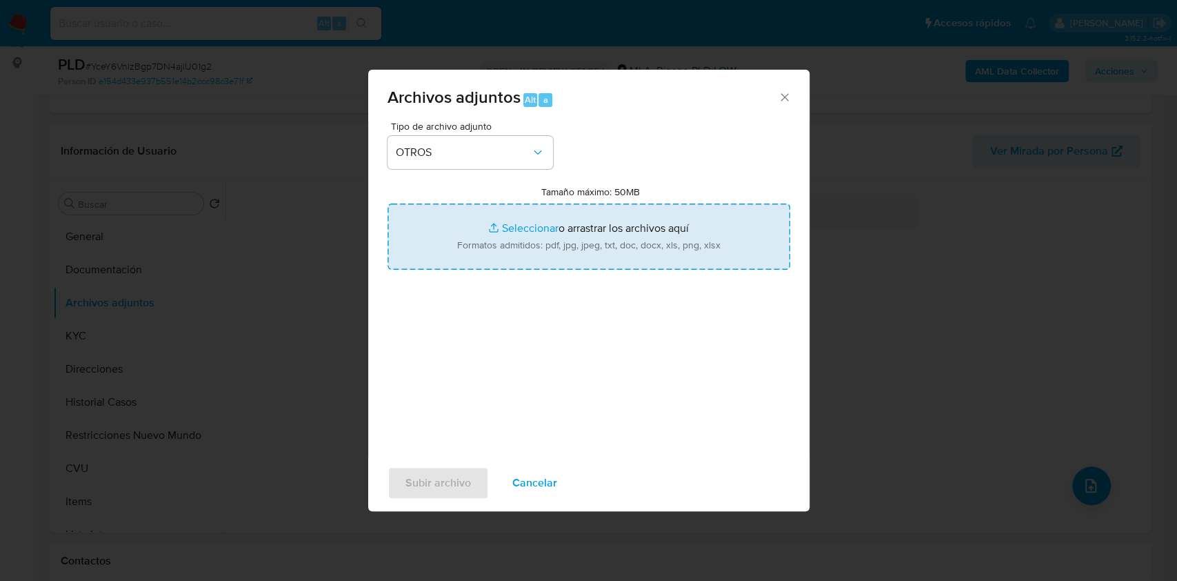
click at [580, 240] on input "Tamaño máximo: 50MB Seleccionar archivos" at bounding box center [589, 236] width 403 height 66
type input "C:\fakepath\Caselog YceY6VnlzBgp7DN4ajiU01g2.docx"
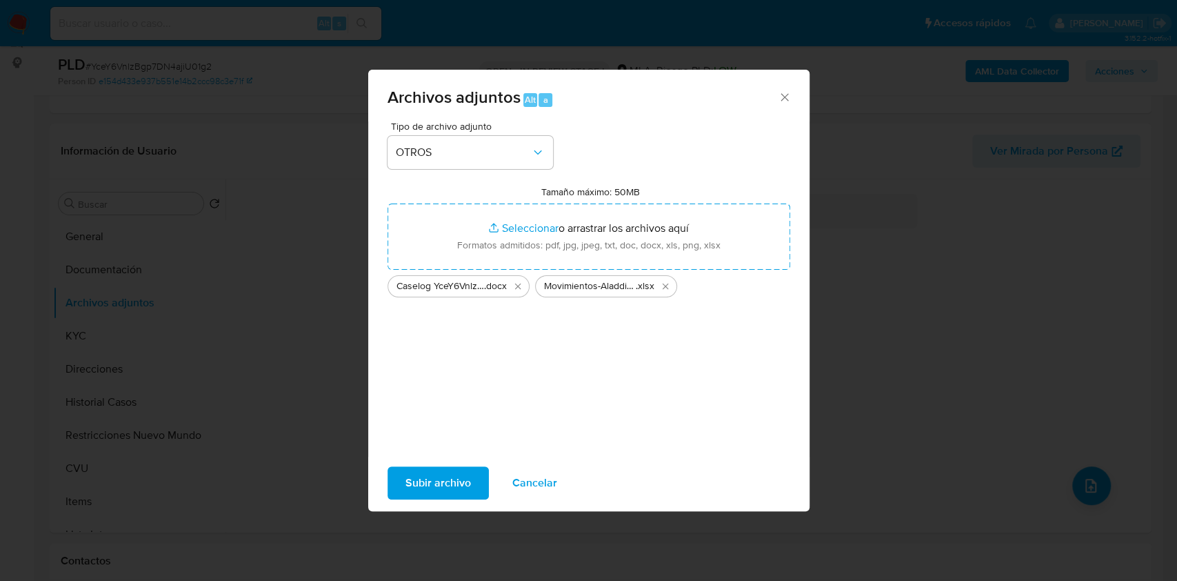
click at [419, 476] on span "Subir archivo" at bounding box center [439, 483] width 66 height 30
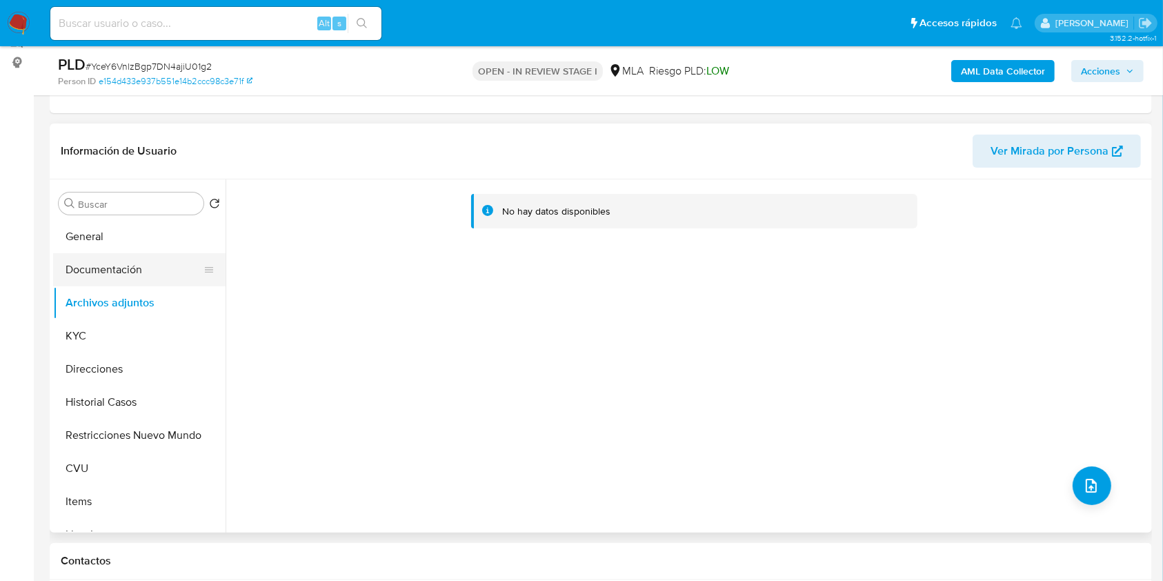
click at [77, 282] on button "Documentación" at bounding box center [133, 269] width 161 height 33
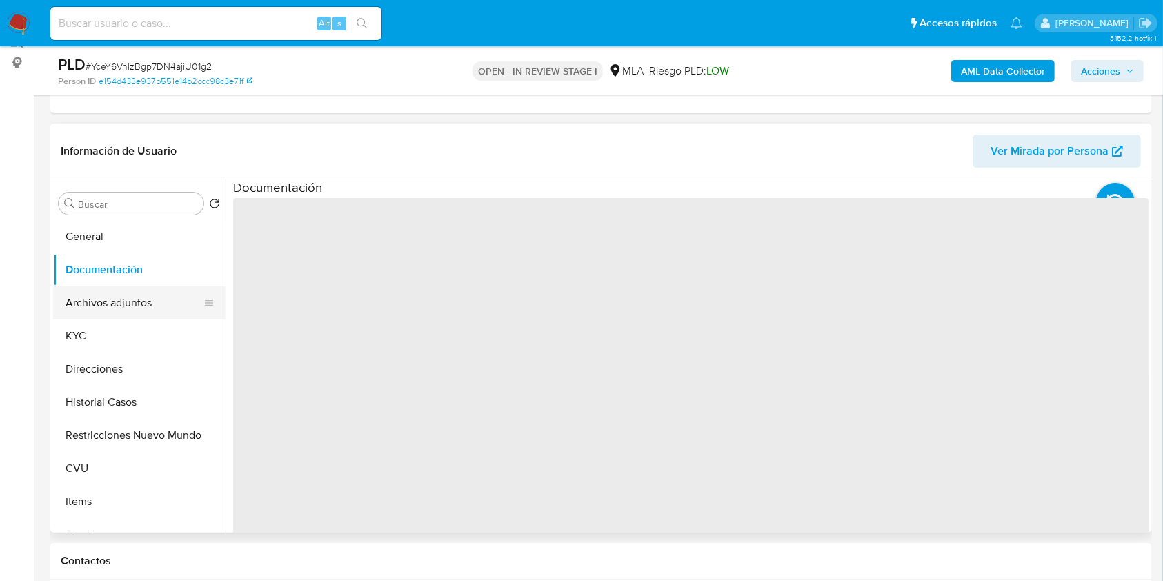
click at [105, 295] on button "Archivos adjuntos" at bounding box center [133, 302] width 161 height 33
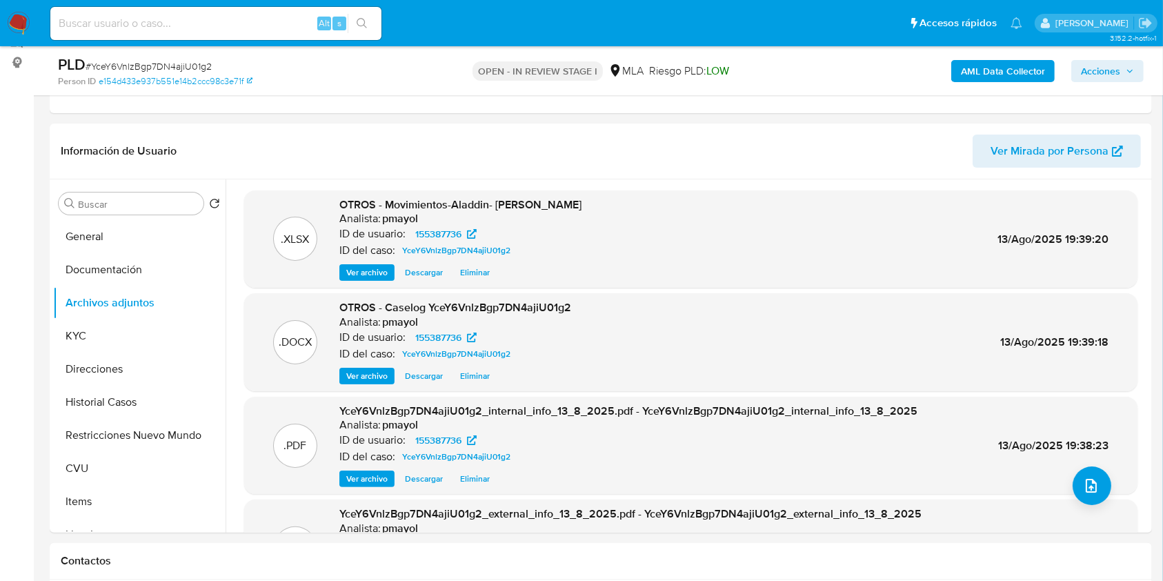
click at [1097, 72] on span "Acciones" at bounding box center [1100, 71] width 39 height 22
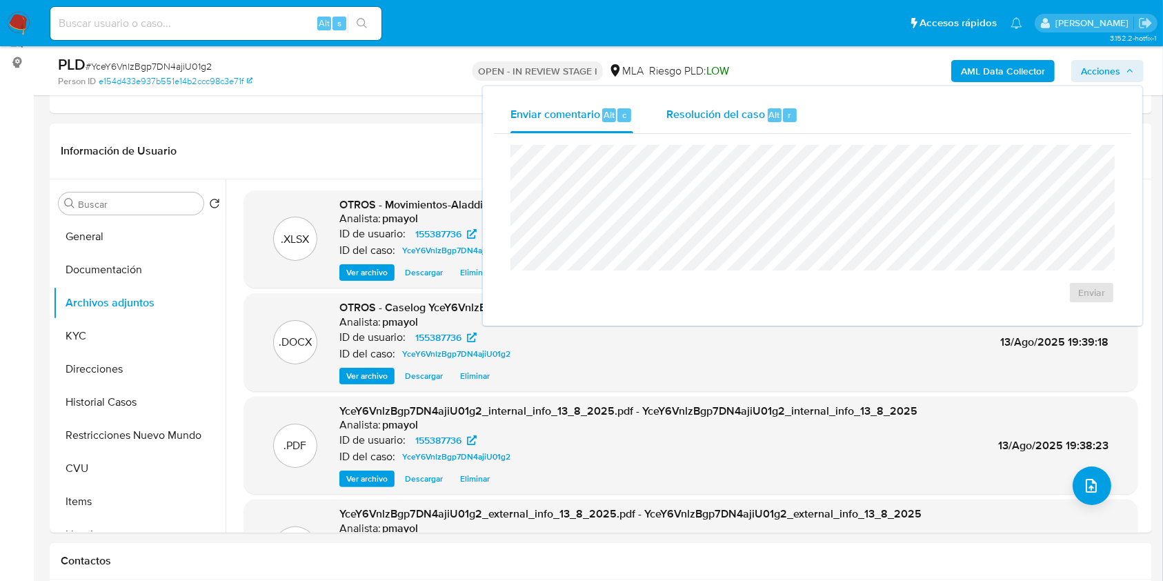
click at [722, 113] on span "Resolución del caso" at bounding box center [715, 114] width 99 height 16
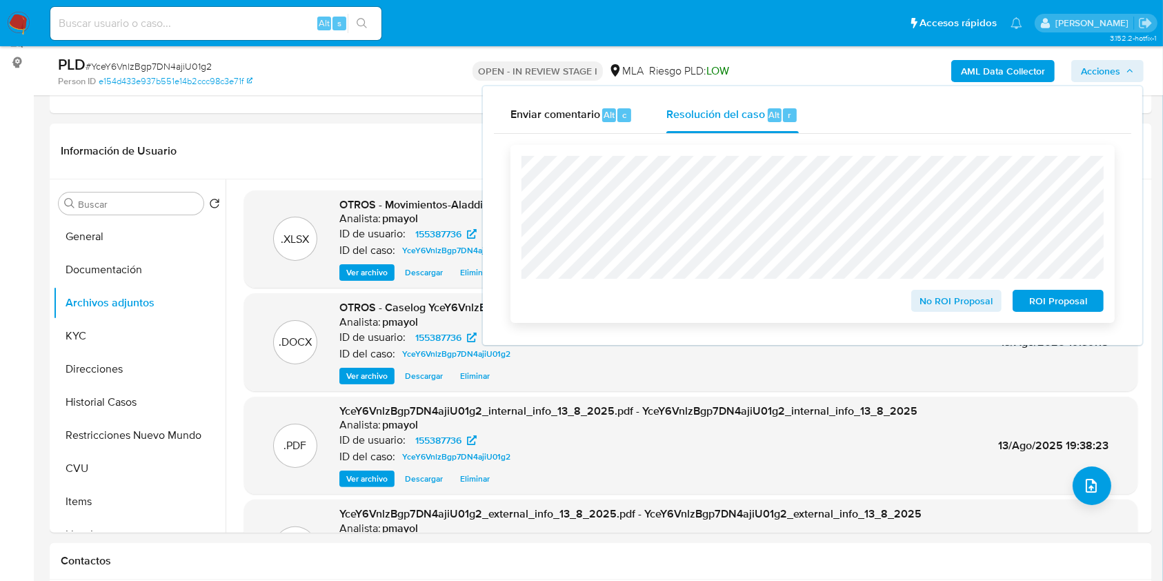
click at [960, 299] on span "No ROI Proposal" at bounding box center [957, 300] width 72 height 19
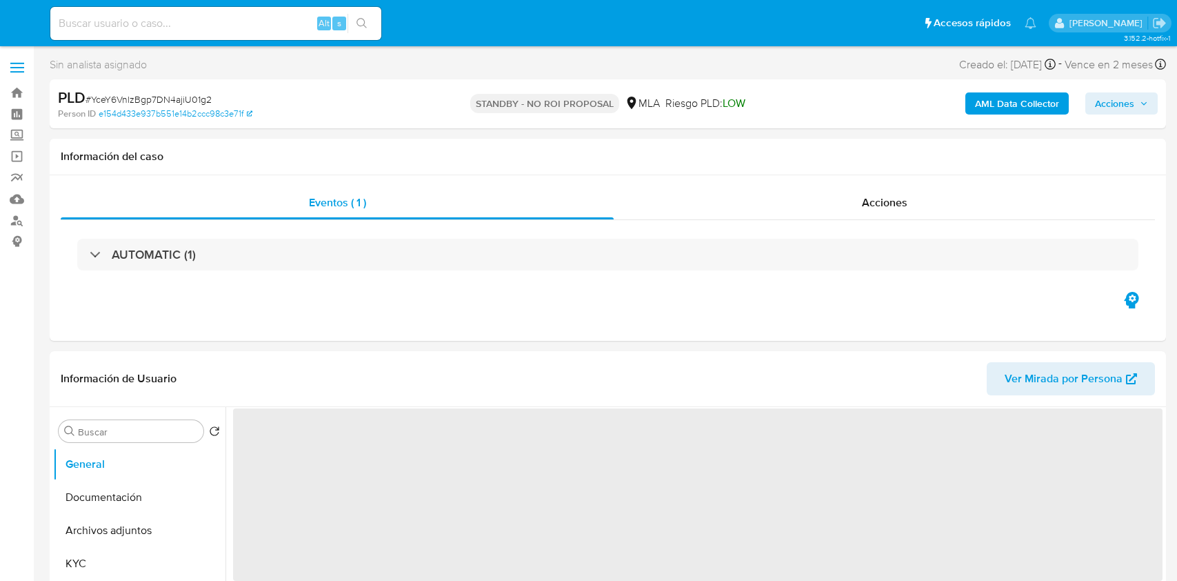
select select "10"
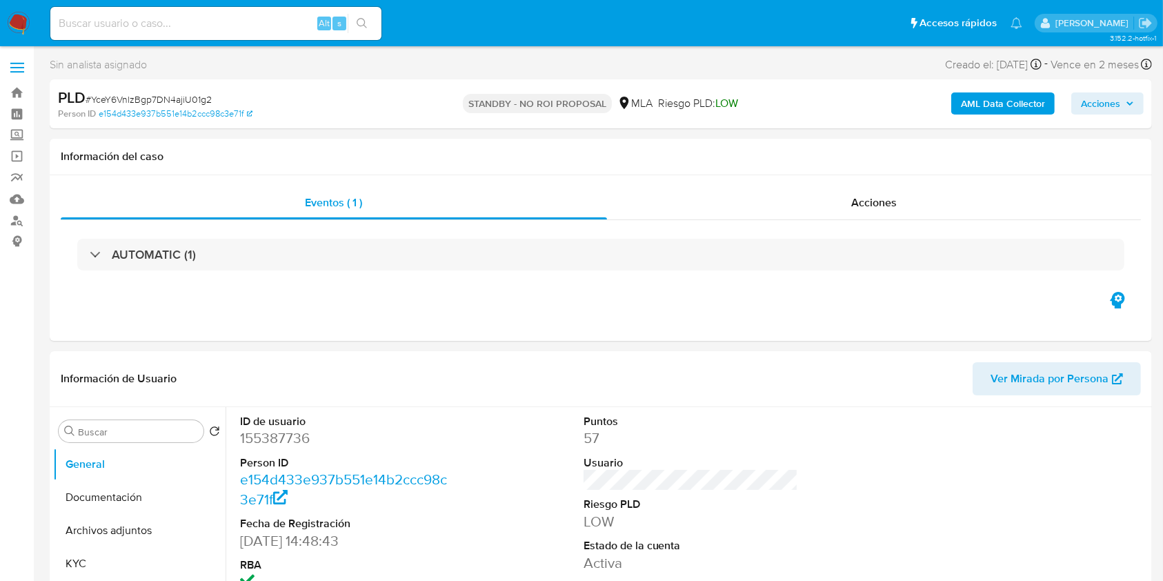
click at [254, 23] on input at bounding box center [215, 23] width 331 height 18
paste input "GsWz3lO5zFxjL0Cx9bKEni6F"
type input "GsWz3lO5zFxjL0Cx9bKEni6F"
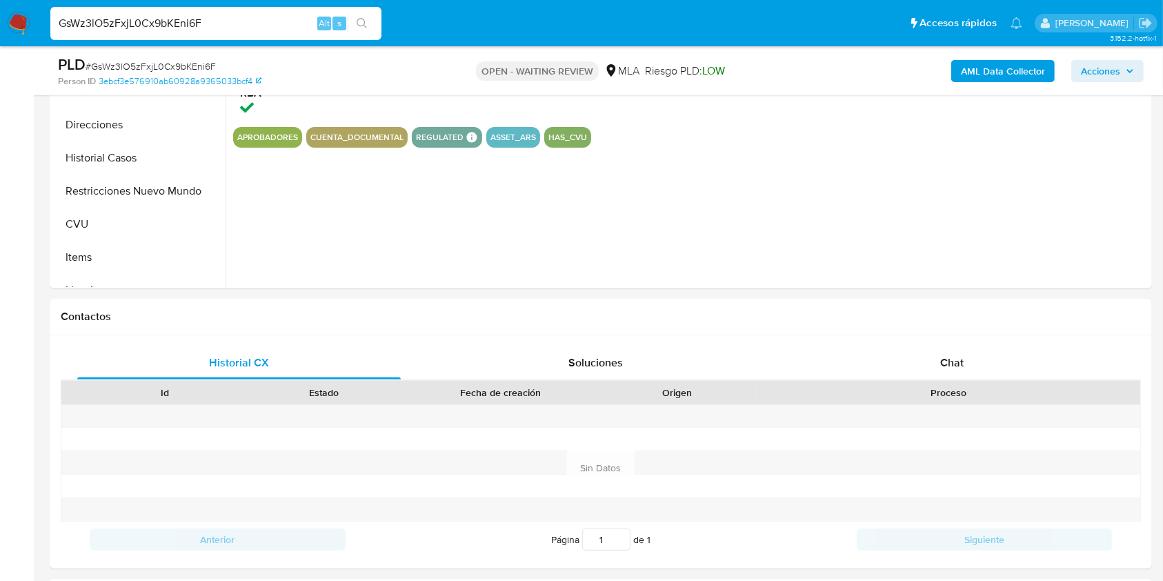
scroll to position [427, 0]
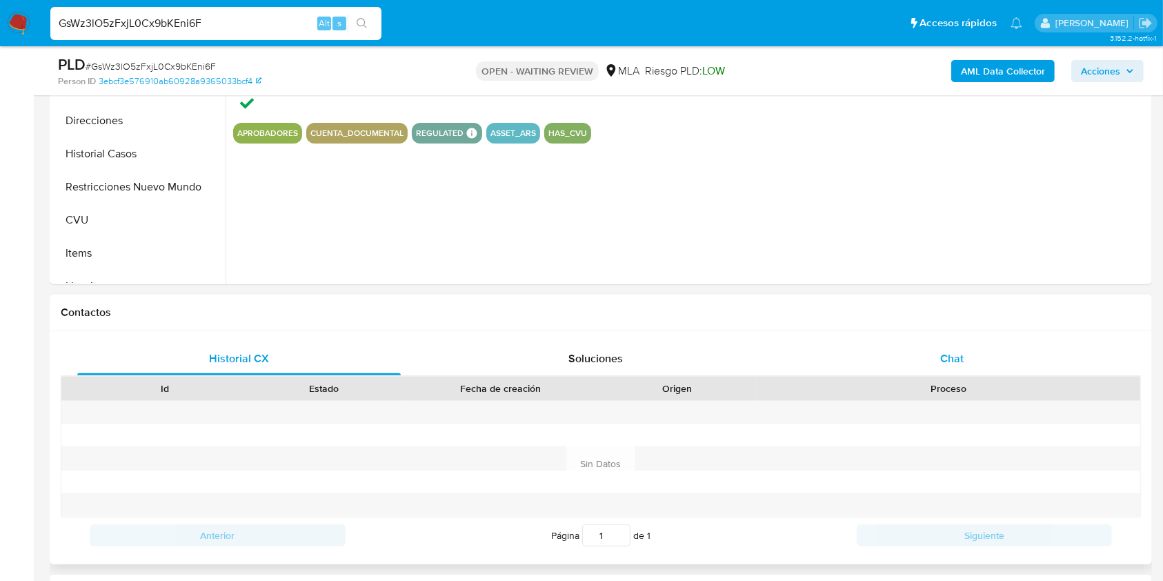
click at [954, 354] on span "Chat" at bounding box center [951, 358] width 23 height 16
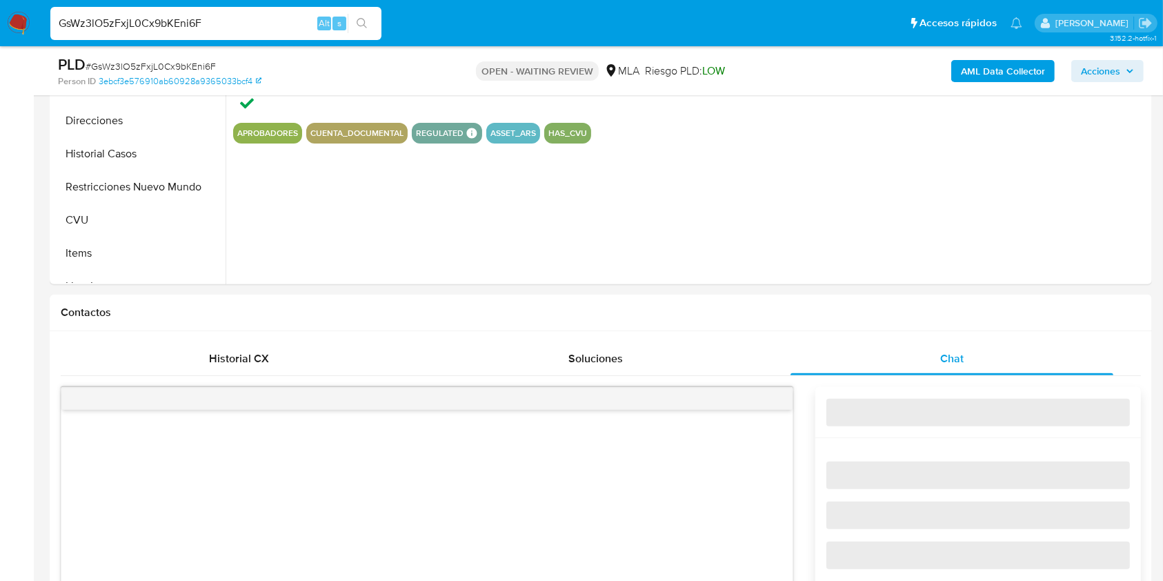
select select "10"
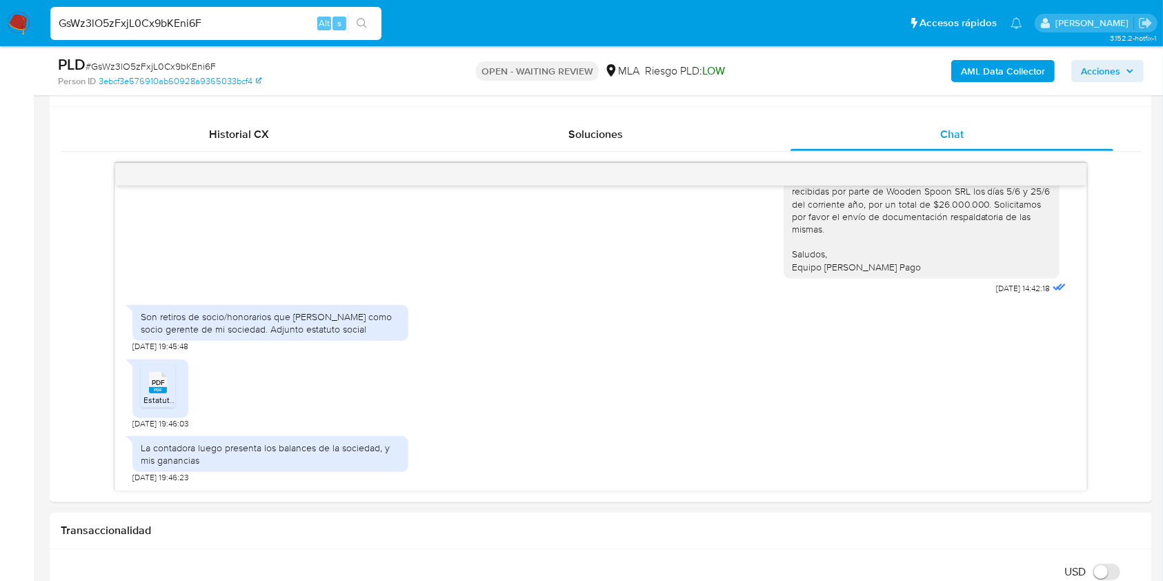
scroll to position [657, 0]
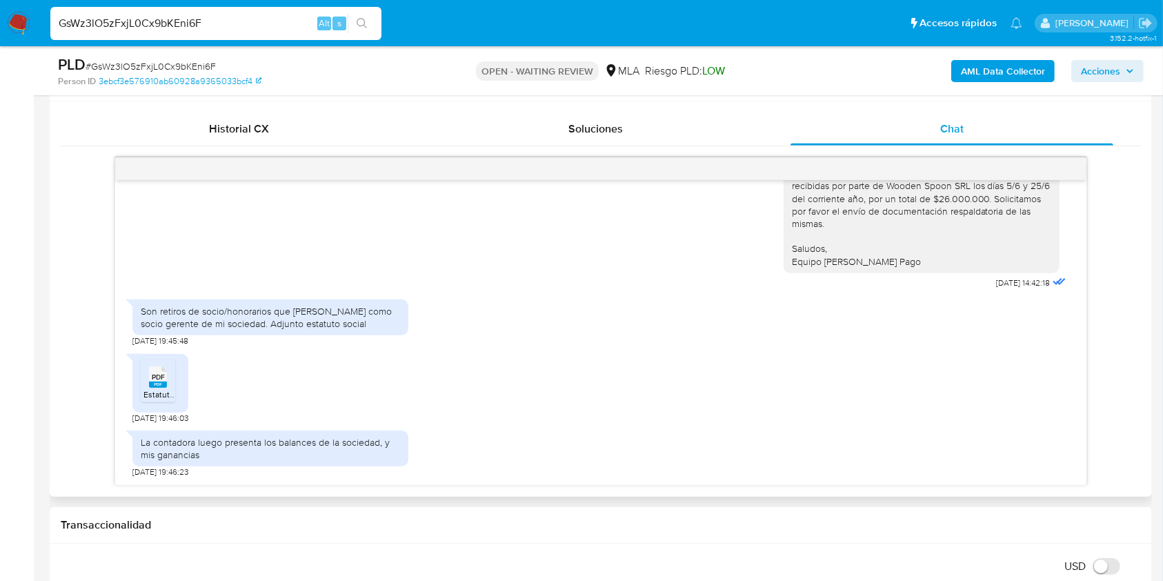
click at [165, 374] on icon at bounding box center [158, 376] width 18 height 21
drag, startPoint x: 316, startPoint y: 325, endPoint x: 136, endPoint y: 308, distance: 180.8
click at [136, 308] on div "Son retiros de socio/honorarios que [PERSON_NAME] como socio gerente de mi soci…" at bounding box center [270, 317] width 276 height 36
copy div "Son retiros de socio/honorarios que [PERSON_NAME] como socio gerente de mi soci…"
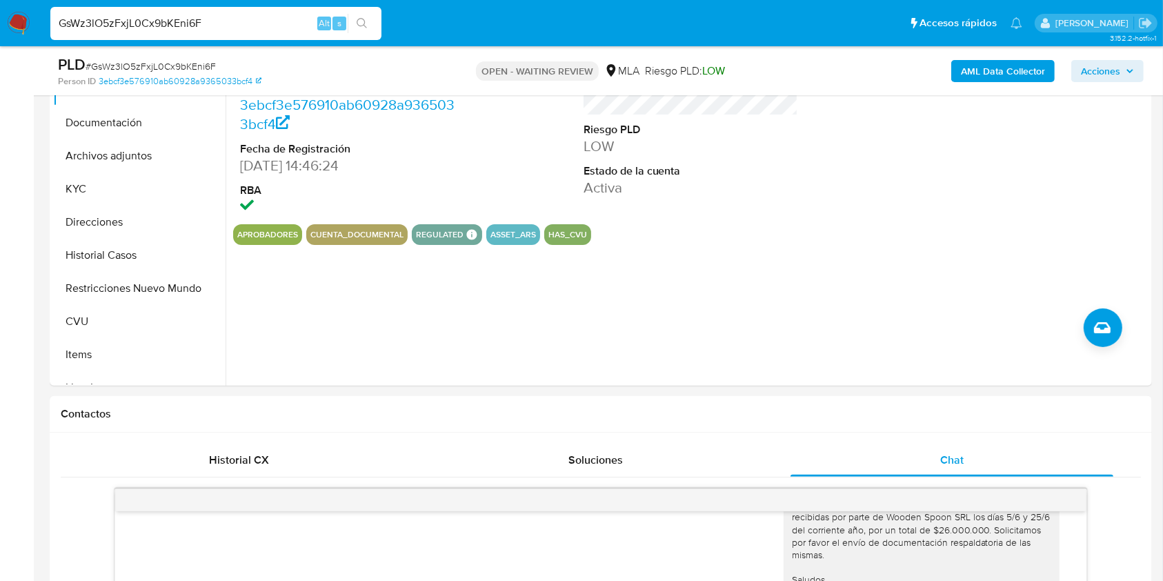
scroll to position [314, 0]
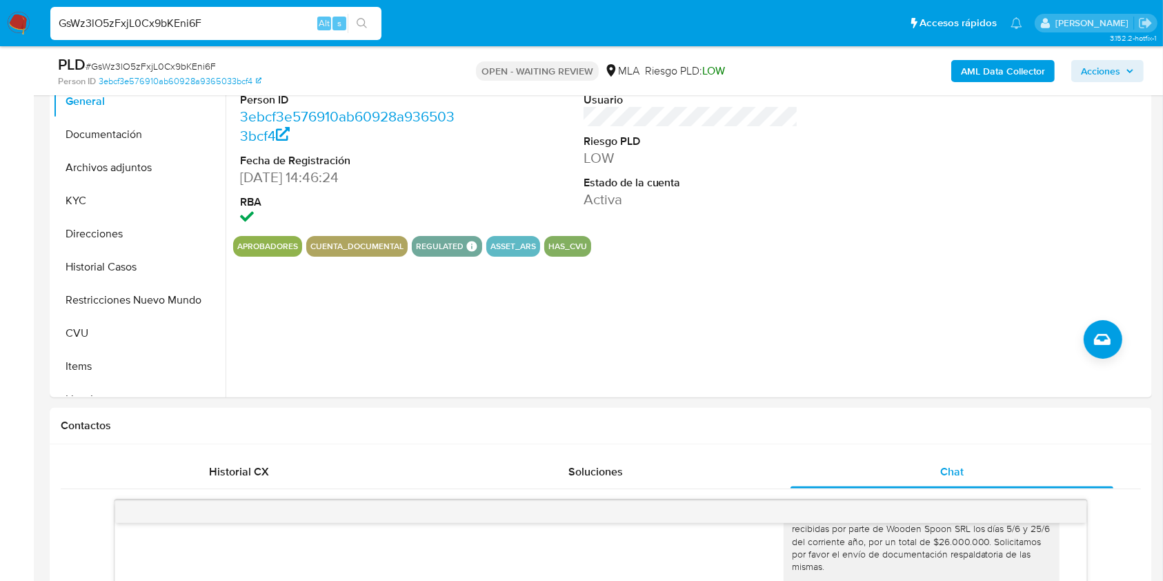
click at [170, 64] on span "# GsWz3lO5zFxjL0Cx9bKEni6F" at bounding box center [151, 66] width 130 height 14
copy span "GsWz3lO5zFxjL0Cx9bKEni6F"
click at [23, 26] on img at bounding box center [18, 23] width 23 height 23
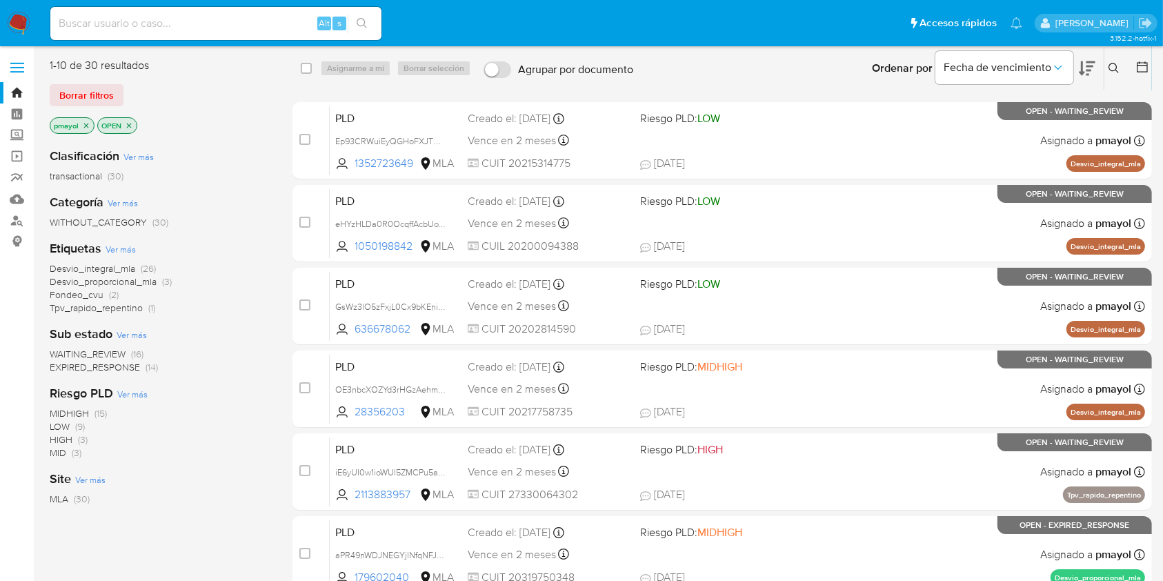
click at [1115, 69] on icon at bounding box center [1113, 68] width 10 height 10
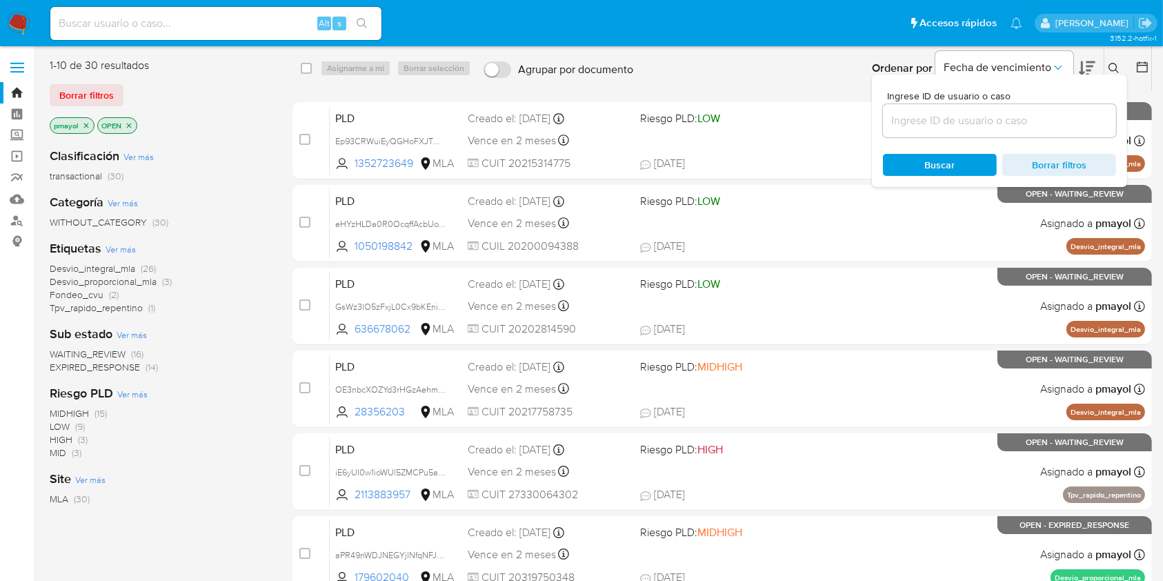
click at [983, 124] on input at bounding box center [999, 121] width 233 height 18
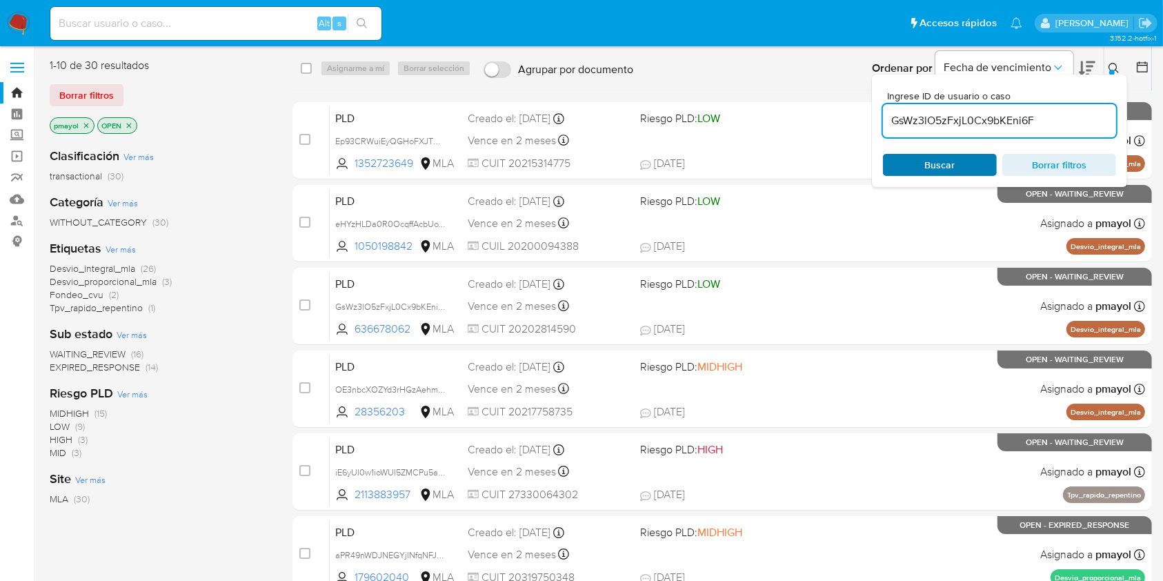
type input "GsWz3lO5zFxjL0Cx9bKEni6F"
click at [921, 172] on span "Buscar" at bounding box center [939, 164] width 94 height 19
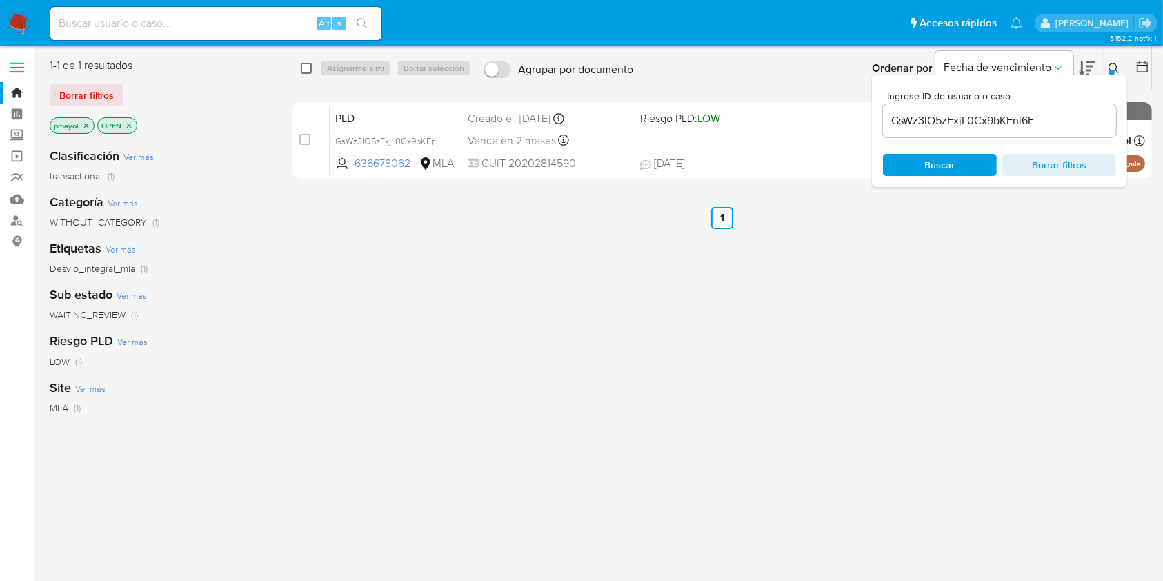
click at [306, 67] on input "checkbox" at bounding box center [306, 68] width 11 height 11
checkbox input "true"
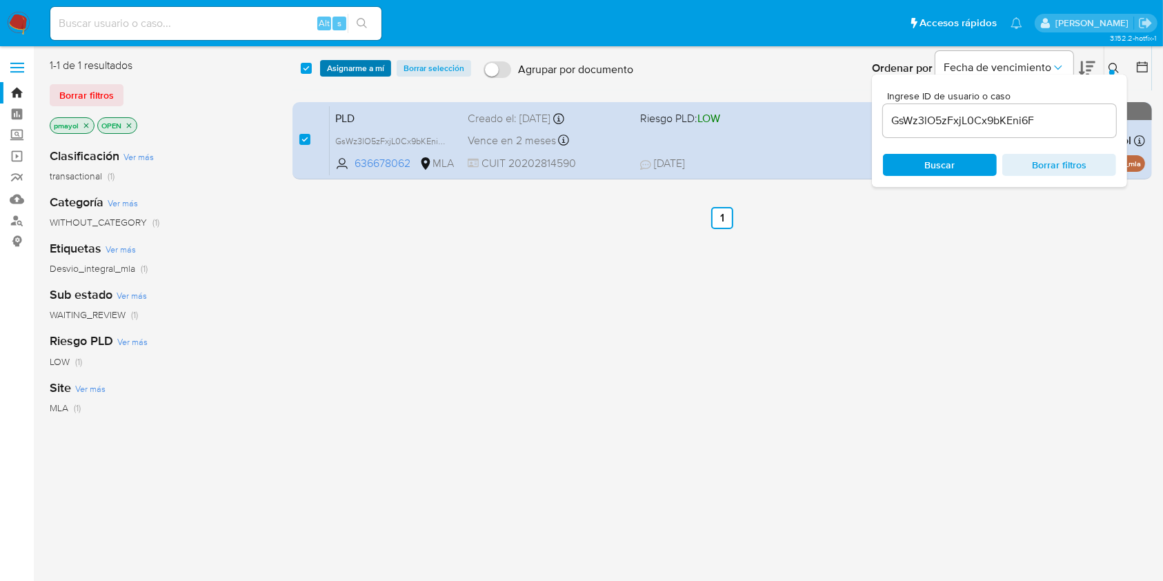
click at [347, 68] on span "Asignarme a mí" at bounding box center [355, 68] width 57 height 14
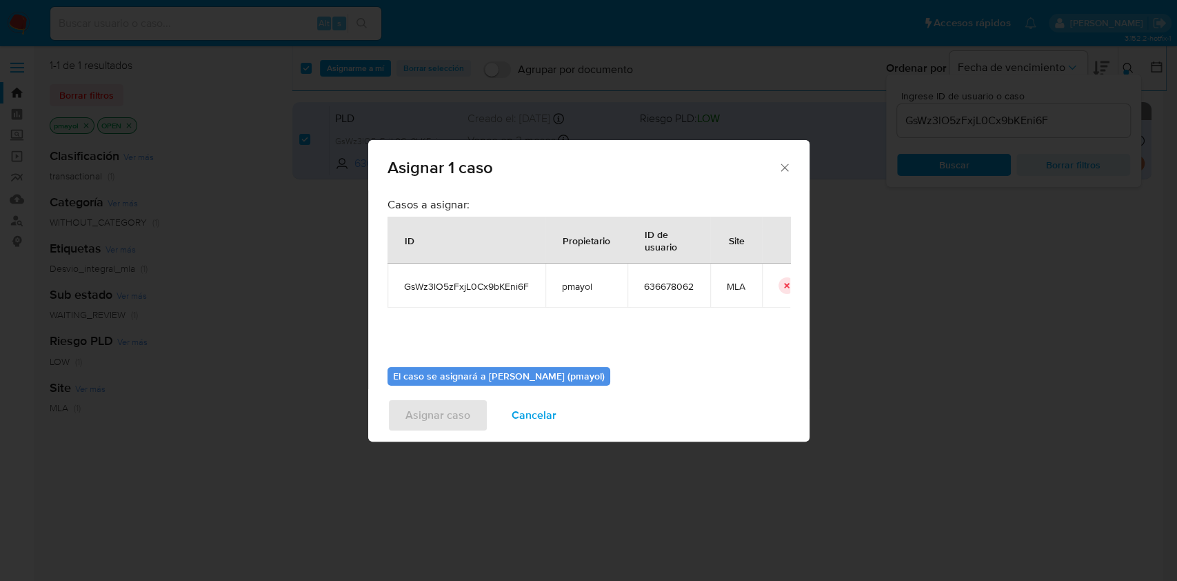
scroll to position [70, 0]
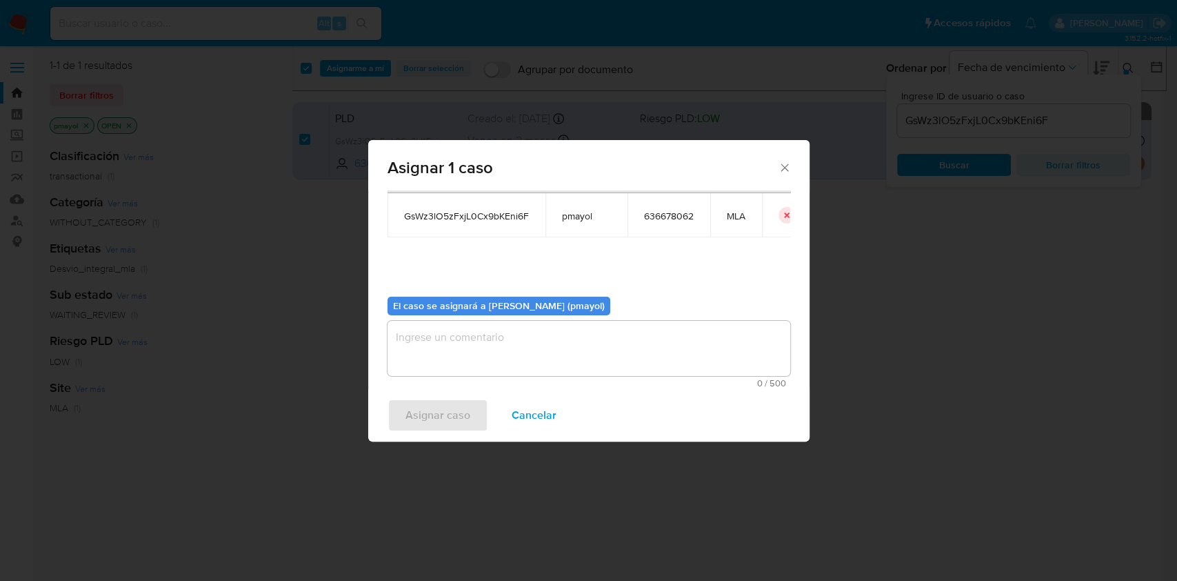
click at [684, 365] on textarea "assign-modal" at bounding box center [589, 348] width 403 height 55
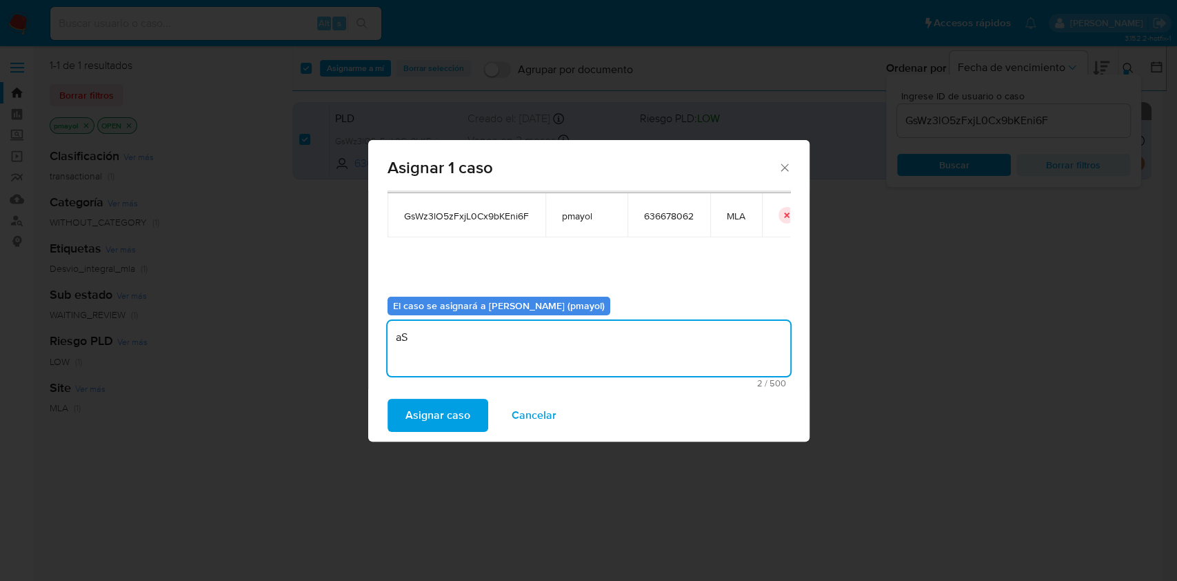
type textarea "a"
click at [424, 342] on textarea "Asignación" at bounding box center [589, 348] width 403 height 55
type textarea "Asignación"
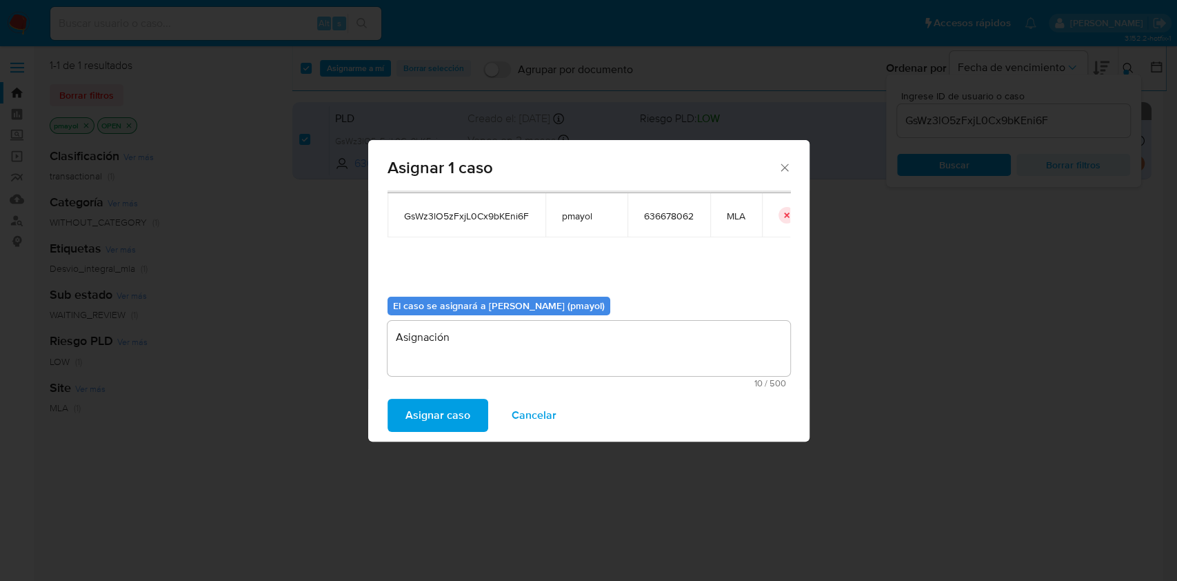
click at [433, 434] on div "Asignar caso Cancelar" at bounding box center [588, 415] width 441 height 52
click at [426, 412] on span "Asignar caso" at bounding box center [438, 415] width 65 height 30
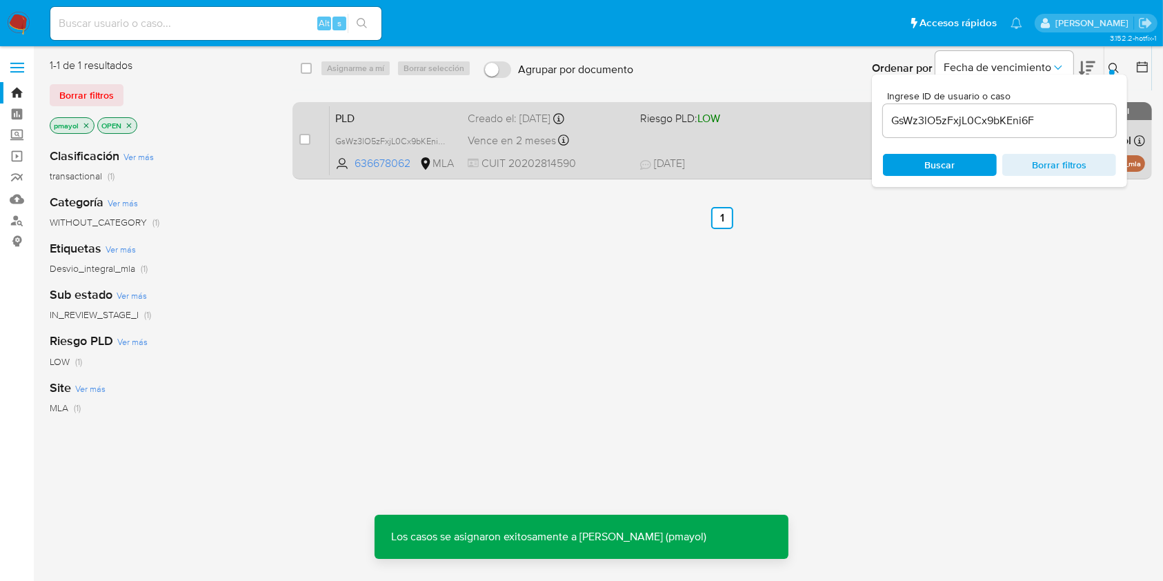
click at [684, 141] on div "PLD GsWz3lO5zFxjL0Cx9bKEni6F 636678062 MLA Riesgo PLD: LOW Creado el: 12/07/202…" at bounding box center [737, 141] width 815 height 70
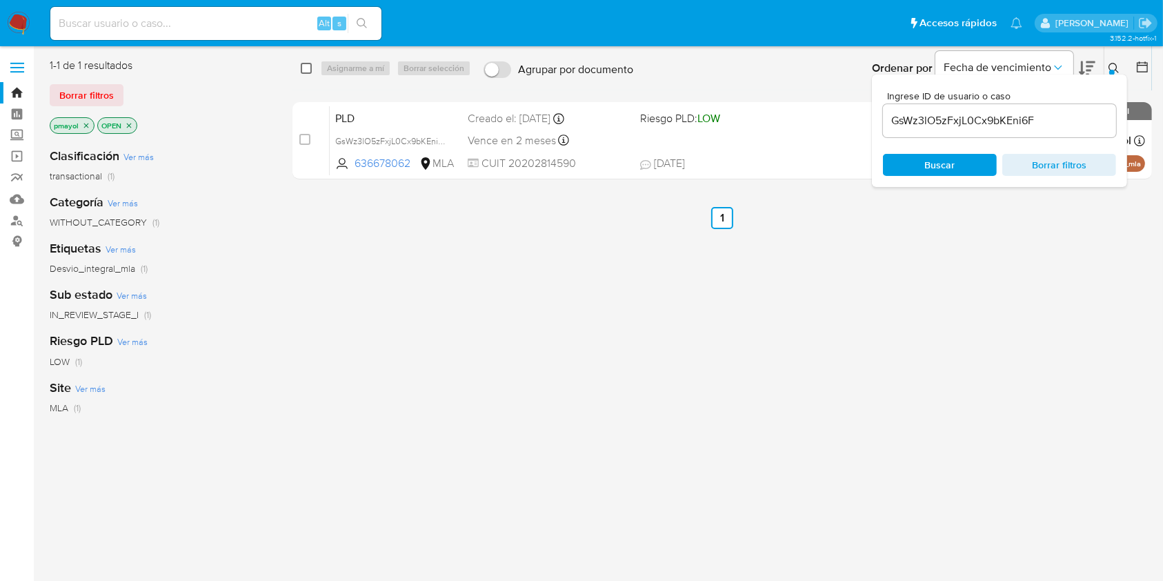
click at [306, 72] on input "checkbox" at bounding box center [306, 68] width 11 height 11
checkbox input "true"
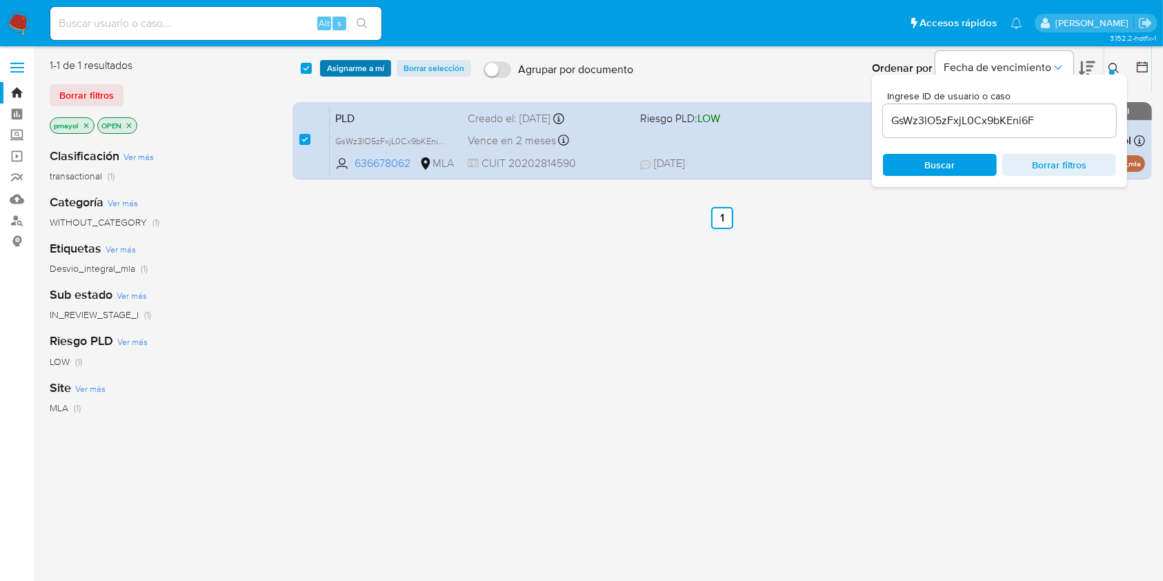
click at [342, 66] on span "Asignarme a mí" at bounding box center [355, 68] width 57 height 14
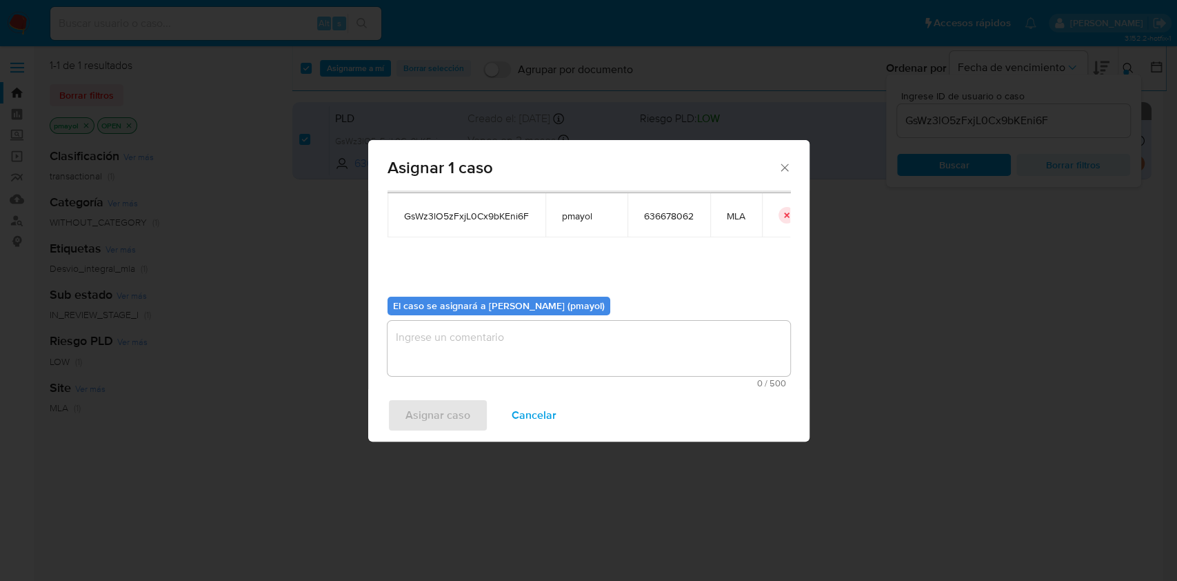
click at [669, 364] on textarea "assign-modal" at bounding box center [589, 348] width 403 height 55
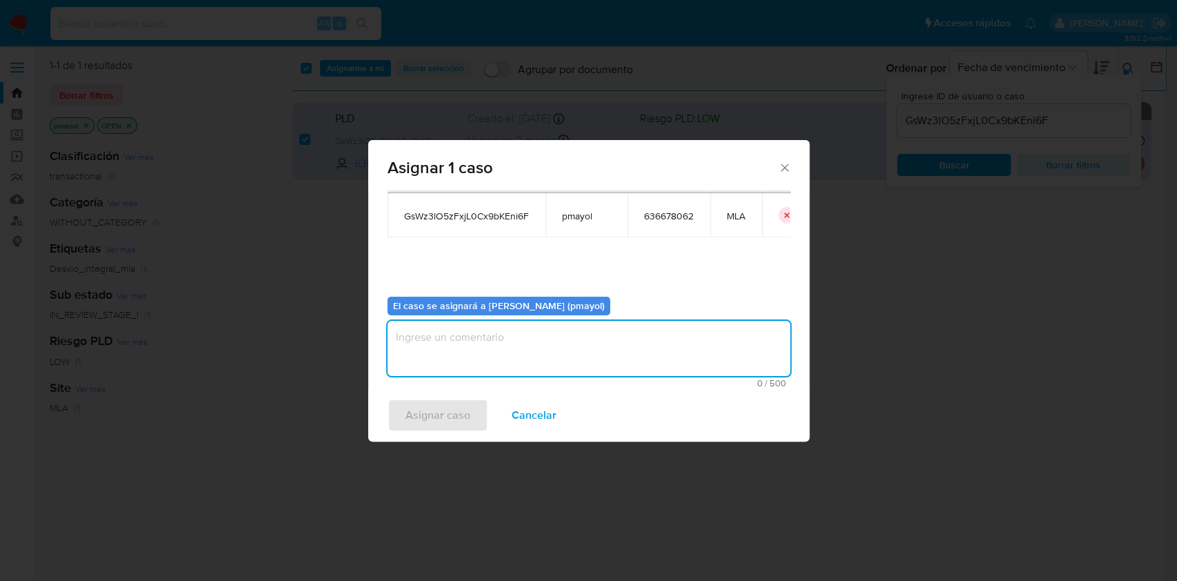
paste textarea "Asignación"
type textarea "Asignación"
click at [440, 422] on span "Asignar caso" at bounding box center [438, 415] width 65 height 30
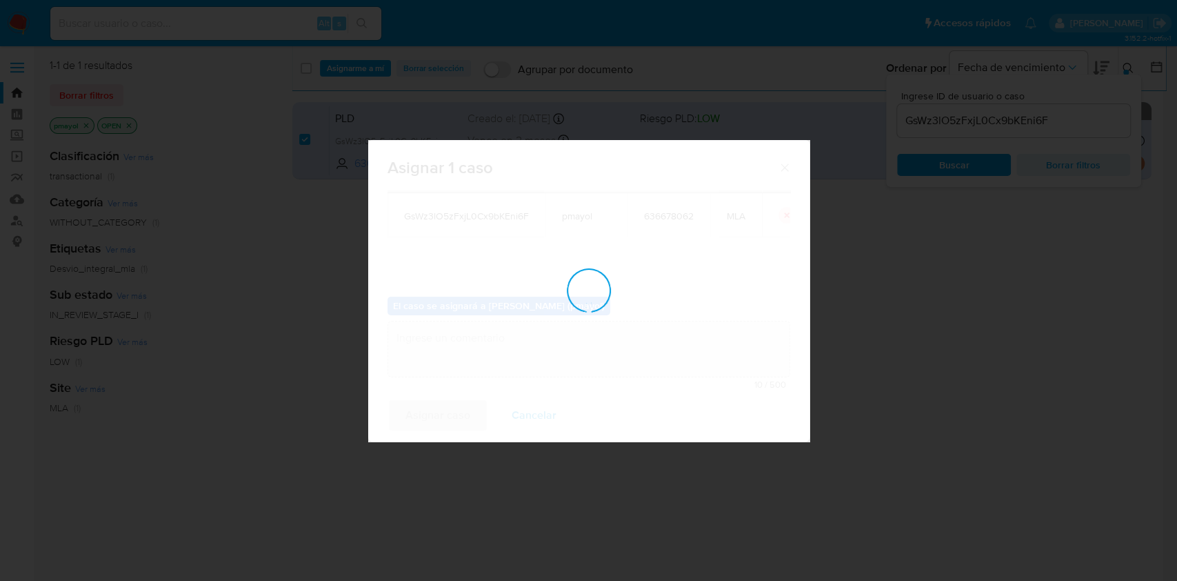
checkbox input "false"
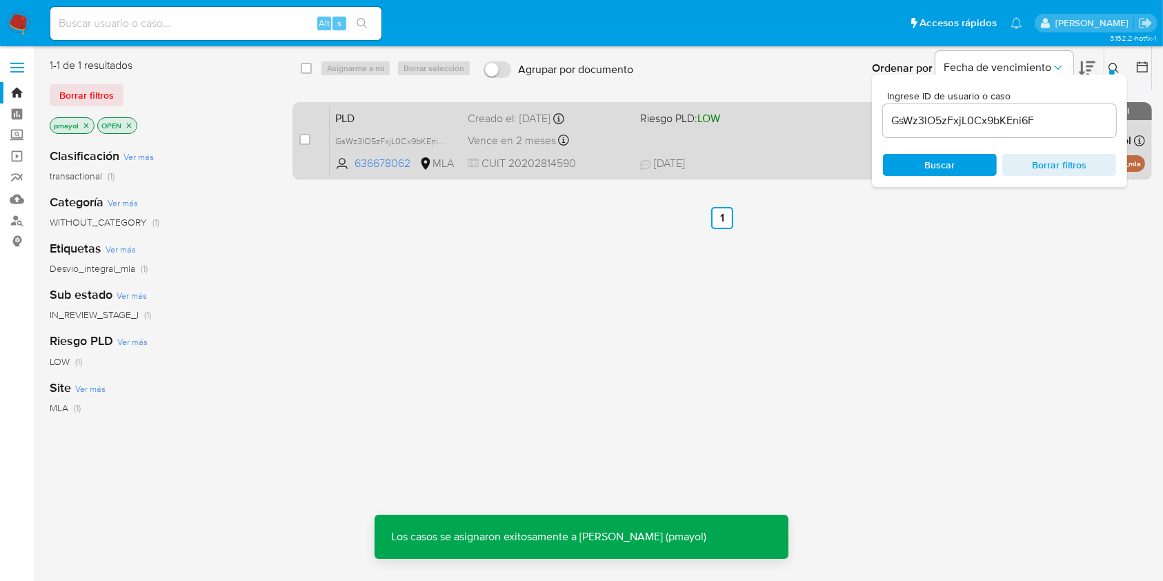
click at [777, 146] on div "PLD GsWz3lO5zFxjL0Cx9bKEni6F 636678062 MLA Riesgo PLD: LOW Creado el: 12/07/202…" at bounding box center [737, 141] width 815 height 70
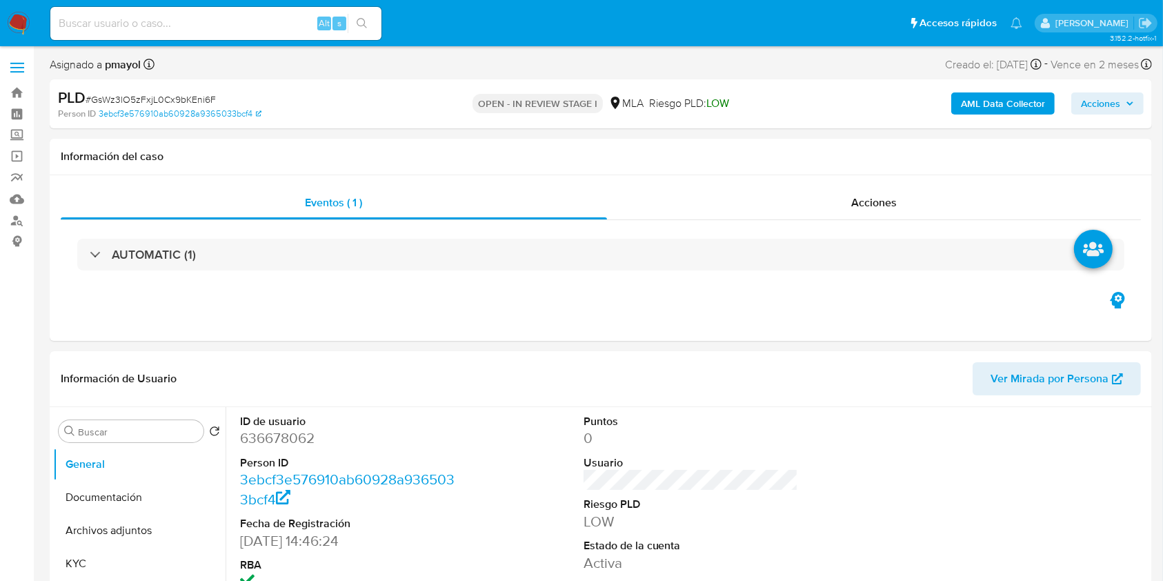
select select "10"
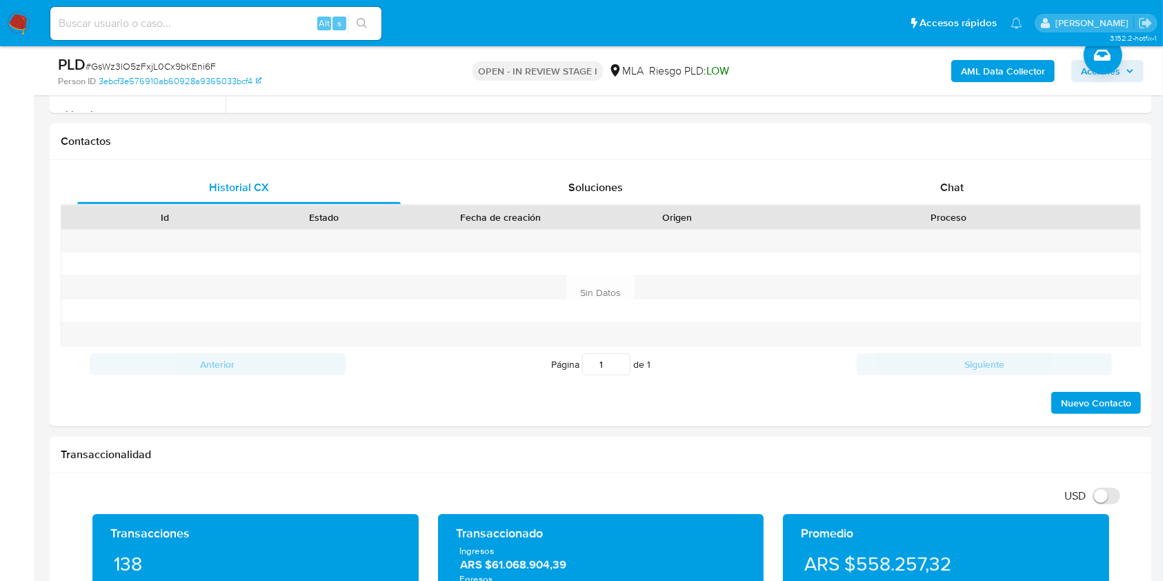
scroll to position [586, 0]
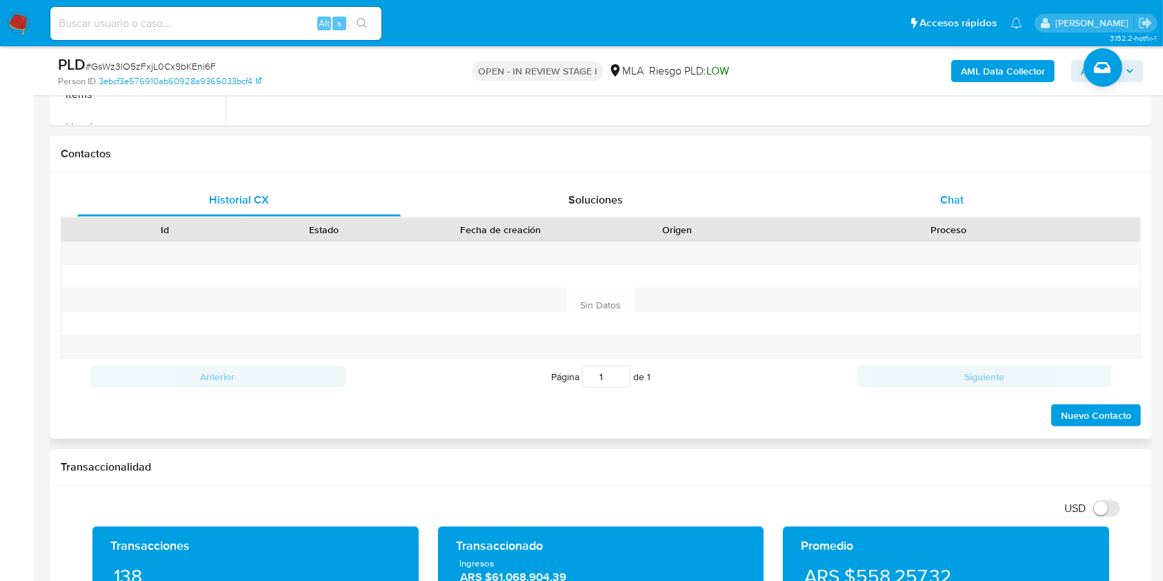
click at [872, 187] on div "Chat" at bounding box center [951, 199] width 323 height 33
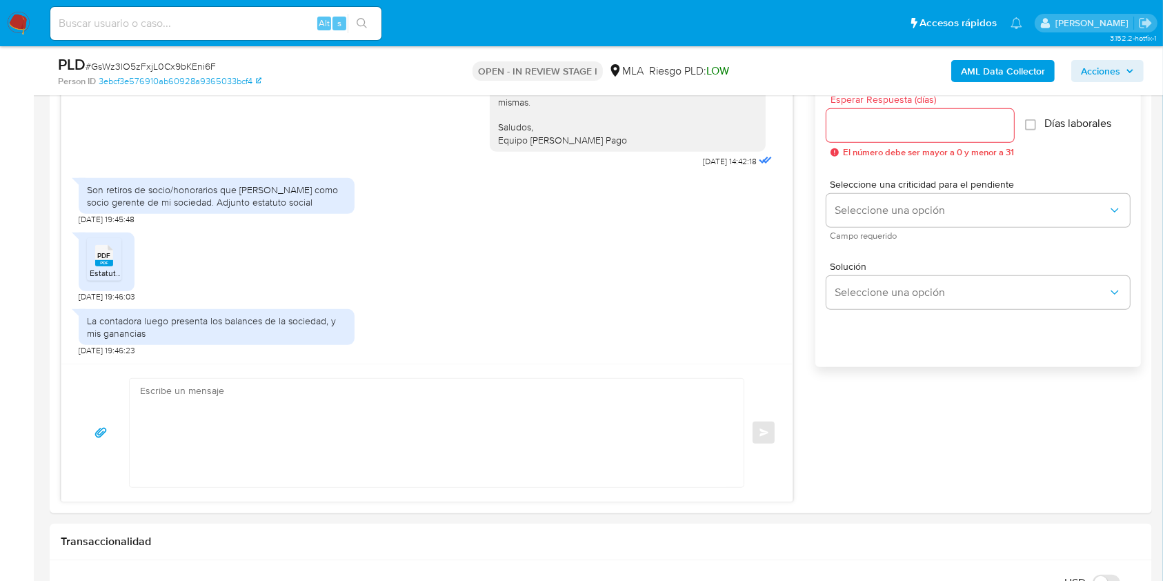
scroll to position [782, 0]
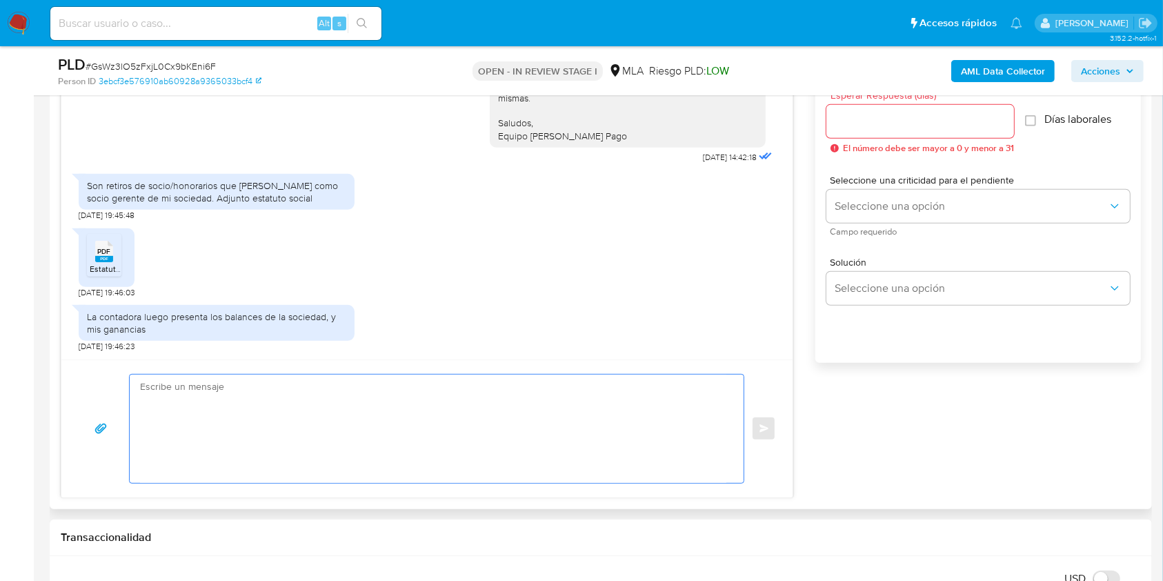
click at [488, 403] on textarea at bounding box center [433, 428] width 586 height 108
drag, startPoint x: 348, startPoint y: 417, endPoint x: 97, endPoint y: 355, distance: 258.4
click at [97, 355] on div "[DATE] 20:09:24 Hola, Esperamos que te encuentres muy bien. Te consultamos si t…" at bounding box center [427, 265] width 732 height 466
paste textarea "¡Muchas gracias por tu respuesta! Confirmamos la recepción de la documentación.…"
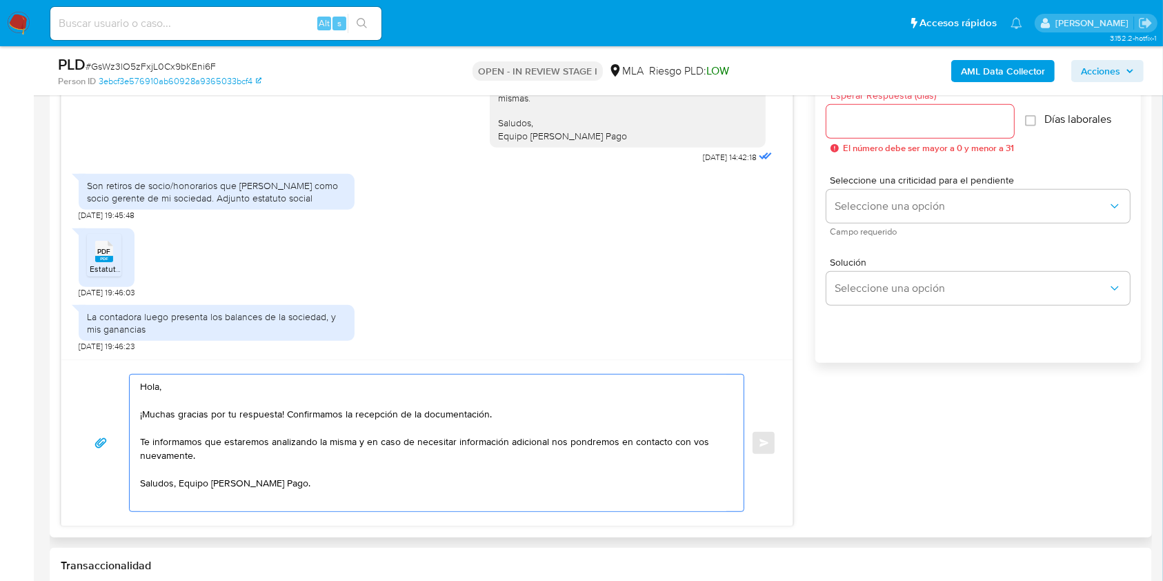
click at [517, 421] on textarea "Hola, ¡Muchas gracias por tu respuesta! Confirmamos la recepción de la document…" at bounding box center [433, 442] width 586 height 137
click at [429, 434] on textarea "Hola, ¡Muchas gracias por tu respuesta! Confirmamos la recepción de la document…" at bounding box center [433, 442] width 586 height 137
click at [301, 434] on textarea "Hola, ¡Muchas gracias por tu respuesta! Confirmamos la recepción de la document…" at bounding box center [433, 442] width 586 height 137
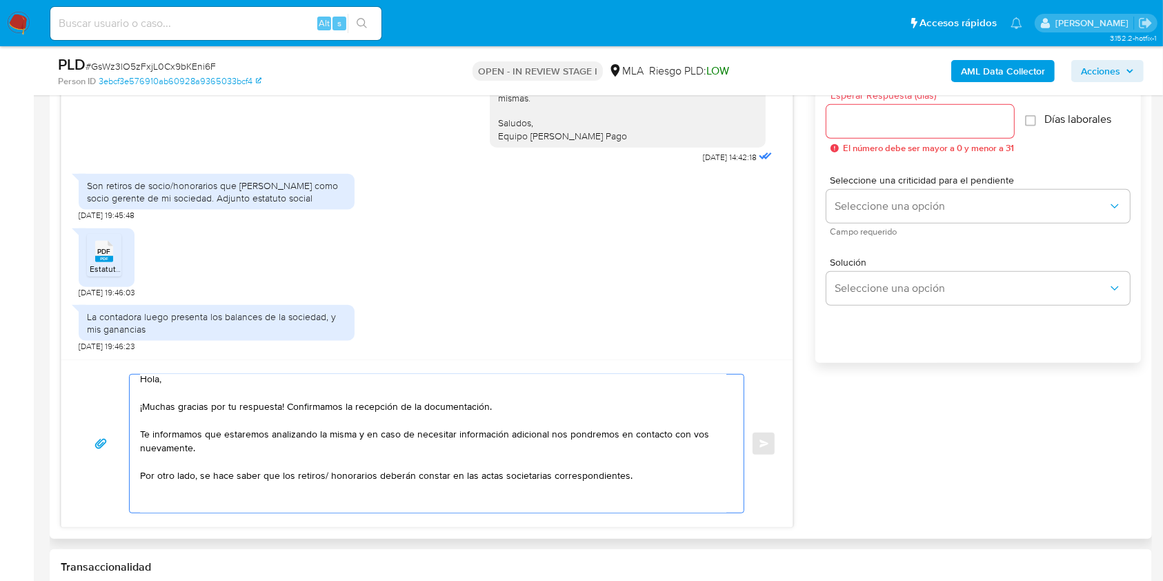
paste textarea "Queremos informarte que el uso de la cuenta es personal y no se deben canalizar…"
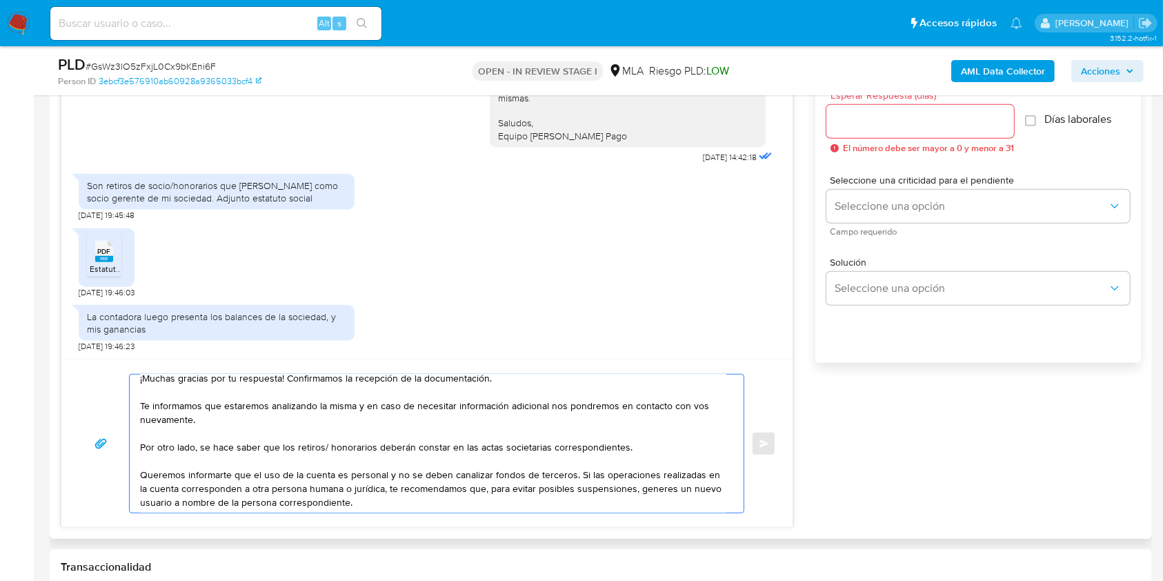
click at [147, 434] on textarea "Hola, ¡Muchas gracias por tu respuesta! Confirmamos la recepción de la document…" at bounding box center [433, 443] width 586 height 138
click at [180, 434] on textarea "Hola, ¡Muchas gracias por tu respuesta! Confirmamos la recepción de la document…" at bounding box center [433, 443] width 586 height 138
click at [147, 434] on textarea "Hola, ¡Muchas gracias por tu respuesta! Confirmamos la recepción de la document…" at bounding box center [433, 443] width 586 height 138
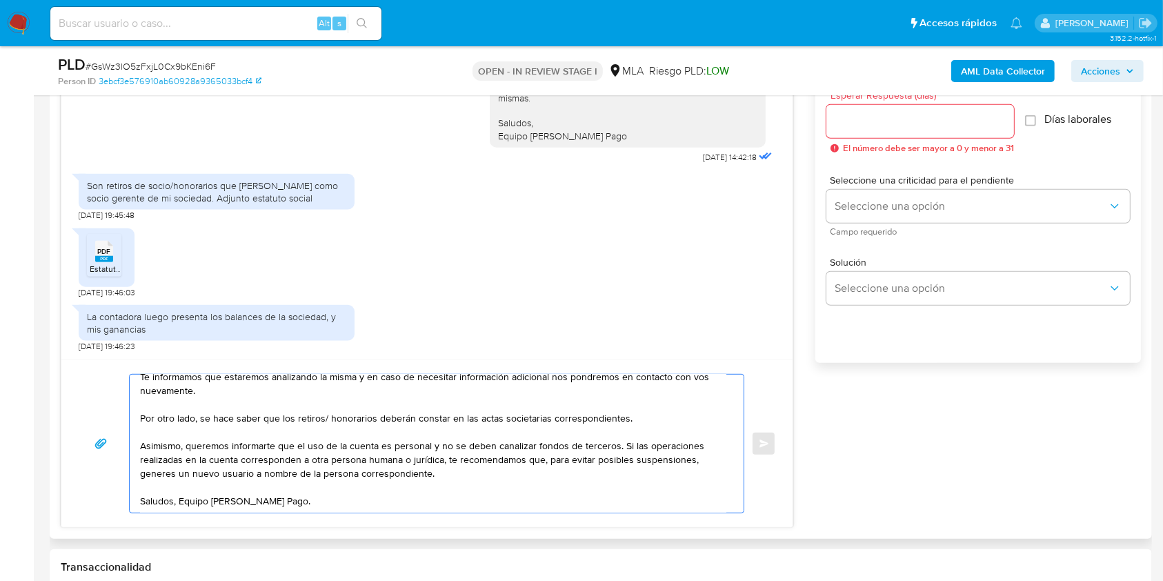
scroll to position [83, 0]
click at [180, 434] on textarea "Hola, ¡Muchas gracias por tu respuesta! Confirmamos la recepción de la document…" at bounding box center [433, 443] width 586 height 138
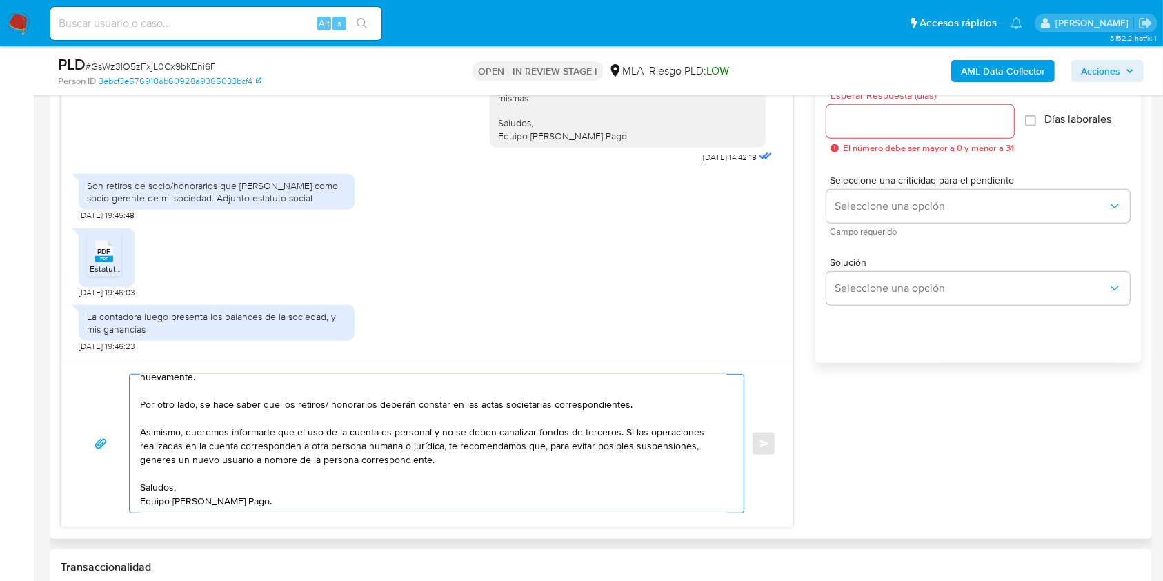
scroll to position [97, 0]
type textarea "Hola, ¡Muchas gracias por tu respuesta! Confirmamos la recepción de la document…"
click at [872, 132] on div at bounding box center [920, 121] width 188 height 33
click at [872, 125] on input "Esperar Respuesta (días)" at bounding box center [920, 121] width 188 height 18
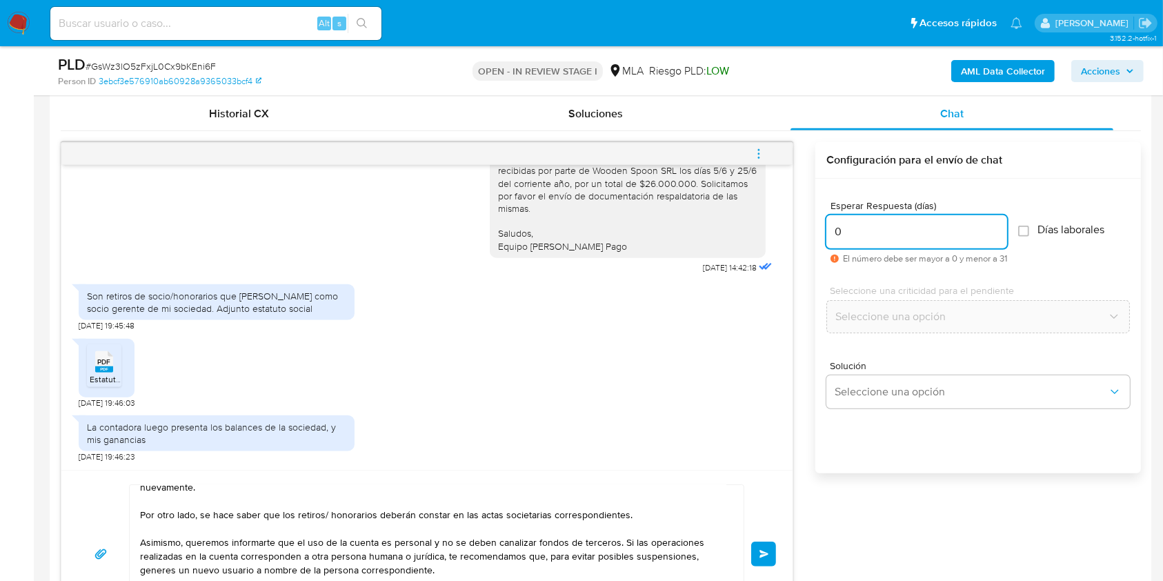
scroll to position [674, 0]
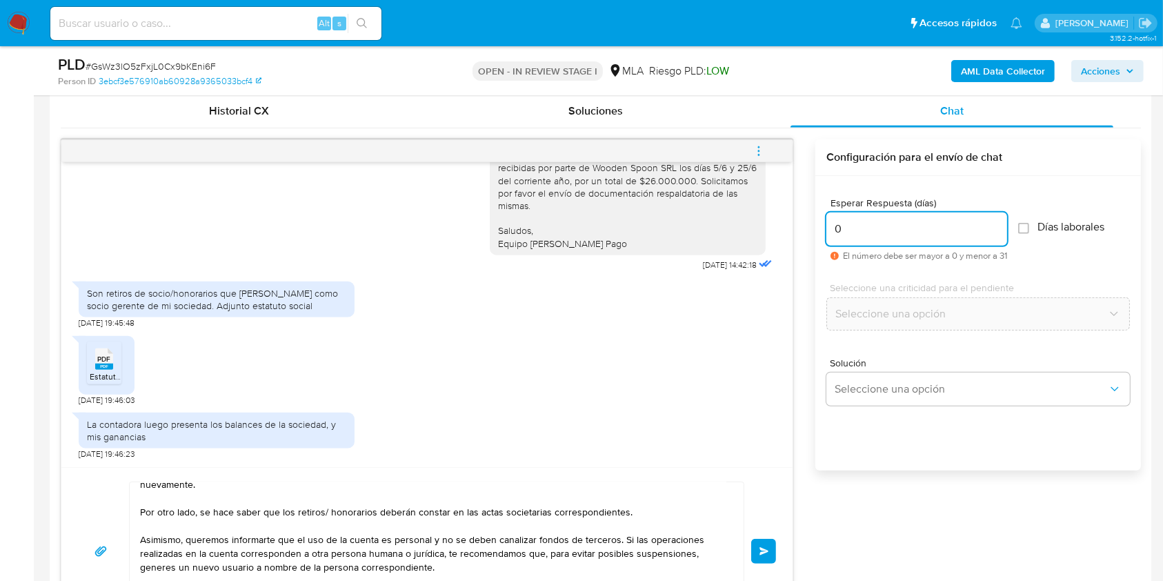
type input "0"
click at [759, 434] on span "Enviar" at bounding box center [764, 551] width 10 height 8
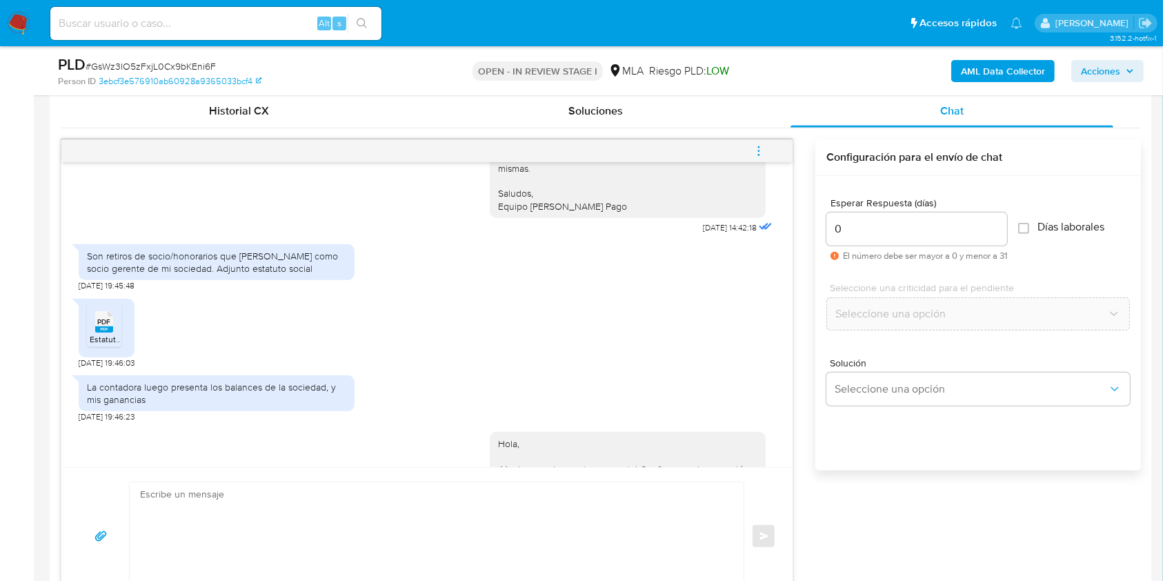
click at [756, 148] on icon "menu-action" at bounding box center [758, 151] width 12 height 12
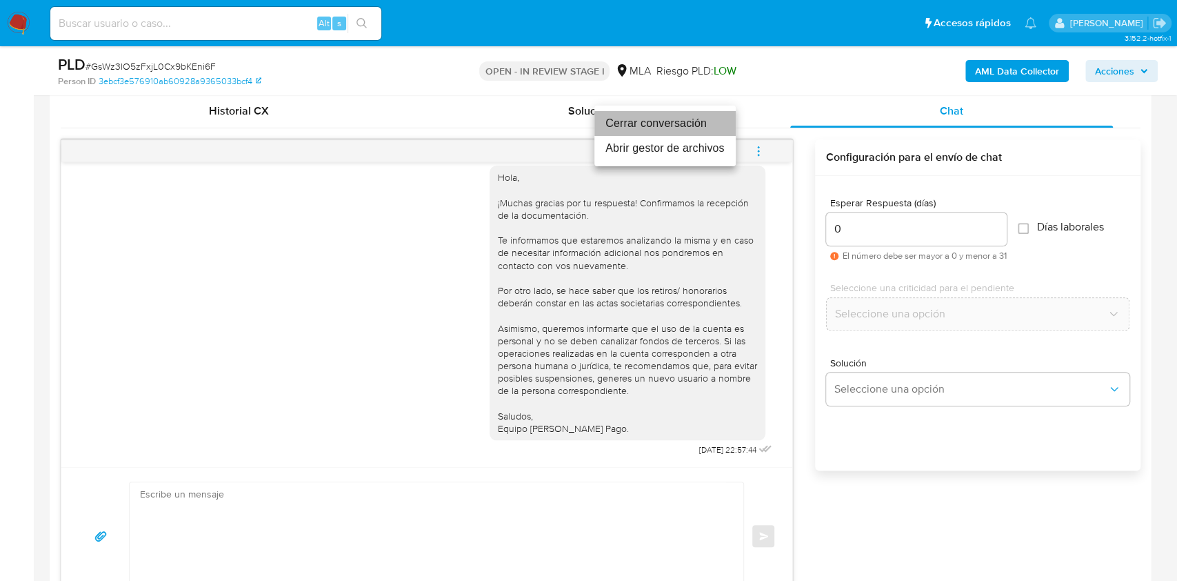
click at [682, 125] on li "Cerrar conversación" at bounding box center [664, 123] width 141 height 25
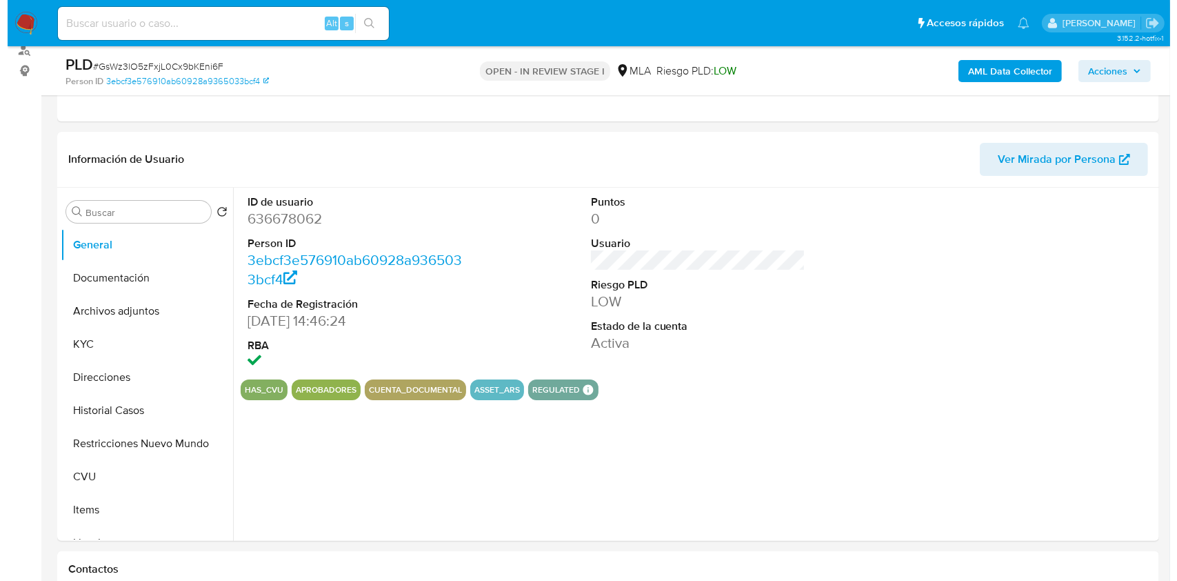
scroll to position [174, 0]
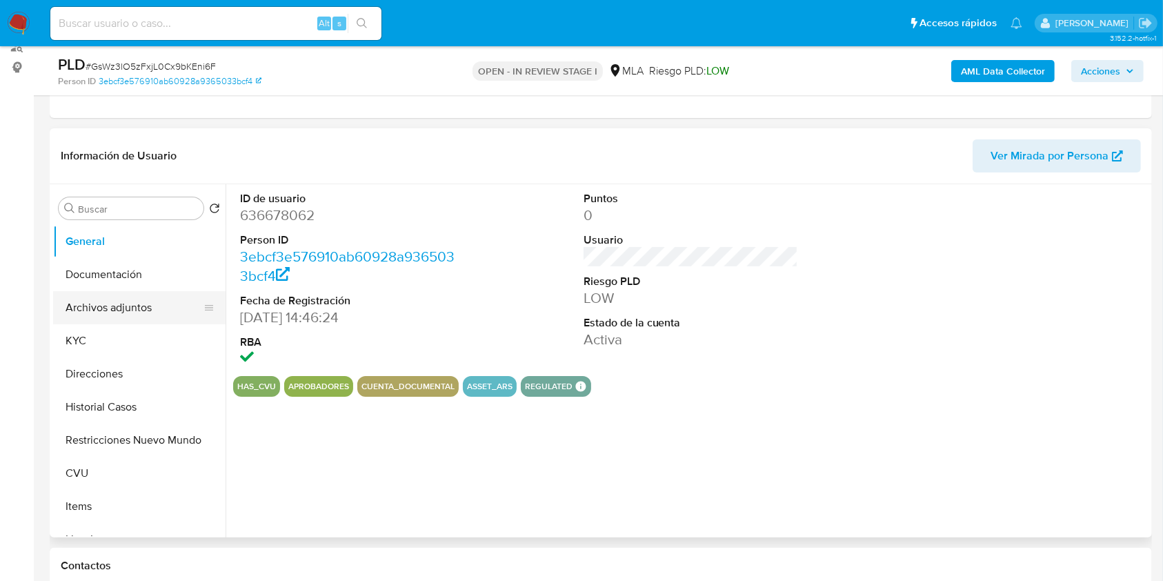
select select "10"
click at [135, 307] on button "Archivos adjuntos" at bounding box center [133, 307] width 161 height 33
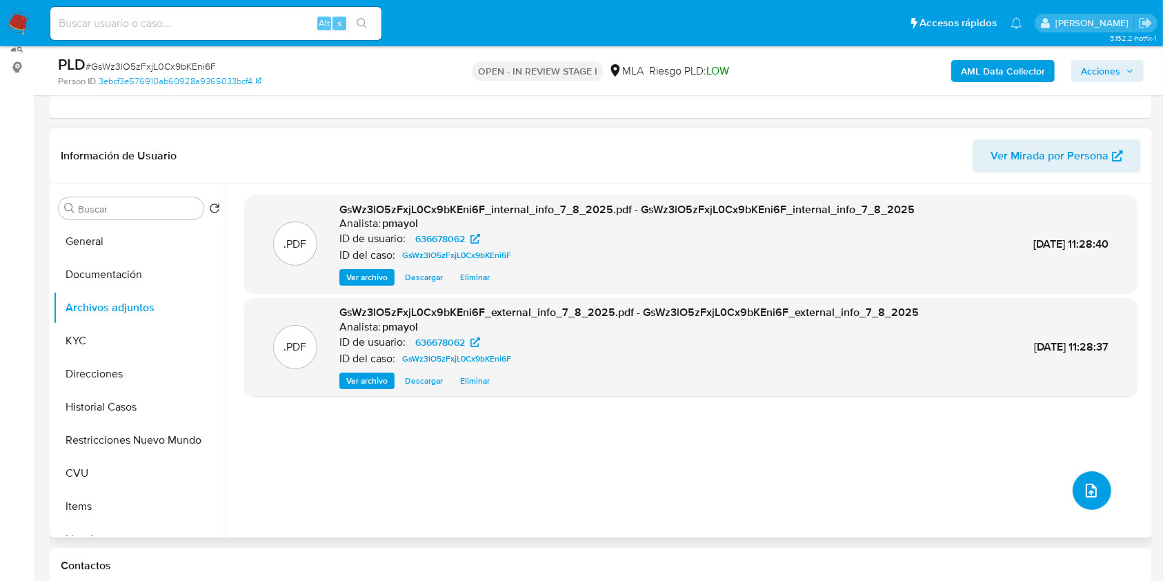
click at [1080, 499] on button "upload-file" at bounding box center [1091, 490] width 39 height 39
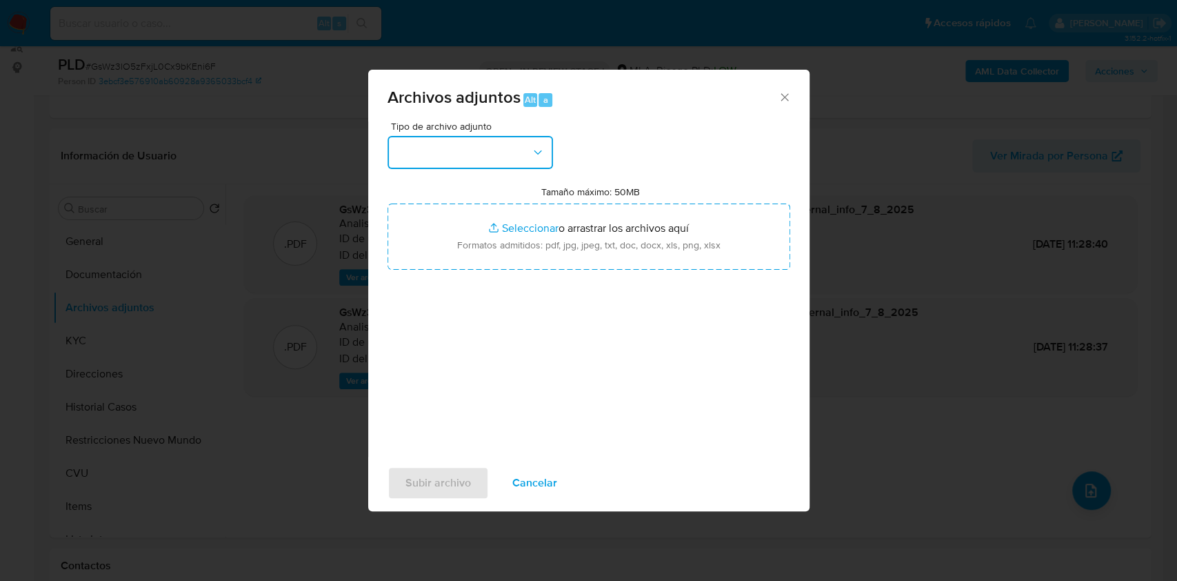
click at [528, 153] on button "button" at bounding box center [471, 152] width 166 height 33
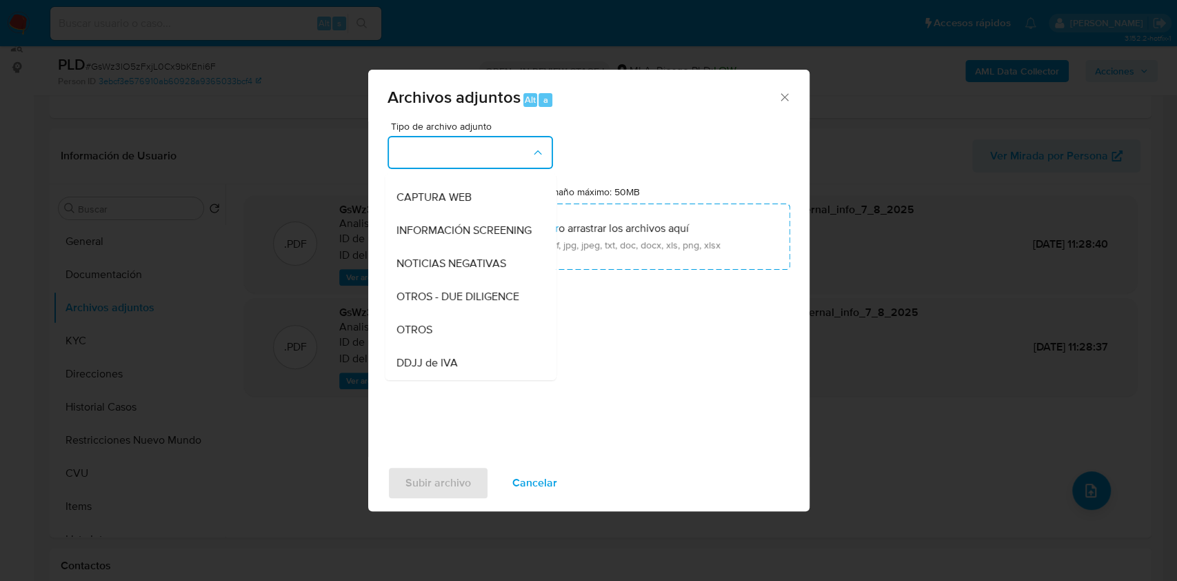
scroll to position [135, 0]
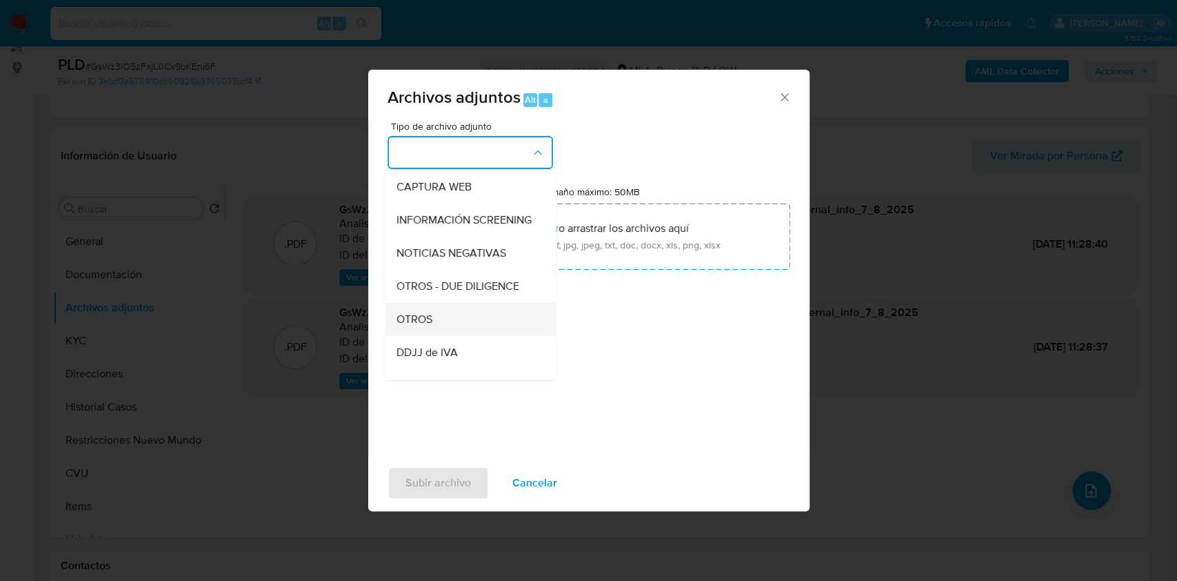
click at [456, 328] on div "OTROS" at bounding box center [466, 319] width 141 height 33
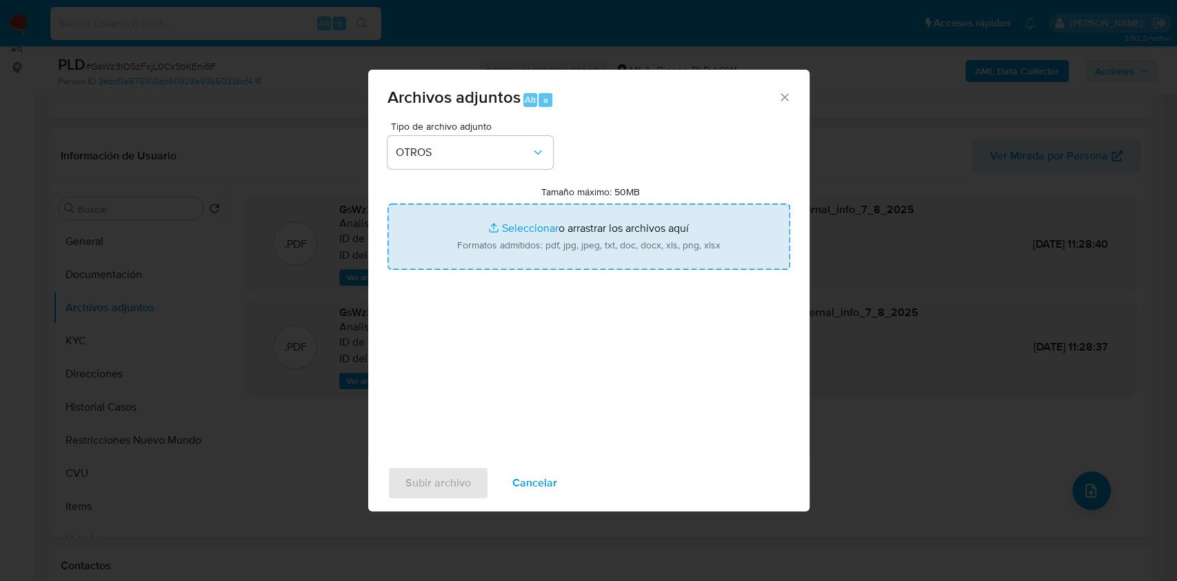
click at [517, 268] on input "Tamaño máximo: 50MB Seleccionar archivos" at bounding box center [589, 236] width 403 height 66
type input "C:\fakepath\Estatuto Wooden.pdf"
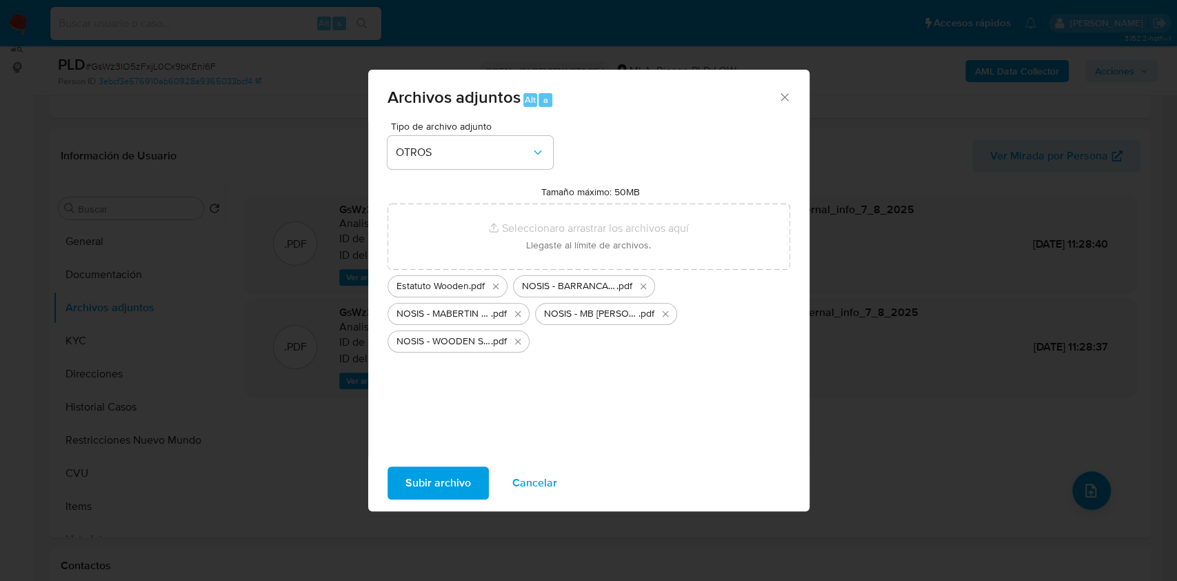
click at [459, 488] on span "Subir archivo" at bounding box center [439, 483] width 66 height 30
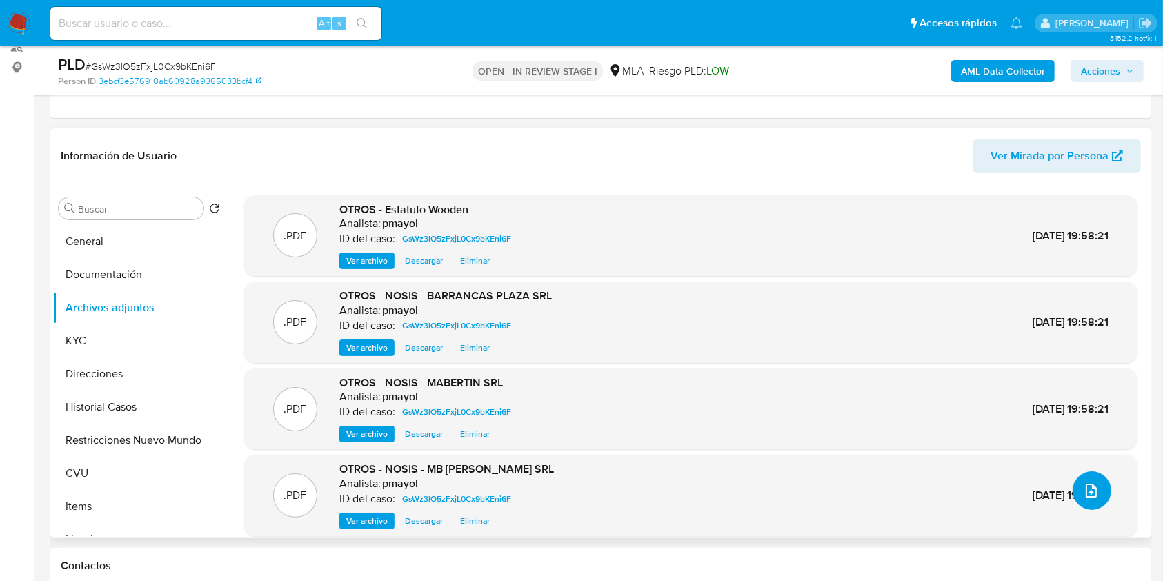
click at [1098, 490] on button "upload-file" at bounding box center [1091, 490] width 39 height 39
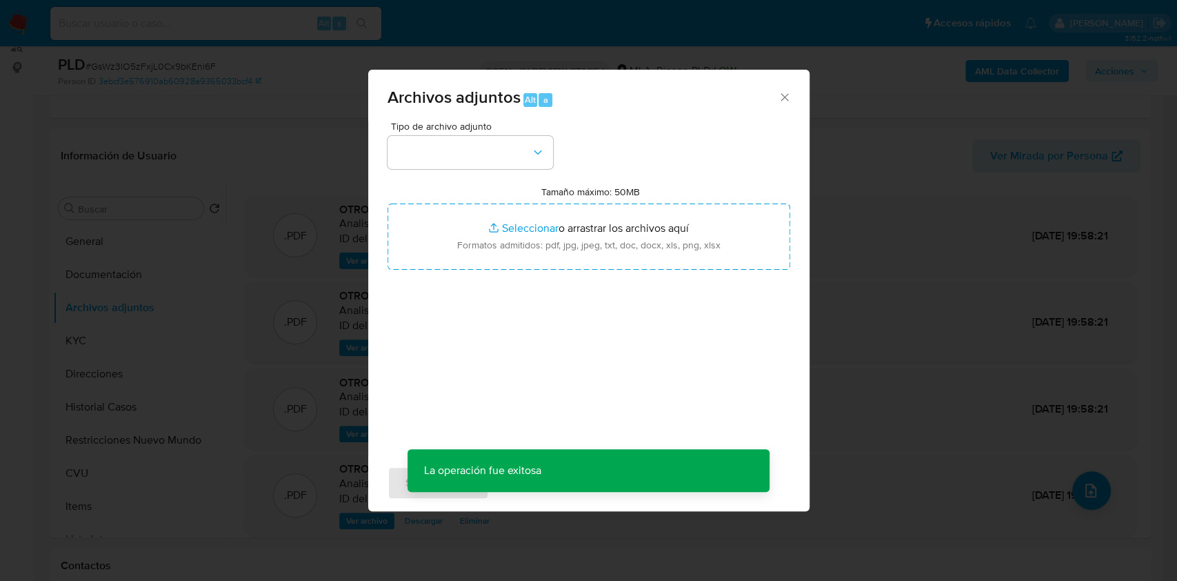
click at [518, 171] on div "Tipo de archivo adjunto Tamaño máximo: 50MB Seleccionar archivos Seleccionar o …" at bounding box center [589, 284] width 403 height 326
click at [520, 153] on button "button" at bounding box center [471, 152] width 166 height 33
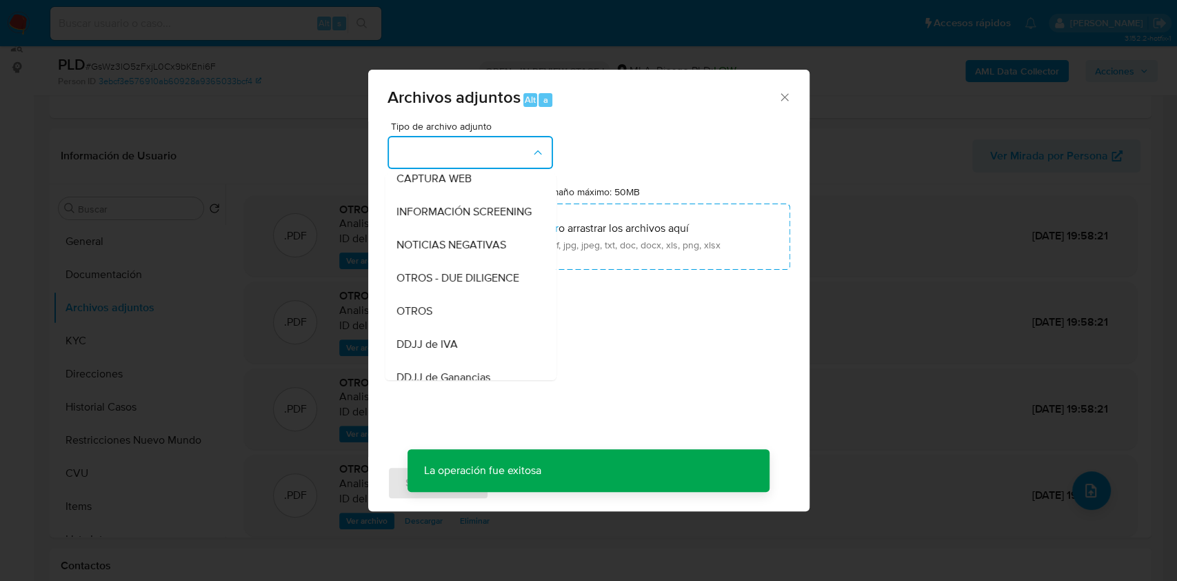
scroll to position [169, 0]
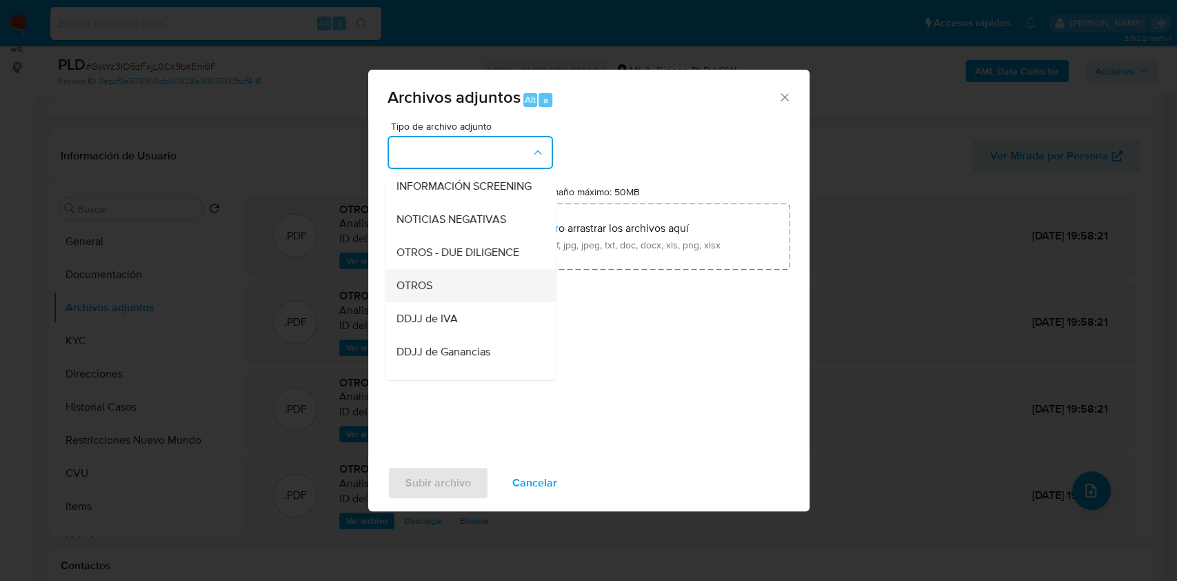
click at [468, 302] on div "OTROS" at bounding box center [466, 285] width 141 height 33
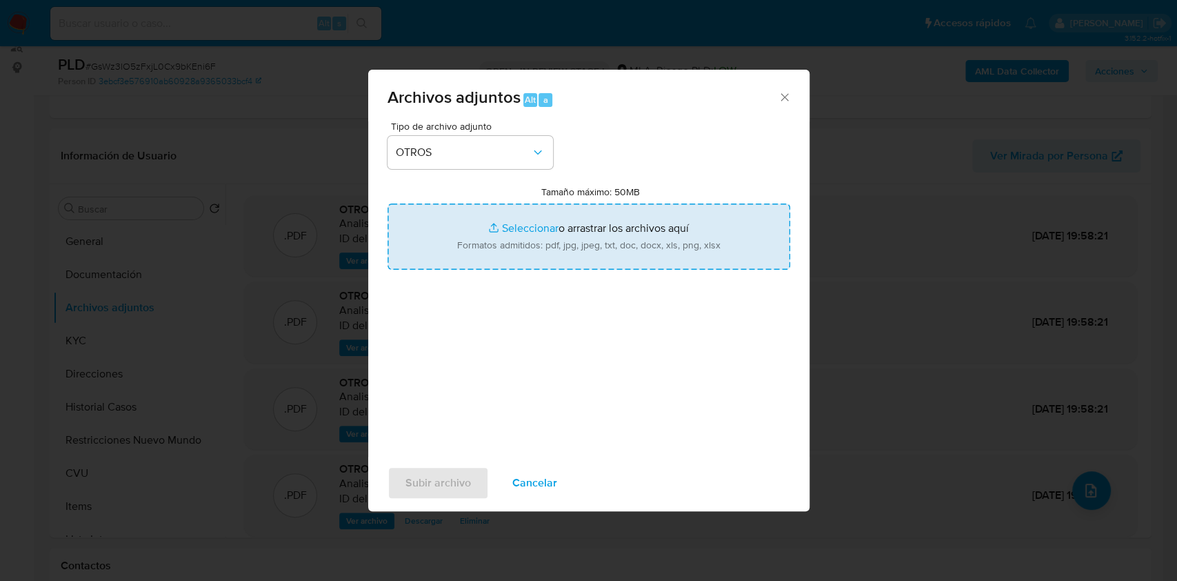
click at [534, 233] on input "Tamaño máximo: 50MB Seleccionar archivos" at bounding box center [589, 236] width 403 height 66
type input "C:\fakepath\RS 4-5-6 BARRANCAS.pdf"
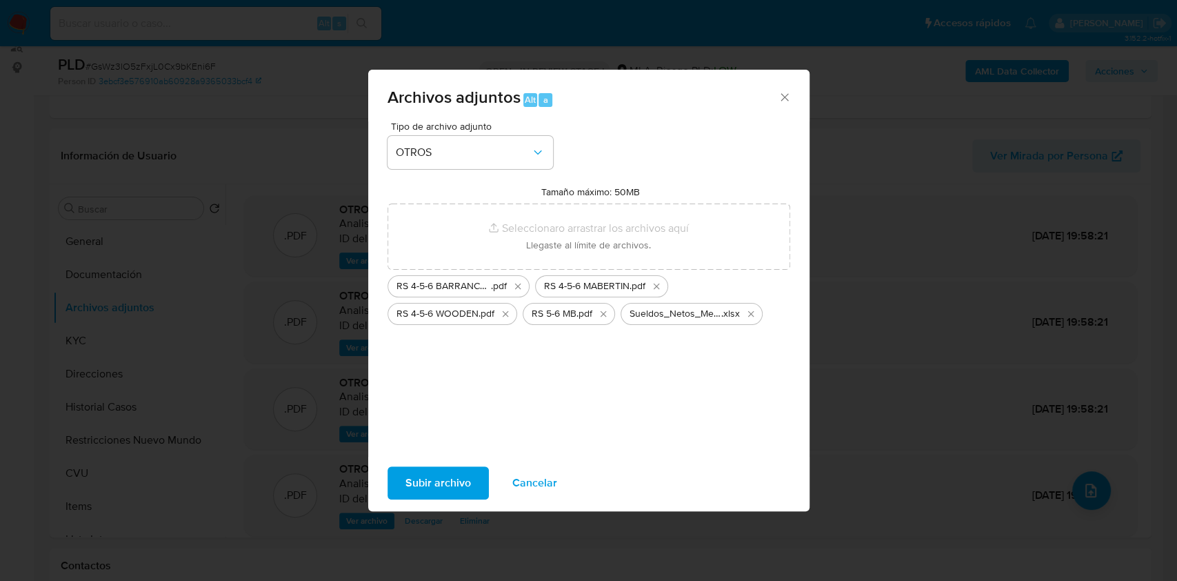
click at [429, 480] on span "Subir archivo" at bounding box center [439, 483] width 66 height 30
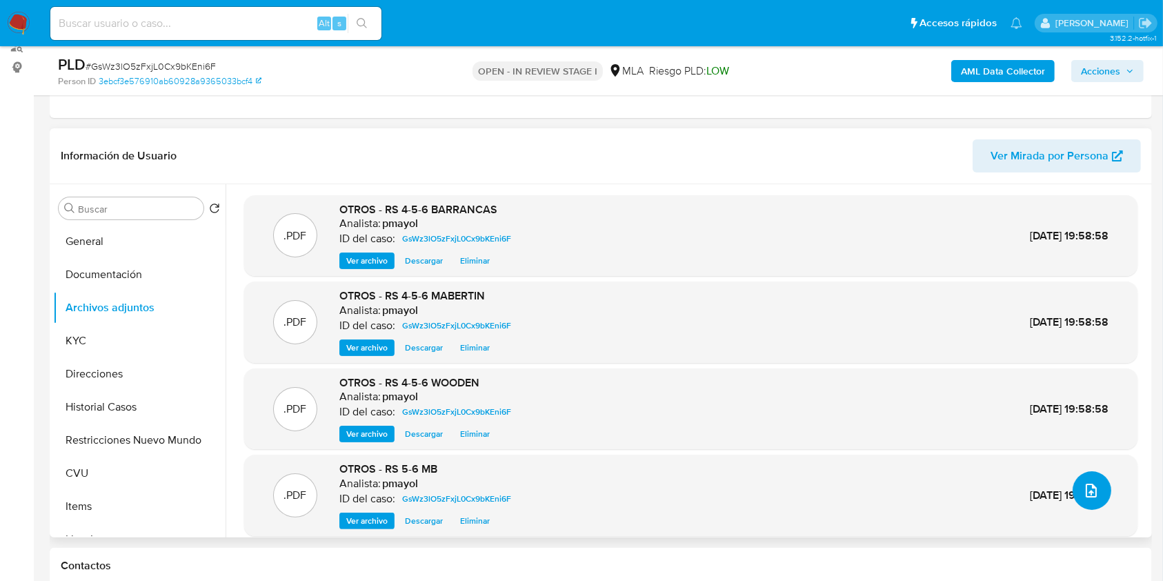
click at [1086, 473] on button "upload-file" at bounding box center [1091, 490] width 39 height 39
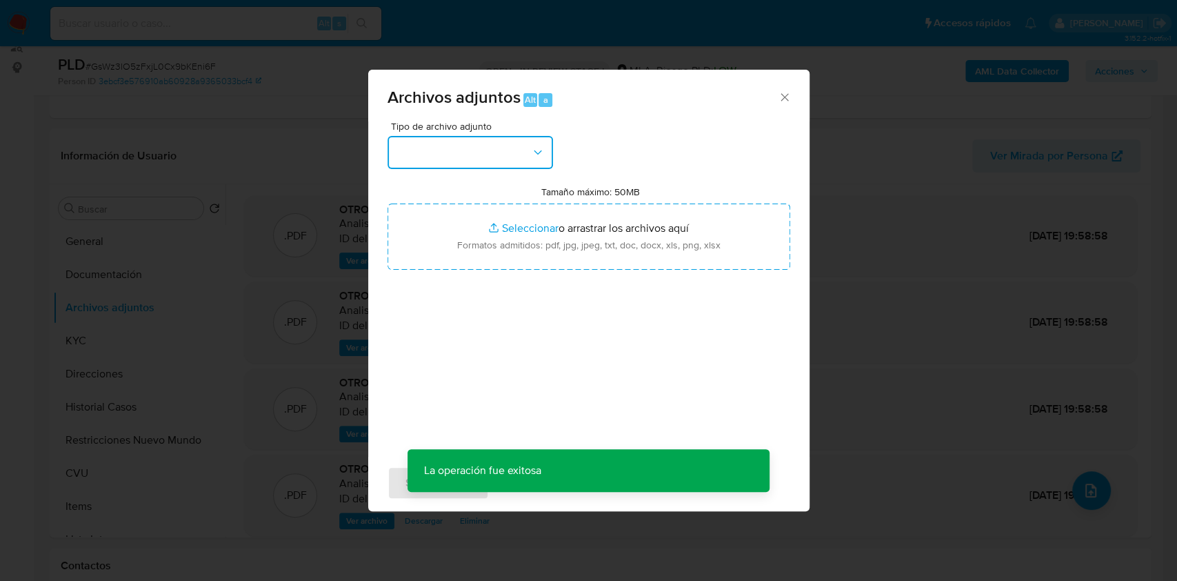
click at [471, 147] on button "button" at bounding box center [471, 152] width 166 height 33
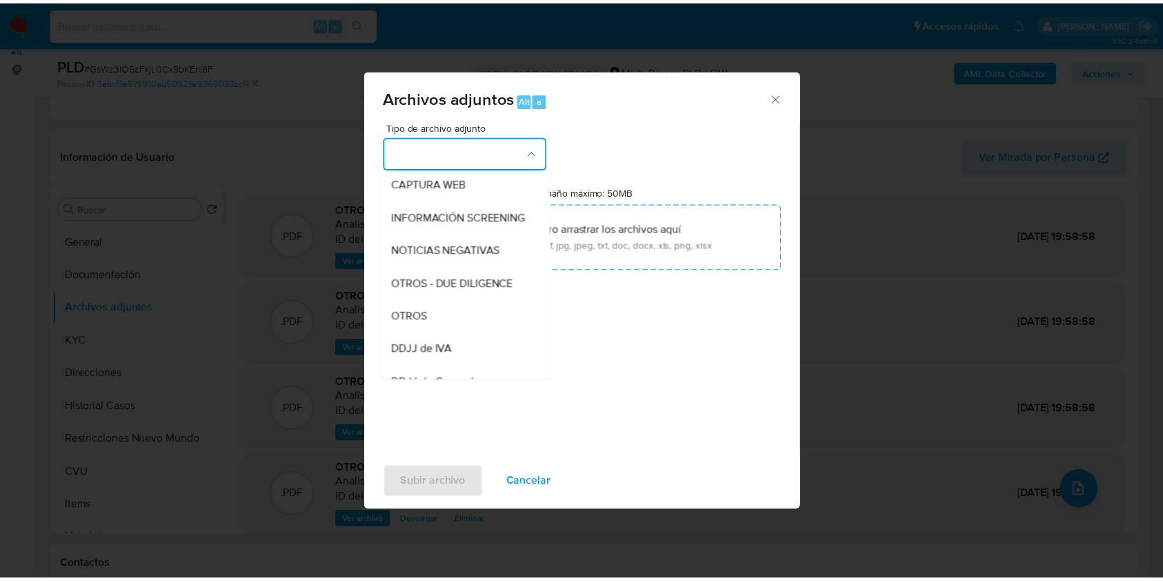
scroll to position [143, 0]
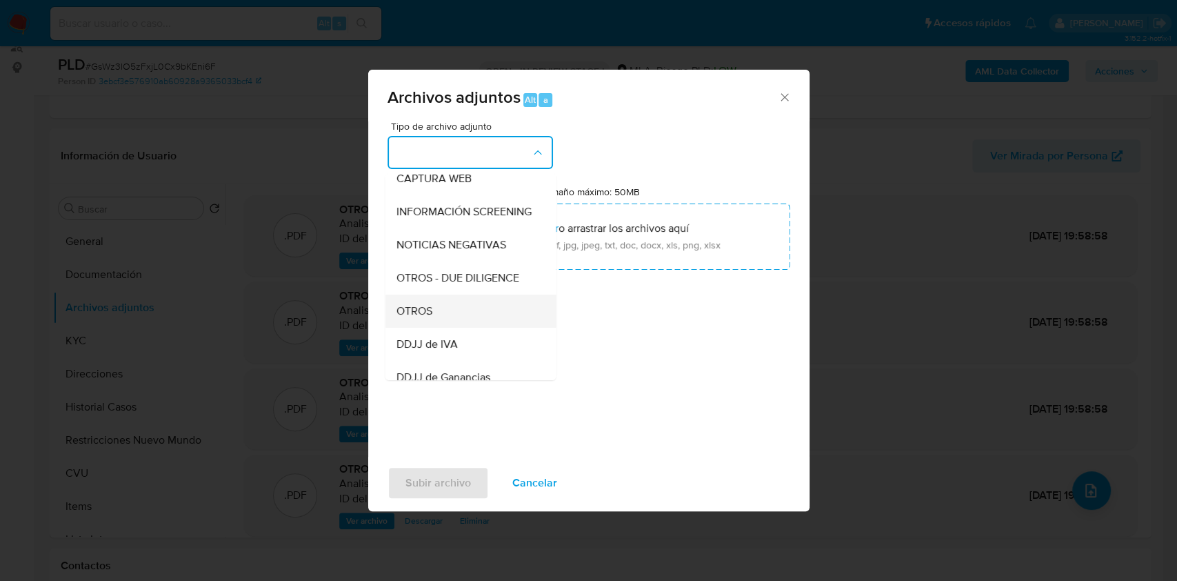
click at [463, 320] on div "OTROS" at bounding box center [466, 310] width 141 height 33
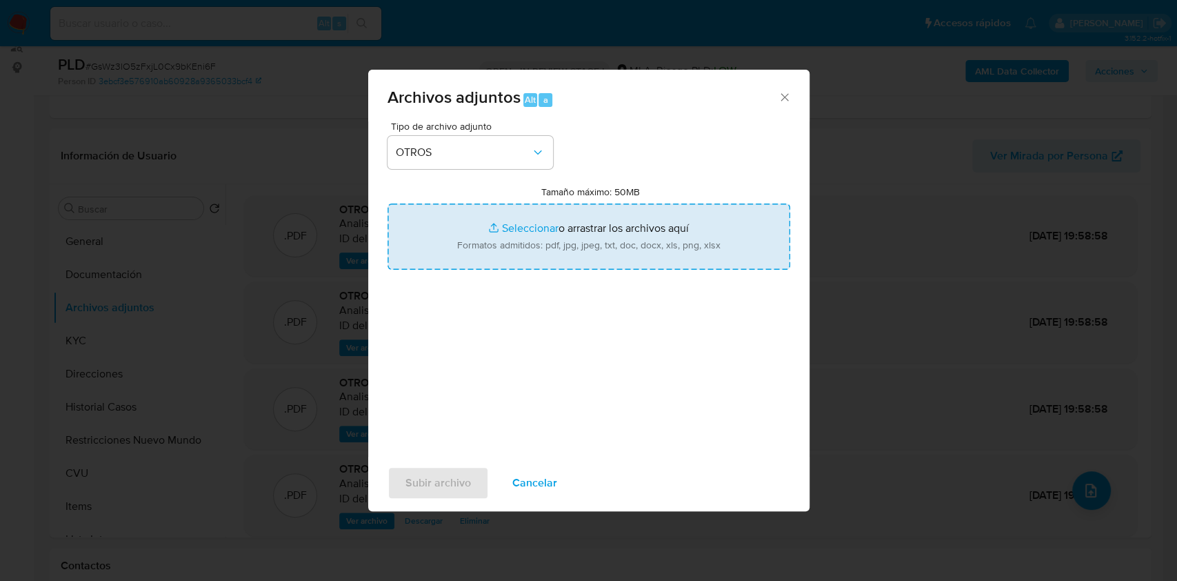
click at [568, 229] on input "Tamaño máximo: 50MB Seleccionar archivos" at bounding box center [589, 236] width 403 height 66
type input "C:\fakepath\Caselog GsWz3lO5zFxjL0Cx9bKEni6F.docx"
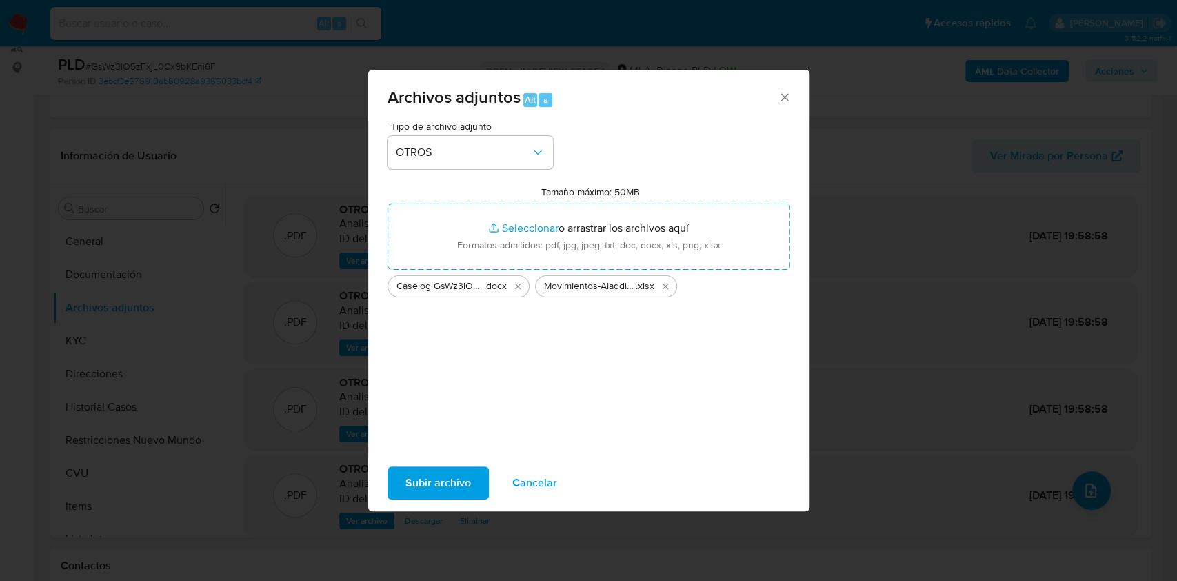
click at [426, 486] on span "Subir archivo" at bounding box center [439, 483] width 66 height 30
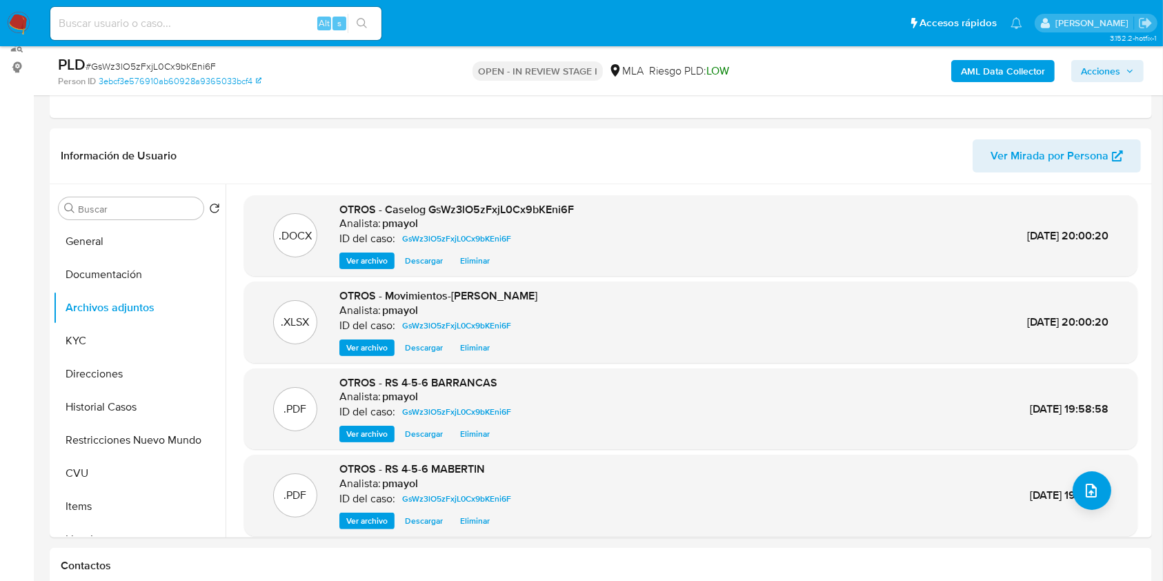
click at [132, 441] on button "Restricciones Nuevo Mundo" at bounding box center [139, 439] width 172 height 33
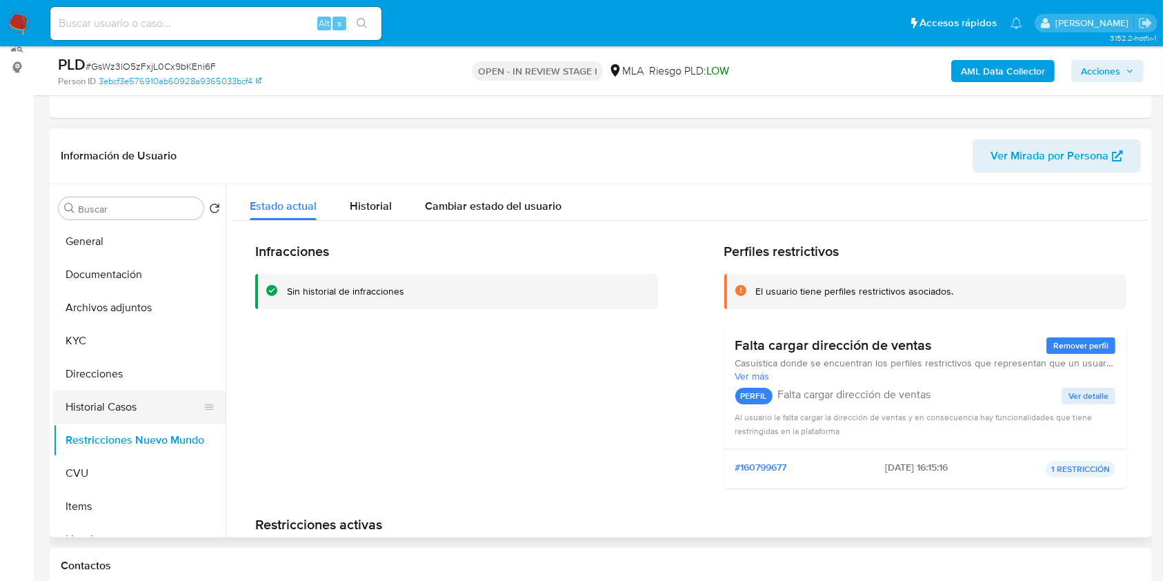
click at [115, 410] on button "Historial Casos" at bounding box center [133, 406] width 161 height 33
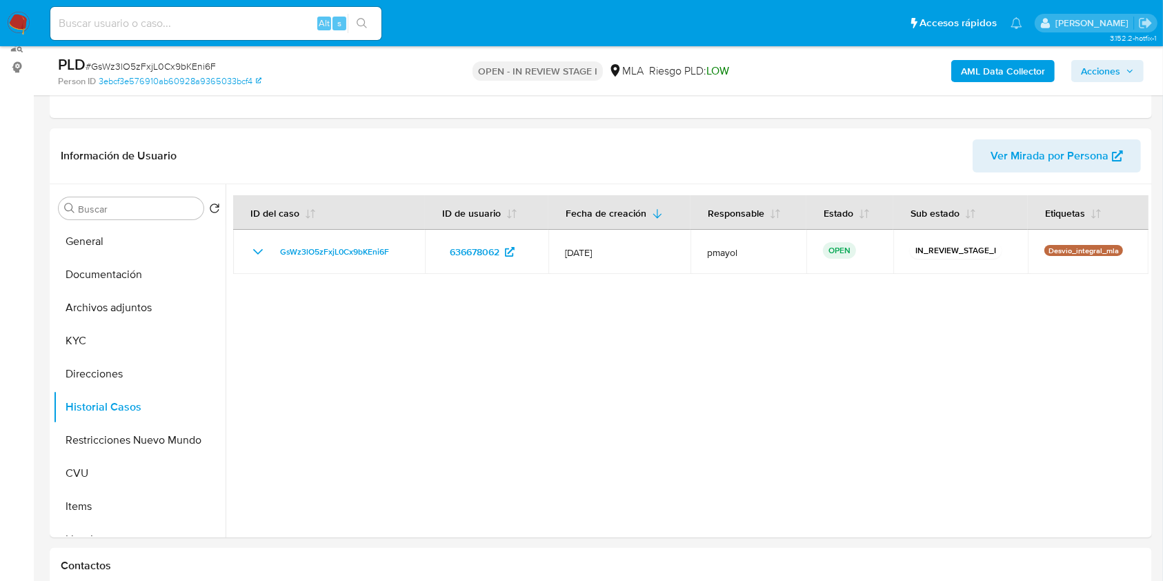
click at [1111, 71] on span "Acciones" at bounding box center [1100, 71] width 39 height 22
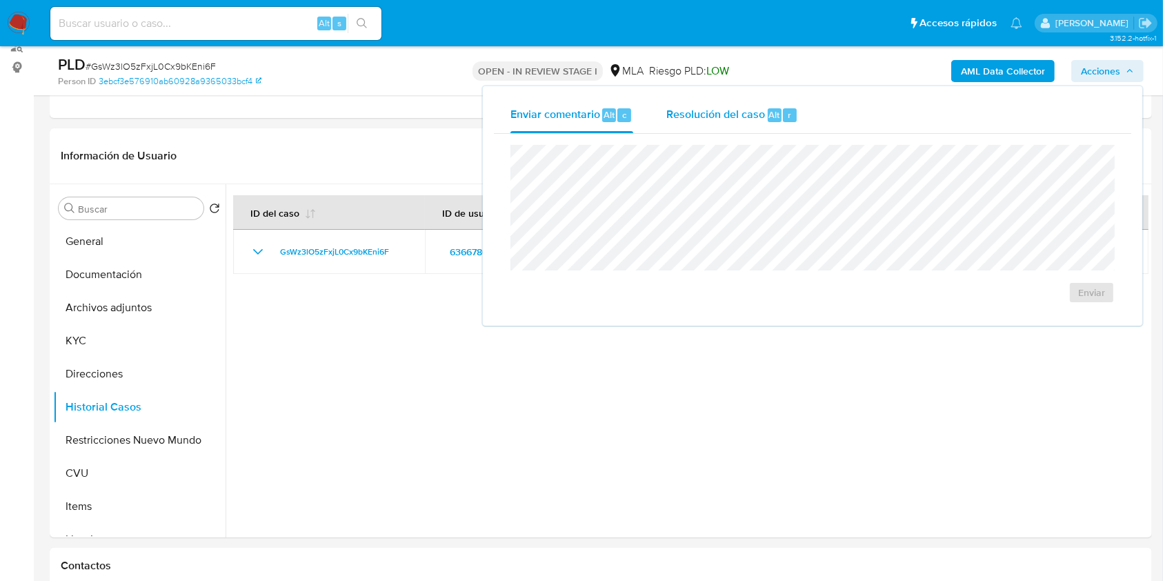
click at [723, 116] on span "Resolución del caso" at bounding box center [715, 114] width 99 height 16
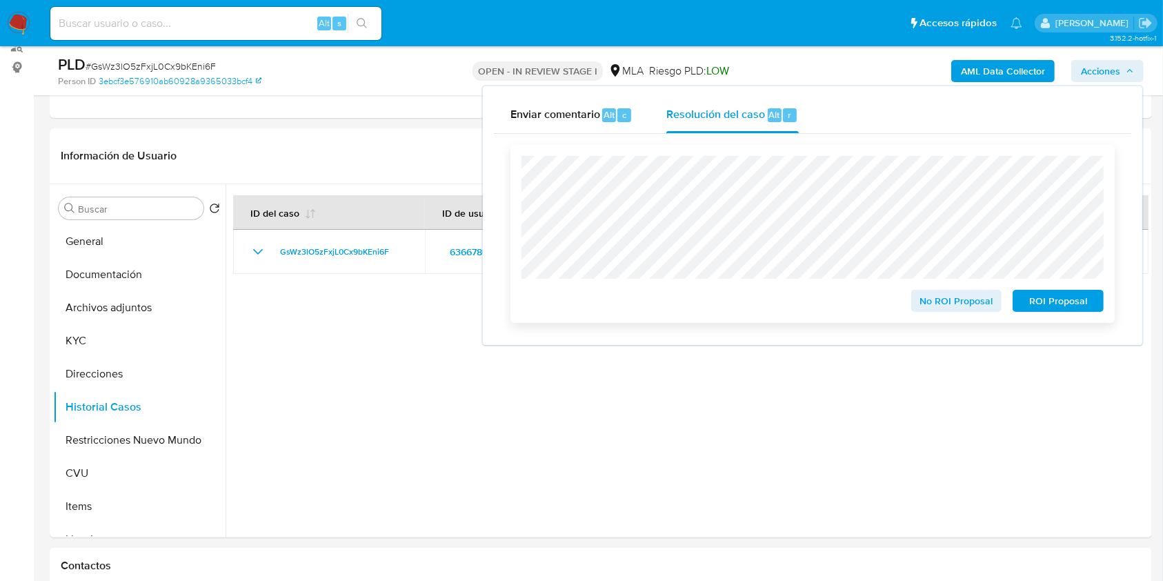
click at [937, 307] on span "No ROI Proposal" at bounding box center [957, 300] width 72 height 19
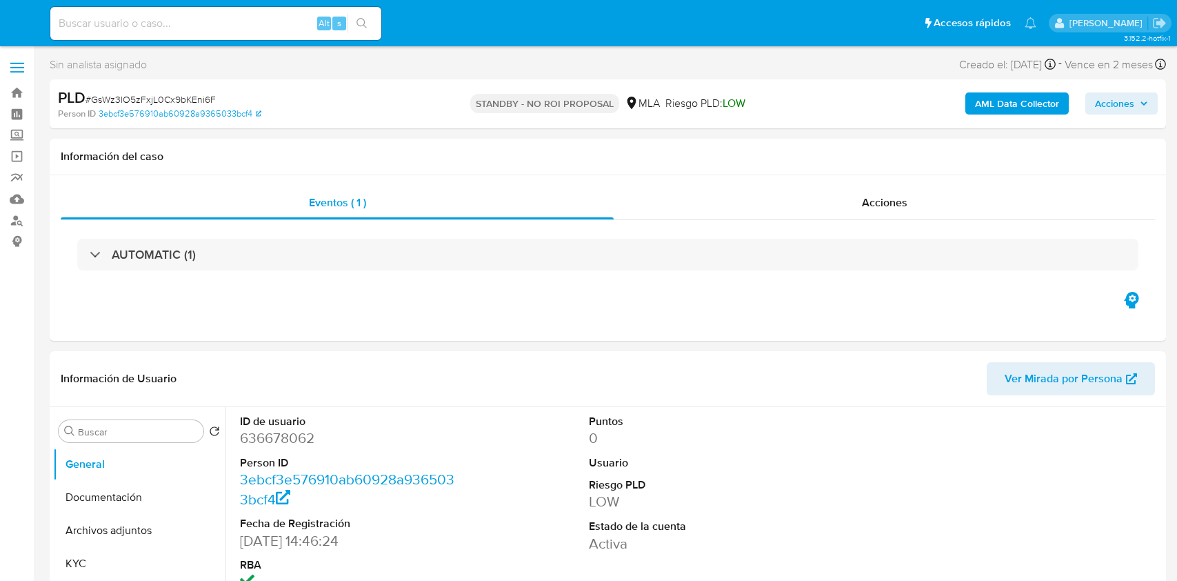
select select "10"
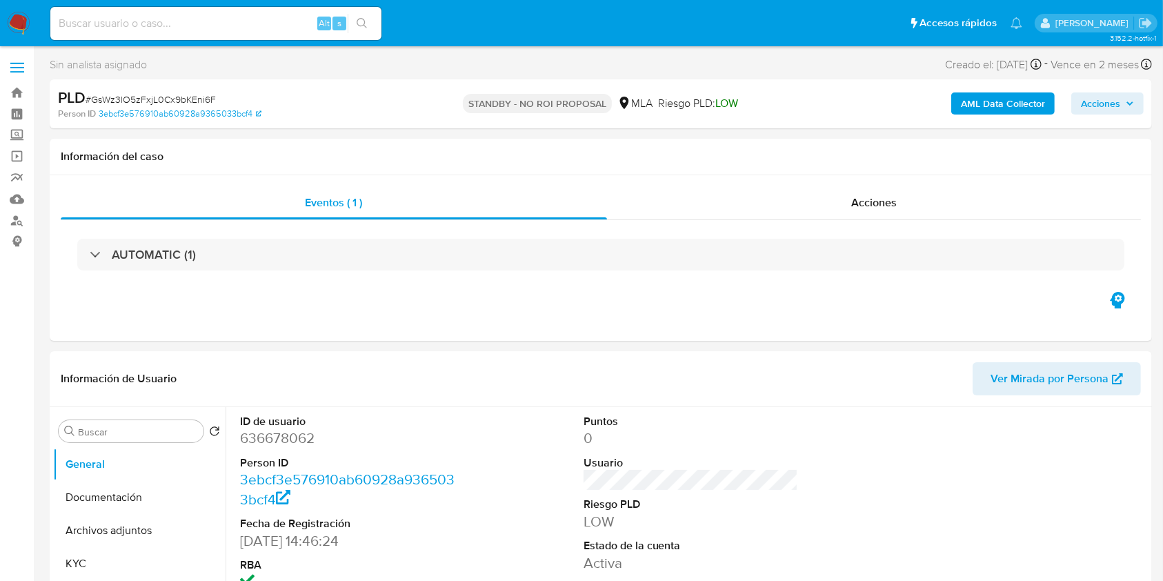
click at [251, 26] on input at bounding box center [215, 23] width 331 height 18
paste input "m5WCUjRIWaqEz7xkquM5tfI0"
type input "m5WCUjRIWaqEz7xkquM5tfI0"
select select "10"
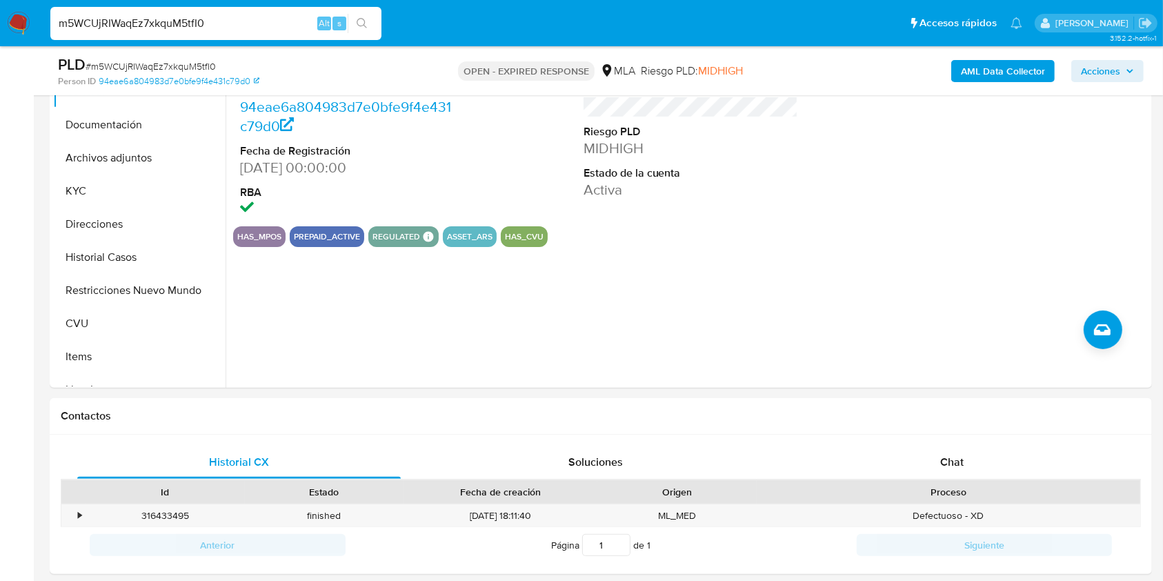
scroll to position [334, 0]
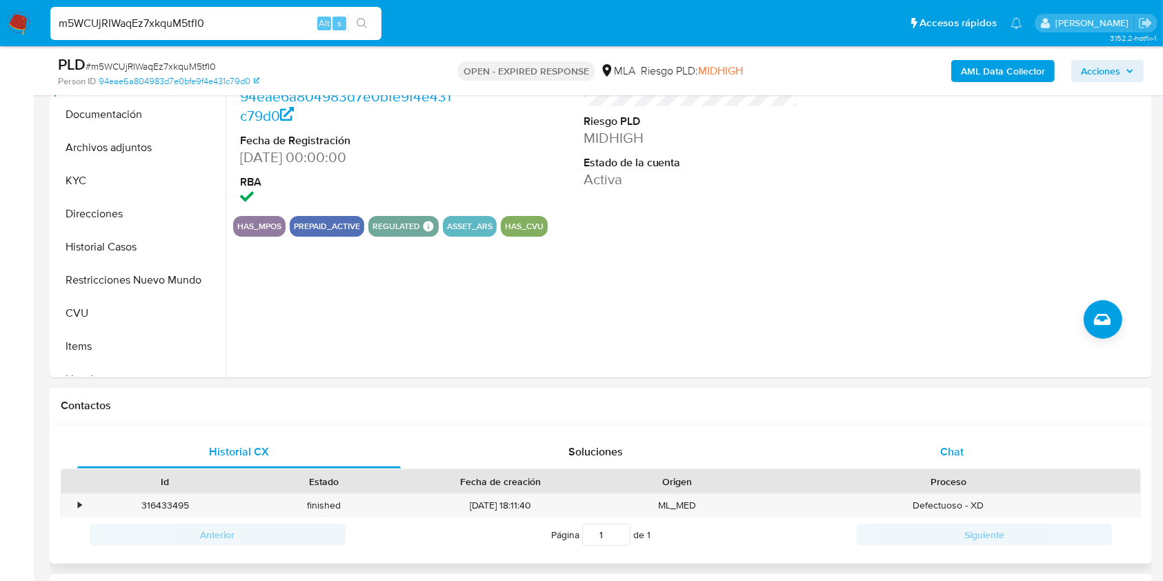
click at [960, 446] on span "Chat" at bounding box center [951, 451] width 23 height 16
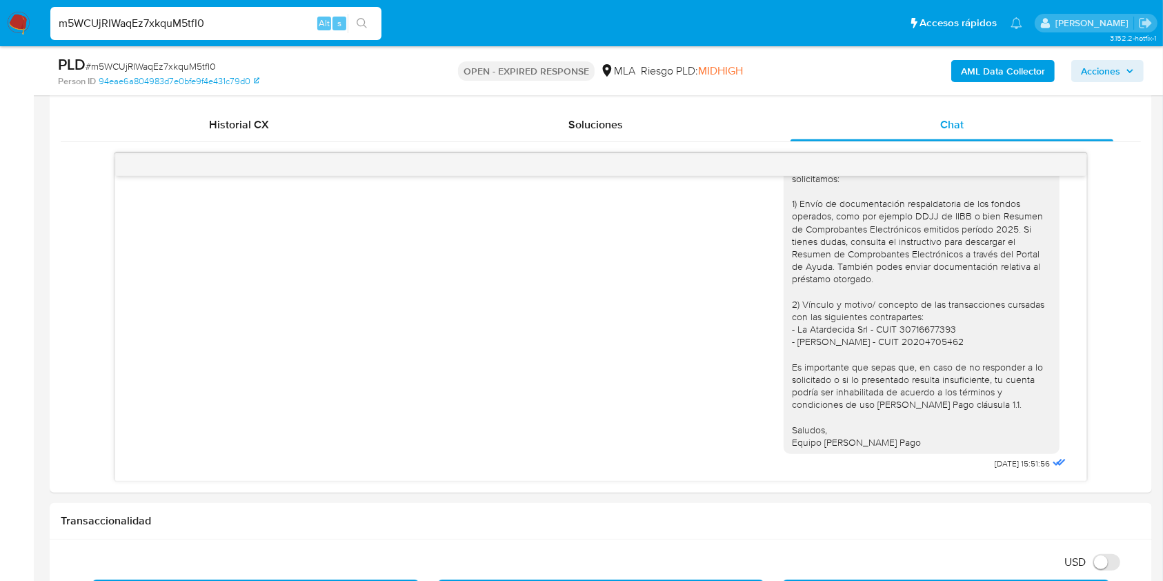
scroll to position [678, 0]
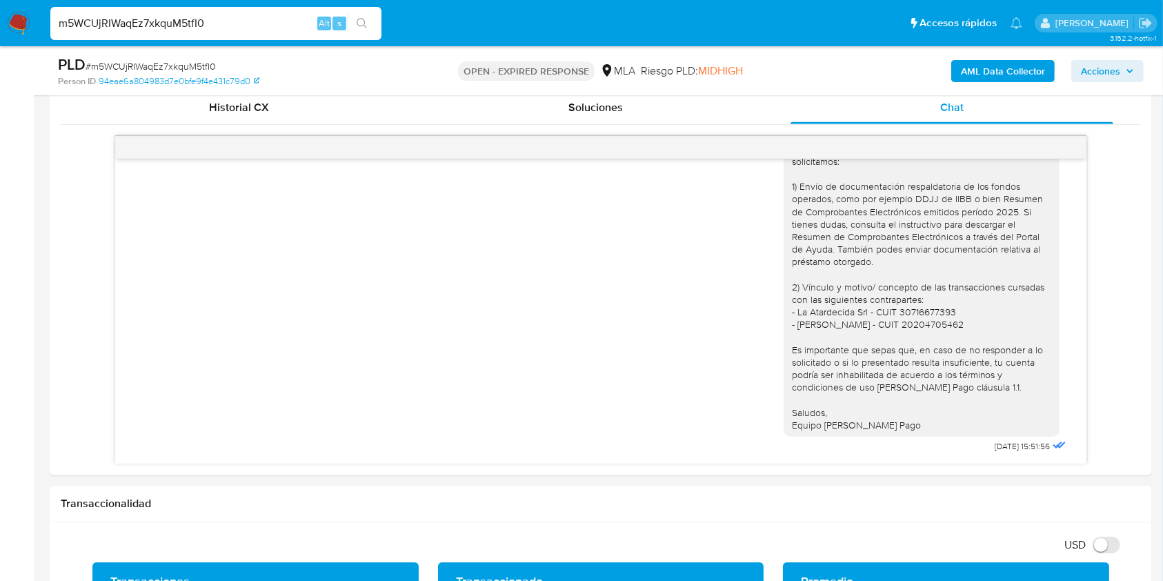
click at [201, 63] on span "# m5WCUjRIWaqEz7xkquM5tfI0" at bounding box center [151, 66] width 130 height 14
copy span "m5WCUjRIWaqEz7xkquM5tfI0"
click at [21, 14] on img at bounding box center [18, 23] width 23 height 23
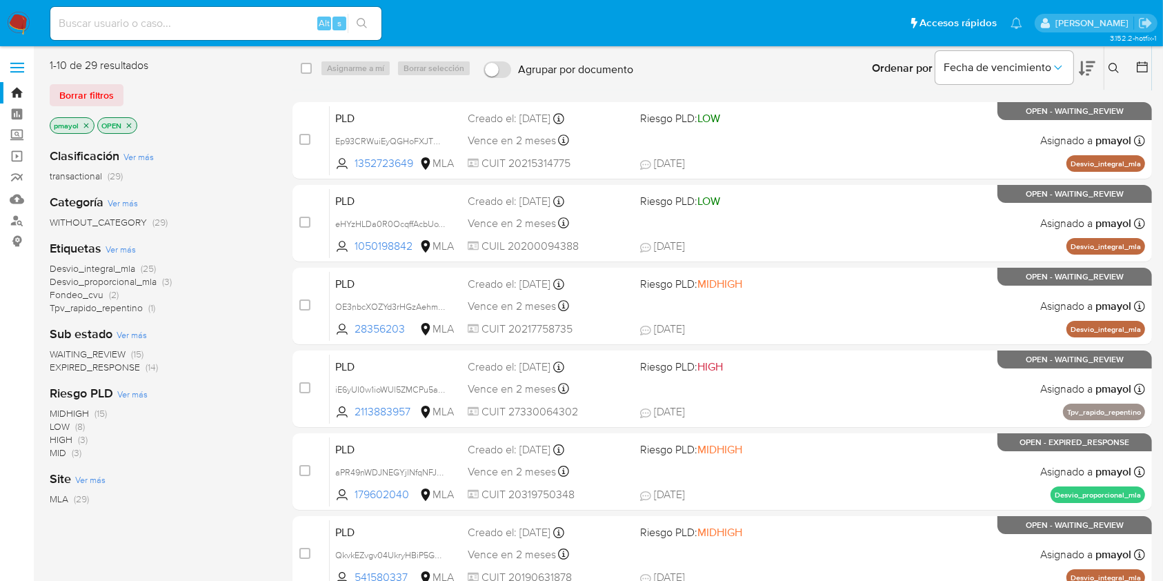
click at [1119, 63] on icon at bounding box center [1113, 68] width 11 height 11
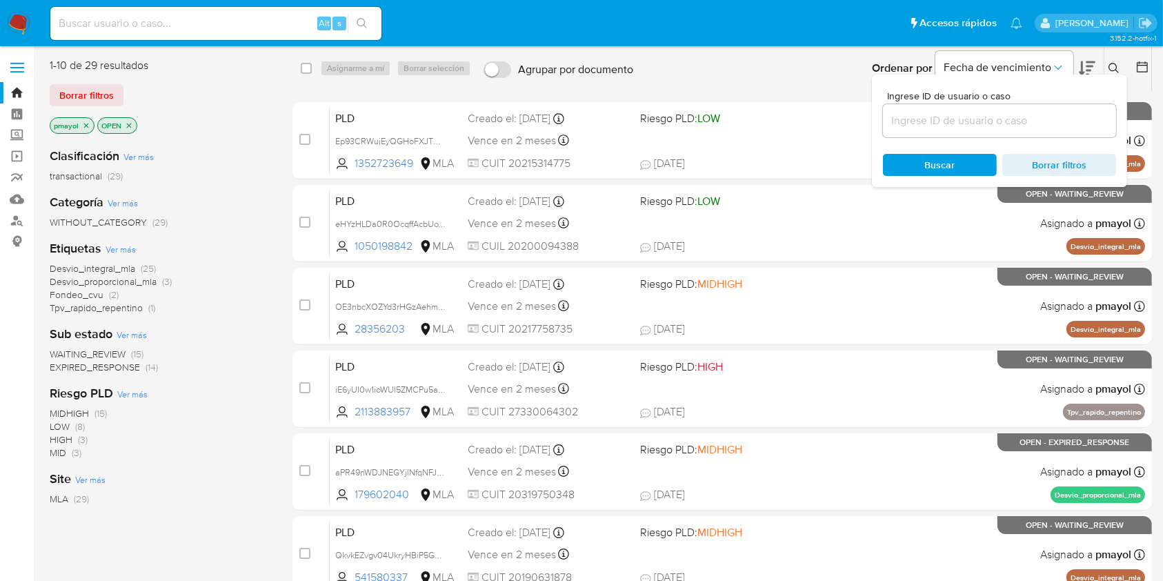
click at [1003, 117] on input at bounding box center [999, 121] width 233 height 18
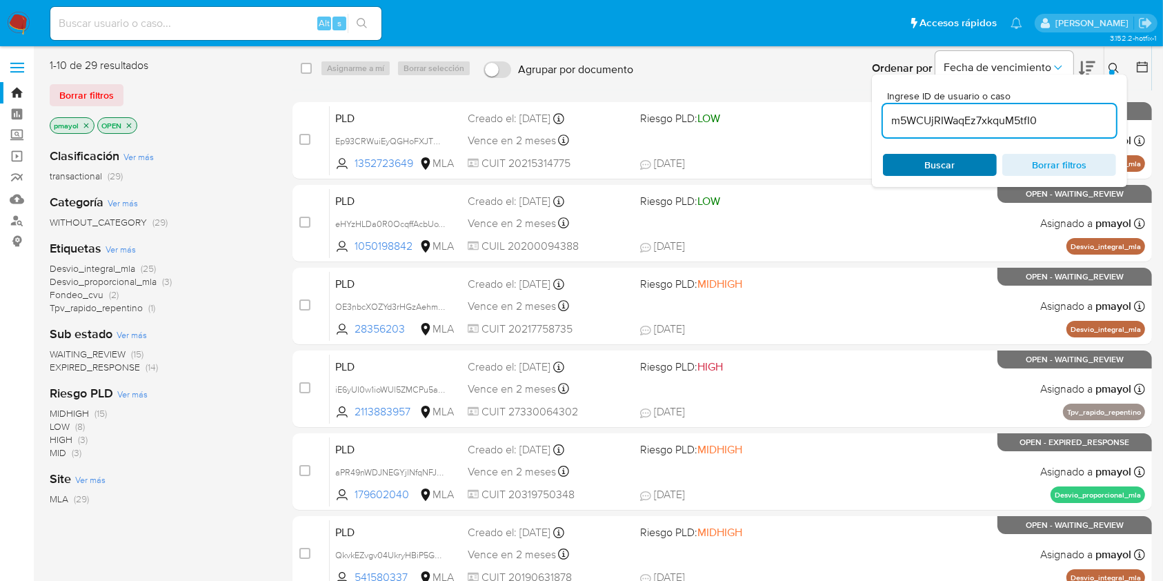
type input "m5WCUjRIWaqEz7xkquM5tfI0"
click at [937, 163] on div "Buscar Borrar filtros" at bounding box center [999, 165] width 233 height 22
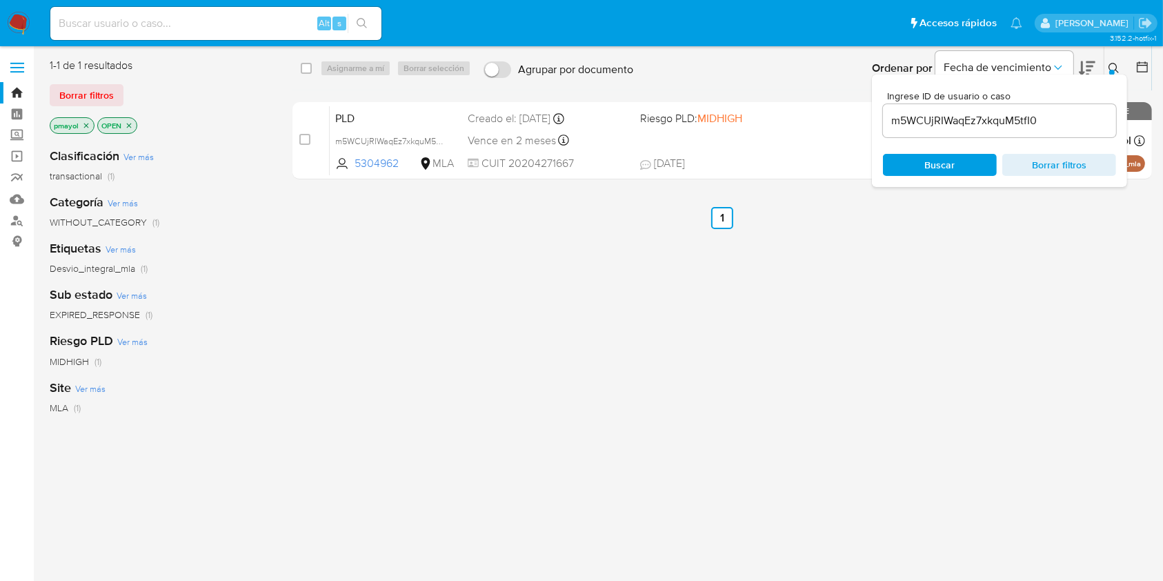
click at [314, 68] on div "select-all-cases-checkbox" at bounding box center [309, 68] width 17 height 17
click at [308, 69] on input "checkbox" at bounding box center [306, 68] width 11 height 11
checkbox input "true"
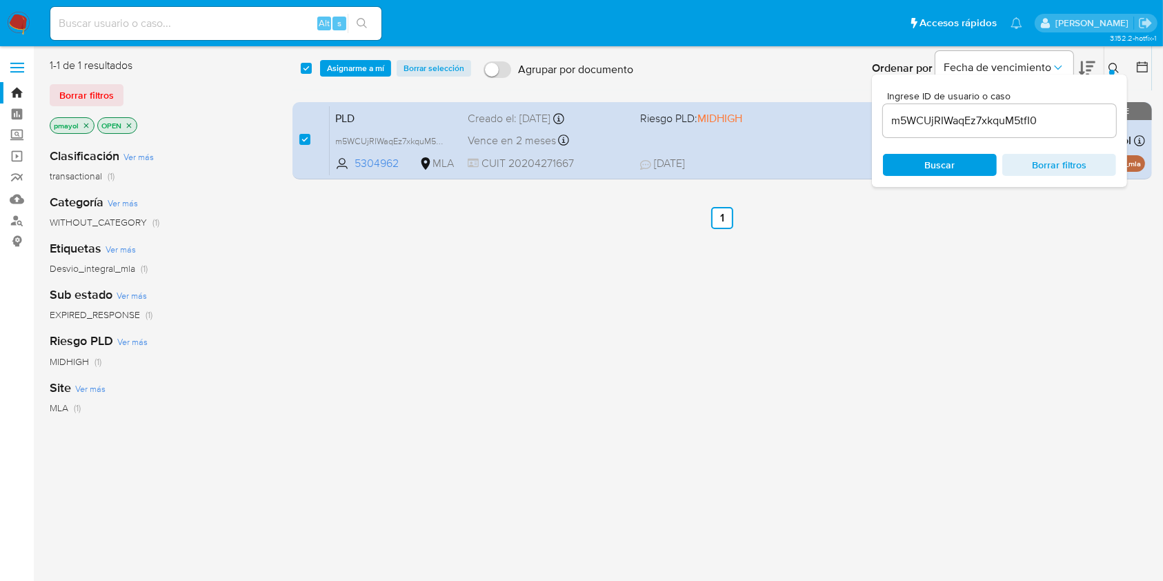
click at [350, 58] on div "select-all-cases-checkbox Asignarme a mí Borrar selección Agrupar por documento…" at bounding box center [721, 68] width 859 height 43
click at [363, 73] on span "Asignarme a mí" at bounding box center [355, 68] width 57 height 14
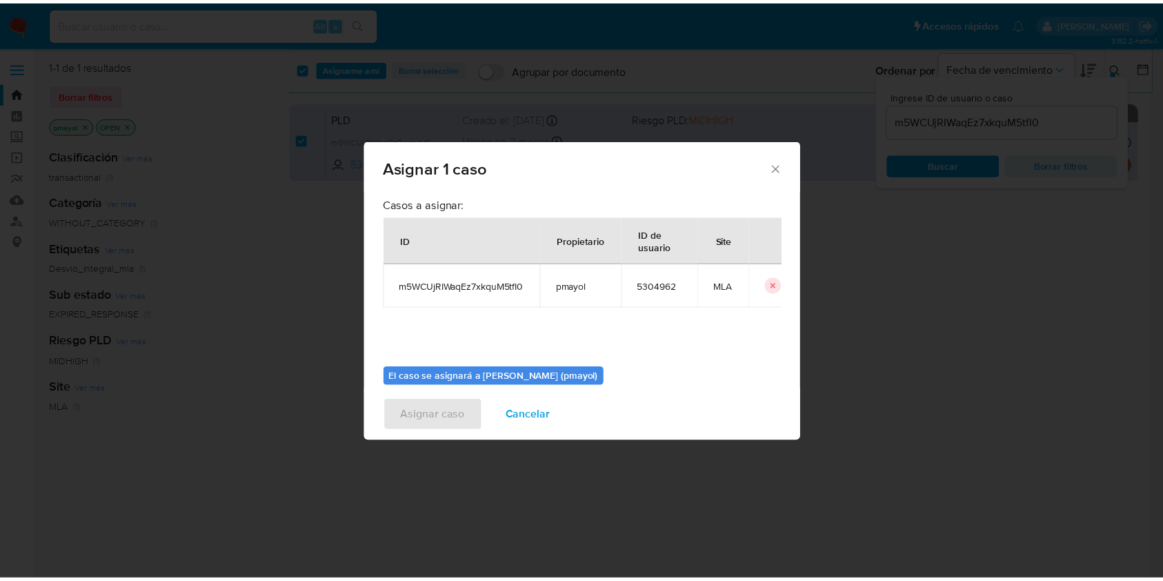
scroll to position [70, 0]
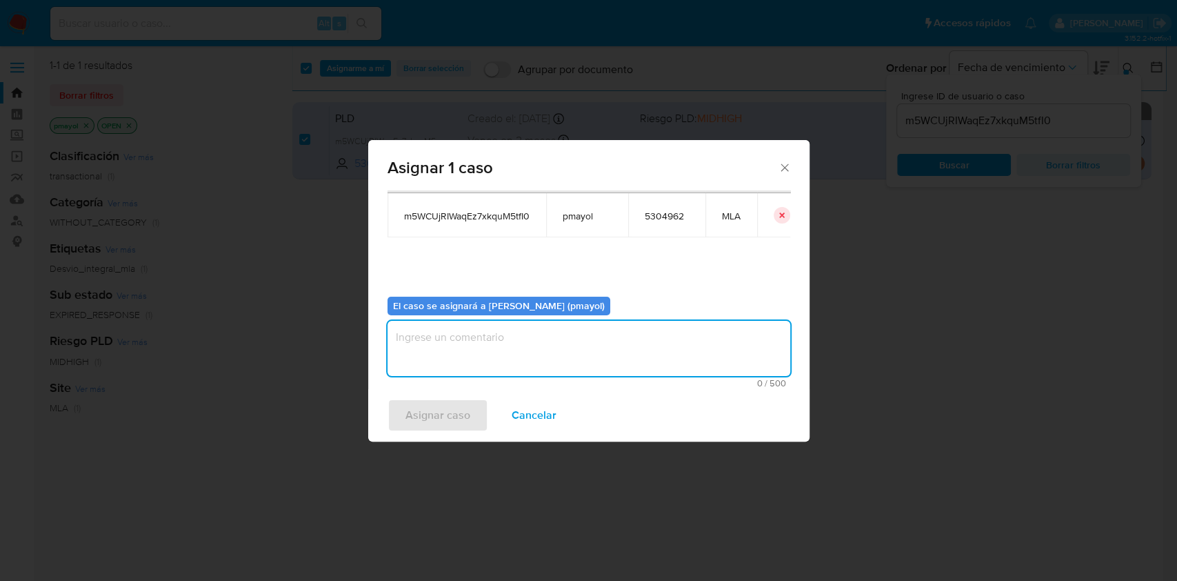
click at [663, 342] on textarea "assign-modal" at bounding box center [589, 348] width 403 height 55
type textarea "Asignación"
click at [468, 412] on span "Asignar caso" at bounding box center [438, 415] width 65 height 30
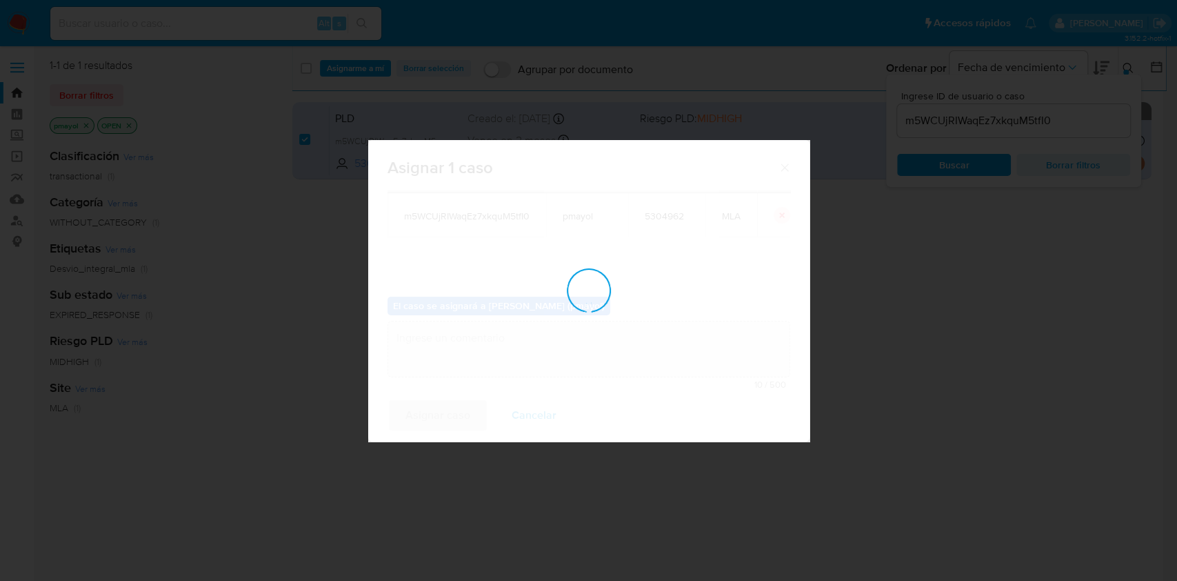
checkbox input "false"
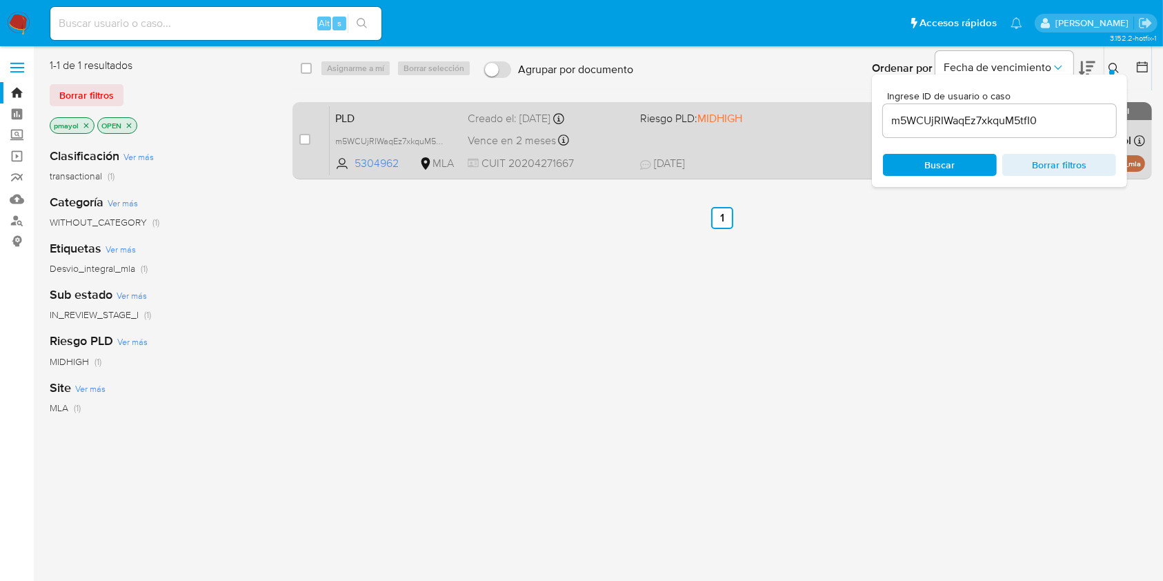
click at [764, 169] on span "[DATE] [DATE] 13:44" at bounding box center [806, 163] width 333 height 15
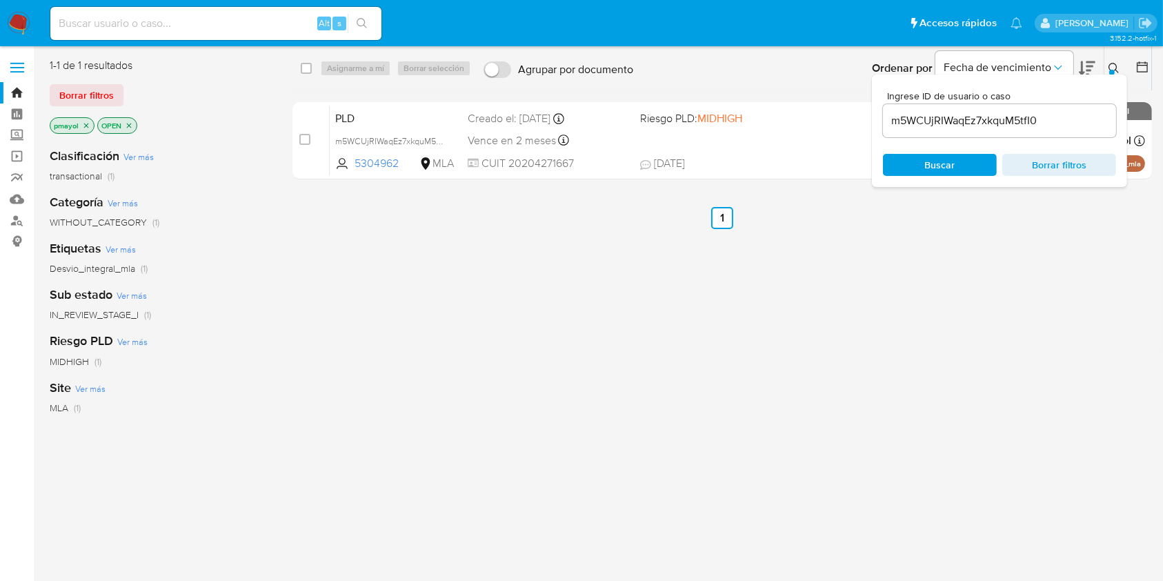
click at [15, 24] on img at bounding box center [18, 23] width 23 height 23
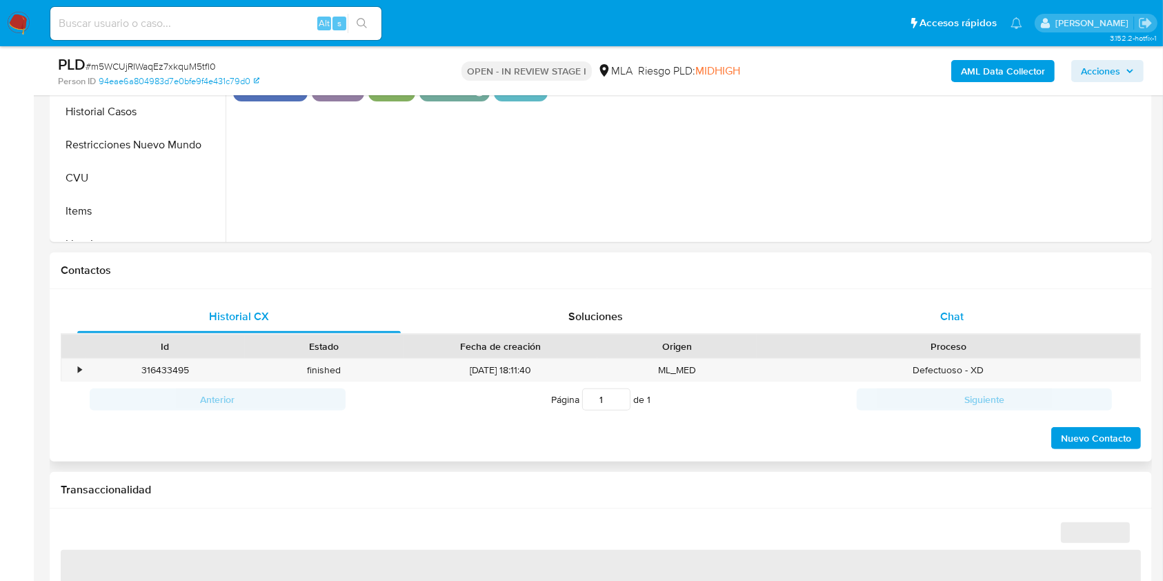
scroll to position [457, 0]
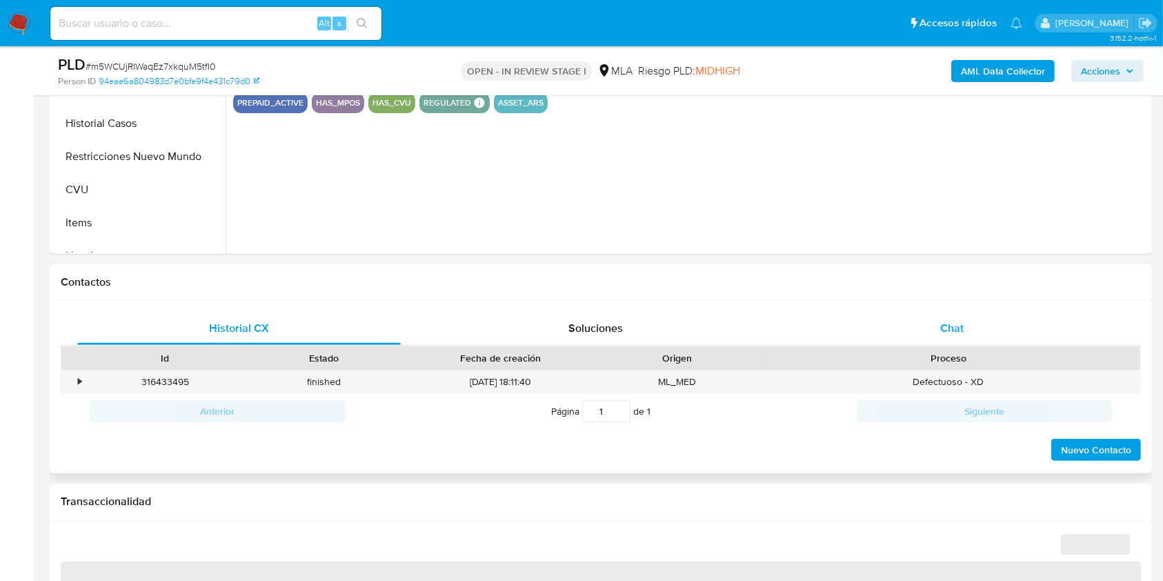
click at [939, 335] on div "Chat" at bounding box center [951, 328] width 323 height 33
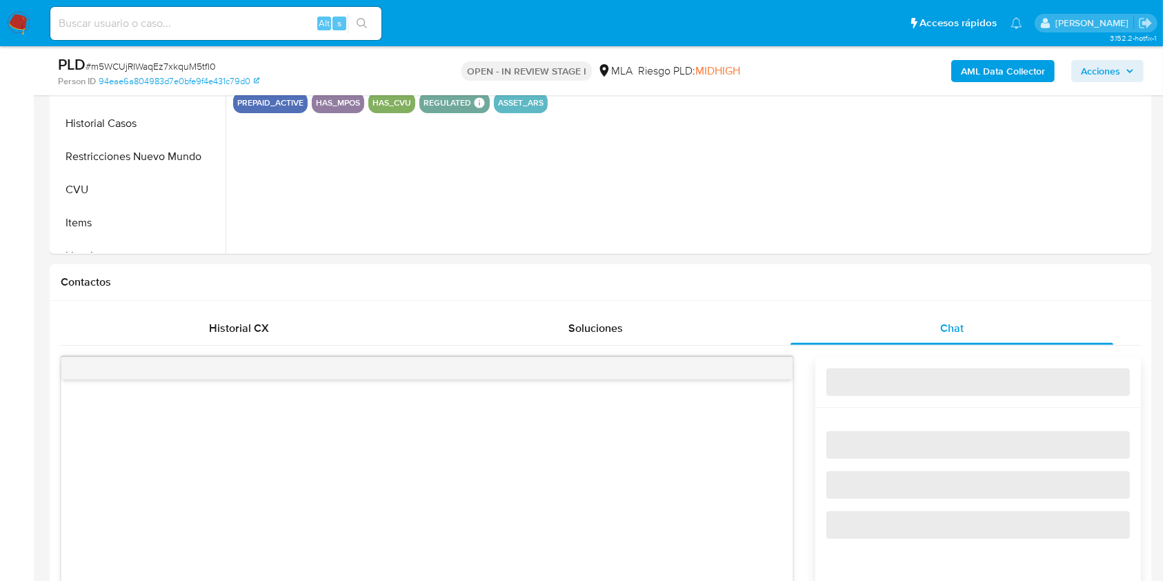
select select "10"
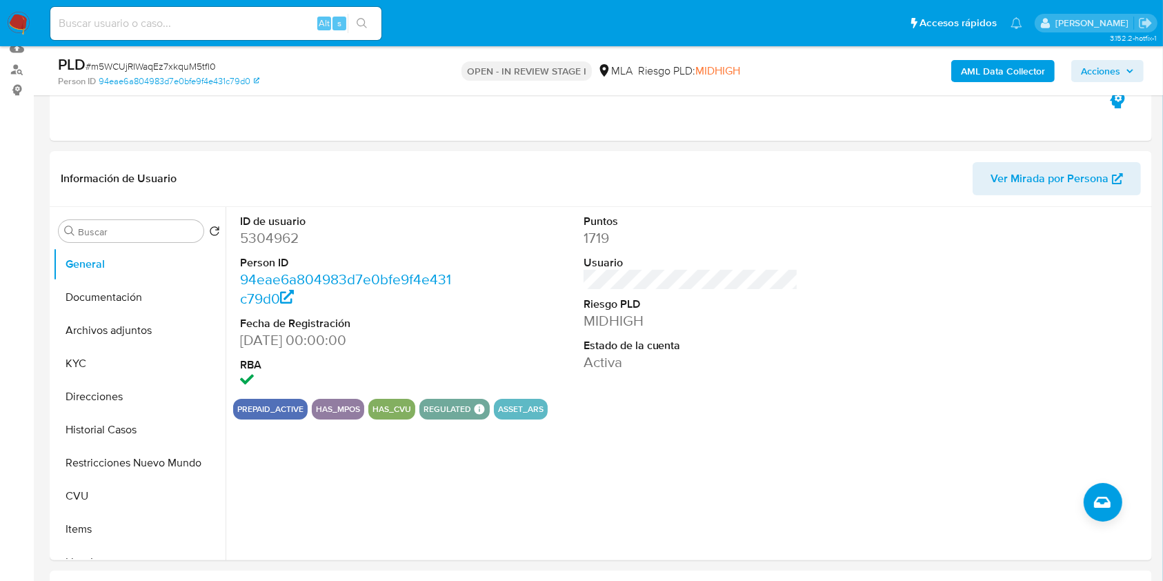
scroll to position [148, 0]
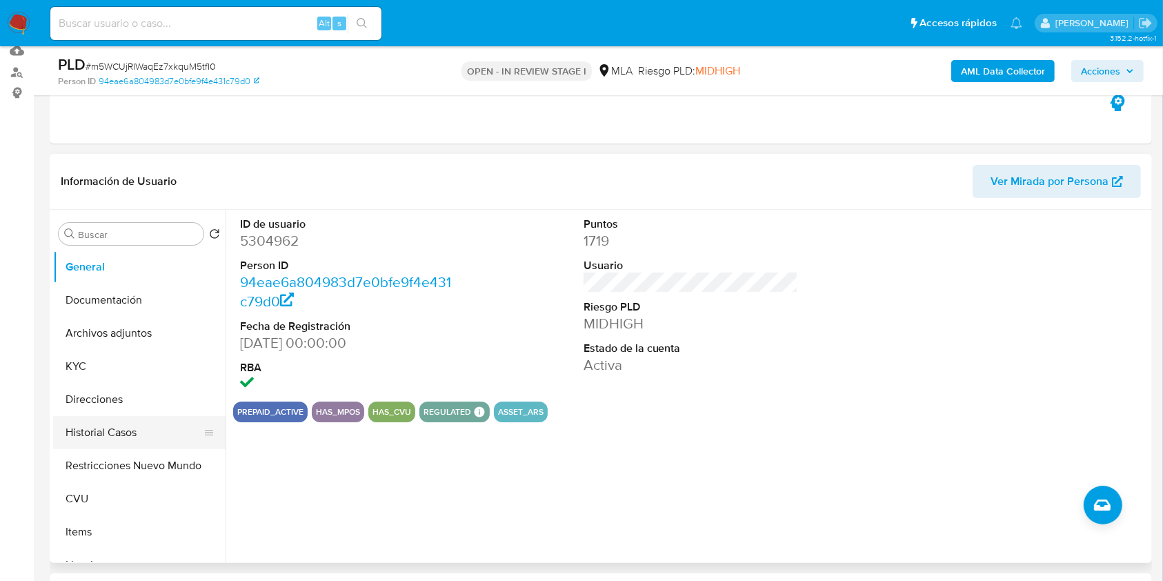
click at [116, 437] on button "Historial Casos" at bounding box center [133, 432] width 161 height 33
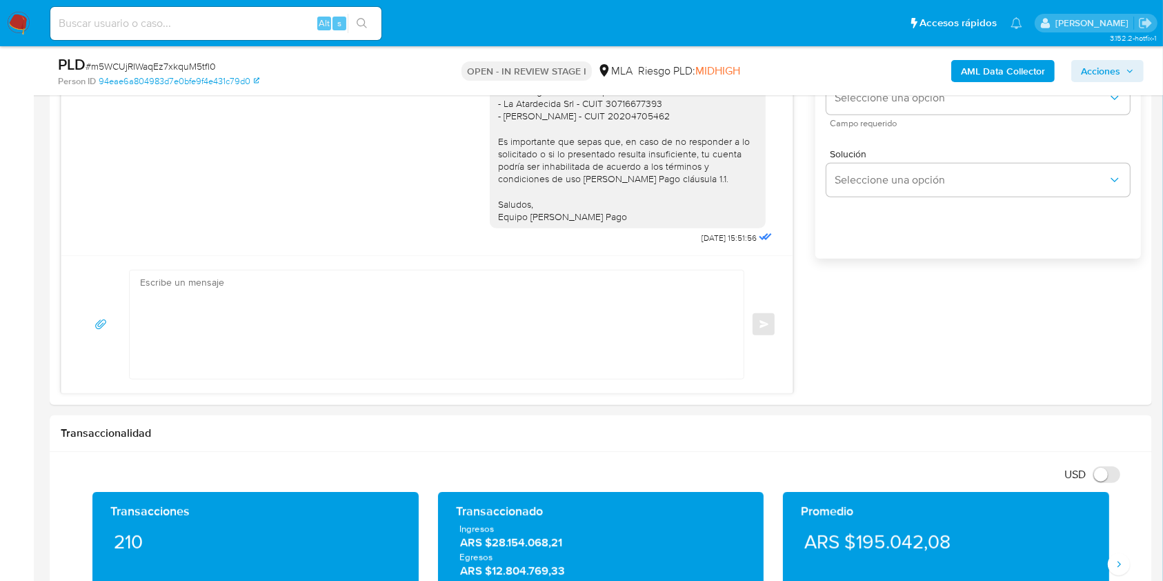
scroll to position [893, 0]
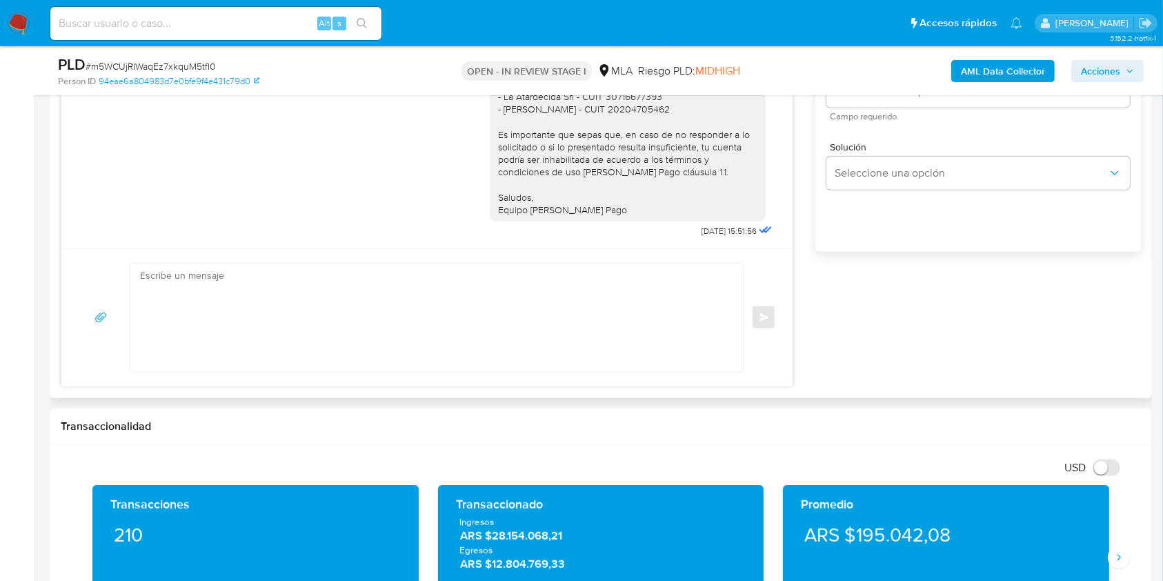
click at [597, 293] on textarea at bounding box center [433, 317] width 586 height 108
paste textarea "Hola, Esperamos que te encuentres muy bien. Te consultamos si tuviste oportunid…"
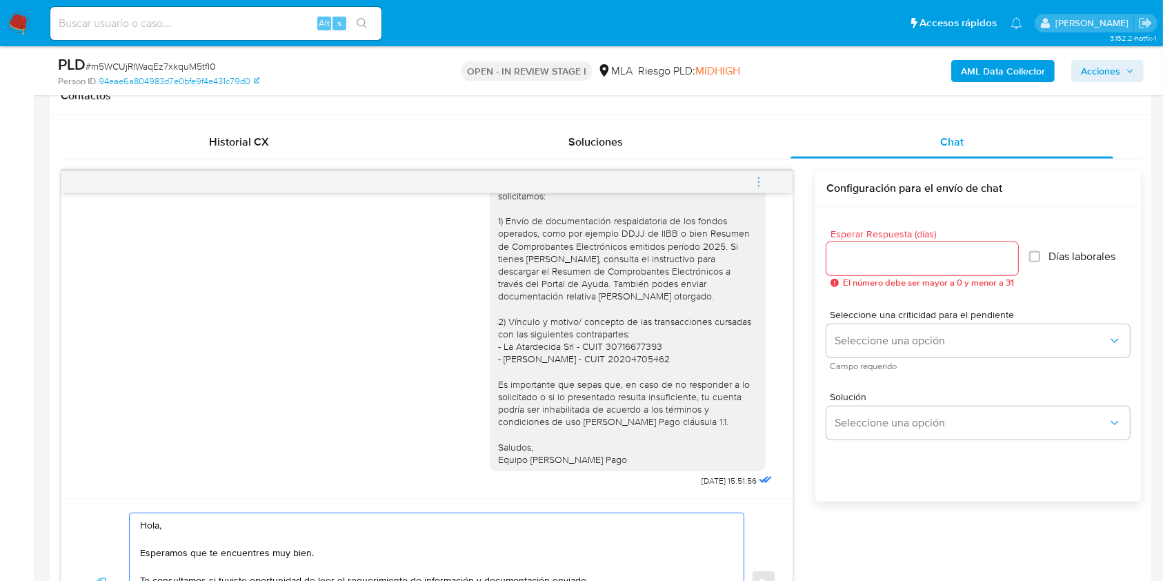
scroll to position [633, 0]
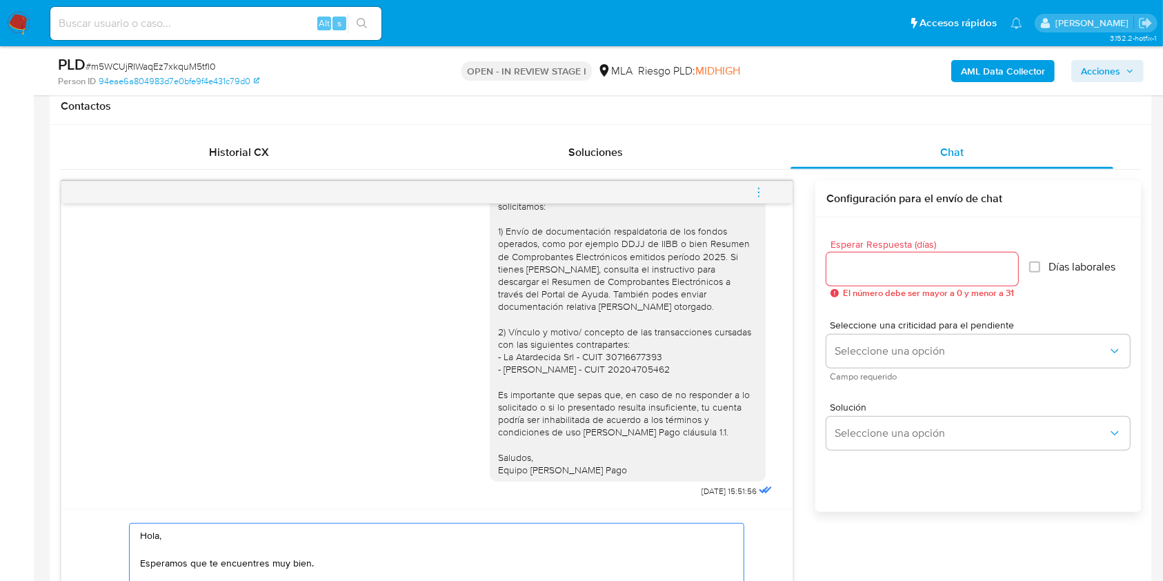
type textarea "Hola, Esperamos que te encuentres muy bien. Te consultamos si tuviste oportunid…"
click at [904, 264] on input "Esperar Respuesta (días)" at bounding box center [922, 269] width 192 height 18
type input "1"
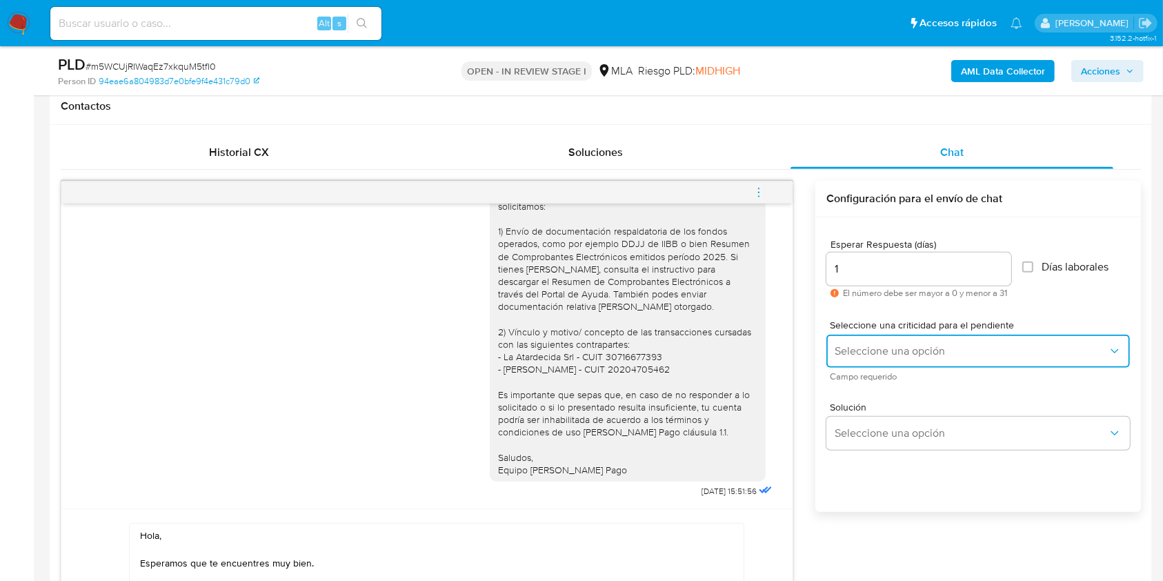
click at [850, 362] on button "Seleccione una opción" at bounding box center [977, 350] width 303 height 33
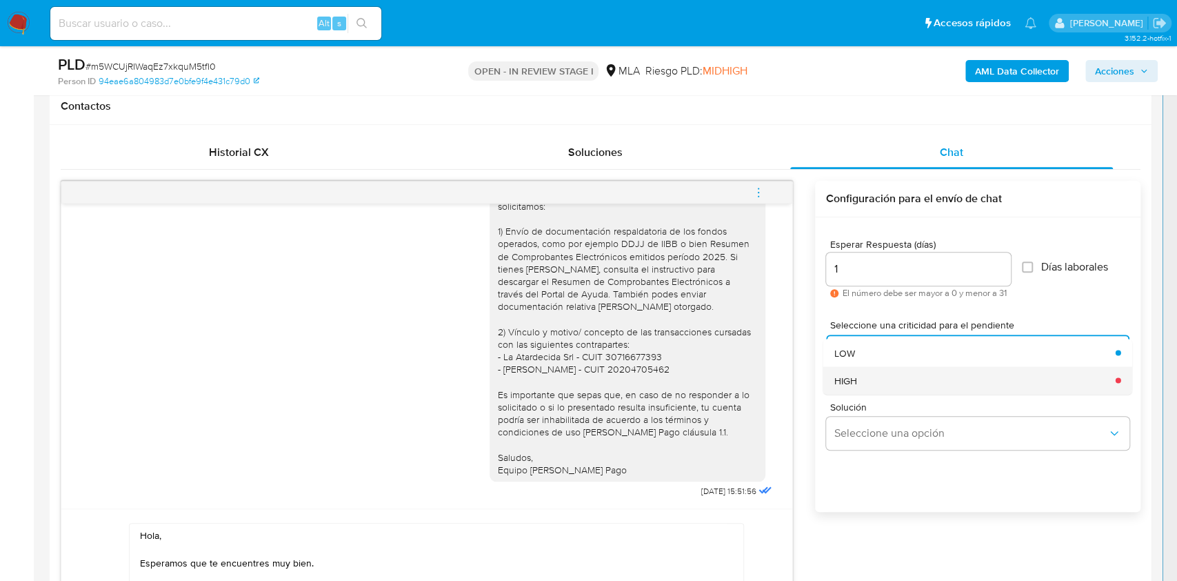
click at [855, 378] on span "HIGH" at bounding box center [845, 380] width 23 height 12
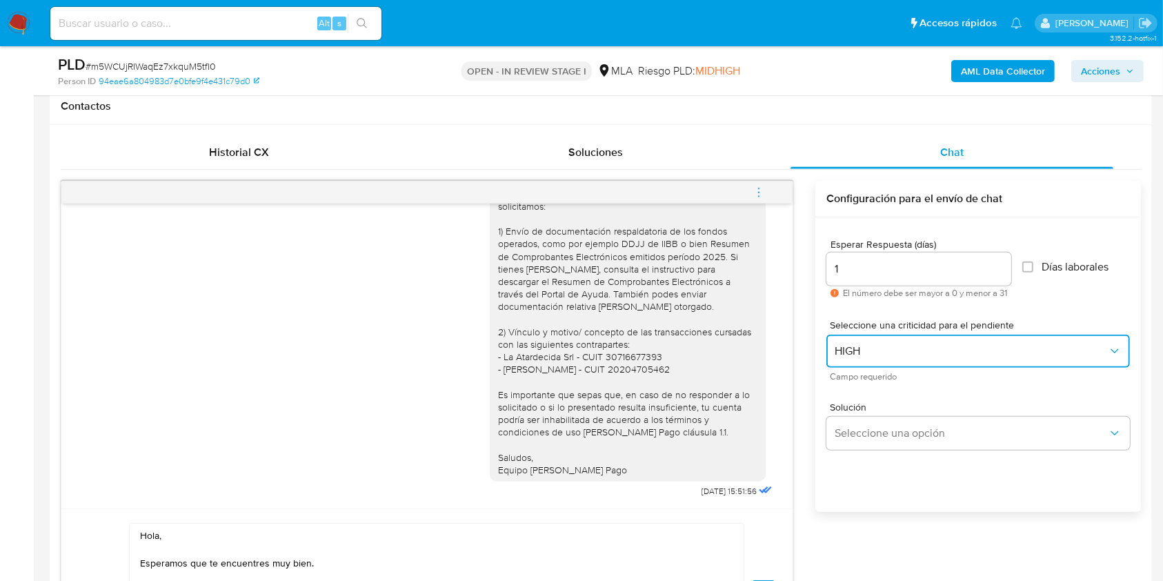
scroll to position [756, 0]
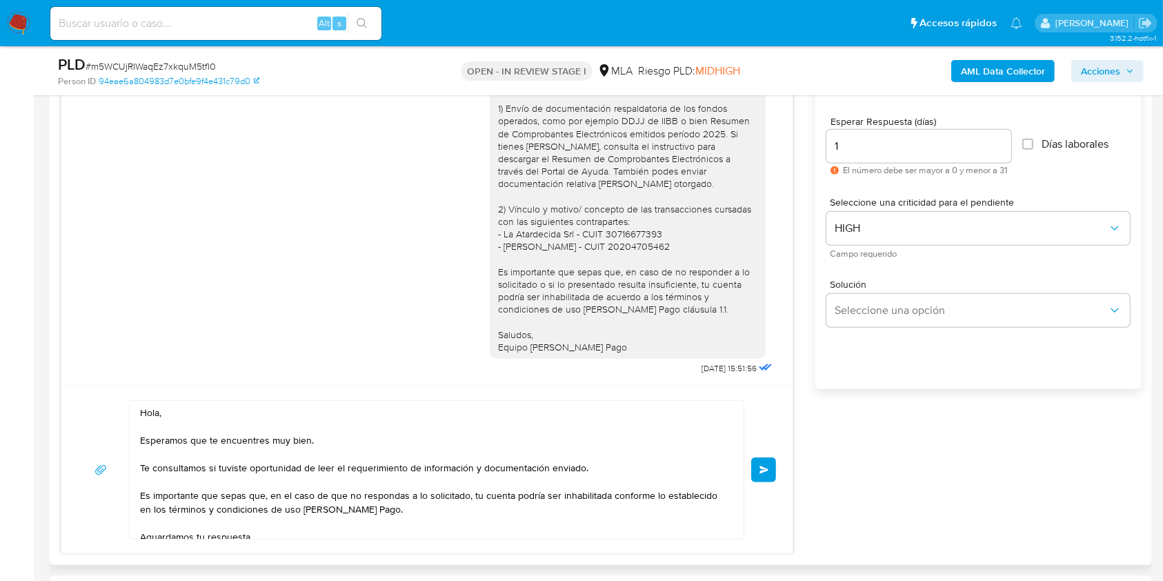
click at [761, 472] on button "Enviar" at bounding box center [763, 469] width 25 height 25
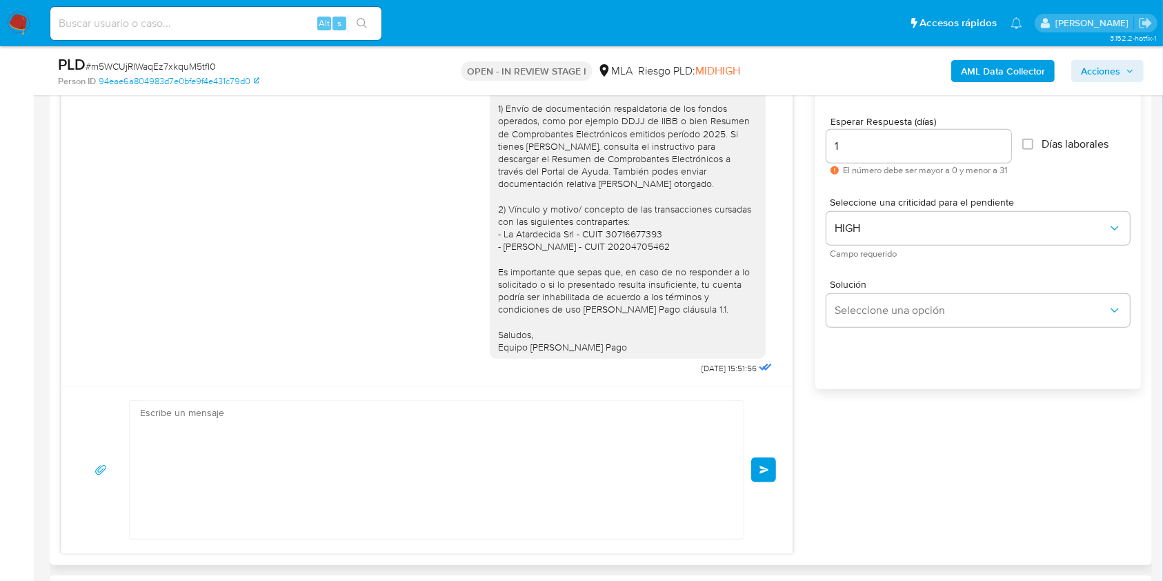
scroll to position [1350, 0]
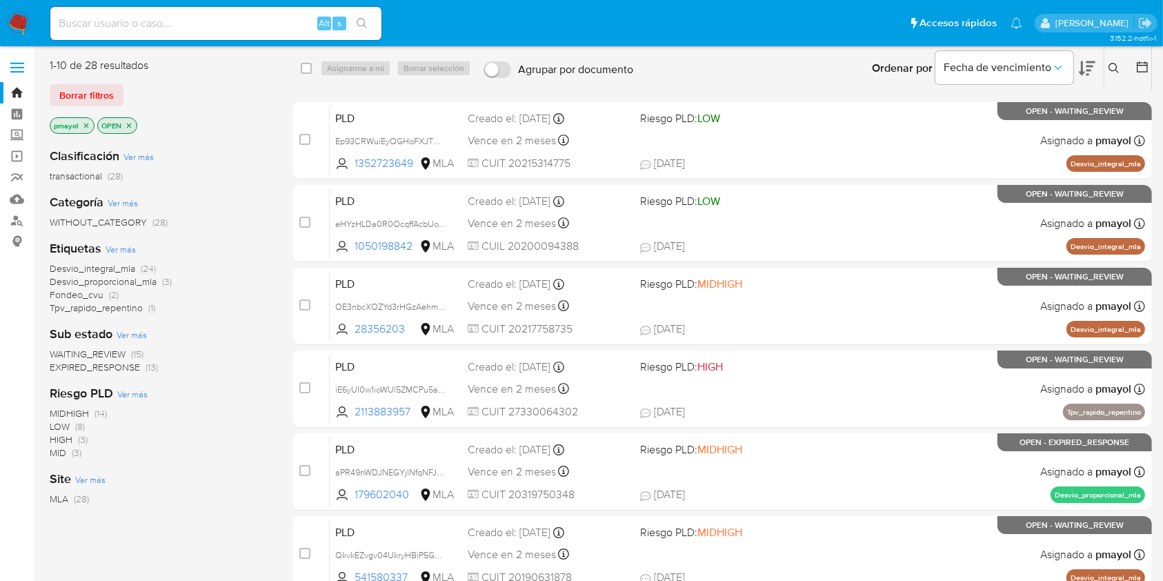
click at [130, 124] on icon "close-filter" at bounding box center [129, 125] width 8 height 8
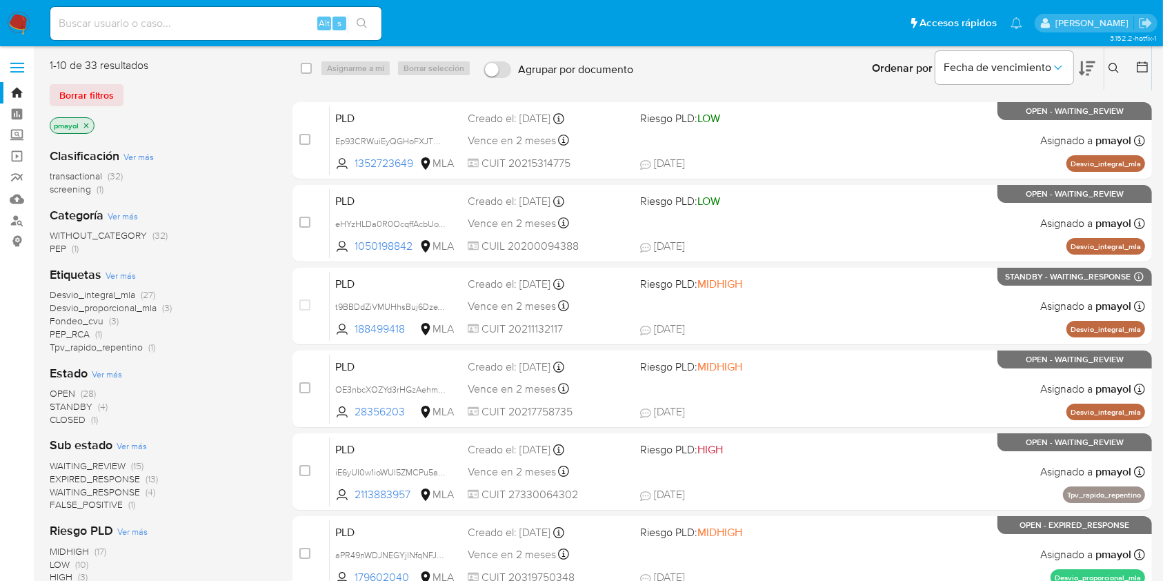
click at [12, 26] on img at bounding box center [18, 23] width 23 height 23
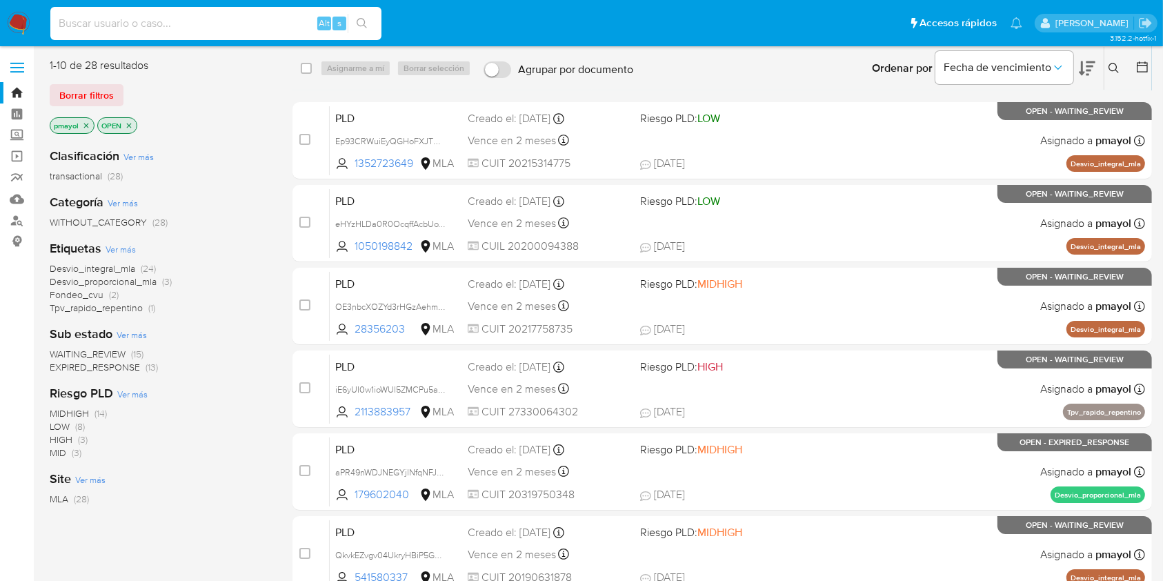
click at [239, 30] on input at bounding box center [215, 23] width 331 height 18
paste input "eHYzHLDa0R0OcqffAcbUoVBS"
type input "eHYzHLDa0R0OcqffAcbUoVBS"
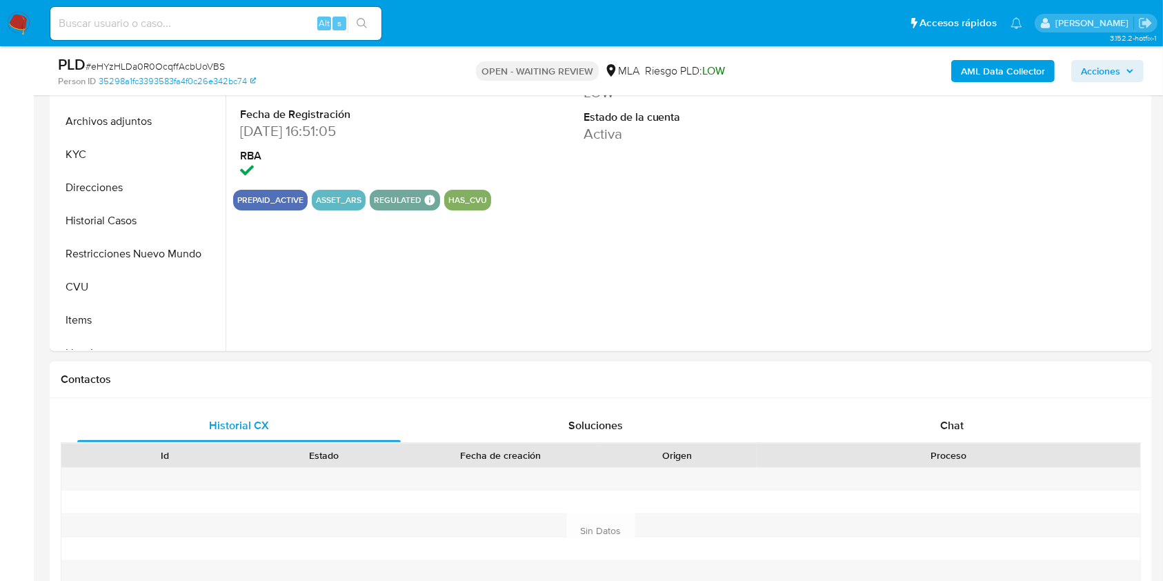
scroll to position [419, 0]
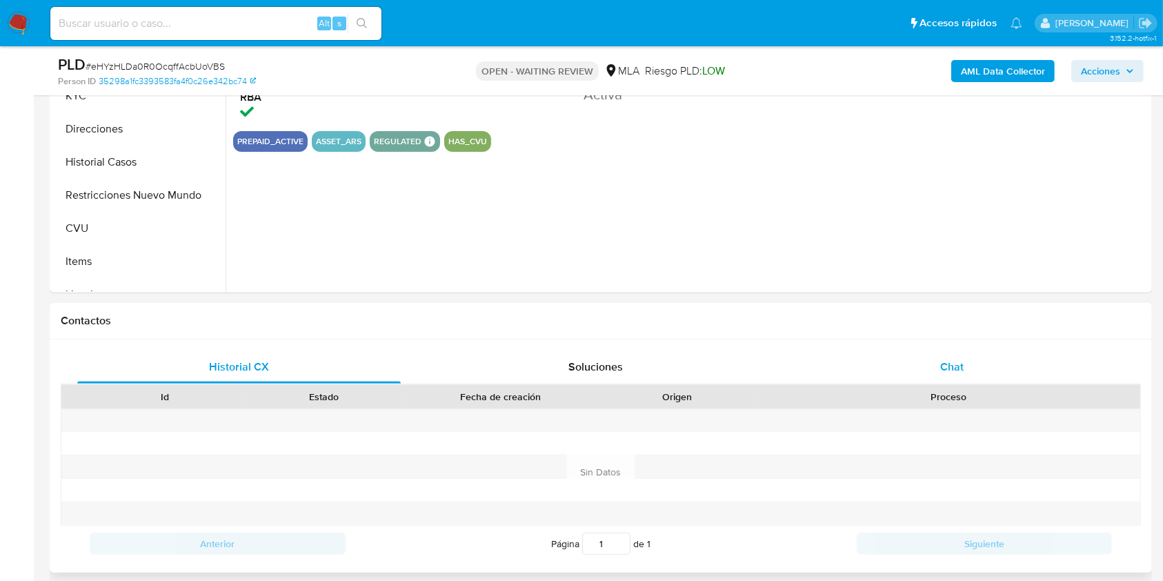
click at [990, 367] on div "Chat" at bounding box center [951, 366] width 323 height 33
select select "10"
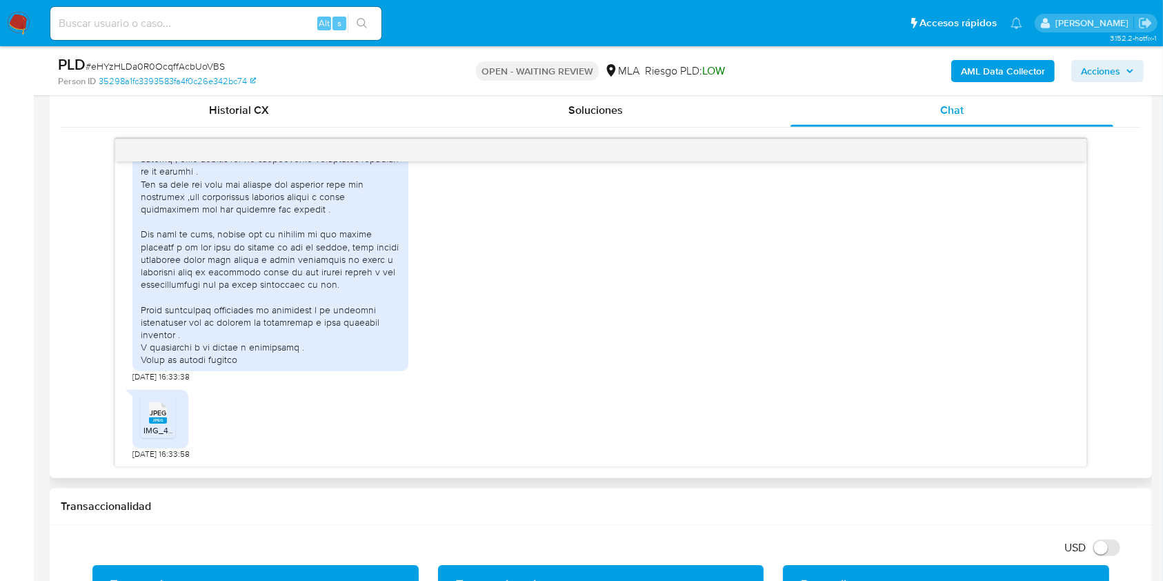
scroll to position [1326, 0]
click at [165, 418] on rect at bounding box center [158, 420] width 18 height 6
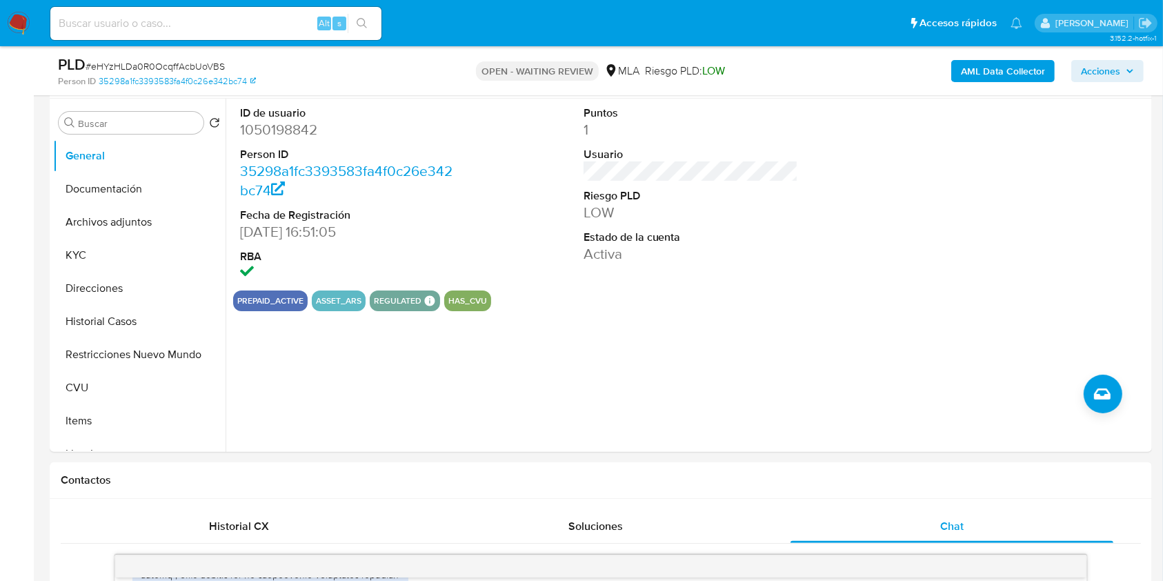
scroll to position [246, 0]
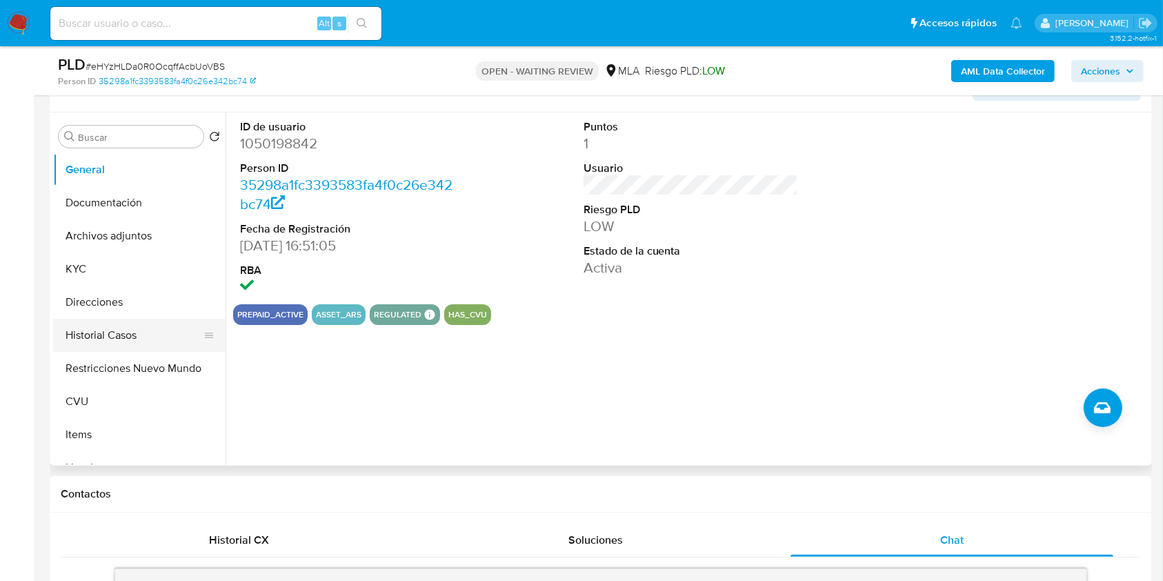
click at [115, 339] on button "Historial Casos" at bounding box center [133, 335] width 161 height 33
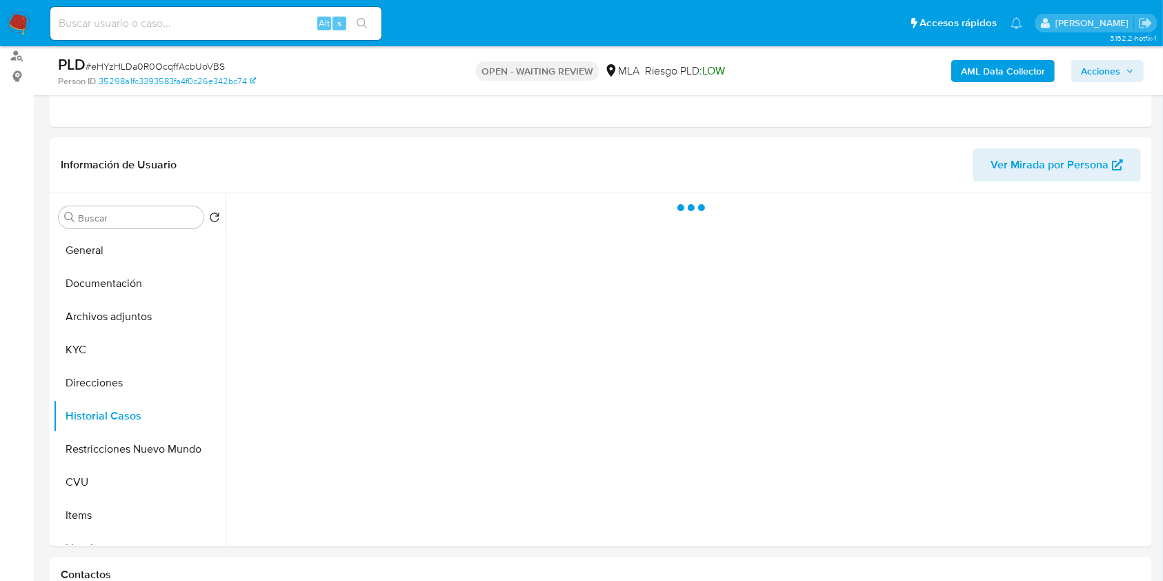
scroll to position [134, 0]
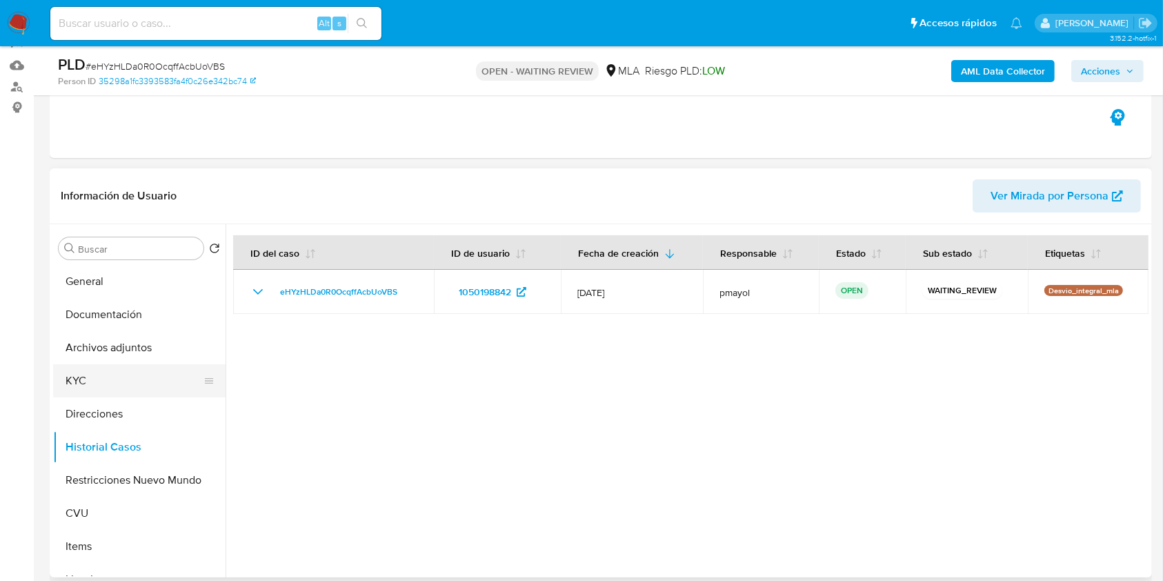
click at [101, 379] on button "KYC" at bounding box center [133, 380] width 161 height 33
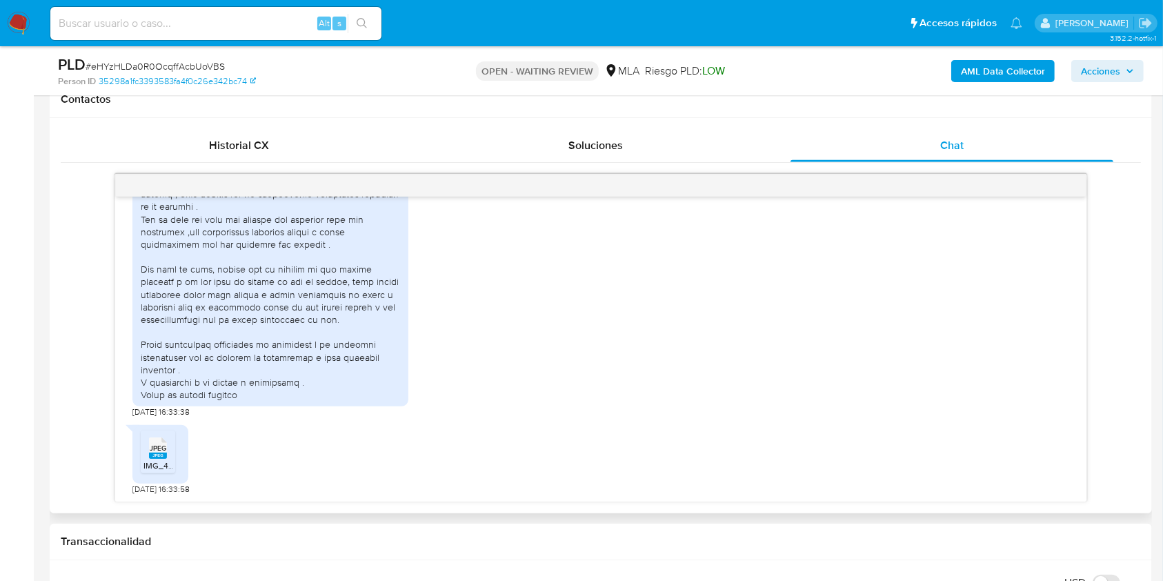
scroll to position [2106, 0]
click at [28, 16] on img at bounding box center [18, 23] width 23 height 23
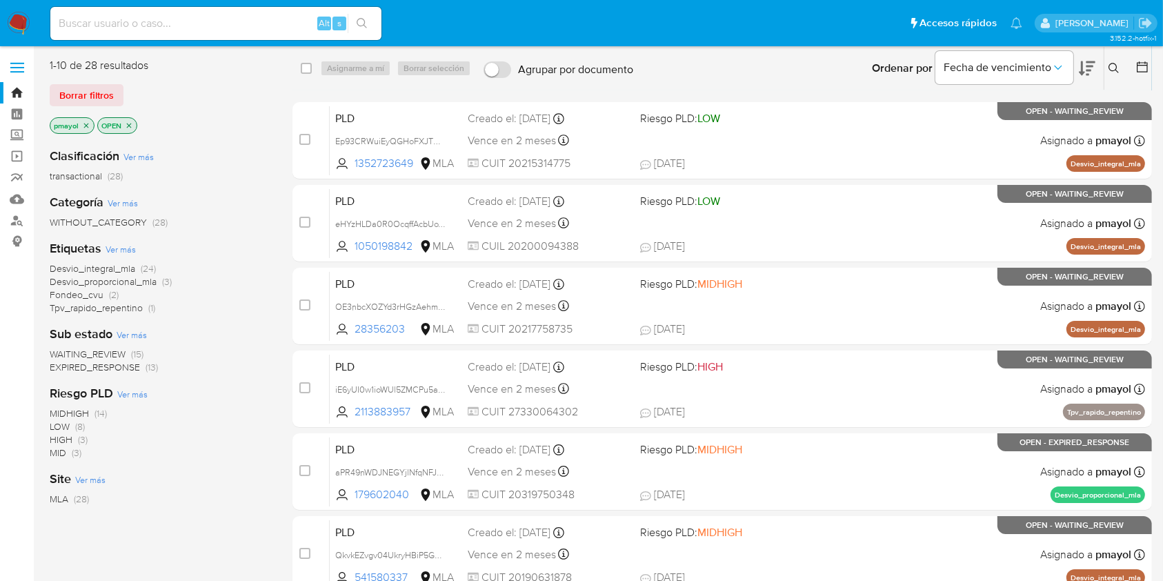
click at [86, 123] on icon "close-filter" at bounding box center [86, 125] width 8 height 8
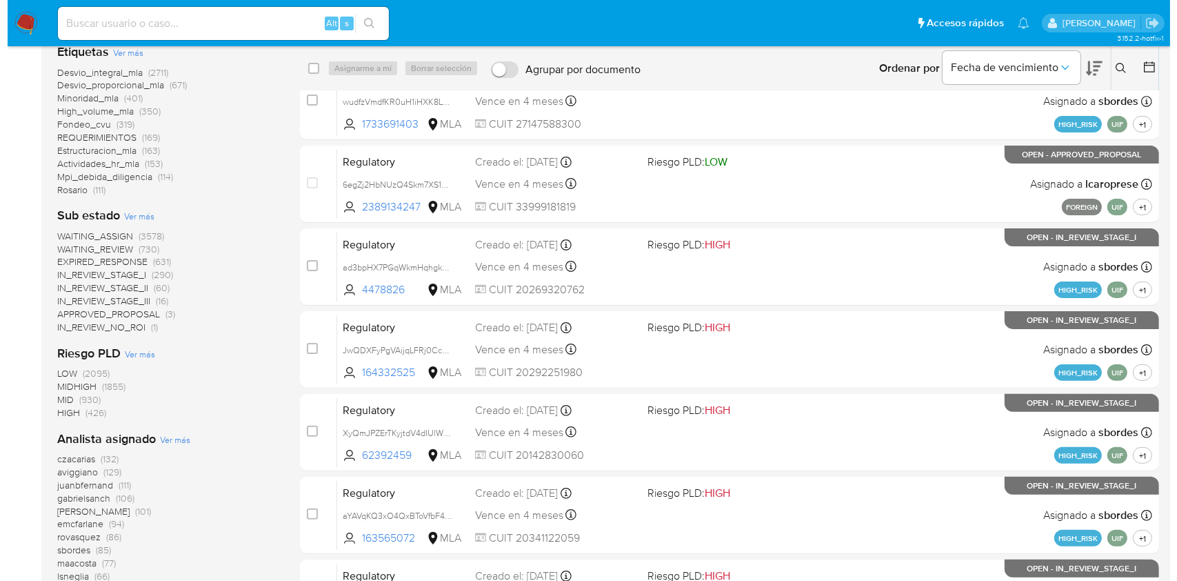
scroll to position [318, 0]
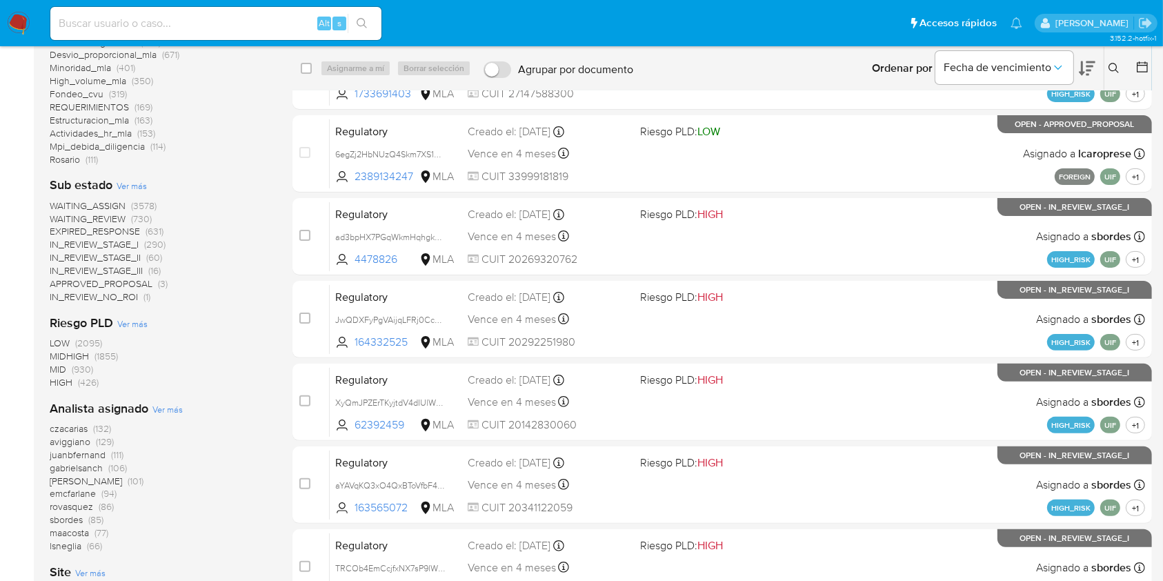
click at [156, 409] on span "Ver más" at bounding box center [167, 409] width 30 height 12
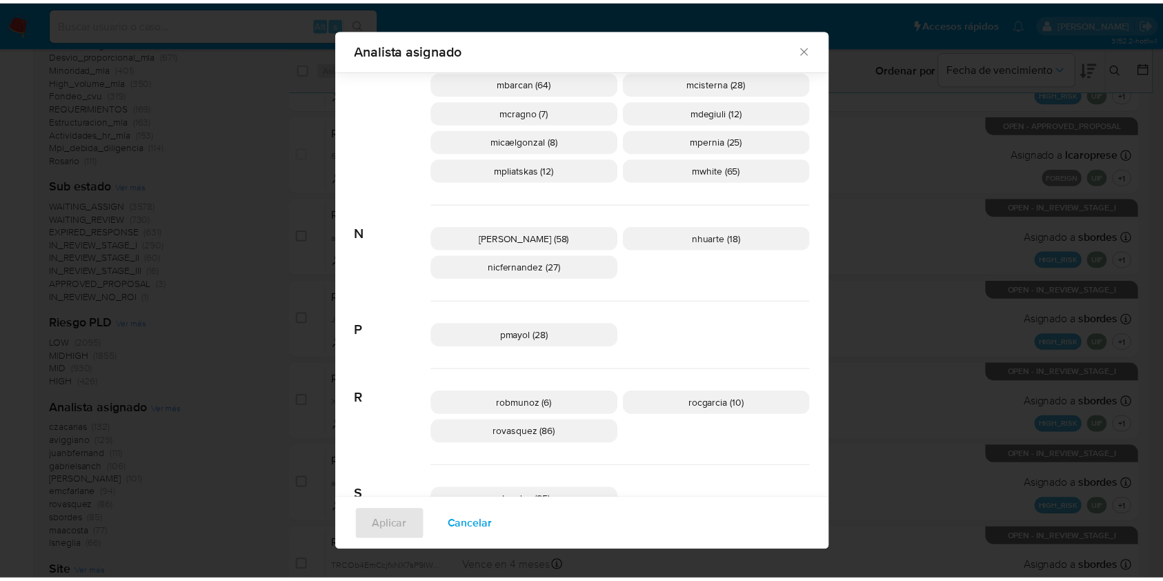
scroll to position [766, 0]
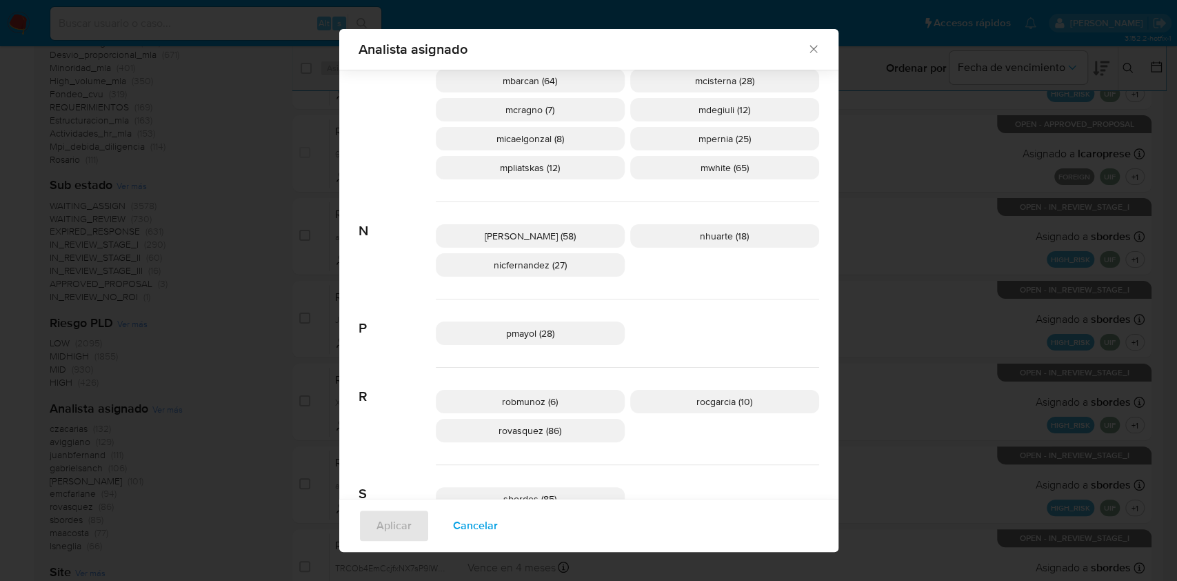
click at [809, 49] on icon "Cerrar" at bounding box center [814, 49] width 14 height 14
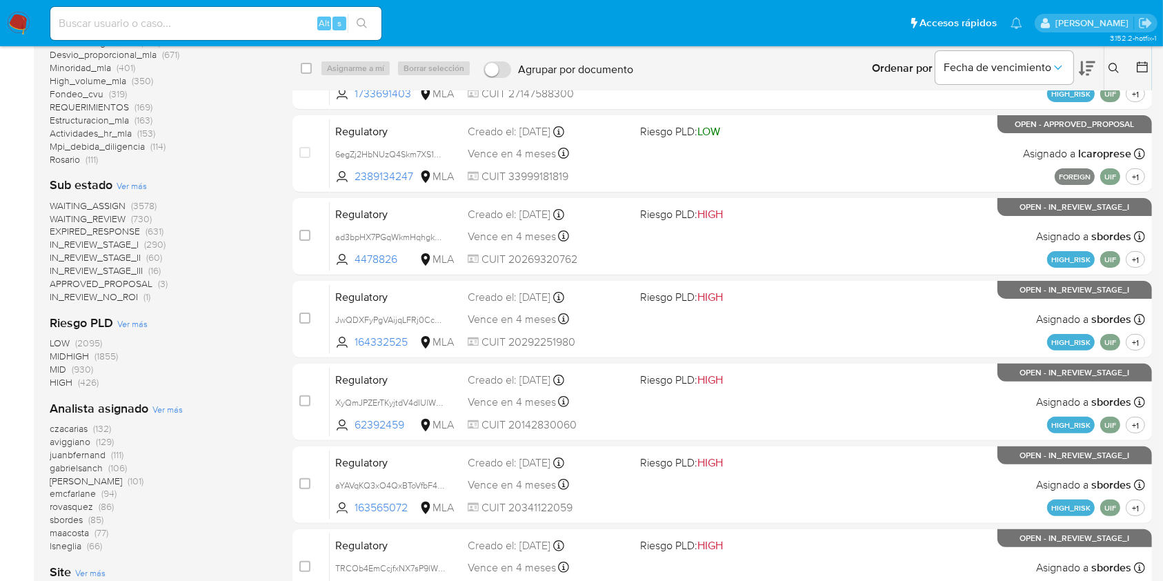
click at [226, 25] on input at bounding box center [215, 23] width 331 height 18
paste input "3SCVo4voyBeakKXGuqagKqZN"
type input "3SCVo4voyBeakKXGuqagKqZN"
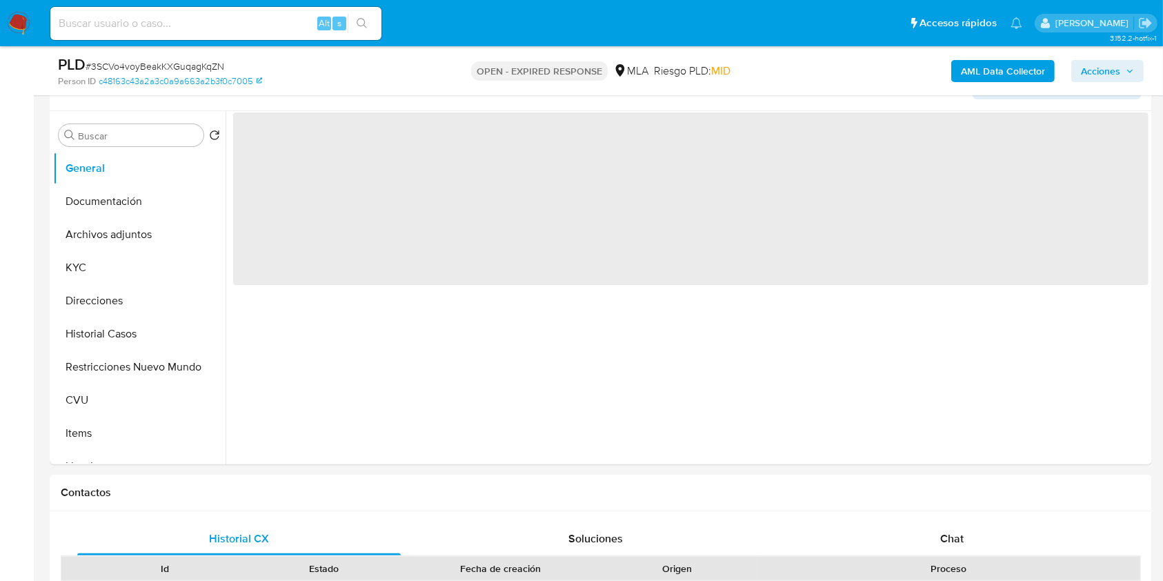
scroll to position [271, 0]
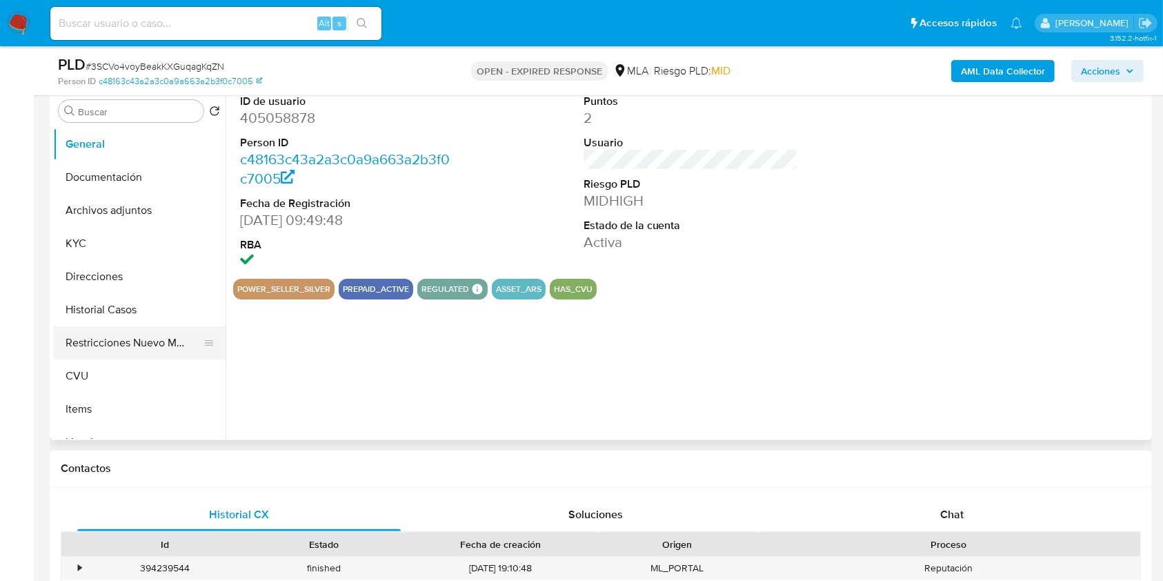
click button "Restricciones Nuevo Mundo"
select select "10"
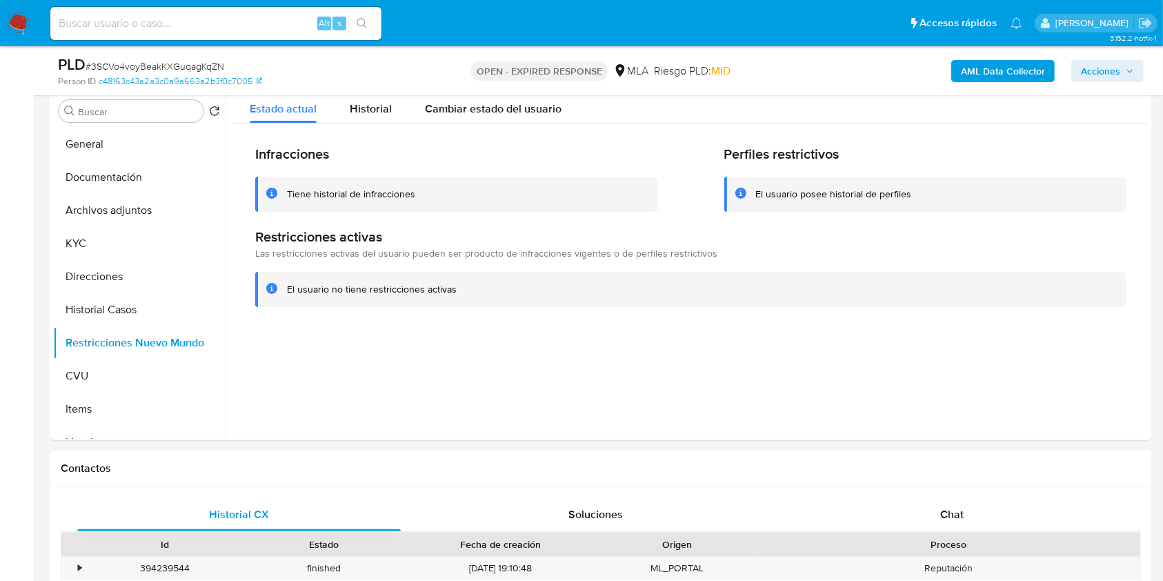
scroll to position [228, 0]
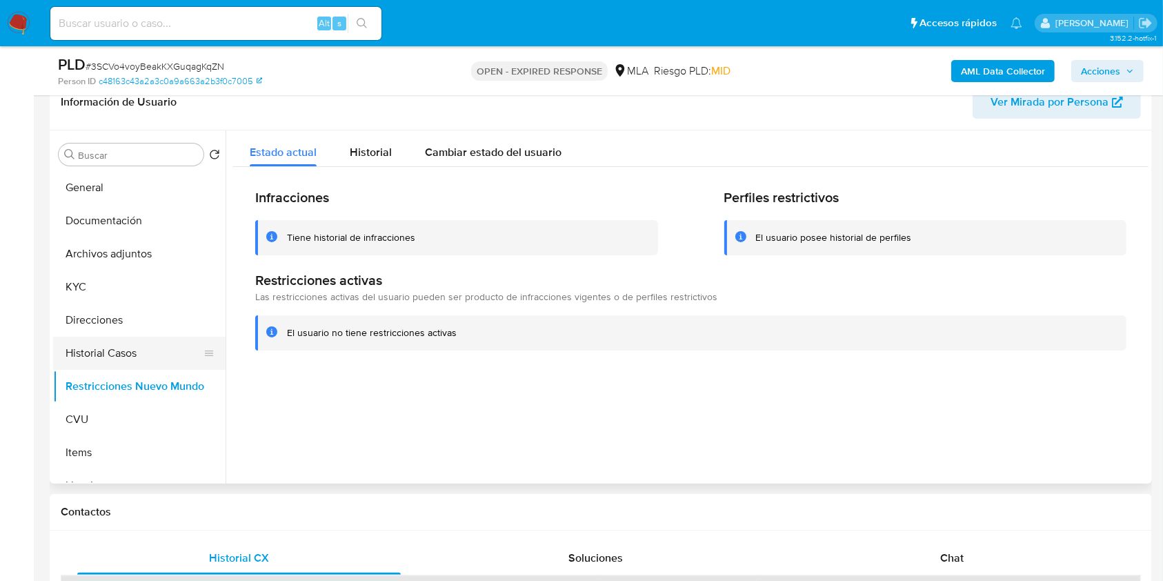
click button "Historial Casos"
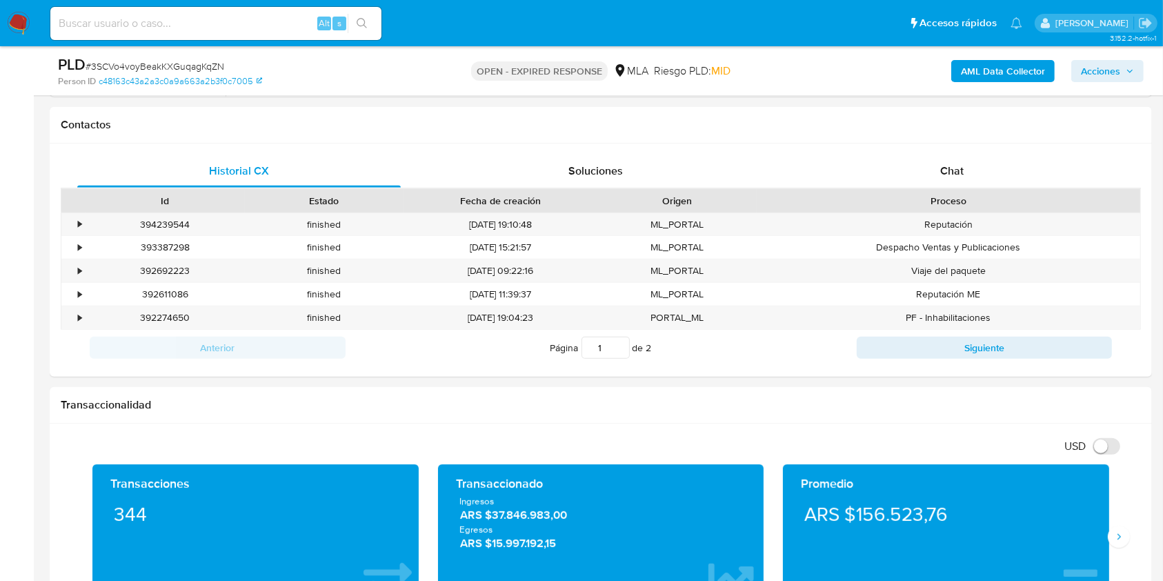
scroll to position [601, 0]
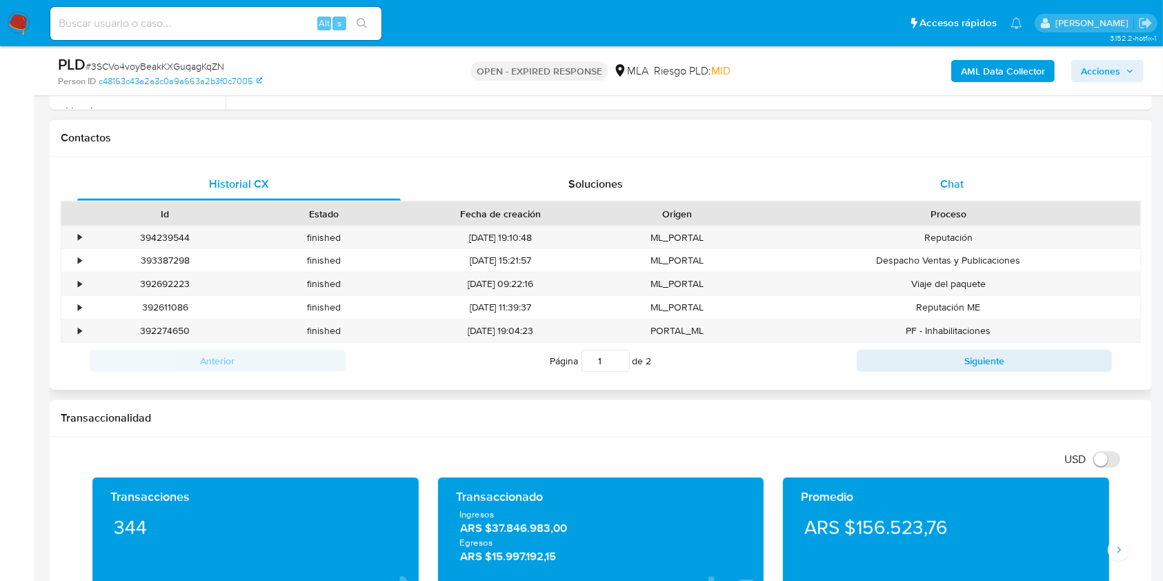
click span "Chat"
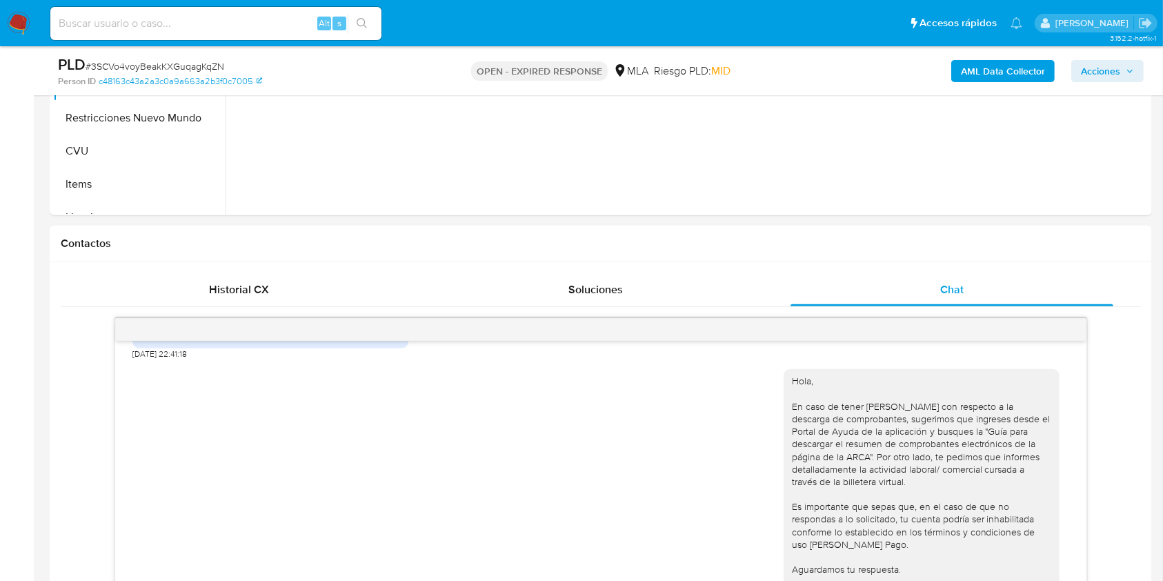
scroll to position [411, 0]
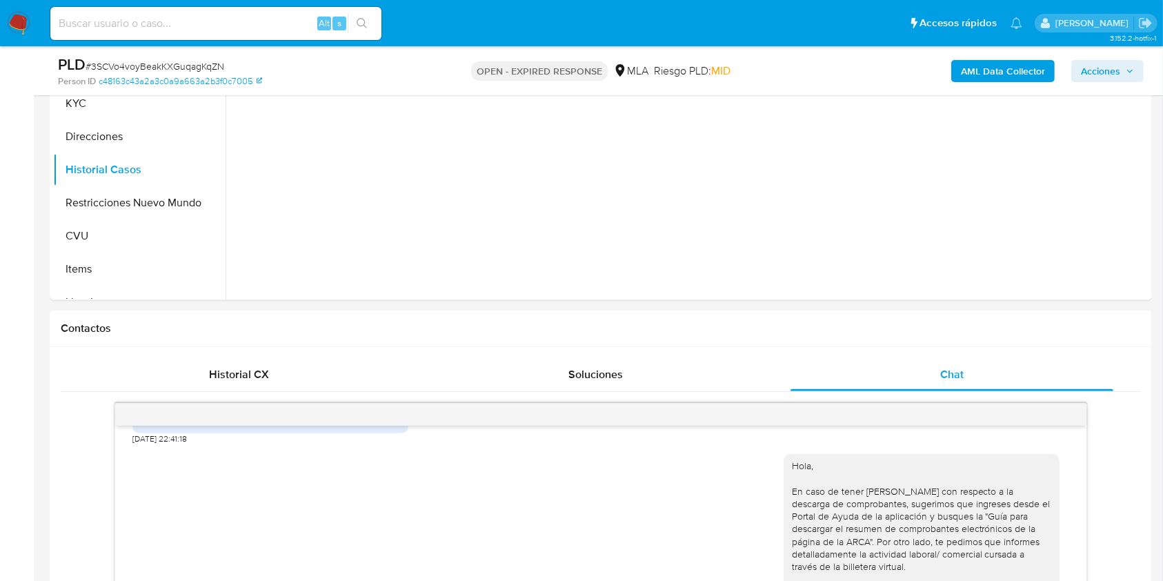
click span "# 3SCVo4voyBeakKXGuqagKqZN"
copy span "3SCVo4voyBeakKXGuqagKqZN"
click img
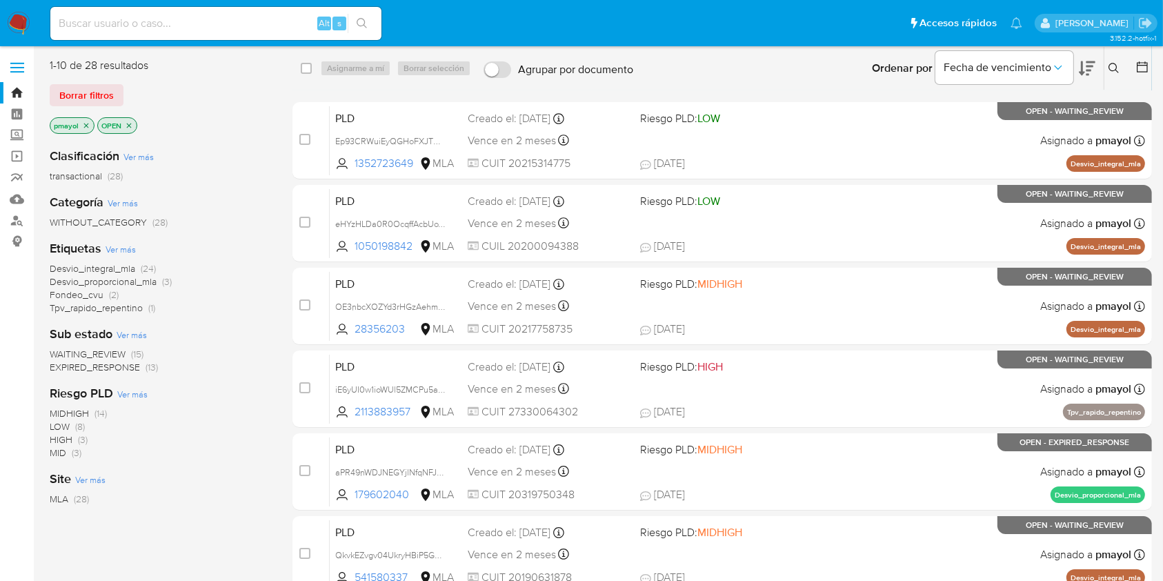
click at [1116, 68] on icon at bounding box center [1113, 68] width 10 height 10
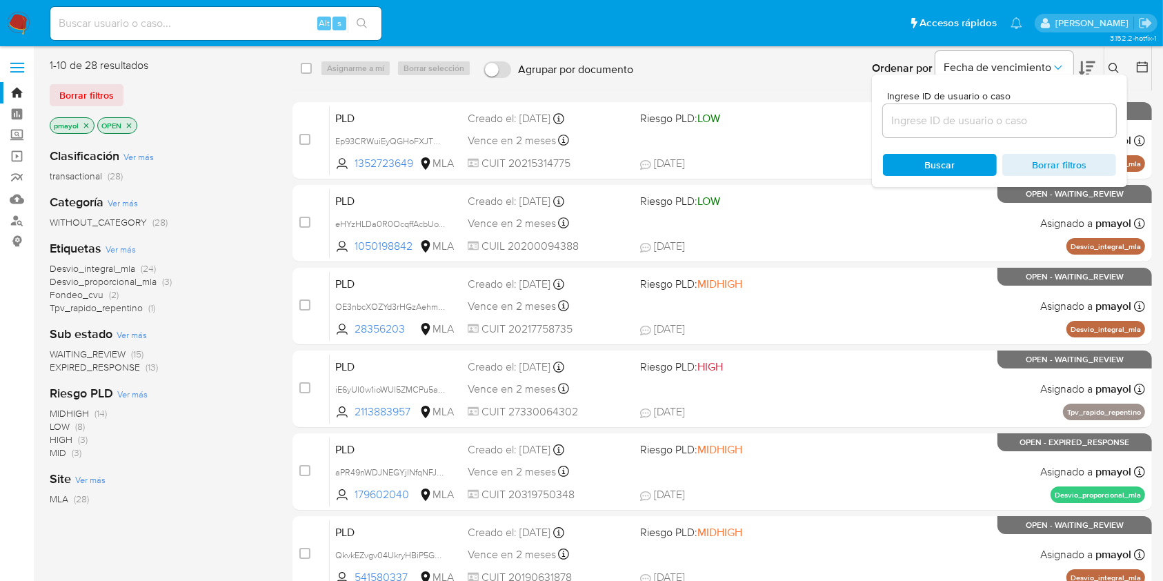
click at [985, 121] on input at bounding box center [999, 121] width 233 height 18
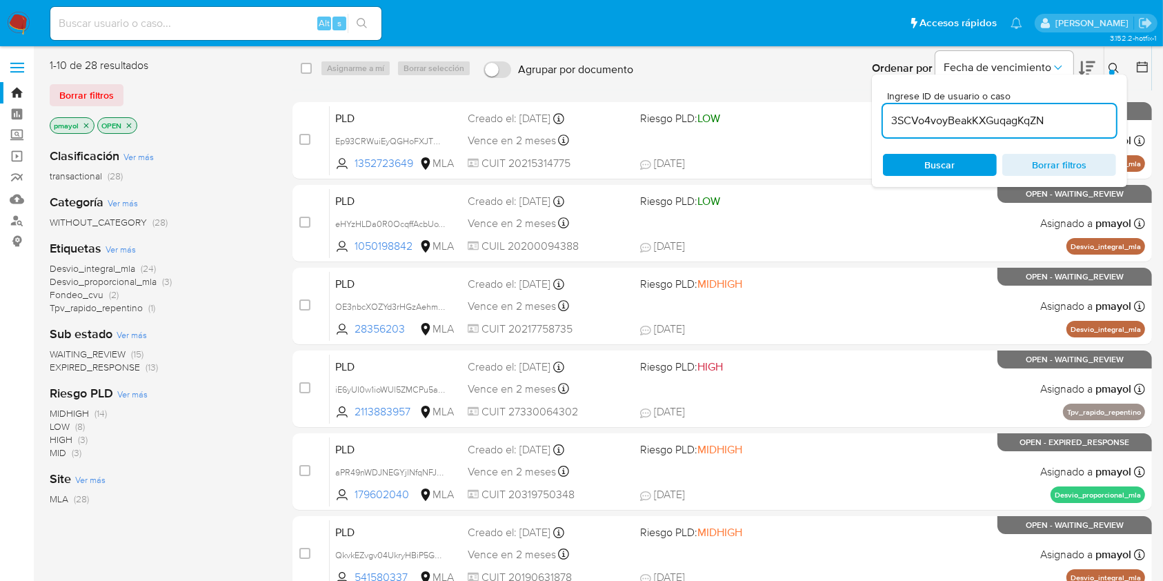
type input "3SCVo4voyBeakKXGuqagKqZN"
click at [938, 150] on div "Ingrese ID de usuario o caso 3SCVo4voyBeakKXGuqagKqZN Buscar Borrar filtros" at bounding box center [999, 130] width 255 height 112
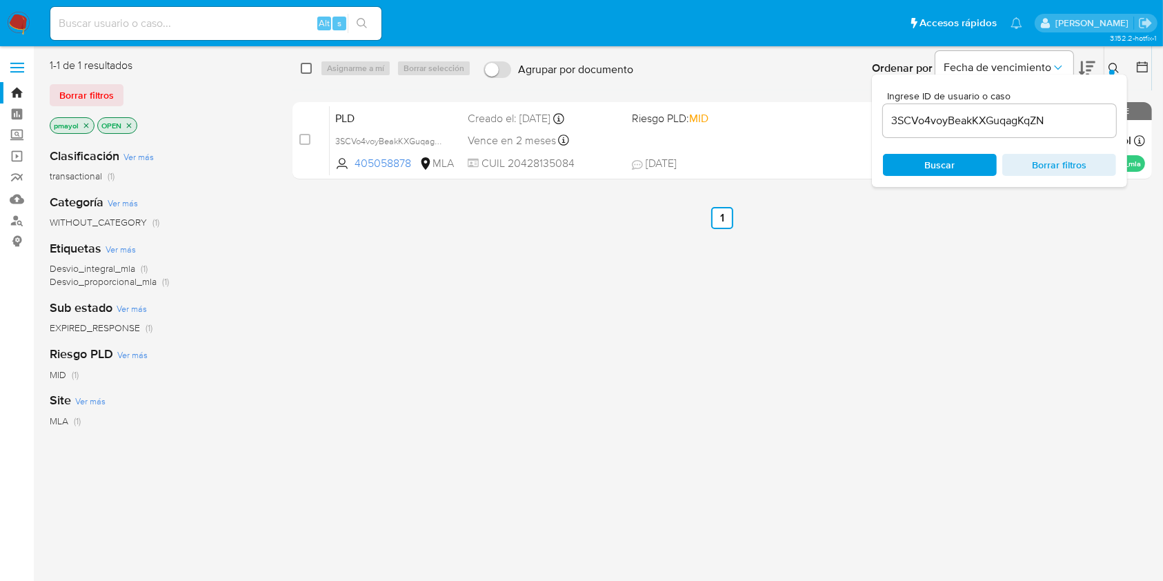
click at [307, 63] on input "checkbox" at bounding box center [306, 68] width 11 height 11
checkbox input "true"
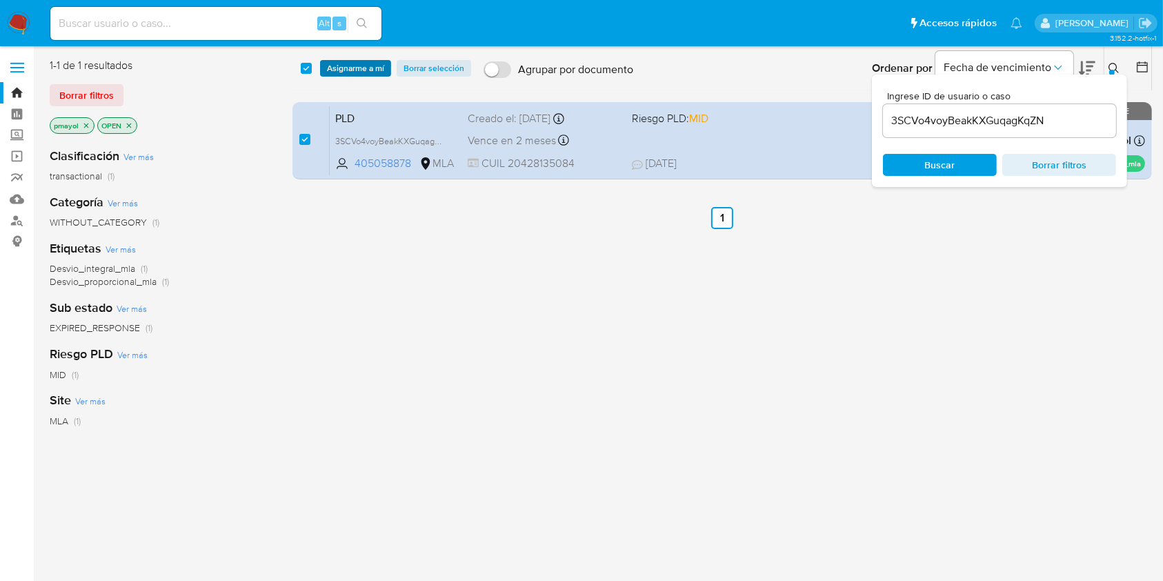
click at [348, 75] on span "Asignarme a mí" at bounding box center [355, 68] width 57 height 14
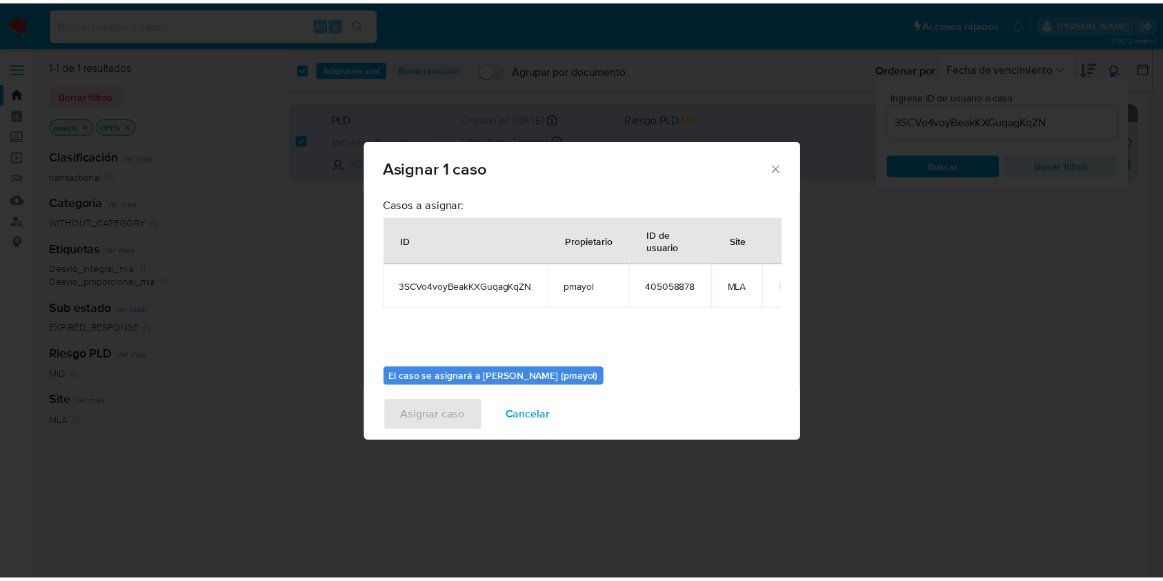
scroll to position [70, 0]
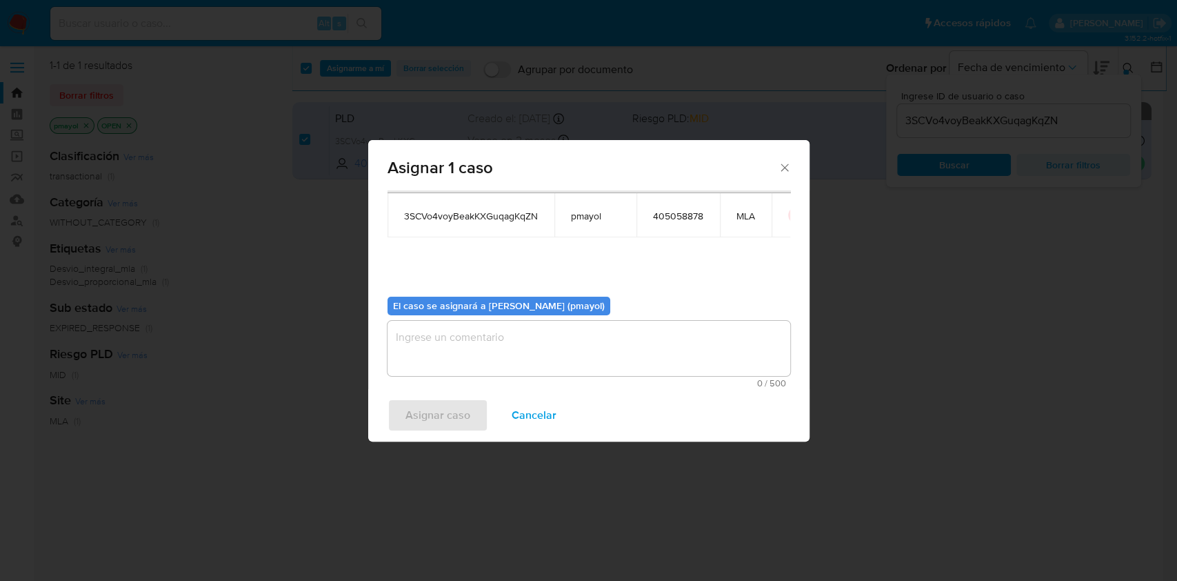
click at [674, 363] on textarea "assign-modal" at bounding box center [589, 348] width 403 height 55
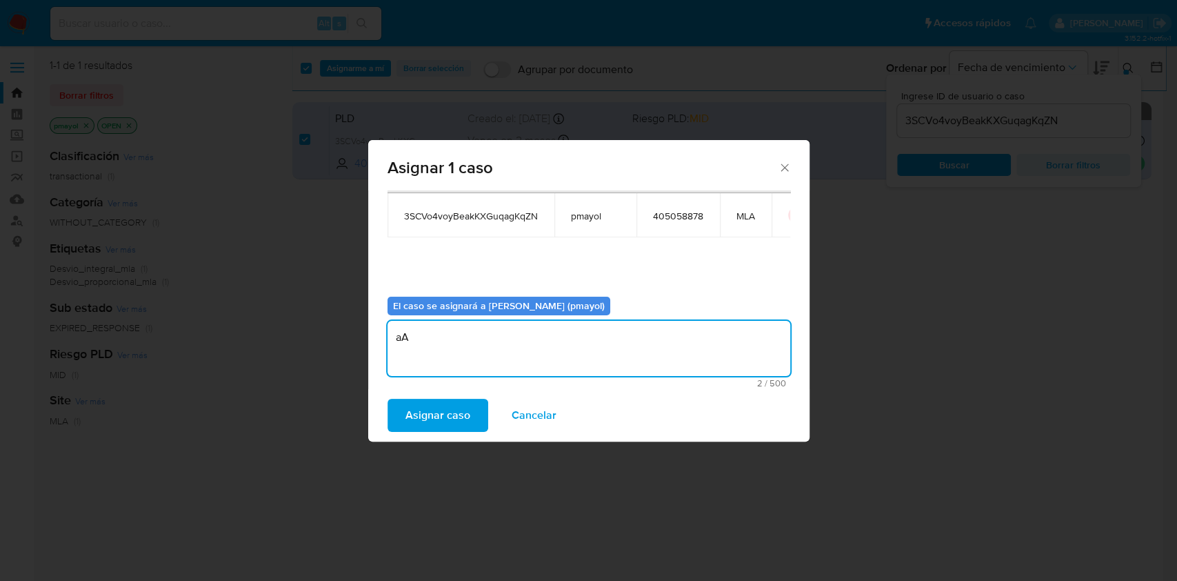
type textarea "a"
type textarea "Asignación"
click at [441, 421] on span "Asignar caso" at bounding box center [438, 415] width 65 height 30
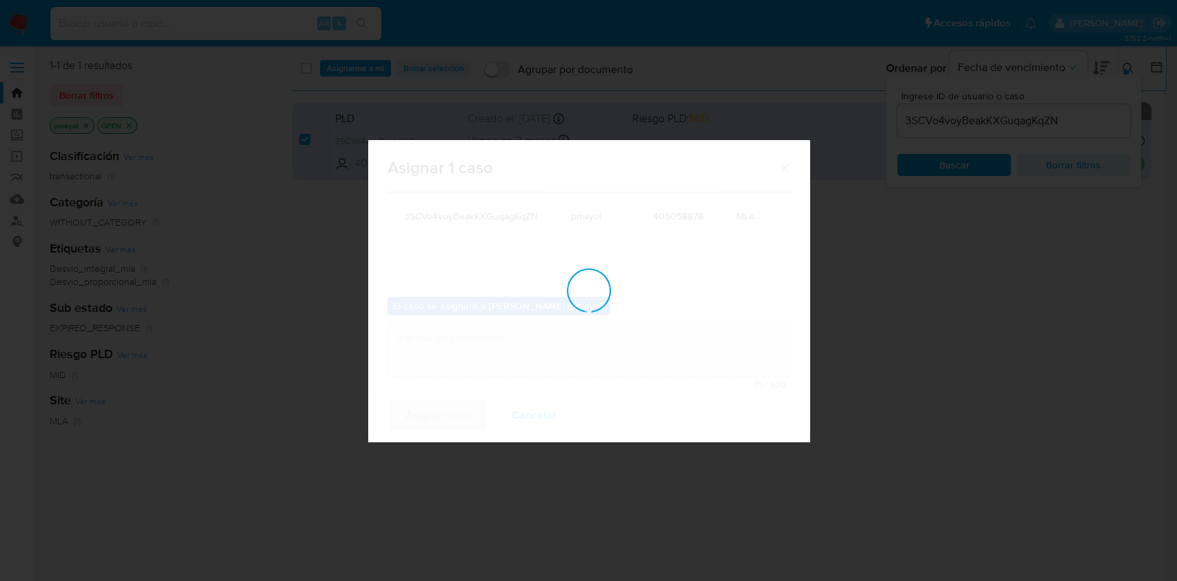
checkbox input "false"
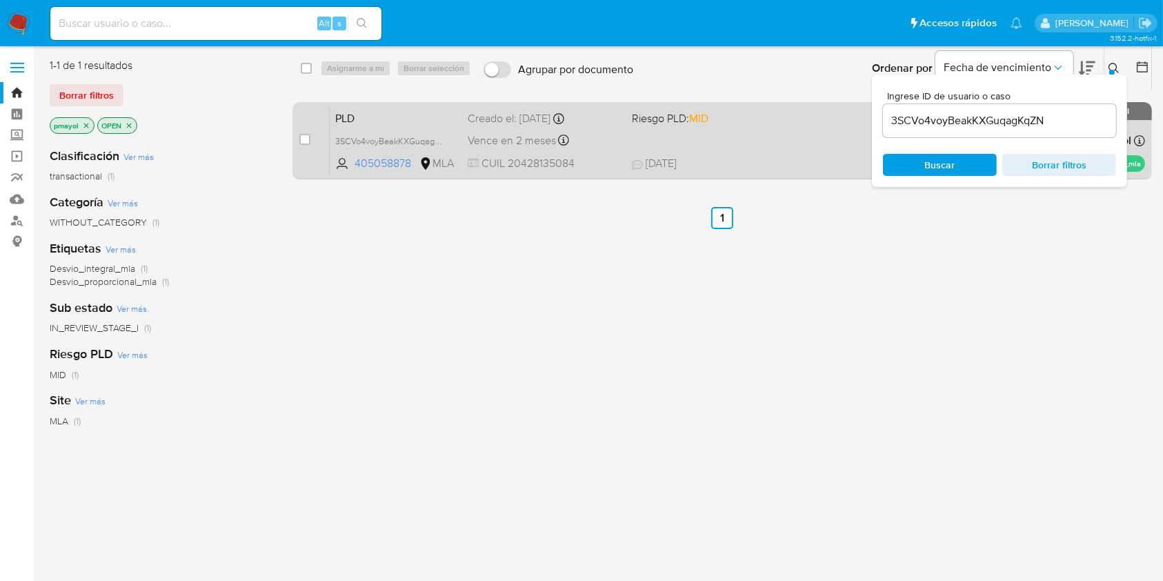
click at [777, 172] on div "PLD 3SCVo4voyBeakKXGuqagKqZN 405058878 MLA Riesgo PLD: MID Creado el: 12/07/202…" at bounding box center [737, 141] width 815 height 70
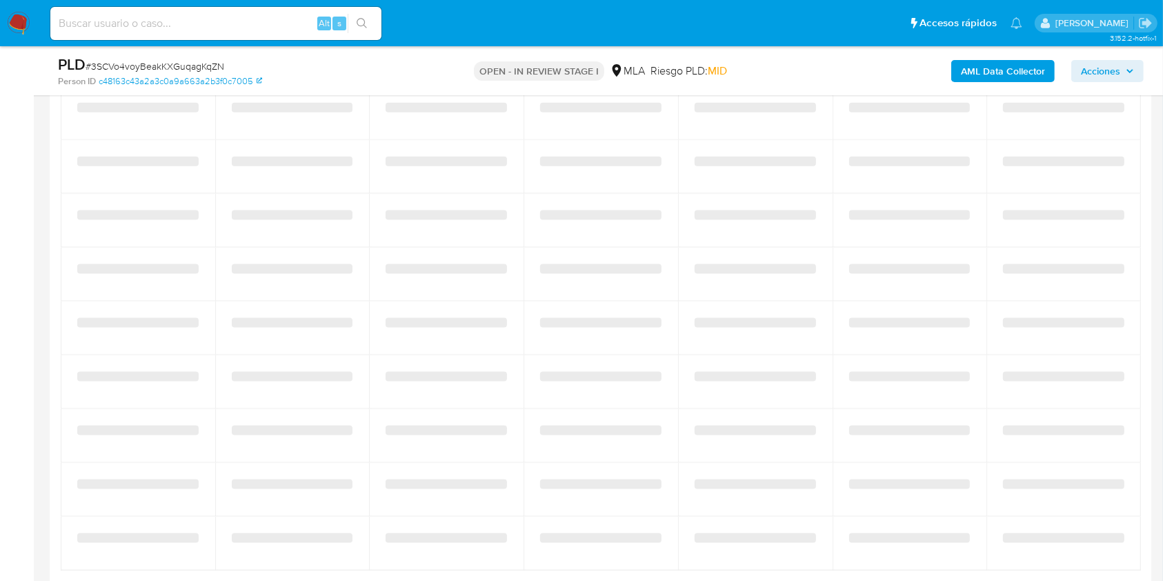
select select "10"
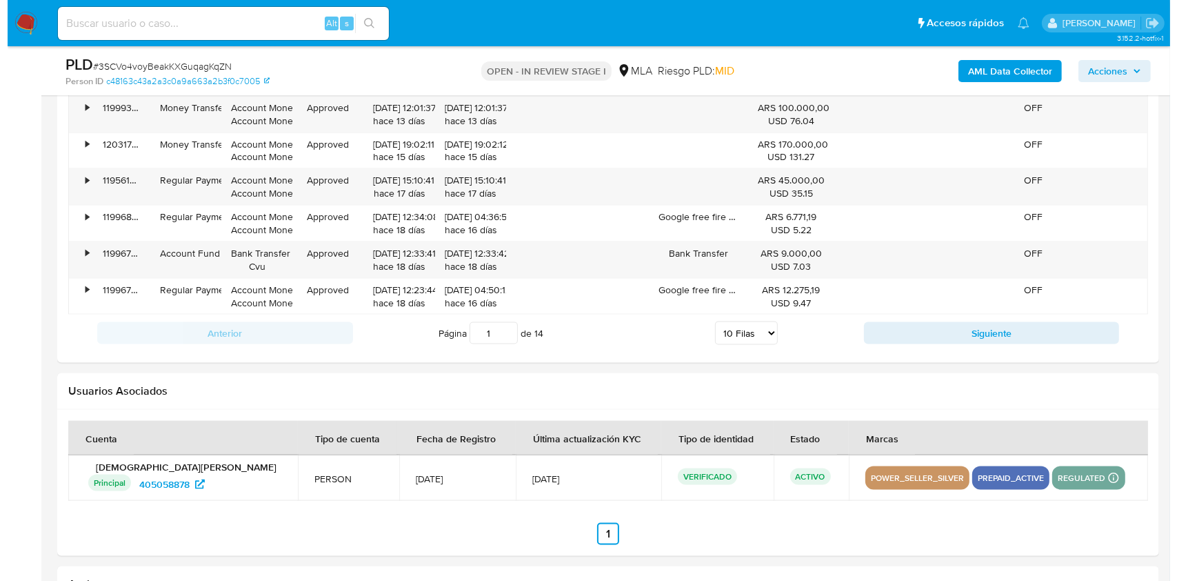
scroll to position [2159, 0]
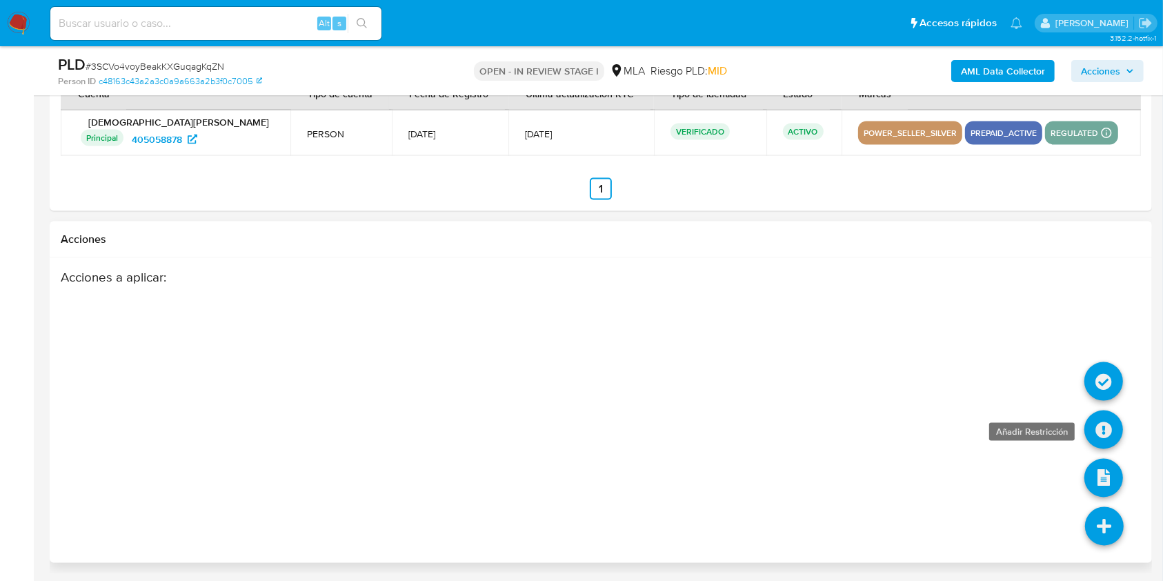
click at [1098, 432] on icon at bounding box center [1103, 429] width 39 height 39
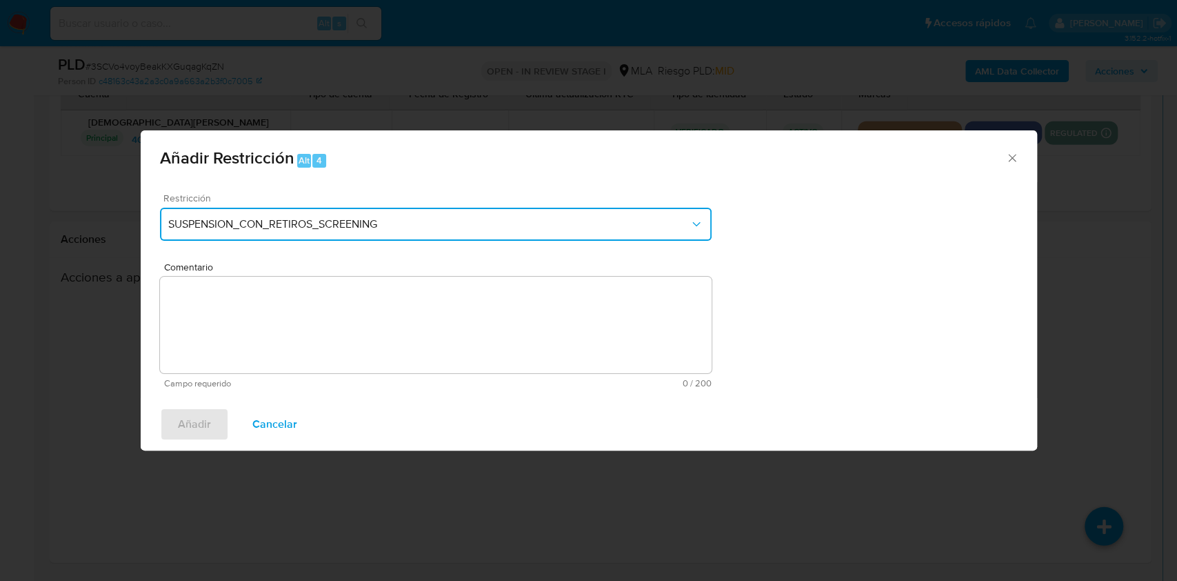
click at [643, 230] on span "SUSPENSION_CON_RETIROS_SCREENING" at bounding box center [428, 224] width 521 height 14
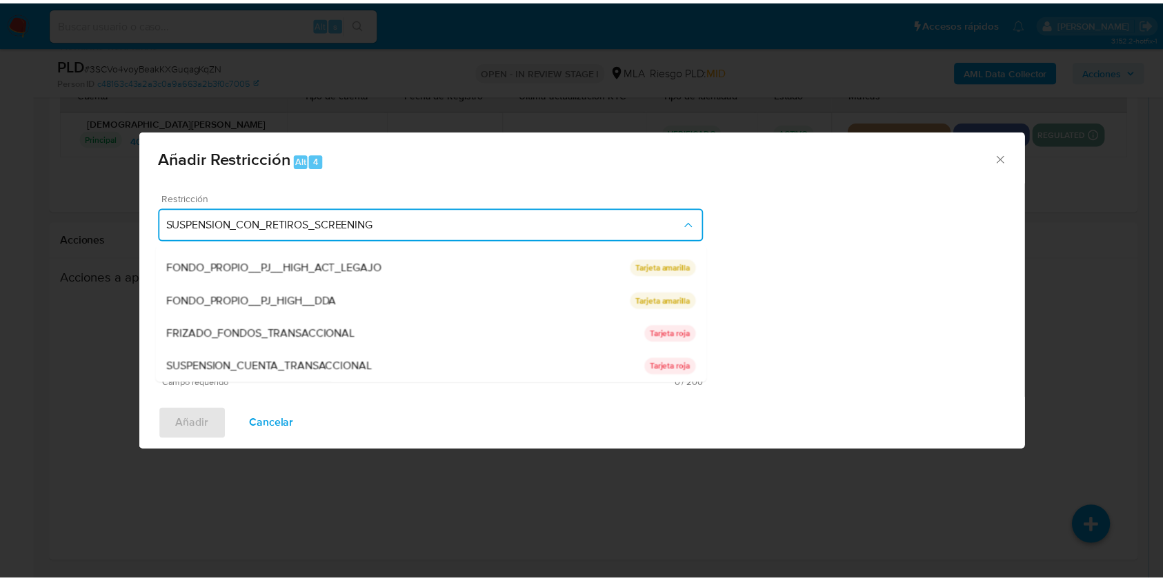
scroll to position [226, 0]
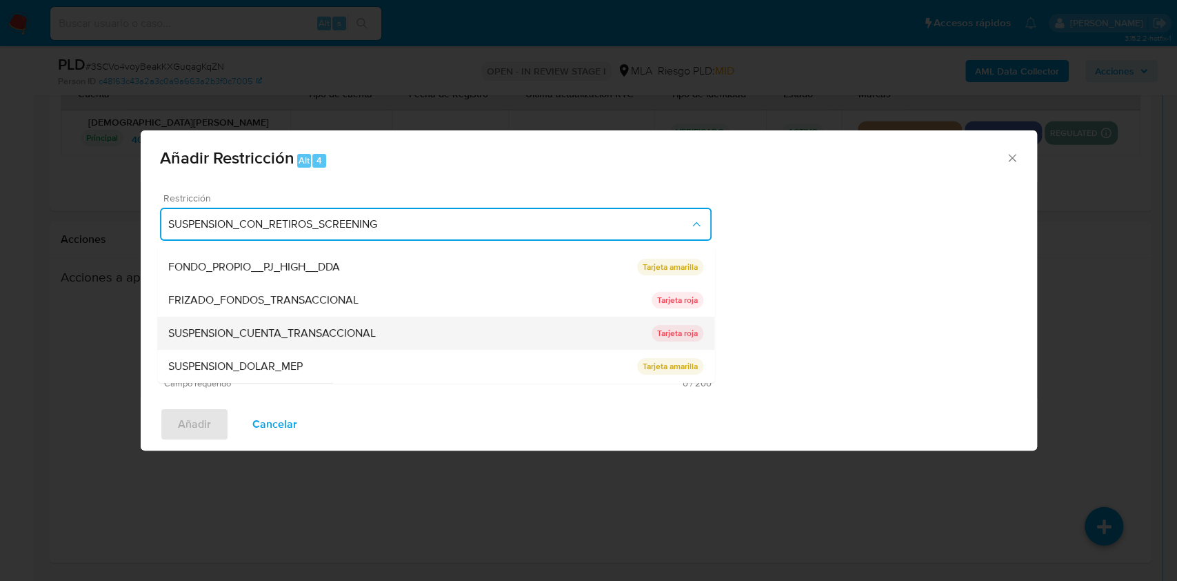
click at [450, 328] on div "SUSPENSION_CUENTA_TRANSACCIONAL" at bounding box center [409, 333] width 483 height 33
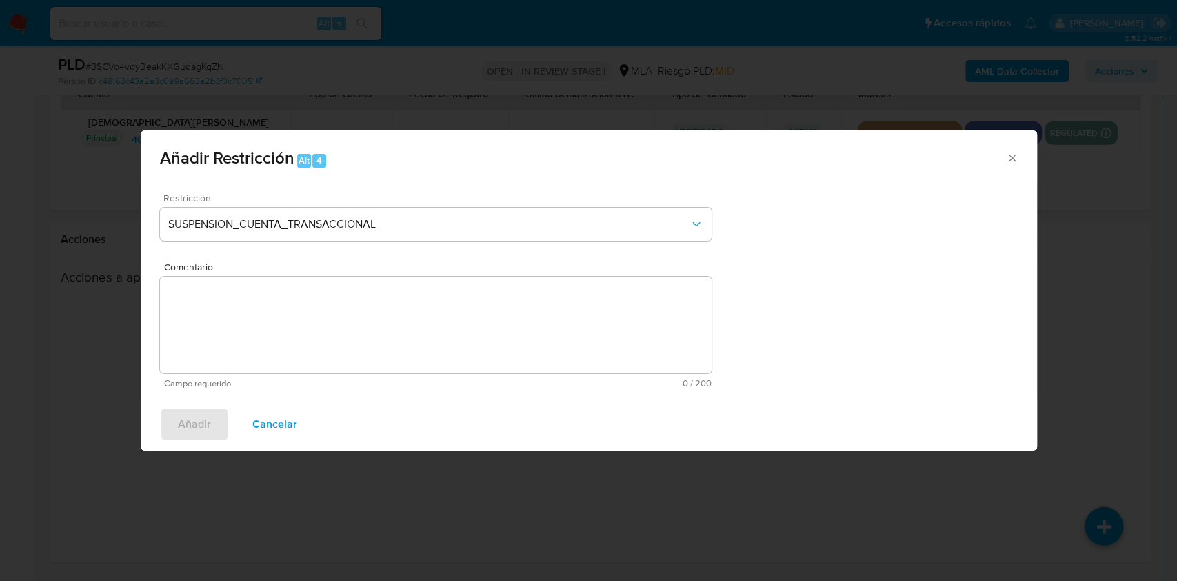
click at [404, 323] on textarea "Comentario" at bounding box center [436, 325] width 552 height 97
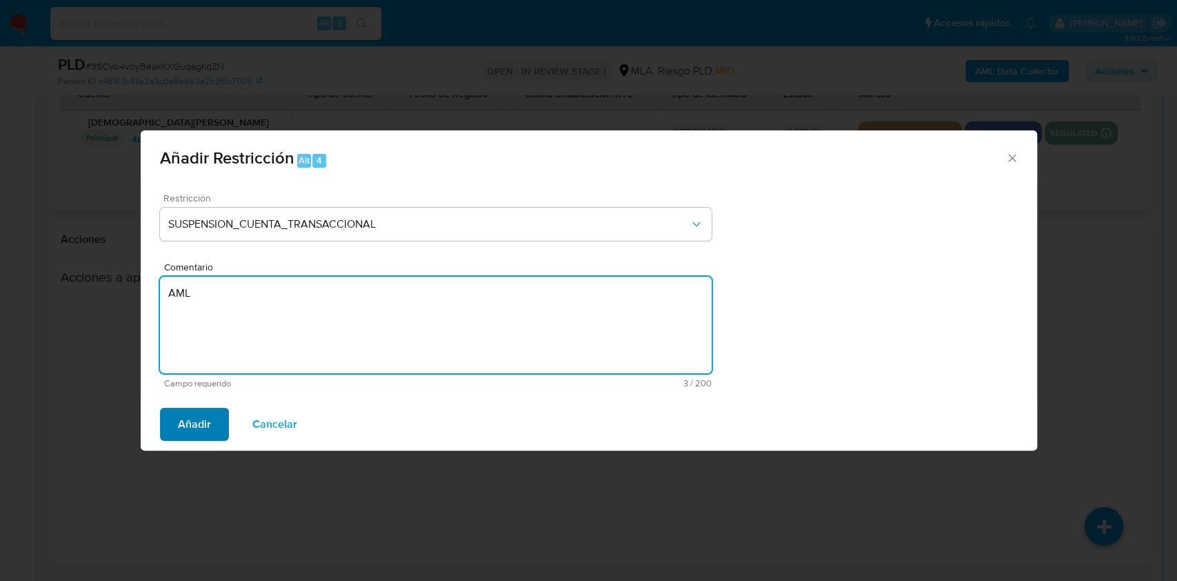
type textarea "AML"
click at [186, 431] on span "Añadir" at bounding box center [194, 424] width 33 height 30
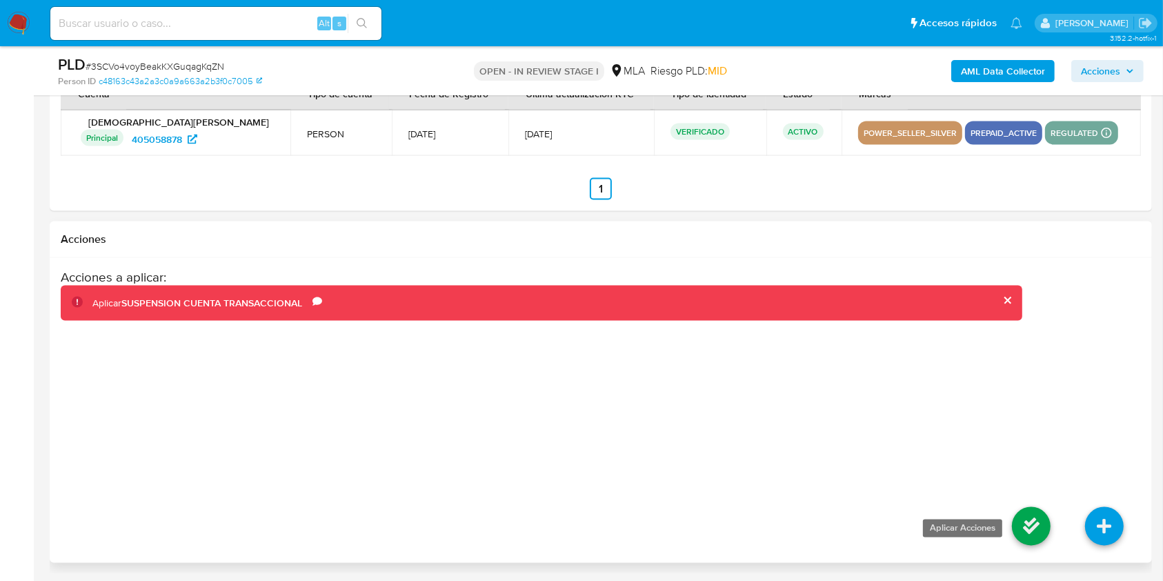
click at [1040, 517] on icon at bounding box center [1031, 526] width 39 height 39
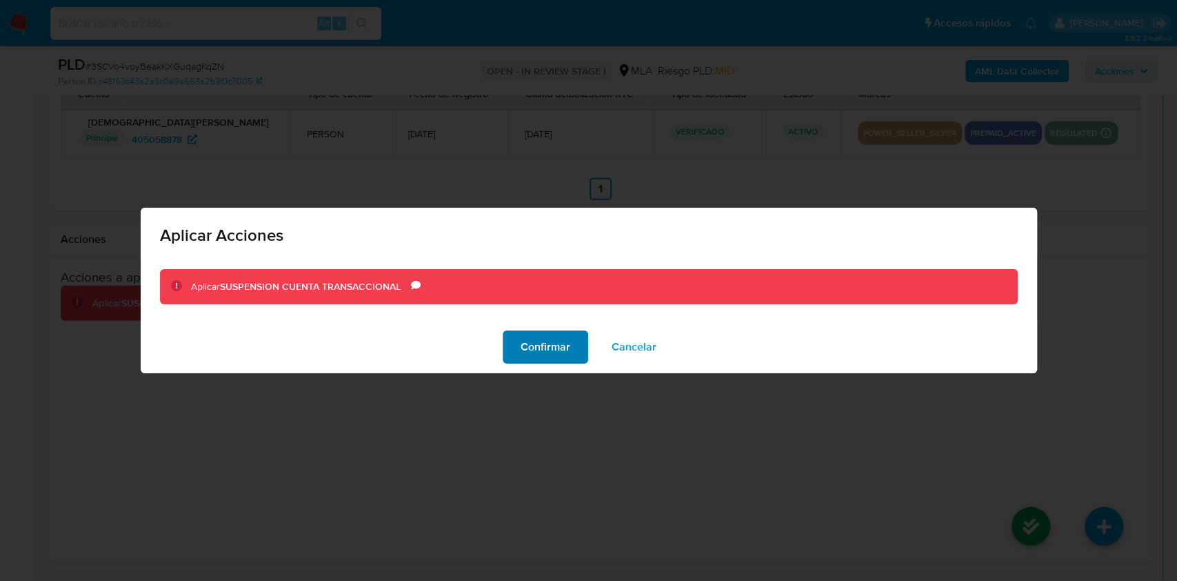
click at [534, 354] on span "Confirmar" at bounding box center [546, 347] width 50 height 30
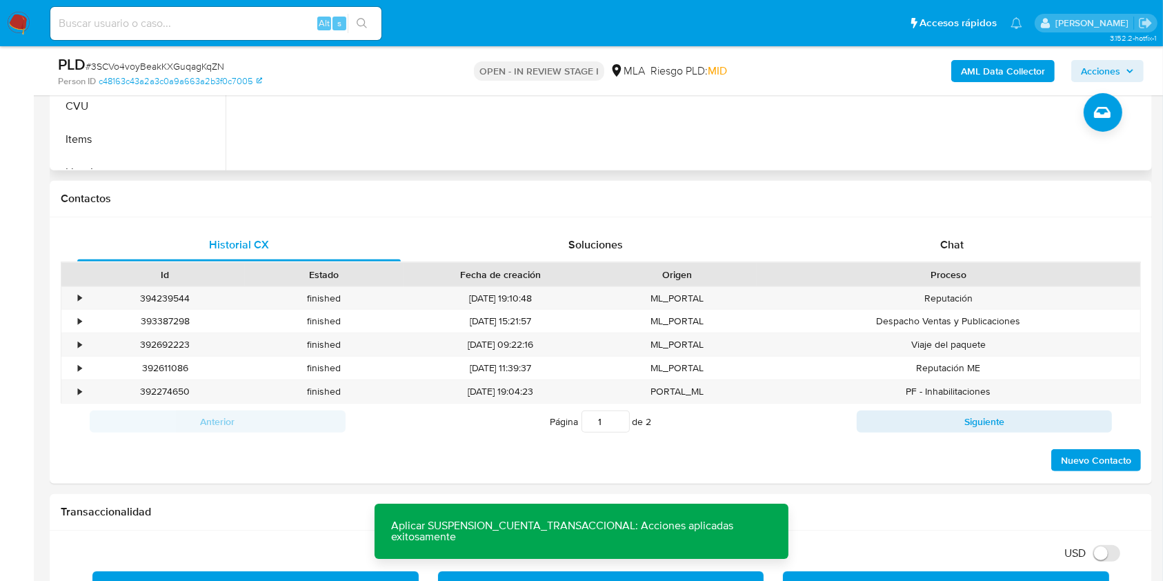
scroll to position [547, 0]
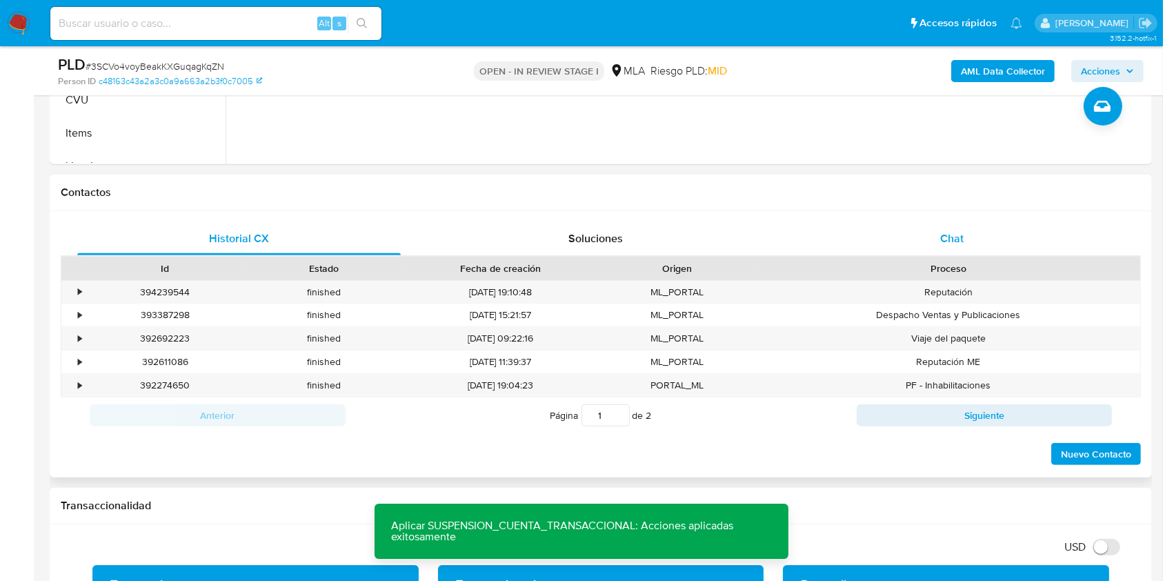
click at [956, 238] on span "Chat" at bounding box center [951, 238] width 23 height 16
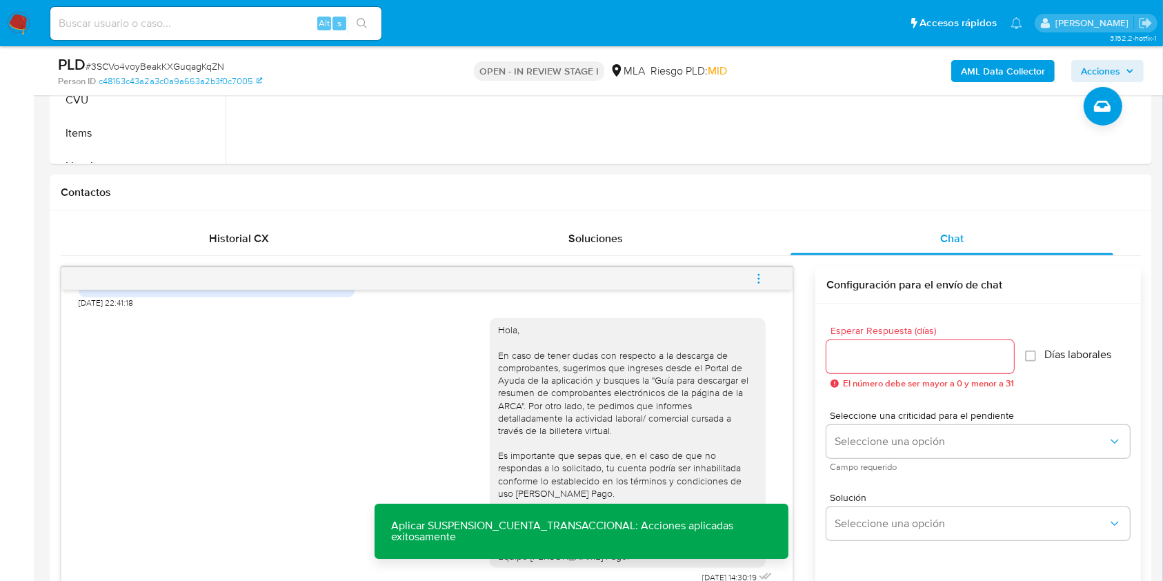
scroll to position [939, 0]
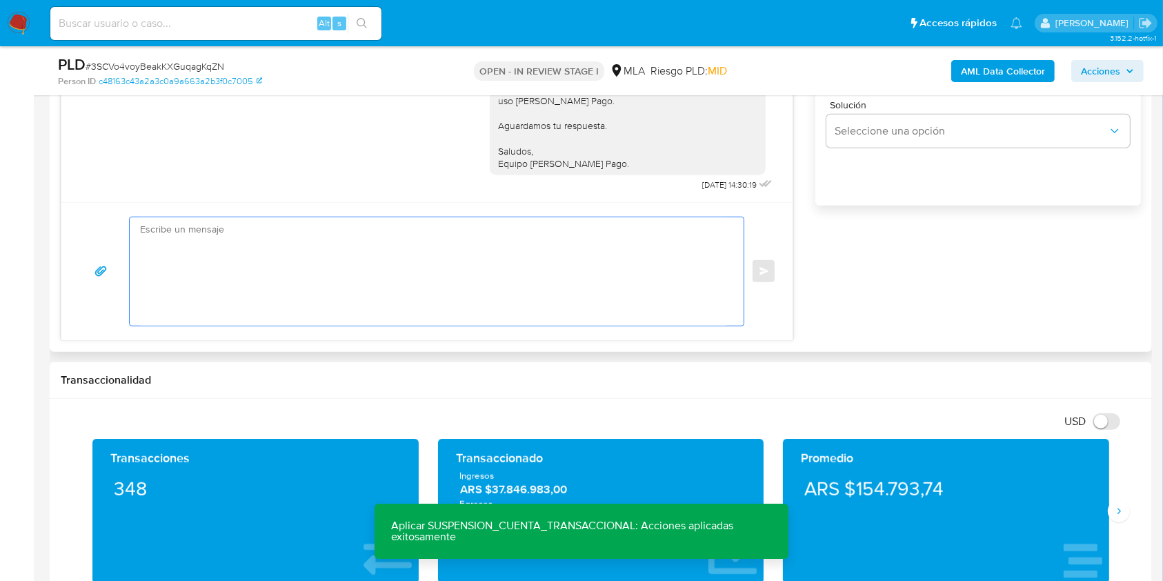
click at [567, 221] on textarea at bounding box center [433, 271] width 586 height 108
paste textarea "Hola, Esperamos que te encuentres muy bien. Te consultamos si tuviste oportunid…"
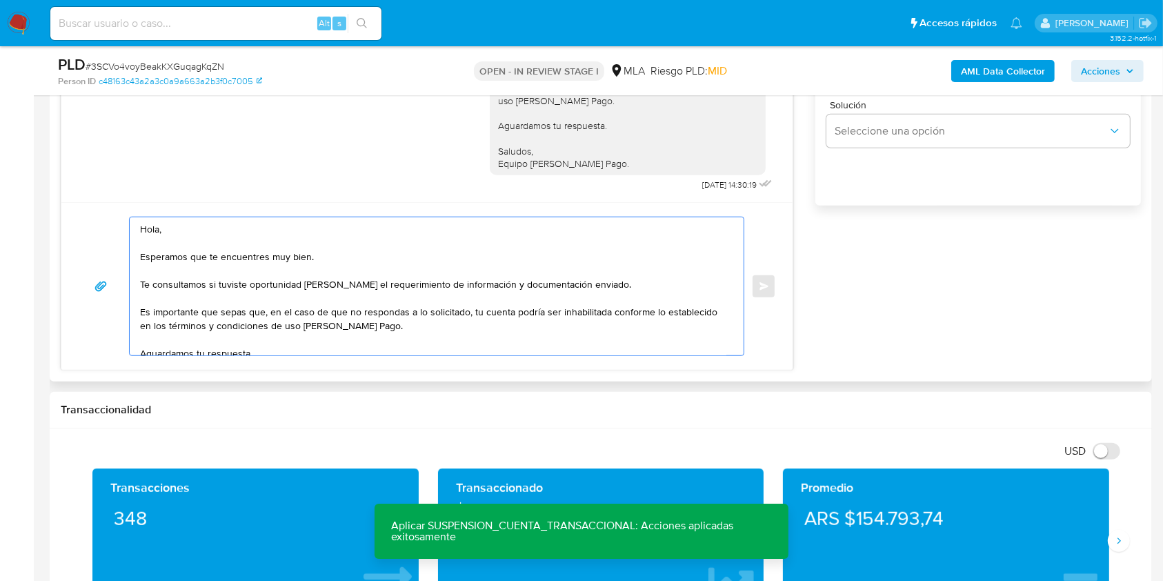
scroll to position [78, 0]
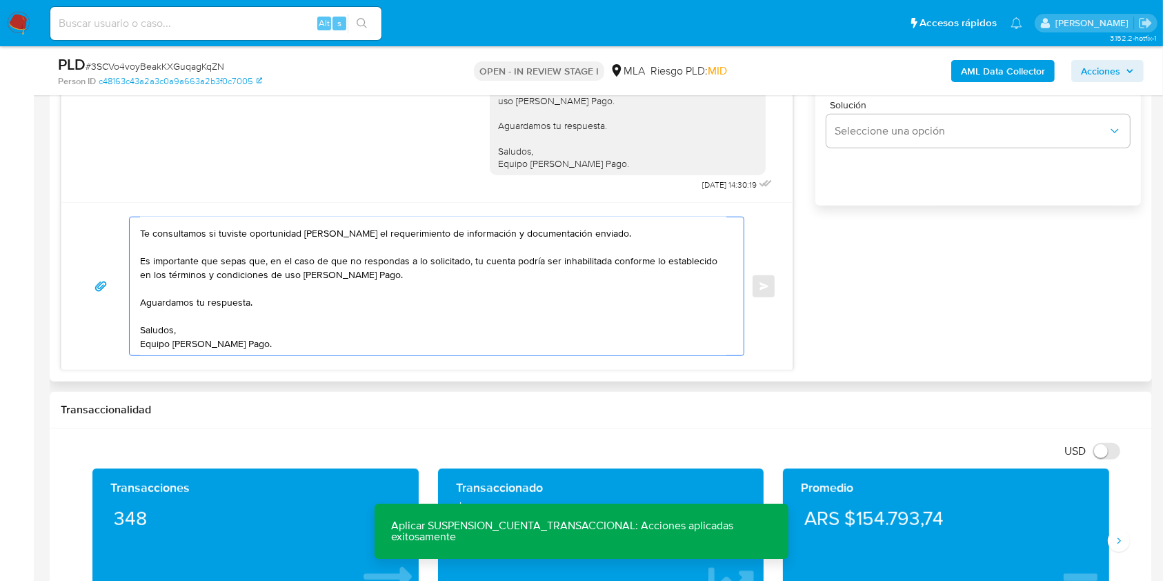
drag, startPoint x: 414, startPoint y: 272, endPoint x: 140, endPoint y: 253, distance: 274.5
click at [140, 253] on textarea "Hola, Esperamos que te encuentres muy bien. Te consultamos si tuviste oportunid…" at bounding box center [433, 286] width 586 height 138
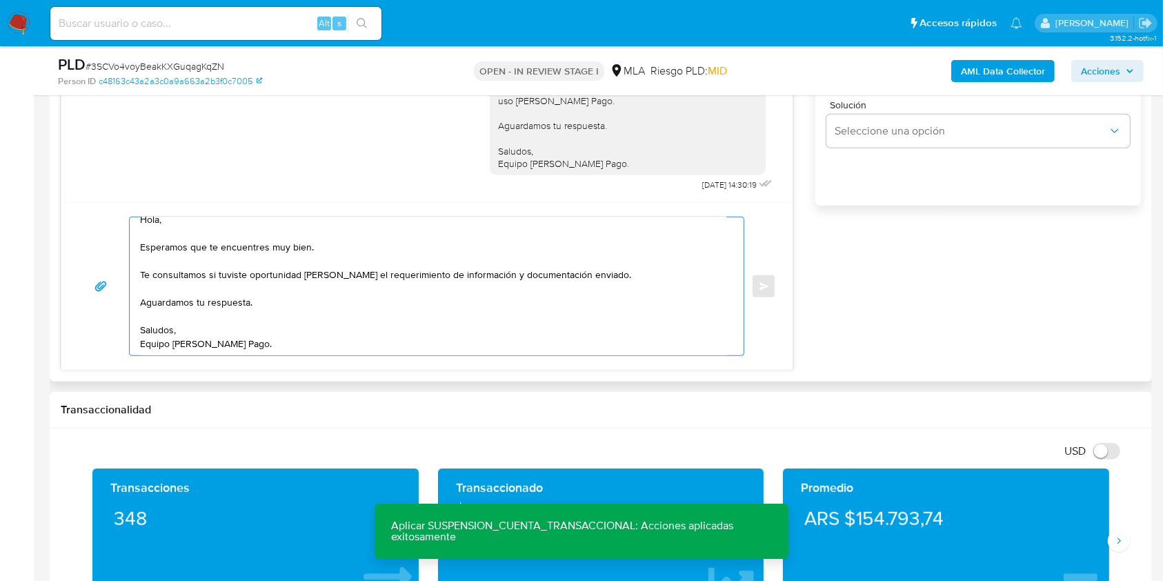
scroll to position [0, 0]
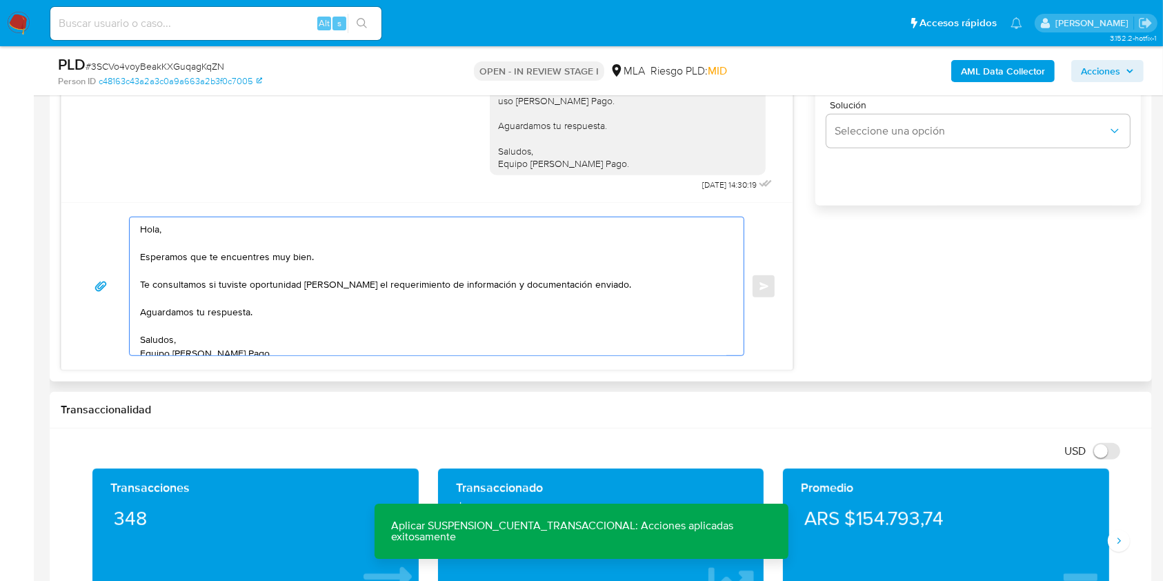
click at [141, 244] on textarea "Hola, Esperamos que te encuentres muy bien. Te consultamos si tuviste oportunid…" at bounding box center [433, 286] width 586 height 138
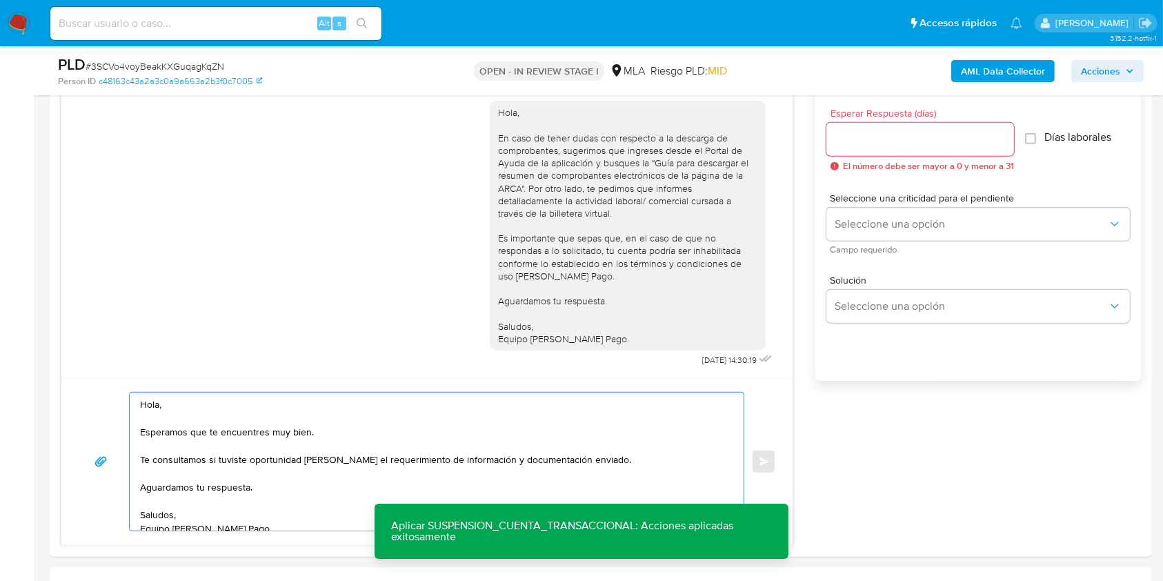
scroll to position [747, 0]
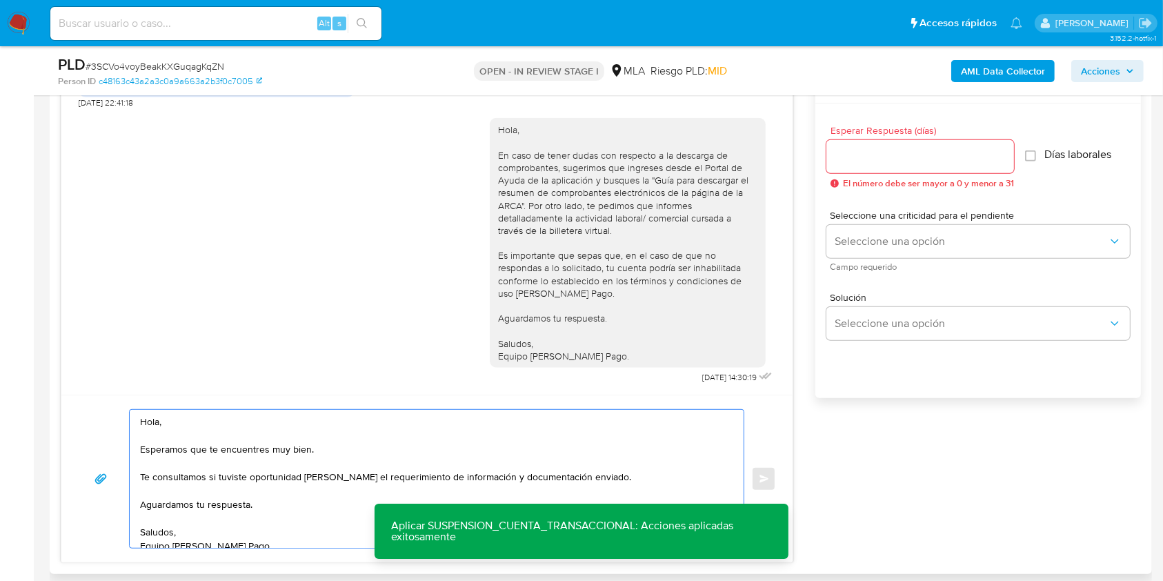
type textarea "Hola, Esperamos que te encuentres muy bien. Te consultamos si tuviste oportunid…"
click at [878, 157] on input "Esperar Respuesta (días)" at bounding box center [920, 157] width 188 height 18
type input "1"
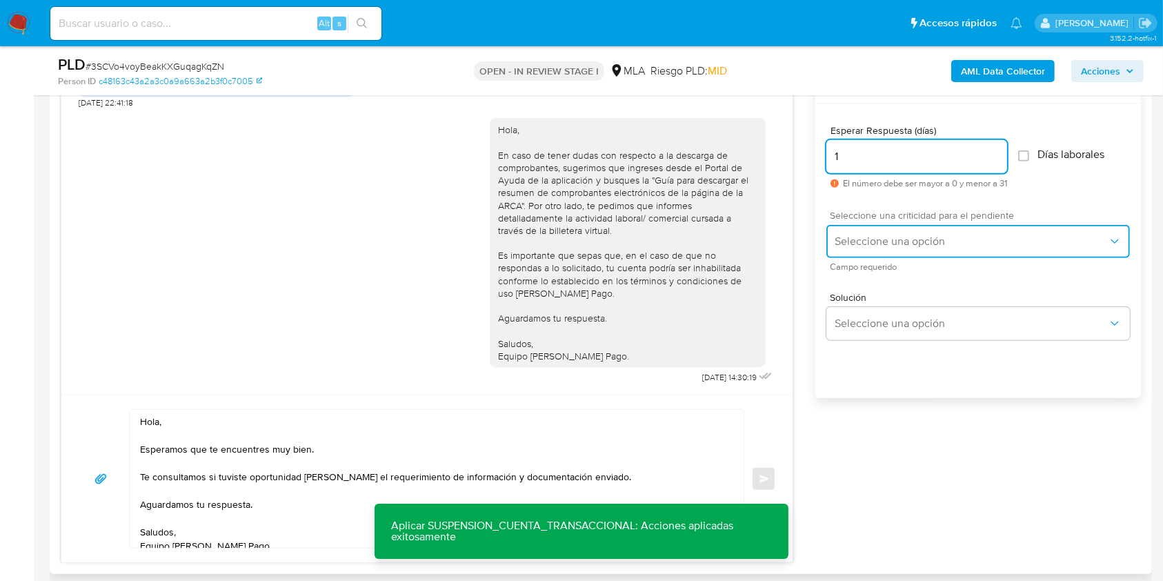
click at [866, 256] on button "Seleccione una opción" at bounding box center [977, 241] width 303 height 33
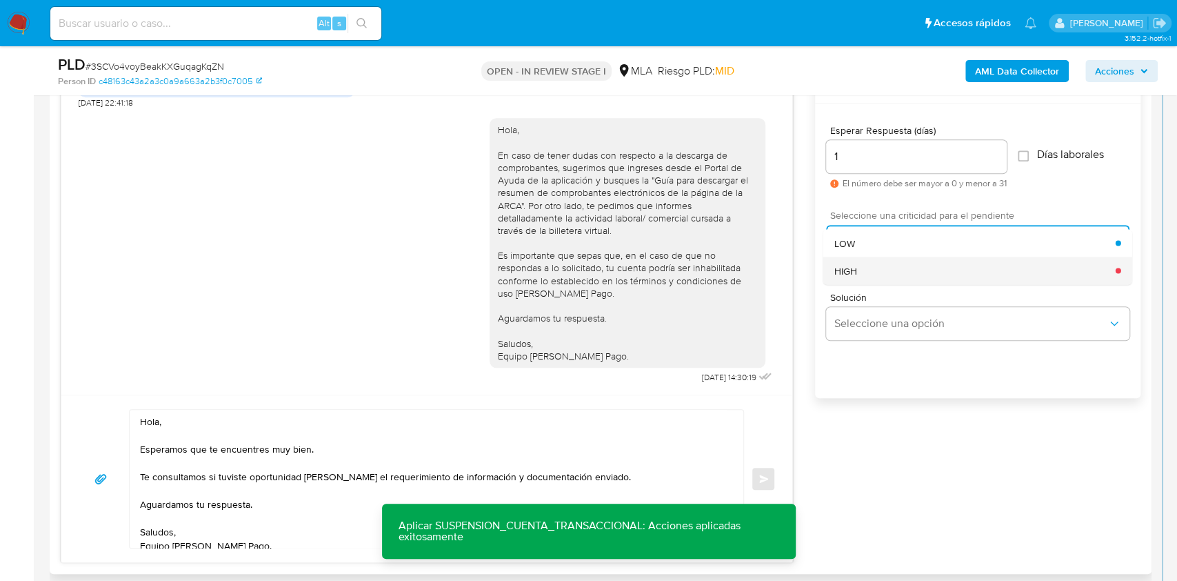
click at [861, 271] on div "HIGH" at bounding box center [974, 271] width 281 height 28
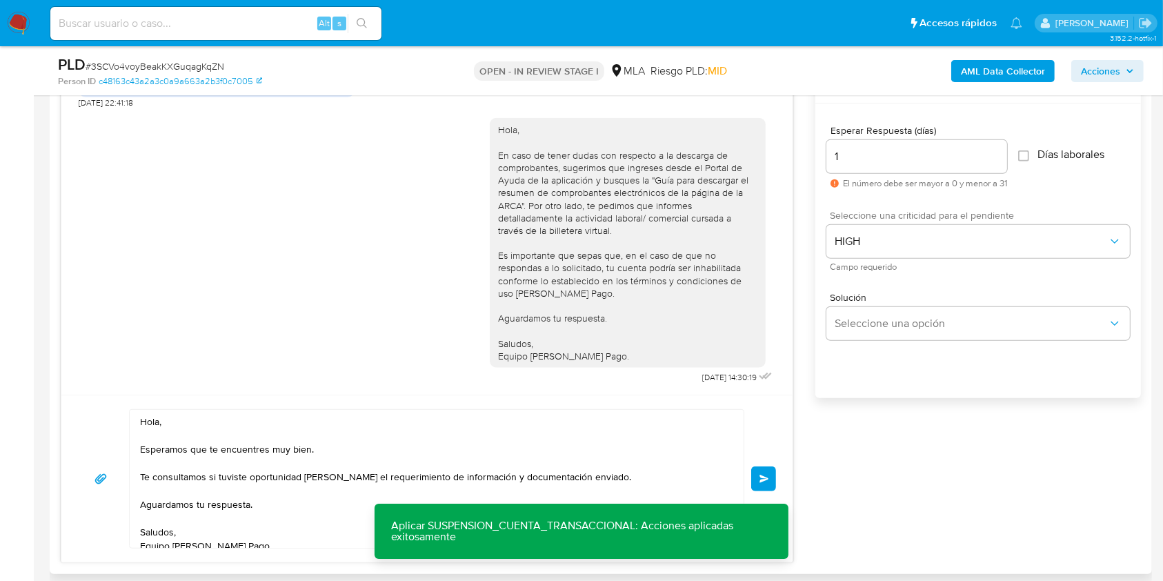
click at [764, 477] on span "Enviar" at bounding box center [764, 478] width 10 height 8
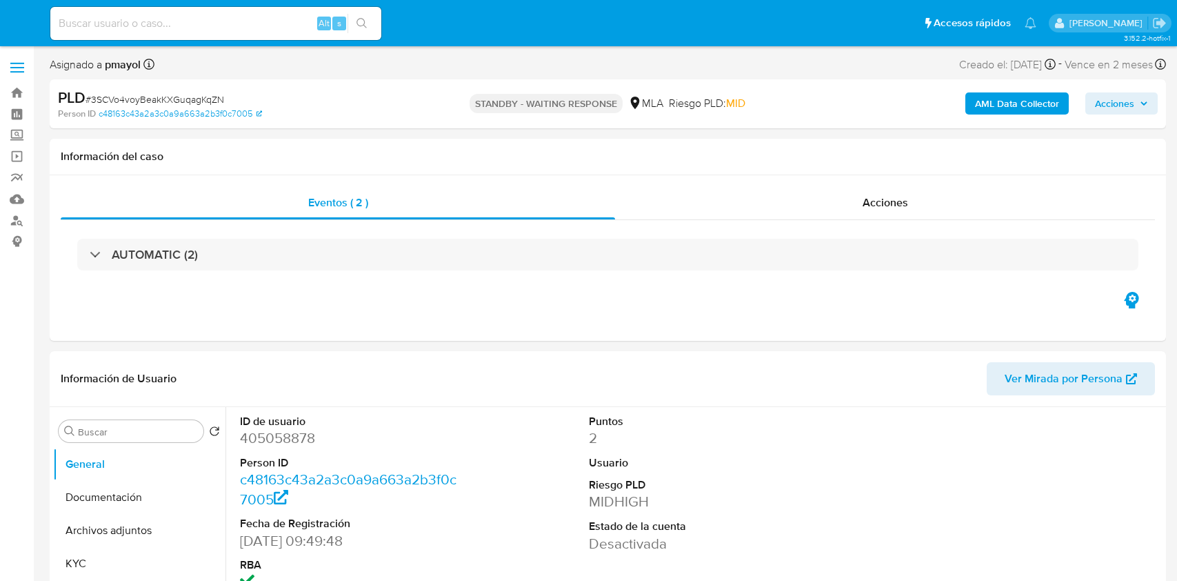
select select "10"
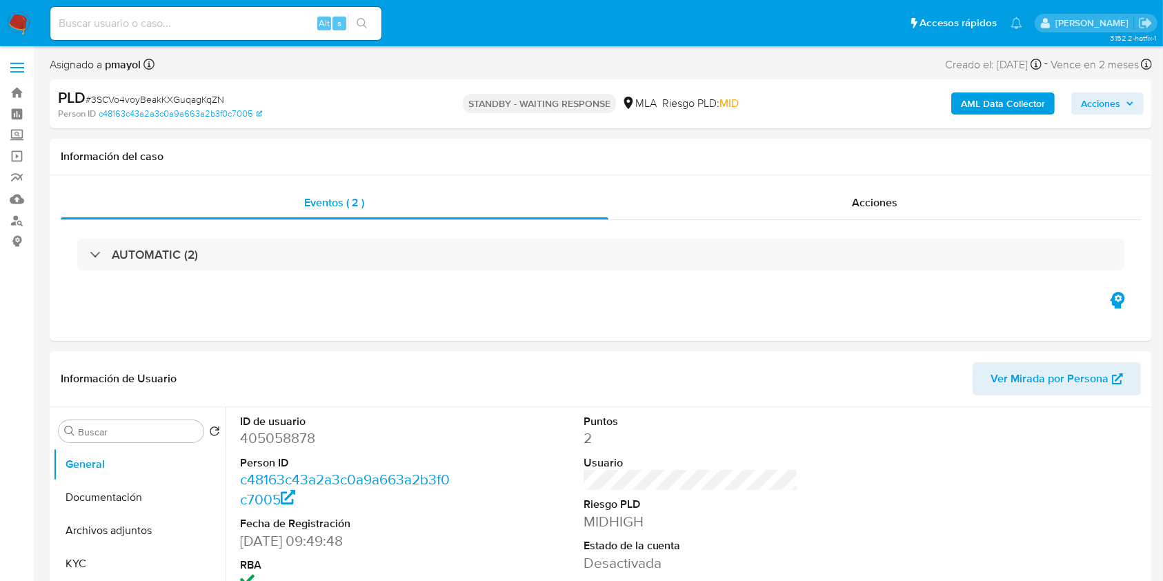
click at [19, 17] on img at bounding box center [18, 23] width 23 height 23
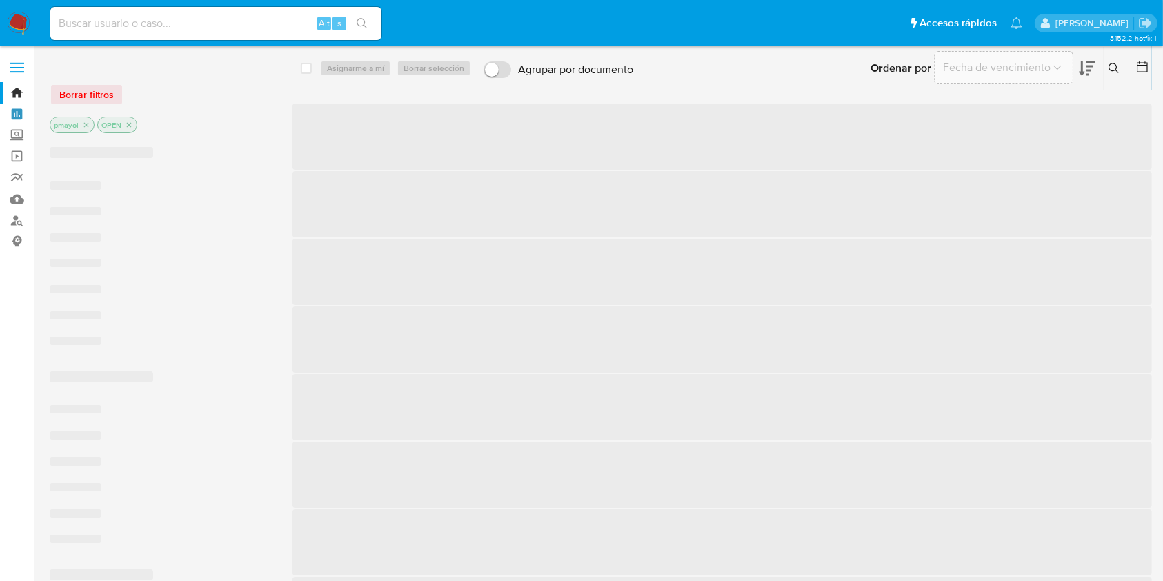
click at [21, 110] on link "Tablero" at bounding box center [82, 113] width 164 height 21
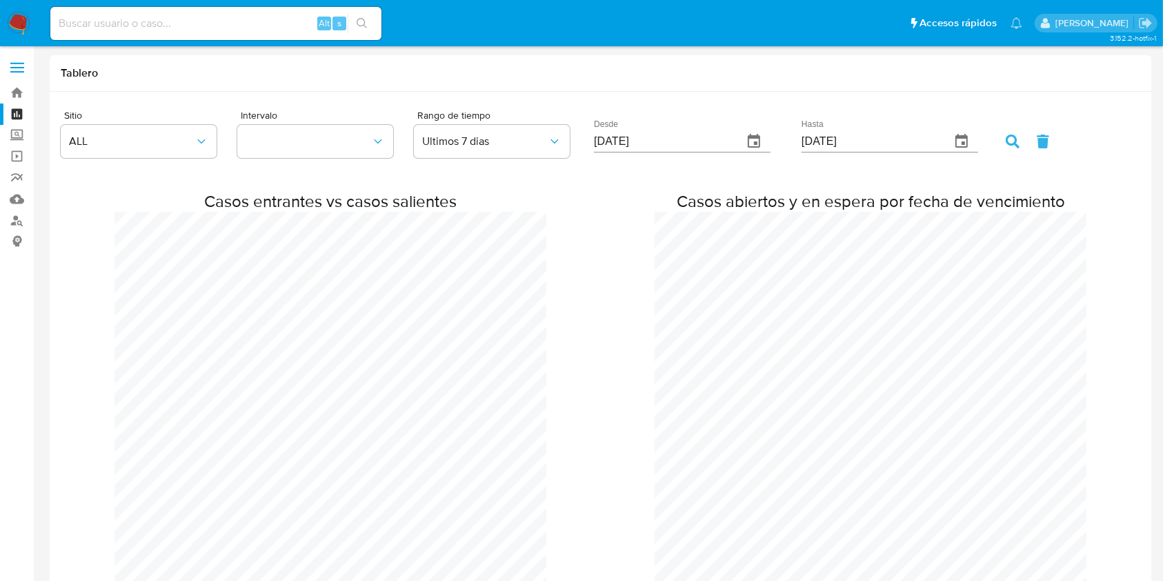
click at [14, 22] on img at bounding box center [18, 23] width 23 height 23
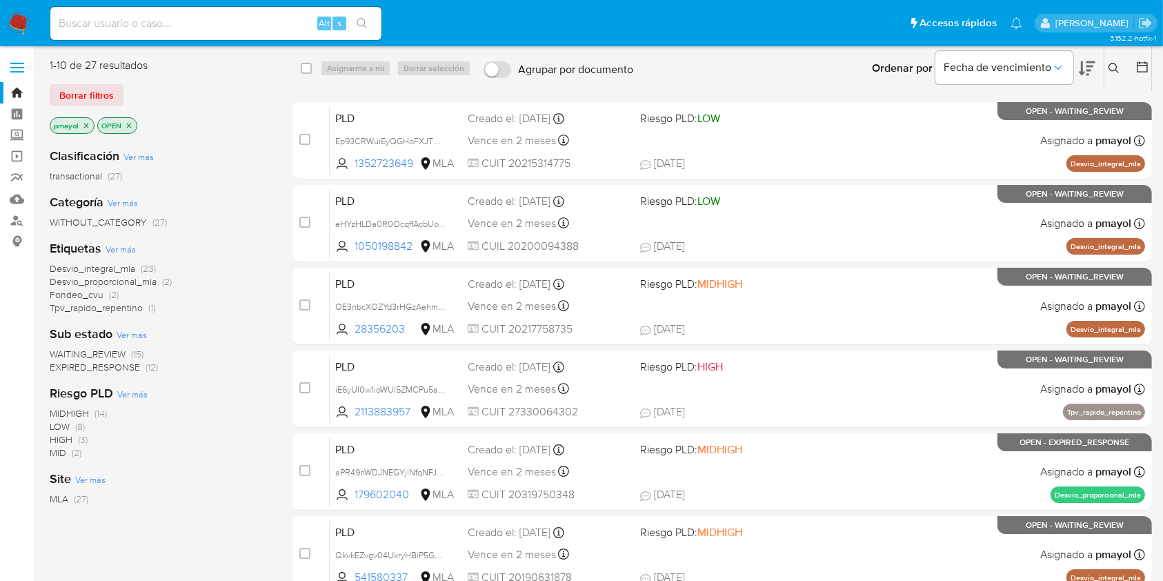
click at [129, 122] on icon "close-filter" at bounding box center [129, 125] width 8 height 8
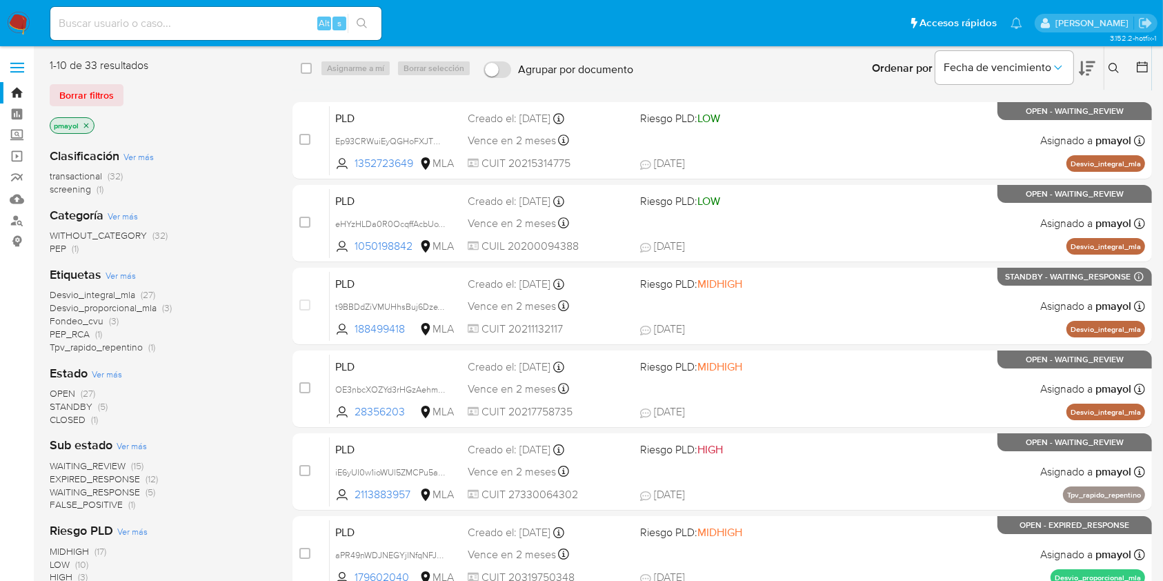
click at [92, 128] on p "pmayol" at bounding box center [71, 125] width 43 height 15
click at [85, 124] on icon "close-filter" at bounding box center [86, 125] width 5 height 5
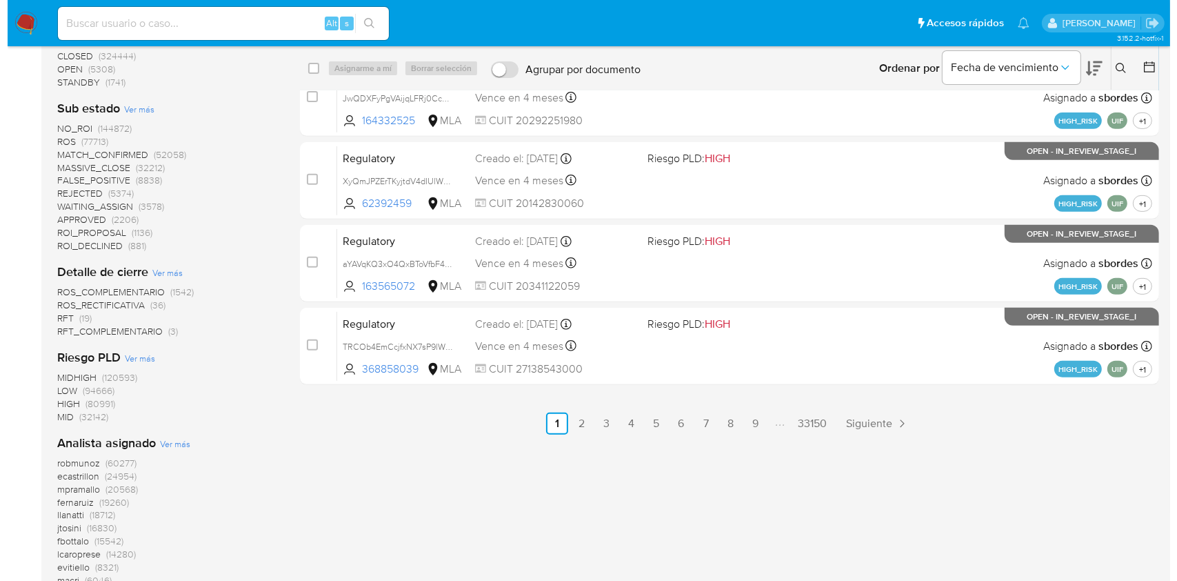
scroll to position [543, 0]
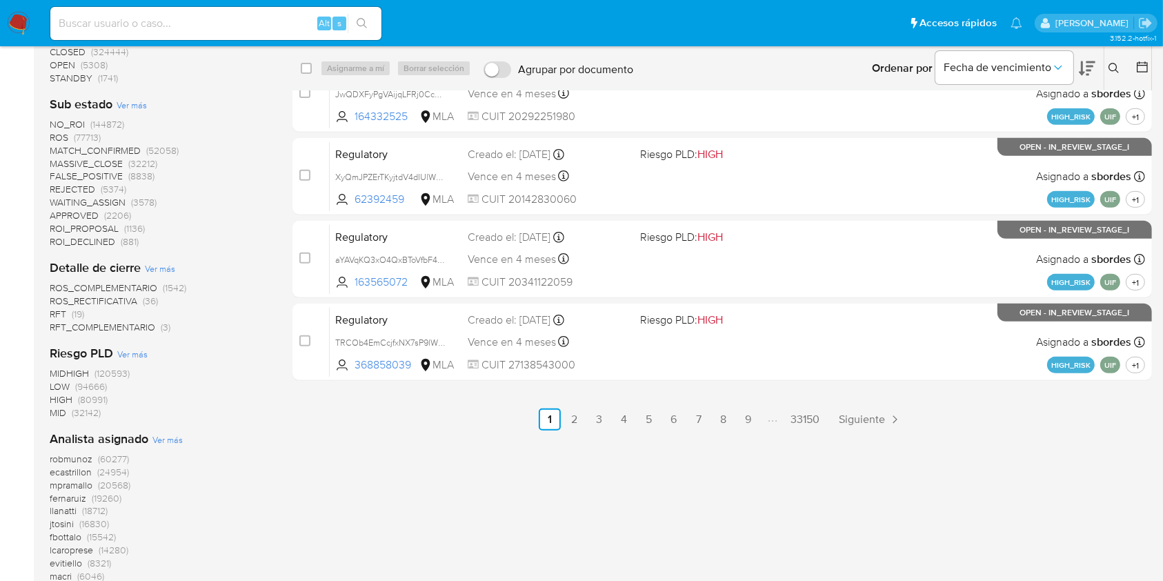
click at [163, 432] on div "Analista asignado Ver más robmunoz (60277) ecastrillon (24954) mpramallo (20568…" at bounding box center [160, 506] width 221 height 152
click at [166, 438] on span "Ver más" at bounding box center [167, 439] width 30 height 12
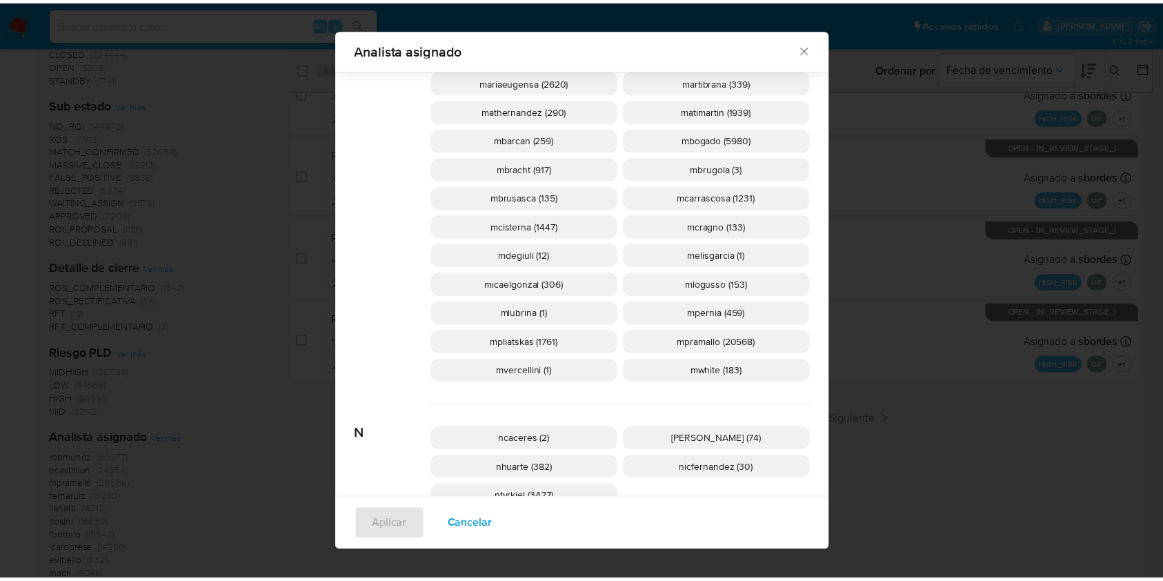
scroll to position [1382, 0]
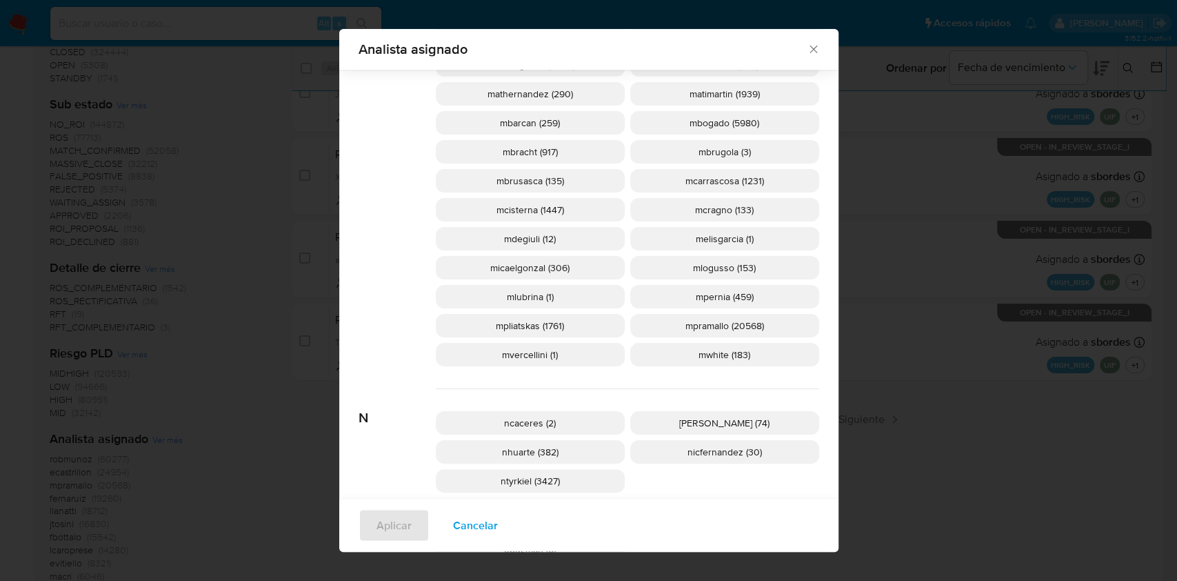
click at [811, 52] on icon "Cerrar" at bounding box center [814, 49] width 14 height 14
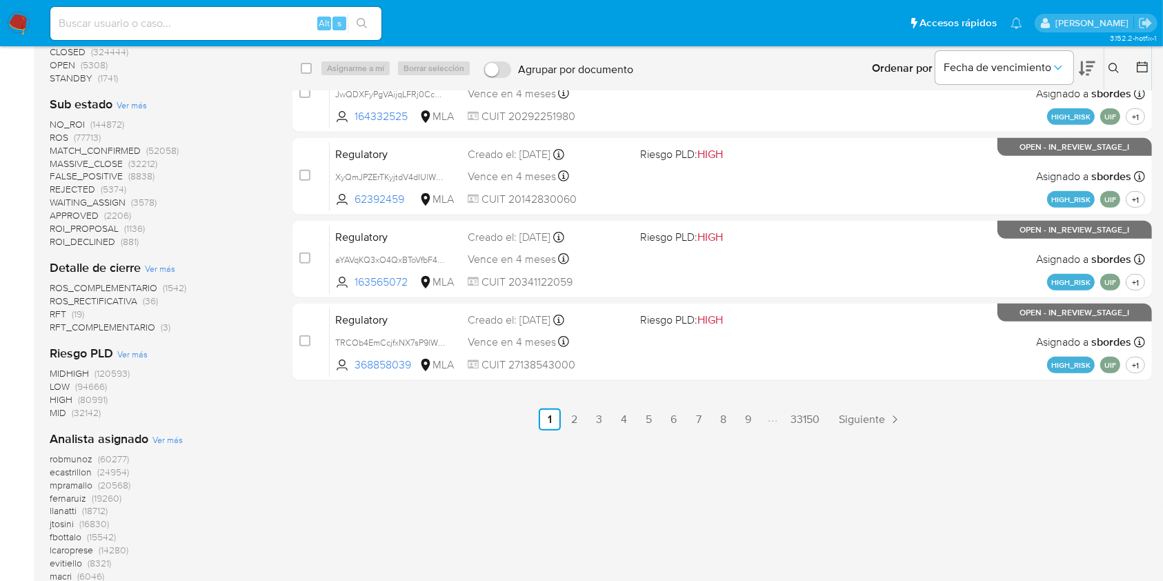
click at [17, 25] on img at bounding box center [18, 23] width 23 height 23
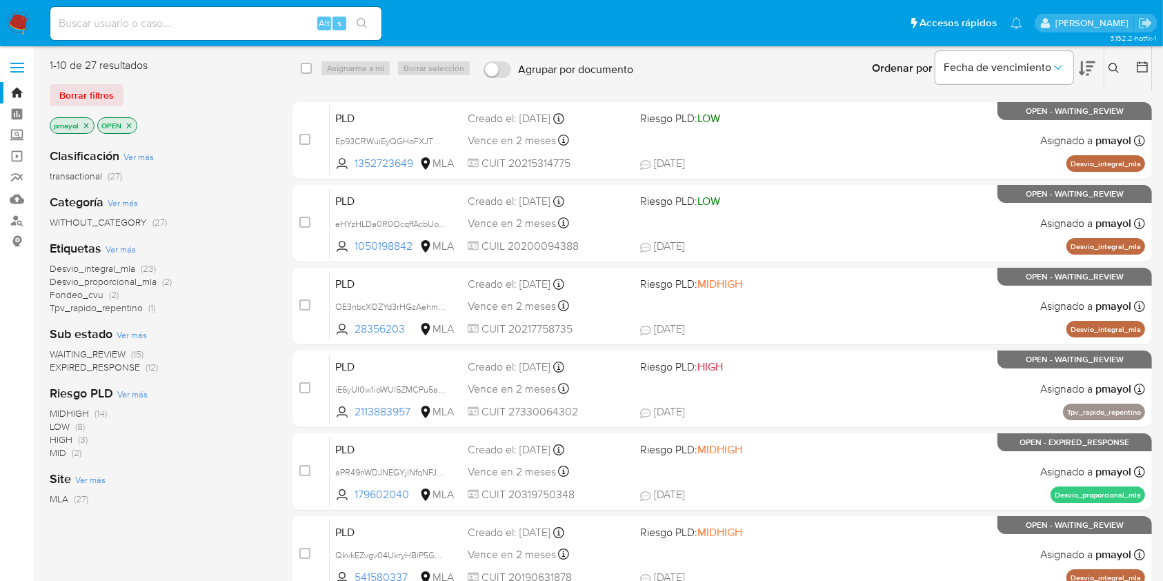
click at [257, 21] on input at bounding box center [215, 23] width 331 height 18
paste input "zFXt1M3bpMlpgSWhqEVdXlcp"
type input "zFXt1M3bpMlpgSWhqEVdXlcp"
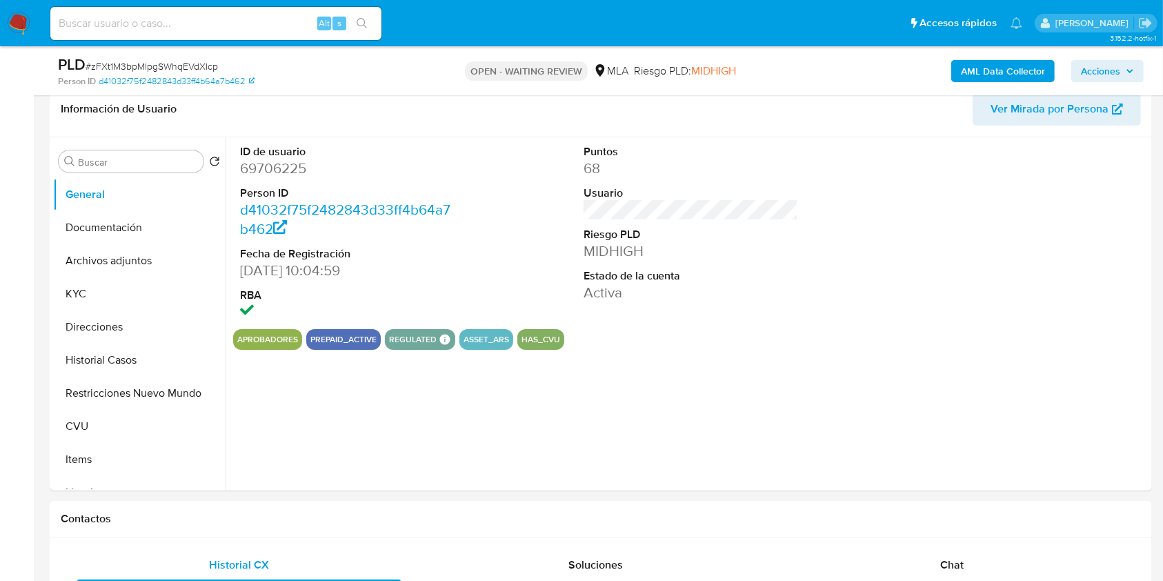
scroll to position [403, 0]
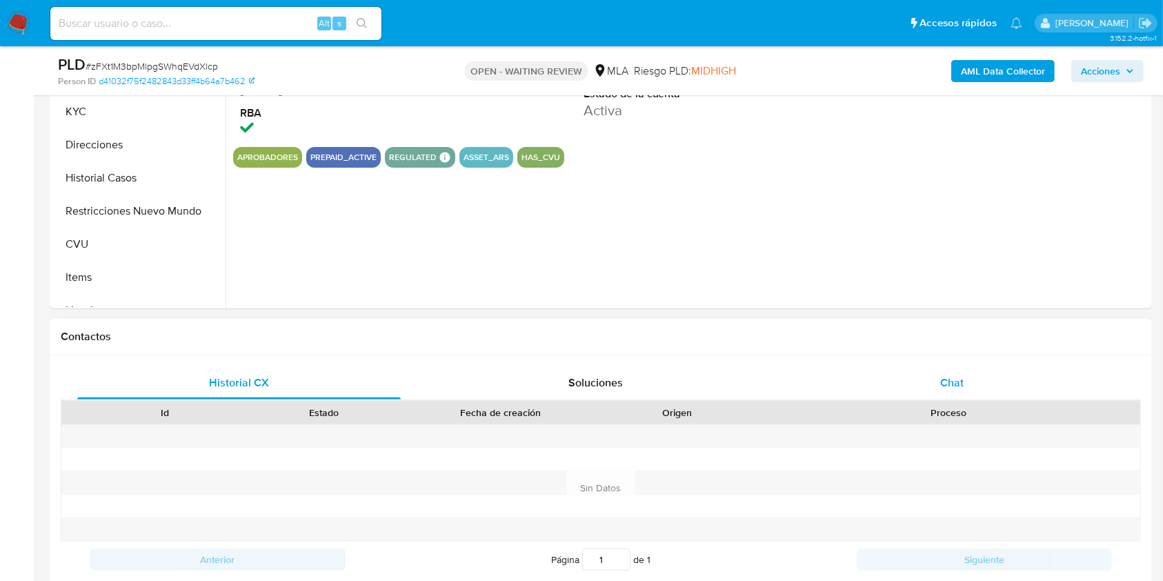
click at [938, 381] on div "Chat" at bounding box center [951, 382] width 323 height 33
select select "10"
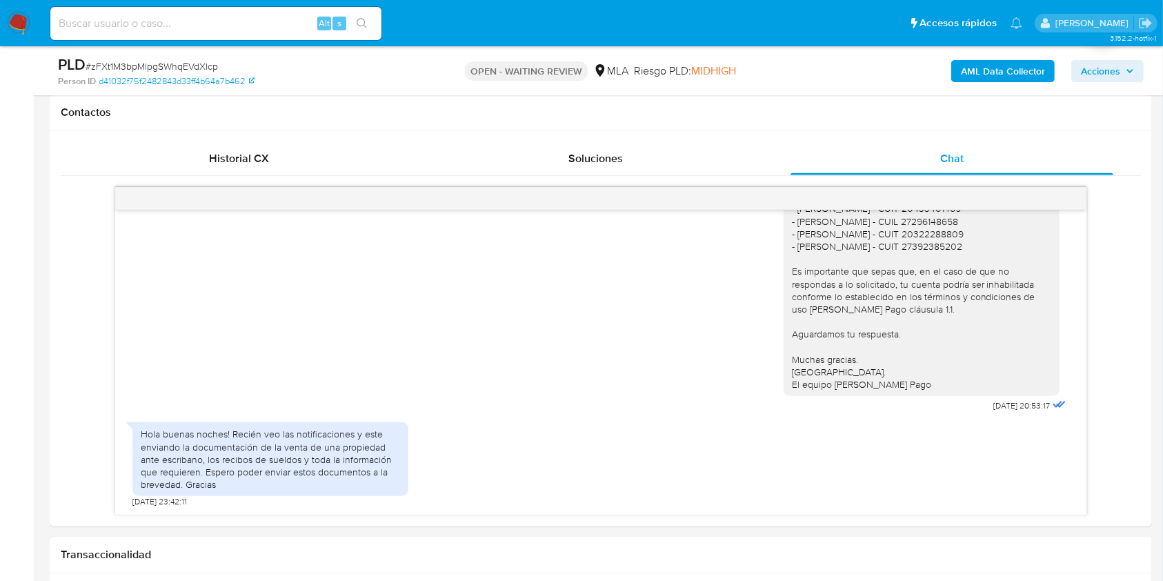
scroll to position [672, 0]
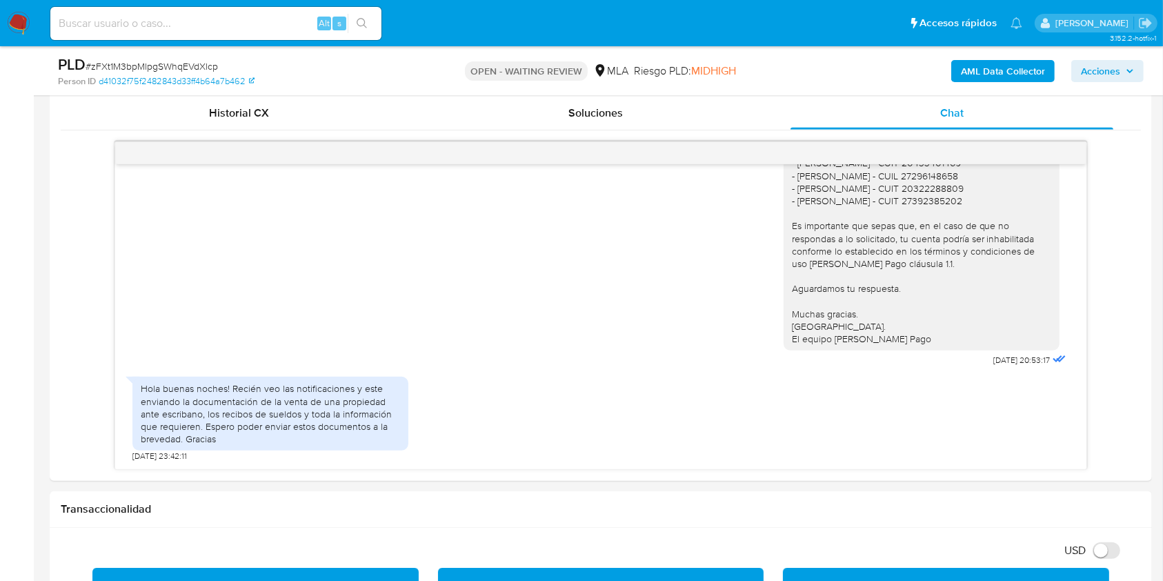
click at [189, 69] on span "# zFXt1M3bpMlpgSWhqEVdXlcp" at bounding box center [152, 66] width 132 height 14
copy span "zFXt1M3bpMlpgSWhqEVdXlcp"
click at [11, 24] on img at bounding box center [18, 23] width 23 height 23
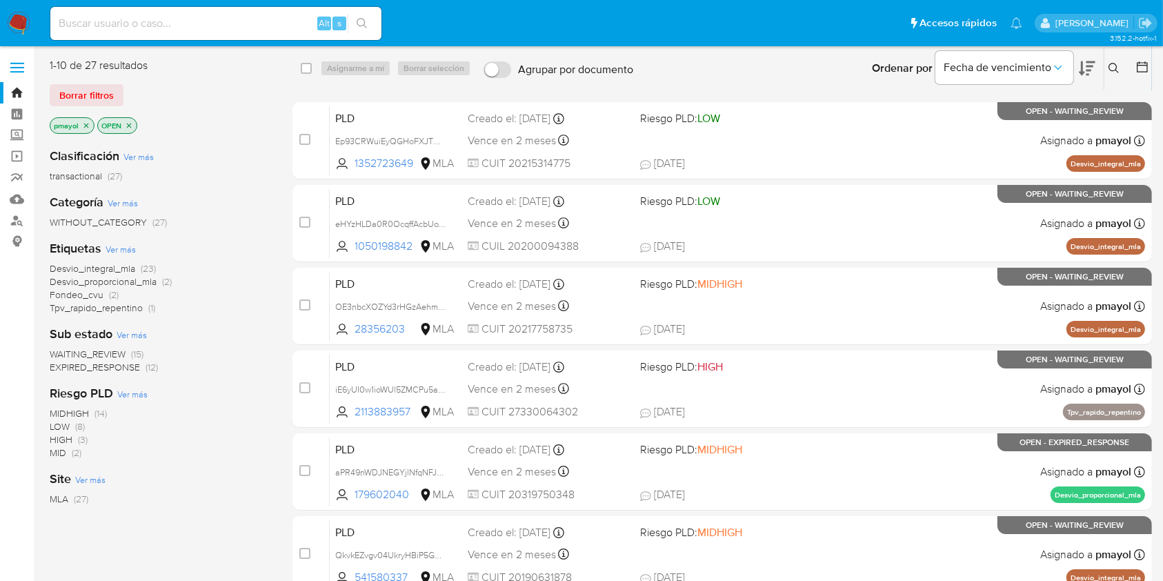
click at [1114, 68] on icon at bounding box center [1113, 68] width 11 height 11
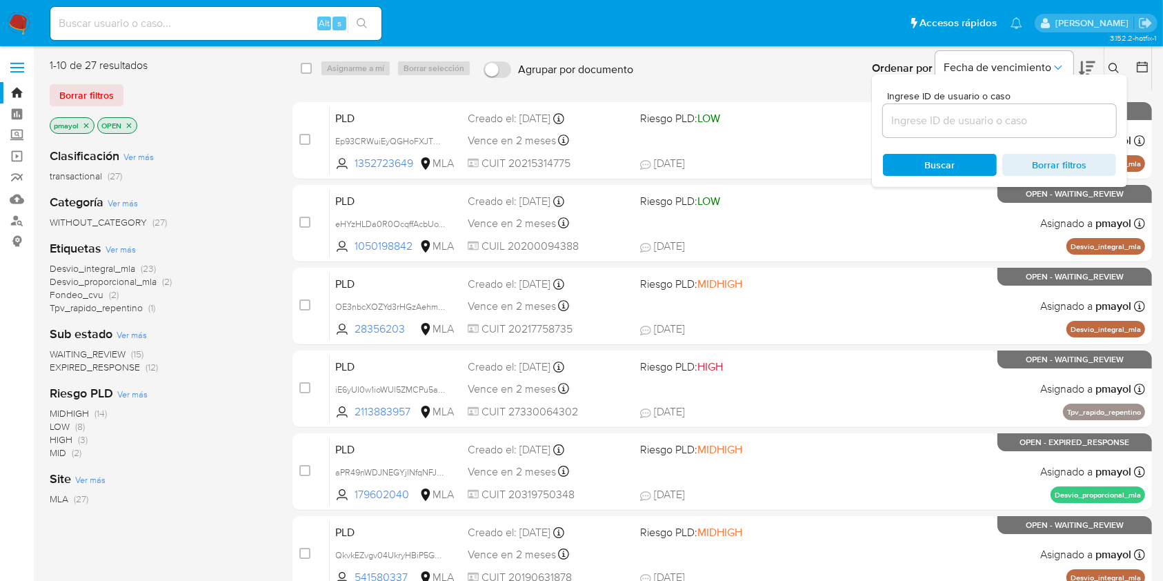
click at [1003, 120] on input at bounding box center [999, 121] width 233 height 18
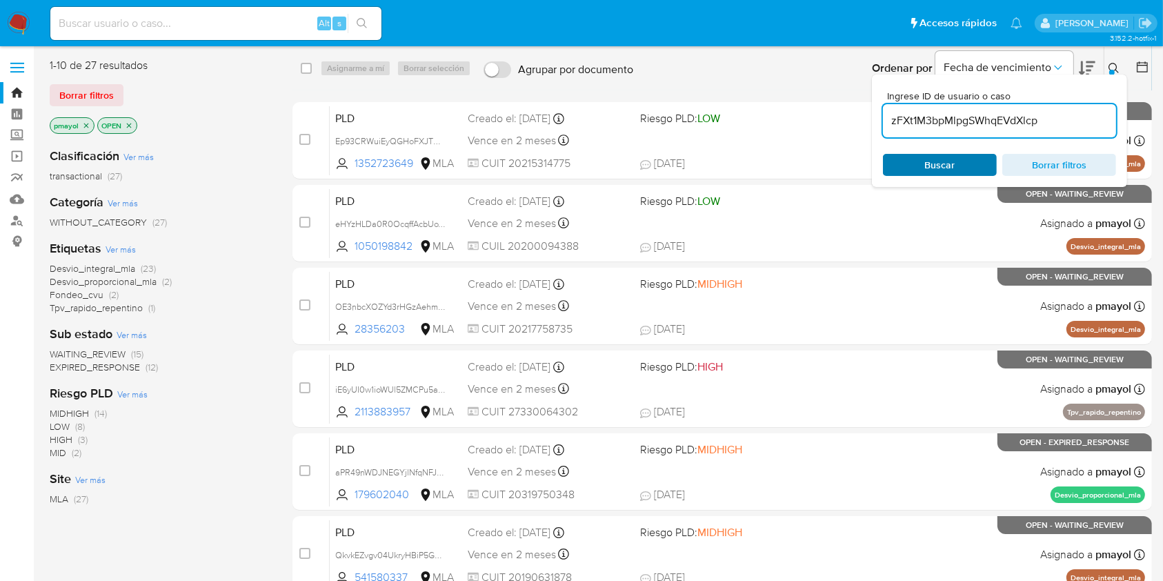
type input "zFXt1M3bpMlpgSWhqEVdXlcp"
click at [934, 161] on span "Buscar" at bounding box center [940, 165] width 30 height 22
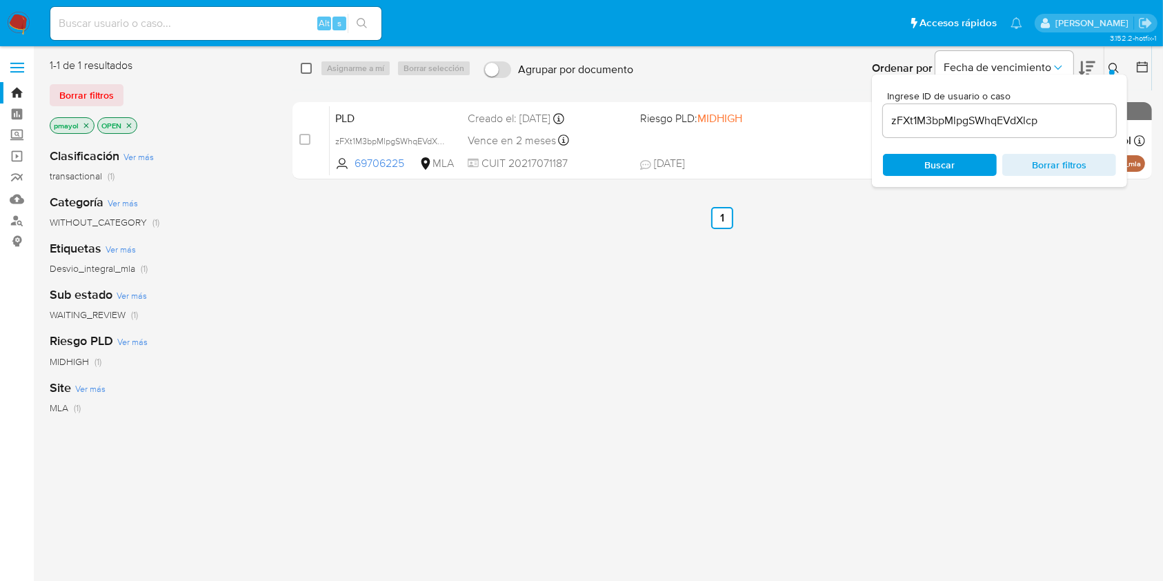
click at [301, 69] on input "checkbox" at bounding box center [306, 68] width 11 height 11
checkbox input "true"
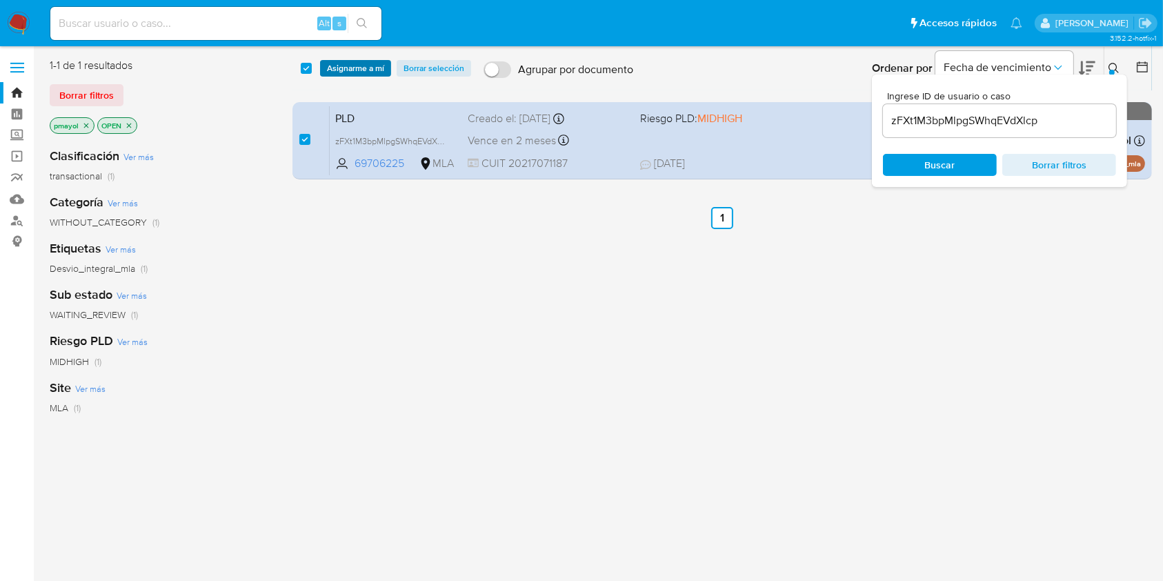
click at [339, 61] on span "Asignarme a mí" at bounding box center [355, 68] width 57 height 14
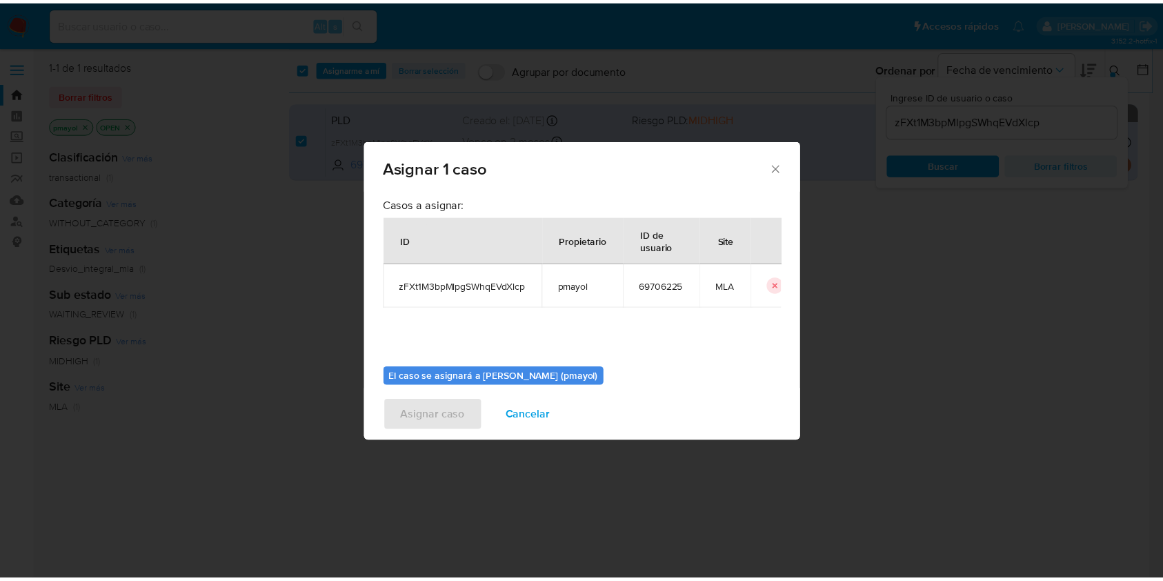
scroll to position [70, 0]
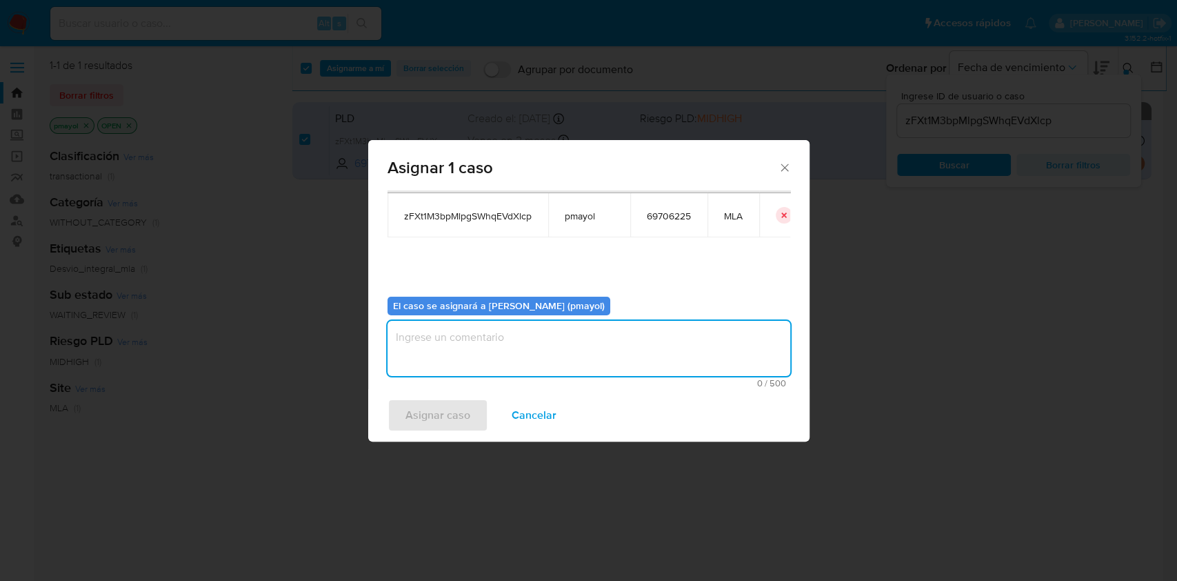
click at [705, 375] on textarea "assign-modal" at bounding box center [589, 348] width 403 height 55
type textarea "a"
type textarea "Asignación"
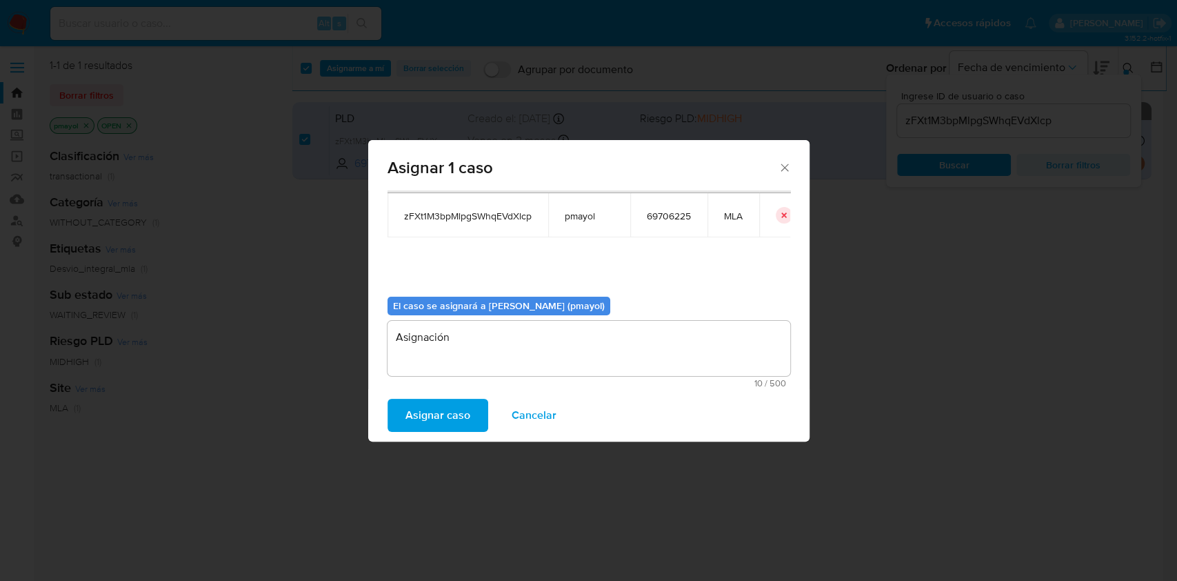
click at [436, 419] on span "Asignar caso" at bounding box center [438, 415] width 65 height 30
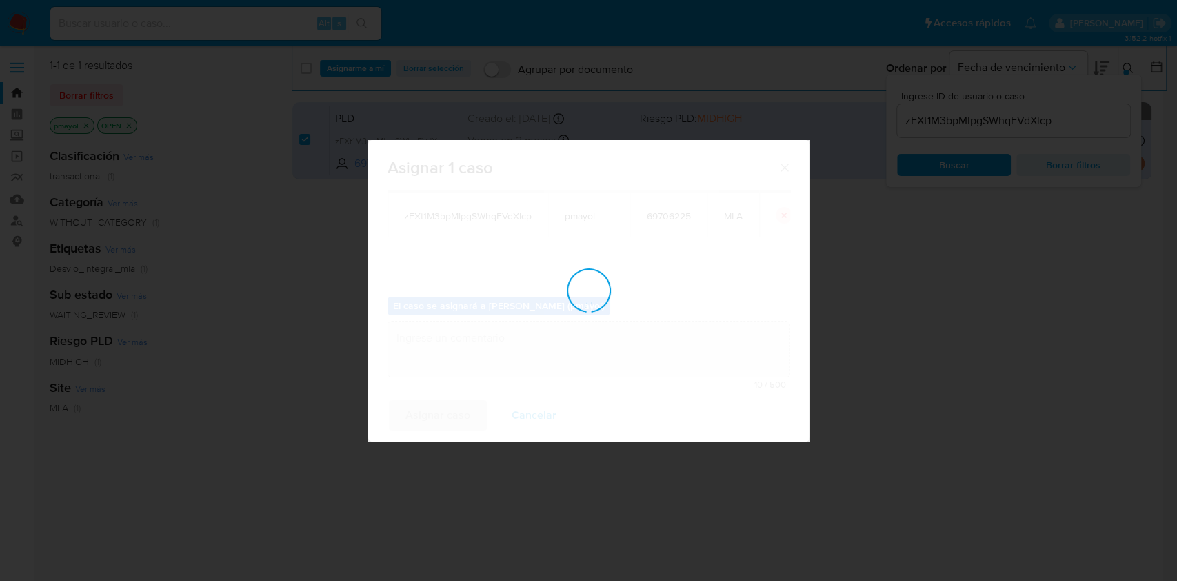
checkbox input "false"
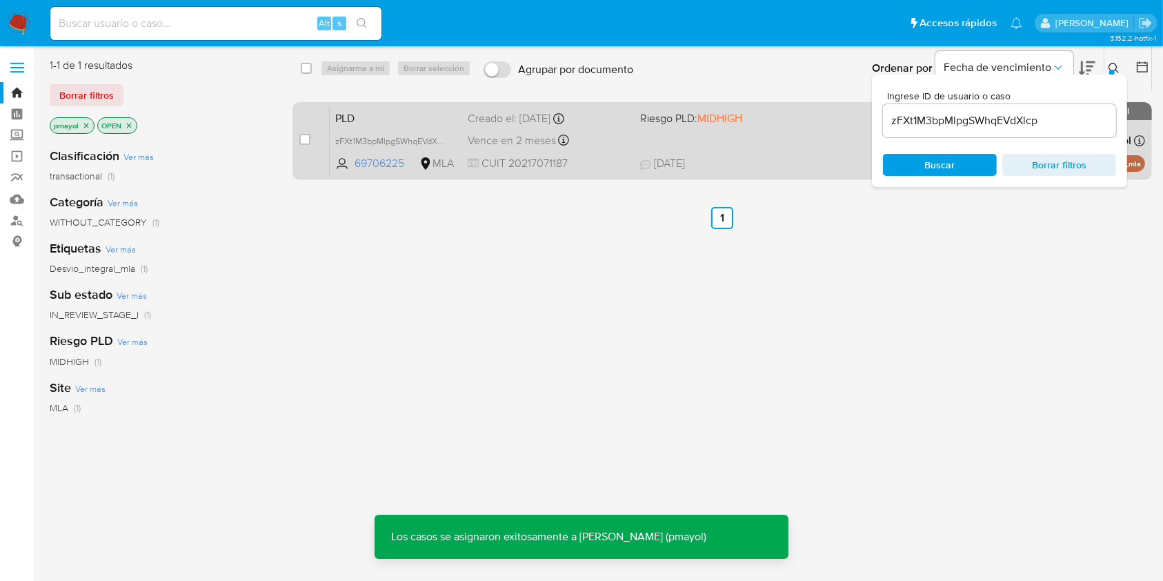
click at [443, 128] on div "PLD zFXt1M3bpMlpgSWhqEVdXlcp 69706225 MLA Riesgo PLD: MIDHIGH Creado el: 12/07/…" at bounding box center [737, 141] width 815 height 70
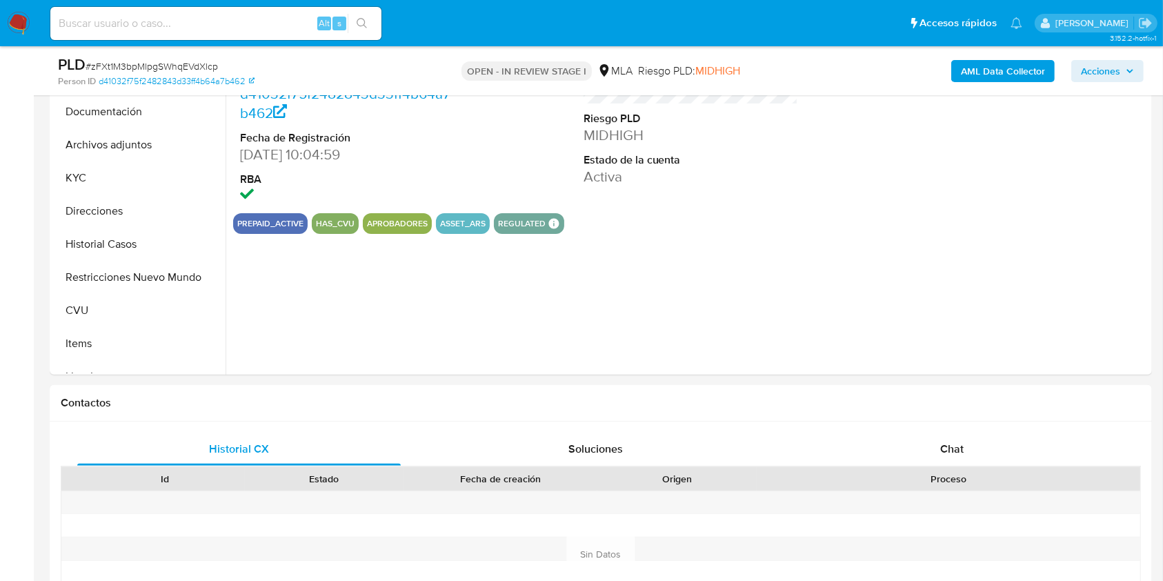
select select "10"
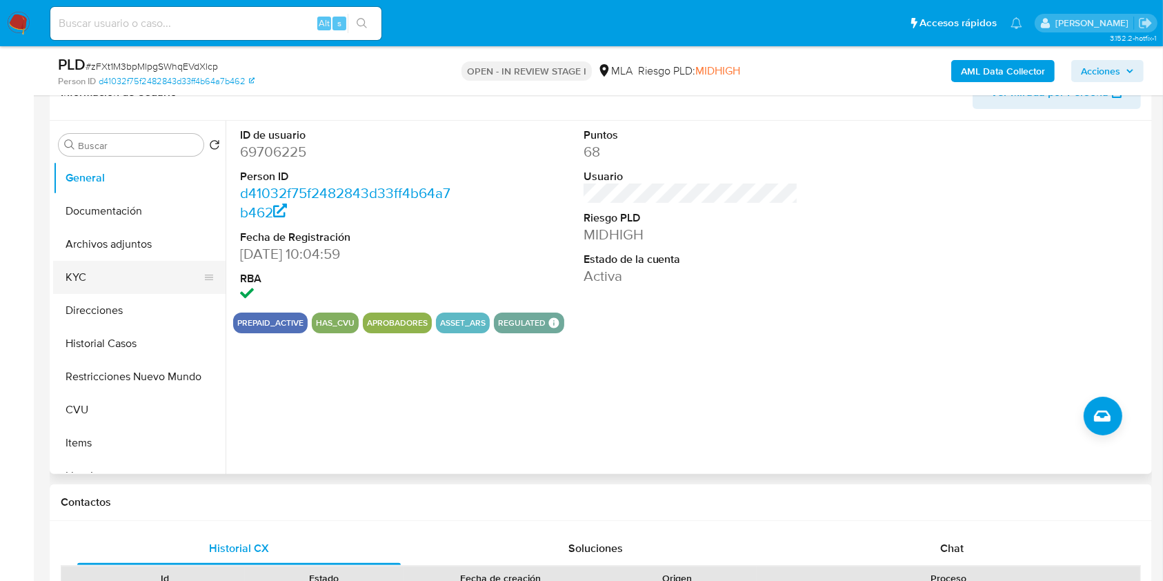
click at [115, 265] on button "KYC" at bounding box center [133, 277] width 161 height 33
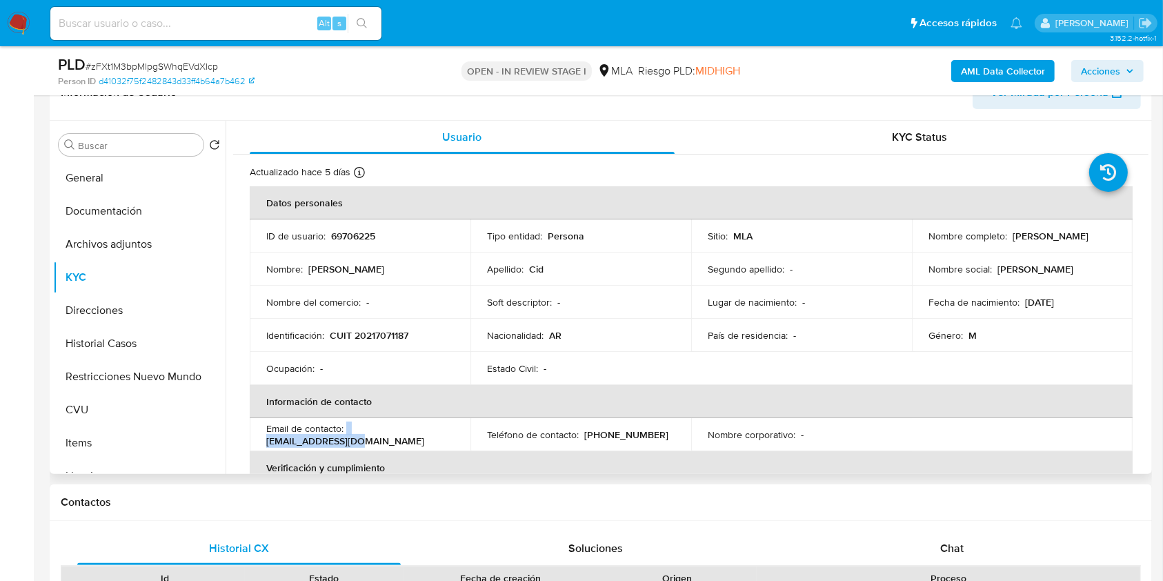
drag, startPoint x: 450, startPoint y: 440, endPoint x: 348, endPoint y: 433, distance: 102.3
click at [348, 433] on div "Email de contacto : ciddiego@gmail.com" at bounding box center [360, 434] width 188 height 25
copy p "ciddiego@gmail.com"
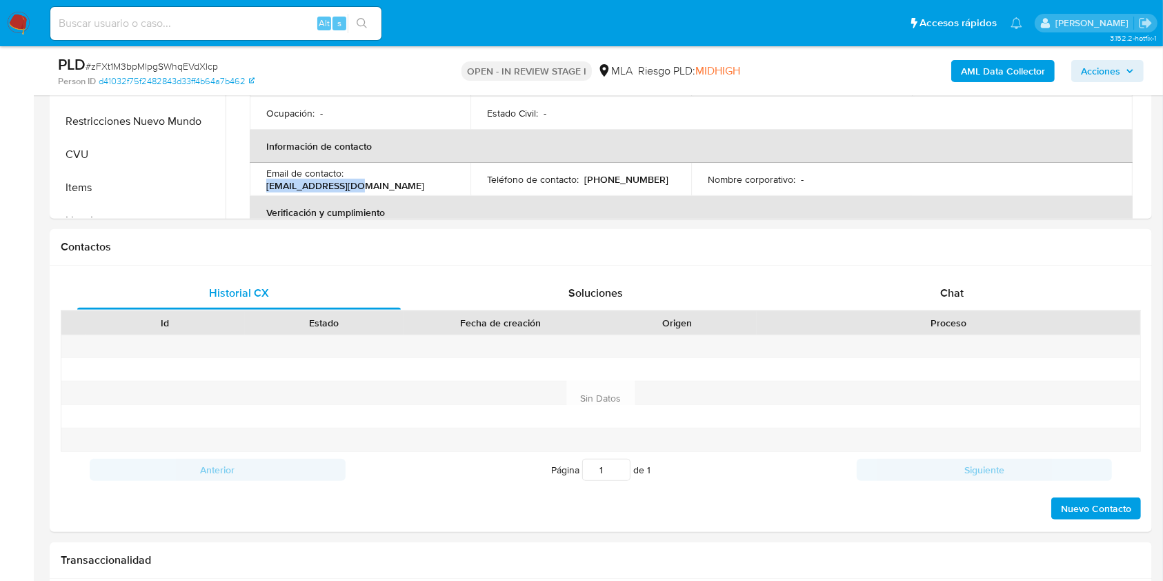
scroll to position [452, 0]
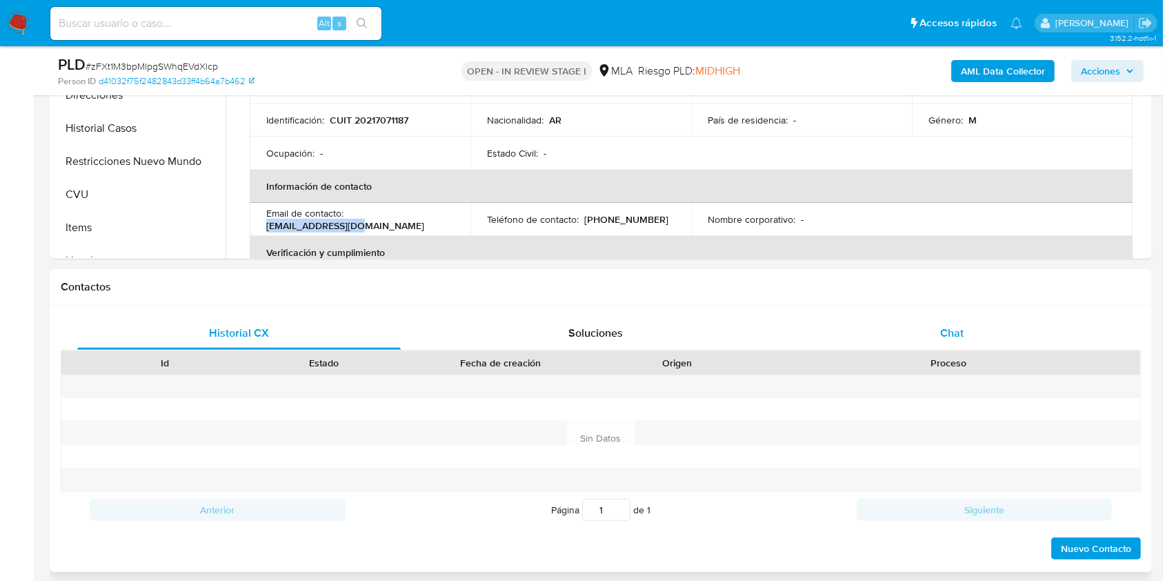
click at [957, 321] on div "Chat" at bounding box center [951, 333] width 323 height 33
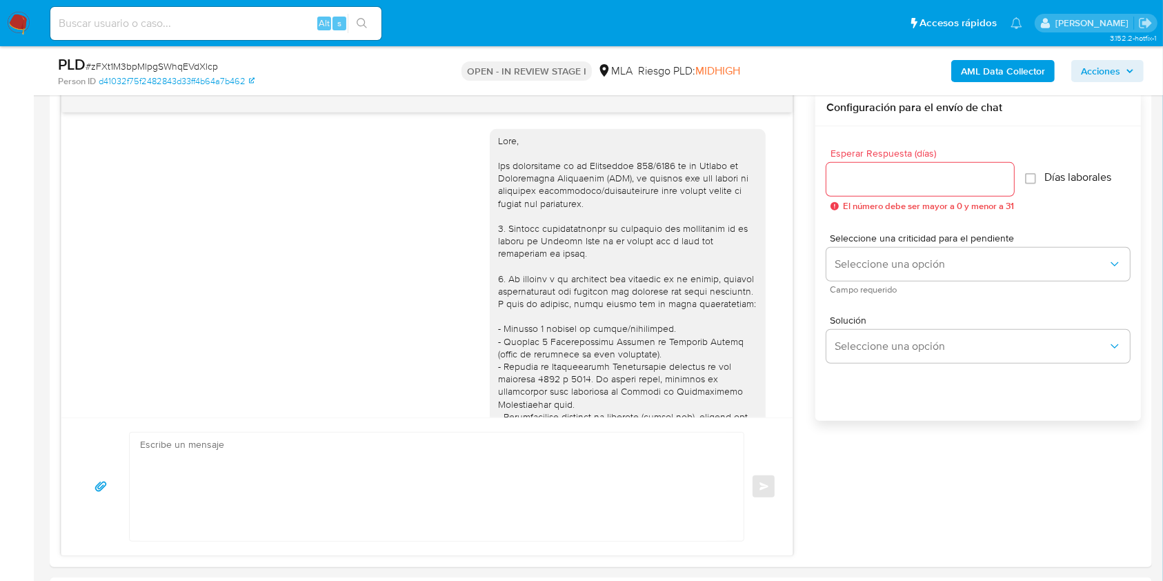
scroll to position [1250, 0]
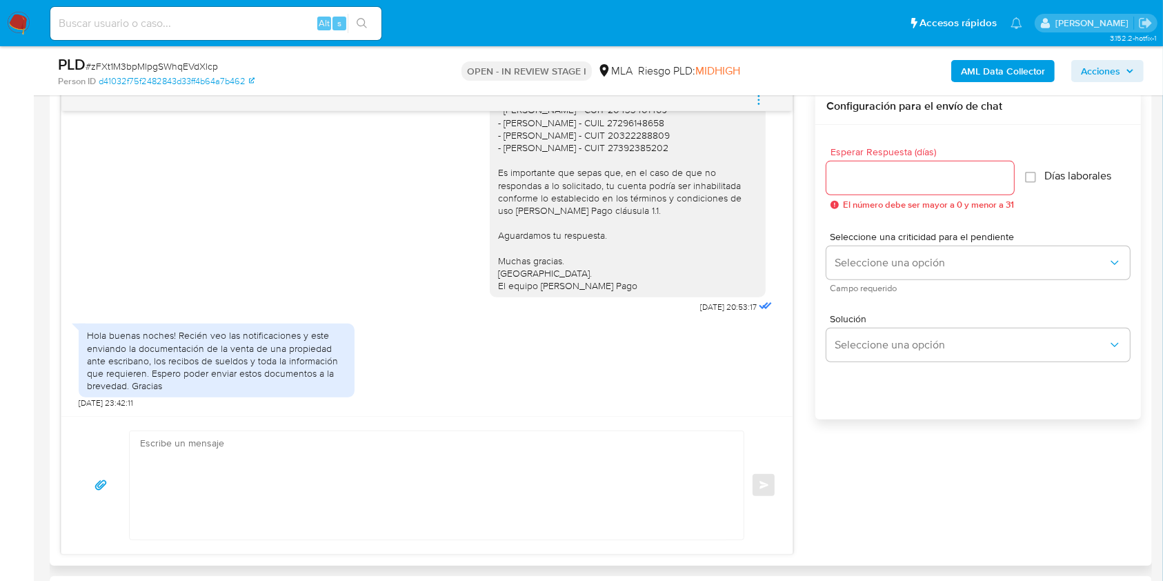
click at [470, 463] on textarea at bounding box center [433, 485] width 586 height 108
drag, startPoint x: 612, startPoint y: 288, endPoint x: 477, endPoint y: 168, distance: 180.8
click at [490, 168] on div "Hola, Esperamos que te encuentres muy bien. Te consultamos si tuviste oportunid…" at bounding box center [628, 123] width 276 height 350
copy div "Es importante que sepas que, en el caso de que no respondas a lo solicitado, tu…"
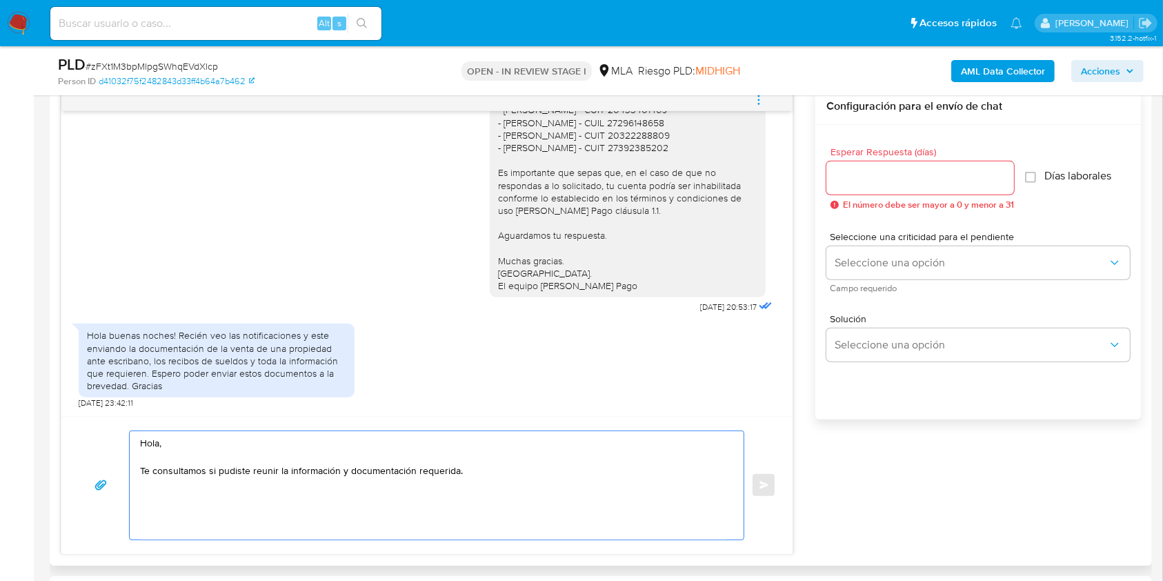
click at [504, 466] on textarea "Hola, Te consultamos si pudiste reunir la información y documentación requerida." at bounding box center [433, 485] width 586 height 108
paste textarea "Es importante que sepas que, en el caso de que no respondas a lo solicitado, tu…"
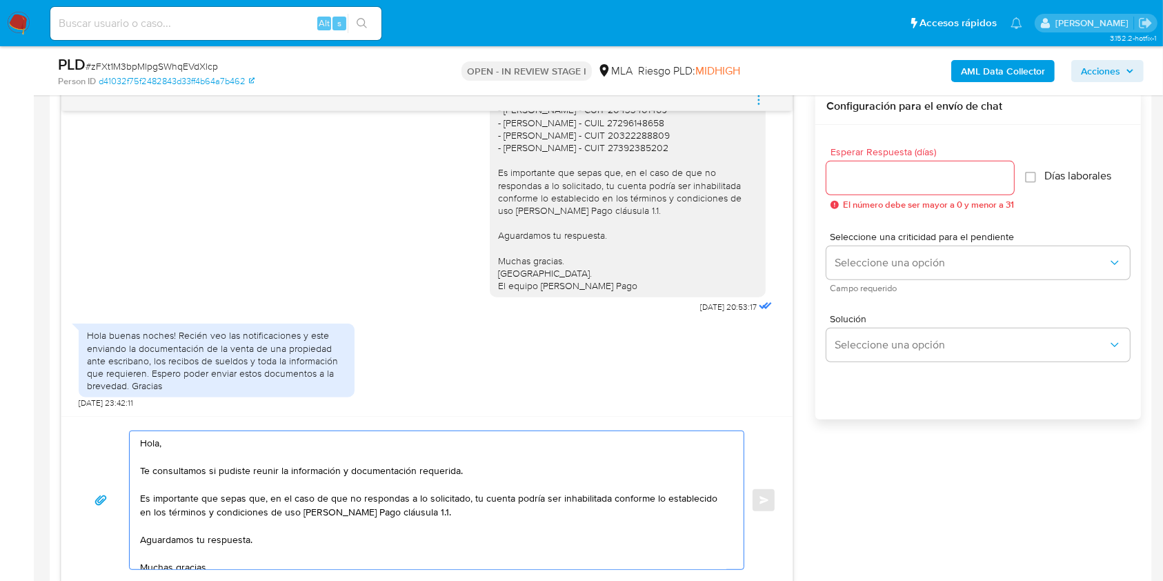
scroll to position [36, 0]
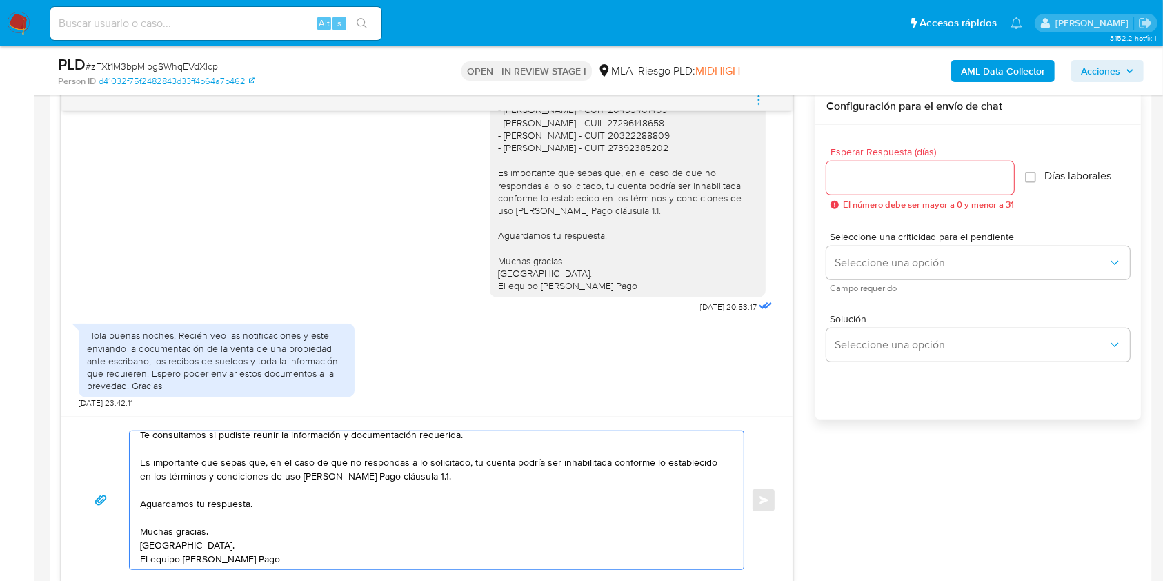
type textarea "Hola, Te consultamos si pudiste reunir la información y documentación requerida…"
click at [899, 181] on input "Esperar Respuesta (días)" at bounding box center [920, 178] width 188 height 18
type input "1"
click at [846, 297] on div "Seleccione una criticidad para el pendiente Seleccione una opción Campo requeri…" at bounding box center [977, 262] width 303 height 82
click at [843, 279] on div "Seleccione una criticidad para el pendiente Seleccione una opción Campo requeri…" at bounding box center [977, 262] width 303 height 60
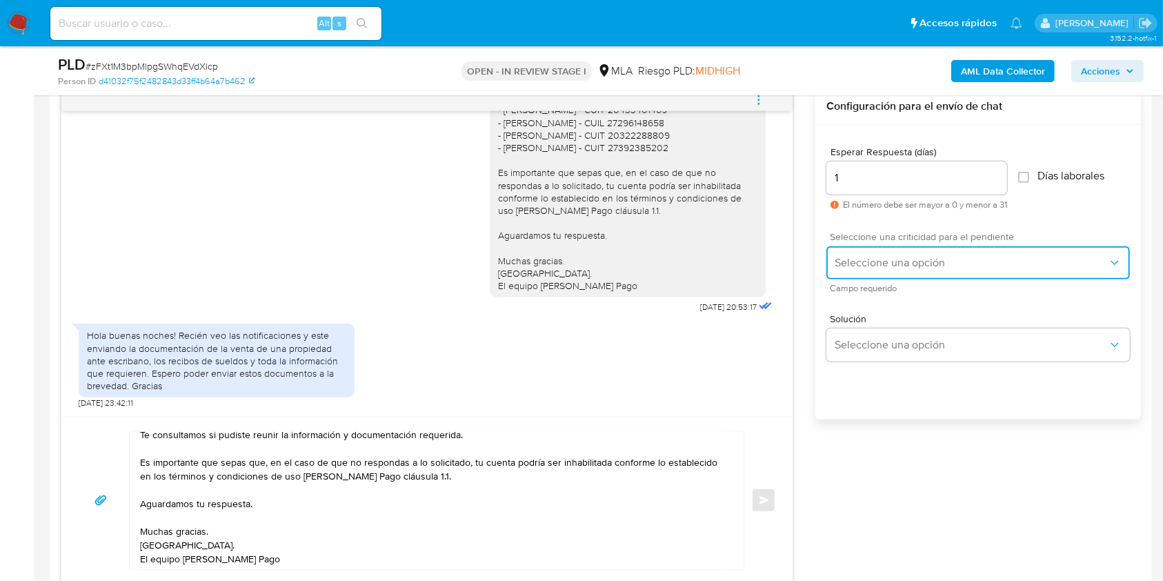
click at [843, 267] on span "Seleccione una opción" at bounding box center [970, 263] width 273 height 14
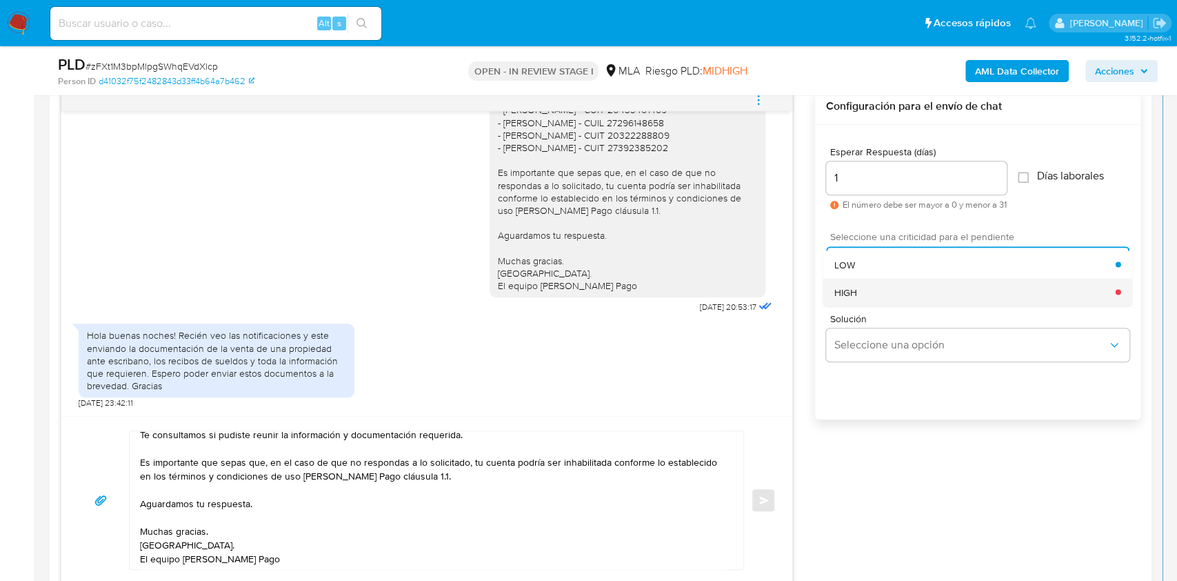
click at [841, 290] on span "HIGH" at bounding box center [845, 292] width 23 height 12
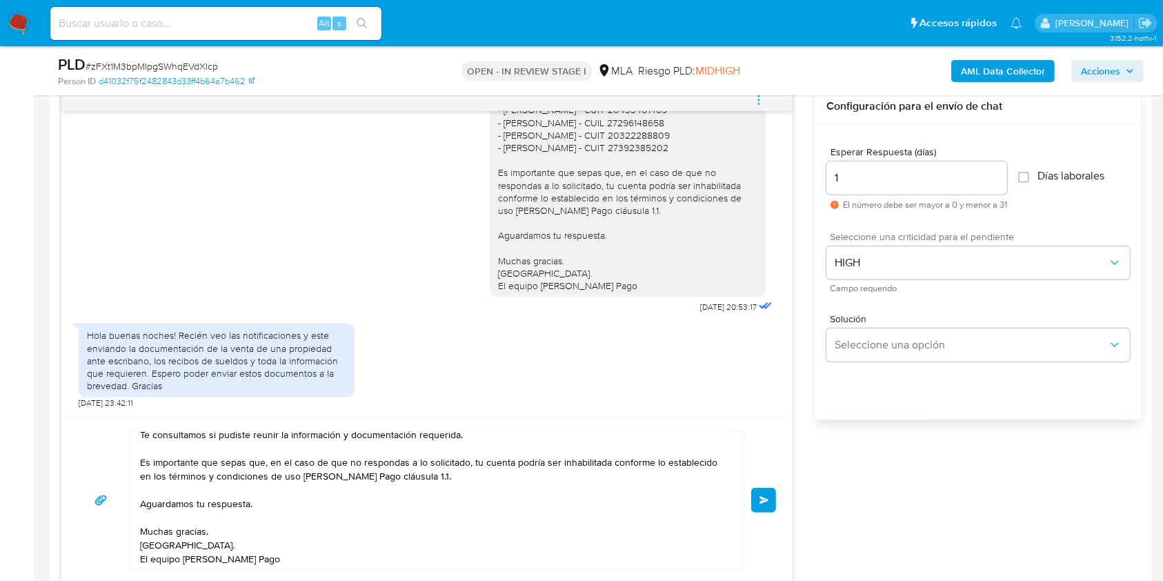
click at [757, 494] on button "Enviar" at bounding box center [763, 500] width 25 height 25
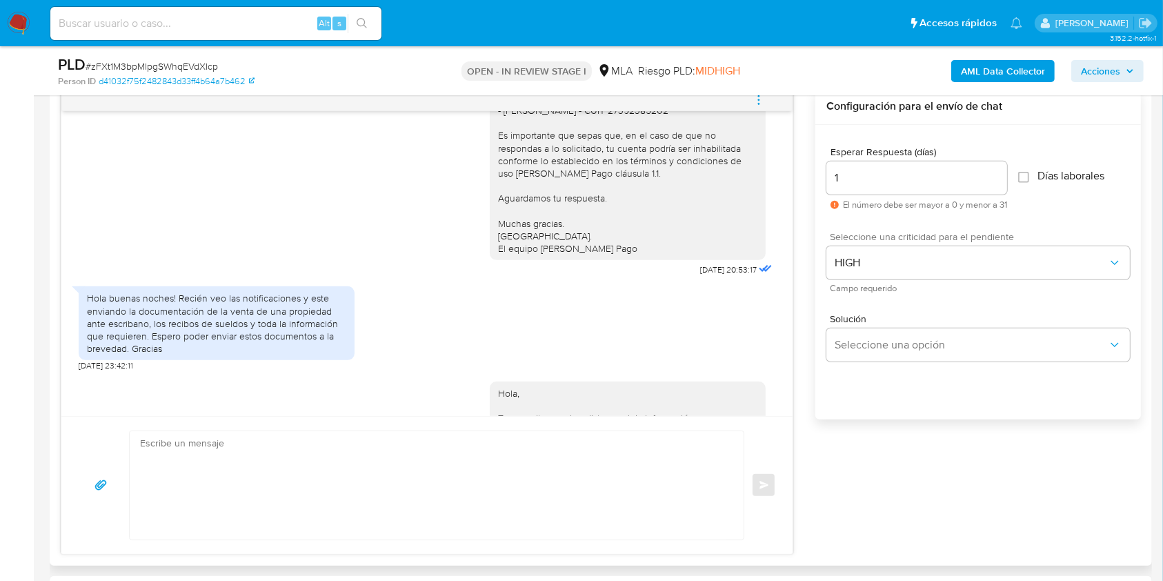
scroll to position [1479, 0]
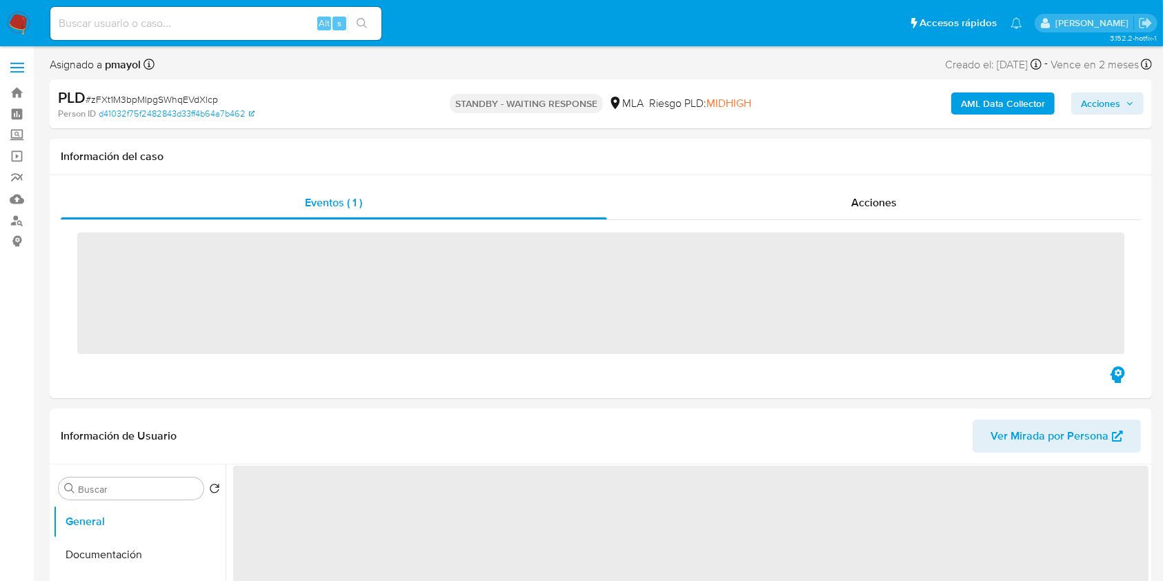
click at [250, 14] on input at bounding box center [215, 23] width 331 height 18
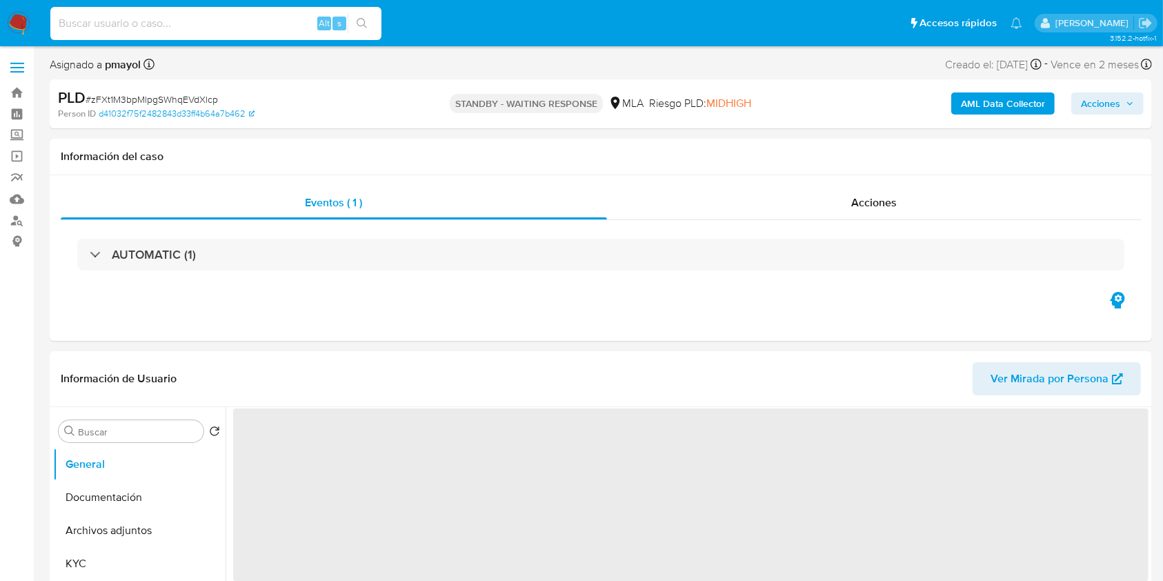
paste input "9URbrh41AGq2gcxDxPwaVJ5C"
type input "9URbrh41AGq2gcxDxPwaVJ5C"
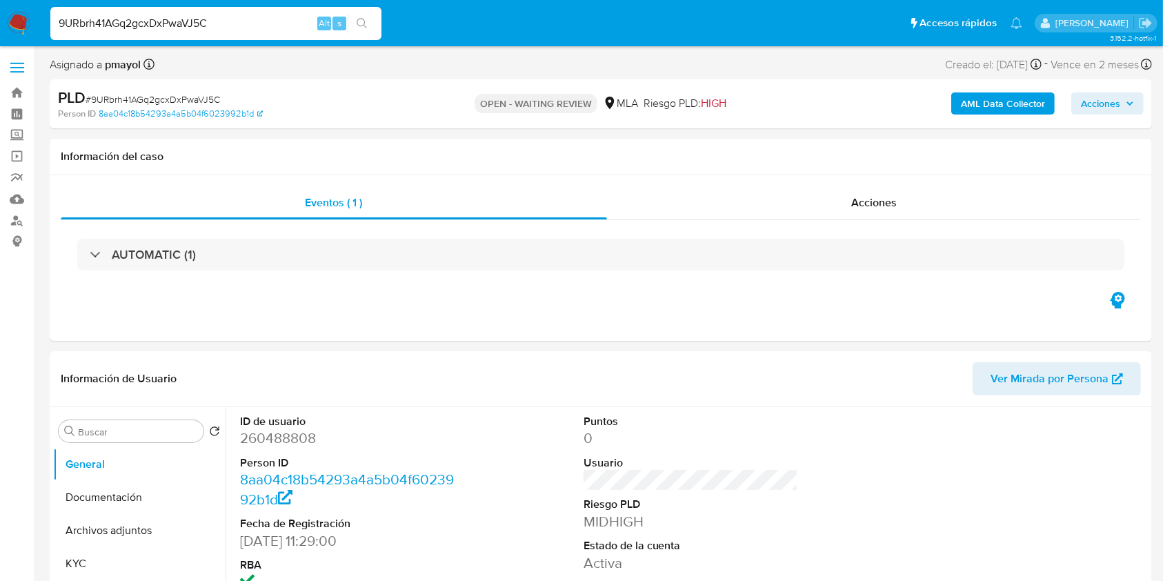
select select "10"
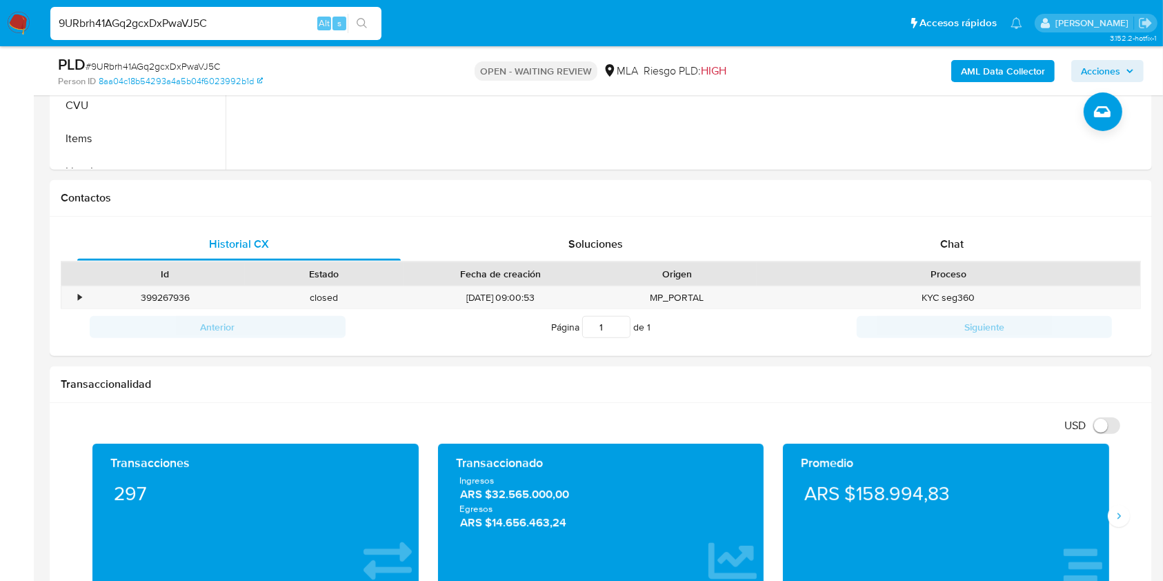
scroll to position [557, 0]
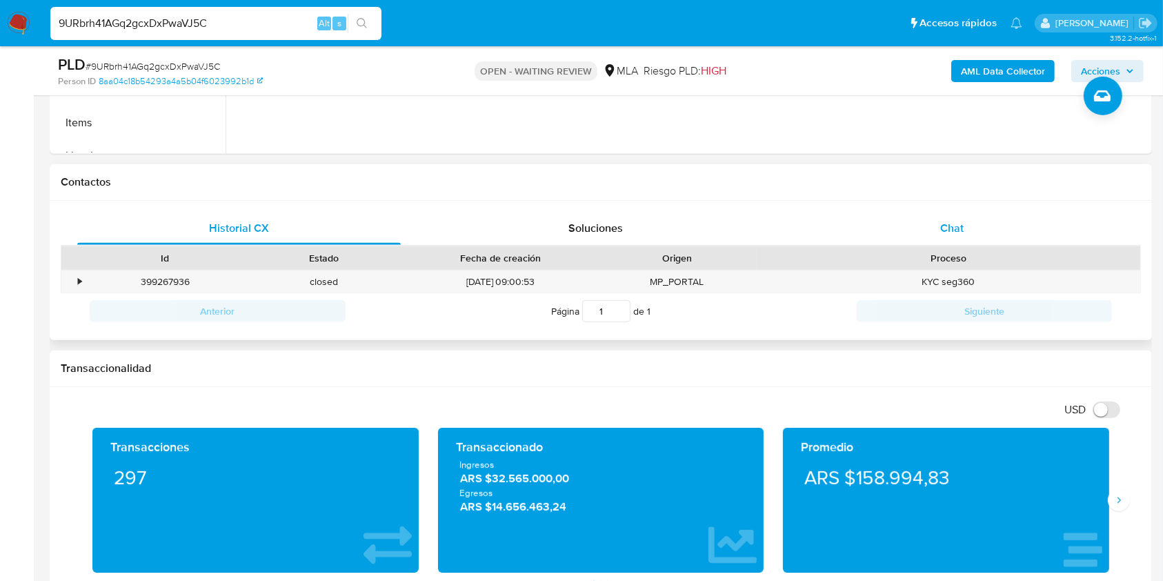
click at [974, 225] on div "Chat" at bounding box center [951, 228] width 323 height 33
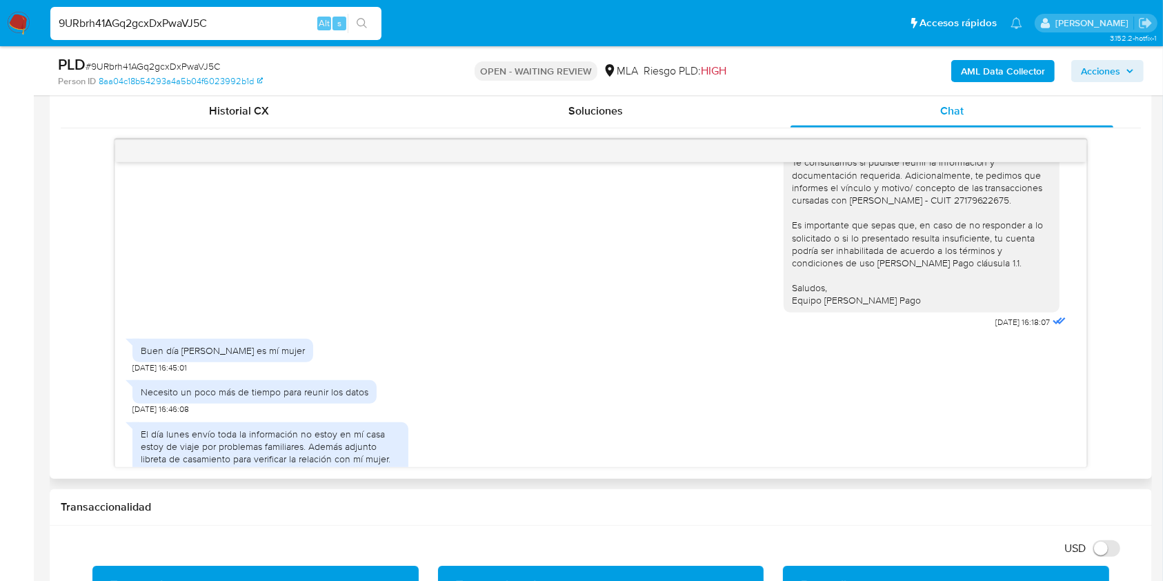
scroll to position [921, 0]
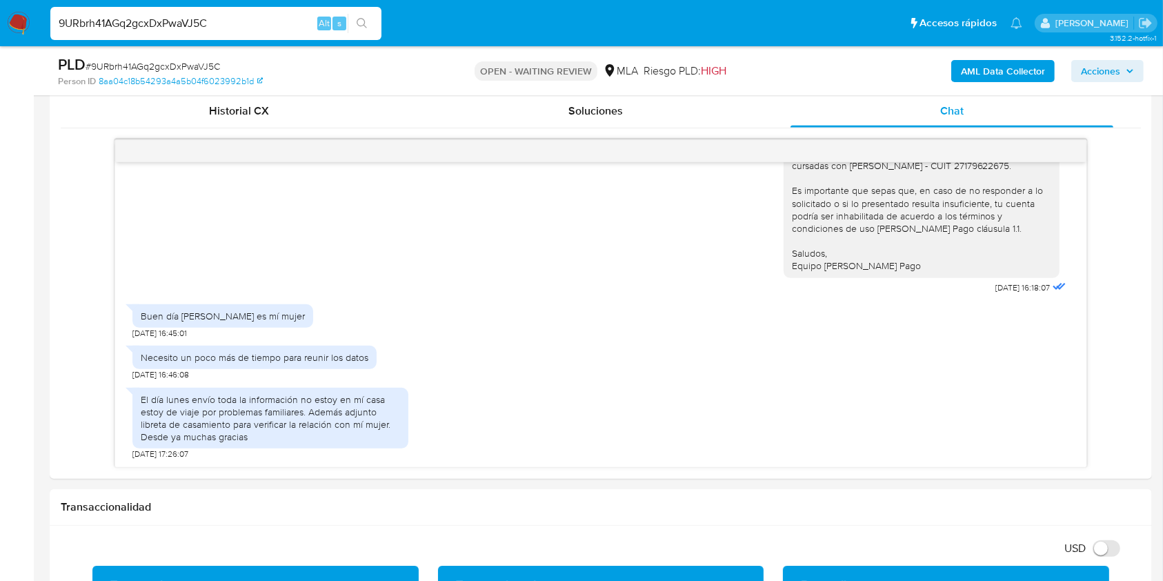
click at [214, 31] on input "9URbrh41AGq2gcxDxPwaVJ5C" at bounding box center [215, 23] width 331 height 18
paste input "NQDf1eRNLdplPJ3YQDW8kfo4"
type input "NQDf1eRNLdplPJ3YQDW8kfo4"
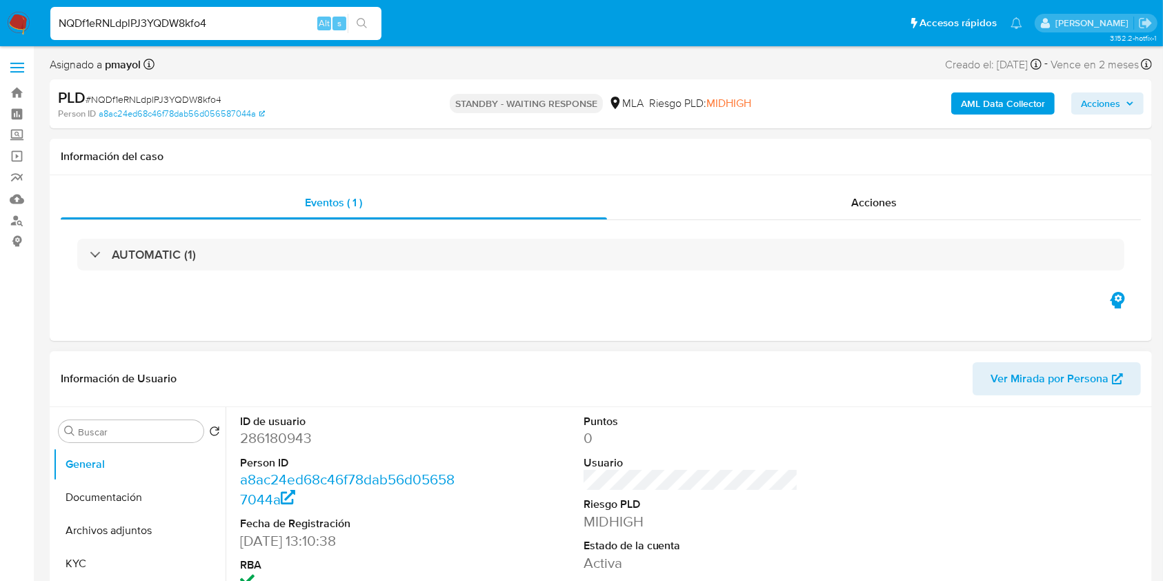
select select "10"
click at [254, 20] on input "NQDf1eRNLdplPJ3YQDW8kfo4" at bounding box center [215, 23] width 331 height 18
paste input "qsuuZrrdPyFl0BGOjgiUAlon"
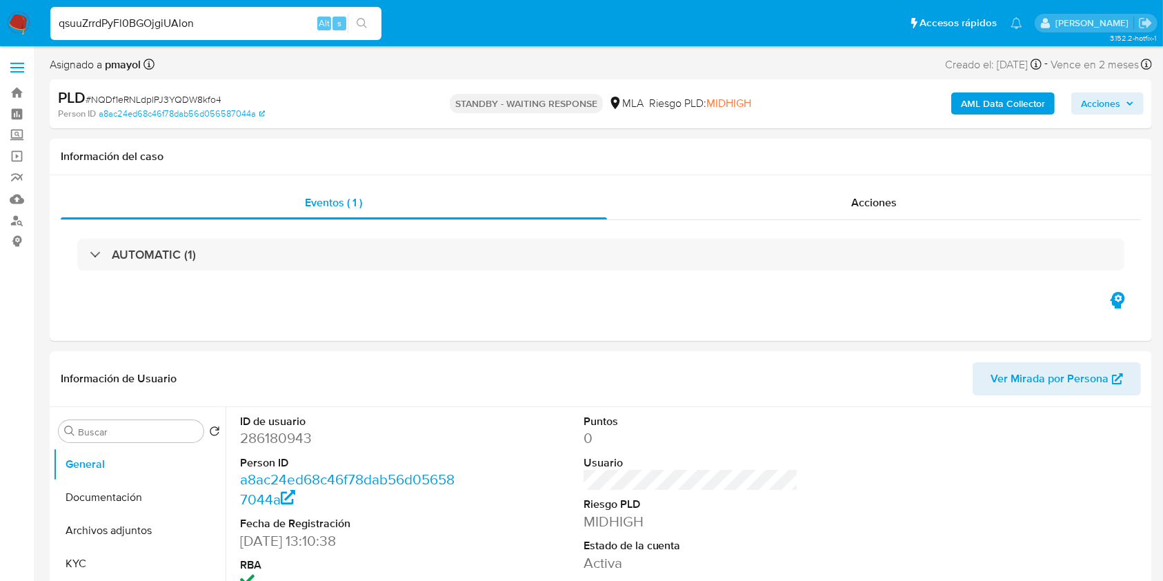
type input "qsuuZrrdPyFl0BGOjgiUAlon"
select select "10"
click at [265, 26] on input "qsuuZrrdPyFl0BGOjgiUAlon" at bounding box center [215, 23] width 331 height 18
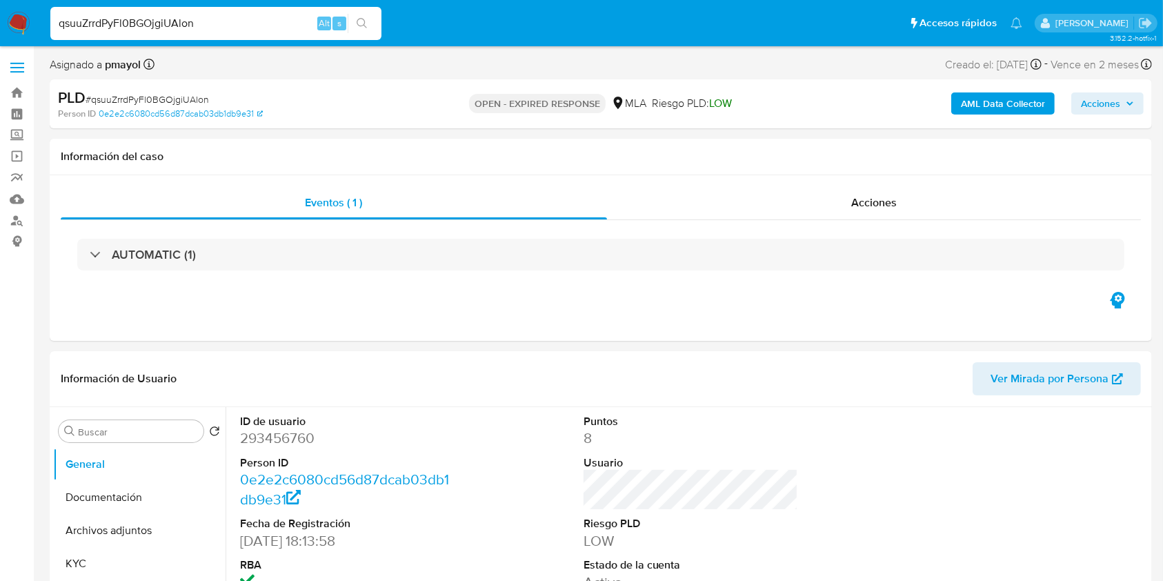
paste input "yNnHcHjVrADJrMsAErOjAzjq"
type input "yNnHcHjVrADJrMsAErOjAzjq"
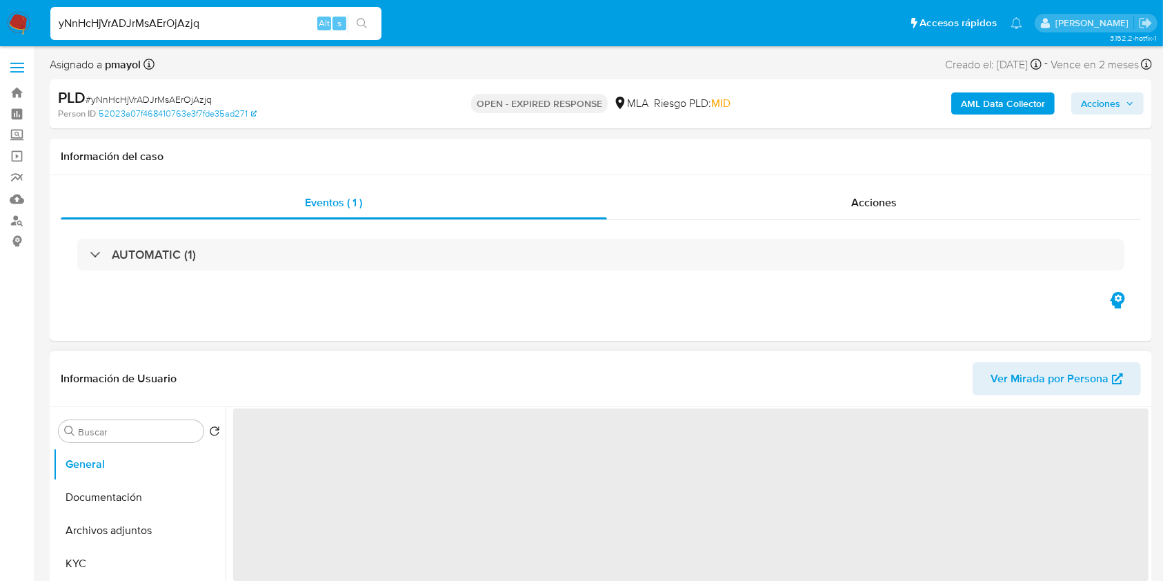
select select "10"
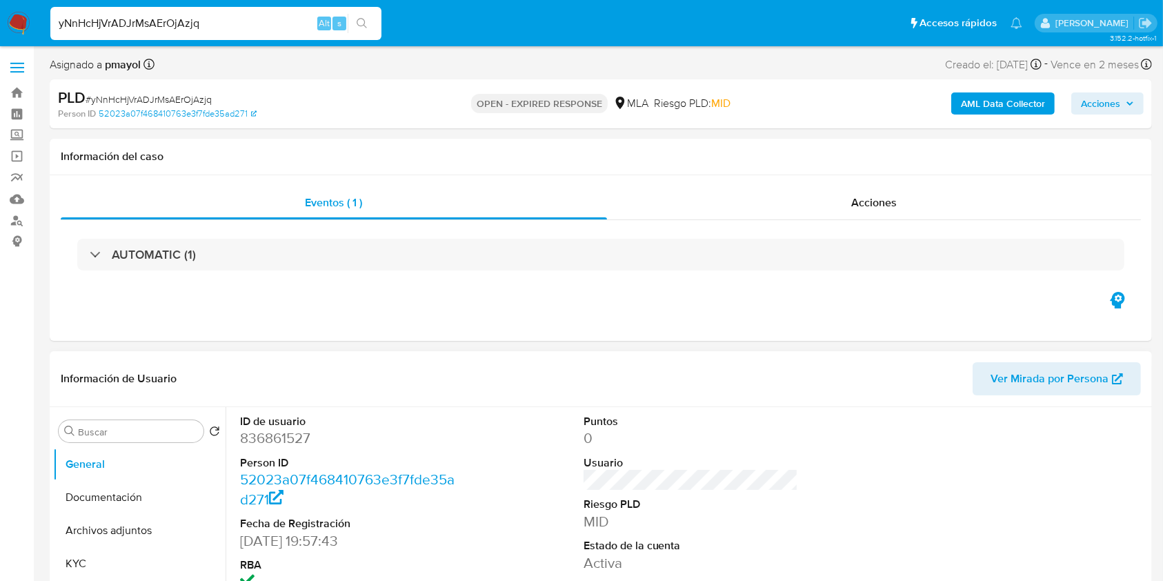
click at [248, 25] on input "yNnHcHjVrADJrMsAErOjAzjq" at bounding box center [215, 23] width 331 height 18
paste input "0dvyXd9XKPbliDvgDjEvXt83"
type input "0dvyXd9XKPbliDvgDjEvXt83"
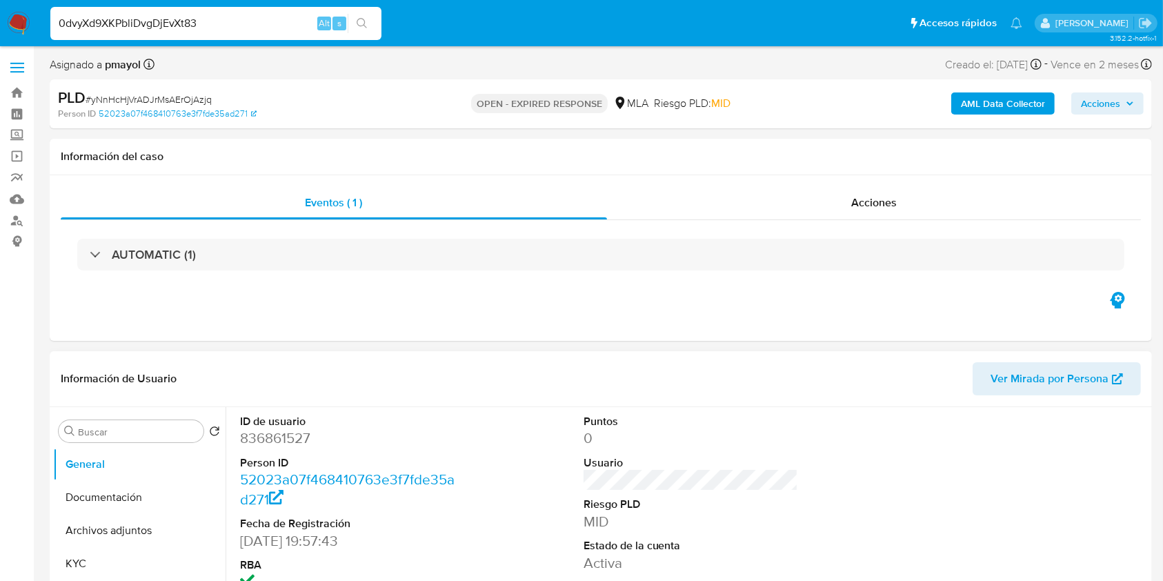
click at [364, 30] on button "search-icon" at bounding box center [362, 23] width 28 height 19
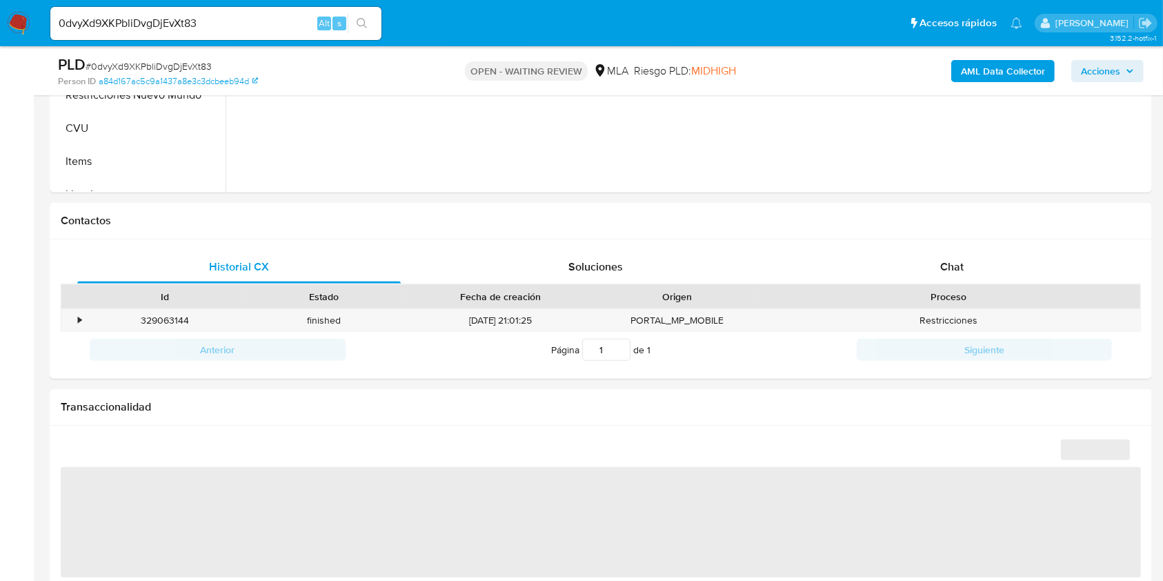
scroll to position [524, 0]
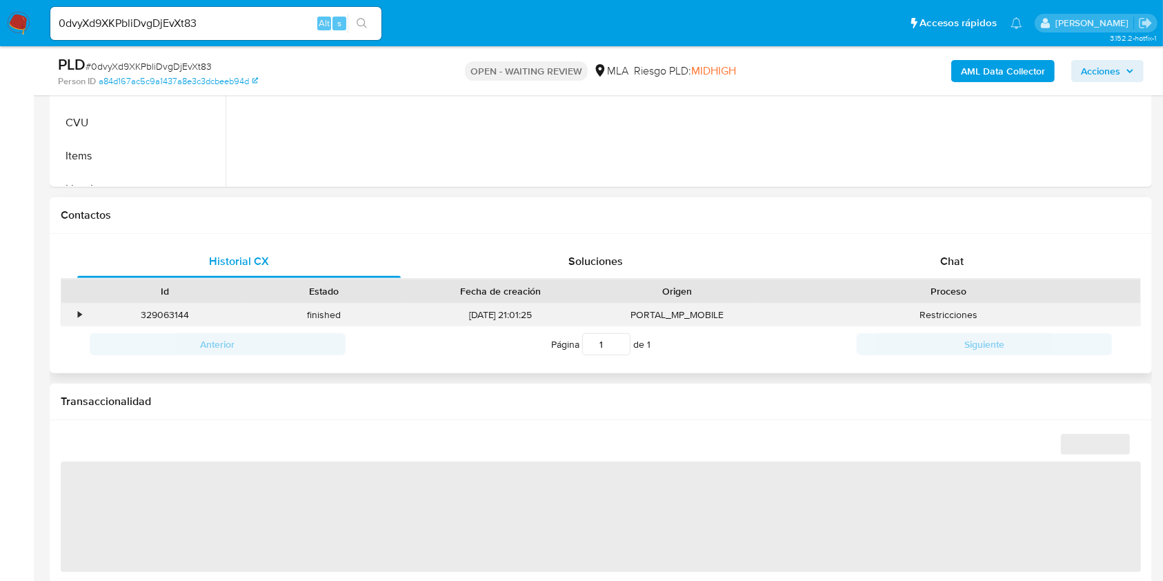
select select "10"
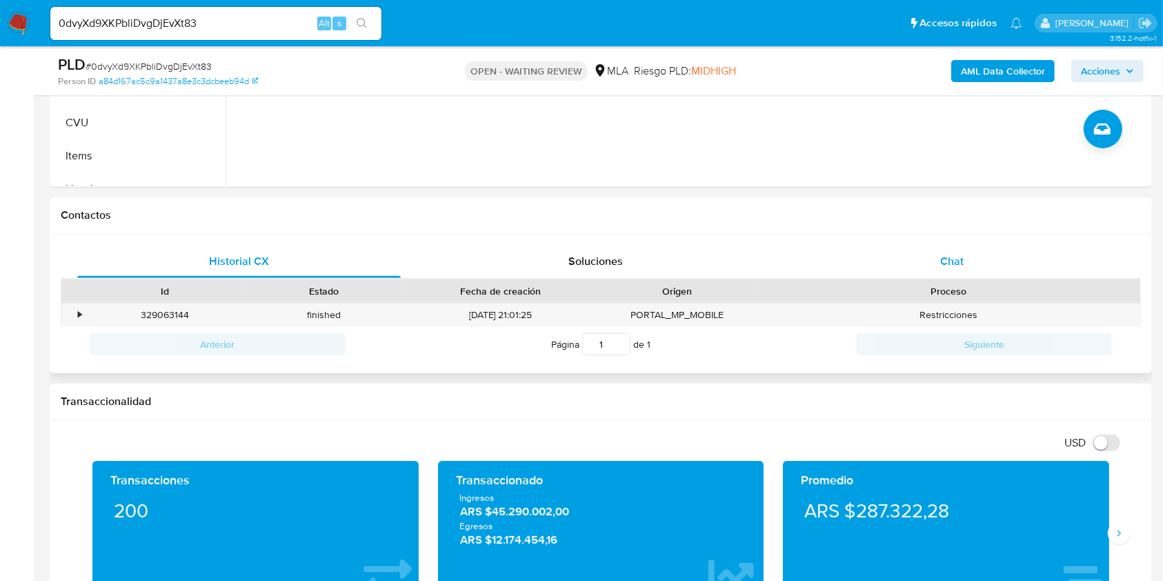
click at [933, 261] on div "Chat" at bounding box center [951, 261] width 323 height 33
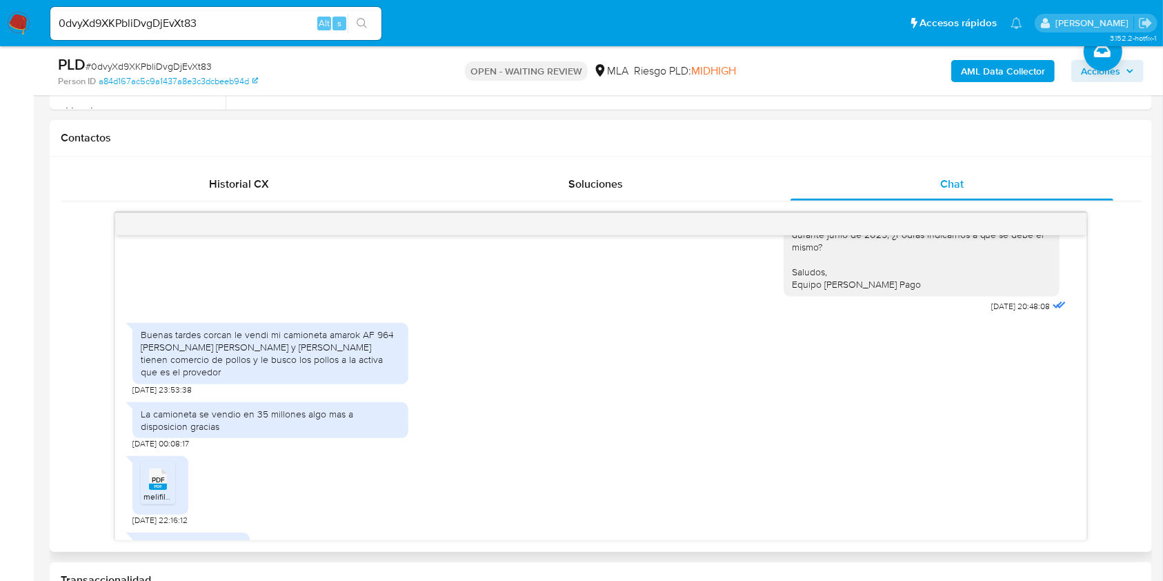
scroll to position [1125, 0]
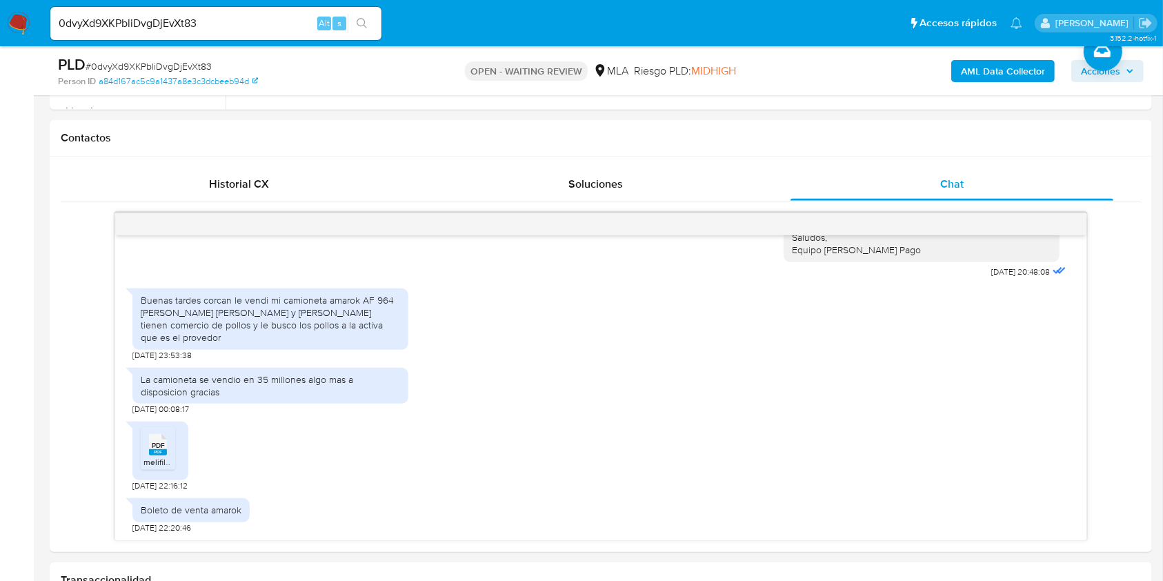
click at [267, 26] on input "0dvyXd9XKPbliDvgDjEvXt83" at bounding box center [215, 23] width 331 height 18
paste input "G7CJKKeZvYiw7hMMyJBsN8YB"
type input "G7CJKKeZvYiw7hMMyJBsN8YB"
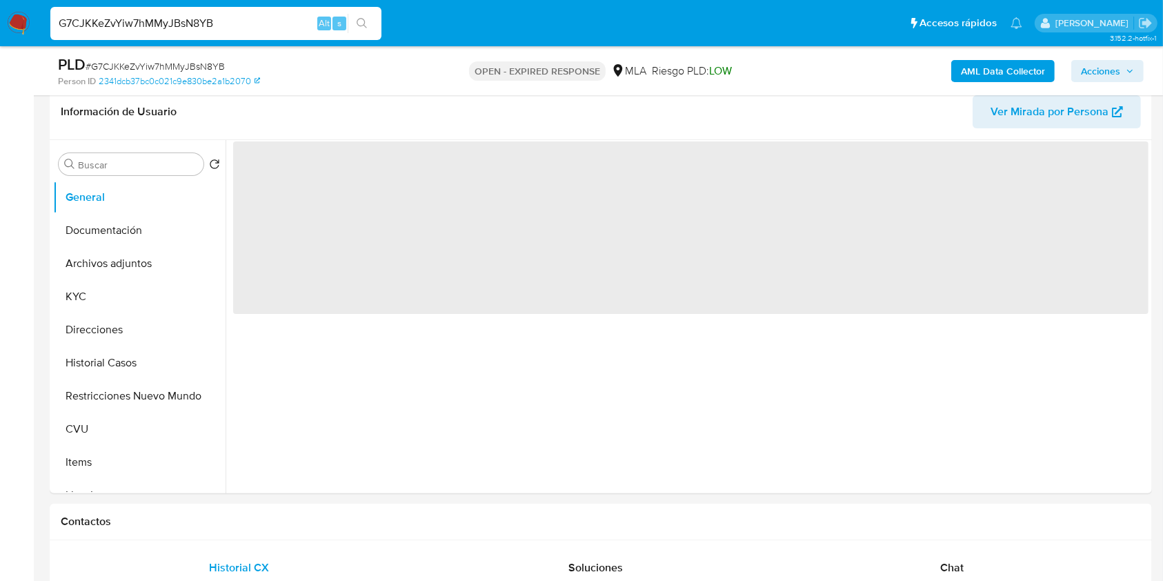
scroll to position [357, 0]
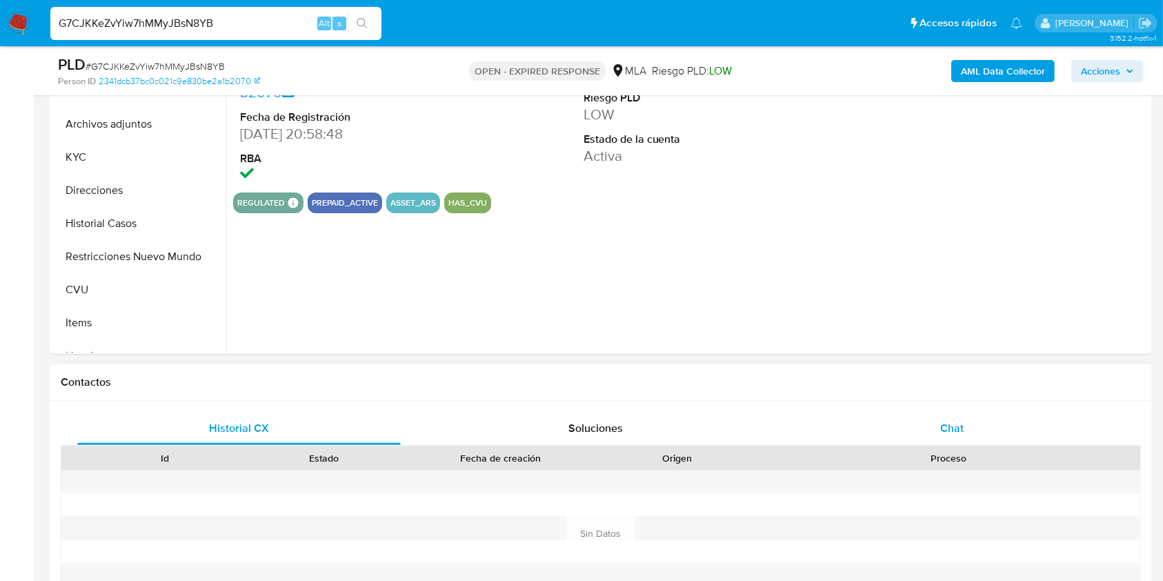
click at [941, 430] on span "Chat" at bounding box center [951, 428] width 23 height 16
select select "10"
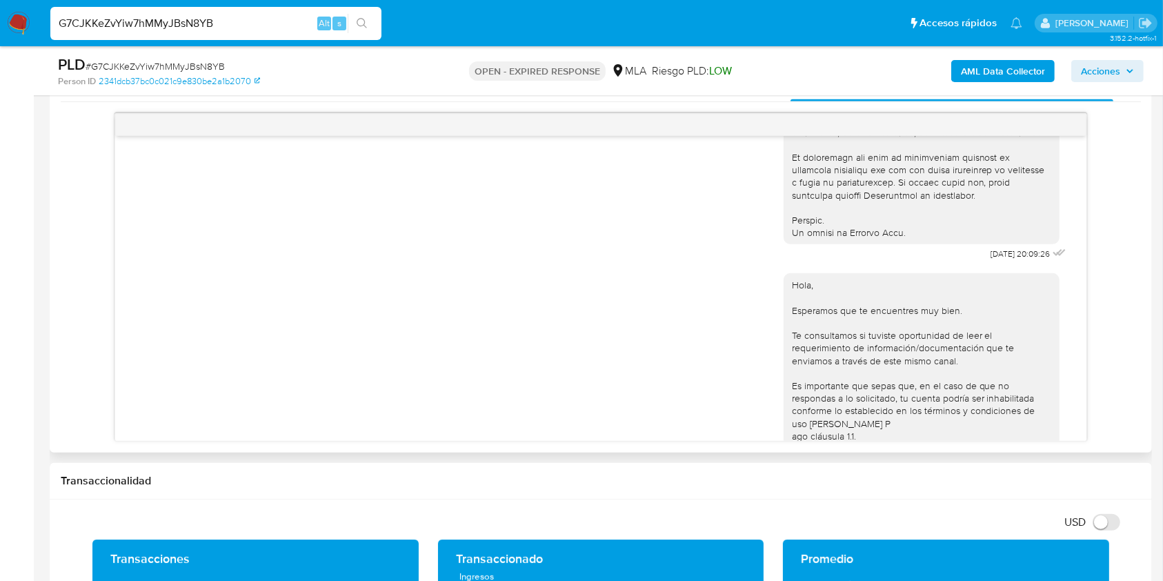
scroll to position [1146, 0]
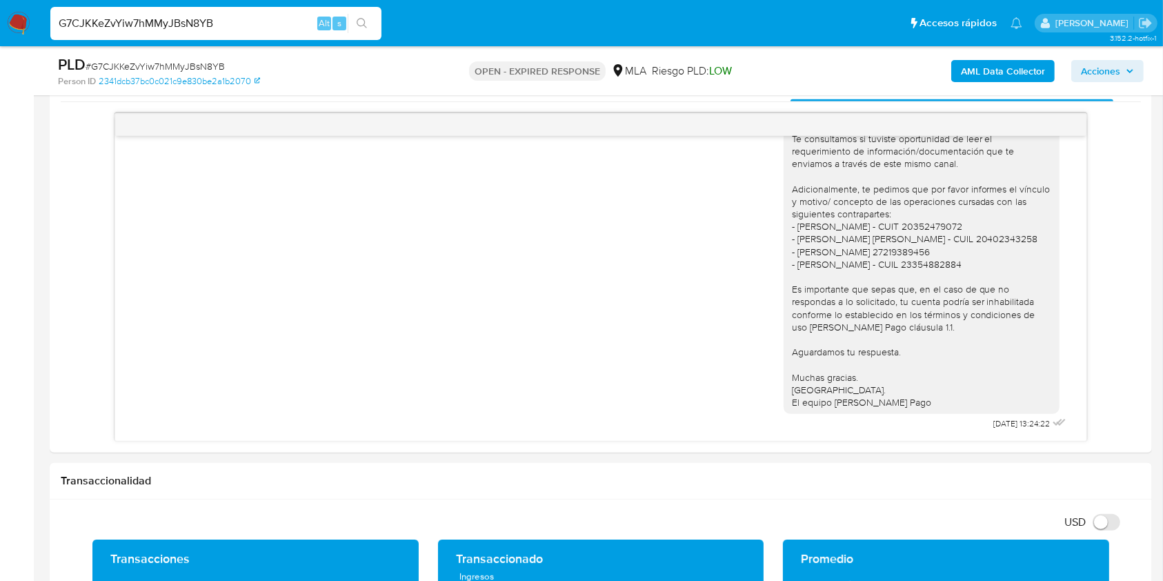
click at [261, 26] on input "G7CJKKeZvYiw7hMMyJBsN8YB" at bounding box center [215, 23] width 331 height 18
paste input "ykMVGGvXKtyschpU7I26LdaW"
type input "ykMVGGvXKtyschpU7I26LdaW"
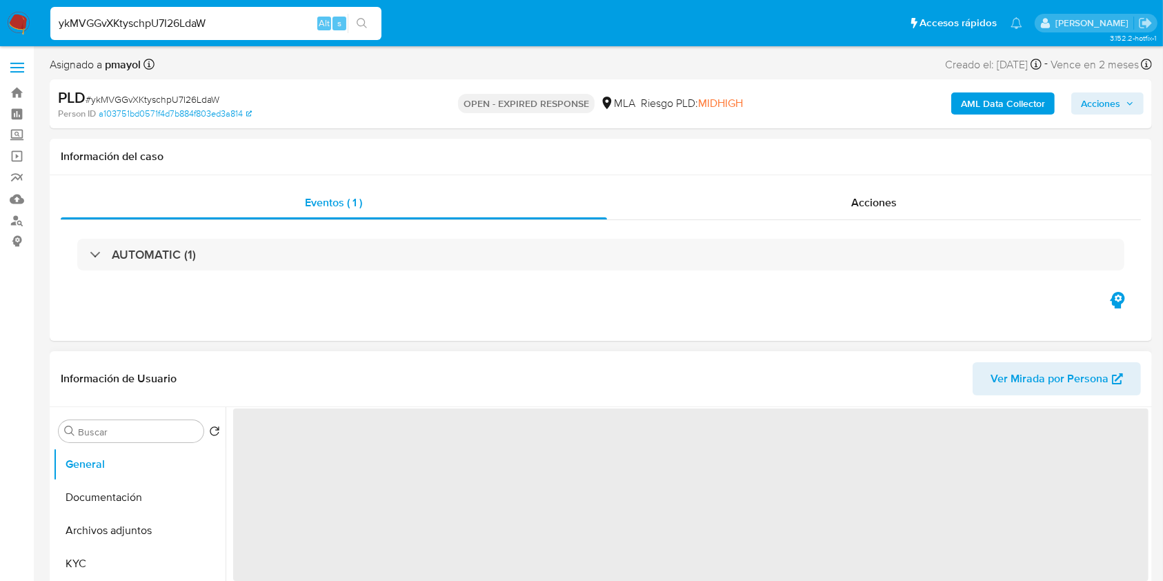
select select "10"
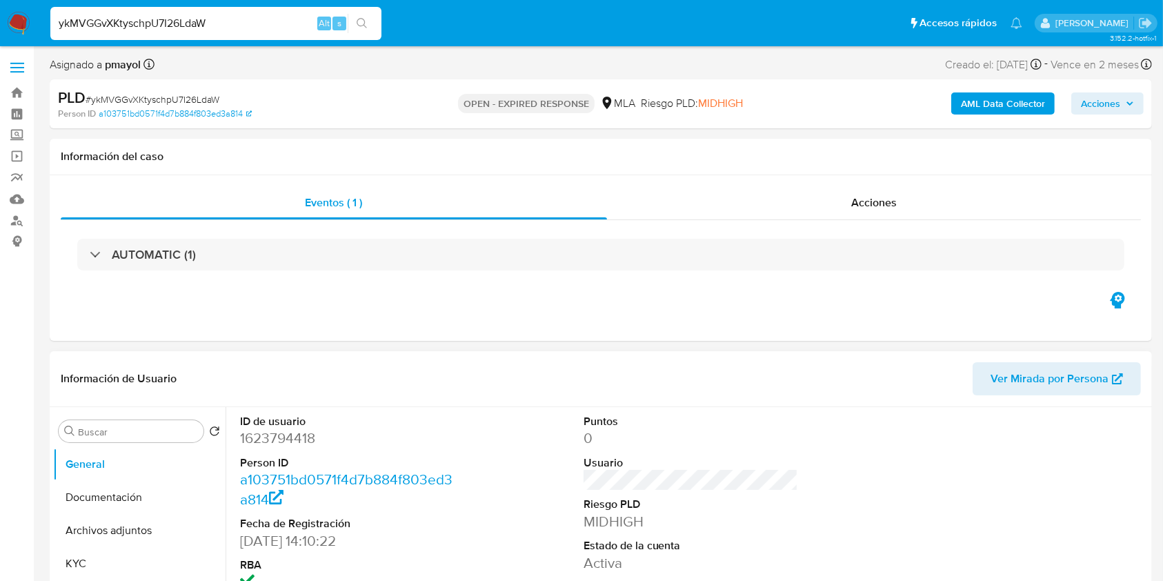
click at [292, 24] on input "ykMVGGvXKtyschpU7I26LdaW" at bounding box center [215, 23] width 331 height 18
paste input "LWSCQkatlHxiSvrAQbGMvIgU"
type input "LWSCQkatlHxiSvrAQbGMvIgU"
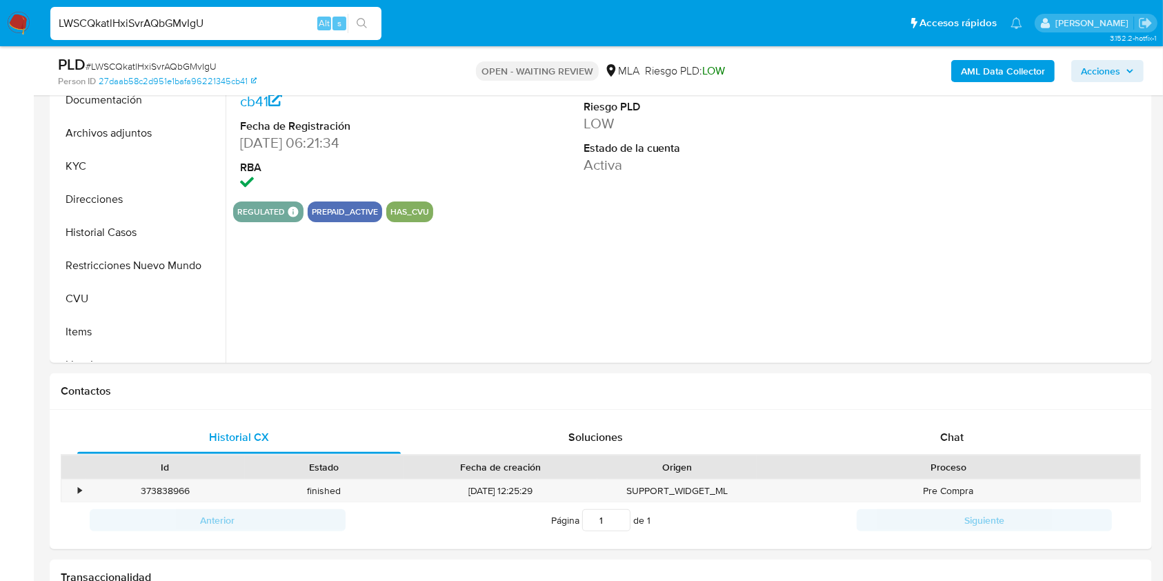
scroll to position [396, 0]
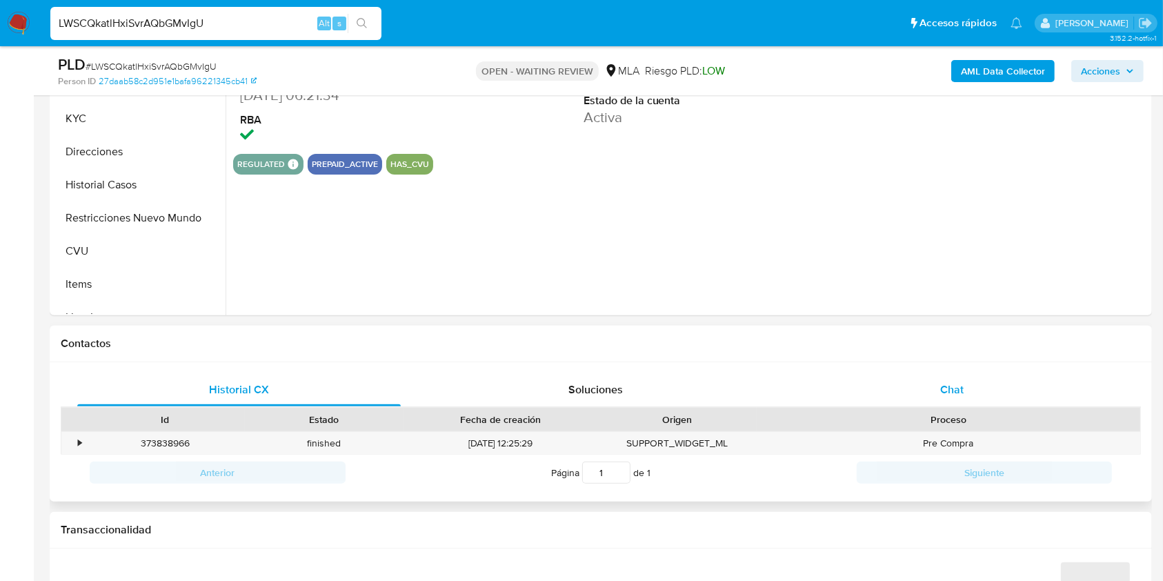
select select "10"
click at [921, 386] on div "Chat" at bounding box center [951, 389] width 323 height 33
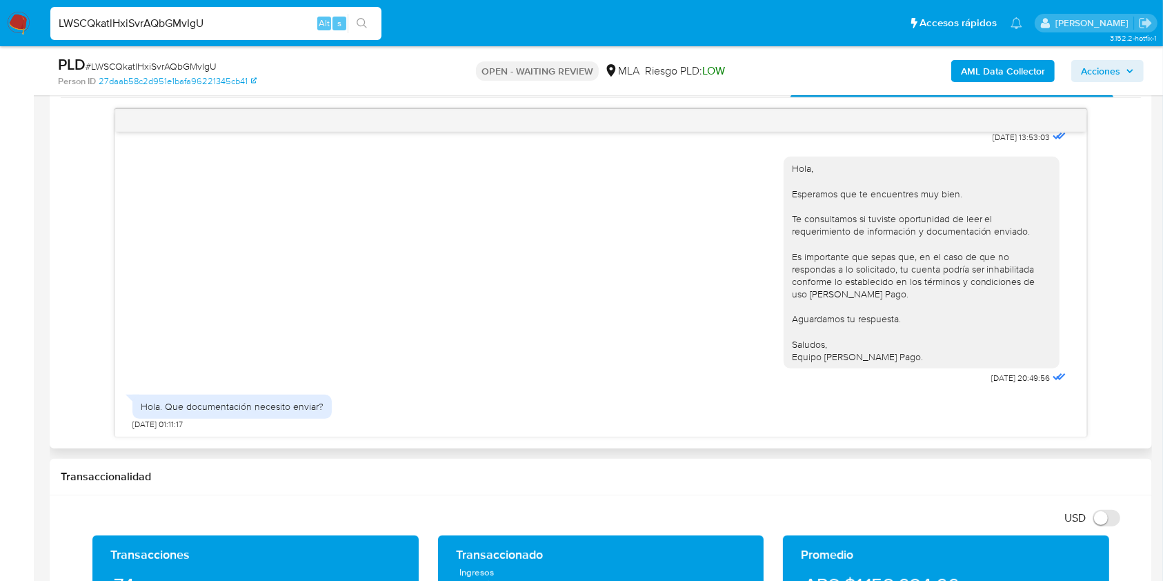
scroll to position [1062, 0]
click at [246, 24] on input "LWSCQkatlHxiSvrAQbGMvIgU" at bounding box center [215, 23] width 331 height 18
paste input "E5AGt8xXfXBGHIMI9FJVjaZ8"
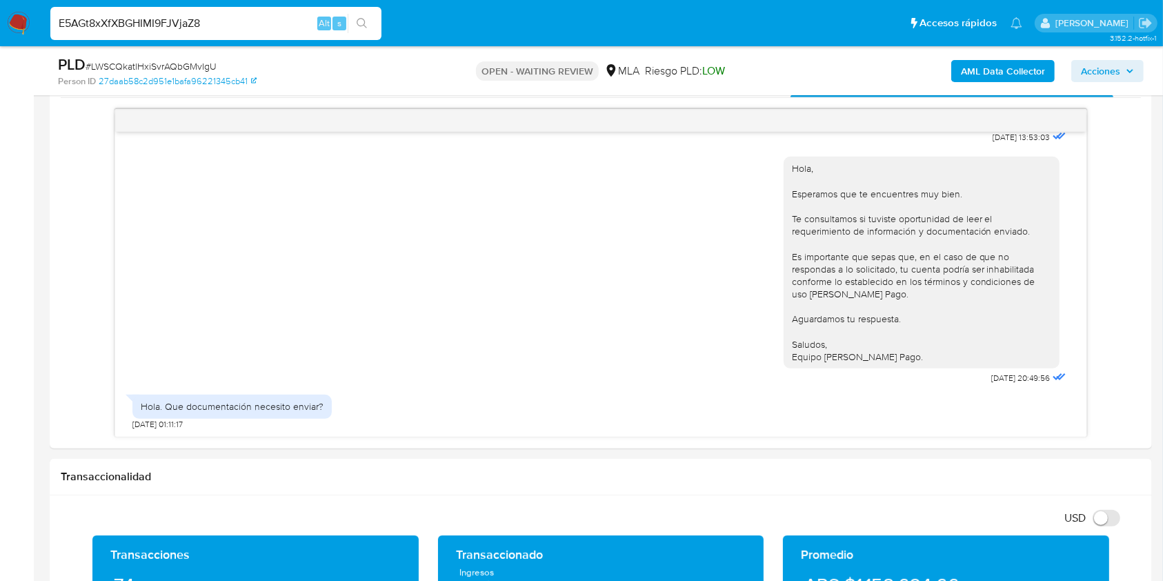
type input "E5AGt8xXfXBGHIMI9FJVjaZ8"
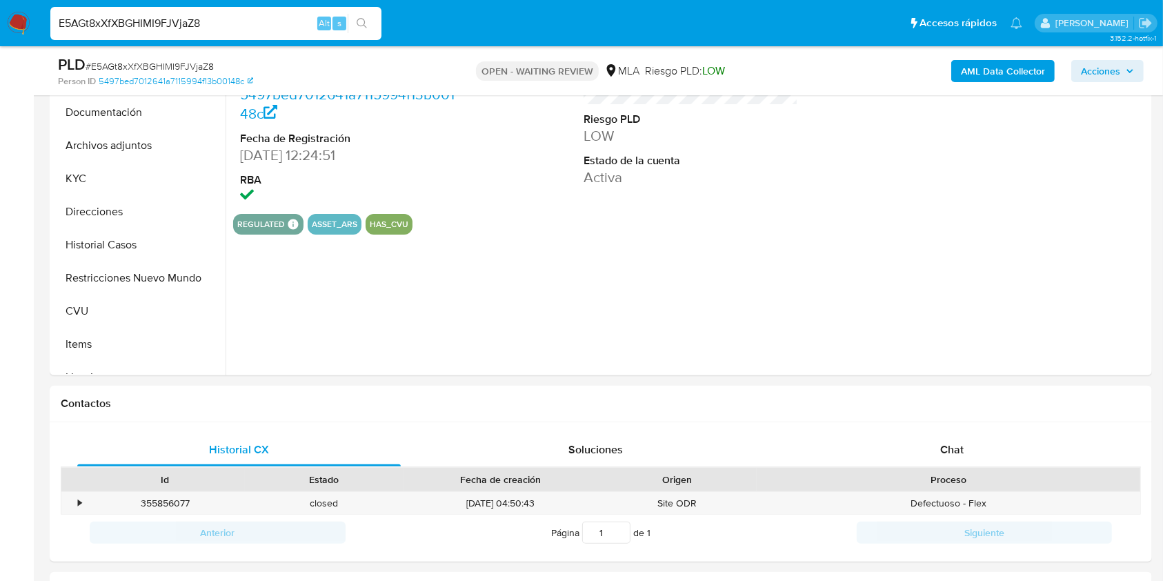
scroll to position [563, 0]
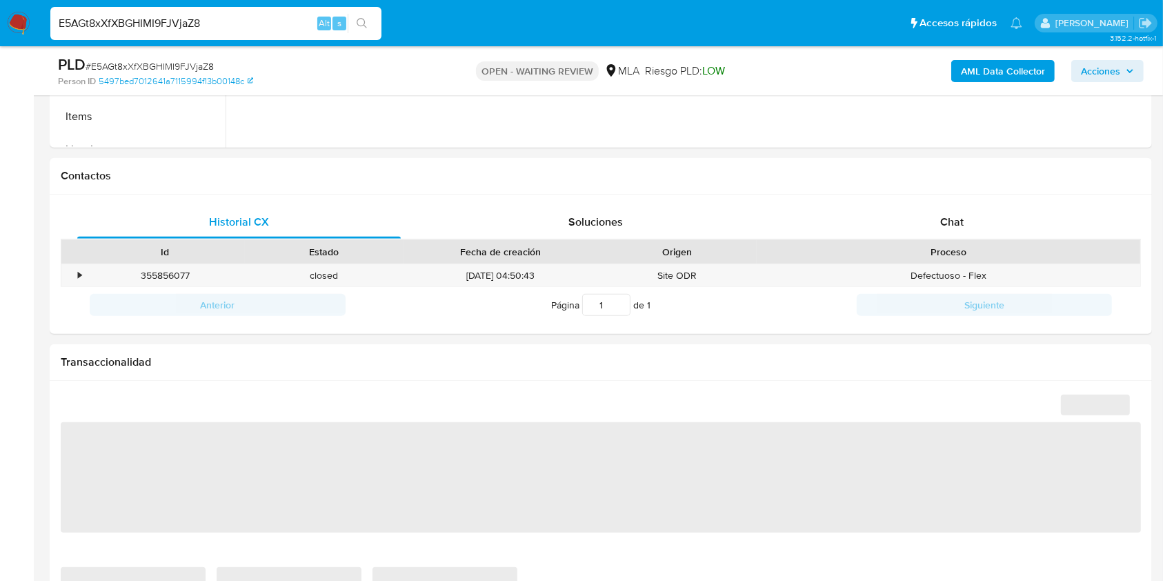
select select "10"
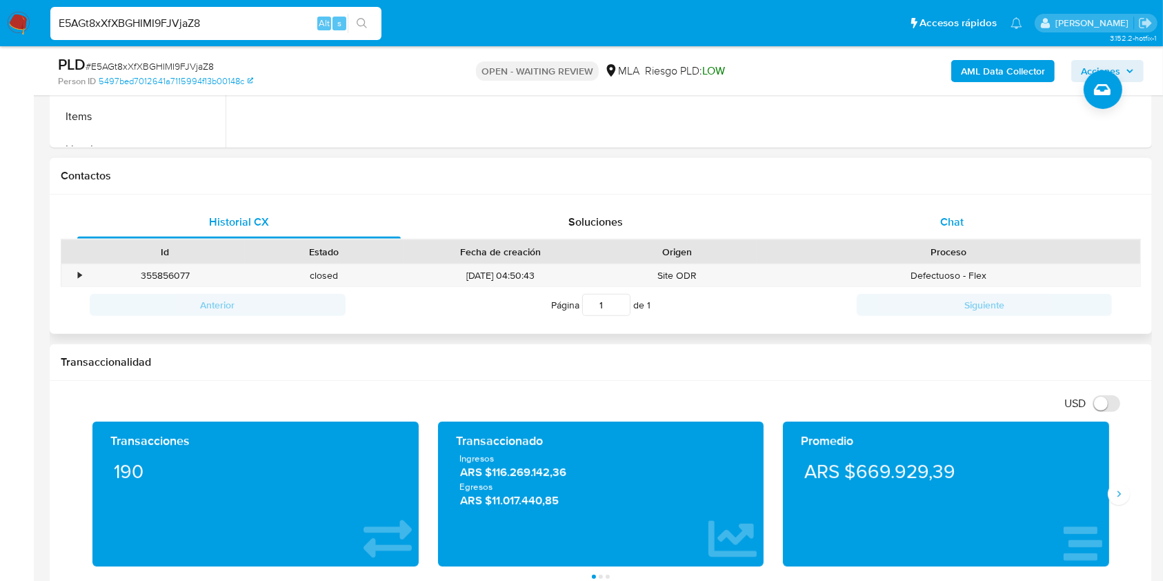
click at [987, 228] on div "Chat" at bounding box center [951, 222] width 323 height 33
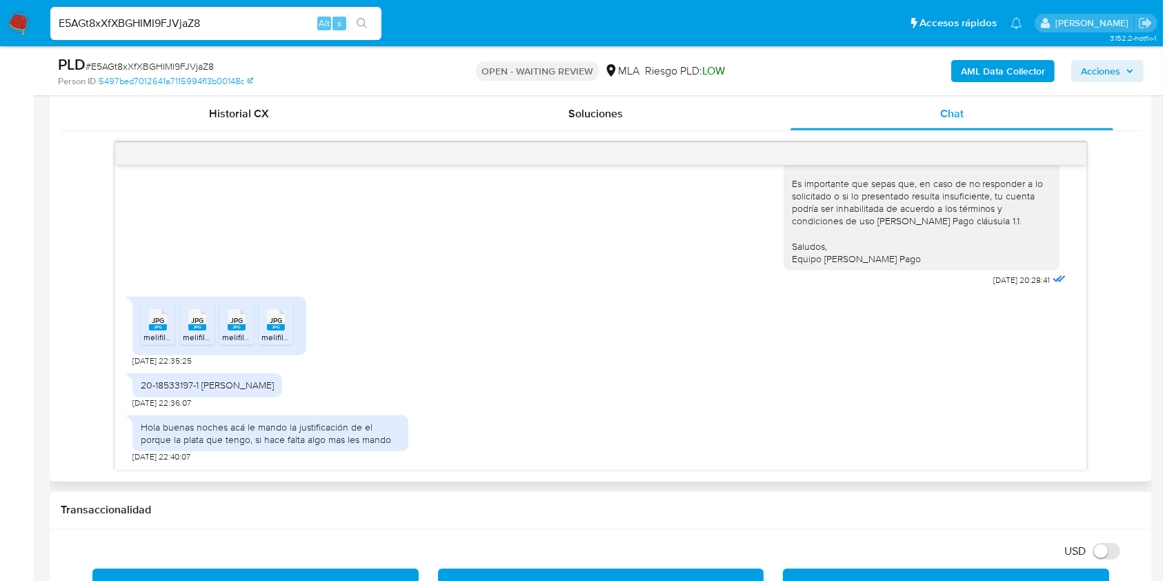
scroll to position [1065, 0]
click at [150, 320] on icon at bounding box center [158, 319] width 18 height 21
click at [194, 323] on span "JPG" at bounding box center [197, 320] width 12 height 9
click at [243, 324] on rect at bounding box center [237, 327] width 18 height 6
click at [268, 324] on rect at bounding box center [276, 327] width 18 height 6
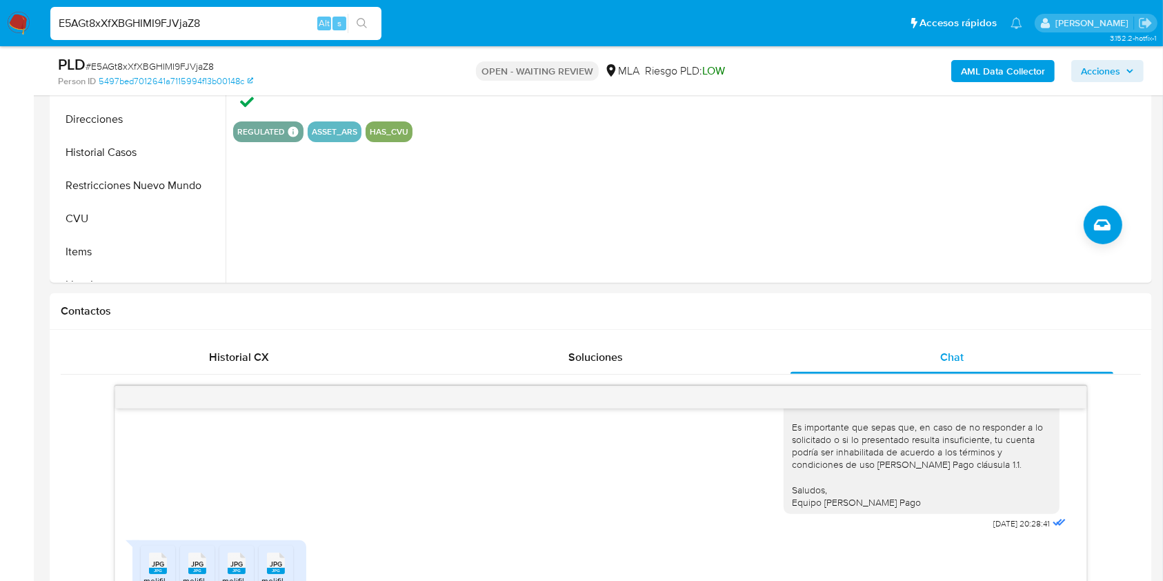
scroll to position [408, 0]
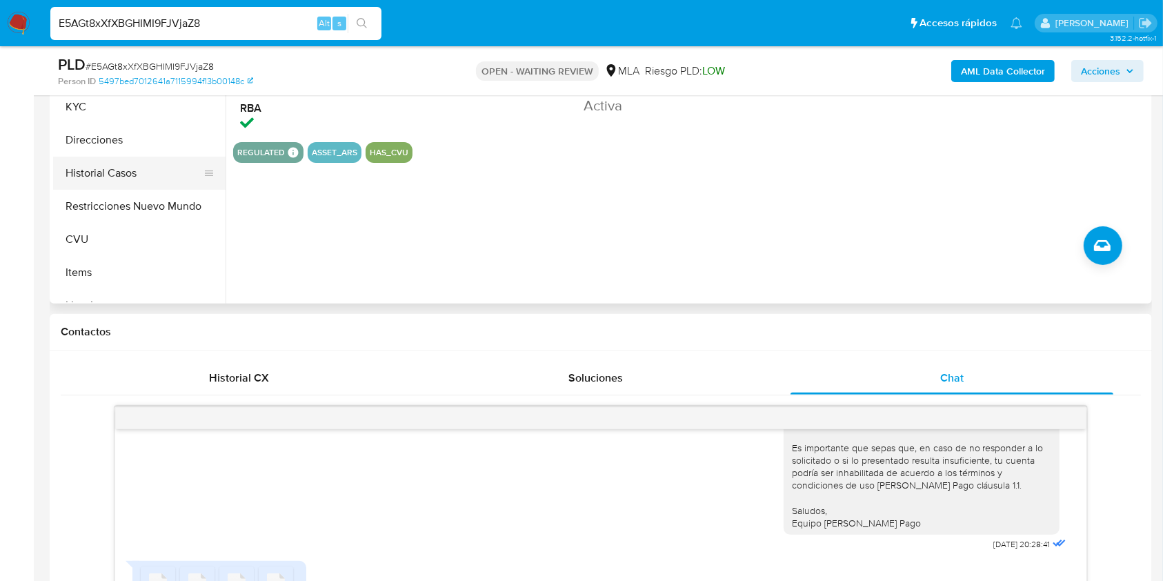
click at [156, 162] on button "Historial Casos" at bounding box center [133, 173] width 161 height 33
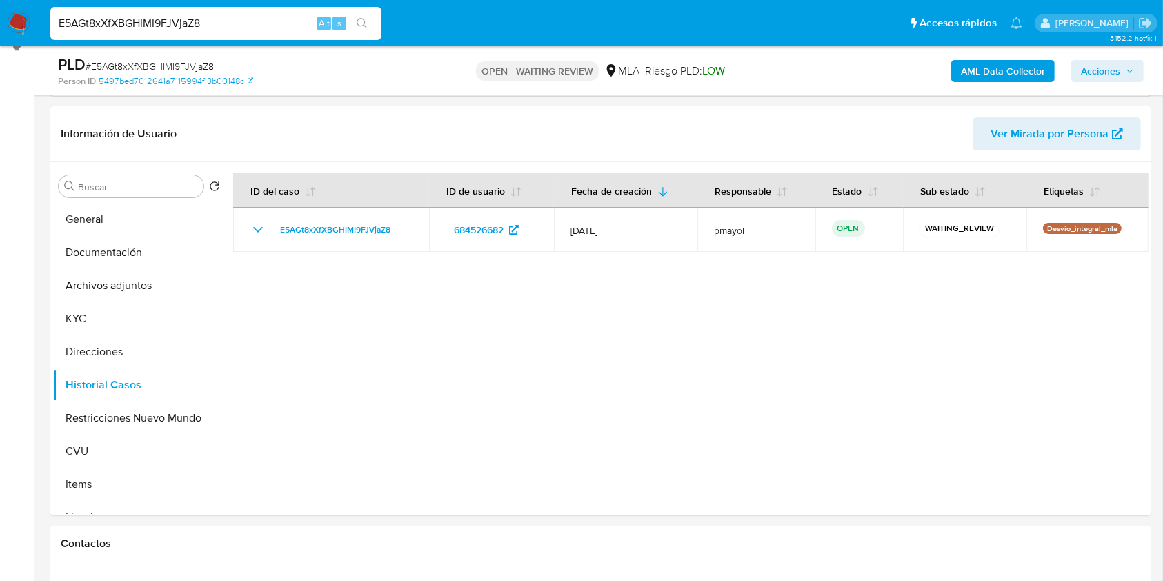
scroll to position [243, 0]
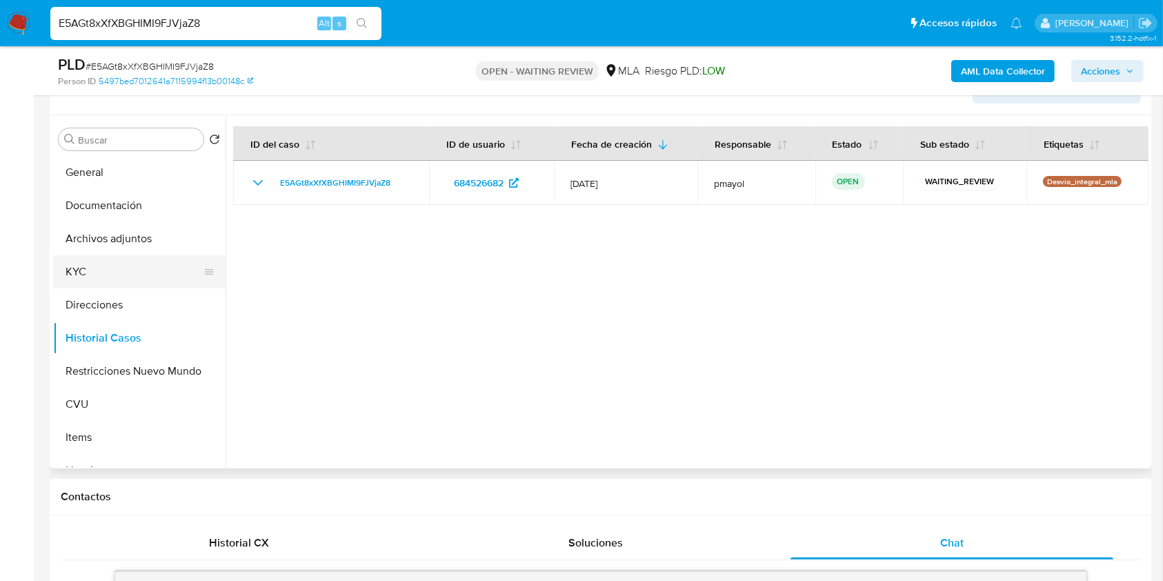
click at [101, 263] on button "KYC" at bounding box center [133, 271] width 161 height 33
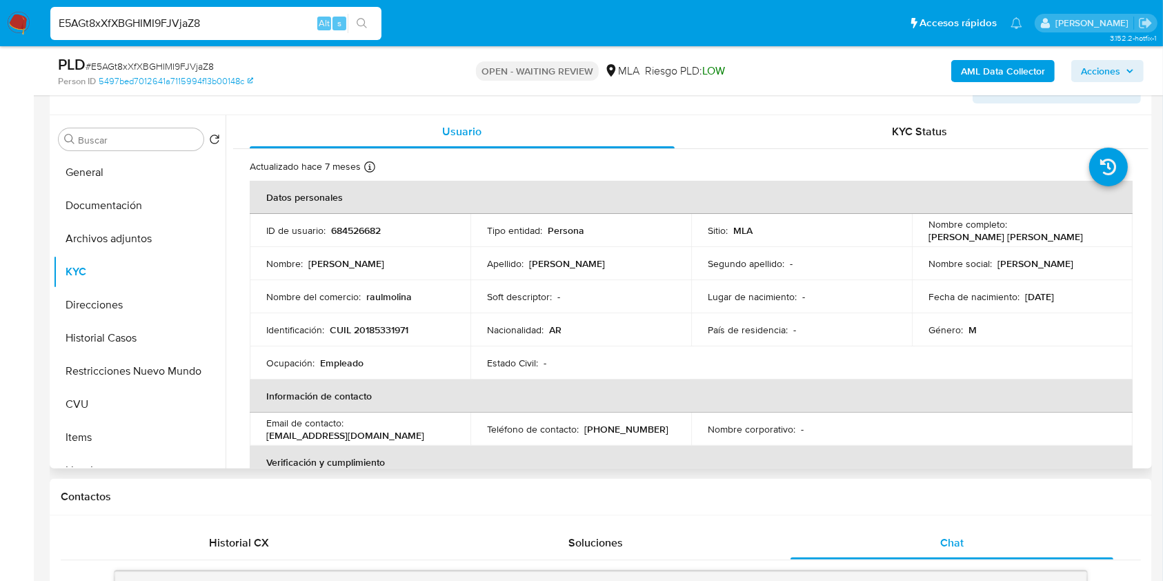
click at [373, 331] on p "CUIL 20185331971" at bounding box center [369, 329] width 79 height 12
copy p "20185331971"
click at [155, 63] on span "# E5AGt8xXfXBGHIMI9FJVjaZ8" at bounding box center [150, 66] width 128 height 14
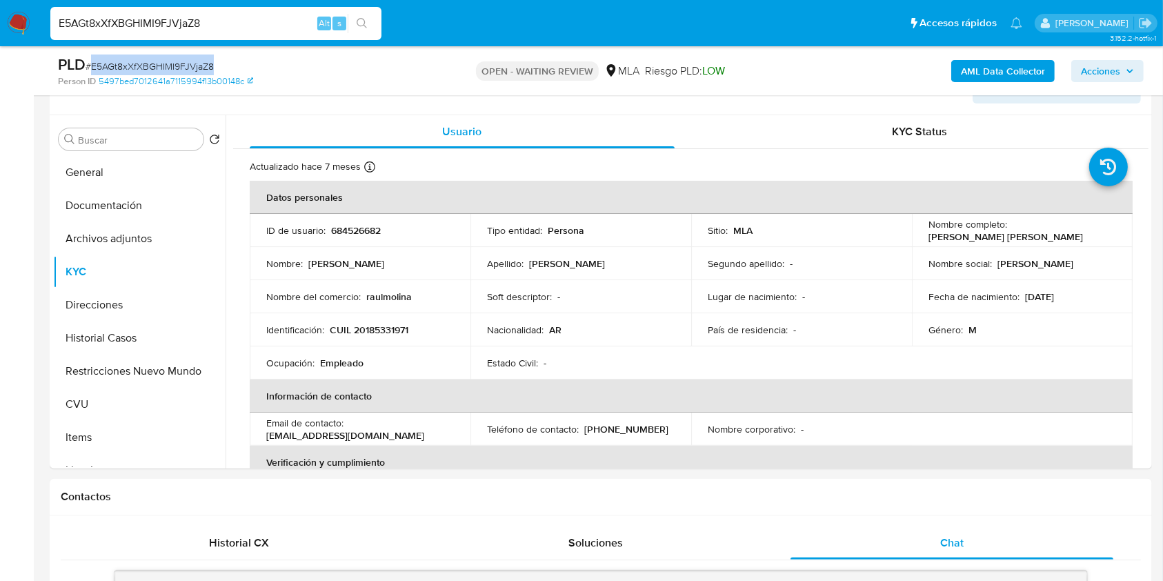
copy span "E5AGt8xXfXBGHIMI9FJVjaZ8"
click at [26, 14] on img at bounding box center [18, 23] width 23 height 23
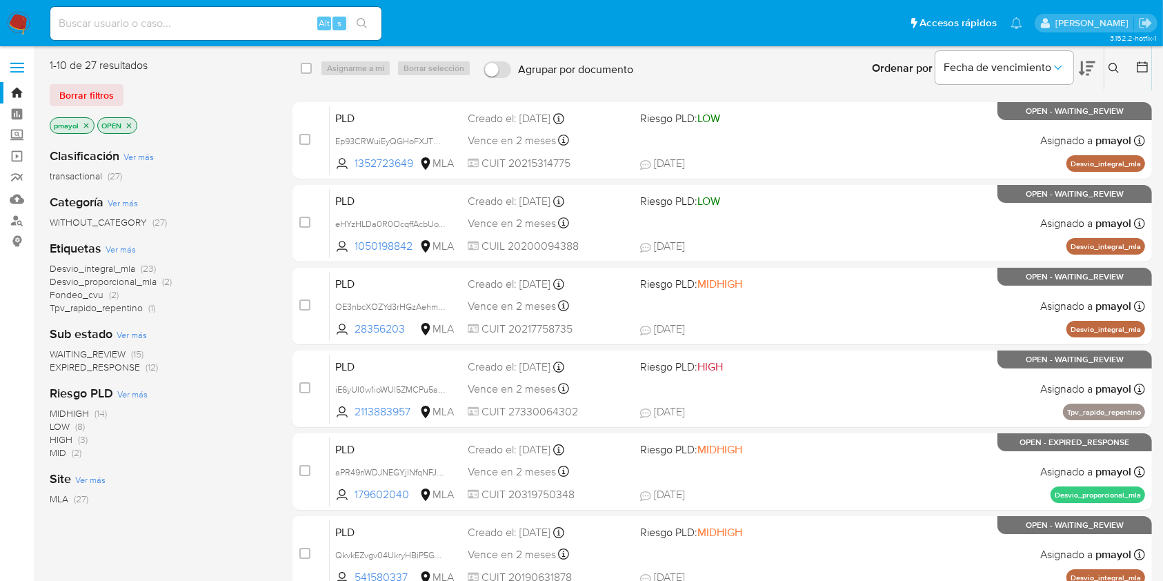
click at [1116, 65] on icon at bounding box center [1113, 68] width 10 height 10
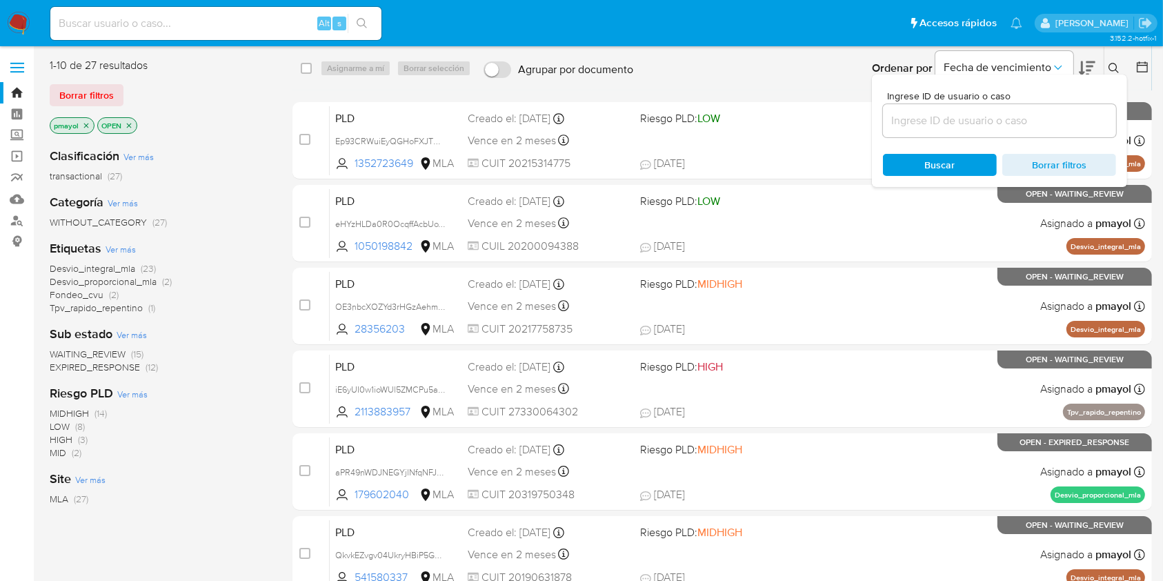
click at [1004, 110] on div at bounding box center [999, 120] width 233 height 33
click at [994, 124] on input at bounding box center [999, 121] width 233 height 18
paste input "E5AGt8xXfXBGHIMI9FJVjaZ8"
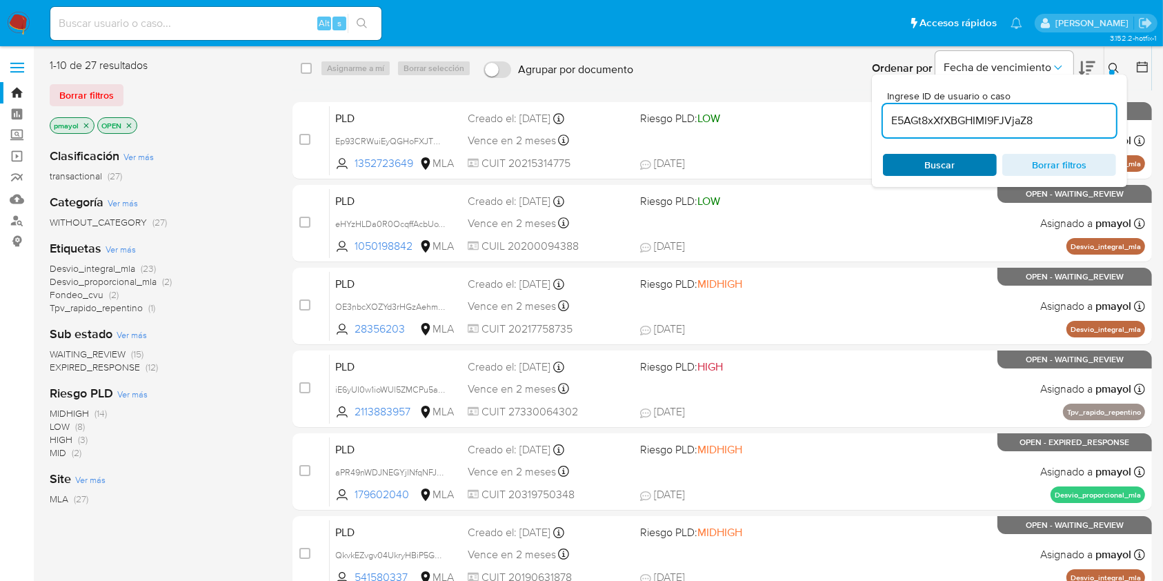
type input "E5AGt8xXfXBGHIMI9FJVjaZ8"
click at [959, 155] on span "Buscar" at bounding box center [939, 164] width 94 height 19
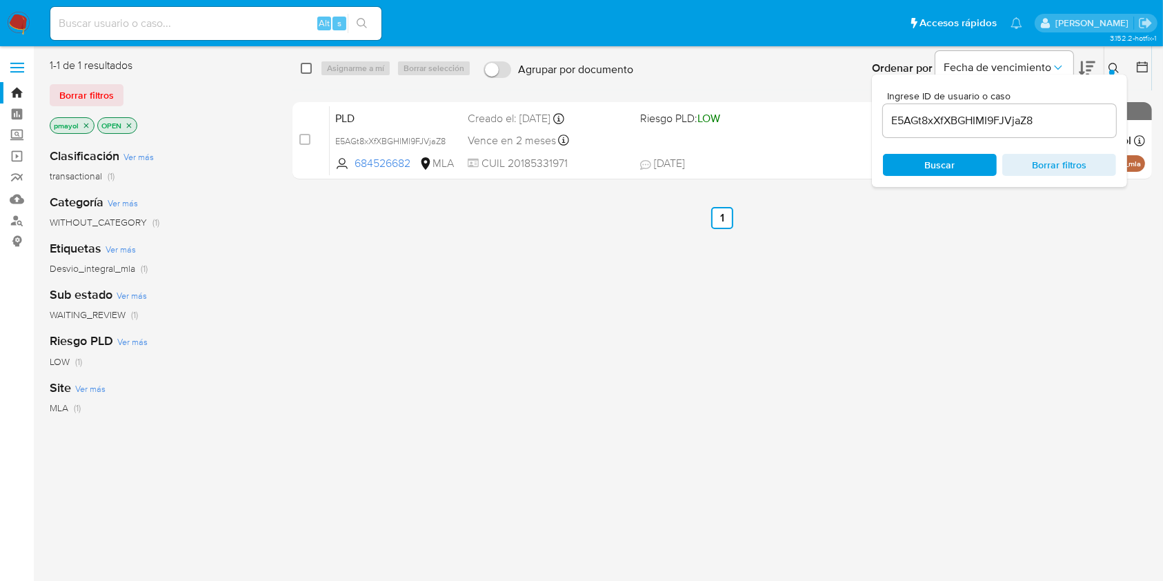
click at [306, 65] on input "checkbox" at bounding box center [306, 68] width 11 height 11
checkbox input "true"
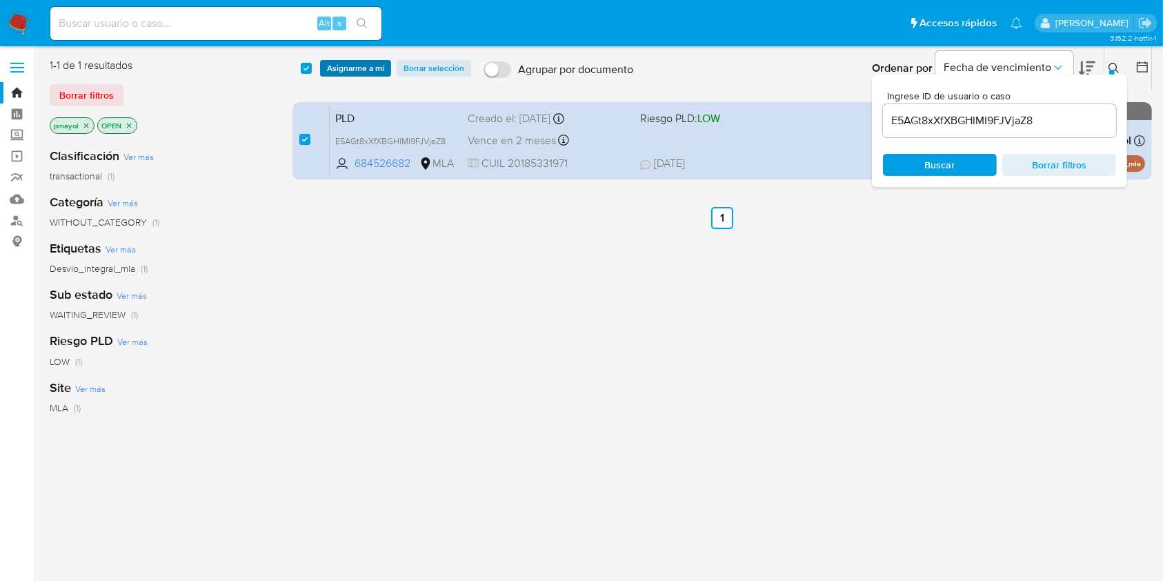
click at [335, 65] on span "Asignarme a mí" at bounding box center [355, 68] width 57 height 14
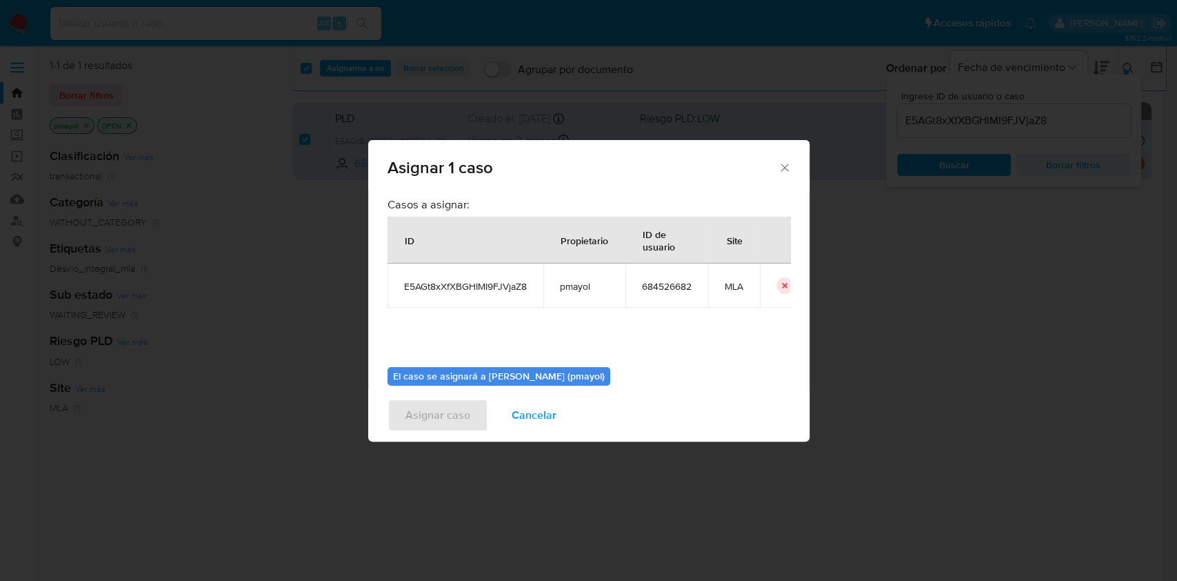
scroll to position [70, 0]
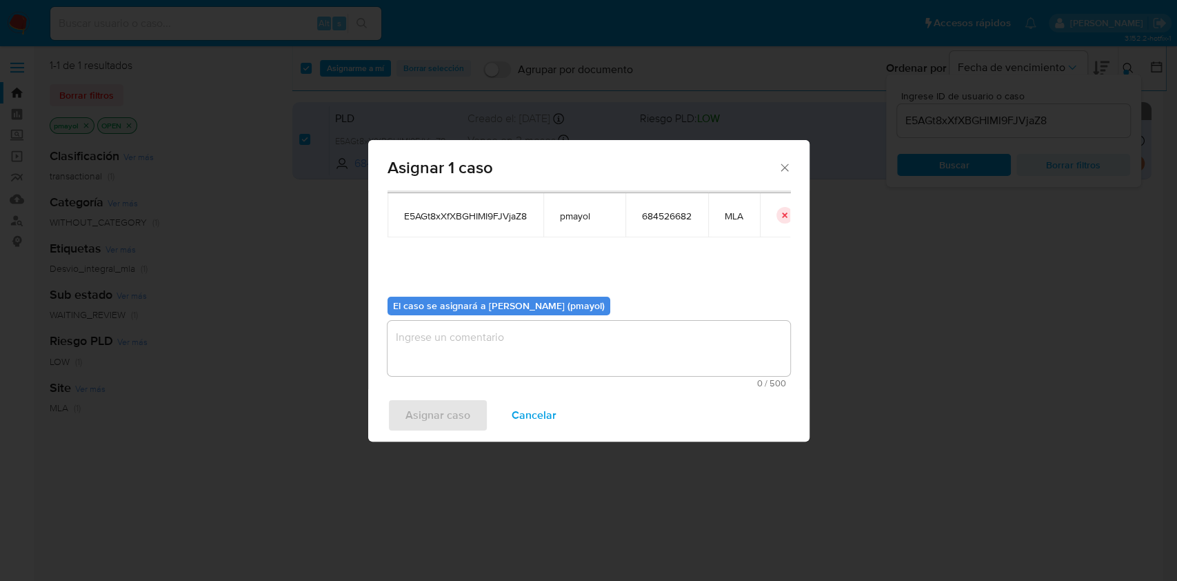
click at [657, 343] on textarea "assign-modal" at bounding box center [589, 348] width 403 height 55
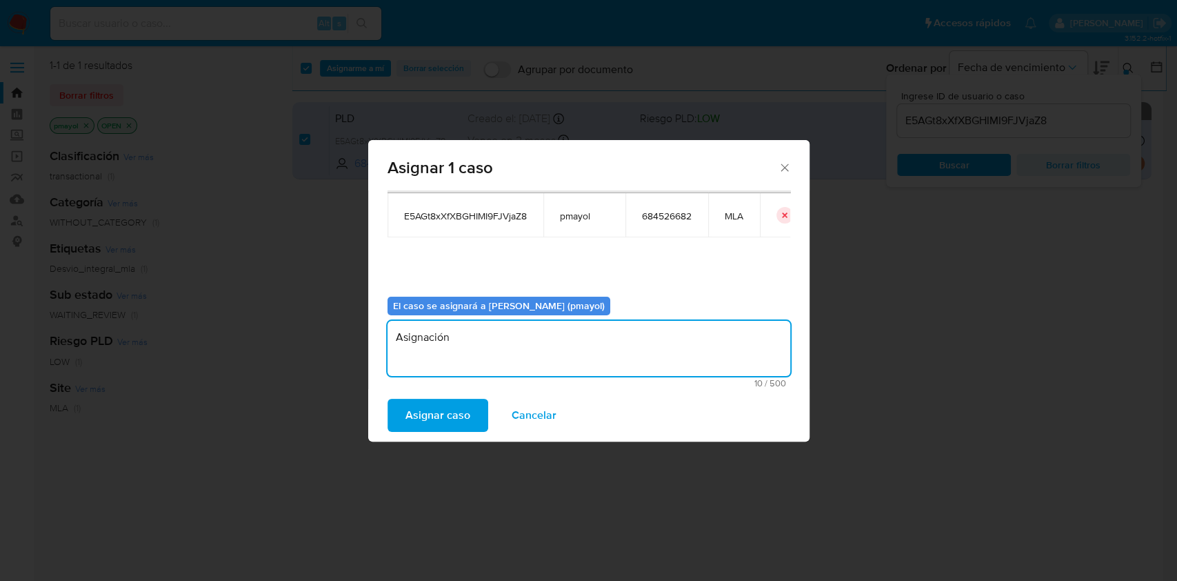
click at [440, 341] on textarea "Asignación" at bounding box center [589, 348] width 403 height 55
type textarea "Asignación"
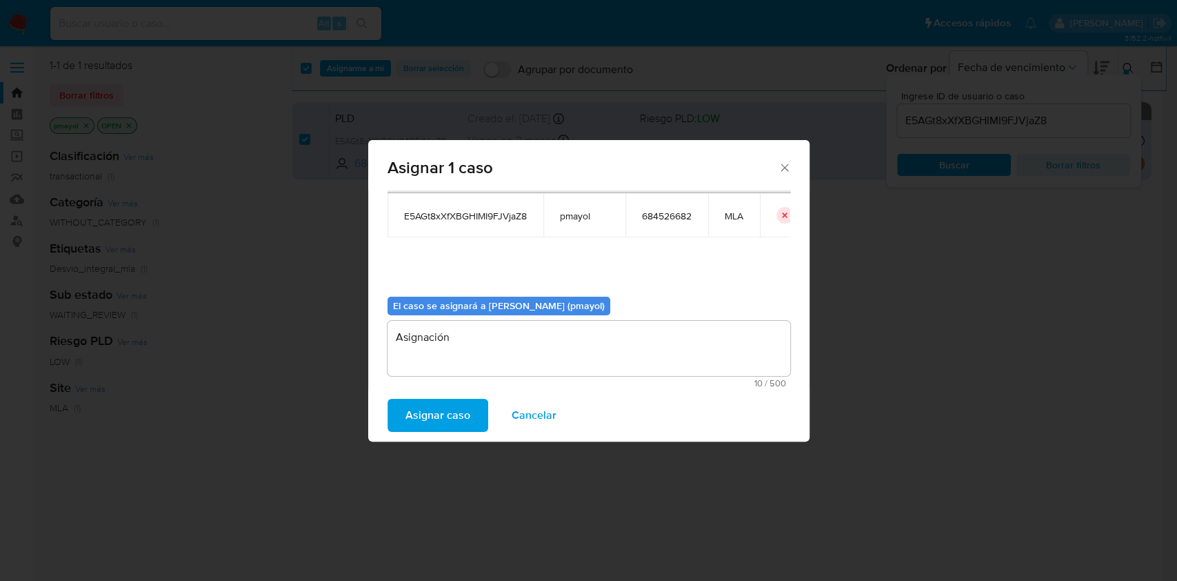
click at [458, 419] on span "Asignar caso" at bounding box center [438, 415] width 65 height 30
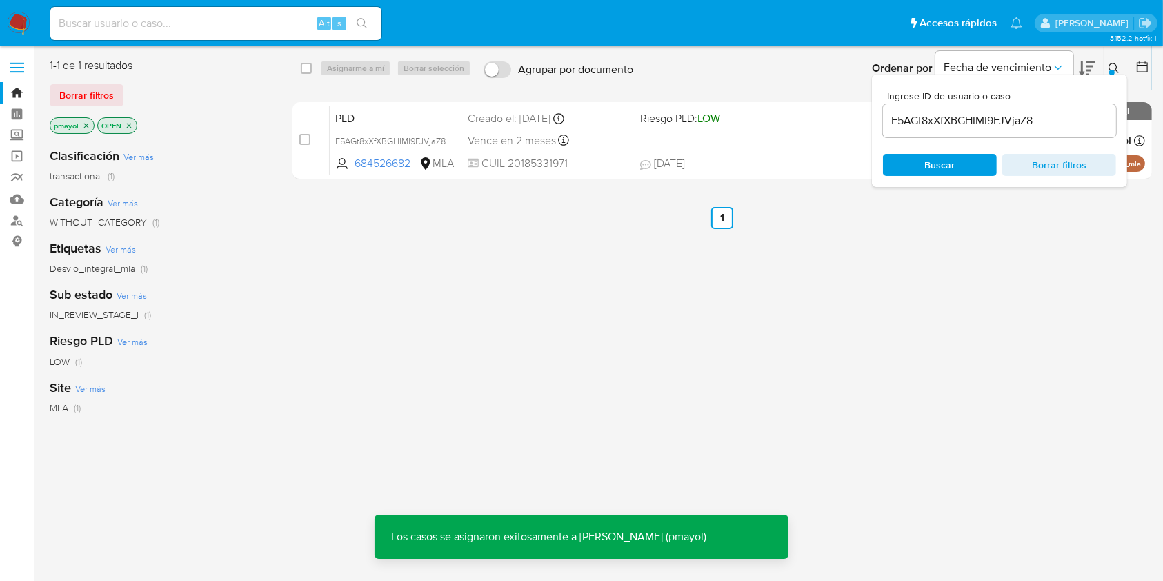
click at [1018, 283] on div "select-all-cases-checkbox Asignarme a mí Borrar selección Agrupar por documento…" at bounding box center [721, 365] width 859 height 614
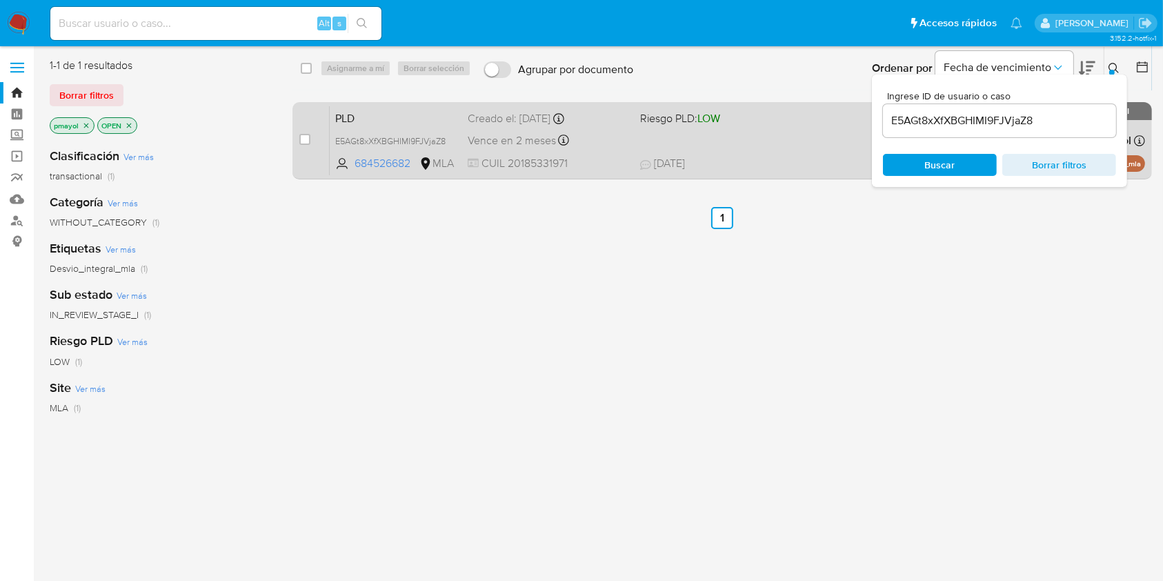
click at [747, 119] on span "Riesgo PLD: LOW" at bounding box center [720, 117] width 161 height 18
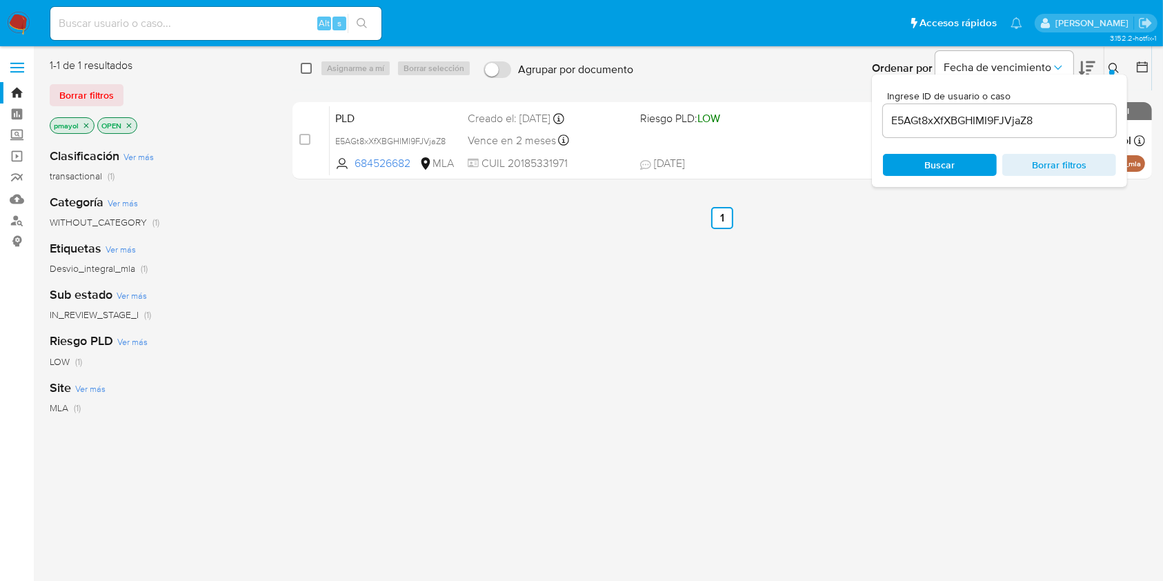
click at [306, 66] on input "checkbox" at bounding box center [306, 68] width 11 height 11
checkbox input "true"
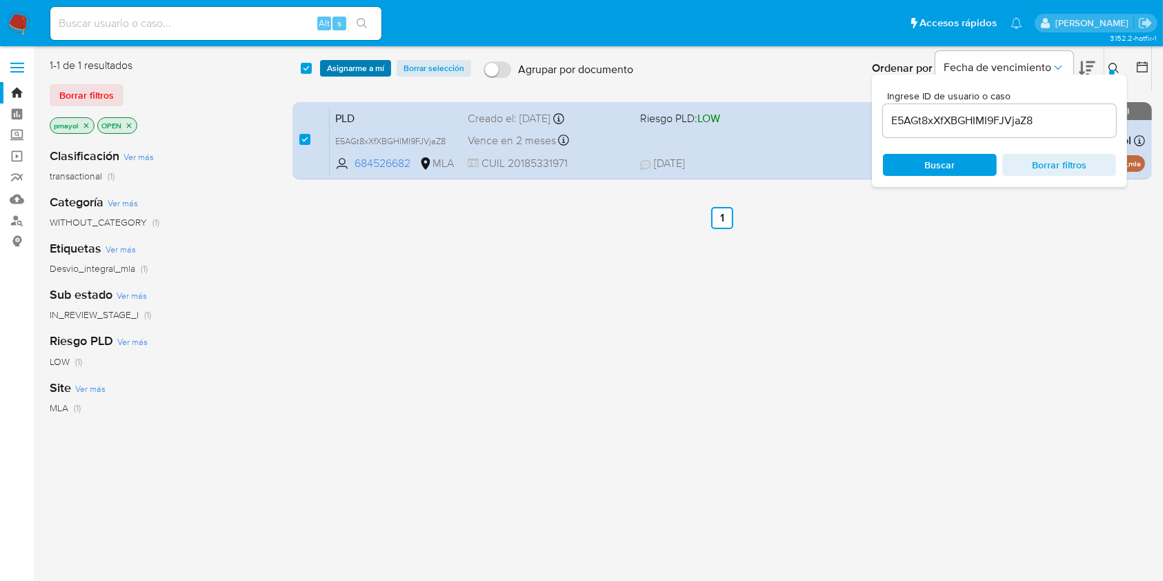
click at [339, 68] on span "Asignarme a mí" at bounding box center [355, 68] width 57 height 14
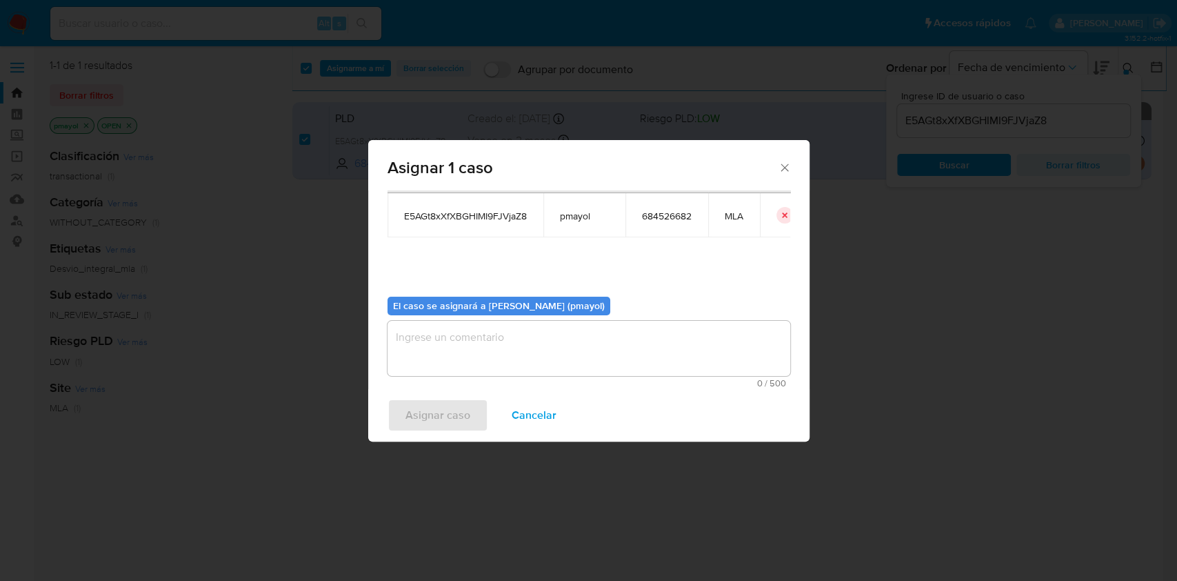
click at [684, 350] on textarea "assign-modal" at bounding box center [589, 348] width 403 height 55
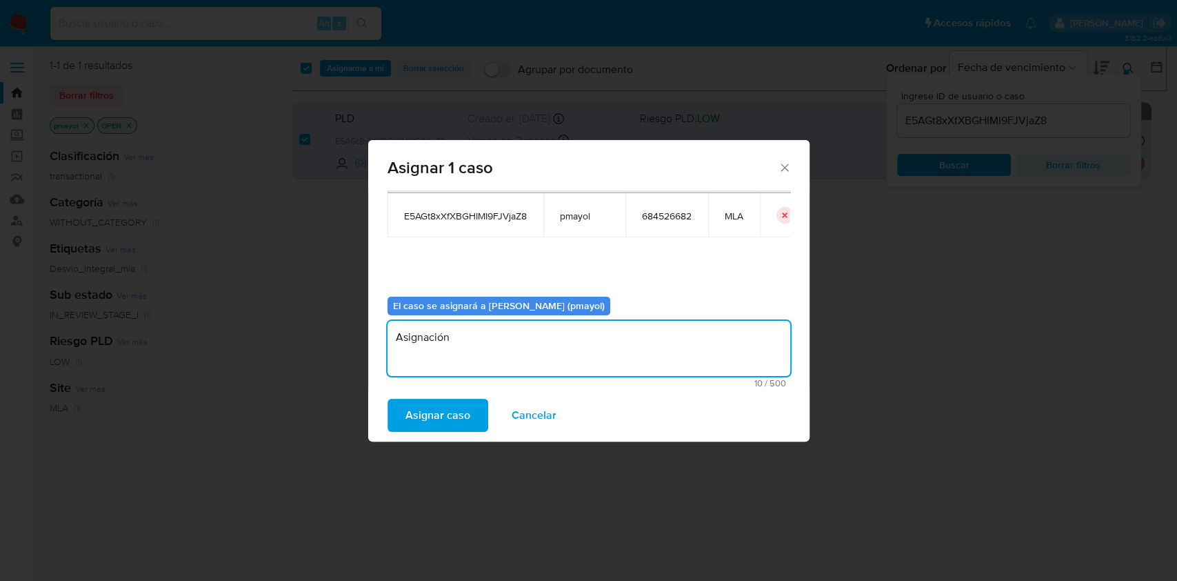
type textarea "Asignación"
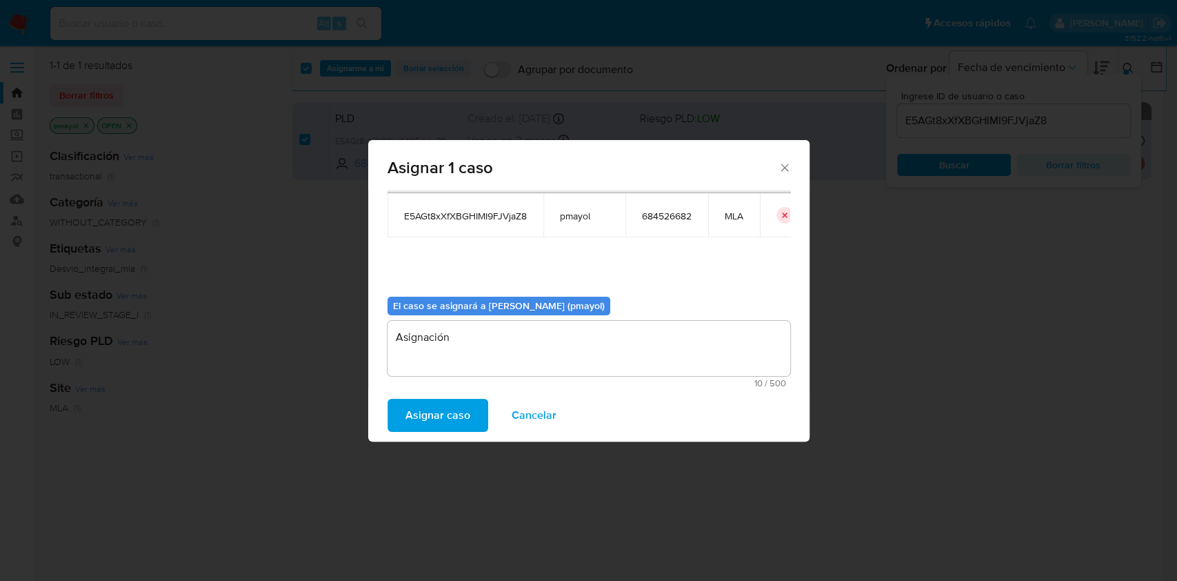
click at [432, 413] on span "Asignar caso" at bounding box center [438, 415] width 65 height 30
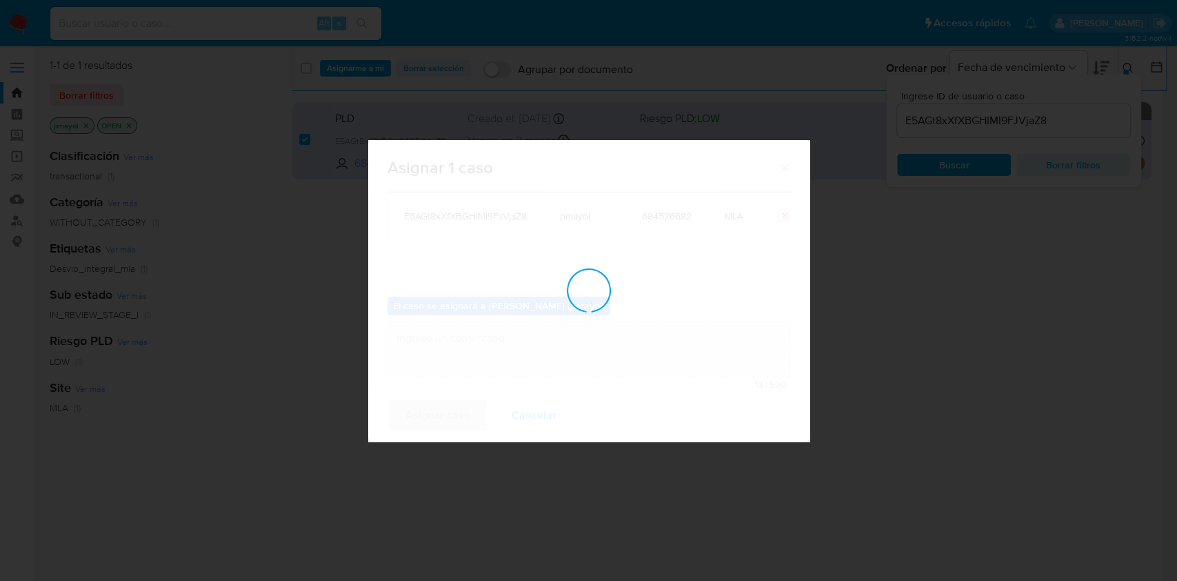
checkbox input "false"
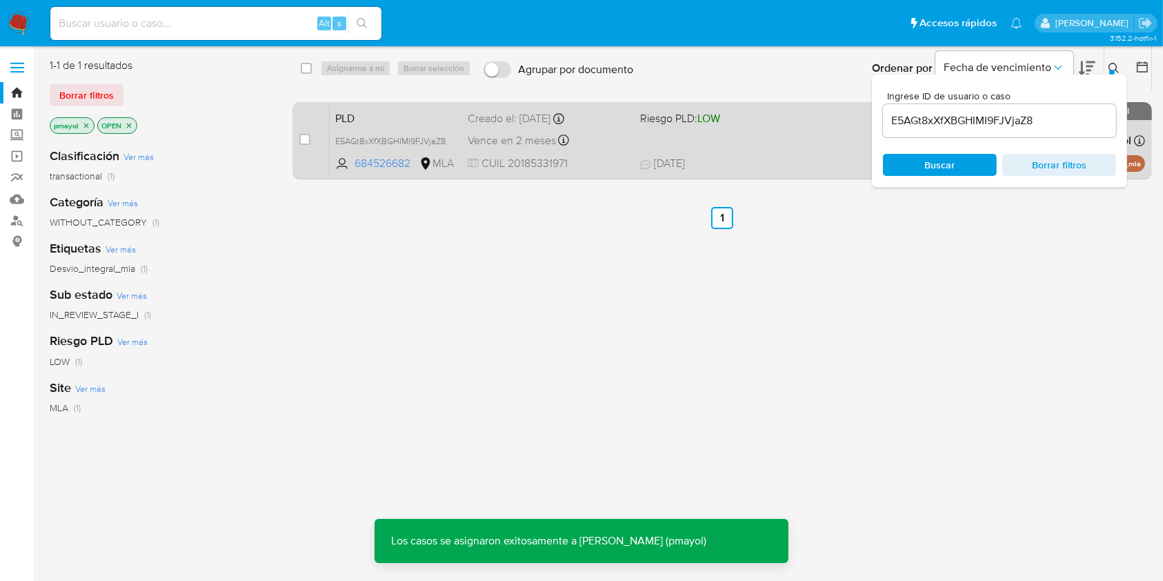
click at [715, 140] on div "PLD E5AGt8xXfXBGHIMI9FJVjaZ8 684526682 MLA Riesgo PLD: LOW Creado el: 12/07/202…" at bounding box center [737, 141] width 815 height 70
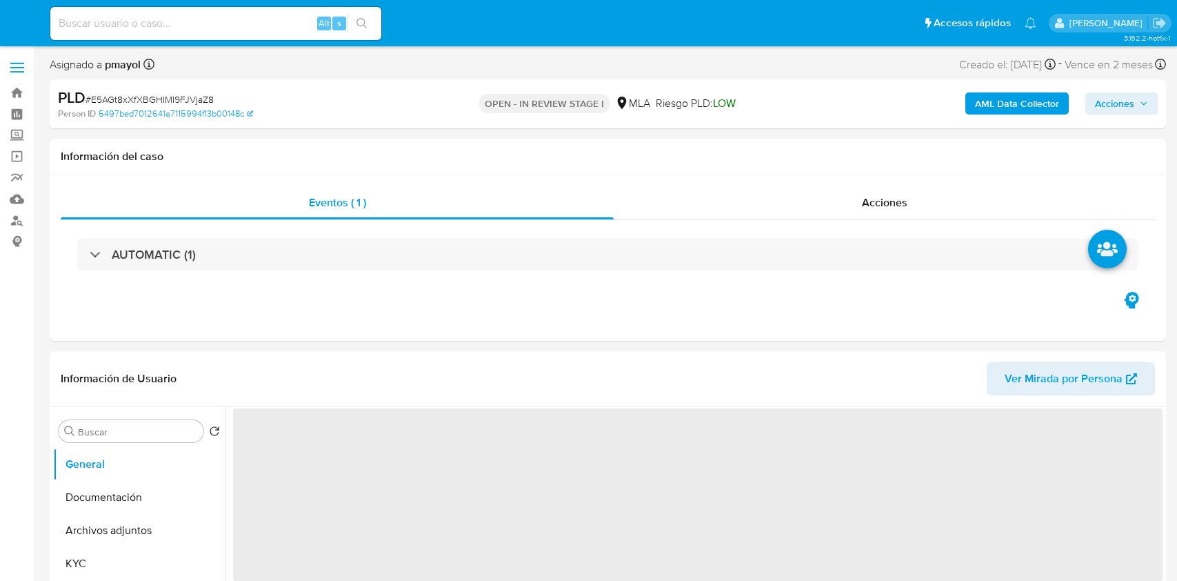
select select "10"
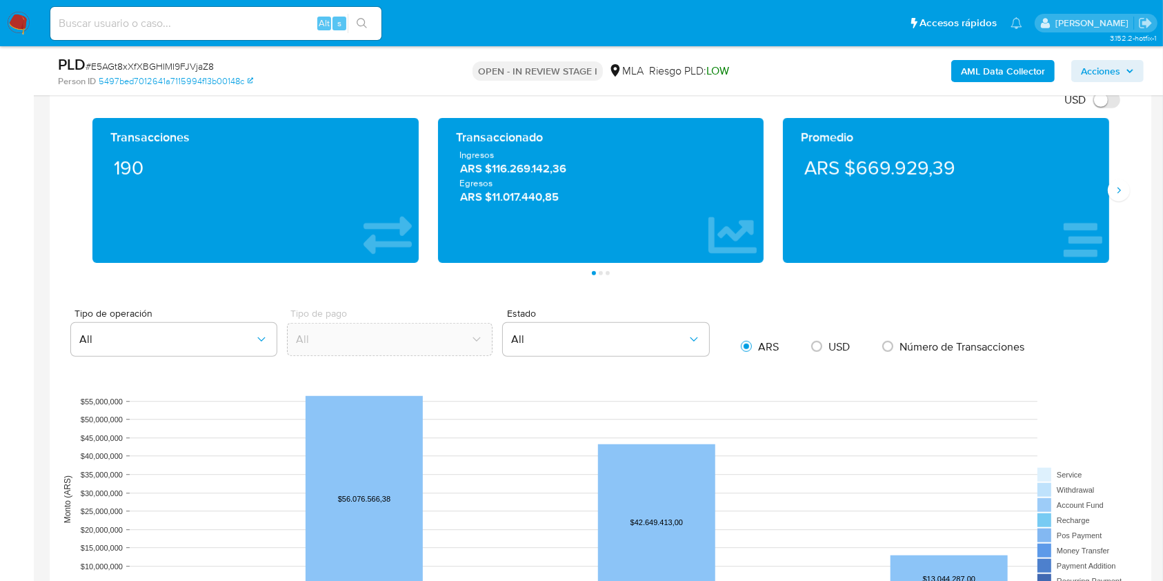
scroll to position [661, 0]
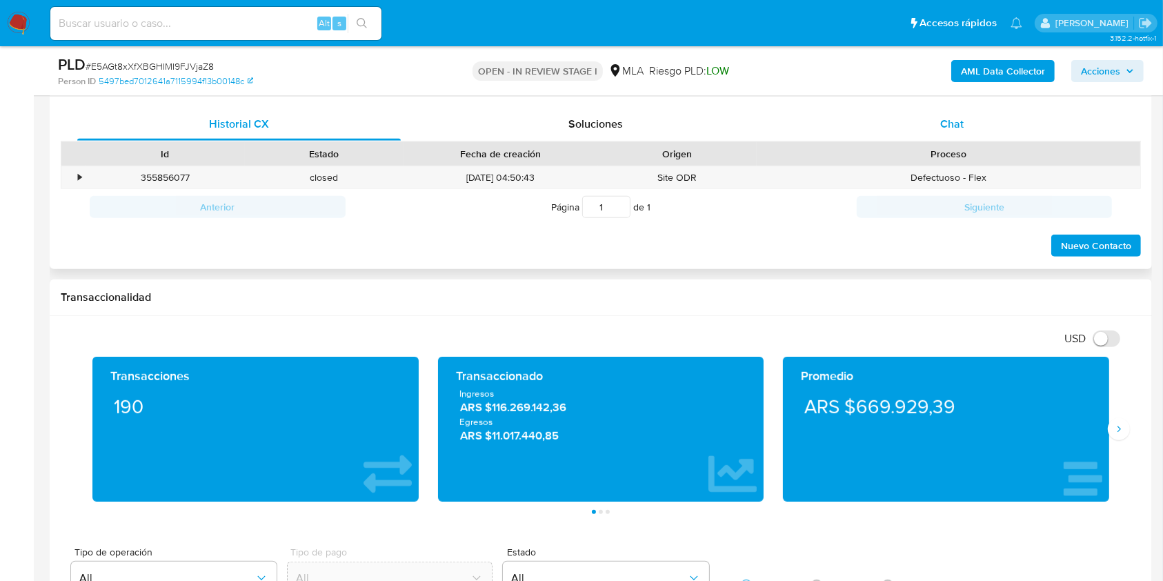
click at [929, 134] on div "Chat" at bounding box center [951, 124] width 323 height 33
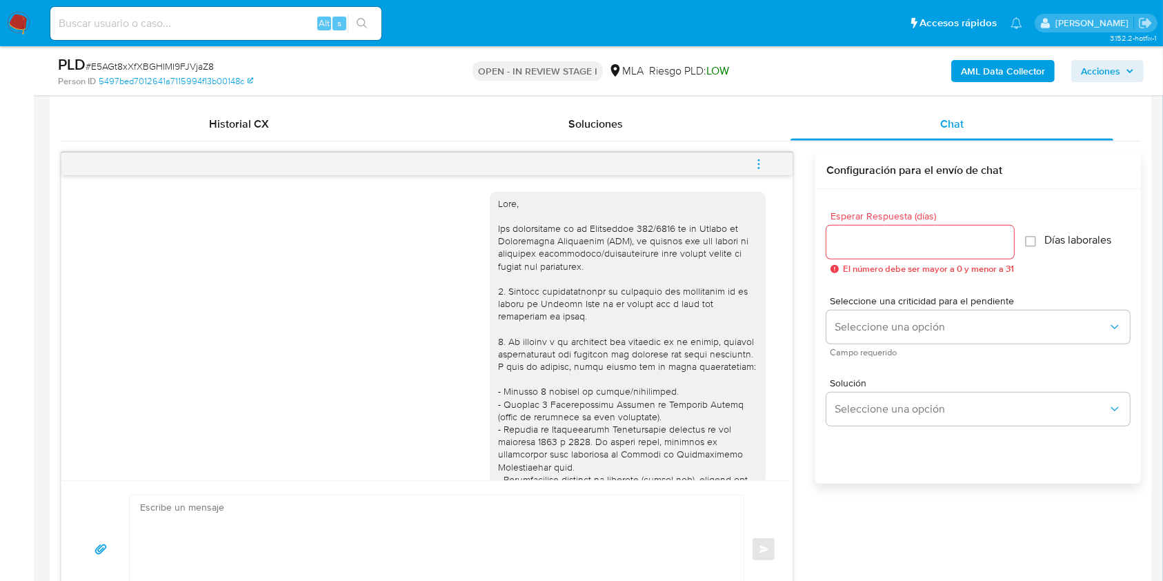
scroll to position [1065, 0]
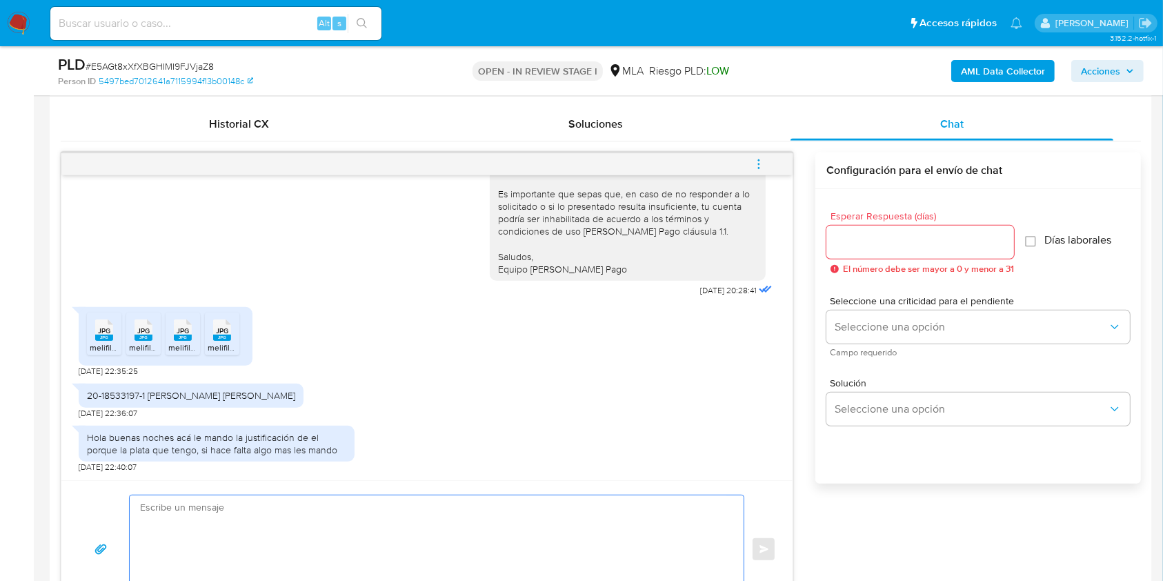
click at [459, 550] on textarea at bounding box center [433, 549] width 586 height 108
paste textarea "Hola, ¡Muchas gracias por tu respuesta! Confirmamos la recepción de la document…"
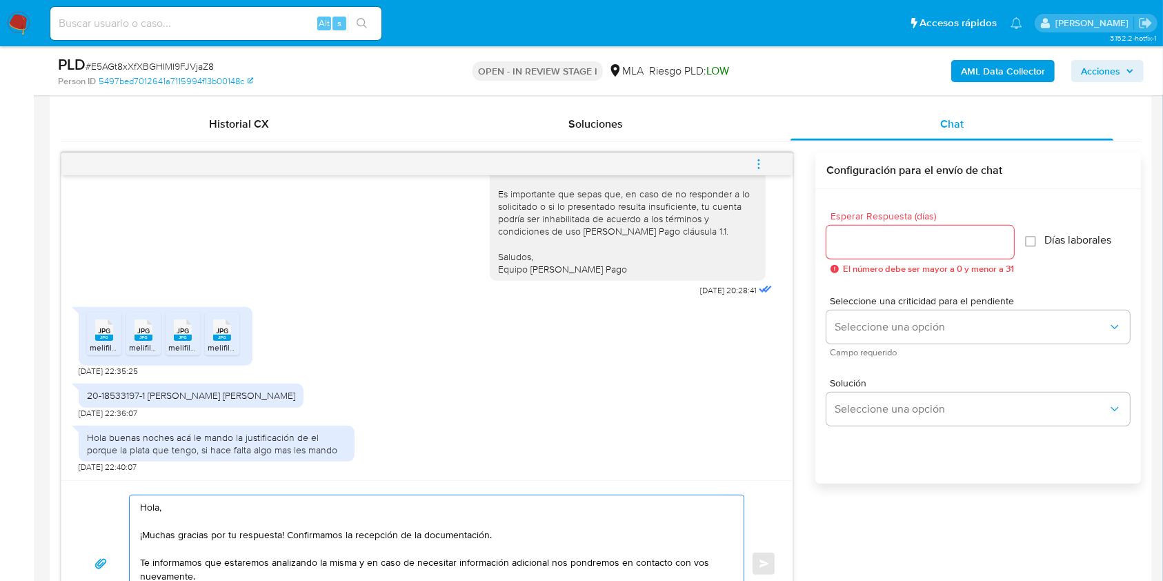
scroll to position [706, 0]
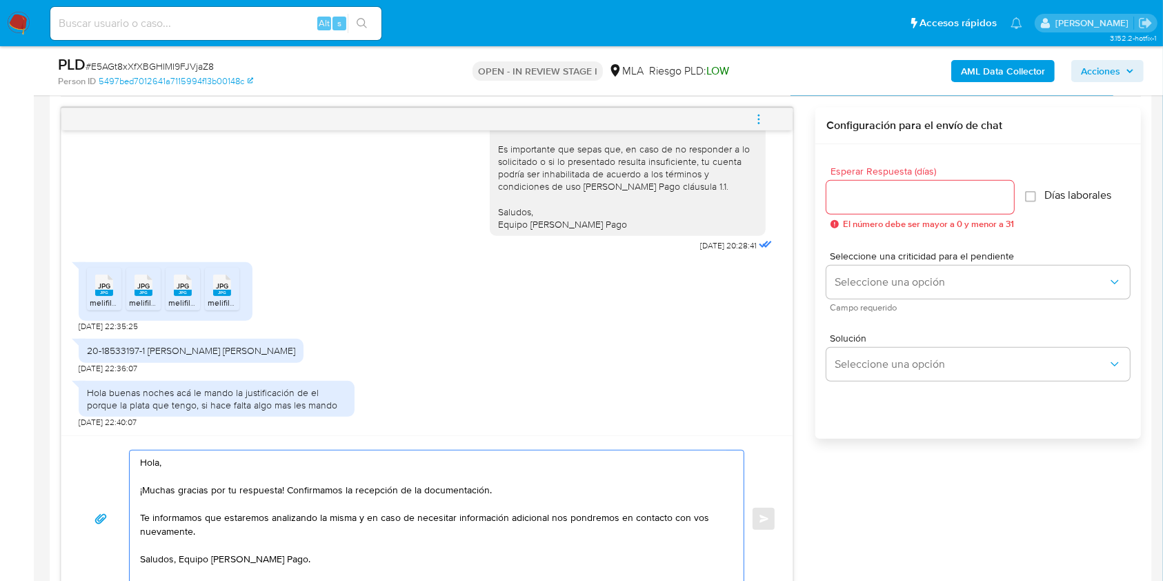
click at [182, 561] on textarea "Hola, ¡Muchas gracias por tu respuesta! Confirmamos la recepción de la document…" at bounding box center [433, 518] width 586 height 137
type textarea "Hola, ¡Muchas gracias por tu respuesta! Confirmamos la recepción de la document…"
click at [910, 197] on input "Esperar Respuesta (días)" at bounding box center [920, 197] width 188 height 18
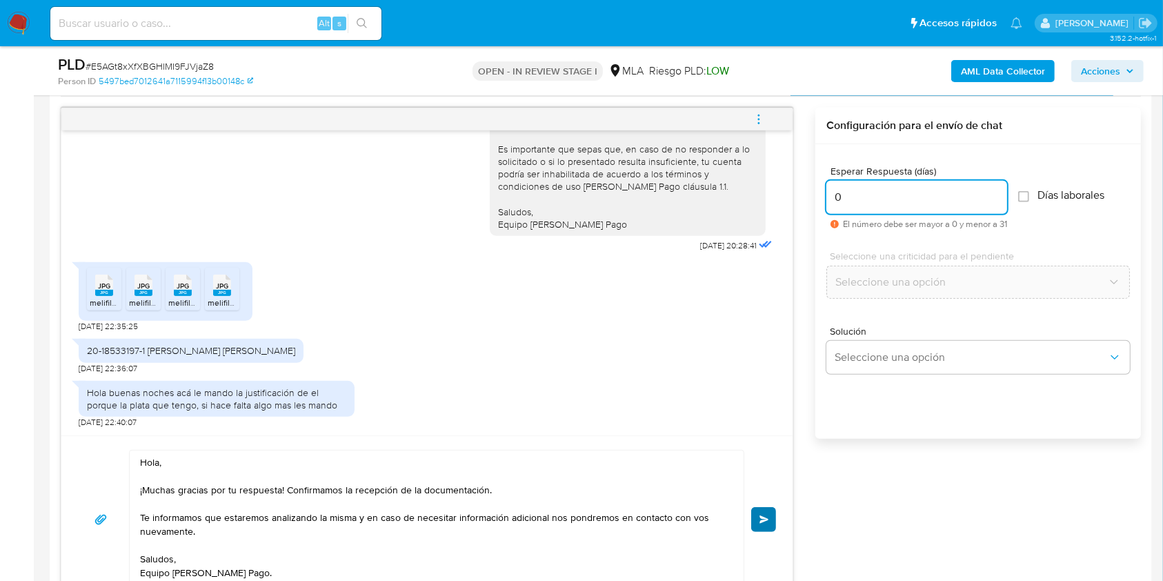
type input "0"
click at [768, 507] on button "Enviar" at bounding box center [763, 519] width 25 height 25
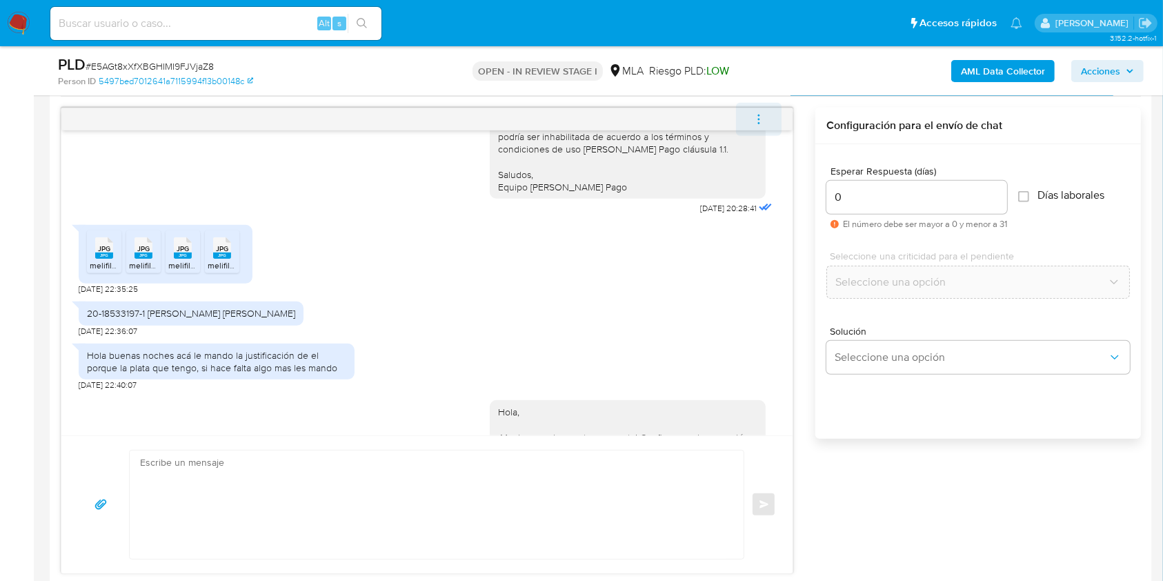
scroll to position [1242, 0]
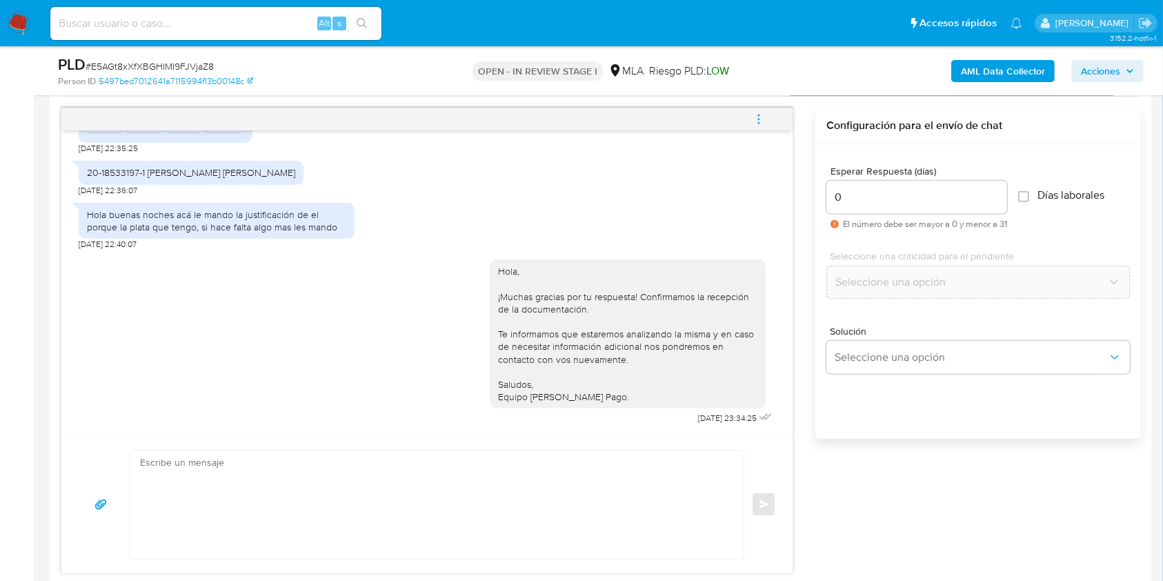
click at [759, 119] on icon "menu-action" at bounding box center [758, 119] width 12 height 12
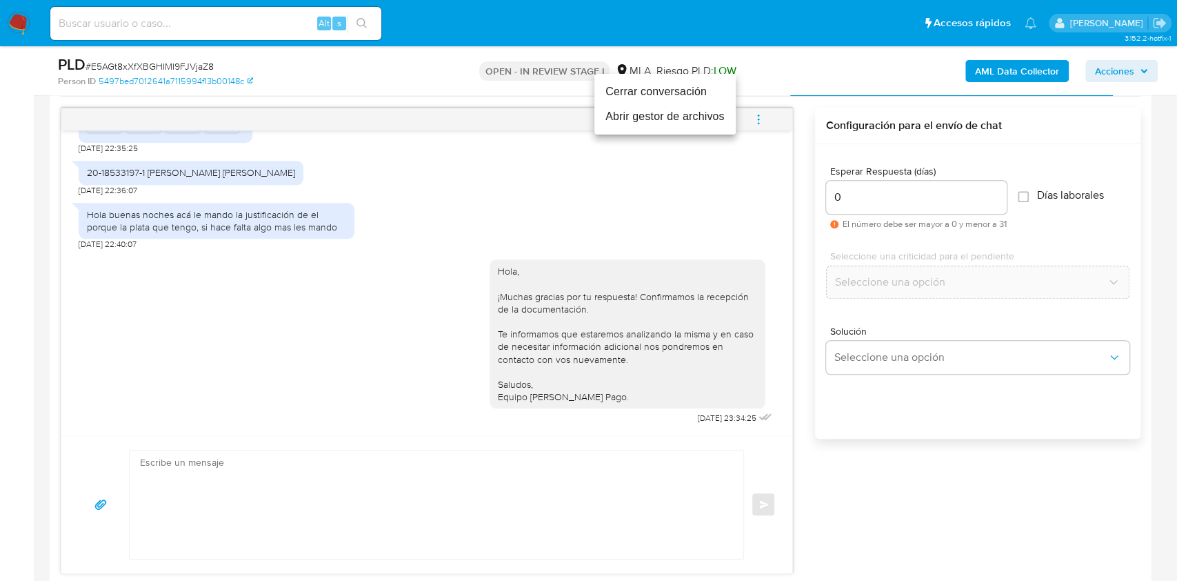
click at [648, 89] on li "Cerrar conversación" at bounding box center [664, 91] width 141 height 25
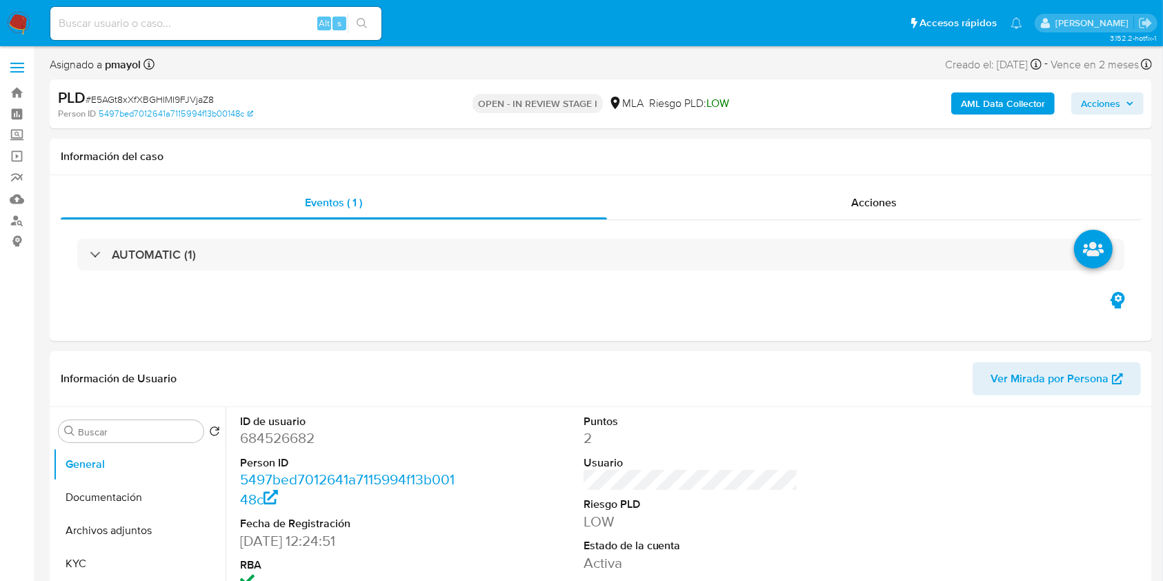
select select "10"
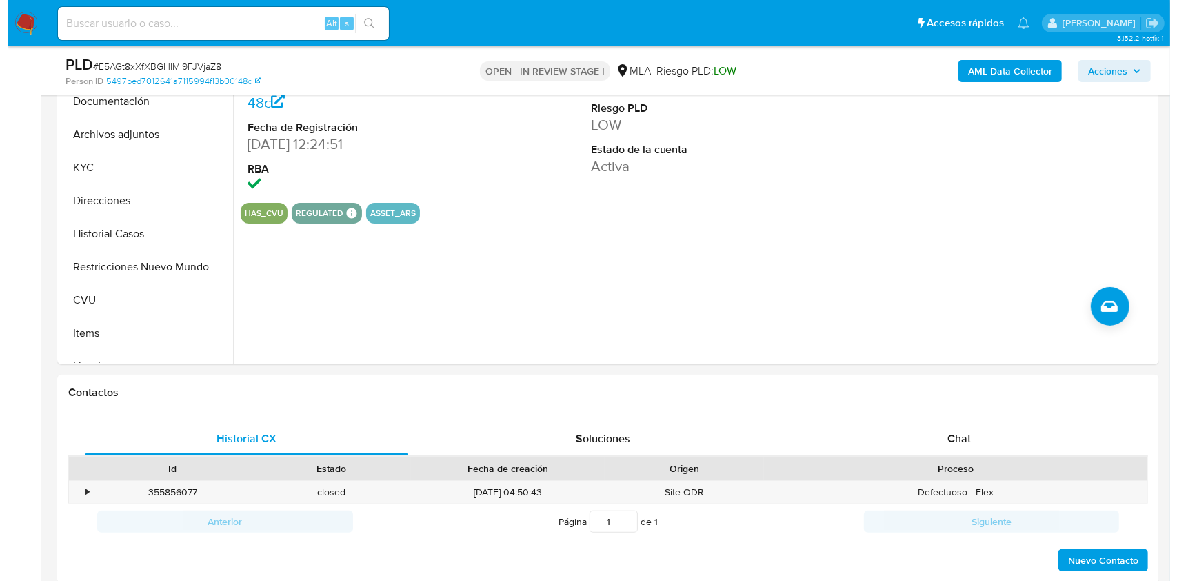
scroll to position [313, 0]
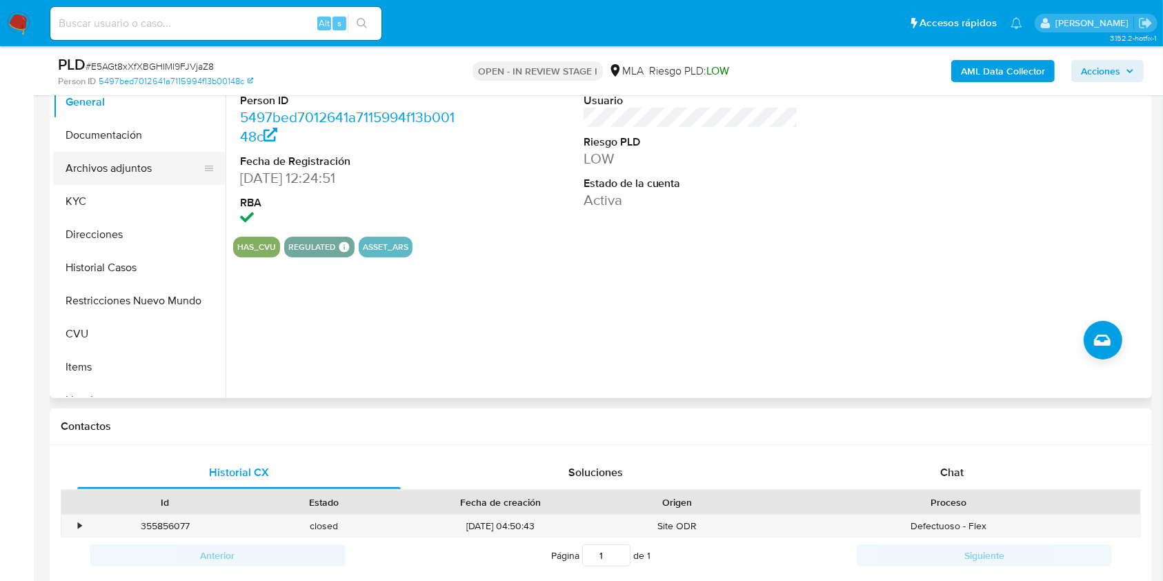
click at [138, 178] on button "Archivos adjuntos" at bounding box center [133, 168] width 161 height 33
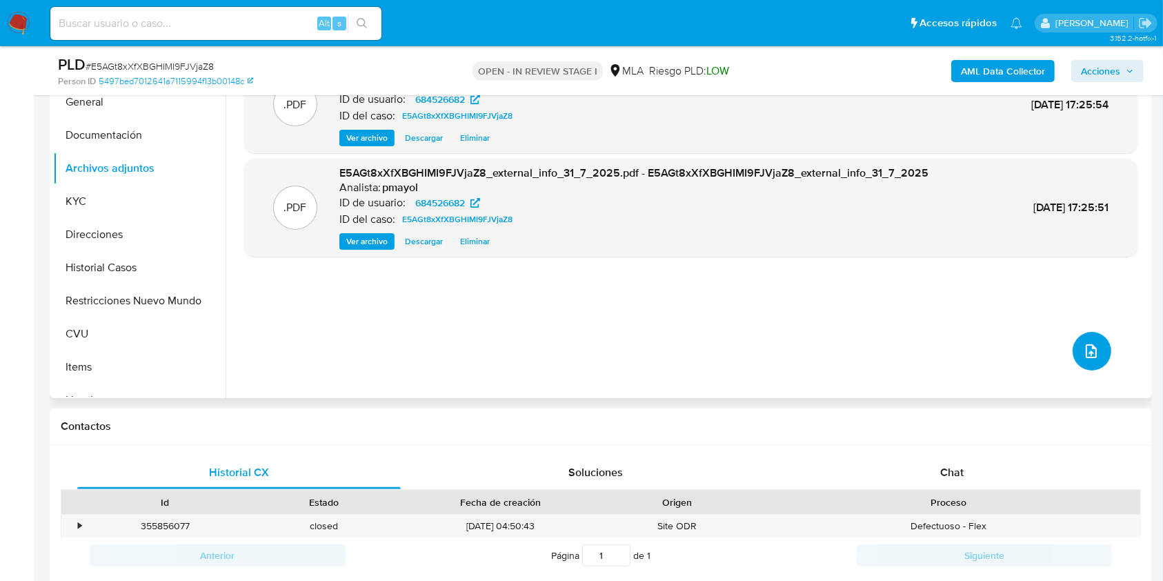
click at [1083, 348] on icon "upload-file" at bounding box center [1091, 351] width 17 height 17
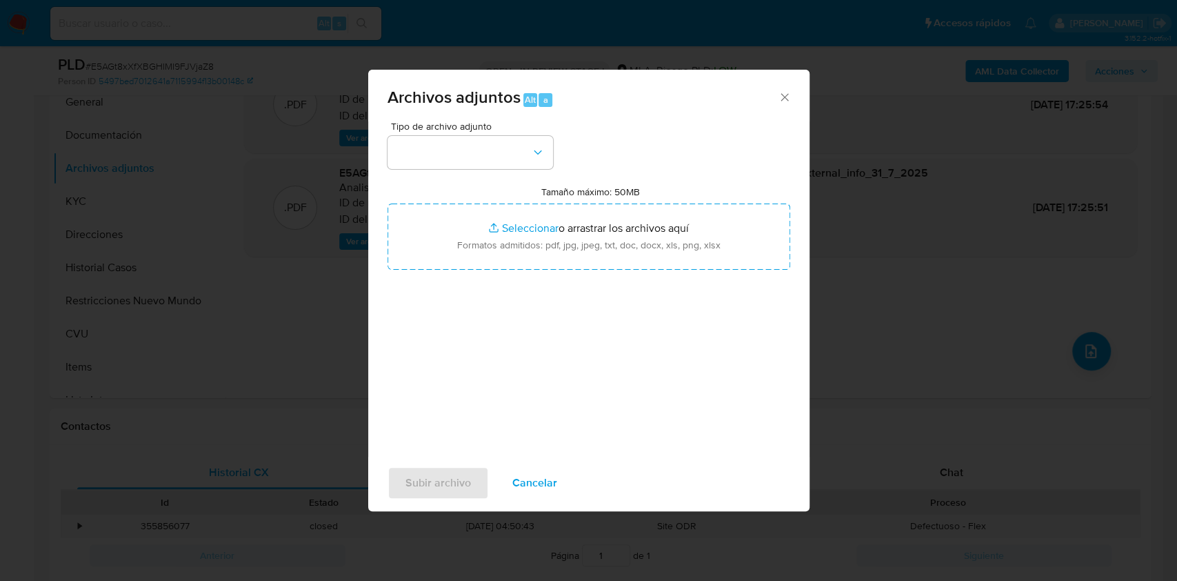
click at [492, 170] on div "Tipo de archivo adjunto Tamaño máximo: 50MB Seleccionar archivos Seleccionar o …" at bounding box center [589, 284] width 403 height 326
click at [486, 159] on button "button" at bounding box center [471, 152] width 166 height 33
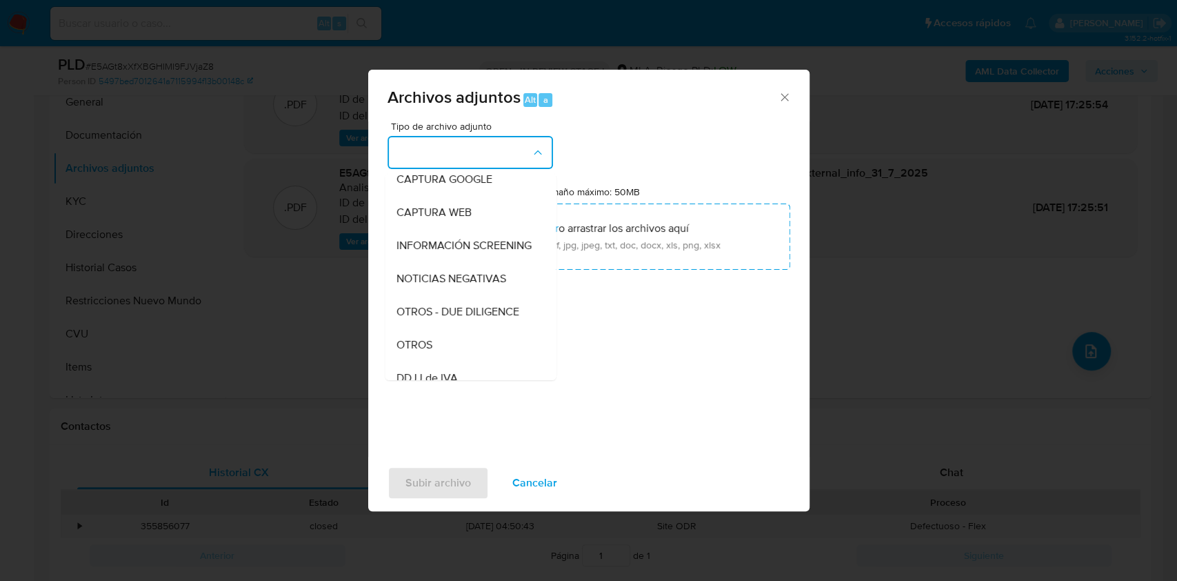
scroll to position [159, 0]
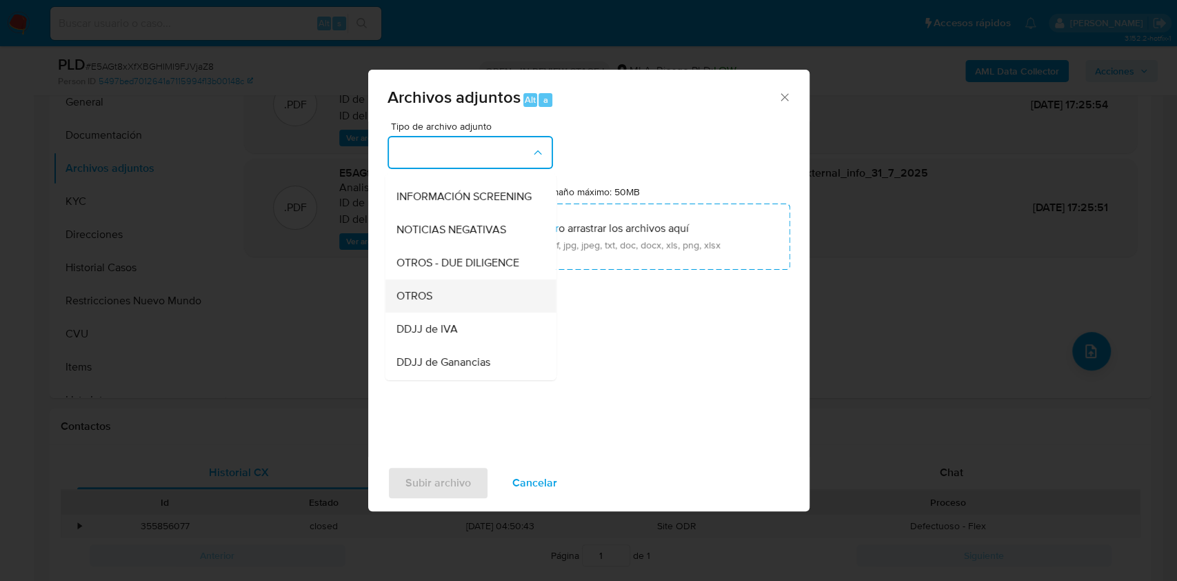
click at [443, 301] on div "OTROS" at bounding box center [466, 295] width 141 height 33
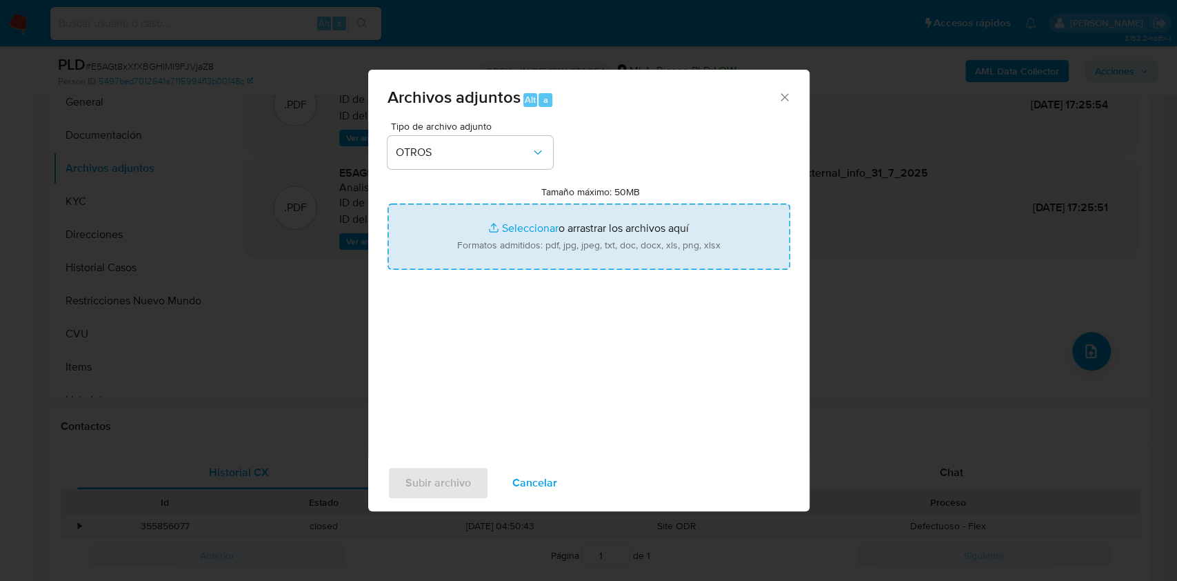
click at [515, 254] on input "Tamaño máximo: 50MB Seleccionar archivos" at bounding box center [589, 236] width 403 height 66
type input "C:\fakepath\Extinción contrato de trabajo 1.jpg"
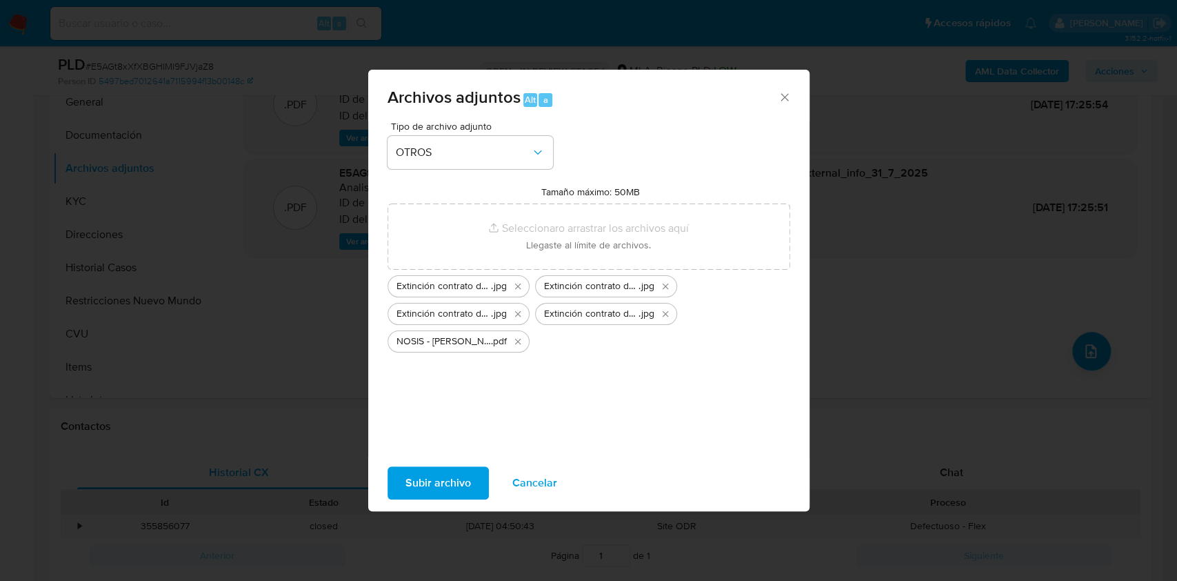
drag, startPoint x: 515, startPoint y: 254, endPoint x: 447, endPoint y: 479, distance: 234.3
click at [447, 479] on span "Subir archivo" at bounding box center [439, 483] width 66 height 30
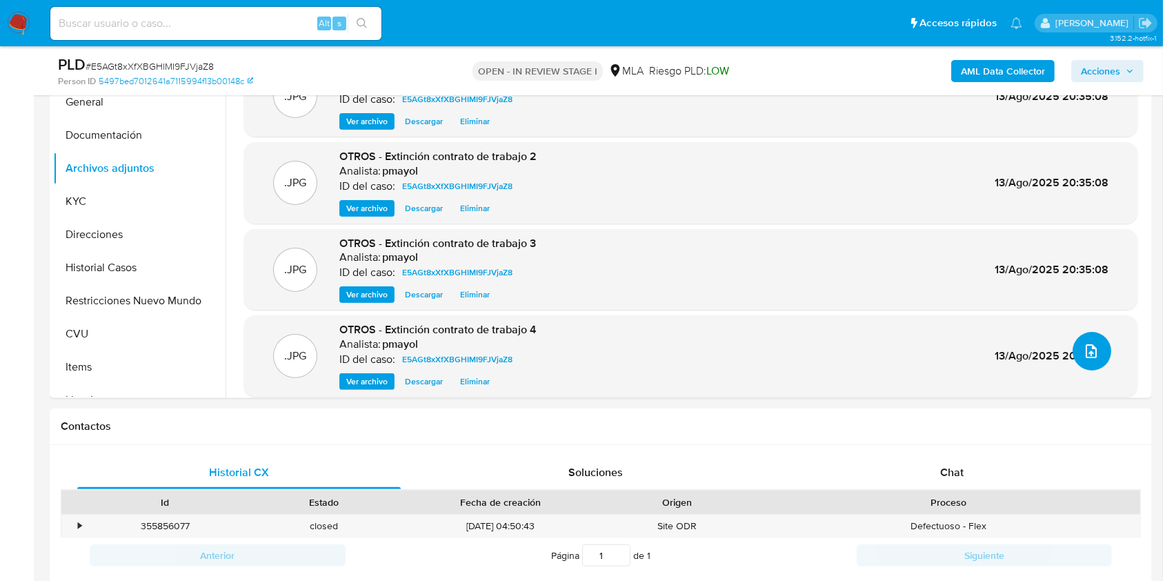
click at [1087, 350] on icon "upload-file" at bounding box center [1091, 351] width 17 height 17
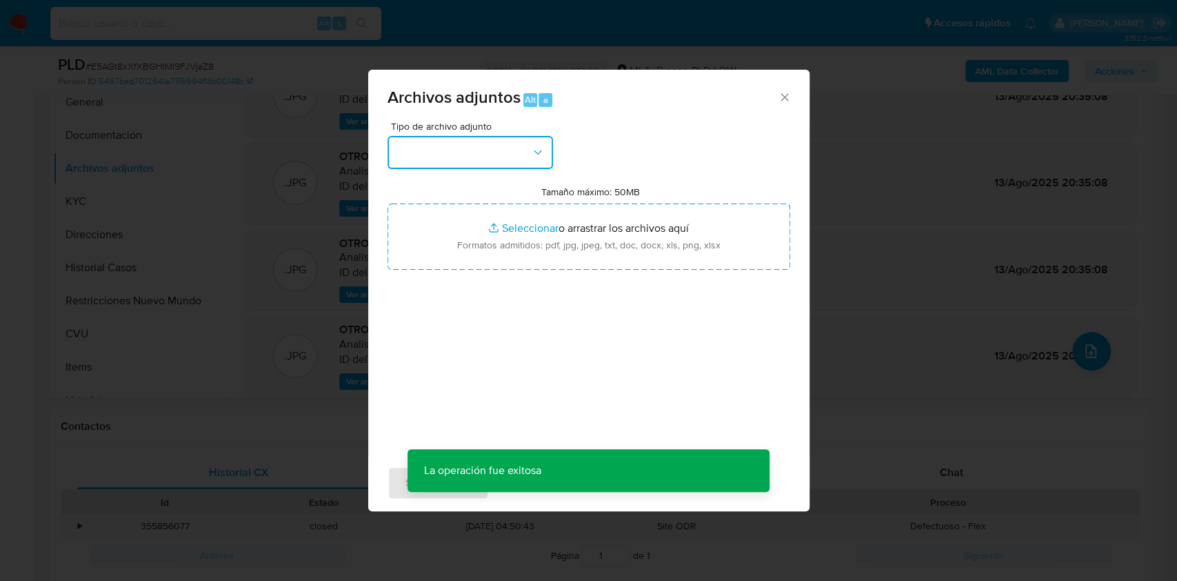
click at [531, 151] on icon "button" at bounding box center [538, 153] width 14 height 14
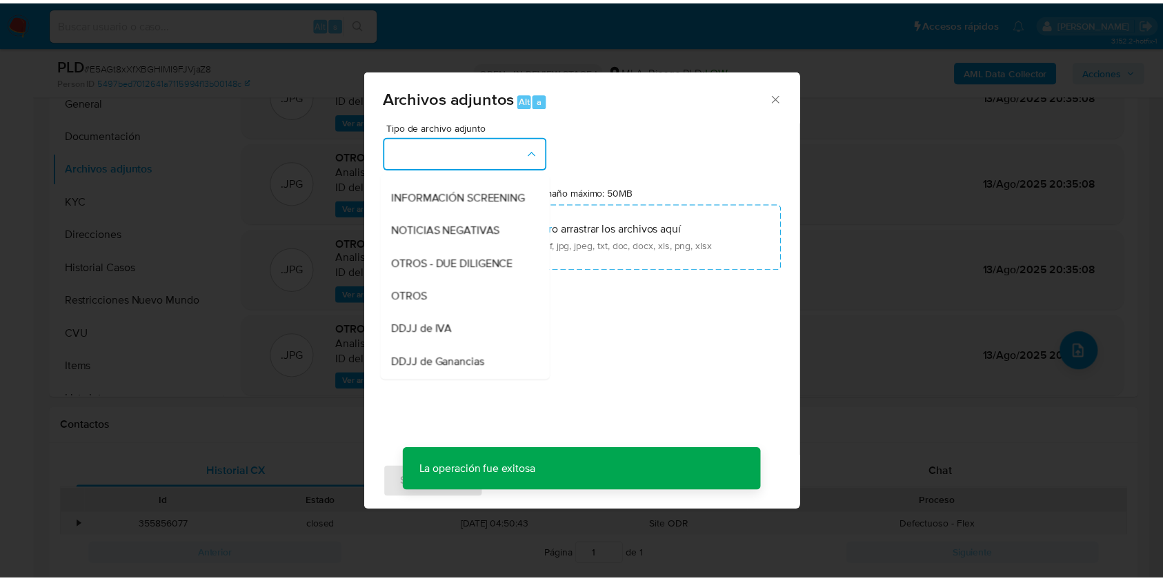
scroll to position [169, 0]
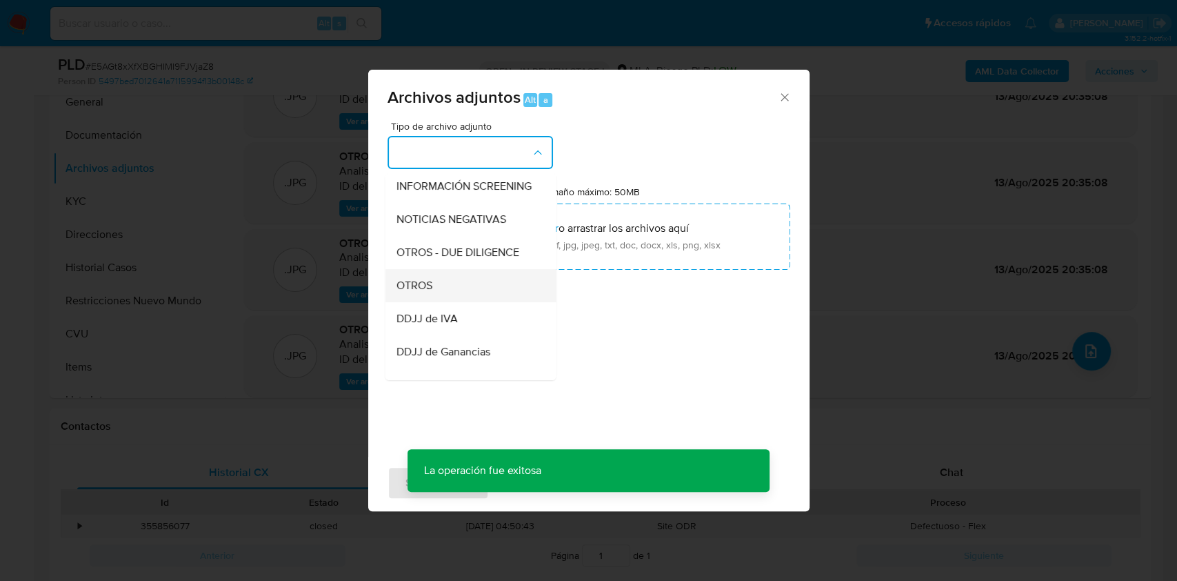
click at [425, 292] on span "OTROS" at bounding box center [414, 286] width 36 height 14
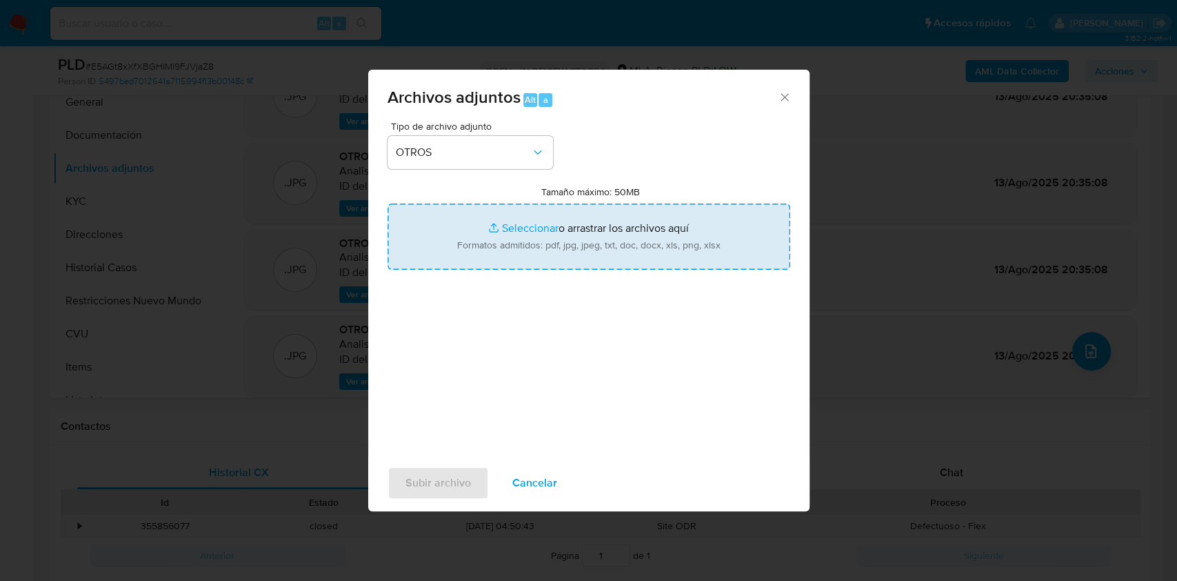
click at [556, 214] on input "Tamaño máximo: 50MB Seleccionar archivos" at bounding box center [589, 236] width 403 height 66
type input "C:\fakepath\Caselog E5AGt8xXfXBGHIMI9FJVjaZ8.docx"
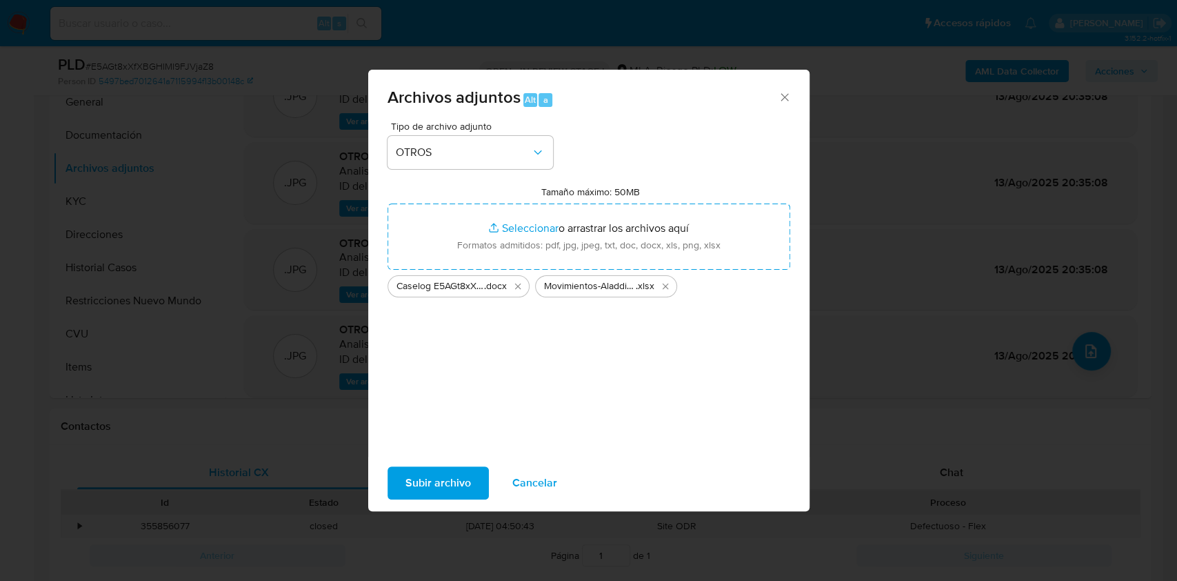
click at [431, 486] on span "Subir archivo" at bounding box center [439, 483] width 66 height 30
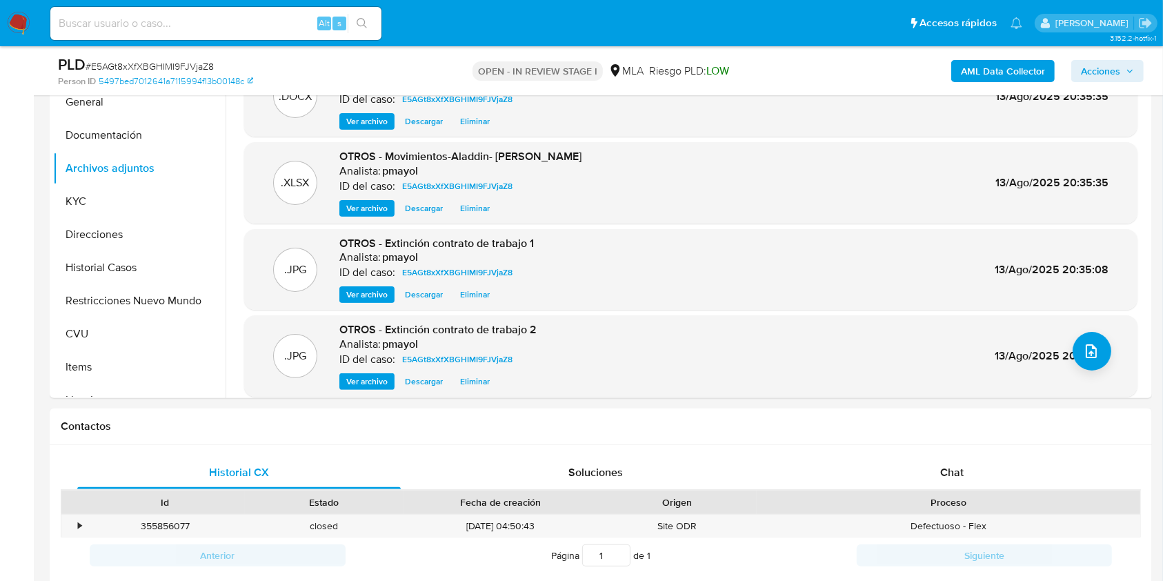
click at [1114, 81] on span "Acciones" at bounding box center [1100, 71] width 39 height 22
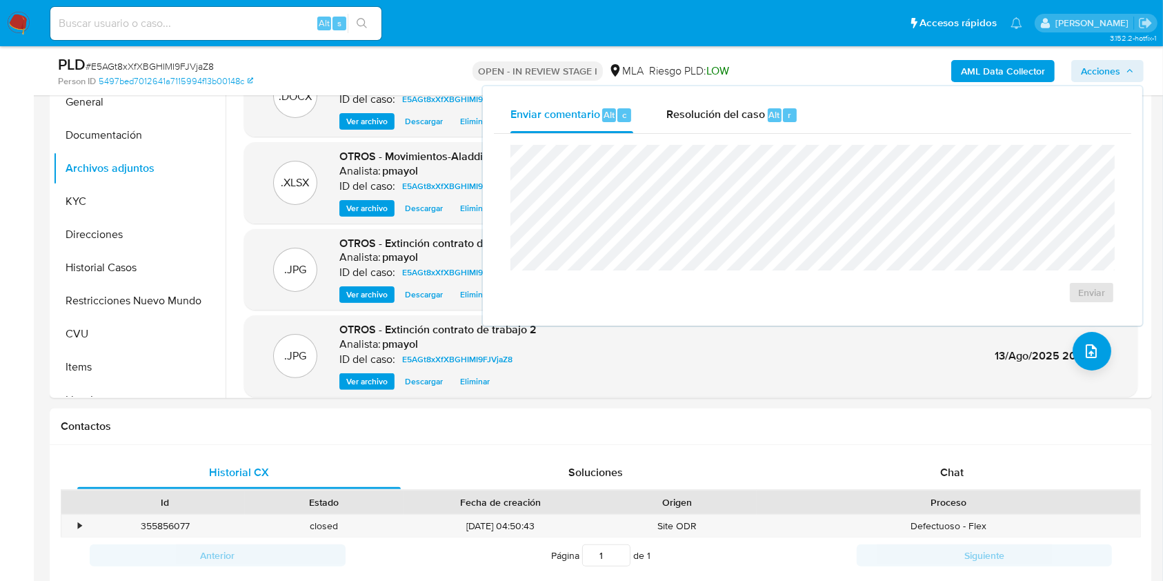
click at [721, 134] on div "Enviar" at bounding box center [812, 224] width 637 height 181
click at [708, 125] on div "Resolución del caso Alt r" at bounding box center [732, 115] width 132 height 36
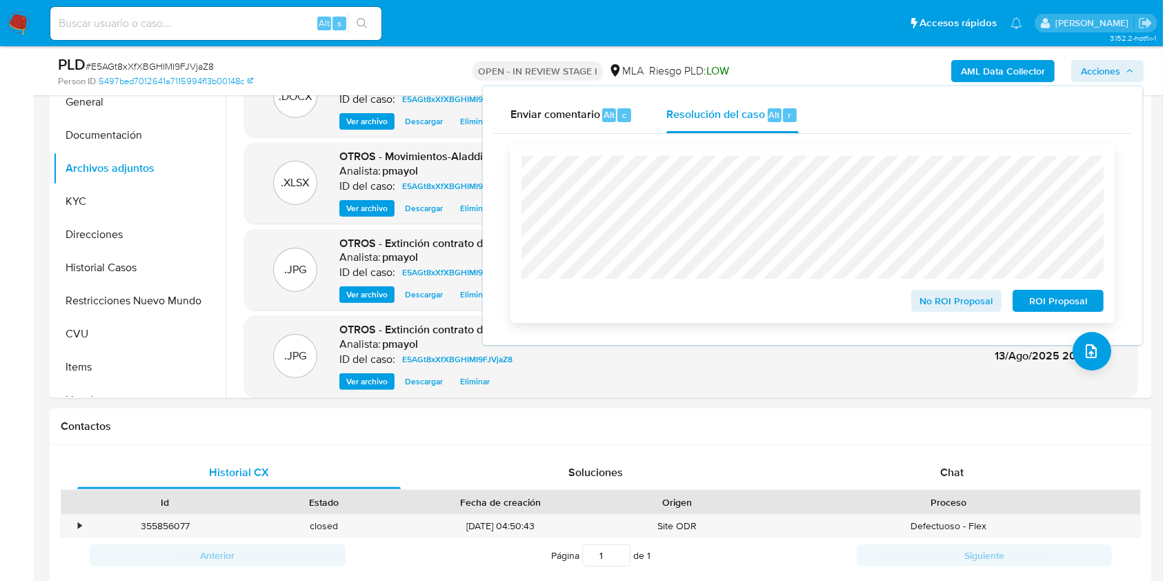
click at [943, 310] on span "No ROI Proposal" at bounding box center [957, 300] width 72 height 19
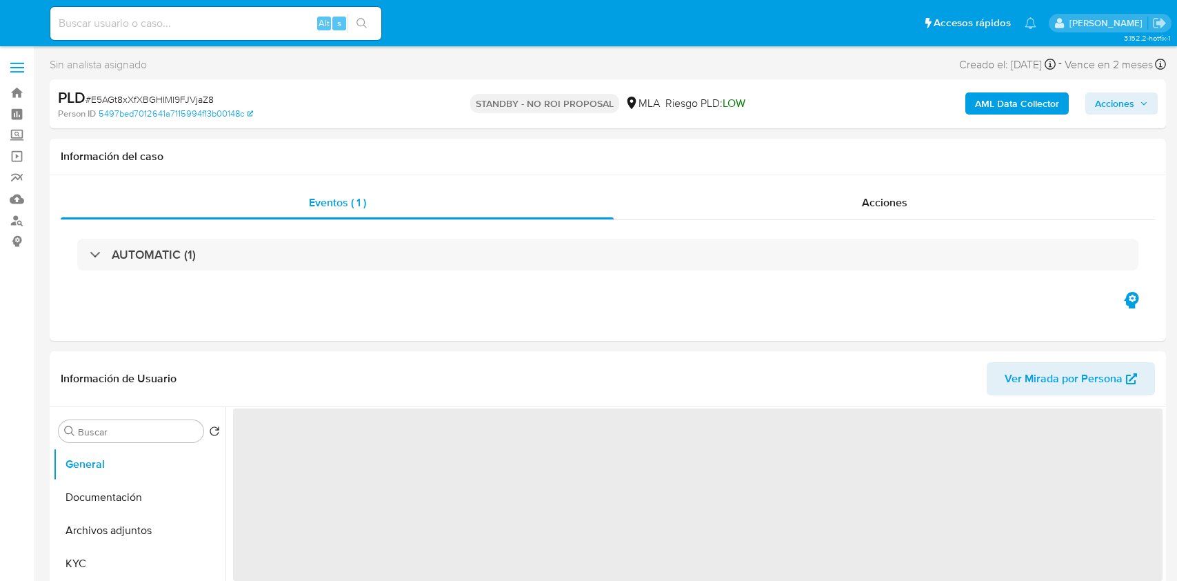
select select "10"
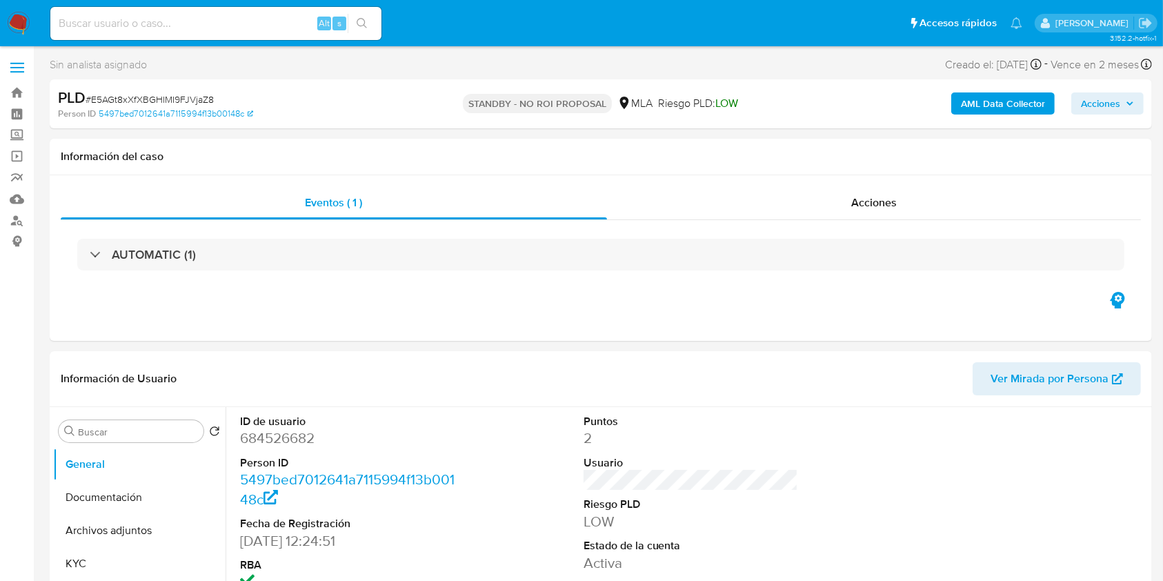
click at [22, 21] on img at bounding box center [18, 23] width 23 height 23
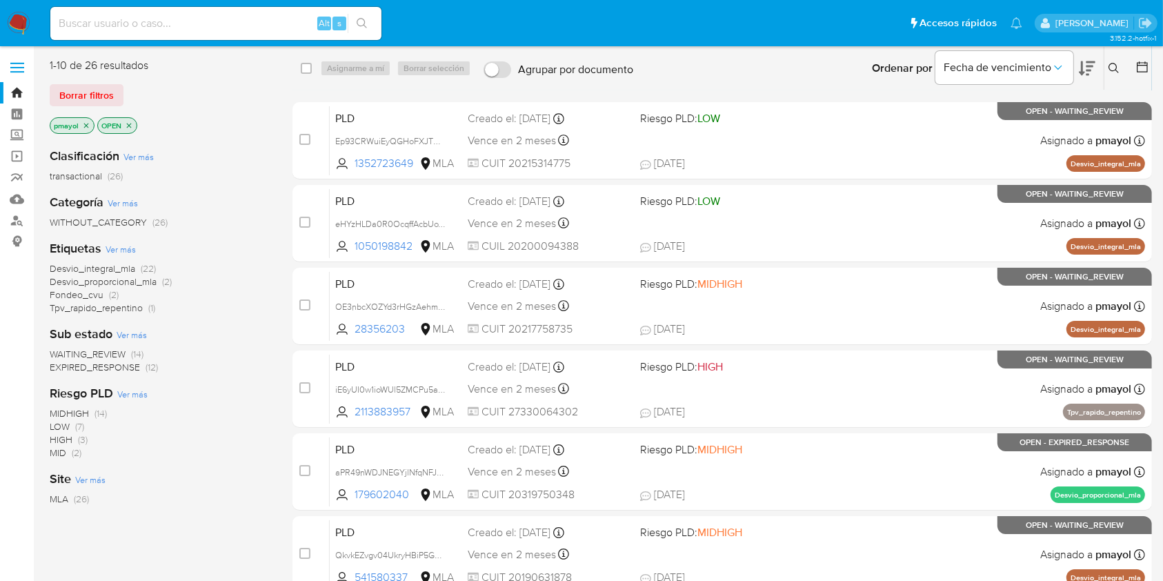
click at [130, 121] on icon "close-filter" at bounding box center [129, 125] width 8 height 8
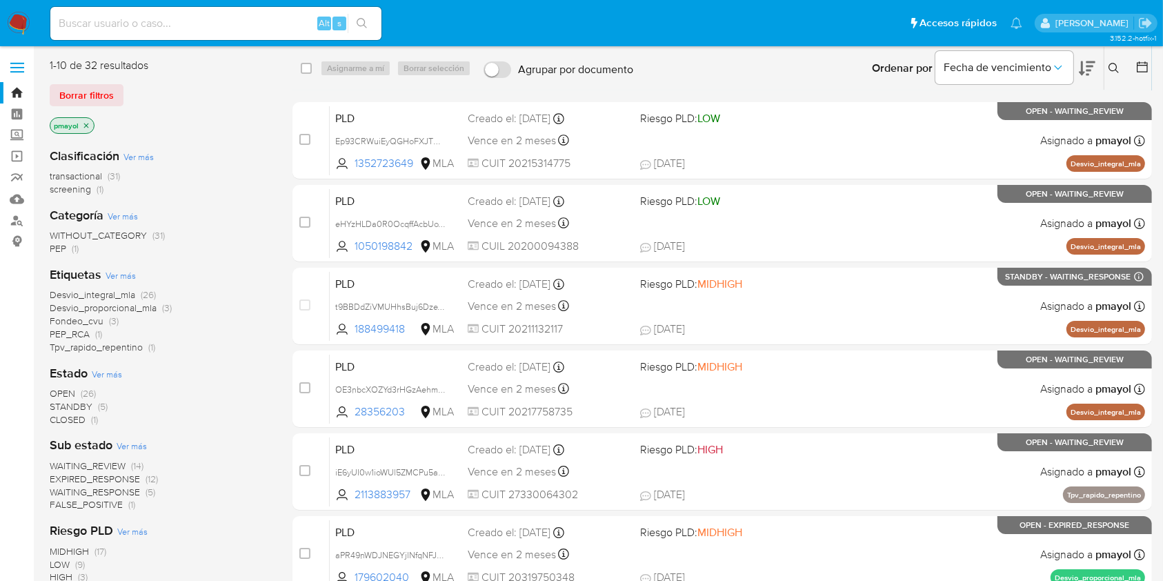
click at [11, 19] on img at bounding box center [18, 23] width 23 height 23
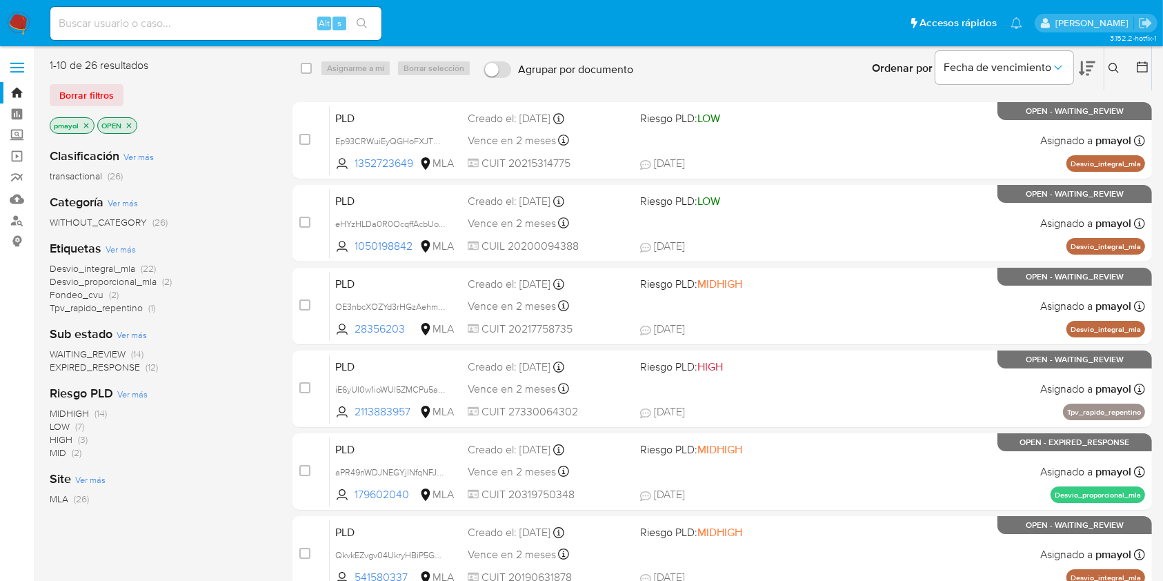
click at [18, 21] on img at bounding box center [18, 23] width 23 height 23
click at [132, 125] on icon "close-filter" at bounding box center [129, 125] width 8 height 8
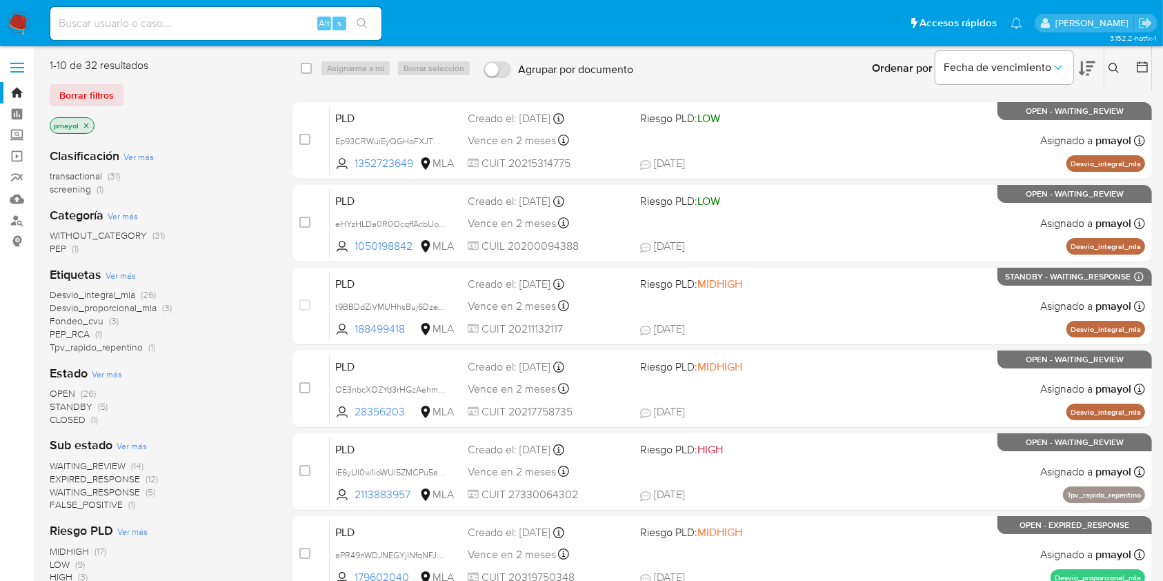
click at [12, 29] on img at bounding box center [18, 23] width 23 height 23
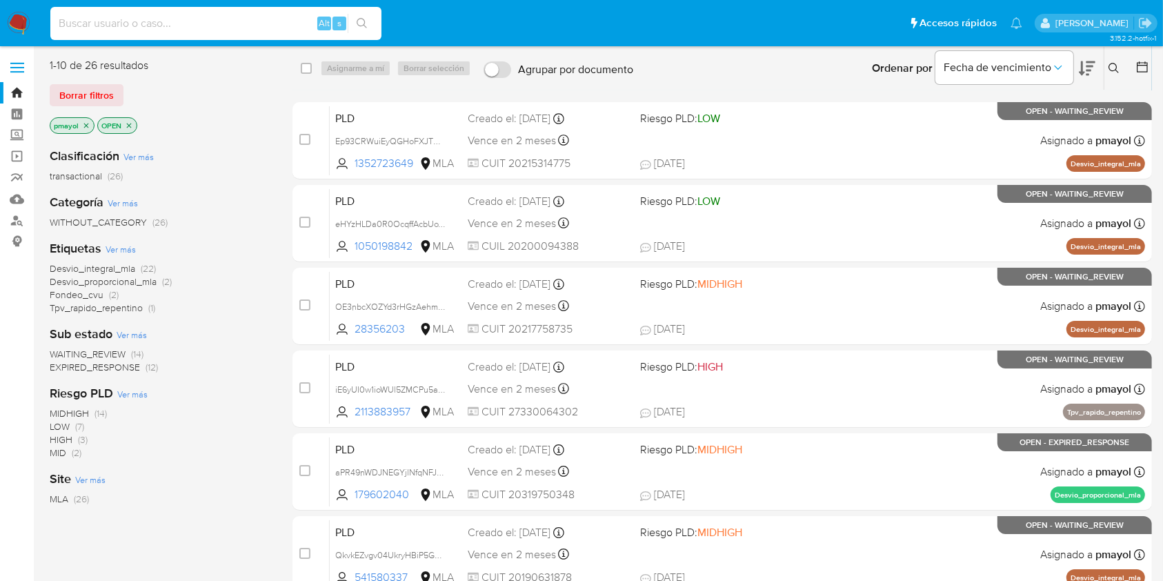
click at [250, 16] on input at bounding box center [215, 23] width 331 height 18
paste input "VvxSoo8NlEmm34oe7VyS5v9U"
type input "VvxSoo8NlEmm34oe7VyS5v9U"
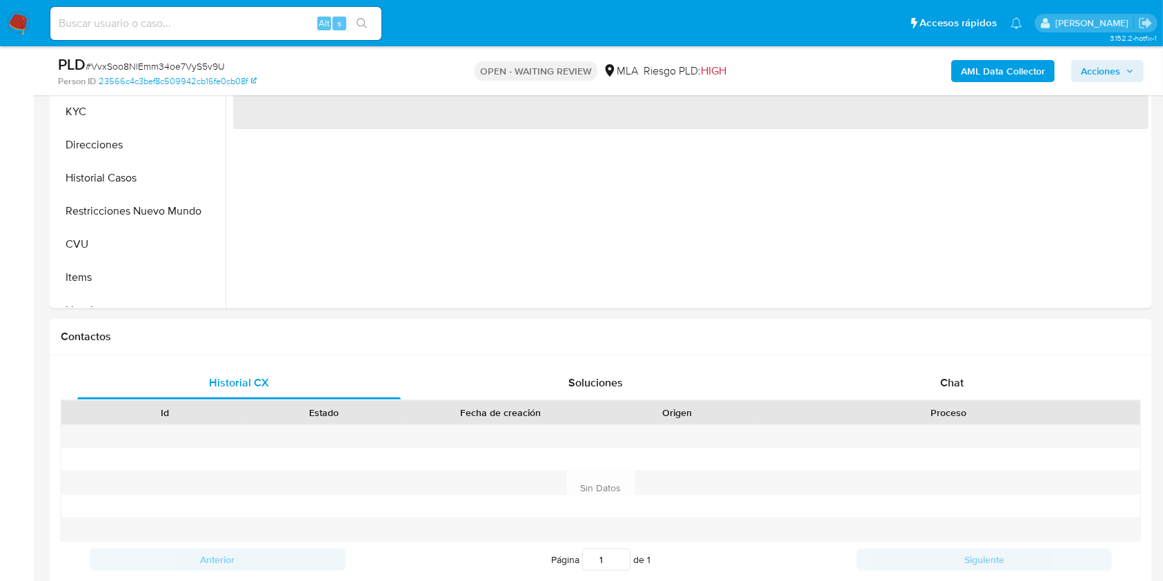
scroll to position [452, 0]
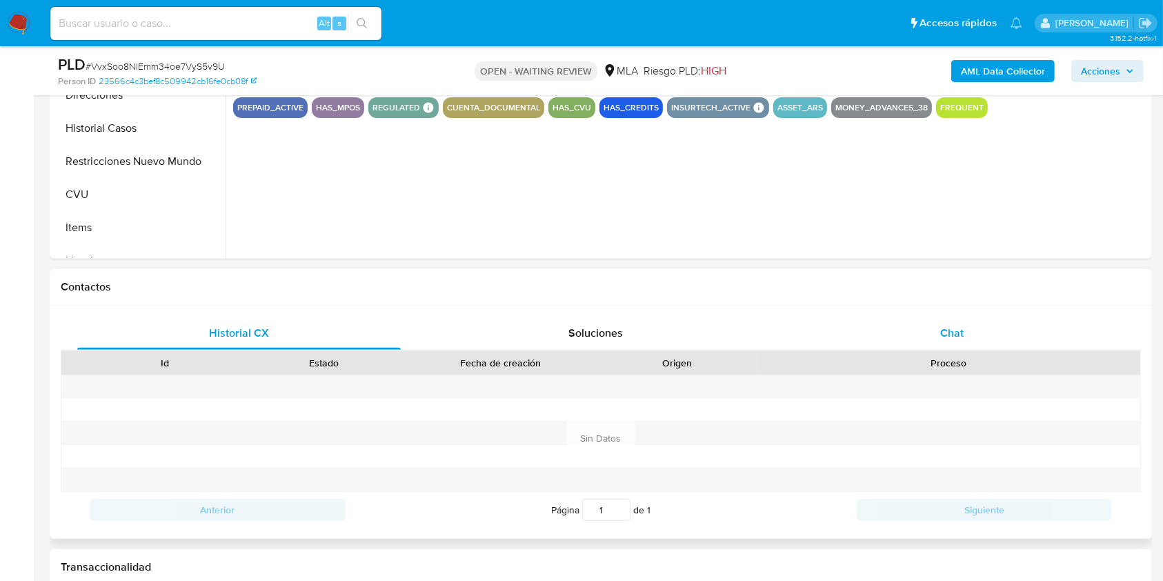
click at [968, 332] on div "Chat" at bounding box center [951, 333] width 323 height 33
select select "10"
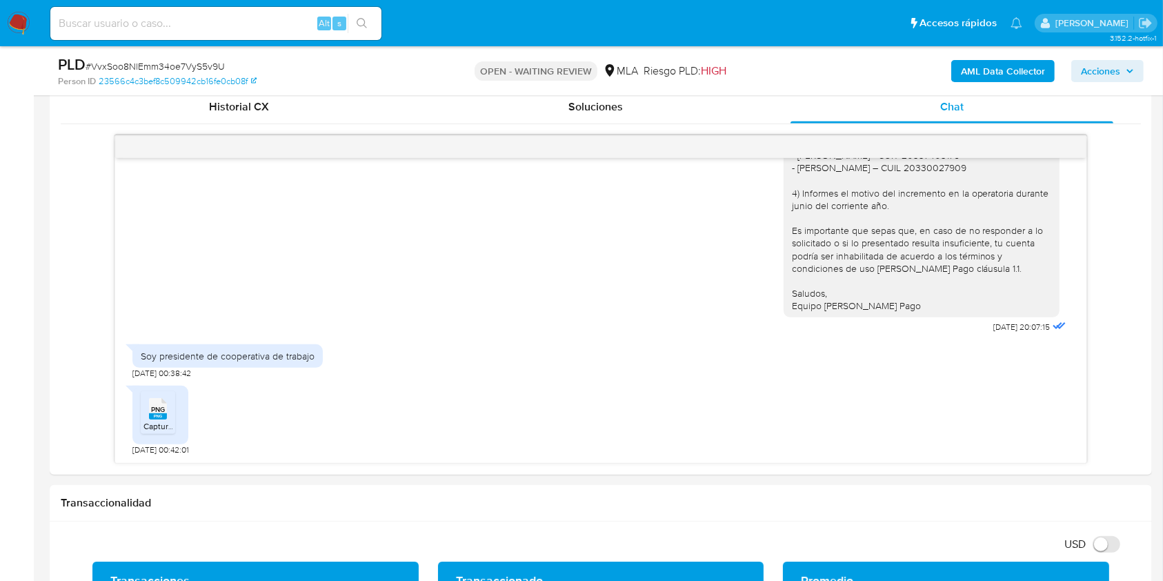
scroll to position [681, 0]
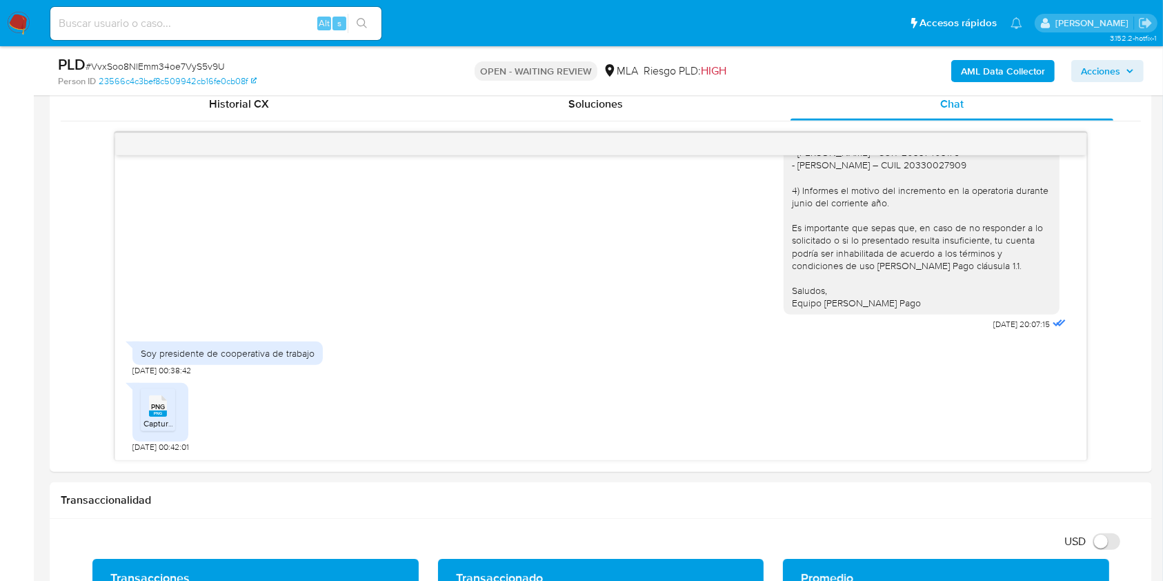
click at [277, 30] on input at bounding box center [215, 23] width 331 height 18
paste input "QkvkEZvgv04UkryHBiP5GmKn"
type input "QkvkEZvgv04UkryHBiP5GmKn"
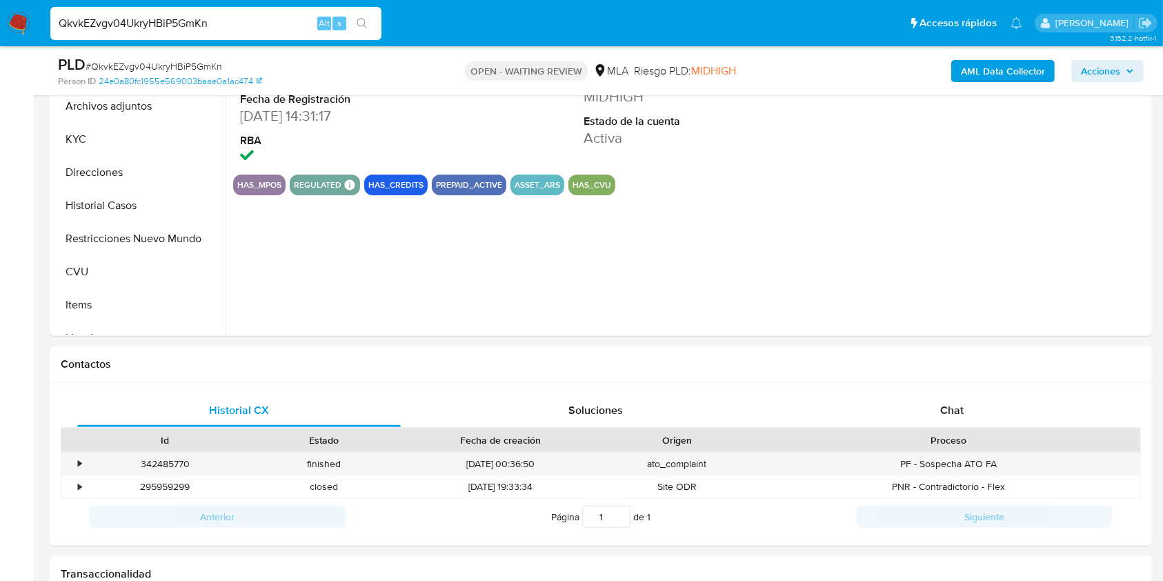
scroll to position [390, 0]
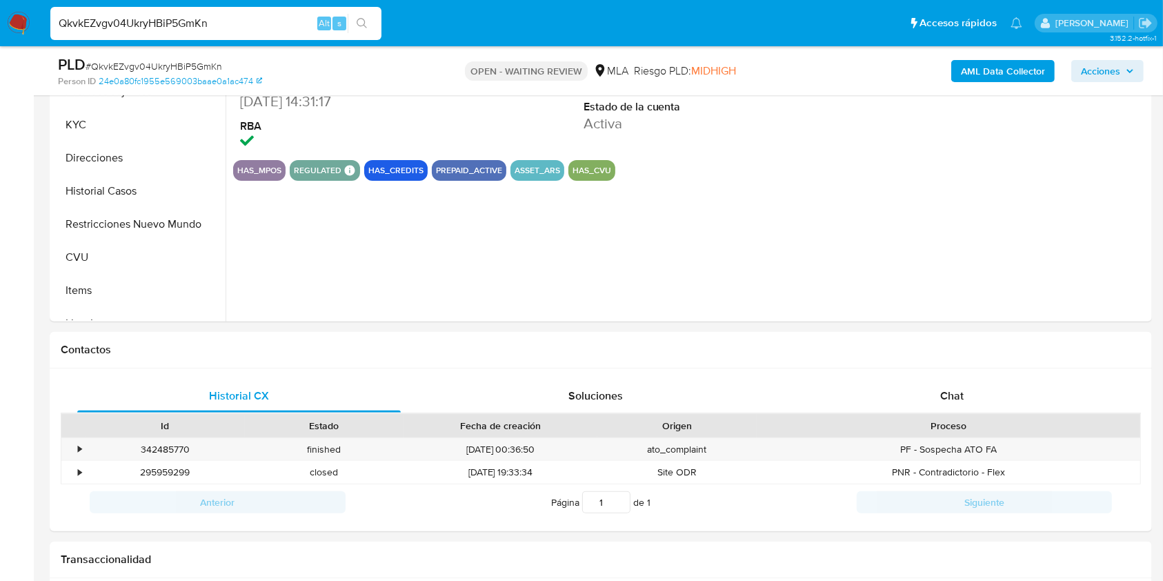
select select "10"
click at [1010, 391] on div "Chat" at bounding box center [951, 395] width 323 height 33
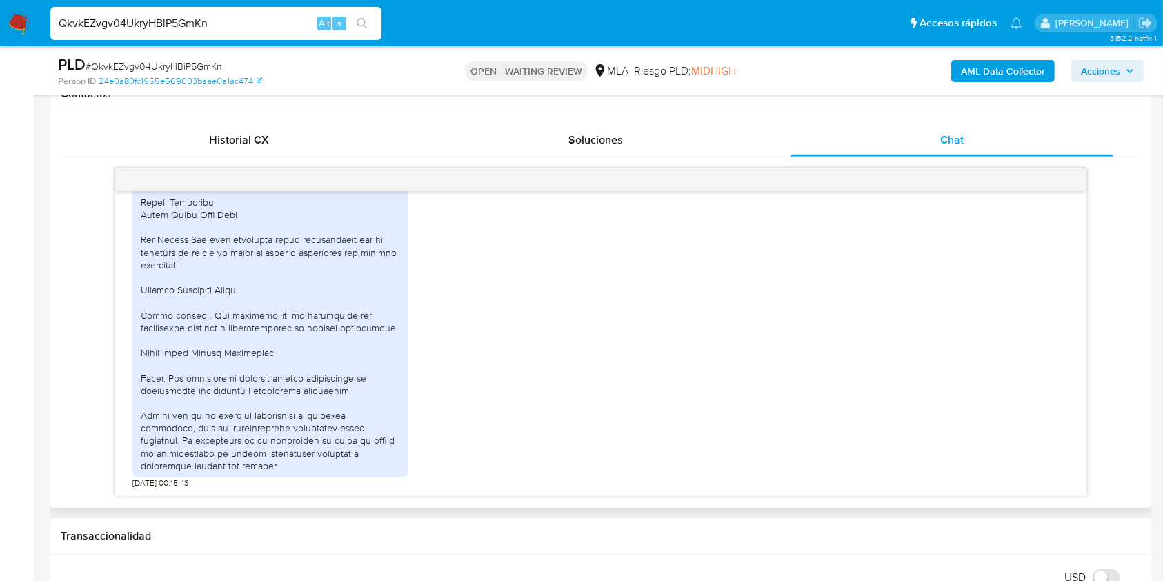
scroll to position [1512, 0]
click at [291, 14] on input "QkvkEZvgv04UkryHBiP5GmKn" at bounding box center [215, 23] width 331 height 18
paste input "9j6oT1HrF5NLmlKkqNt4Lyb"
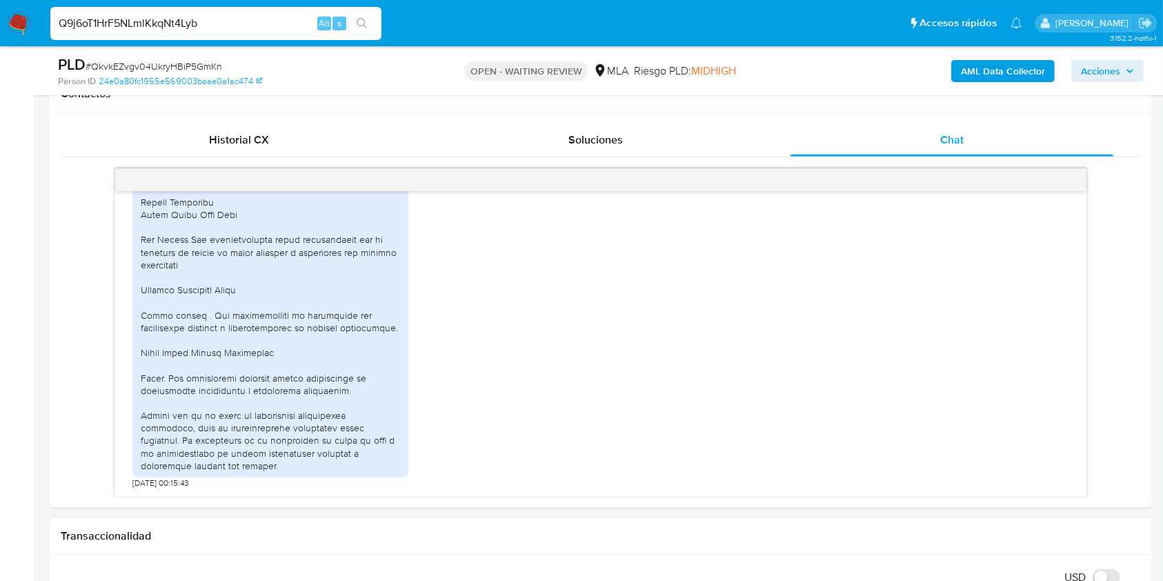
type input "Q9j6oT1HrF5NLmlKkqNt4Lyb"
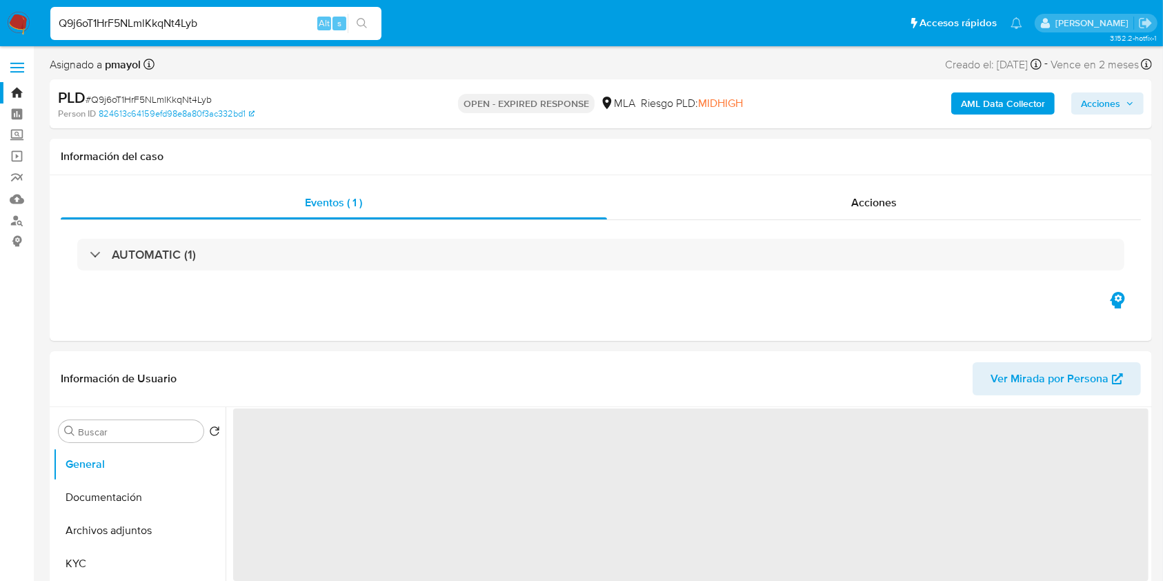
scroll to position [161, 0]
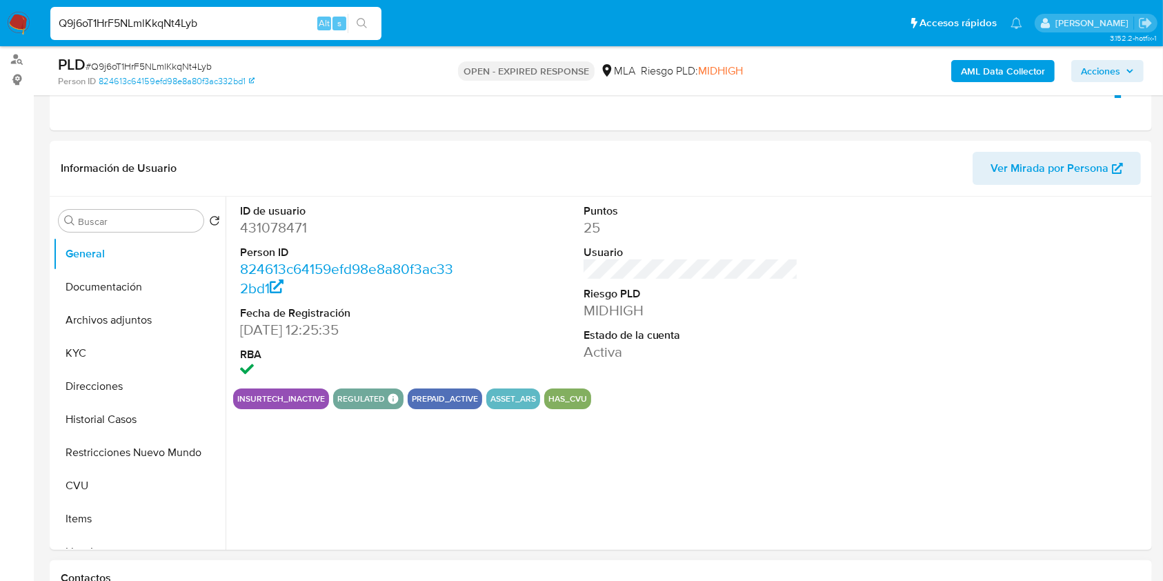
select select "10"
click at [237, 19] on input "Q9j6oT1HrF5NLmlKkqNt4Lyb" at bounding box center [215, 23] width 331 height 18
paste input "FVFDITfcxbEshKo7RcwB6UhW"
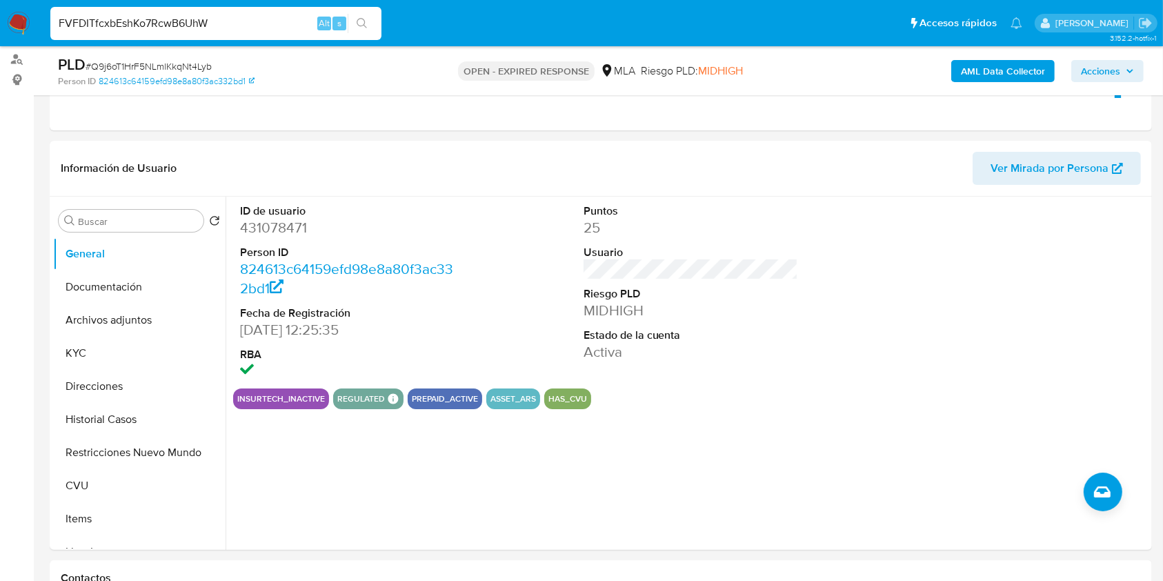
type input "FVFDITfcxbEshKo7RcwB6UhW"
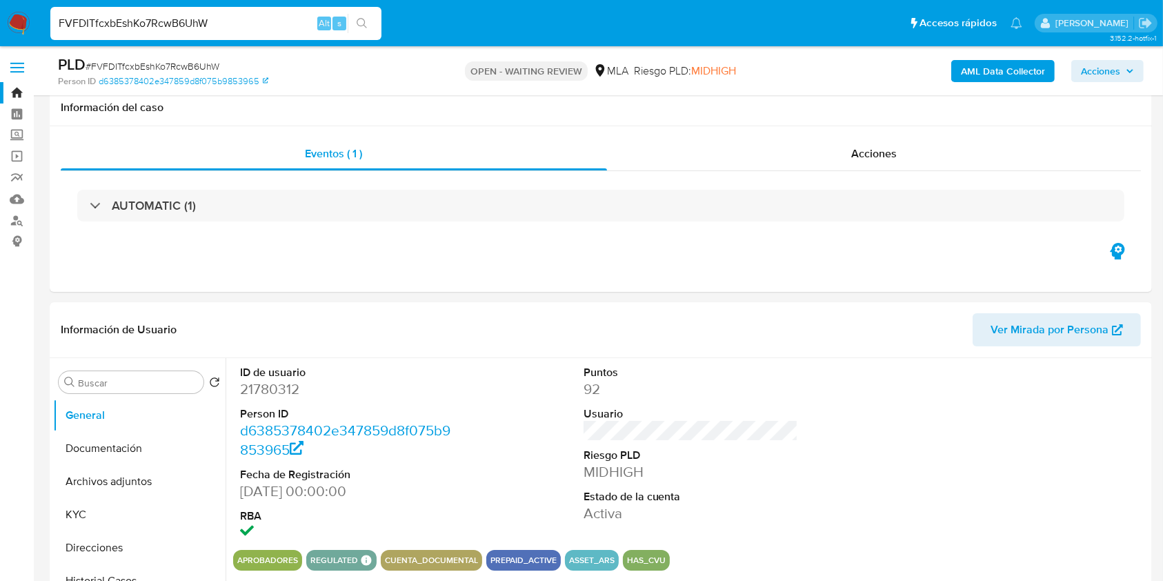
scroll to position [465, 0]
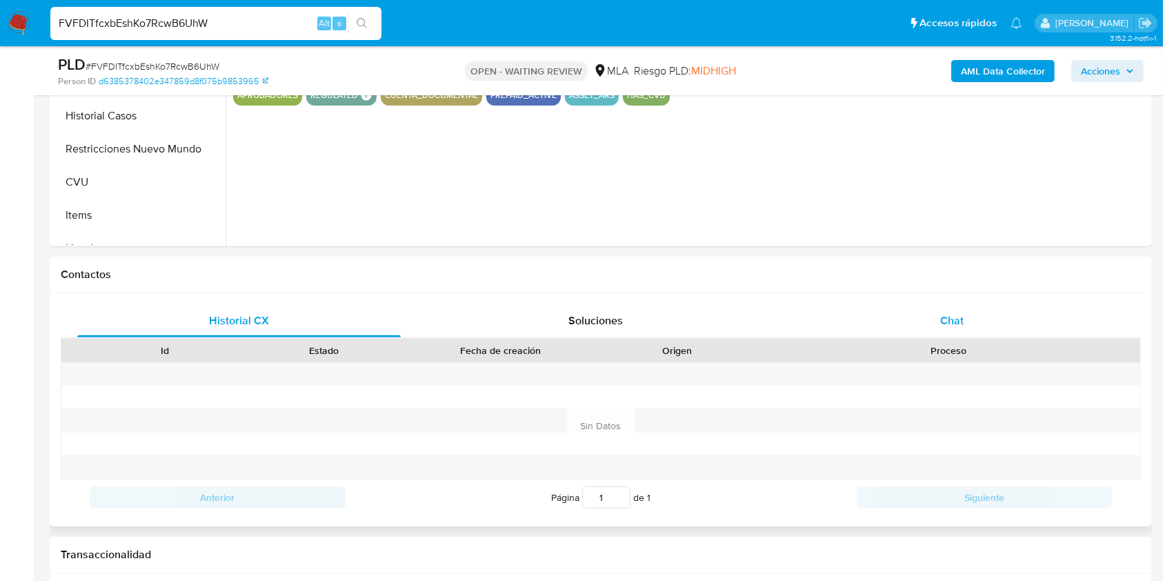
select select "10"
click at [946, 327] on span "Chat" at bounding box center [951, 320] width 23 height 16
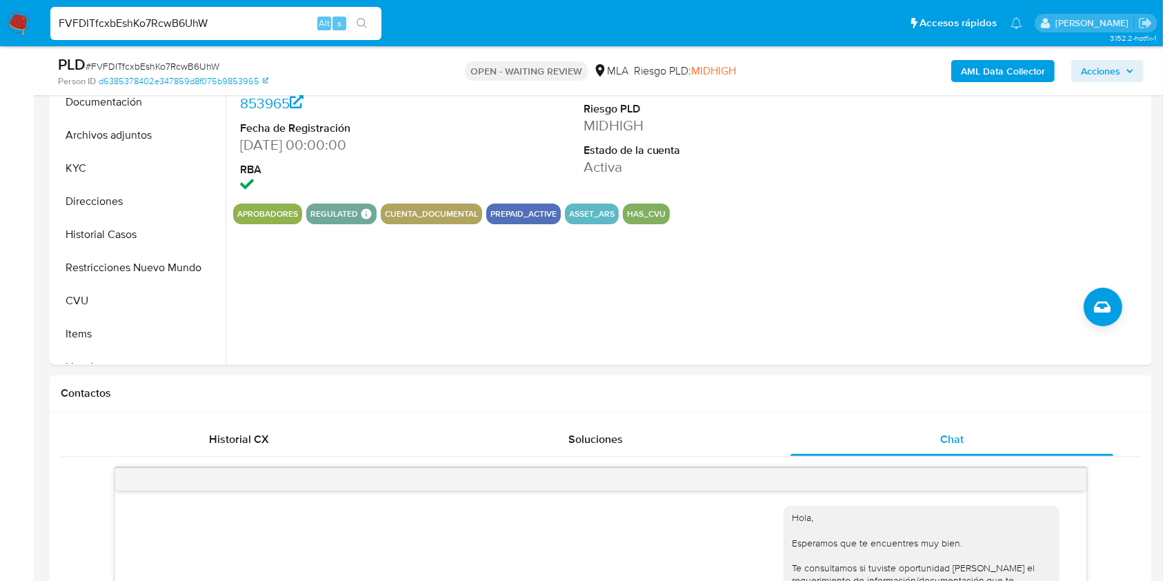
scroll to position [270, 0]
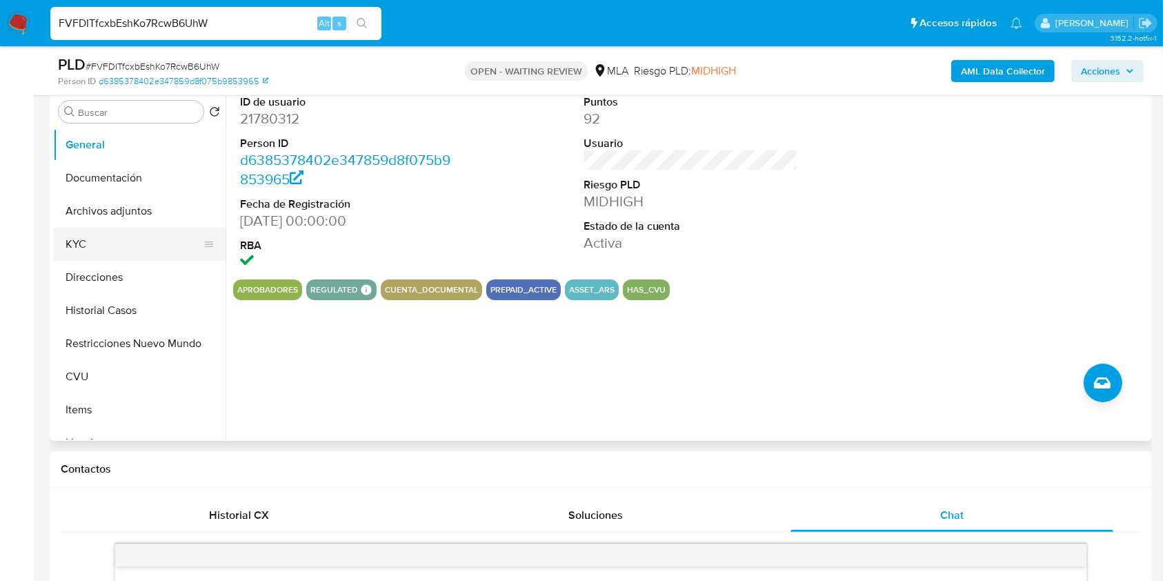
click at [116, 244] on button "KYC" at bounding box center [133, 244] width 161 height 33
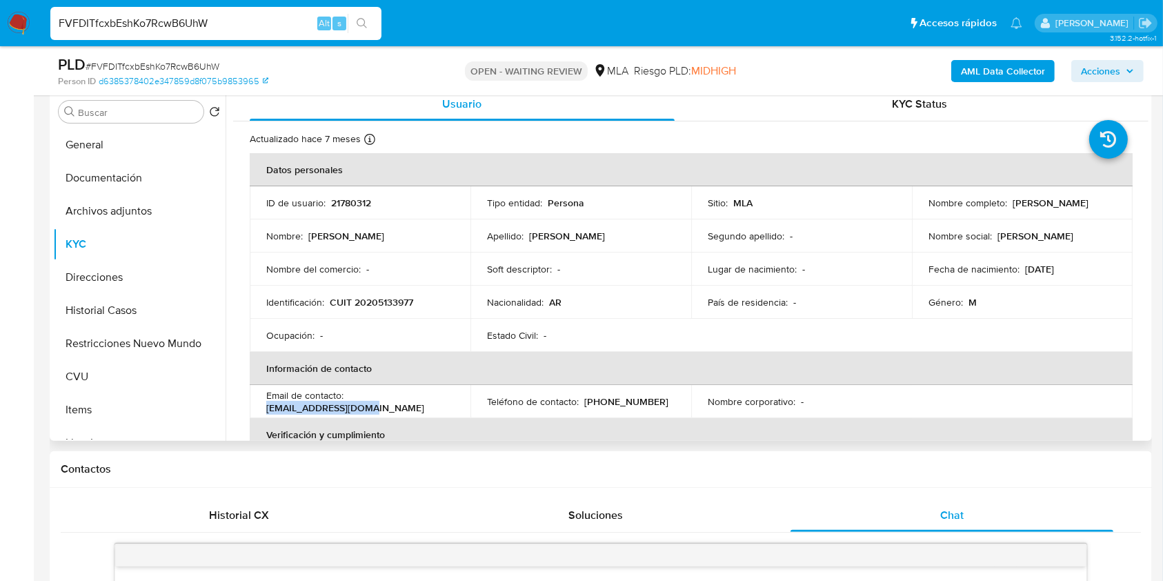
drag, startPoint x: 386, startPoint y: 407, endPoint x: 257, endPoint y: 403, distance: 129.0
click at [257, 403] on td "Email de contacto : milcomazza@gmail.com" at bounding box center [360, 401] width 221 height 33
copy p "milcomazza@gmail.com"
click at [263, 23] on input "FVFDITfcxbEshKo7RcwB6UhW" at bounding box center [215, 23] width 331 height 18
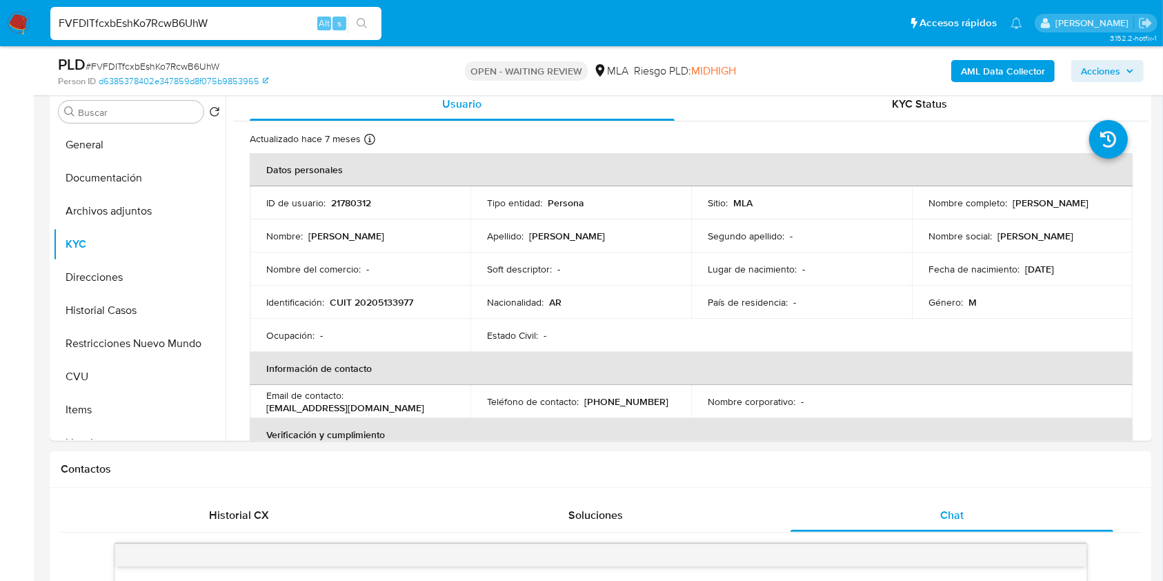
click at [263, 23] on input "FVFDITfcxbEshKo7RcwB6UhW" at bounding box center [215, 23] width 331 height 18
paste input "bb0rFumyEIJ8ipzFRYb2SD6a"
type input "bb0rFumyEIJ8ipzFRYb2SD6a"
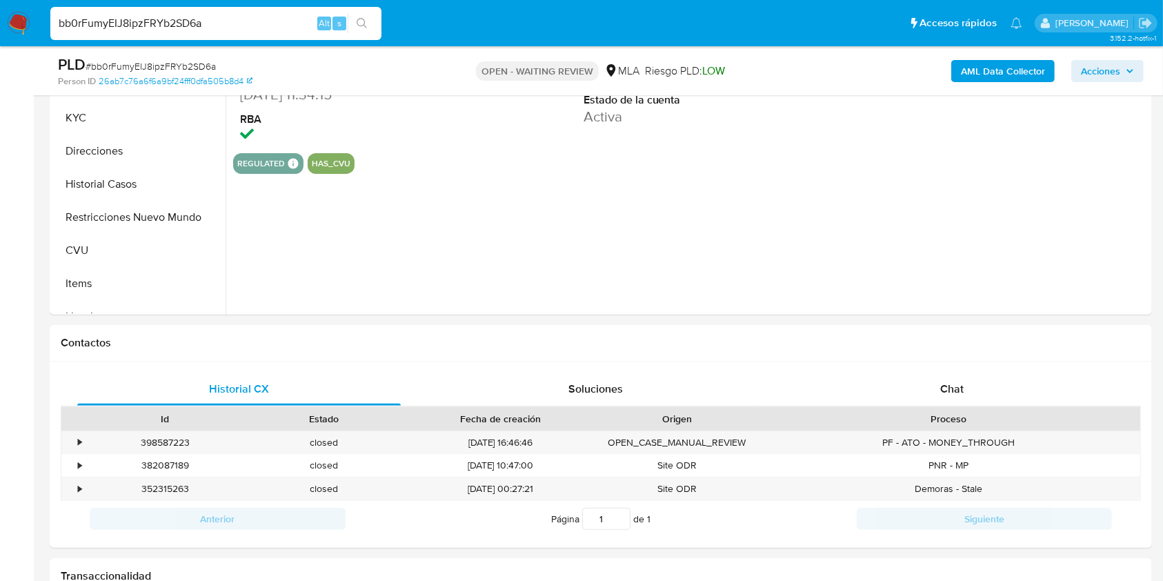
scroll to position [441, 0]
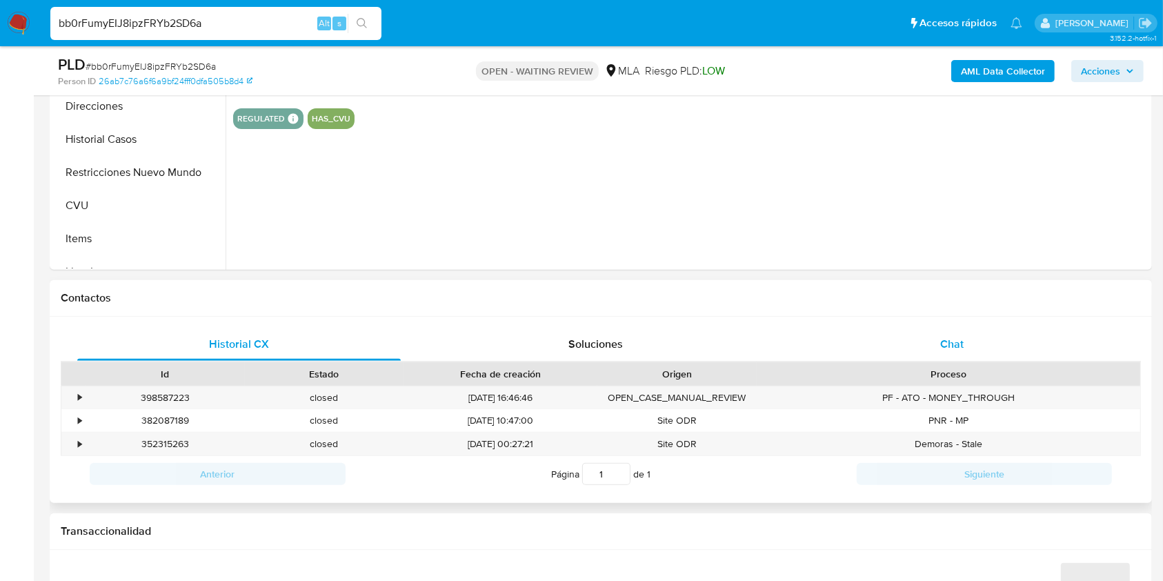
select select "10"
click at [954, 359] on div "Chat" at bounding box center [951, 344] width 323 height 33
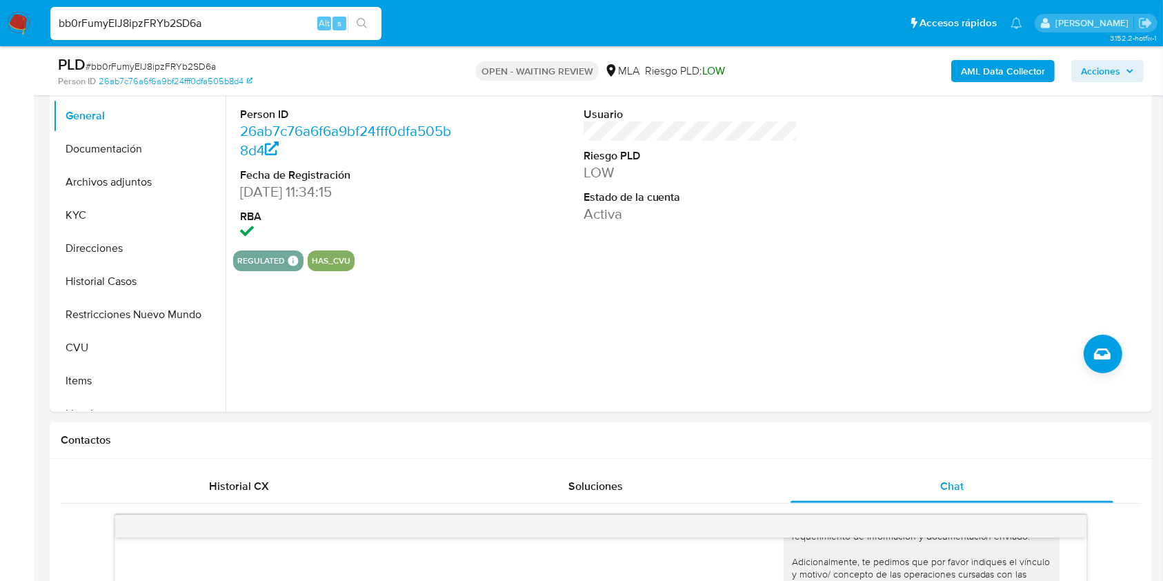
scroll to position [297, 0]
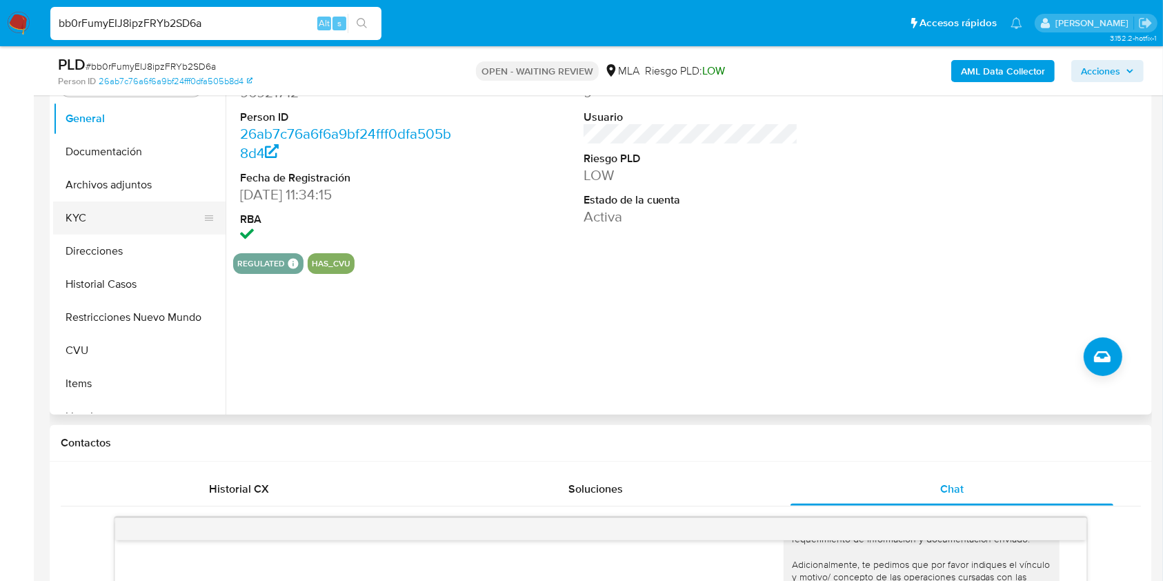
click at [113, 207] on button "KYC" at bounding box center [133, 217] width 161 height 33
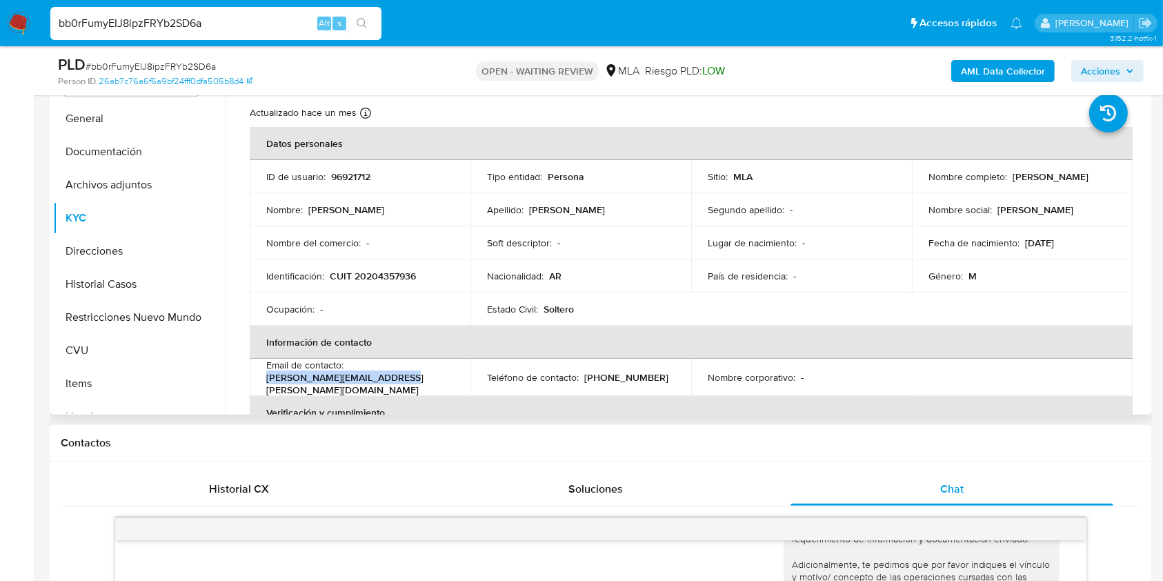
drag, startPoint x: 403, startPoint y: 381, endPoint x: 254, endPoint y: 379, distance: 148.3
click at [254, 379] on td "Email de contacto : patricio.volpe@voxen.com.ar" at bounding box center [360, 377] width 221 height 37
copy p "patricio.volpe@voxen.com.ar"
click at [152, 66] on span "# bb0rFumyEIJ8ipzFRYb2SD6a" at bounding box center [151, 66] width 130 height 14
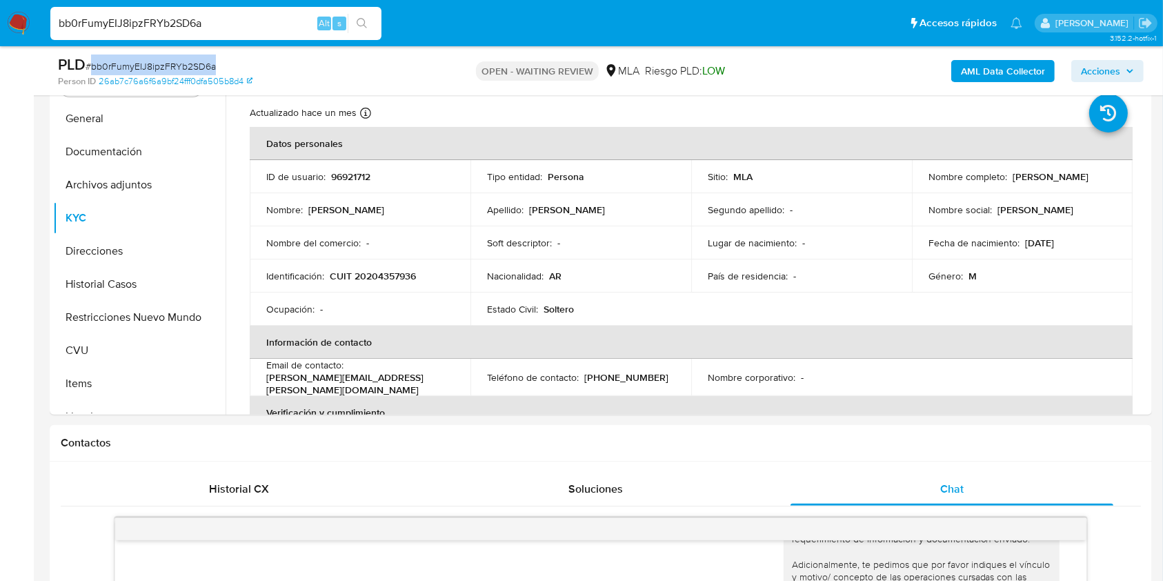
copy span "bb0rFumyEIJ8ipzFRYb2SD6a"
click at [30, 25] on img at bounding box center [18, 23] width 23 height 23
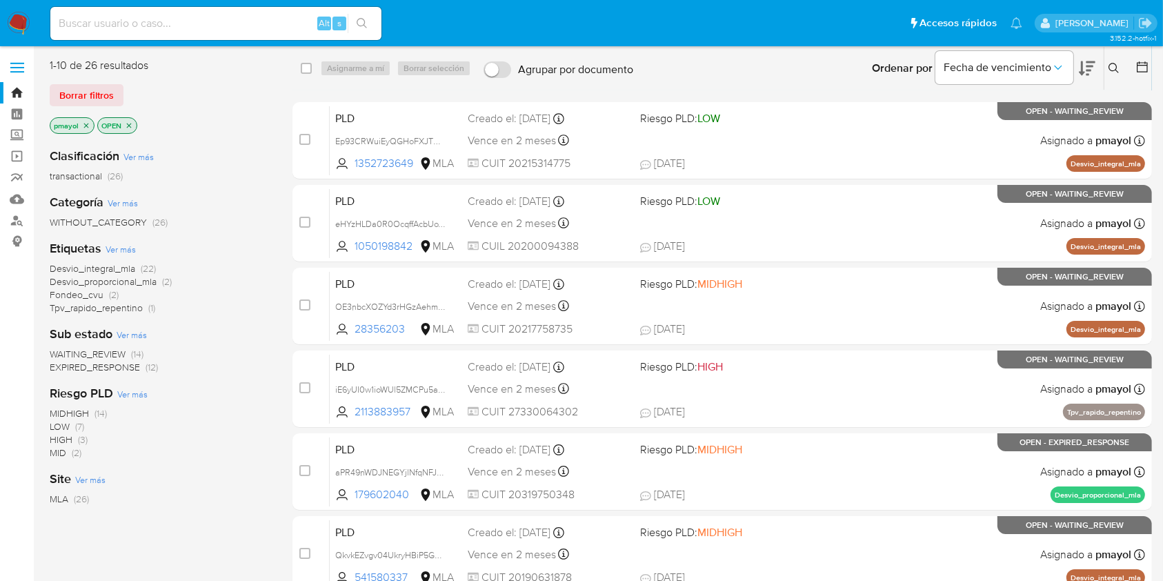
click at [1121, 74] on button at bounding box center [1115, 68] width 23 height 17
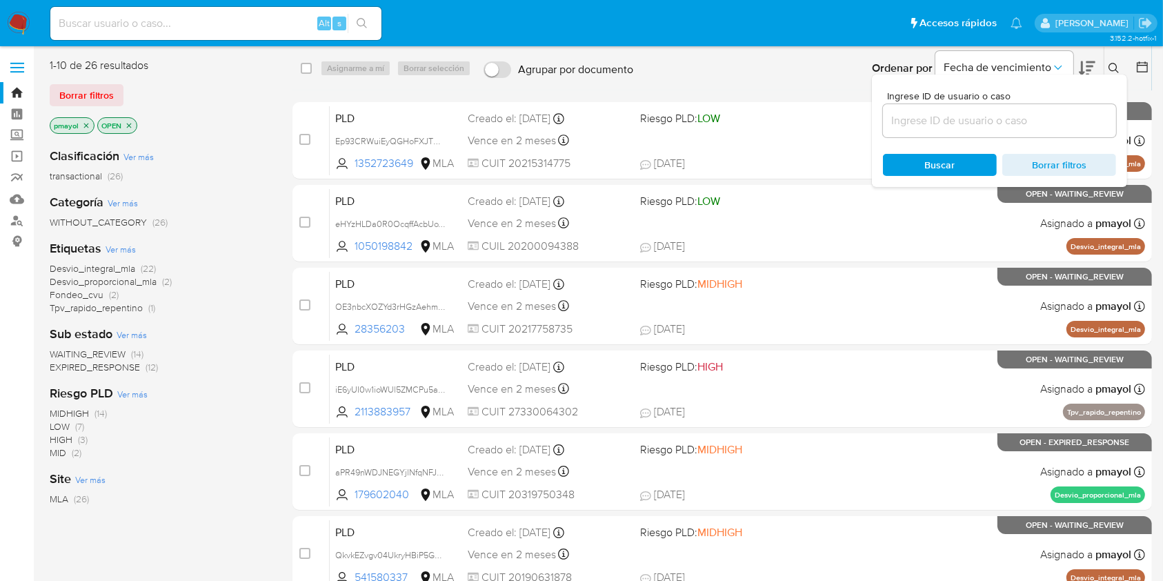
click at [1021, 134] on div at bounding box center [999, 120] width 233 height 33
click at [1012, 128] on input at bounding box center [999, 121] width 233 height 18
paste input "bb0rFumyEIJ8ipzFRYb2SD6a"
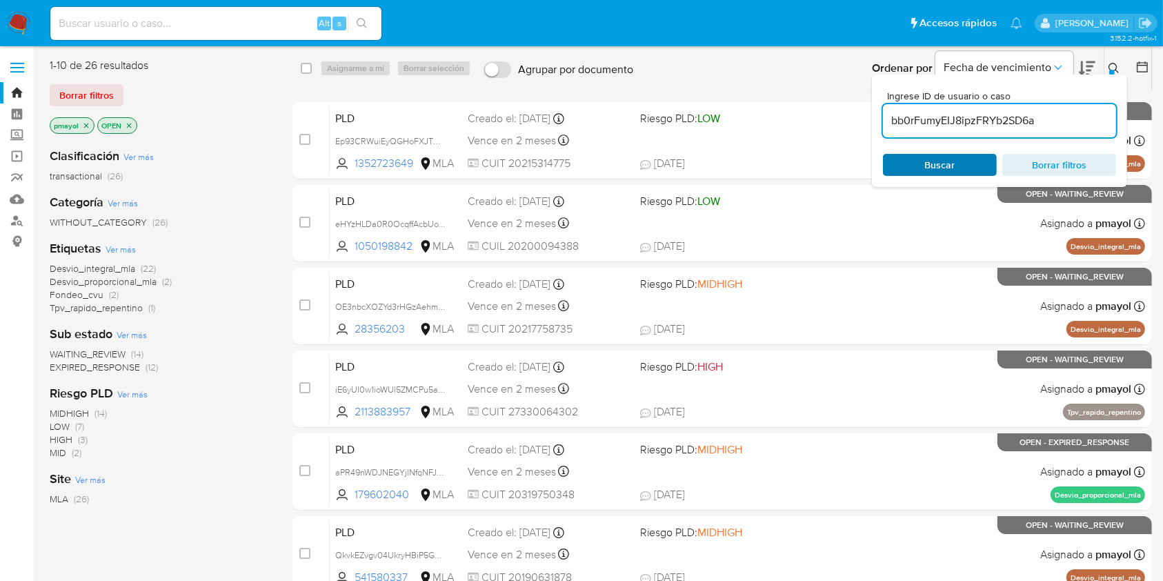
type input "bb0rFumyEIJ8ipzFRYb2SD6a"
click at [925, 172] on span "Buscar" at bounding box center [940, 165] width 30 height 22
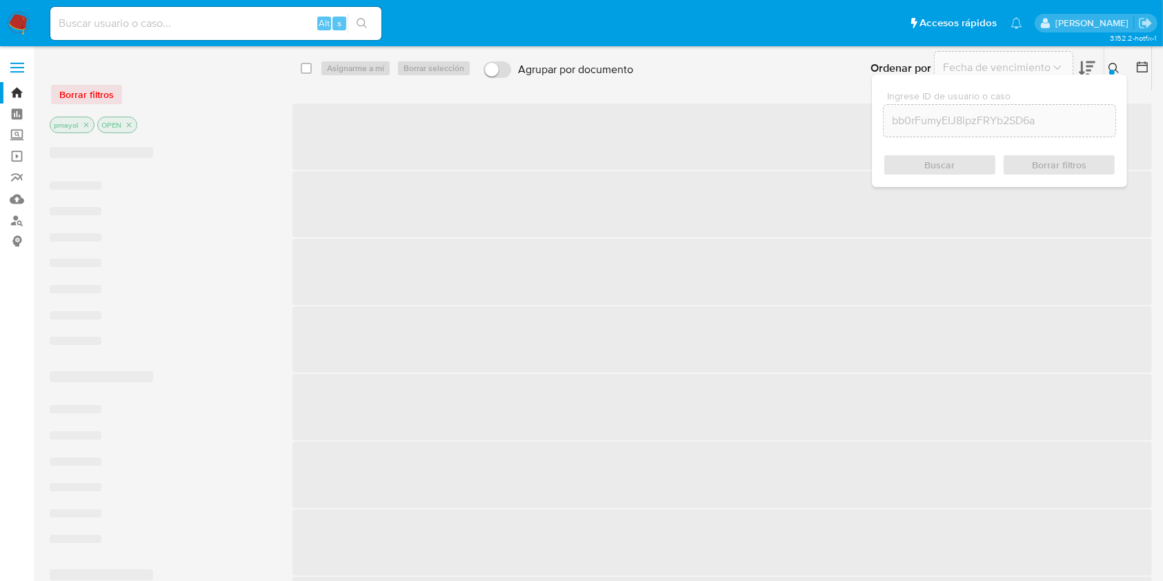
click at [294, 61] on div "select-all-cases-checkbox Asignarme a mí Borrar selección Agrupar por documento…" at bounding box center [721, 68] width 859 height 43
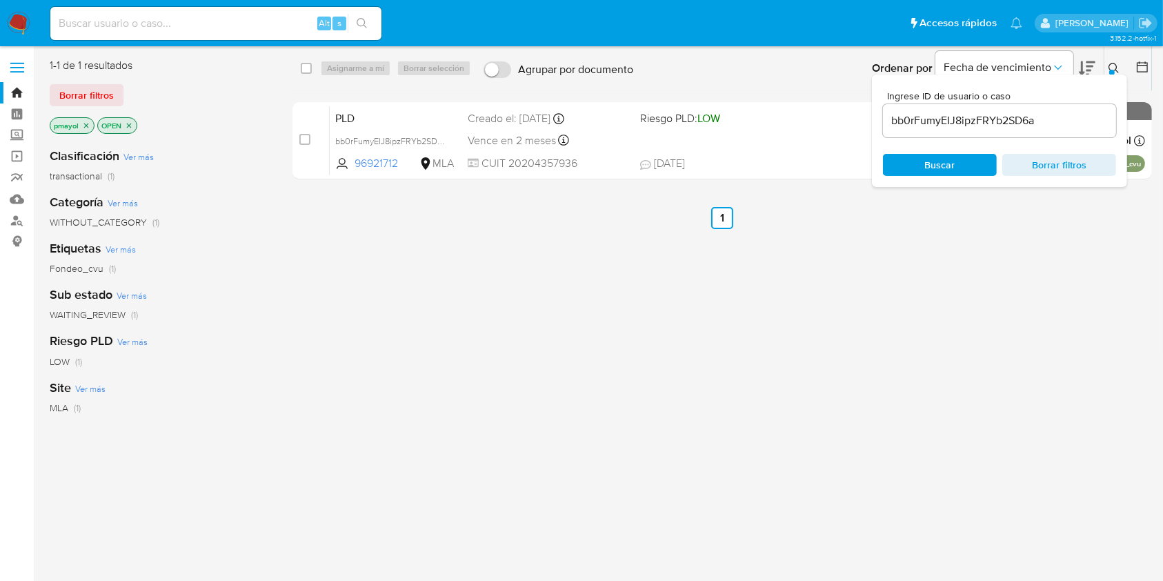
click at [298, 66] on div "select-all-cases-checkbox Asignarme a mí Borrar selección Agrupar por documento…" at bounding box center [721, 68] width 859 height 43
click at [303, 68] on input "checkbox" at bounding box center [306, 68] width 11 height 11
checkbox input "true"
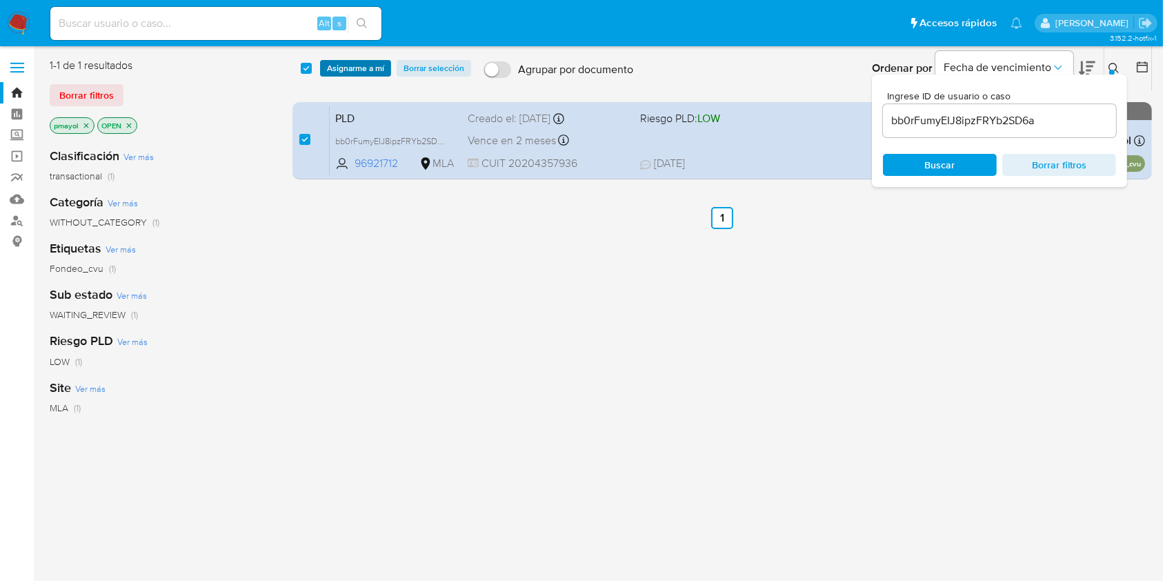
click at [340, 68] on span "Asignarme a mí" at bounding box center [355, 68] width 57 height 14
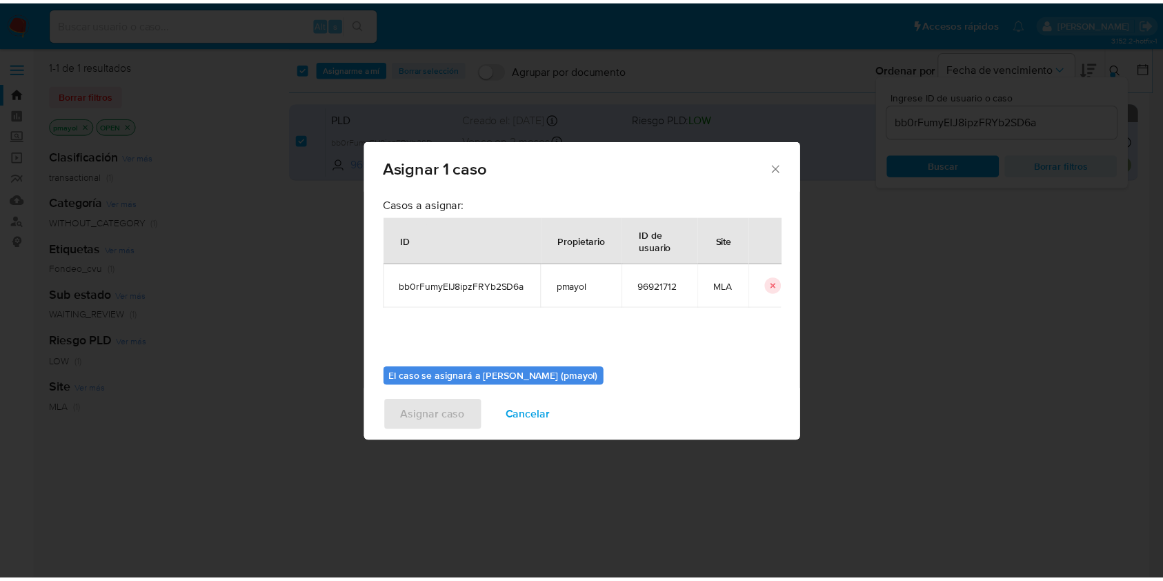
scroll to position [70, 0]
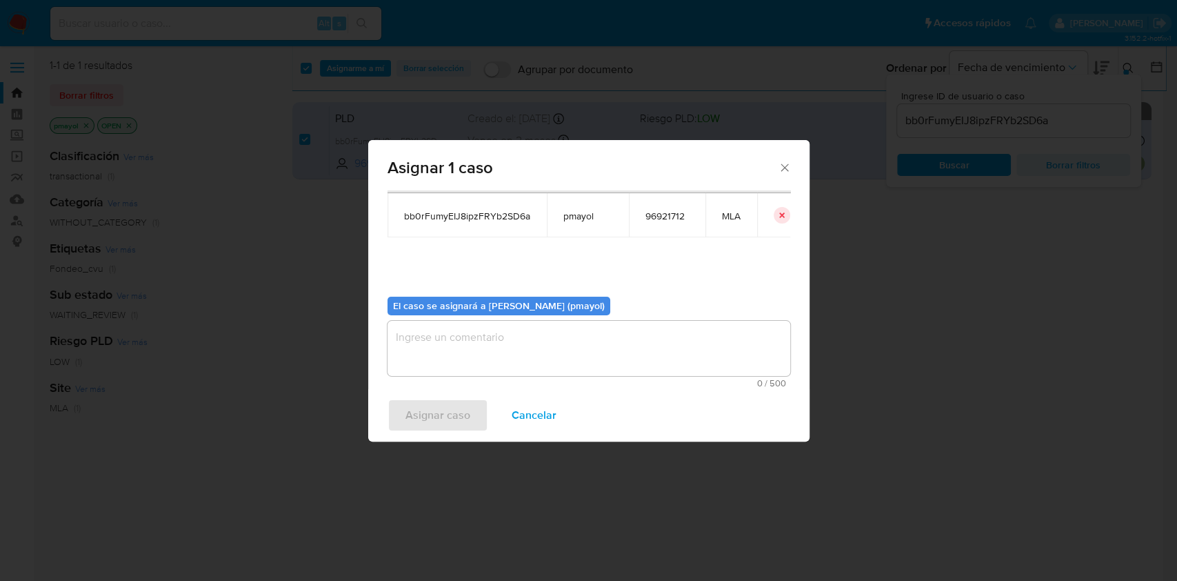
click at [677, 360] on textarea "assign-modal" at bounding box center [589, 348] width 403 height 55
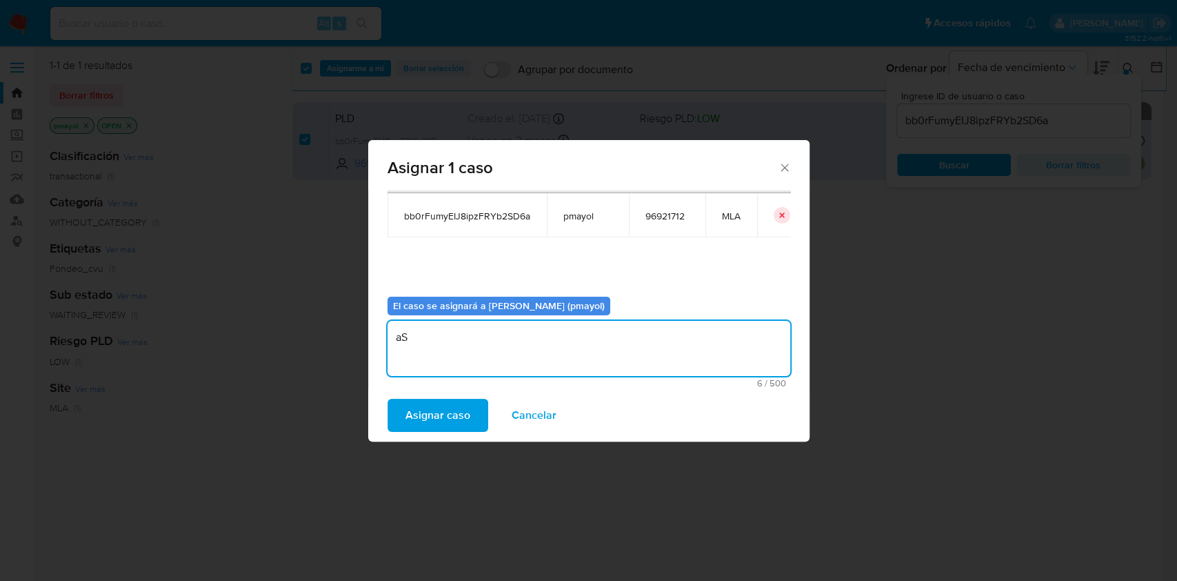
type textarea "a"
type textarea "Asignación"
click at [452, 414] on span "Asignar caso" at bounding box center [438, 415] width 65 height 30
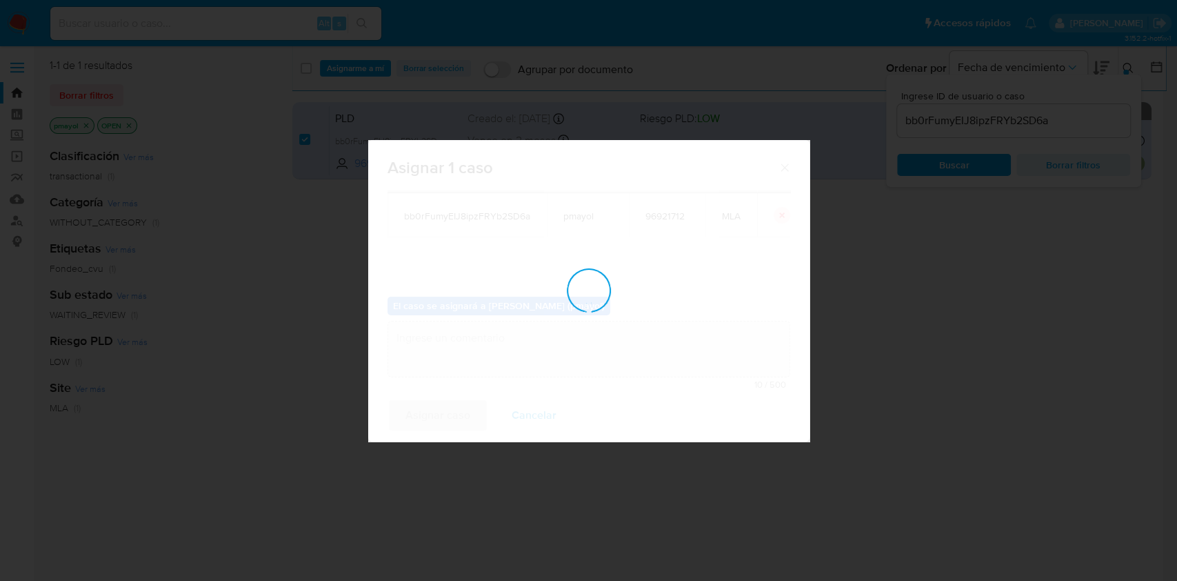
checkbox input "false"
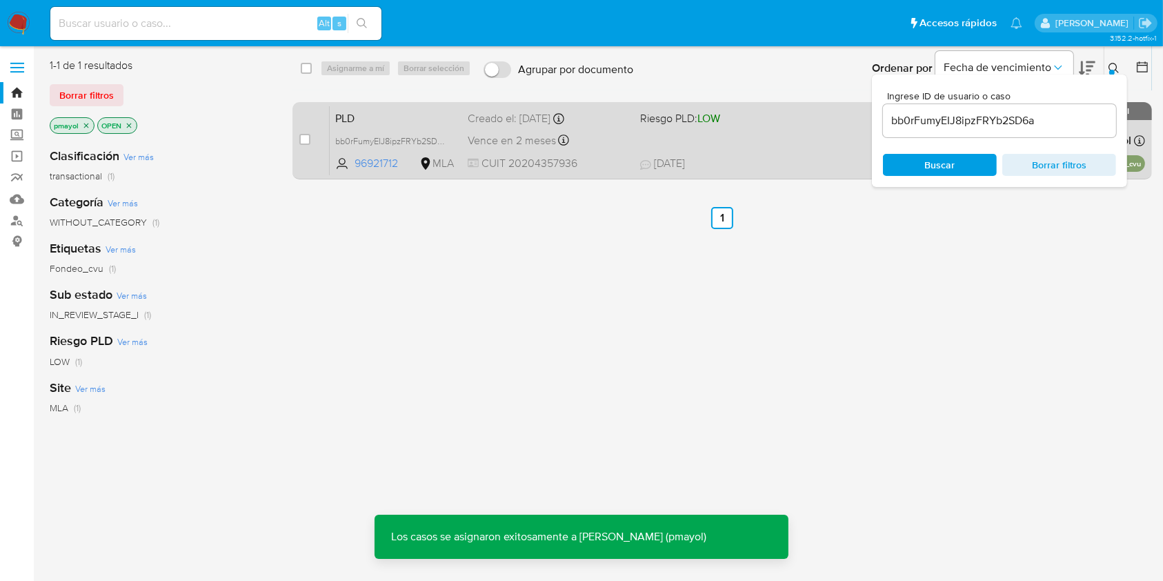
click at [689, 135] on div "PLD bb0rFumyEIJ8ipzFRYb2SD6a 96921712 MLA Riesgo PLD: LOW Creado el: 12/07/2025…" at bounding box center [737, 141] width 815 height 70
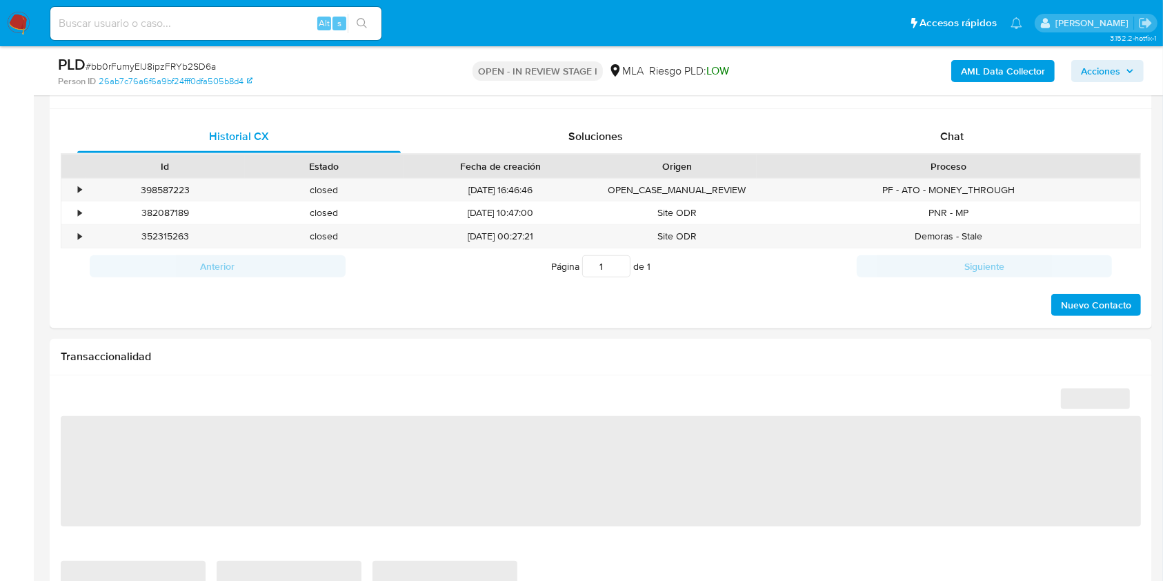
scroll to position [614, 0]
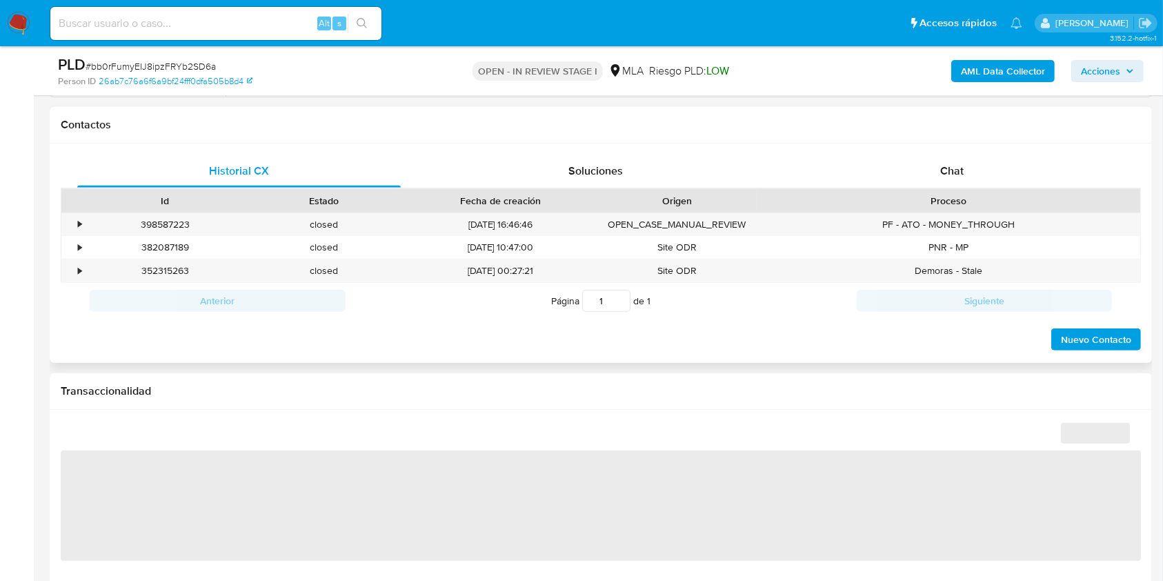
select select "10"
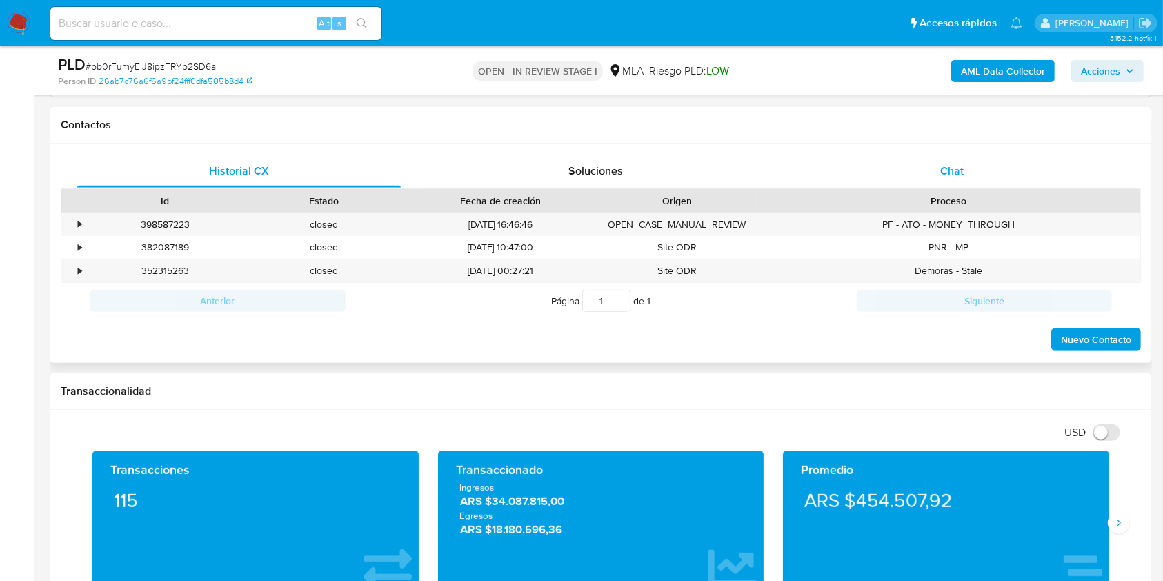
click at [939, 179] on div "Chat" at bounding box center [951, 170] width 323 height 33
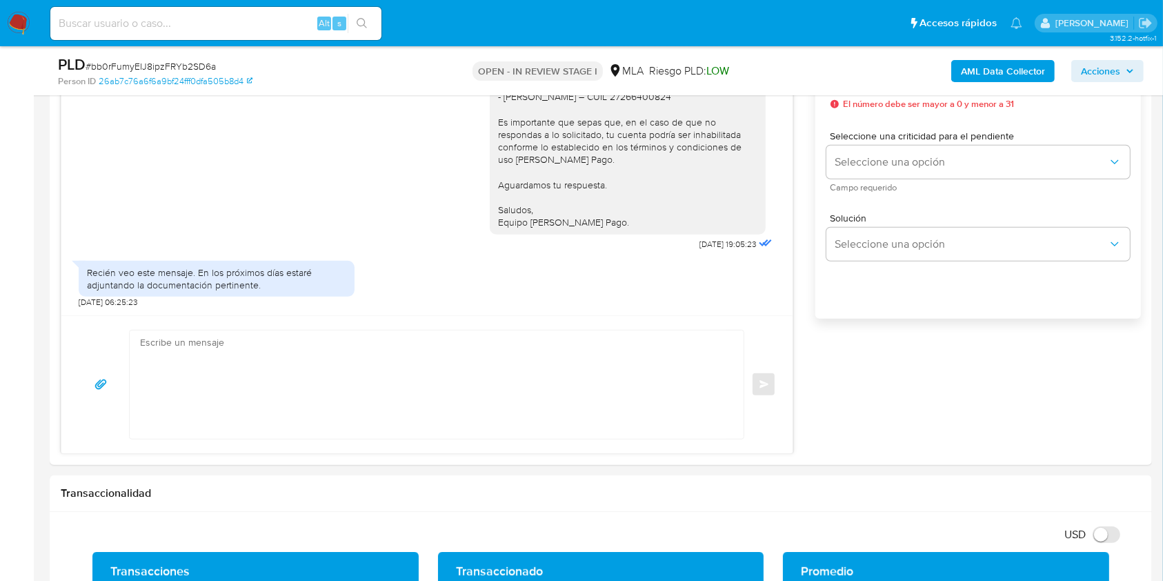
scroll to position [852, 0]
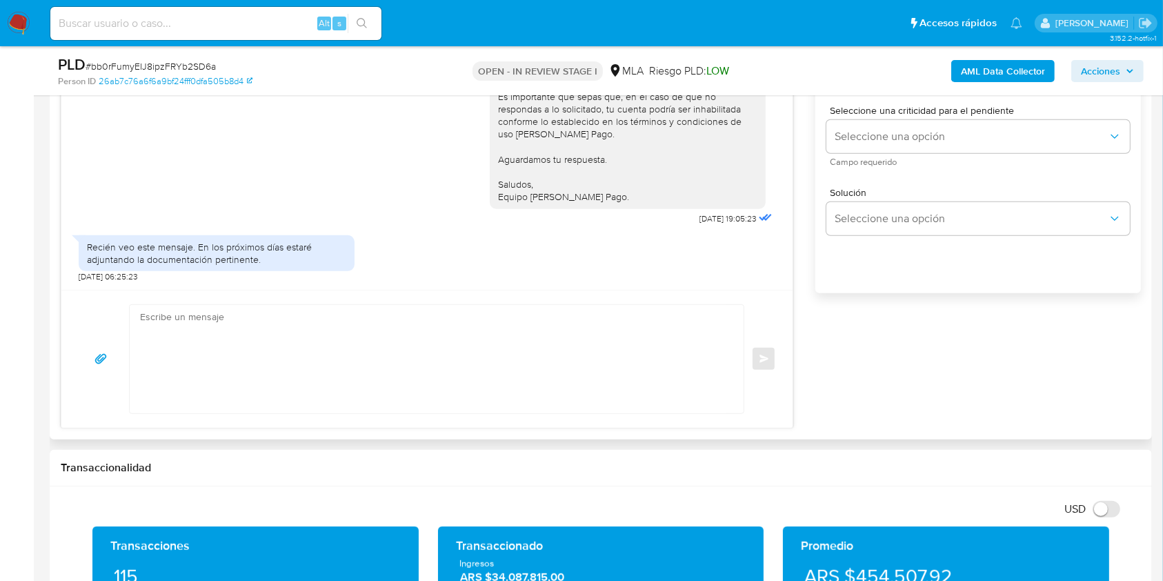
click at [500, 361] on textarea at bounding box center [433, 359] width 586 height 108
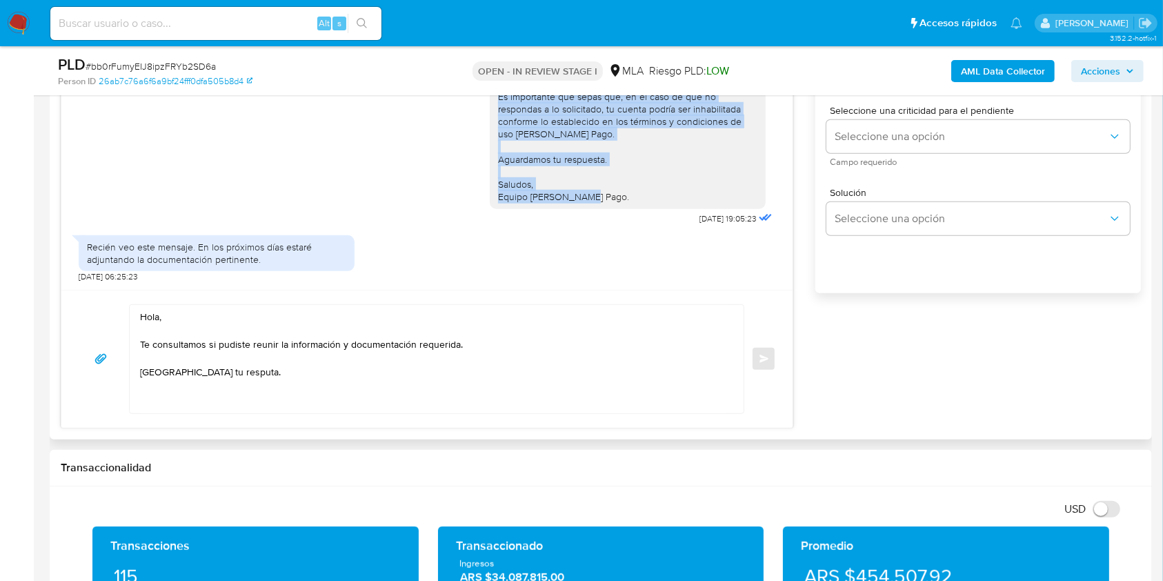
drag, startPoint x: 604, startPoint y: 196, endPoint x: 483, endPoint y: 97, distance: 156.8
click at [490, 97] on div "Hola, Esperamos que te encuentres muy bien. Te consultamos si tuviste oportunid…" at bounding box center [628, 58] width 276 height 299
copy div "Es importante que sepas que, en el caso de que no respondas a lo solicitado, tu…"
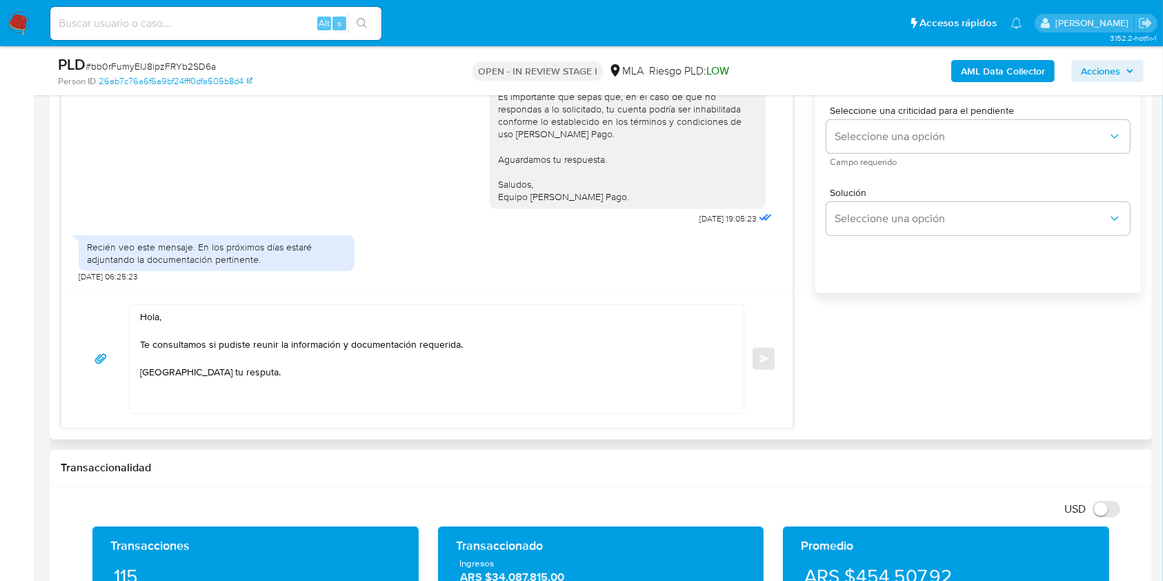
click at [277, 397] on textarea "Hola, Te consultamos si pudiste reunir la información y documentación requerida…" at bounding box center [433, 359] width 586 height 108
drag, startPoint x: 281, startPoint y: 386, endPoint x: 133, endPoint y: 363, distance: 149.9
click at [133, 363] on div "Hola, Te consultamos si pudiste reunir la información y documentación requerida…" at bounding box center [433, 359] width 607 height 108
paste textarea "Es importante que sepas que, en el caso de que no respondas a lo solicitado, tu…"
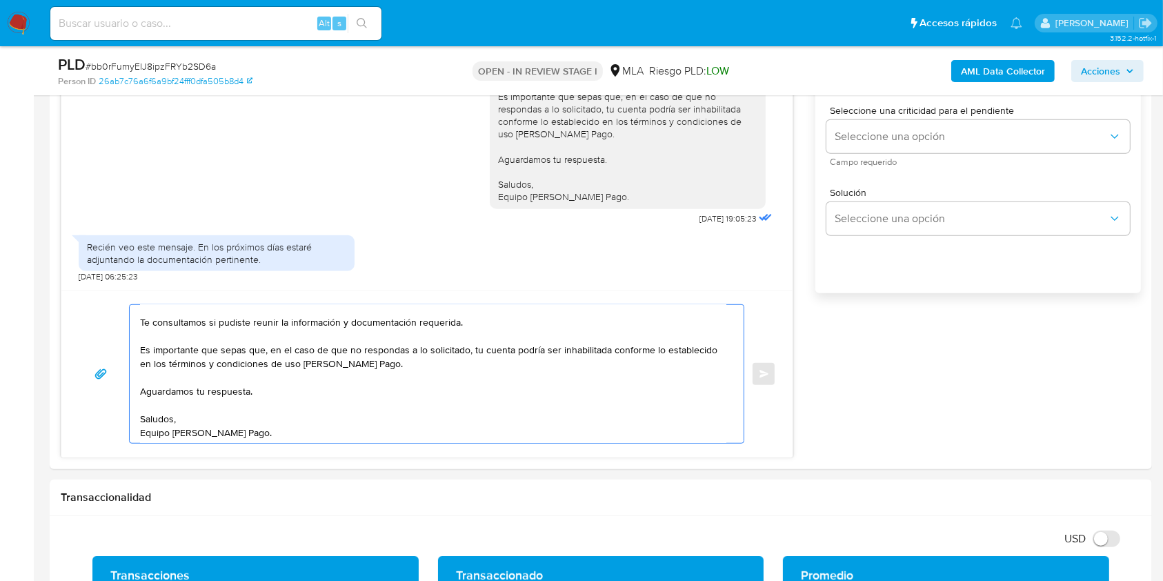
scroll to position [765, 0]
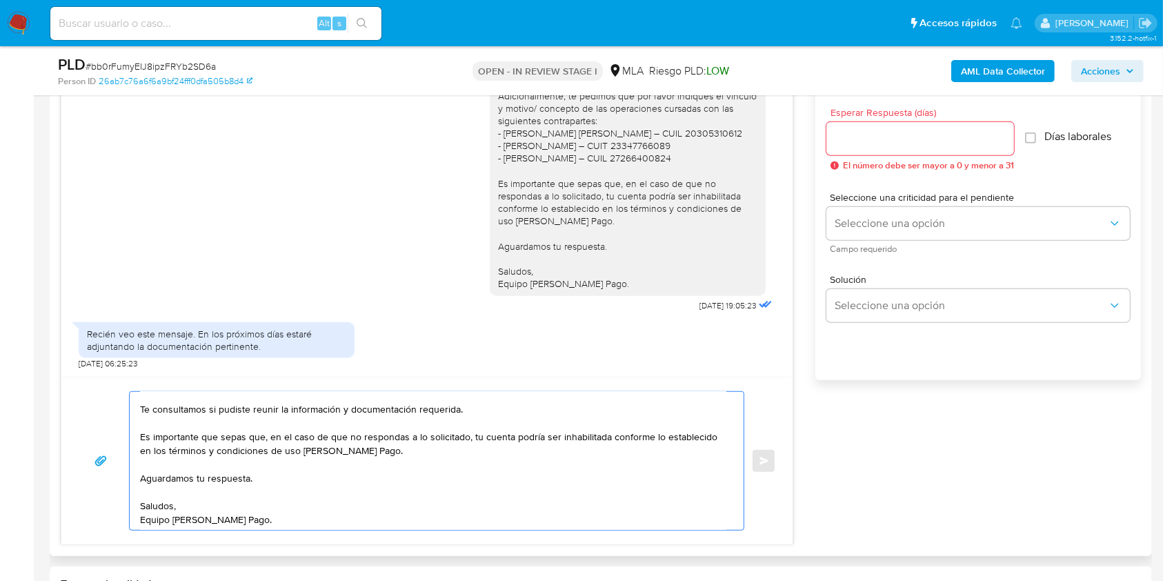
type textarea "Hola, Te consultamos si pudiste reunir la información y documentación requerida…"
click at [837, 137] on input "Esperar Respuesta (días)" at bounding box center [920, 139] width 188 height 18
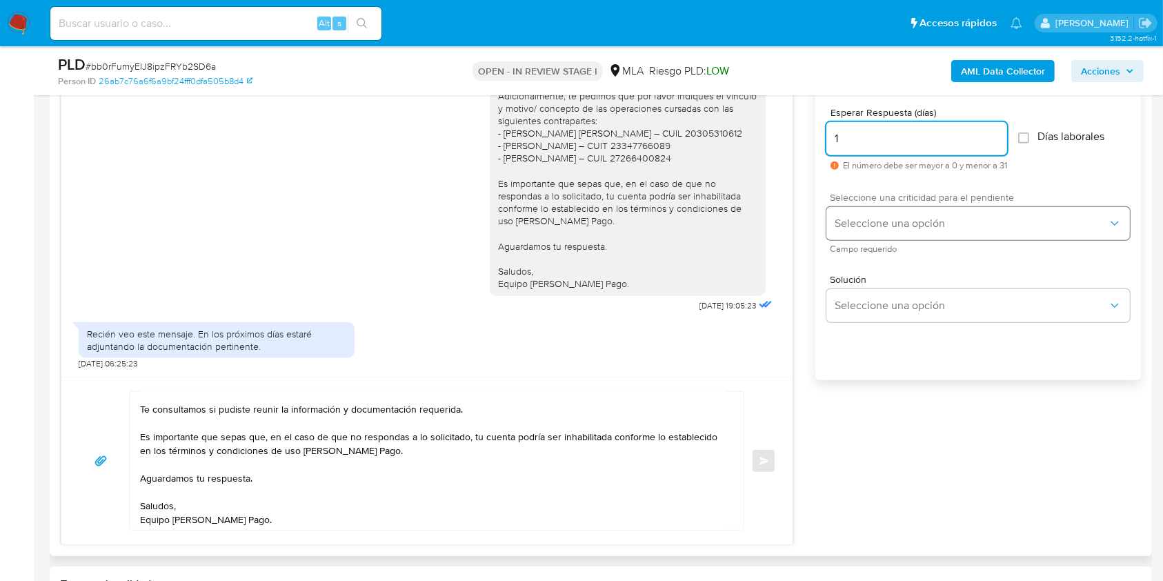
type input "1"
click at [882, 231] on button "Seleccione una opción" at bounding box center [977, 223] width 303 height 33
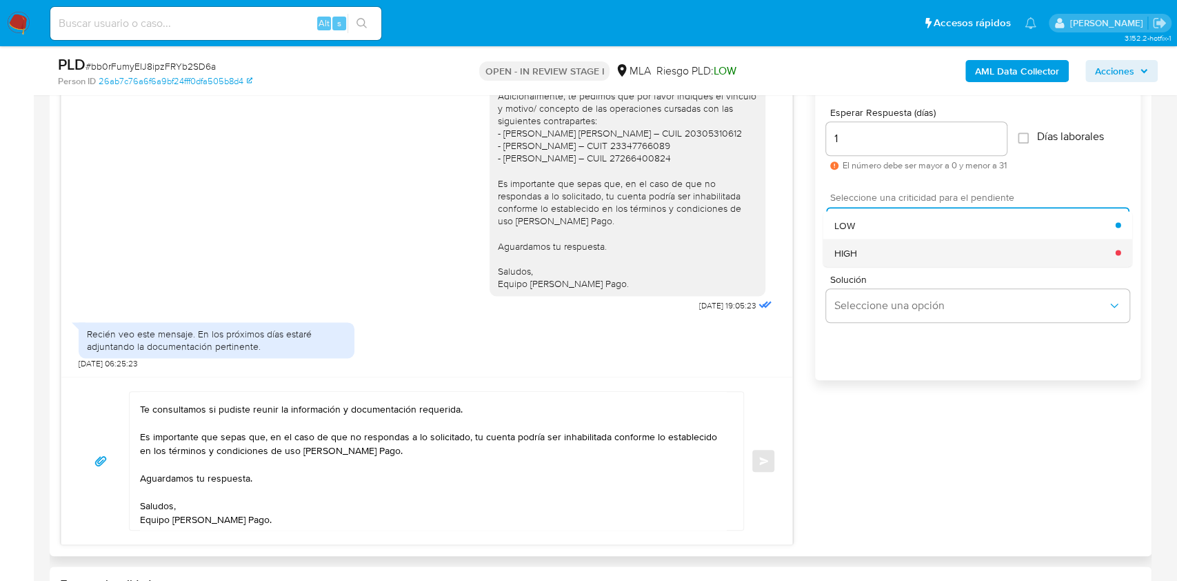
click at [883, 251] on div "HIGH" at bounding box center [974, 253] width 281 height 28
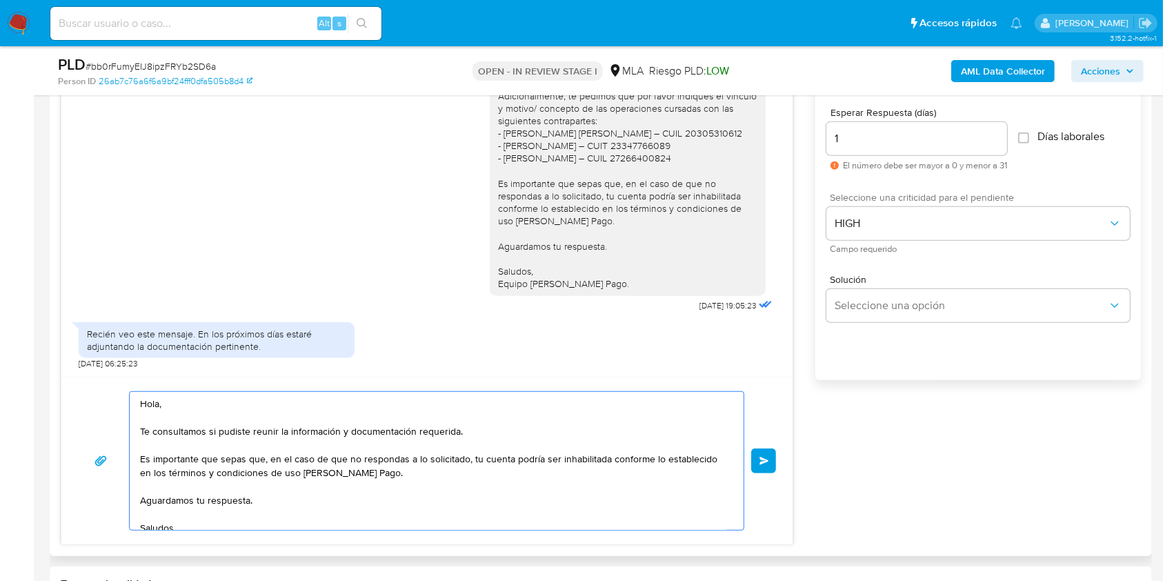
scroll to position [27, 0]
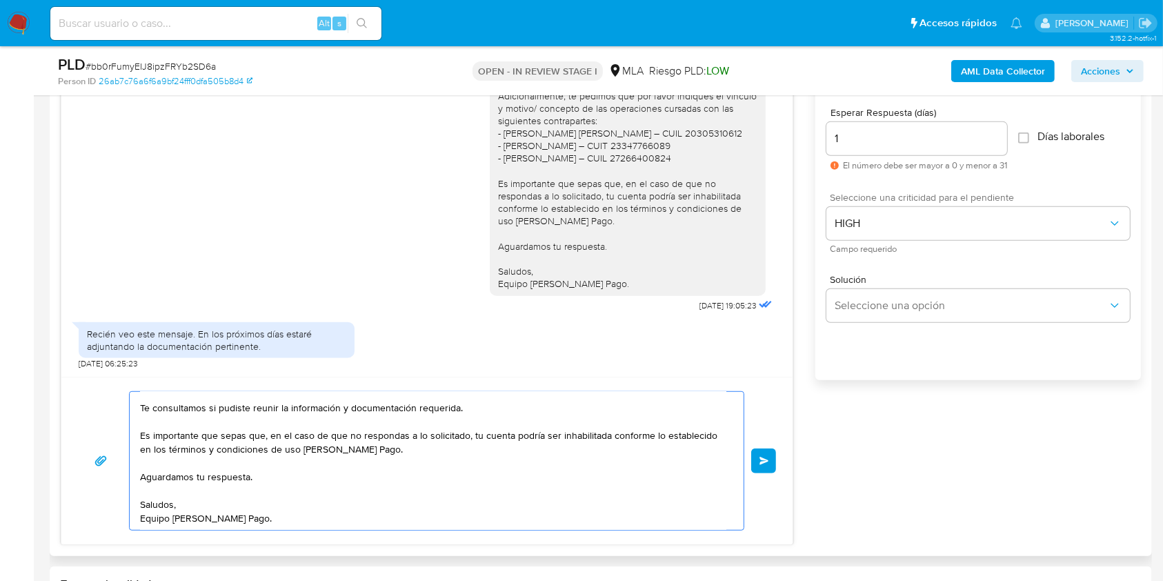
click at [758, 463] on button "Enviar" at bounding box center [763, 460] width 25 height 25
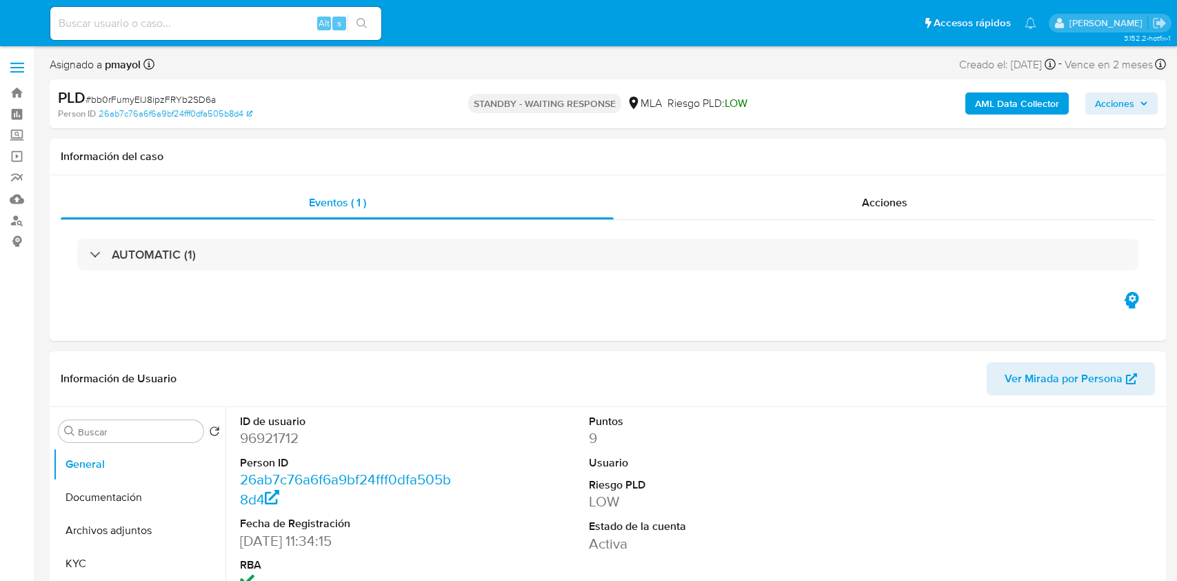
select select "10"
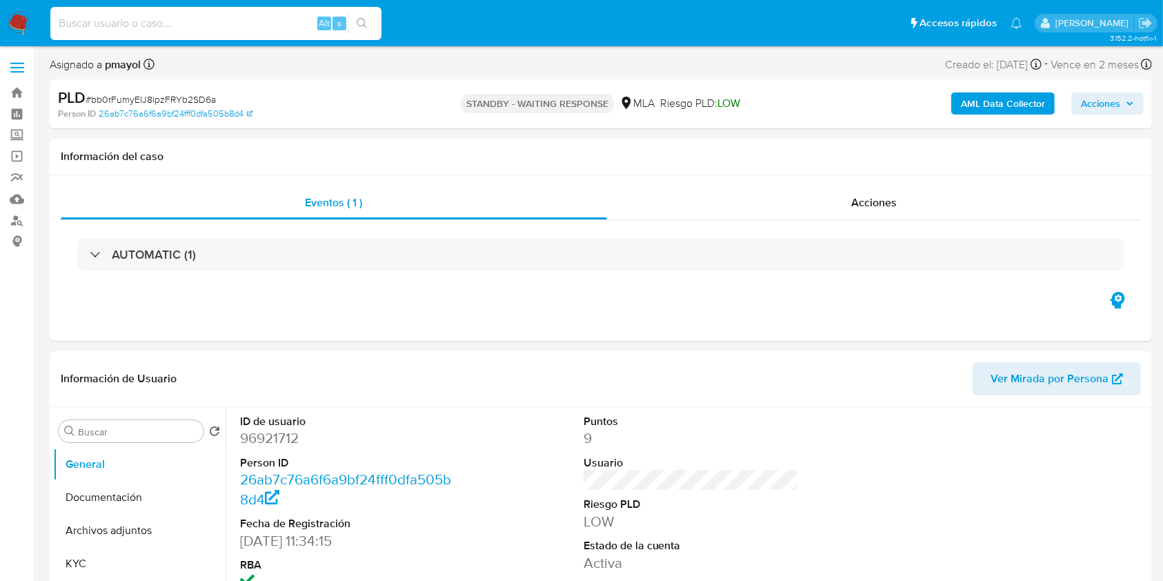
click at [258, 21] on input at bounding box center [215, 23] width 331 height 18
paste input "vPdn7IExjgQFgKkTevtldWOR"
type input "vPdn7IExjgQFgKkTevtldWOR"
select select "10"
click at [28, 26] on img at bounding box center [18, 23] width 23 height 23
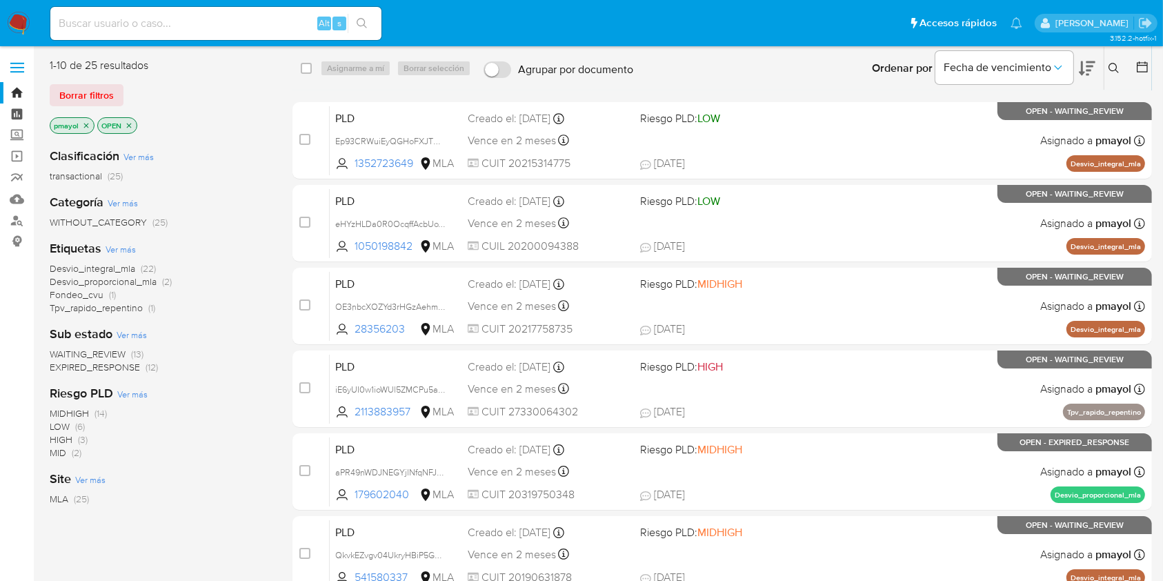
click at [19, 112] on link "Tablero" at bounding box center [82, 113] width 164 height 21
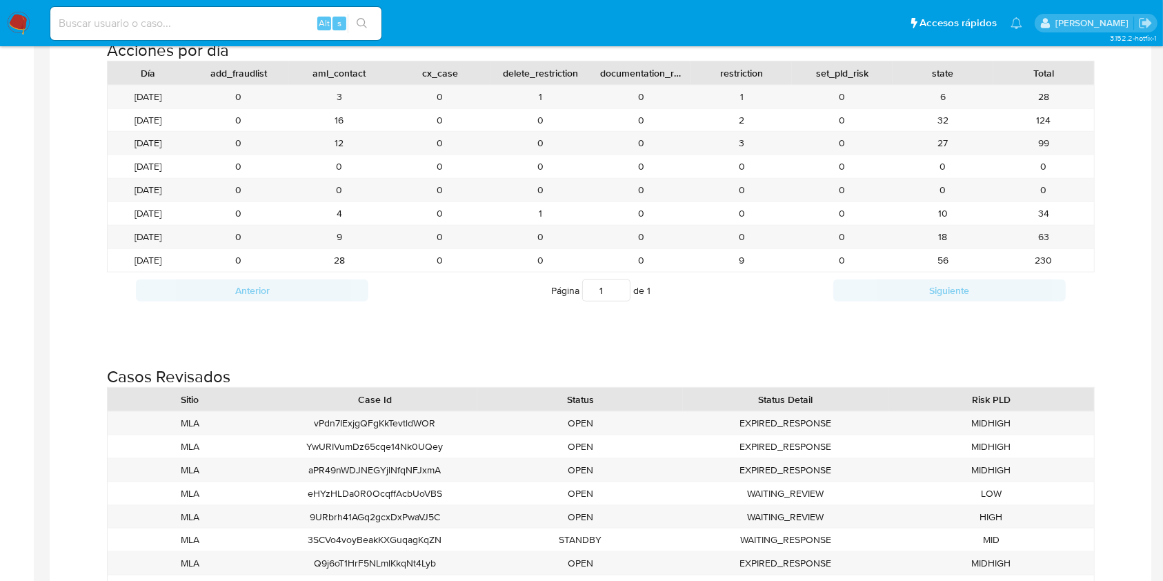
scroll to position [1600, 0]
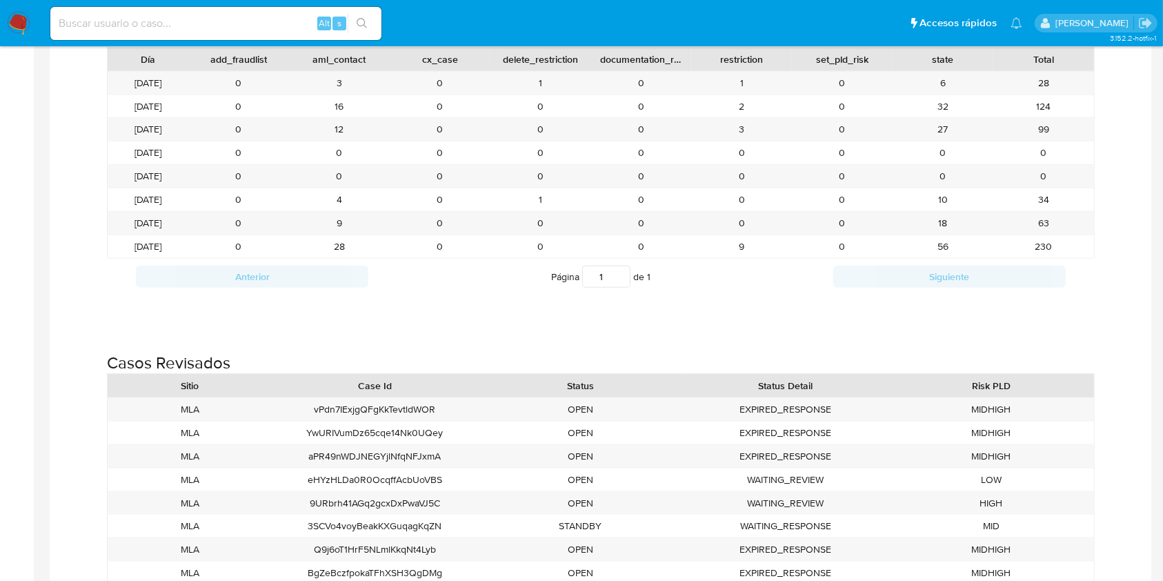
click at [25, 19] on img at bounding box center [18, 23] width 23 height 23
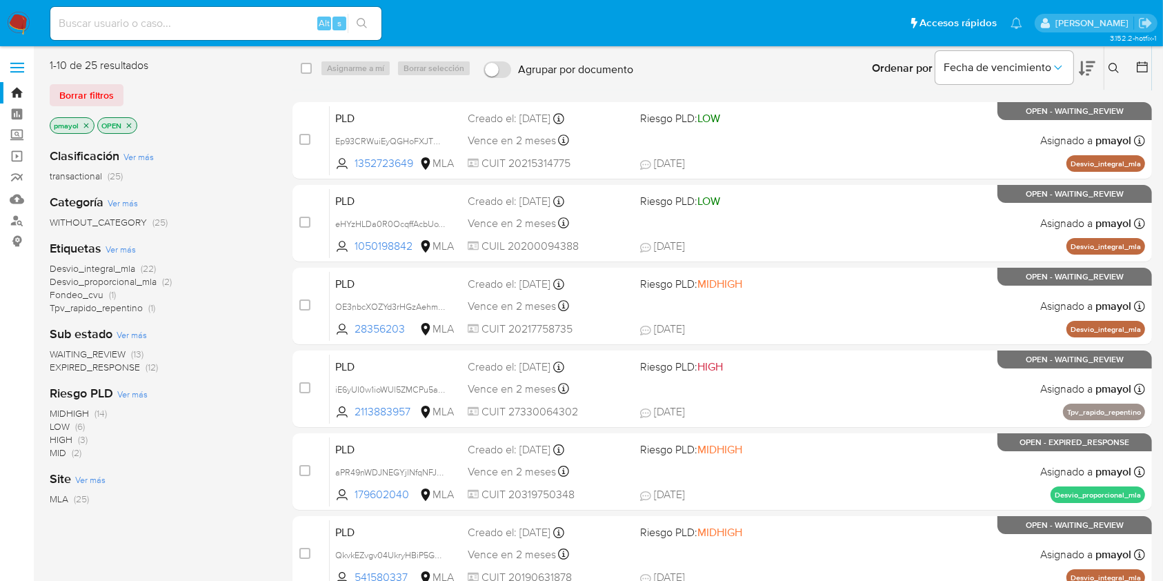
click at [223, 22] on input at bounding box center [215, 23] width 331 height 18
paste input "aPR49nWDJNEGYjlNfqNFJxmA"
type input "aPR49nWDJNEGYjlNfqNFJxmA"
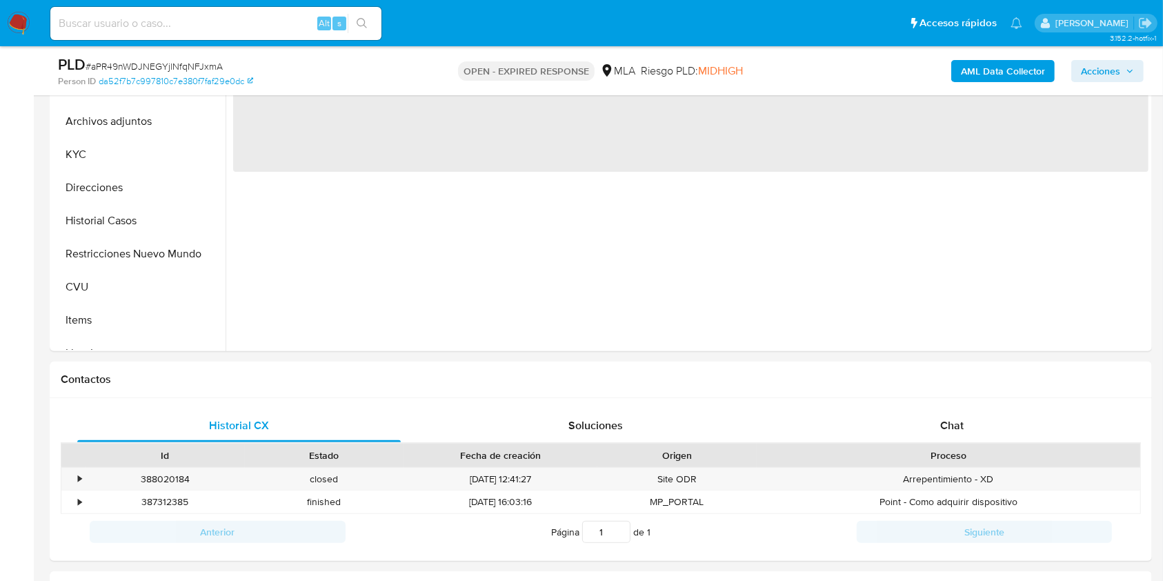
scroll to position [368, 0]
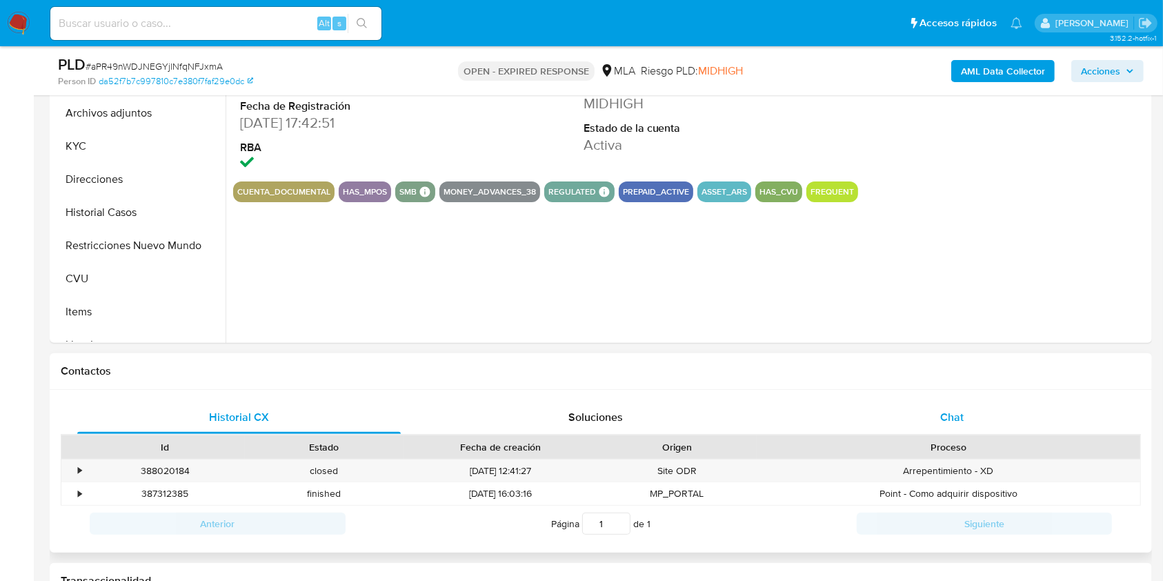
click at [936, 414] on div "Chat" at bounding box center [951, 417] width 323 height 33
select select "10"
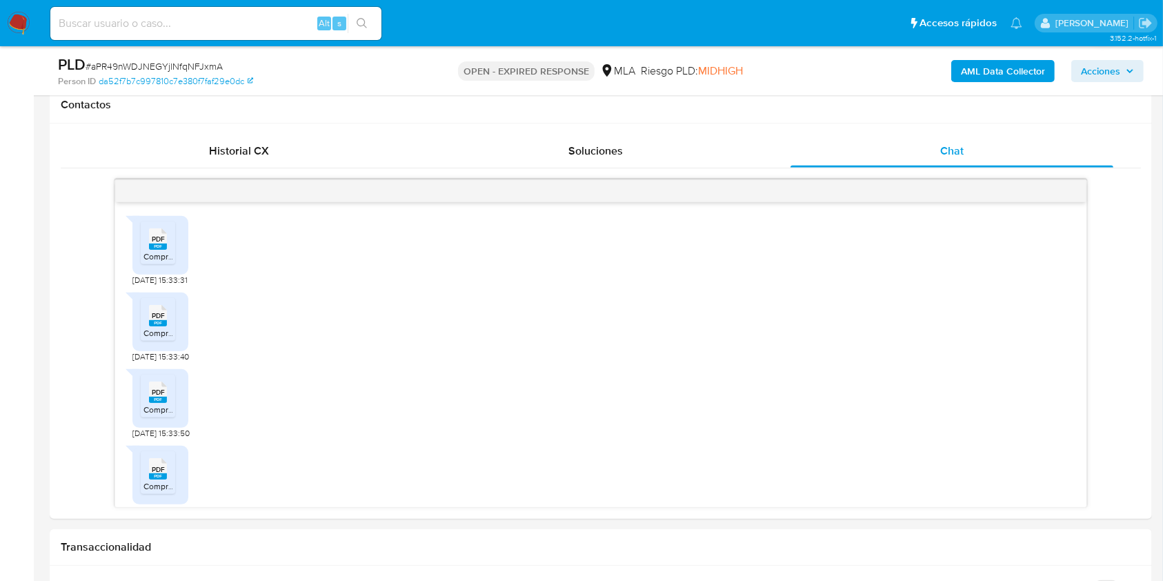
scroll to position [601, 0]
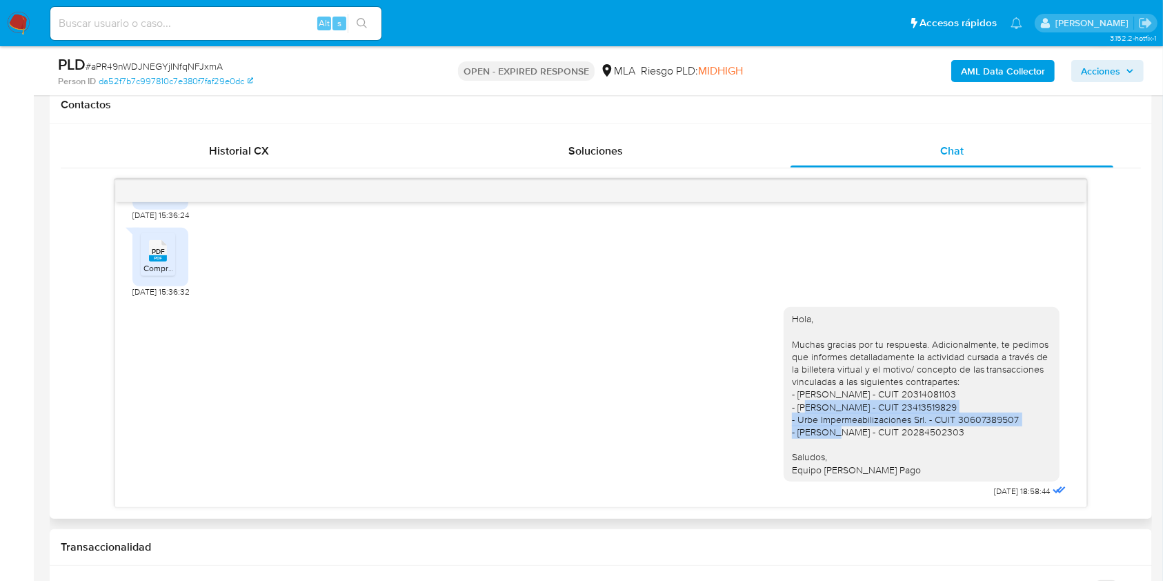
drag, startPoint x: 1068, startPoint y: 423, endPoint x: 1066, endPoint y: 397, distance: 26.4
click at [1066, 397] on div "PDF PDF Comprobantes de Ventas - NOVIEMBRE 2024.pdf 19/07/2025 15:33:31 PDF PDF…" at bounding box center [600, 354] width 970 height 305
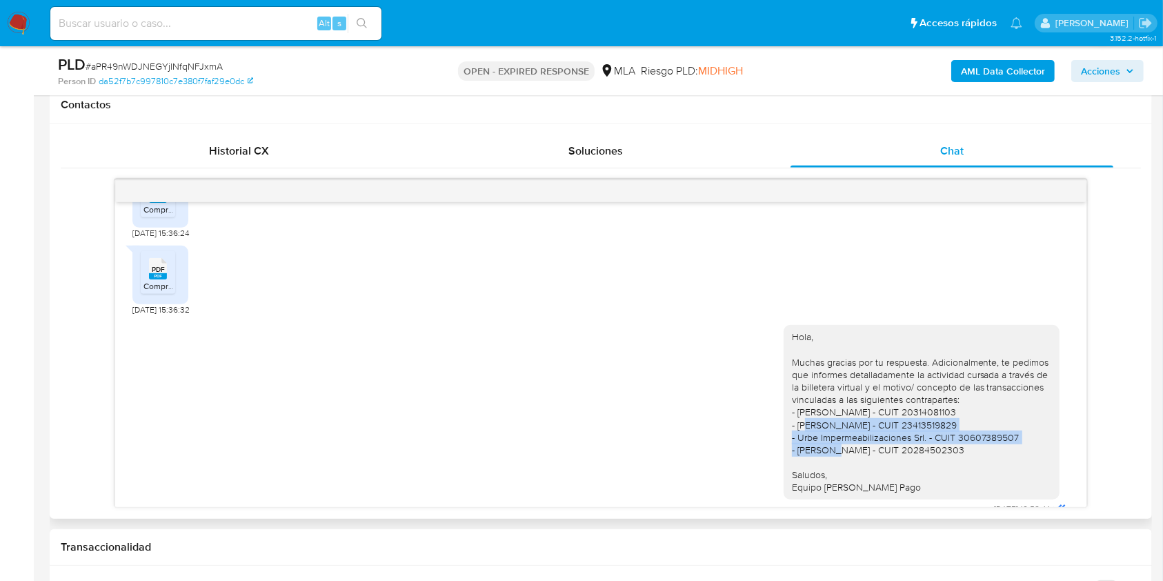
scroll to position [2445, 0]
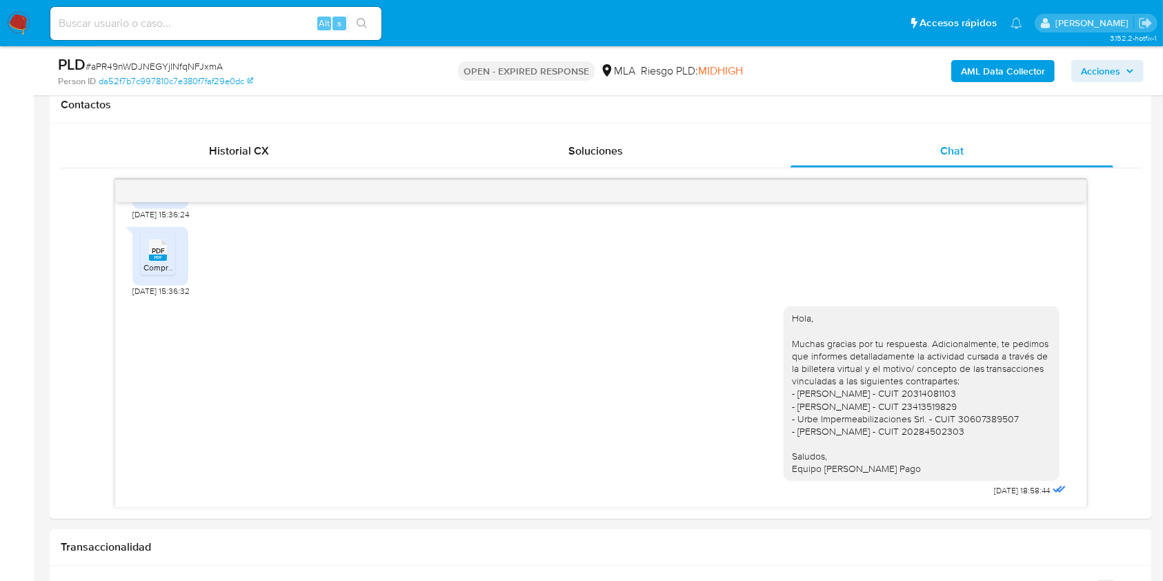
click at [202, 65] on span "# aPR49nWDJNEGYjlNfqNFJxmA" at bounding box center [154, 66] width 137 height 14
copy span "aPR49nWDJNEGYjlNfqNFJxmA"
click at [14, 12] on img at bounding box center [18, 23] width 23 height 23
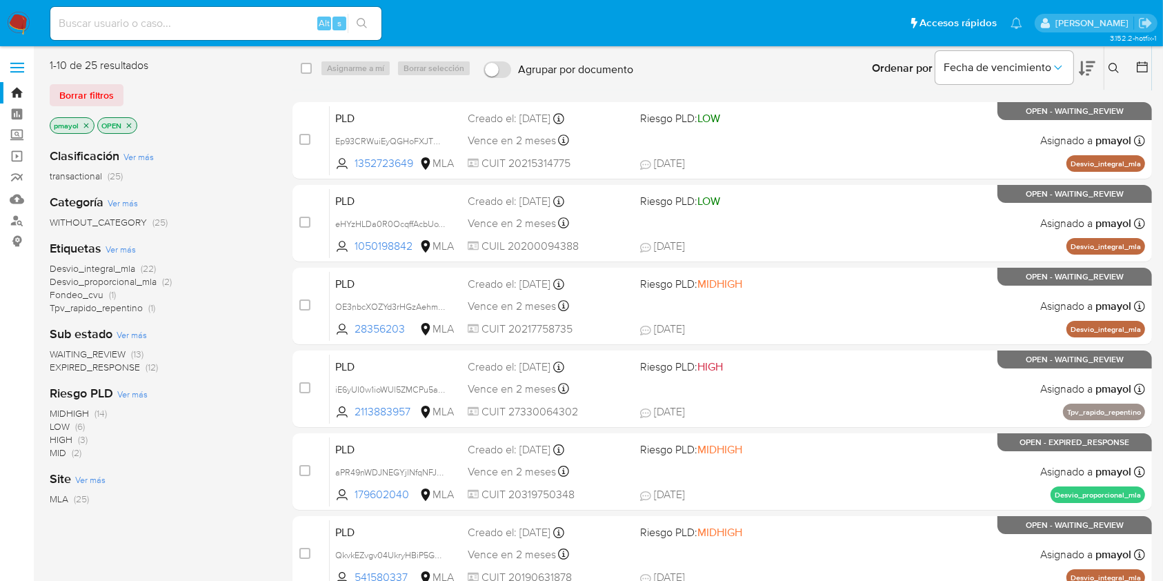
click at [1118, 71] on icon at bounding box center [1113, 68] width 11 height 11
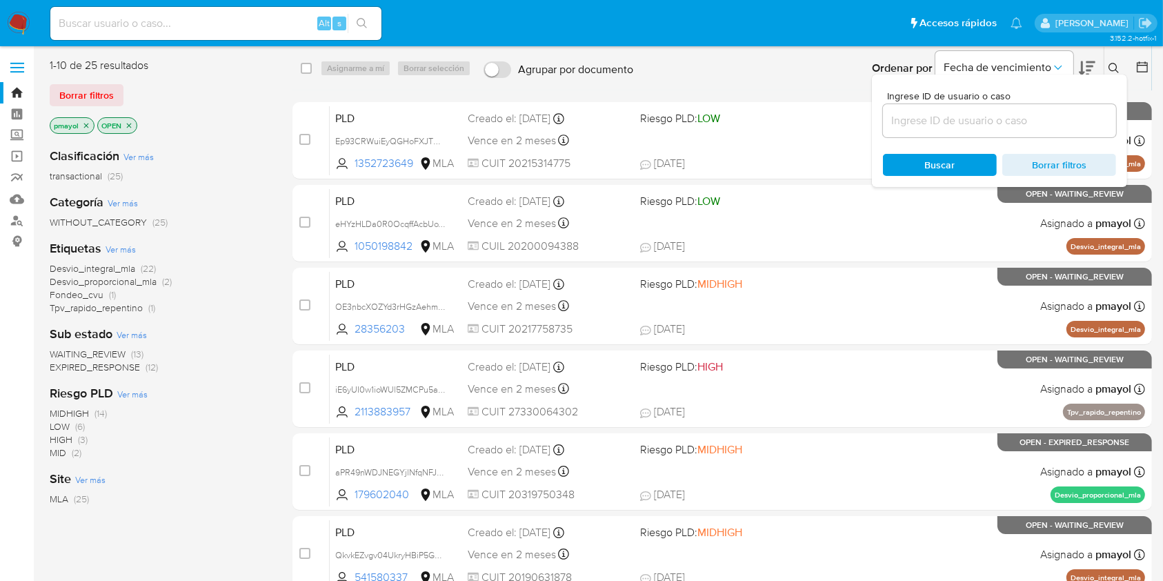
click at [1008, 112] on input at bounding box center [999, 121] width 233 height 18
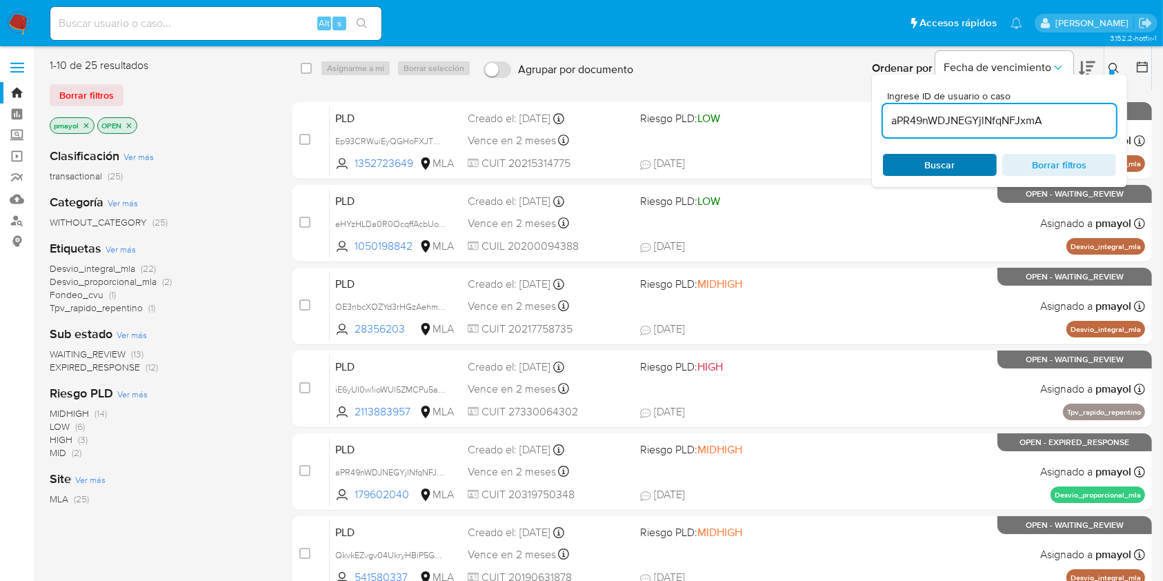
type input "aPR49nWDJNEGYjlNfqNFJxmA"
click at [941, 159] on span "Buscar" at bounding box center [940, 165] width 30 height 22
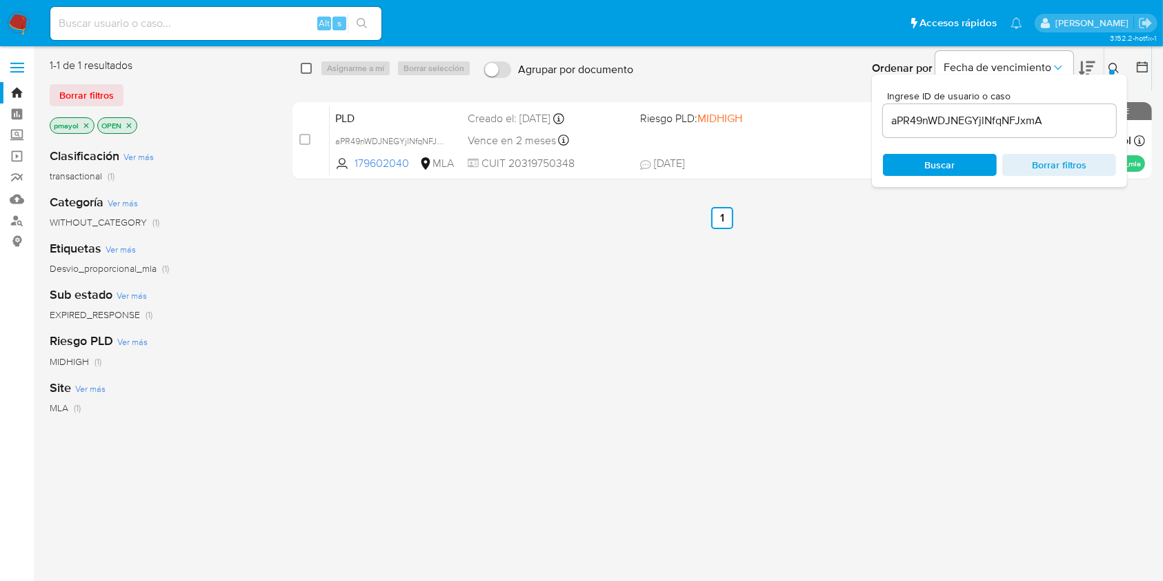
click at [310, 68] on input "checkbox" at bounding box center [306, 68] width 11 height 11
checkbox input "true"
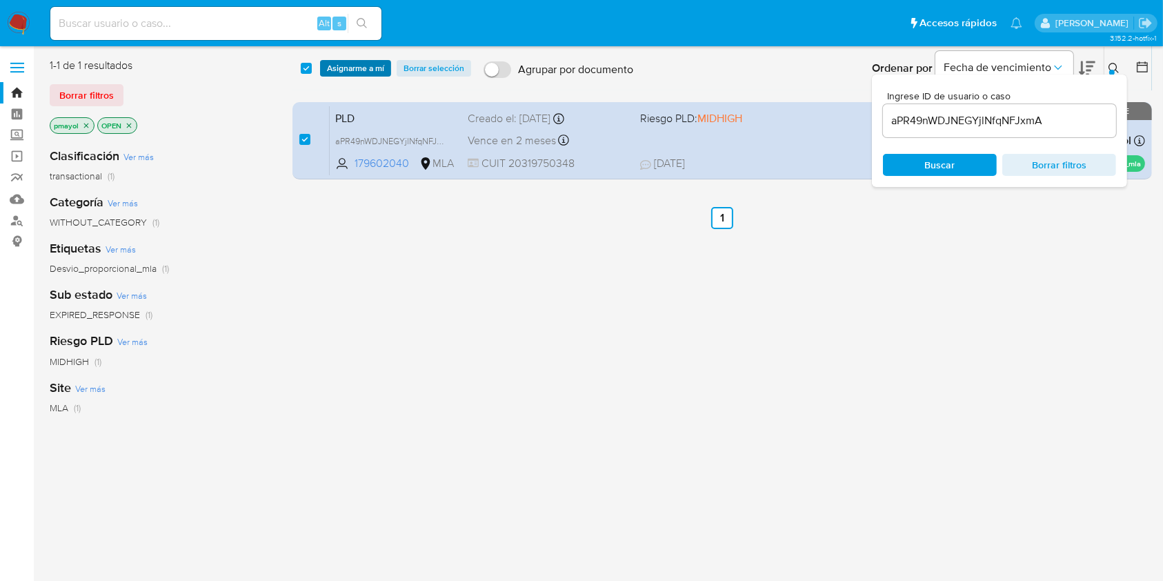
click at [332, 69] on span "Asignarme a mí" at bounding box center [355, 68] width 57 height 14
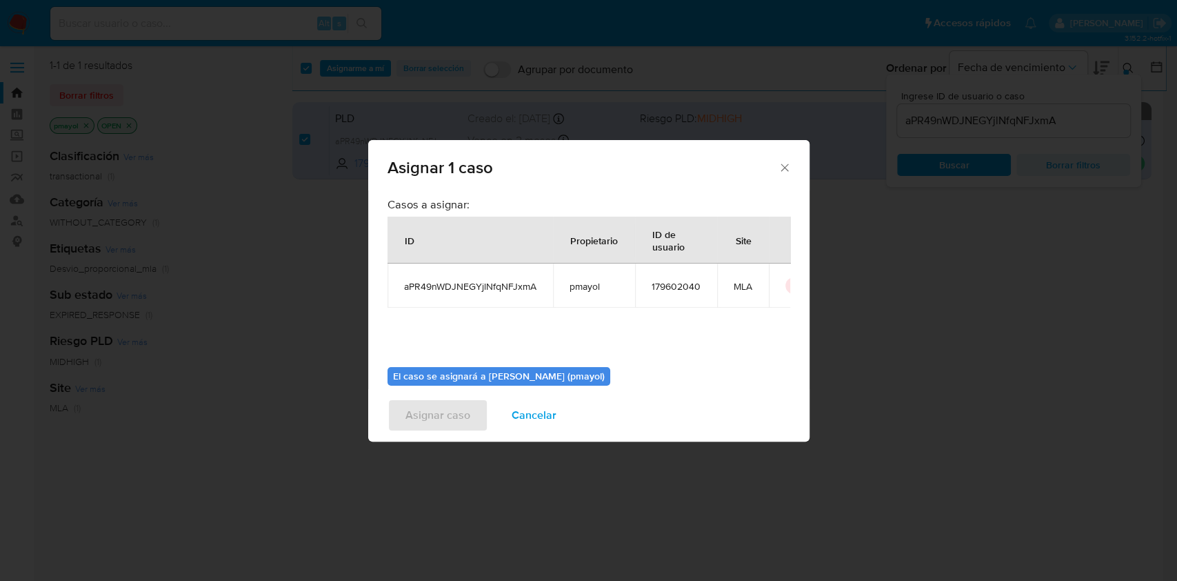
click at [809, 311] on div "Asignar 1 caso Casos a asignar: ID Propietario ID de usuario Site aPR49nWDJNEGY…" at bounding box center [588, 290] width 1177 height 581
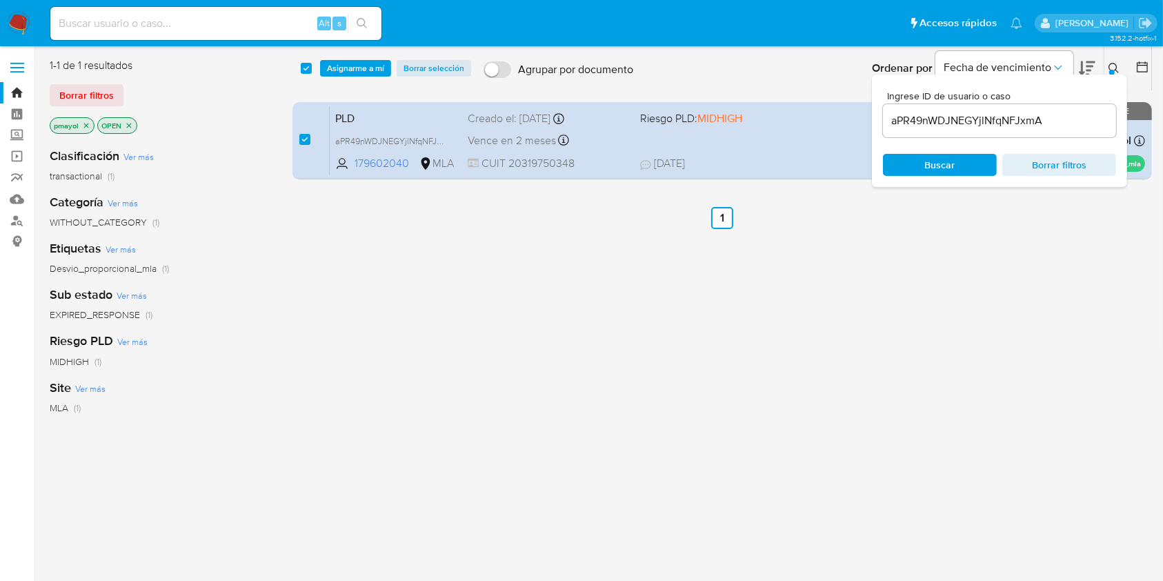
click at [359, 68] on span "Asignarme a mí" at bounding box center [355, 68] width 57 height 14
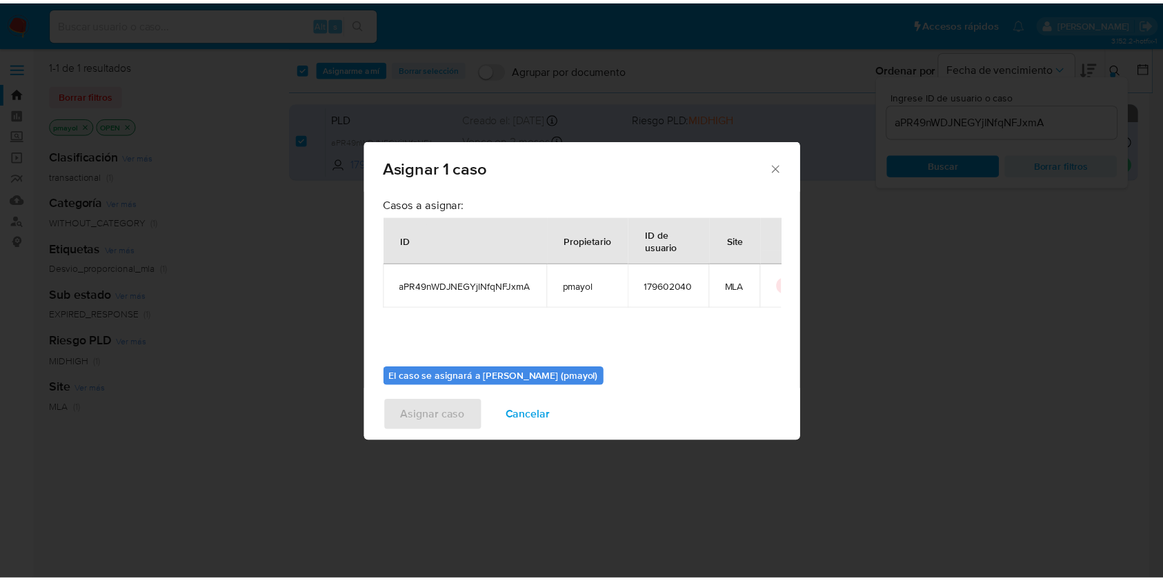
scroll to position [70, 0]
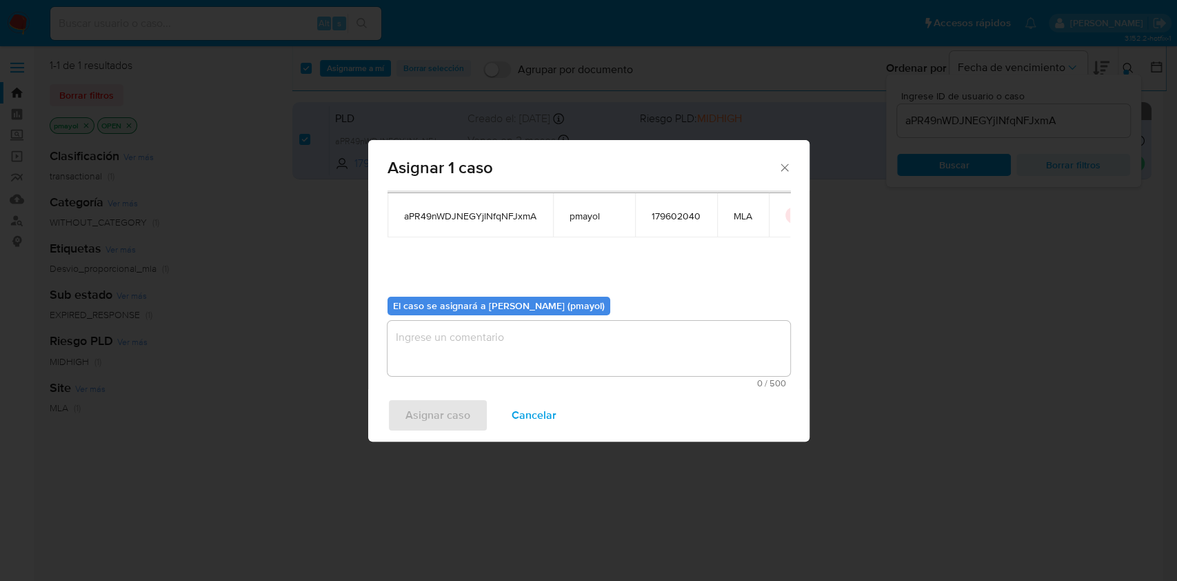
click at [679, 360] on textarea "assign-modal" at bounding box center [589, 348] width 403 height 55
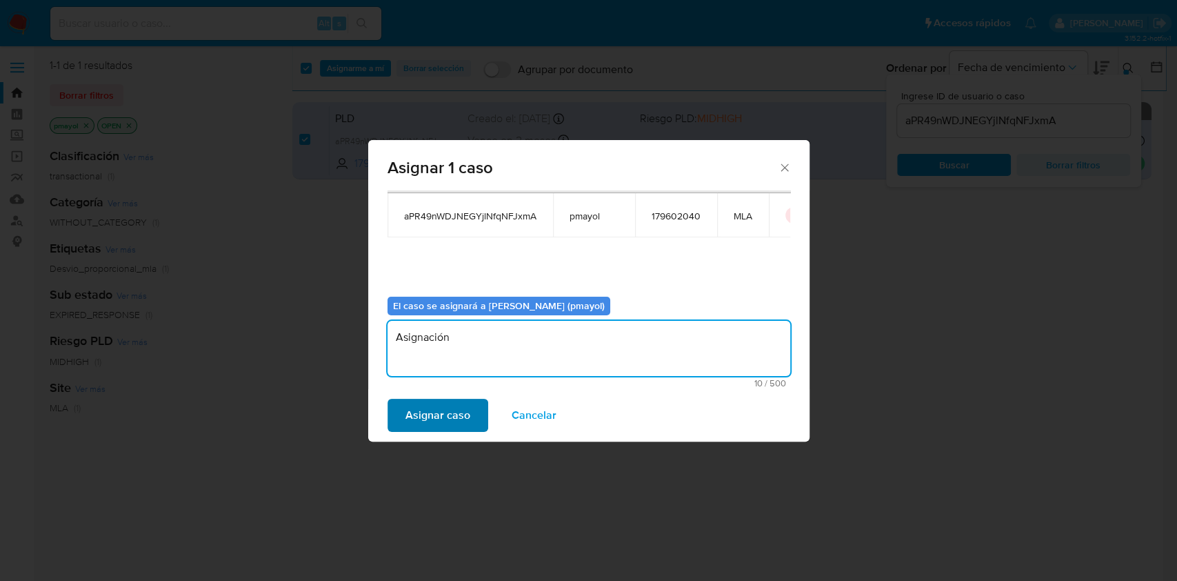
type textarea "Asignación"
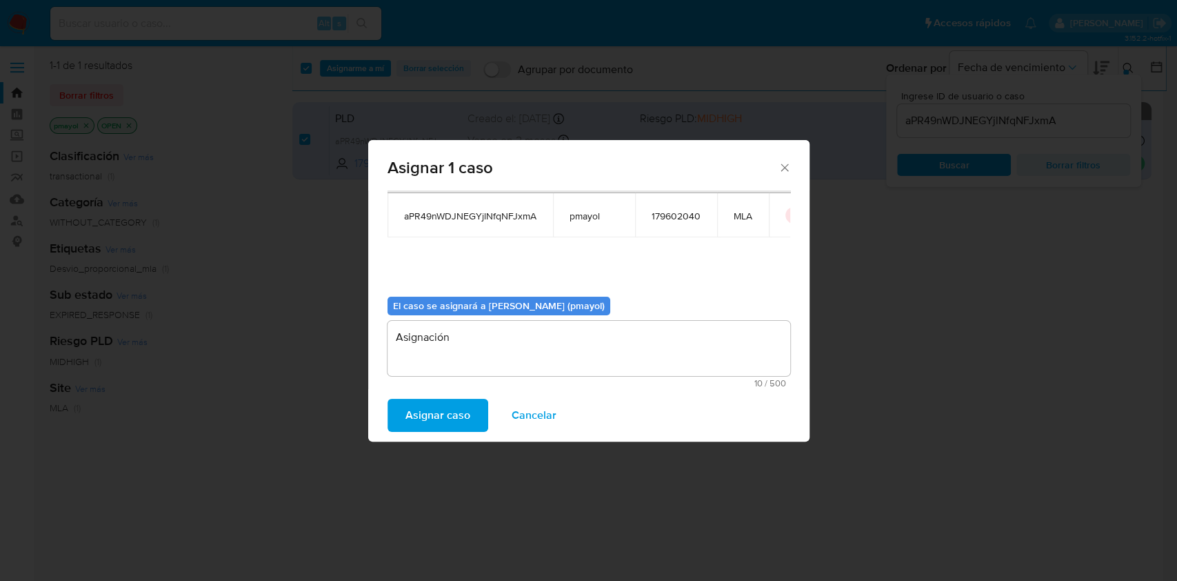
click at [459, 417] on span "Asignar caso" at bounding box center [438, 415] width 65 height 30
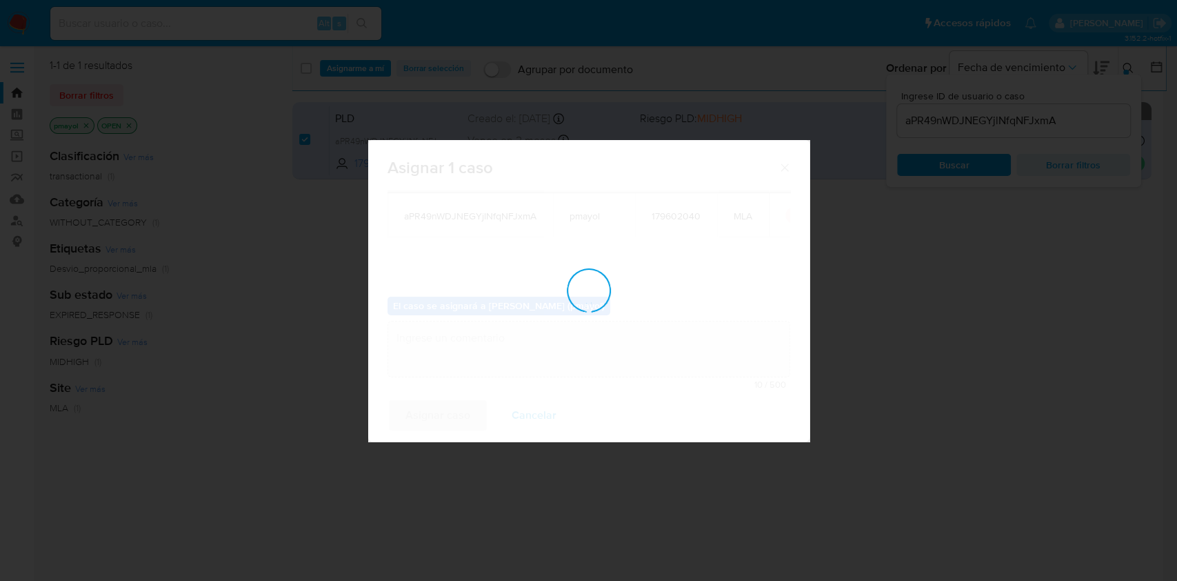
checkbox input "false"
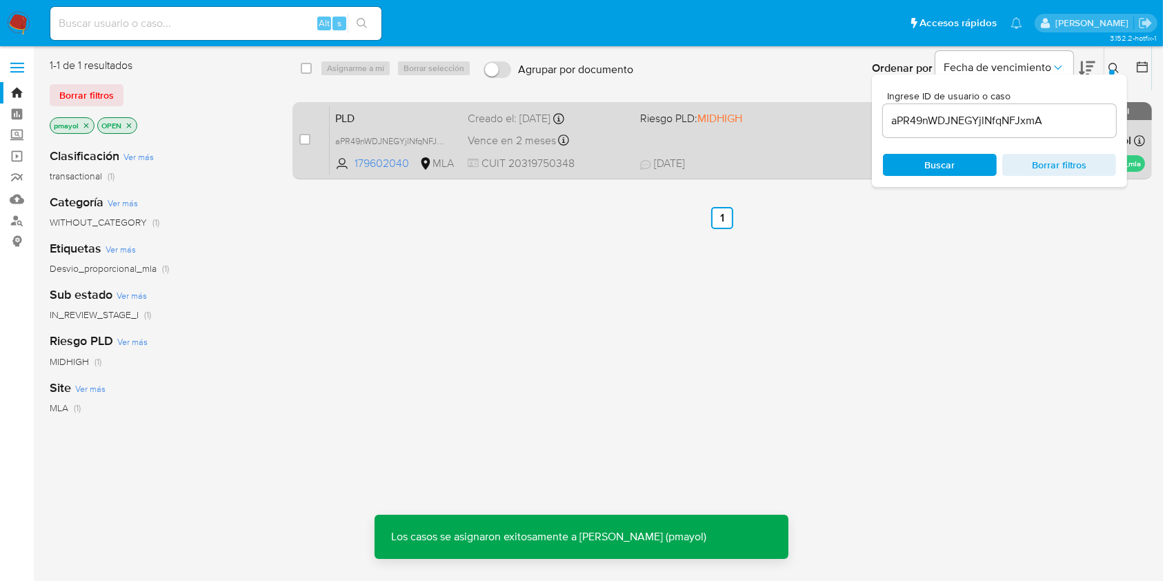
click at [805, 130] on div "PLD aPR49nWDJNEGYjlNfqNFJxmA 179602040 MLA Riesgo PLD: MIDHIGH Creado el: 12/07…" at bounding box center [737, 141] width 815 height 70
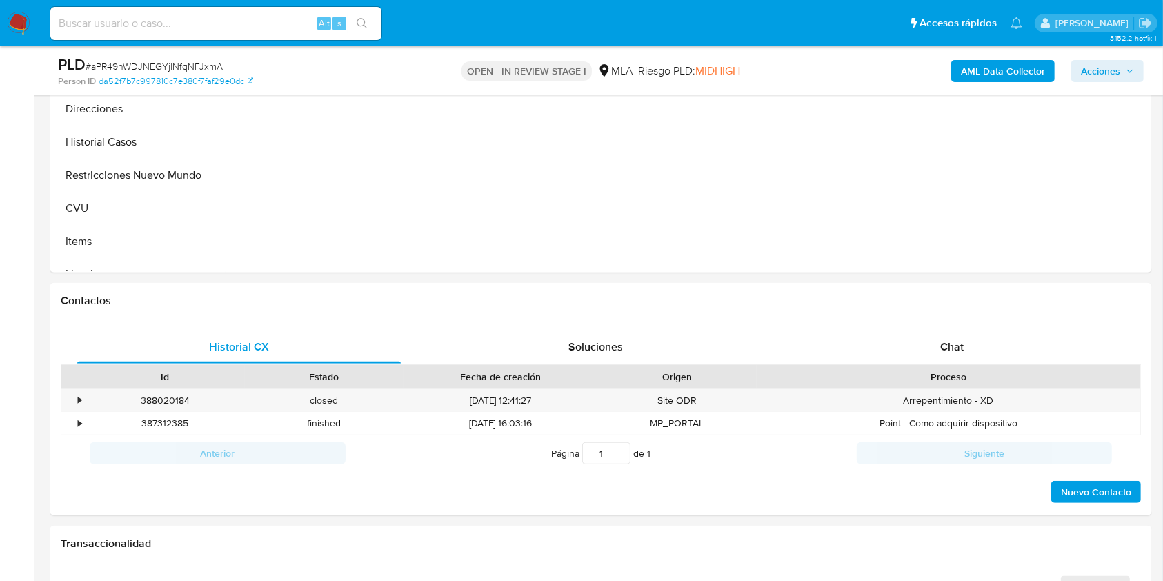
scroll to position [441, 0]
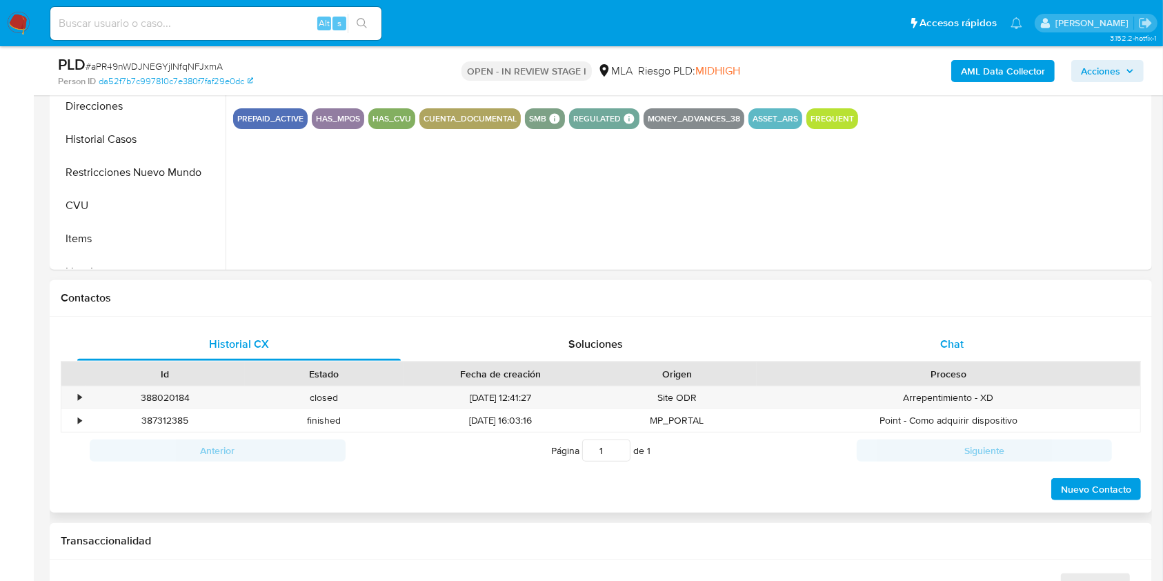
click at [954, 355] on div "Chat" at bounding box center [951, 344] width 323 height 33
select select "10"
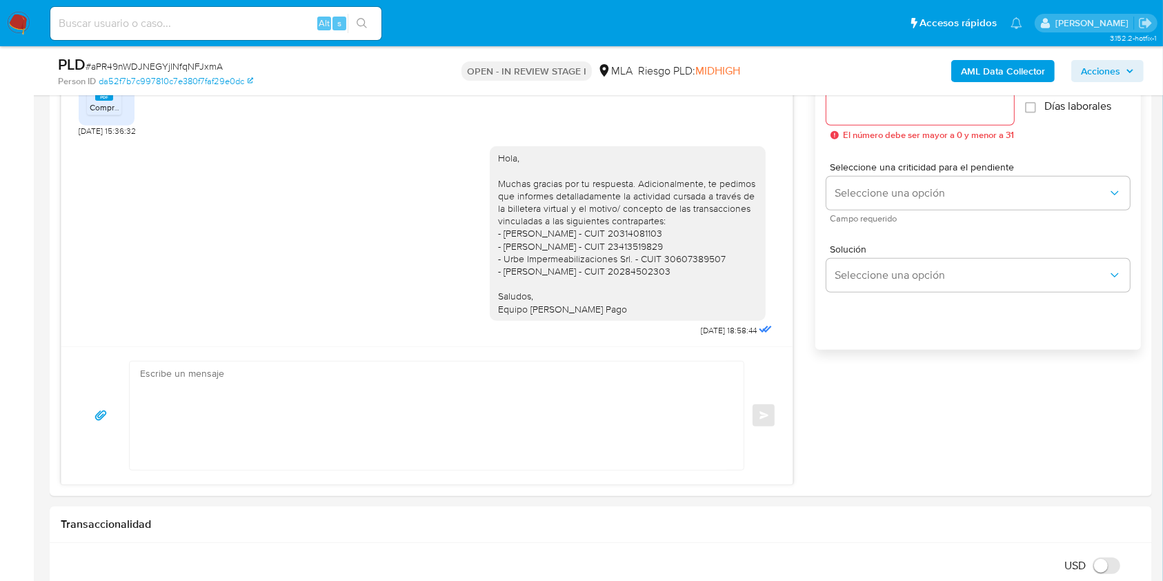
scroll to position [781, 0]
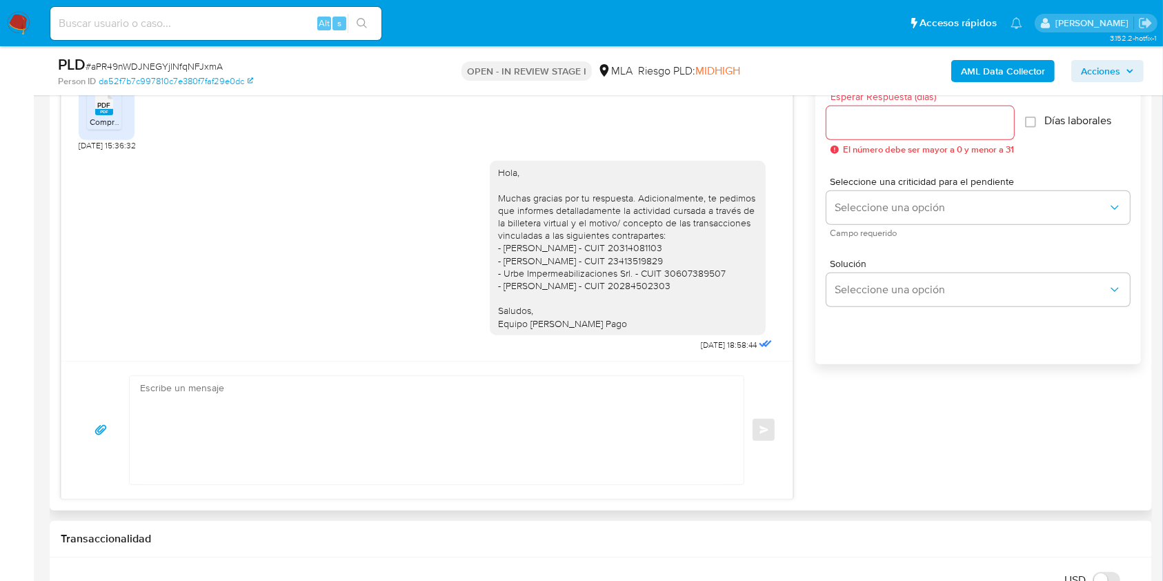
click at [607, 382] on textarea at bounding box center [433, 430] width 586 height 108
paste textarea "Hola, Esperamos que te encuentres muy bien. Te consultamos si tuviste oportunid…"
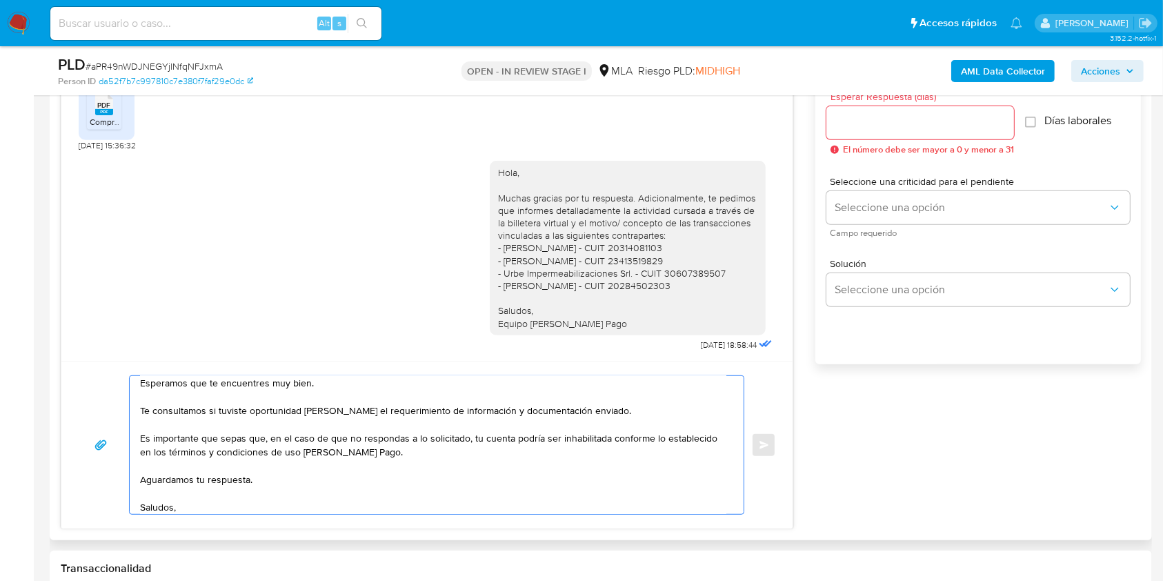
scroll to position [4, 0]
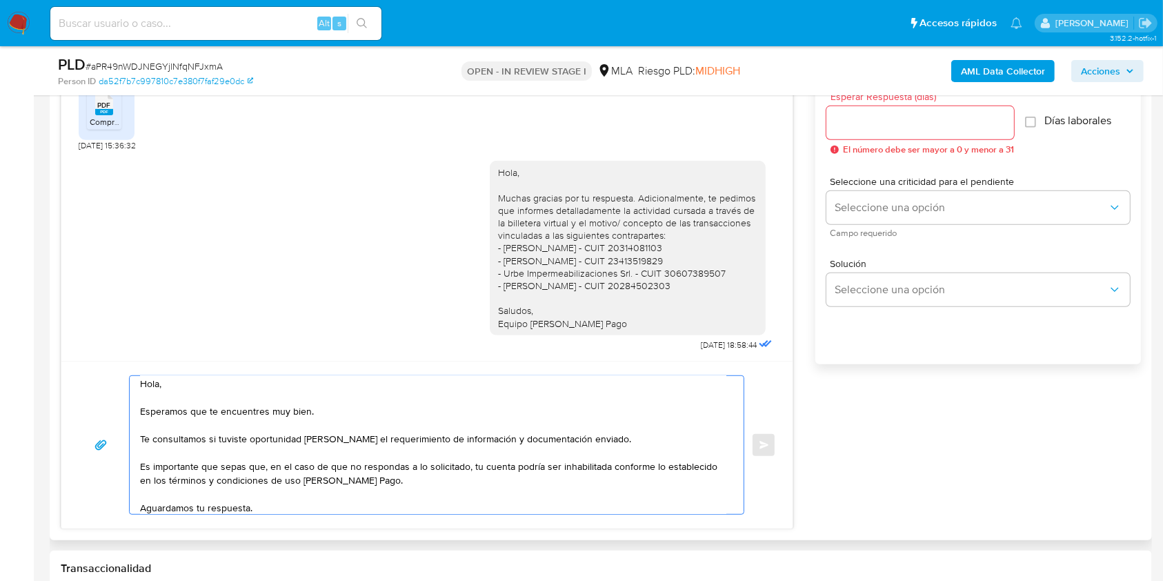
drag, startPoint x: 639, startPoint y: 441, endPoint x: 471, endPoint y: 437, distance: 167.6
click at [471, 437] on textarea "Hola, Esperamos que te encuentres muy bien. Te consultamos si tuviste oportunid…" at bounding box center [433, 445] width 586 height 138
type textarea "Hola, Esperamos que te encuentres muy bien. Te consultamos si tuviste oportunid…"
click at [883, 132] on div at bounding box center [920, 122] width 188 height 33
click at [880, 130] on input "Esperar Respuesta (días)" at bounding box center [920, 123] width 188 height 18
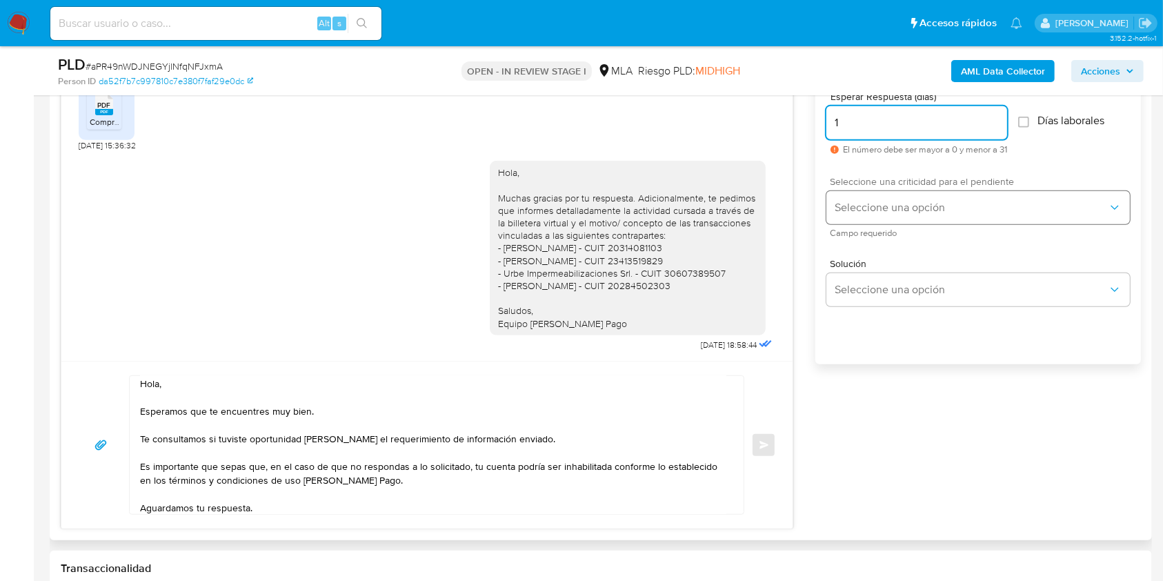
type input "1"
click at [864, 194] on button "Seleccione una opción" at bounding box center [977, 207] width 303 height 33
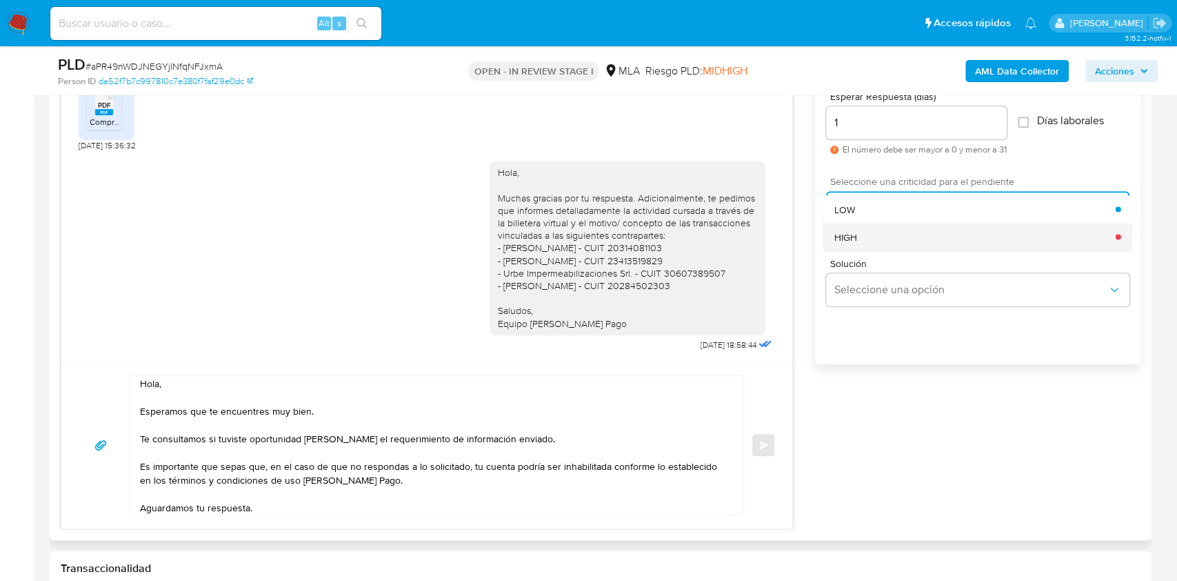
click at [851, 234] on span "HIGH" at bounding box center [845, 236] width 23 height 12
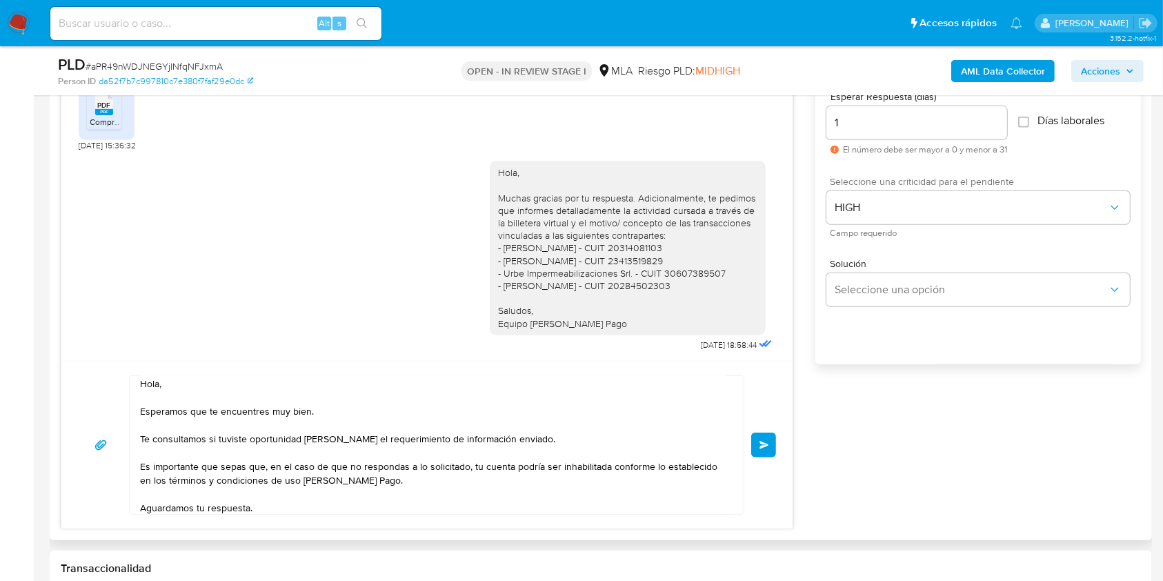
click at [759, 441] on span "Enviar" at bounding box center [764, 445] width 10 height 8
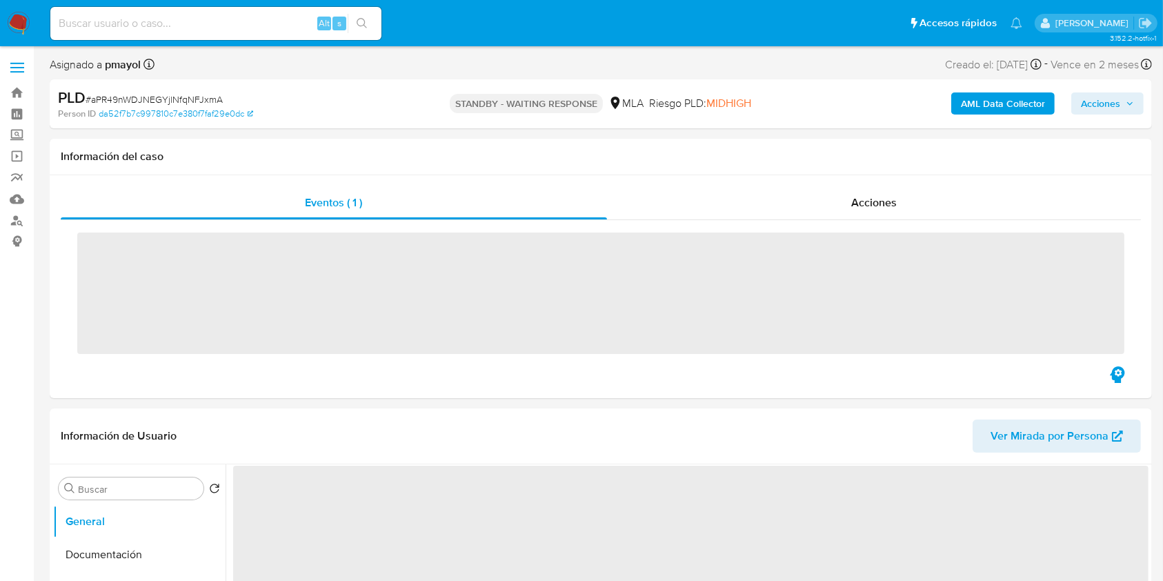
click at [239, 22] on input at bounding box center [215, 23] width 331 height 18
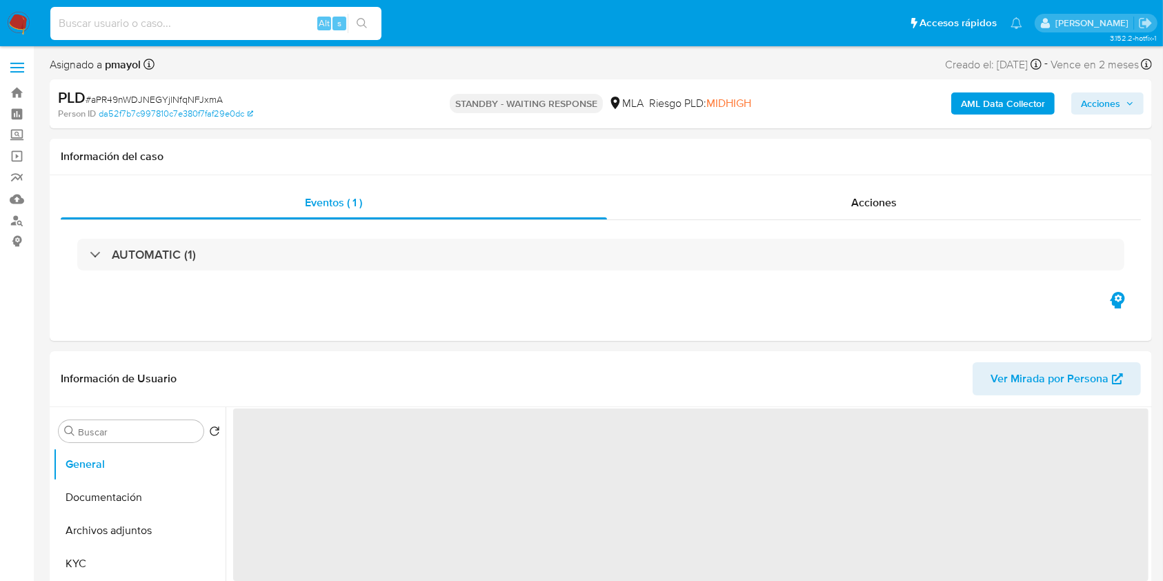
paste input "OE3nbcXOZYd3rHGzAehmugQA"
type input "OE3nbcXOZYd3rHGzAehmugQA"
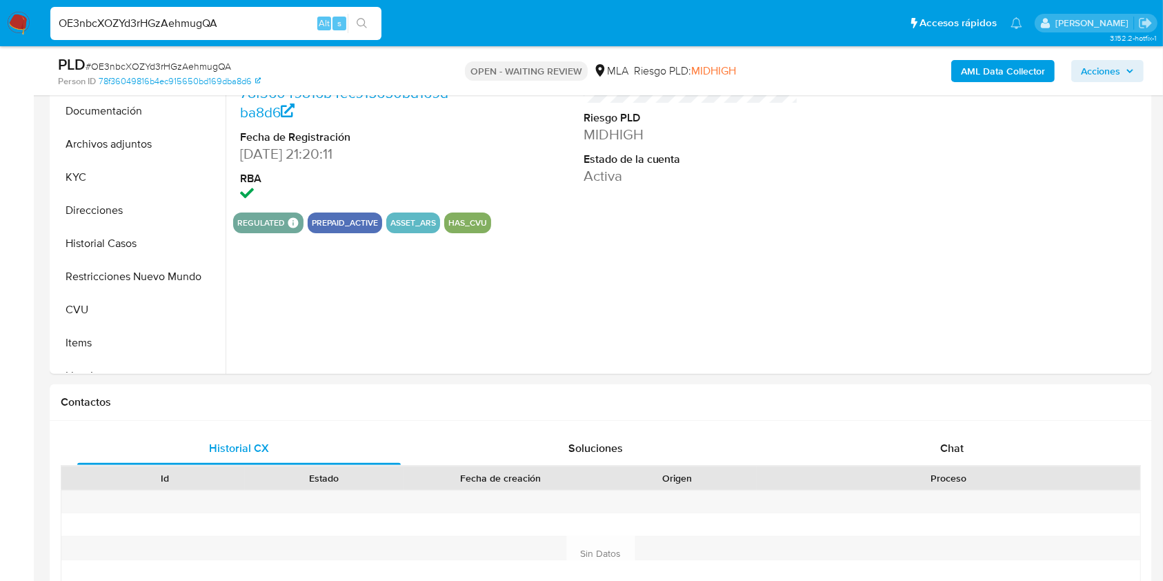
scroll to position [370, 0]
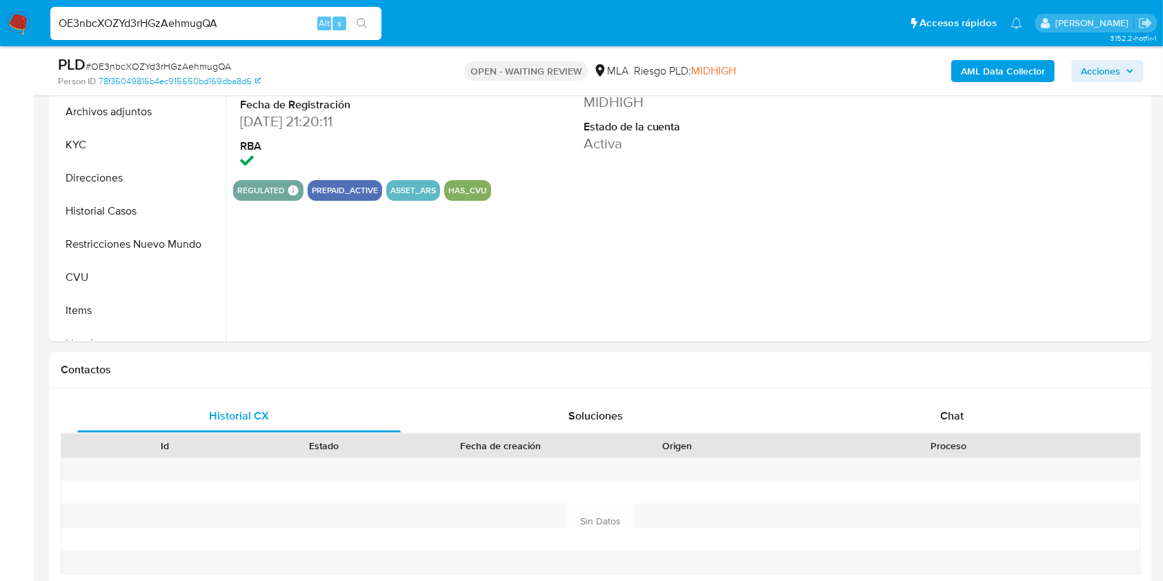
select select "10"
click at [921, 394] on div "Historial CX Soluciones Chat Id Estado Fecha de creación Origen Proceso Anterio…" at bounding box center [601, 504] width 1102 height 233
click at [927, 405] on div "Chat" at bounding box center [951, 415] width 323 height 33
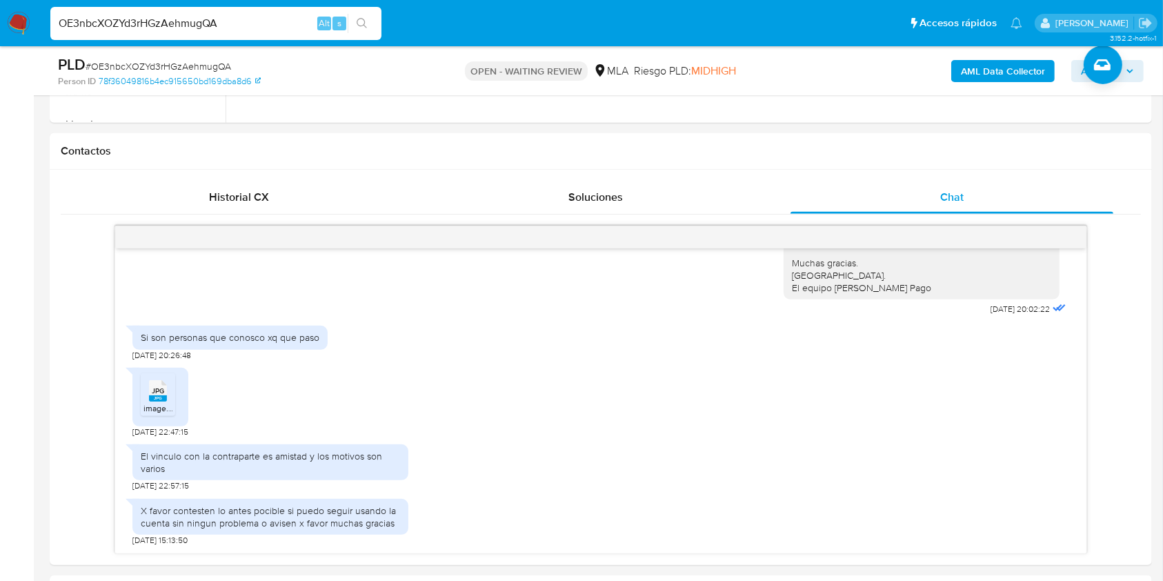
scroll to position [628, 0]
